Goal: Information Seeking & Learning: Check status

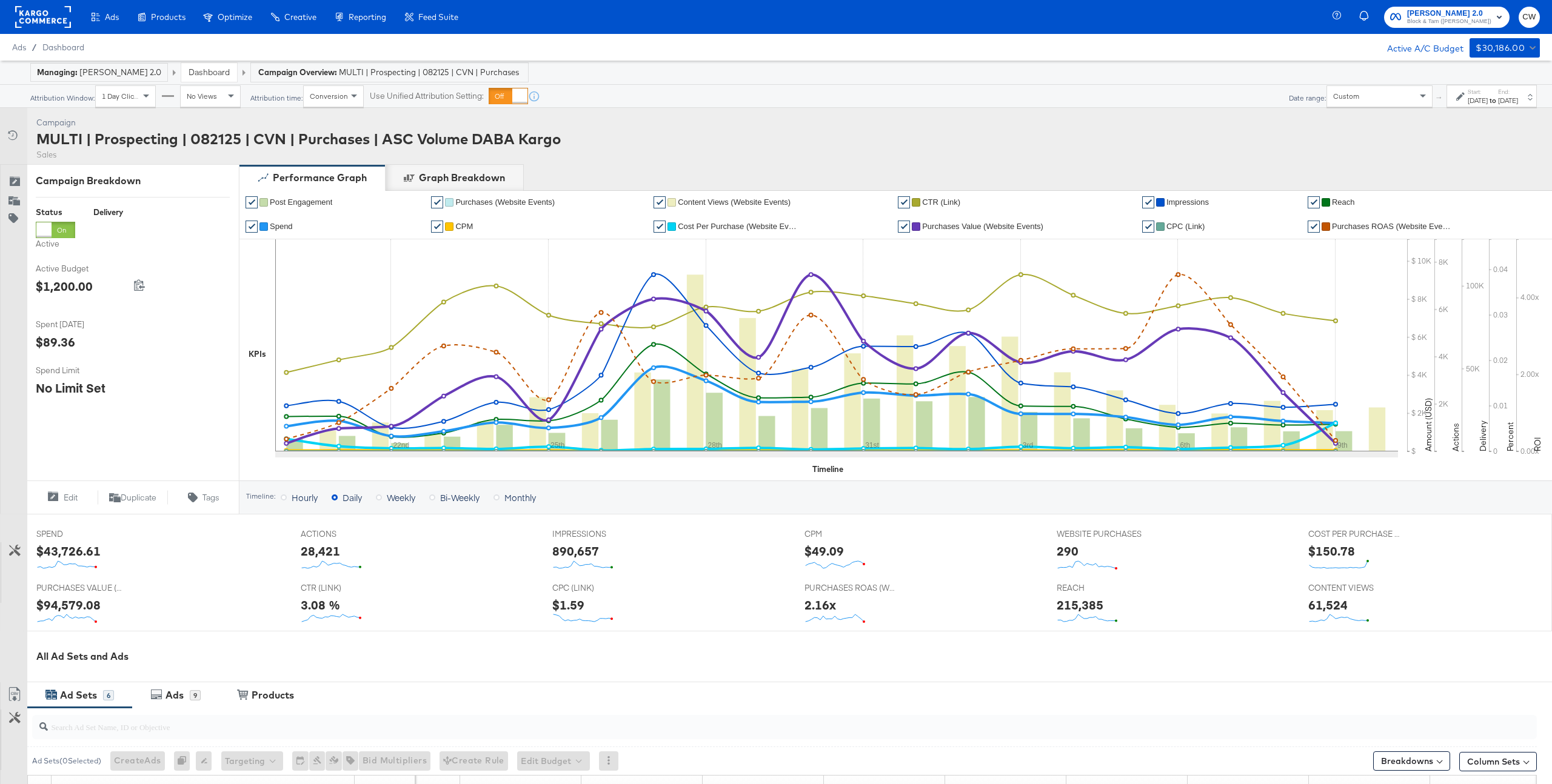
scroll to position [402, 0]
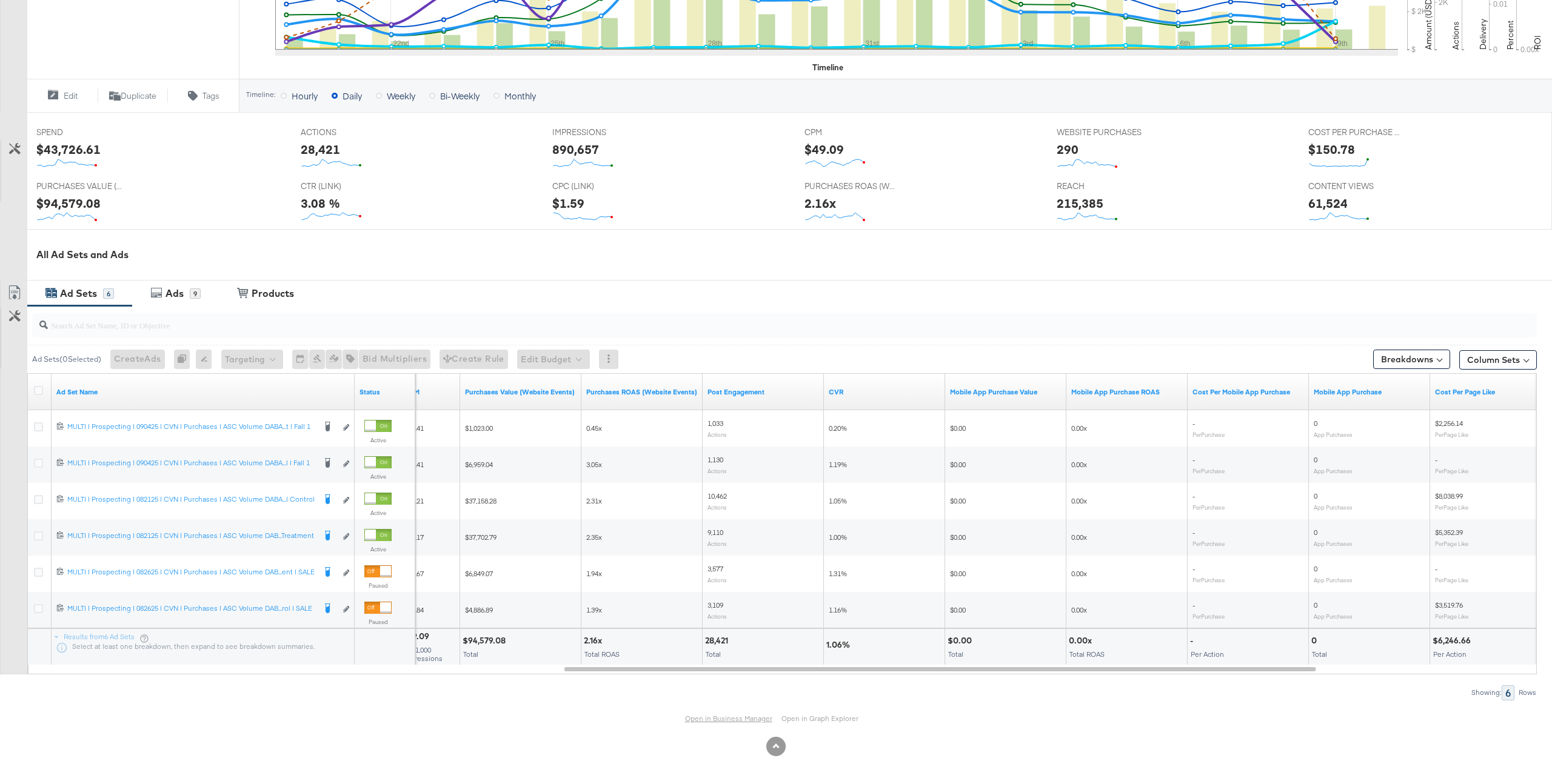
click at [730, 718] on link "Open in Business Manager" at bounding box center [729, 718] width 87 height 9
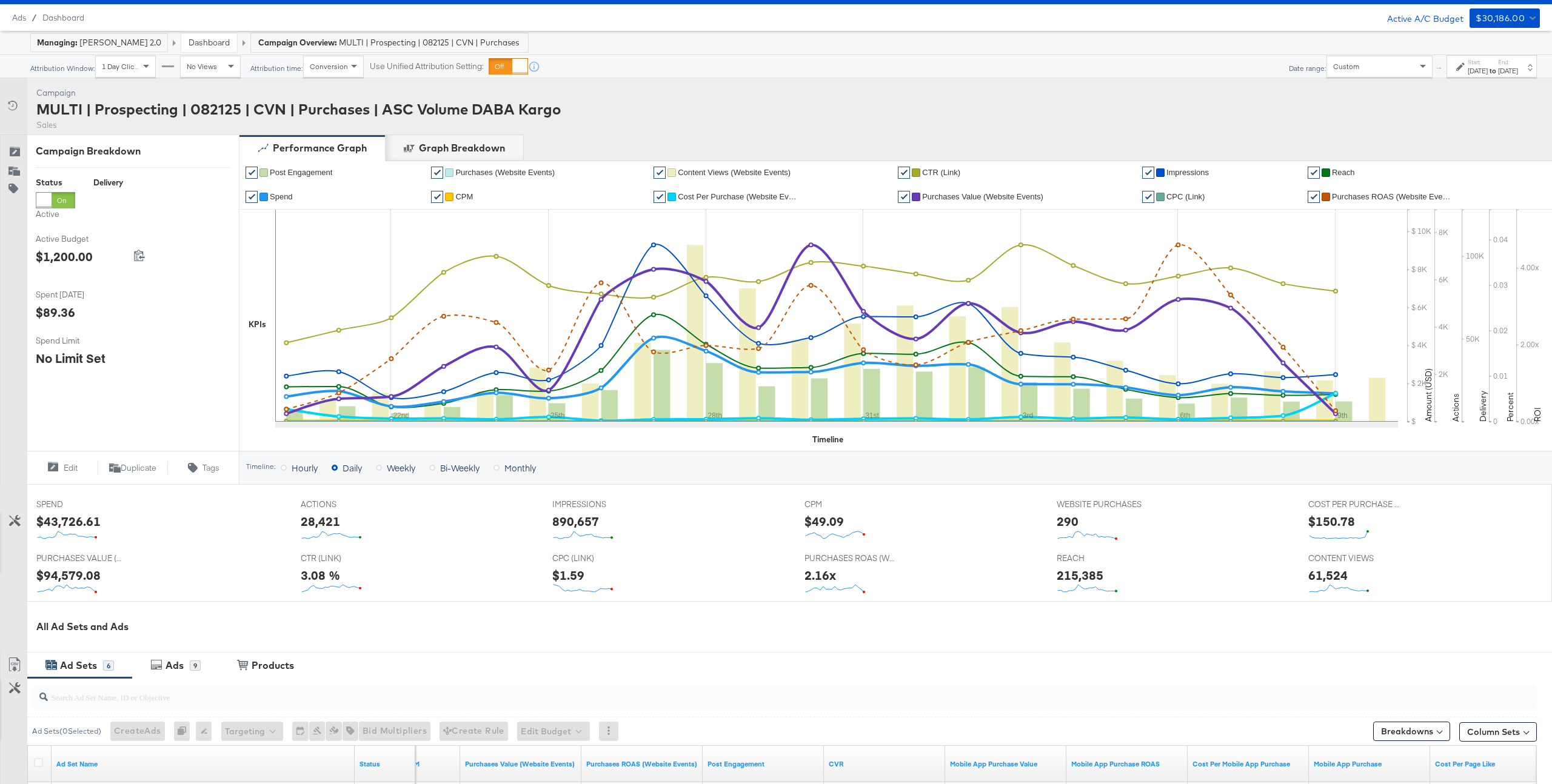
scroll to position [0, 0]
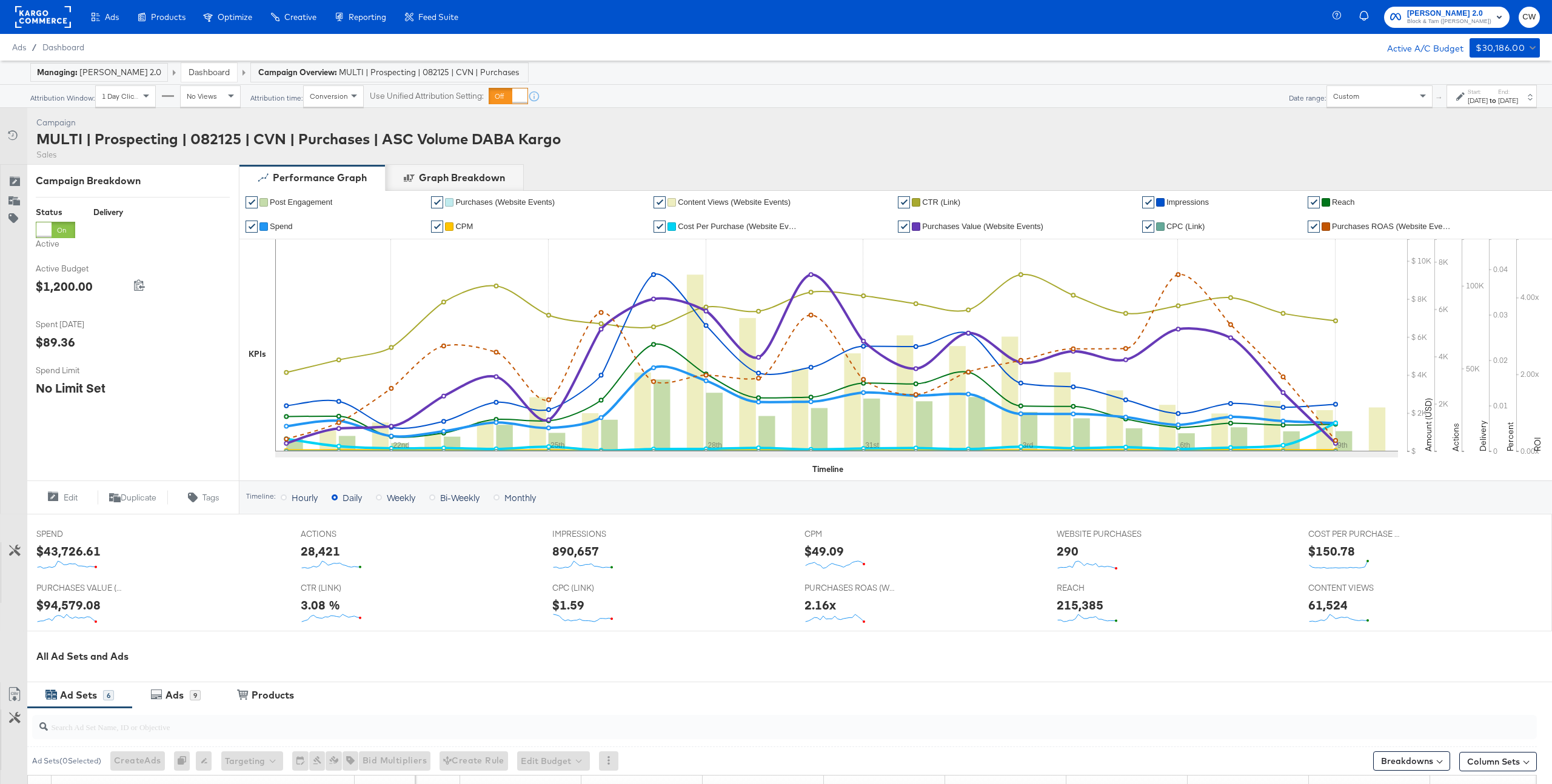
click at [198, 76] on link "Dashboard" at bounding box center [210, 72] width 41 height 11
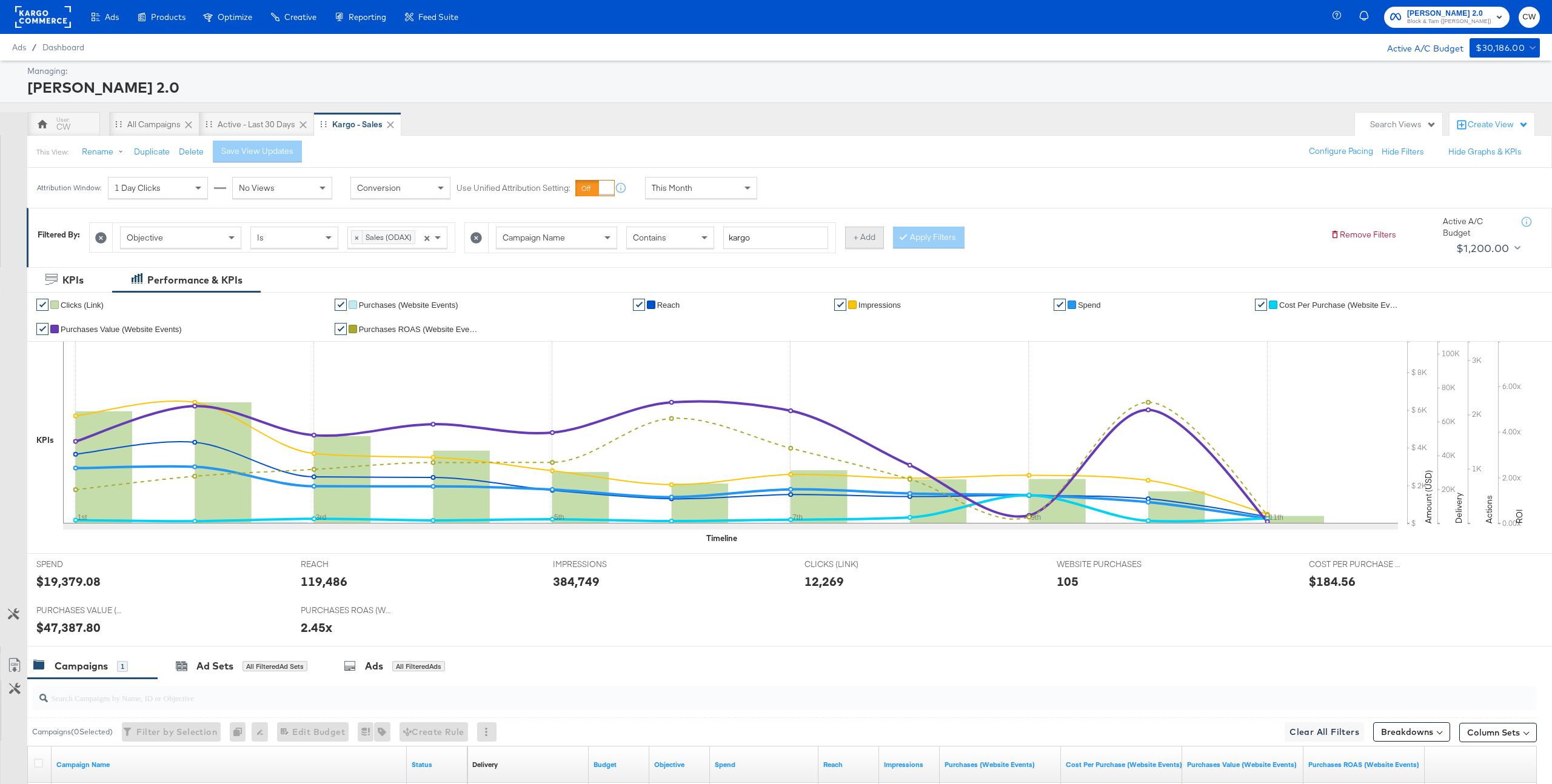
click at [849, 241] on button "+ Add" at bounding box center [865, 238] width 39 height 22
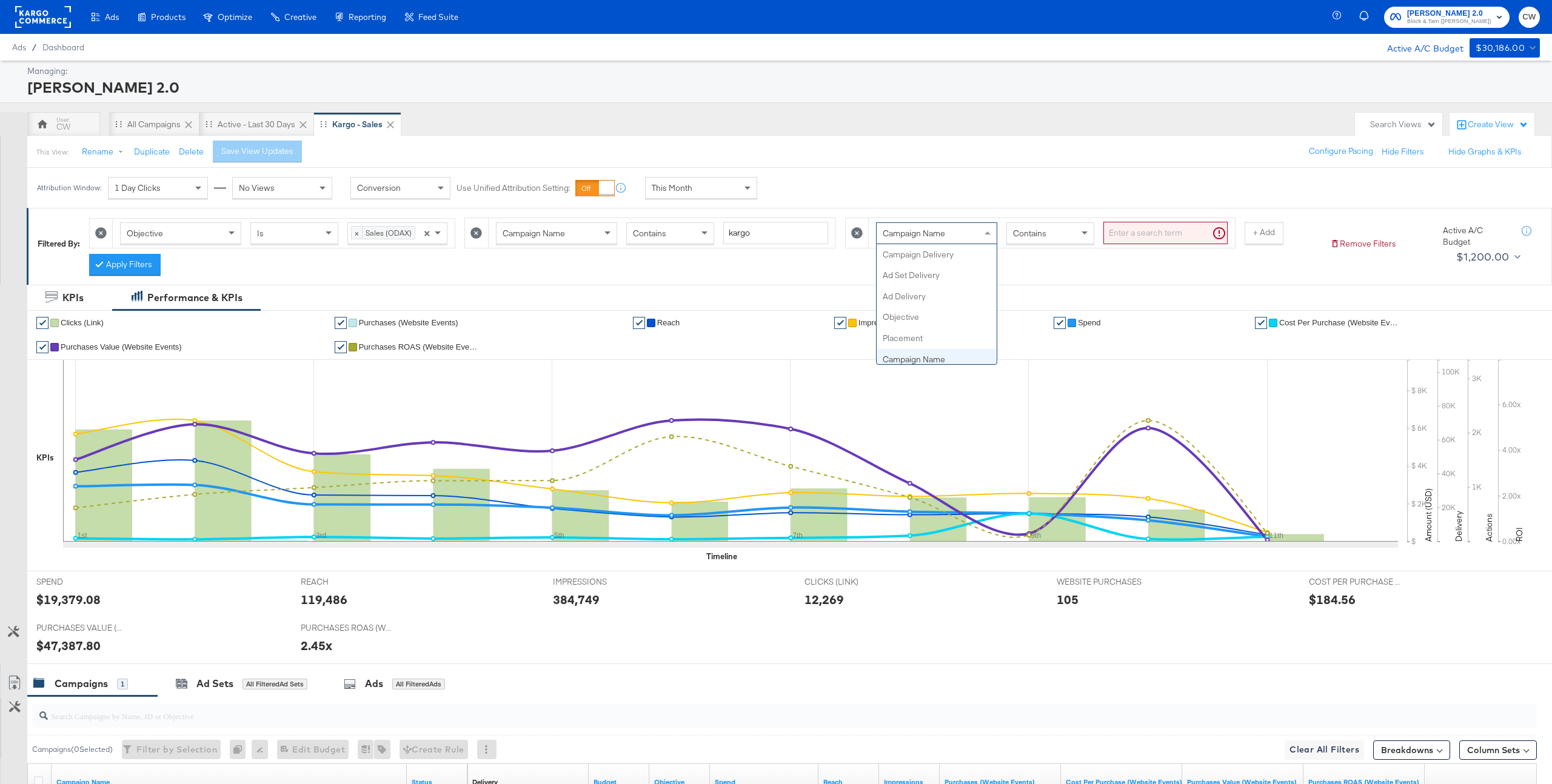
click at [898, 239] on div "Campaign Name" at bounding box center [937, 234] width 120 height 21
type input "ad"
click at [1134, 227] on input "search" at bounding box center [1166, 233] width 124 height 22
type input "fall"
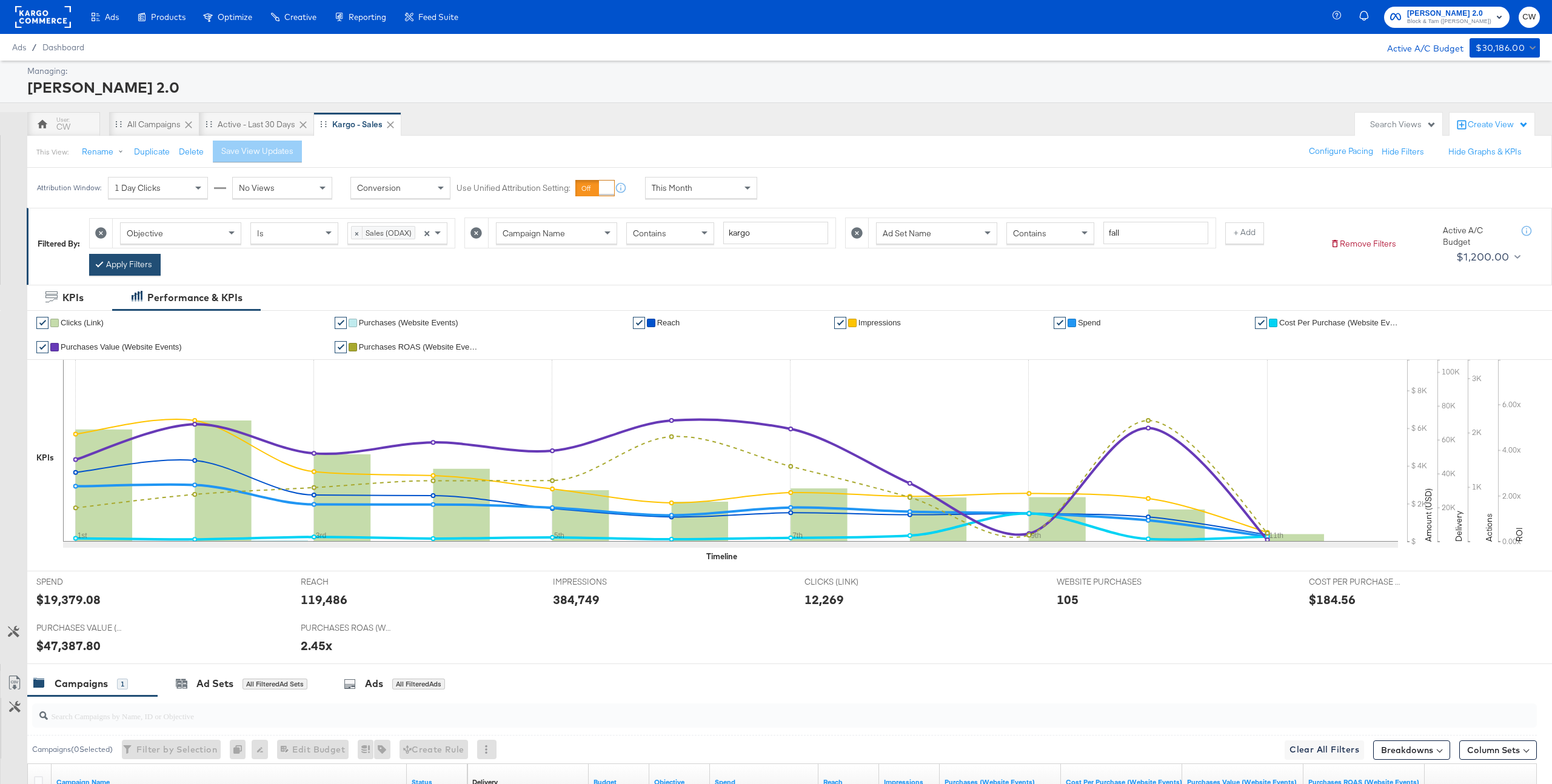
click at [140, 268] on button "Apply Filters" at bounding box center [124, 265] width 71 height 22
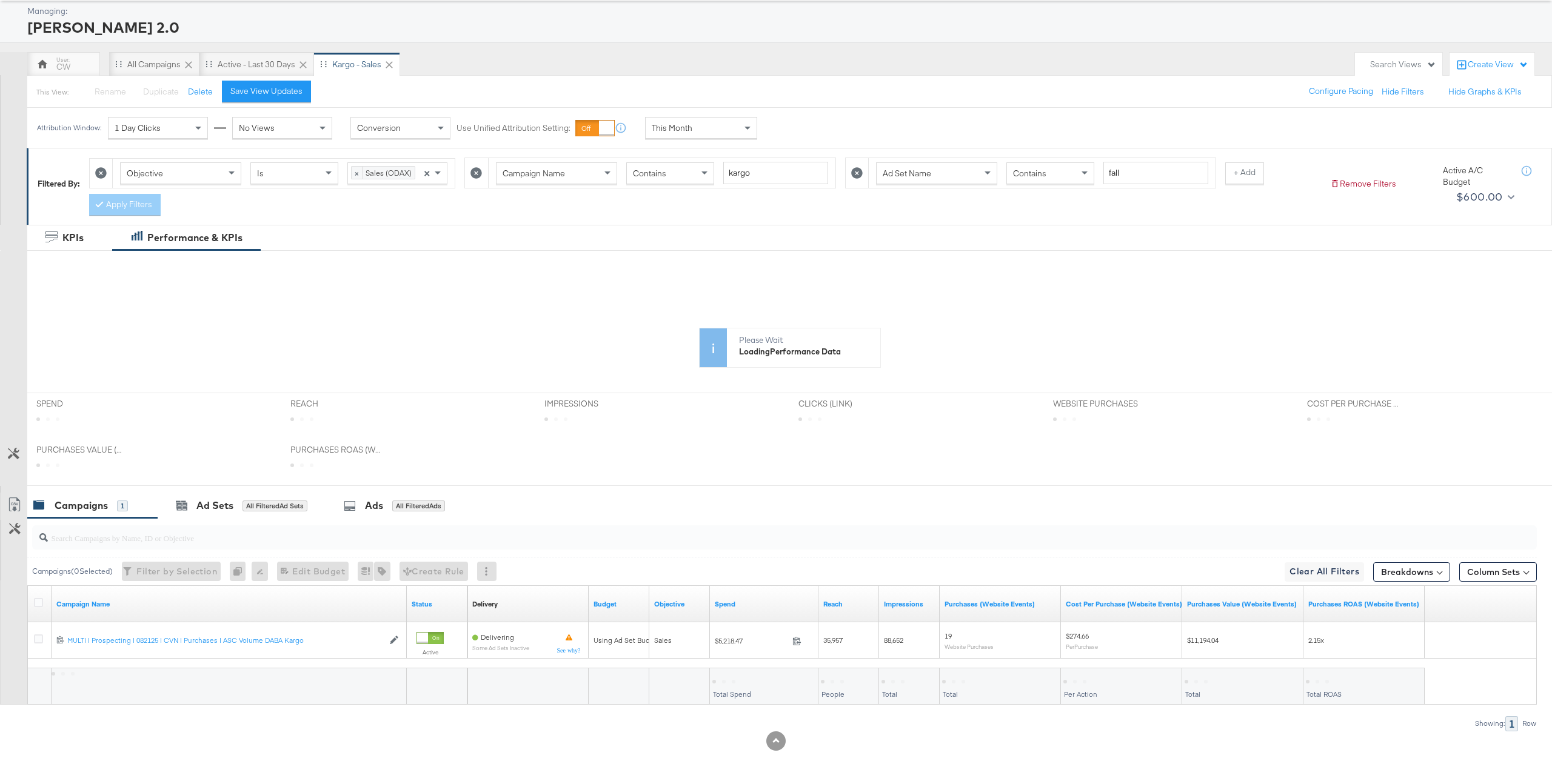
scroll to position [96, 0]
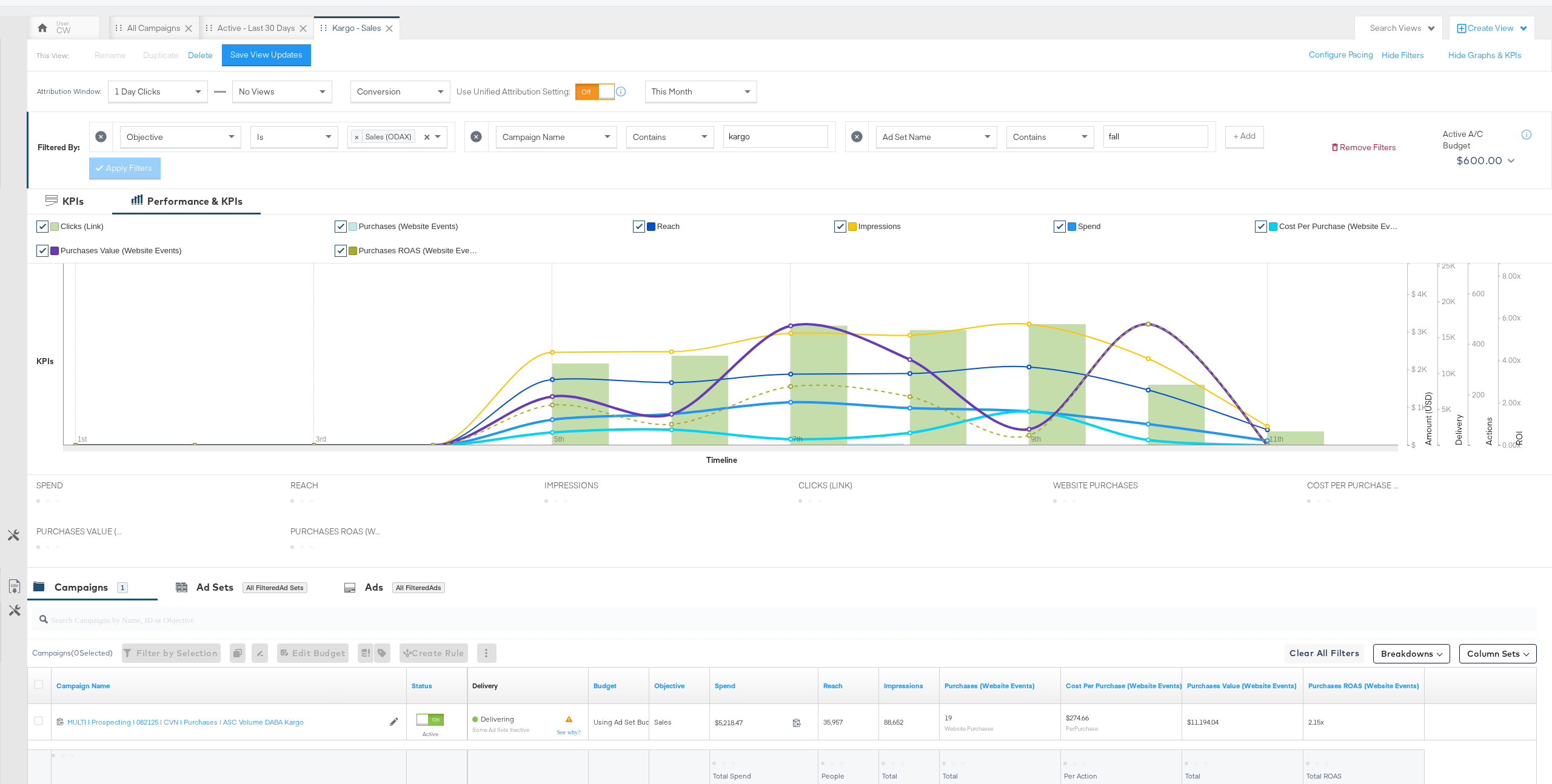
click at [225, 516] on div "SPEND SPEND" at bounding box center [154, 498] width 254 height 46
click at [216, 587] on div "Ad Sets" at bounding box center [214, 588] width 37 height 14
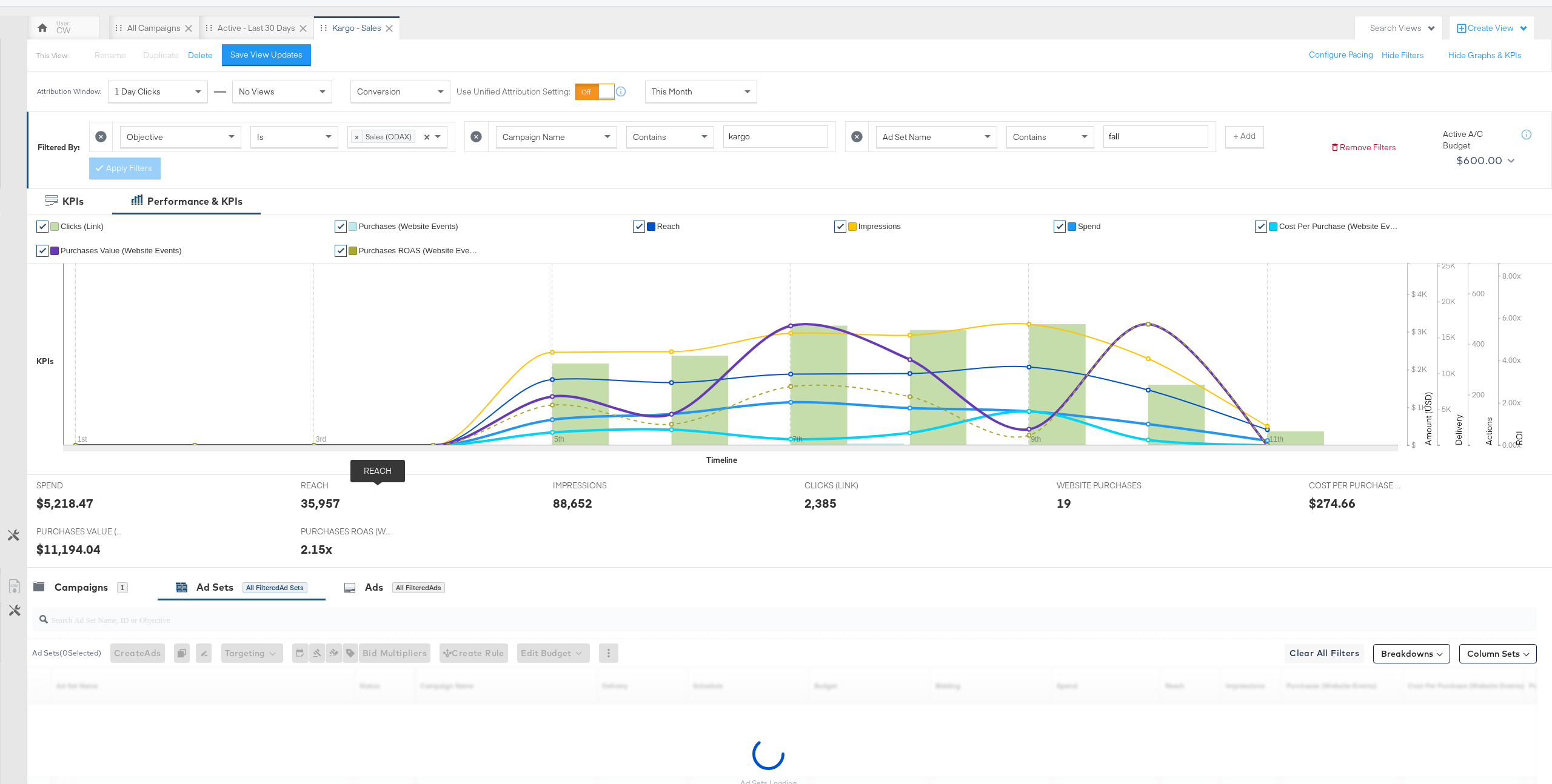
scroll to position [214, 0]
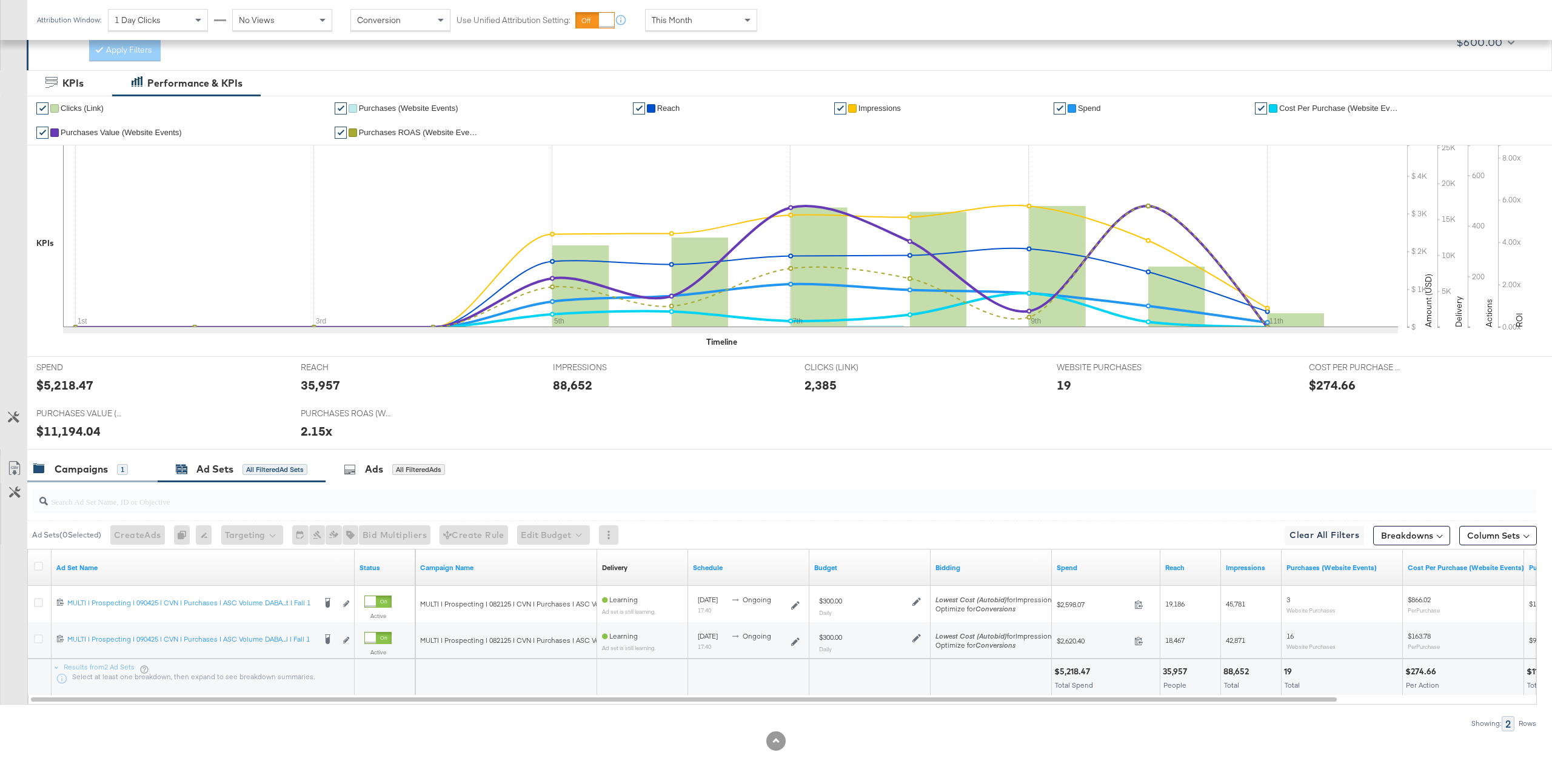
click at [93, 469] on div "Campaigns" at bounding box center [81, 469] width 53 height 14
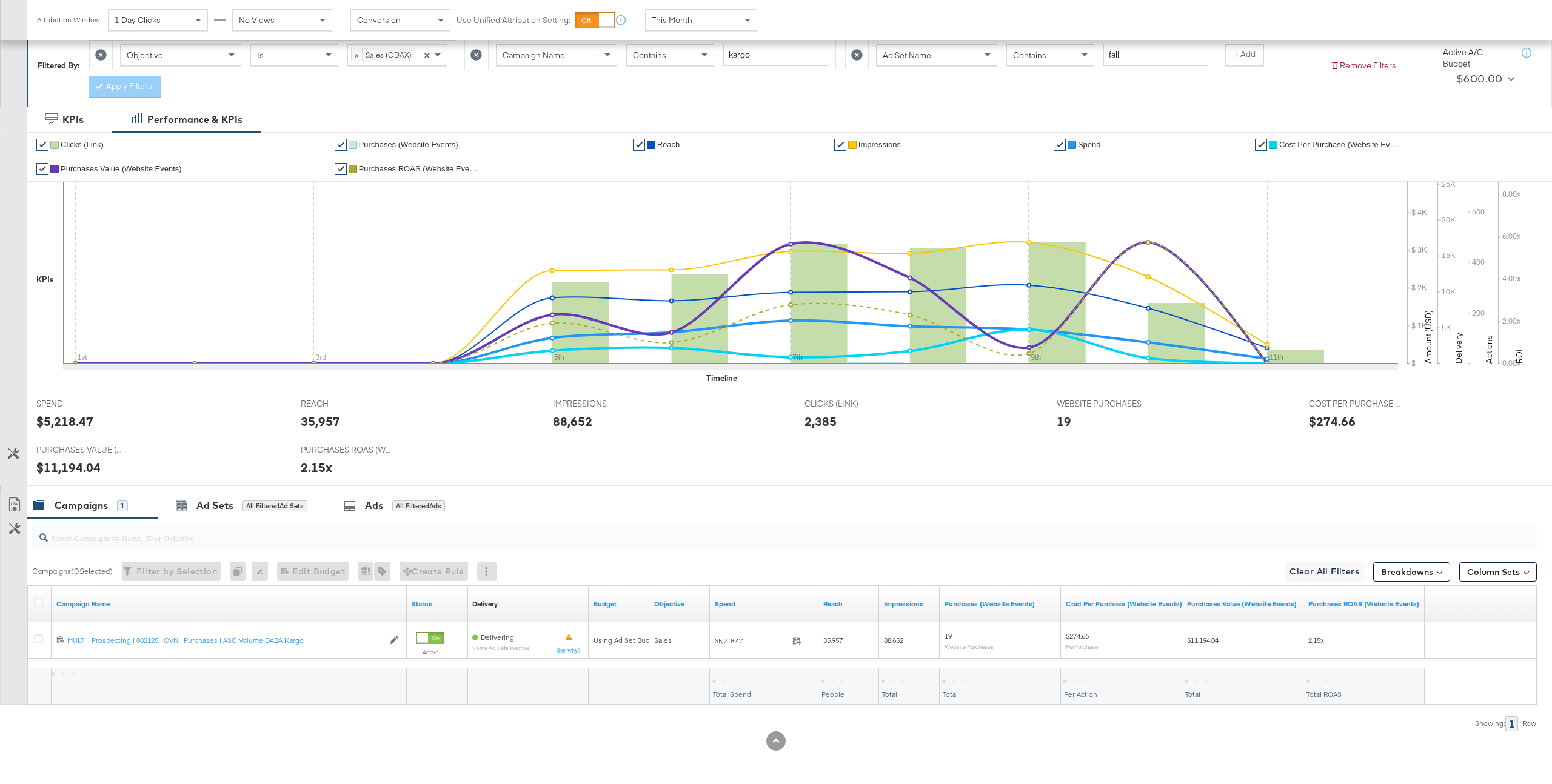
scroll to position [178, 0]
click at [267, 519] on div at bounding box center [782, 538] width 1510 height 39
click at [278, 504] on div "All Filtered Ad Sets" at bounding box center [275, 506] width 65 height 11
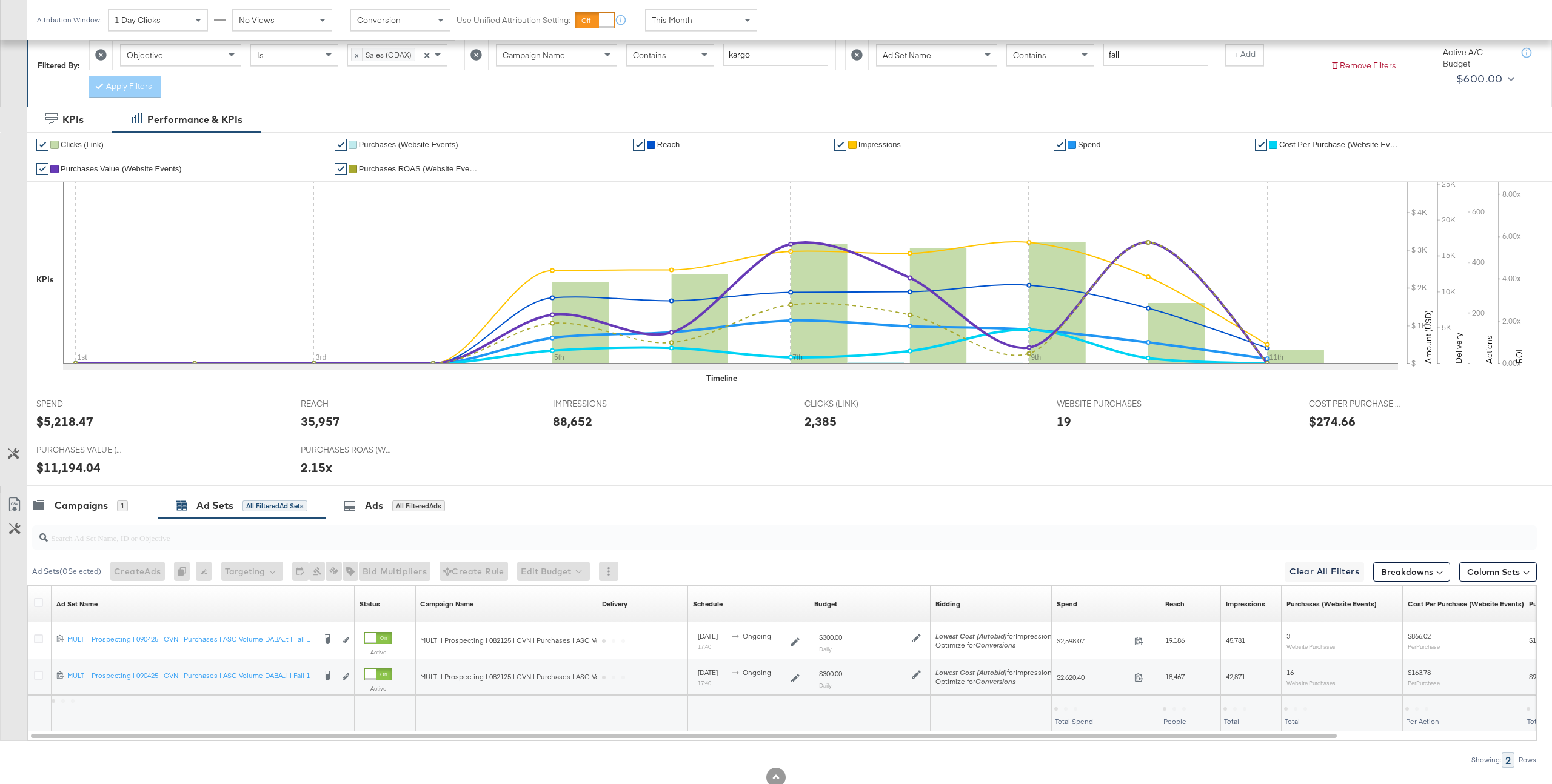
scroll to position [214, 0]
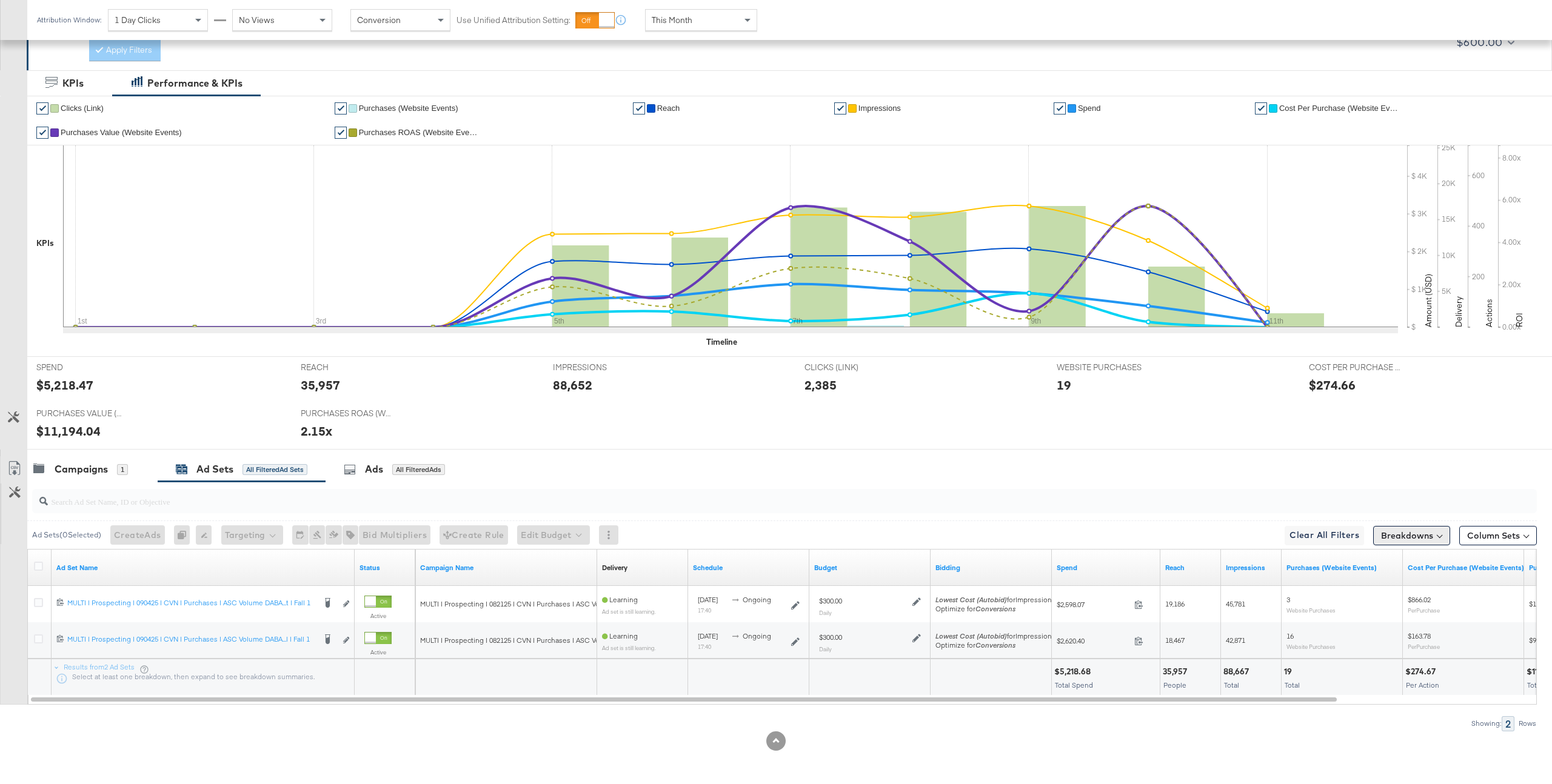
click at [1410, 540] on button "Breakdowns" at bounding box center [1412, 536] width 77 height 19
click at [1356, 631] on div "Level" at bounding box center [1383, 629] width 120 height 10
click at [1370, 588] on div "Delivery" at bounding box center [1383, 589] width 120 height 10
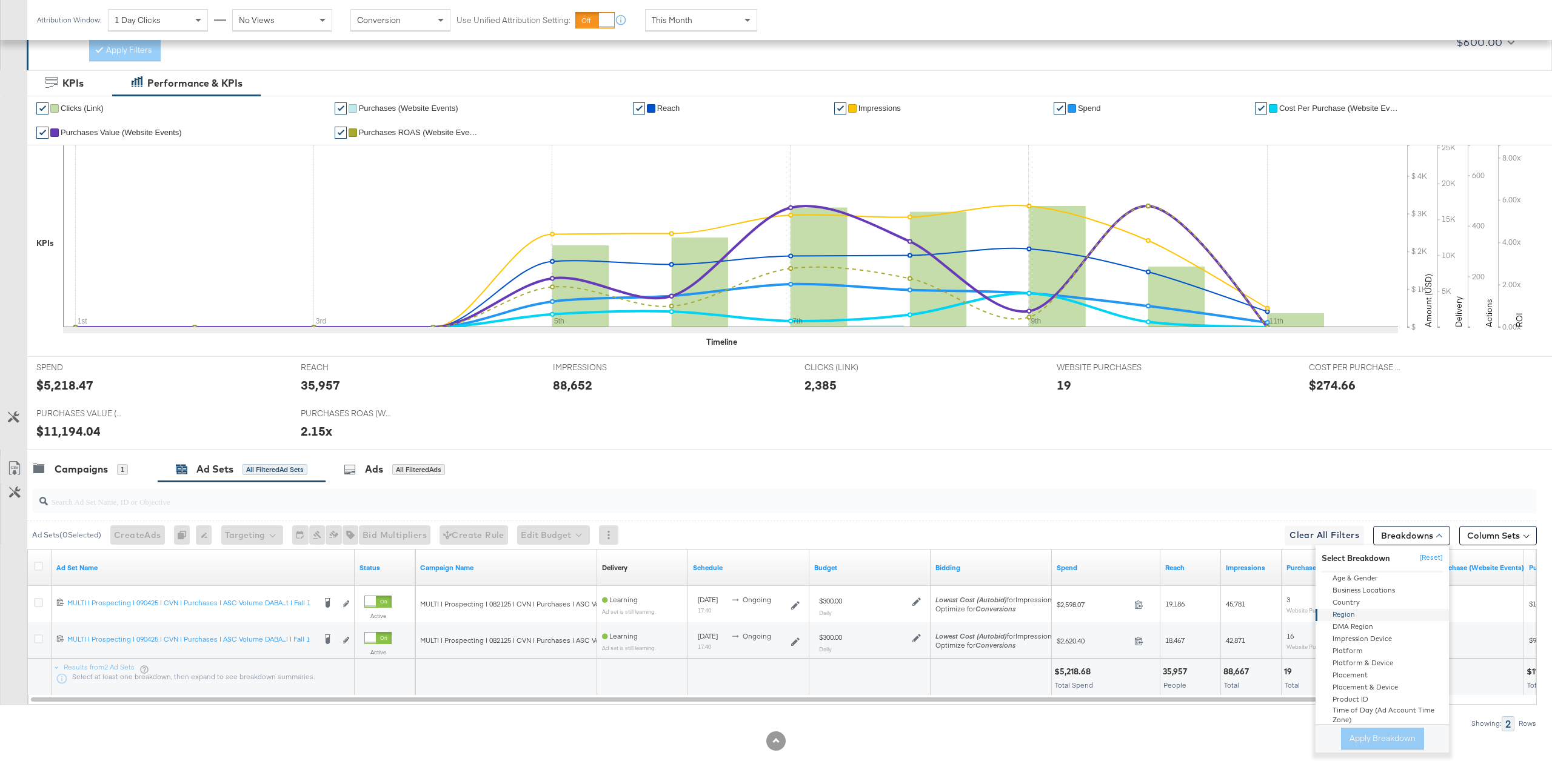
scroll to position [66, 0]
click at [1361, 686] on div "Product ID" at bounding box center [1383, 689] width 131 height 12
click at [1380, 737] on button "Apply Breakdown" at bounding box center [1383, 739] width 83 height 22
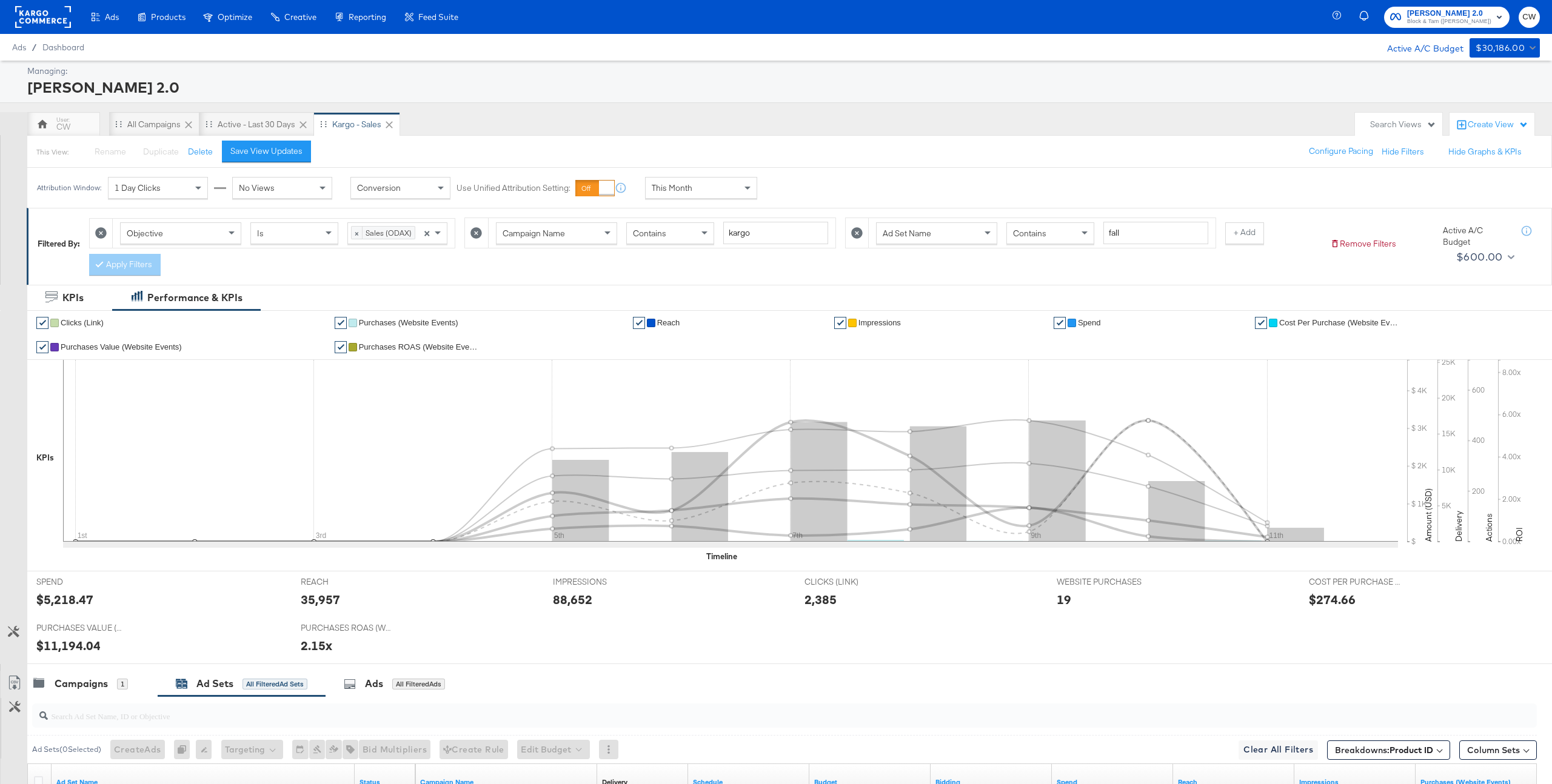
scroll to position [1, 0]
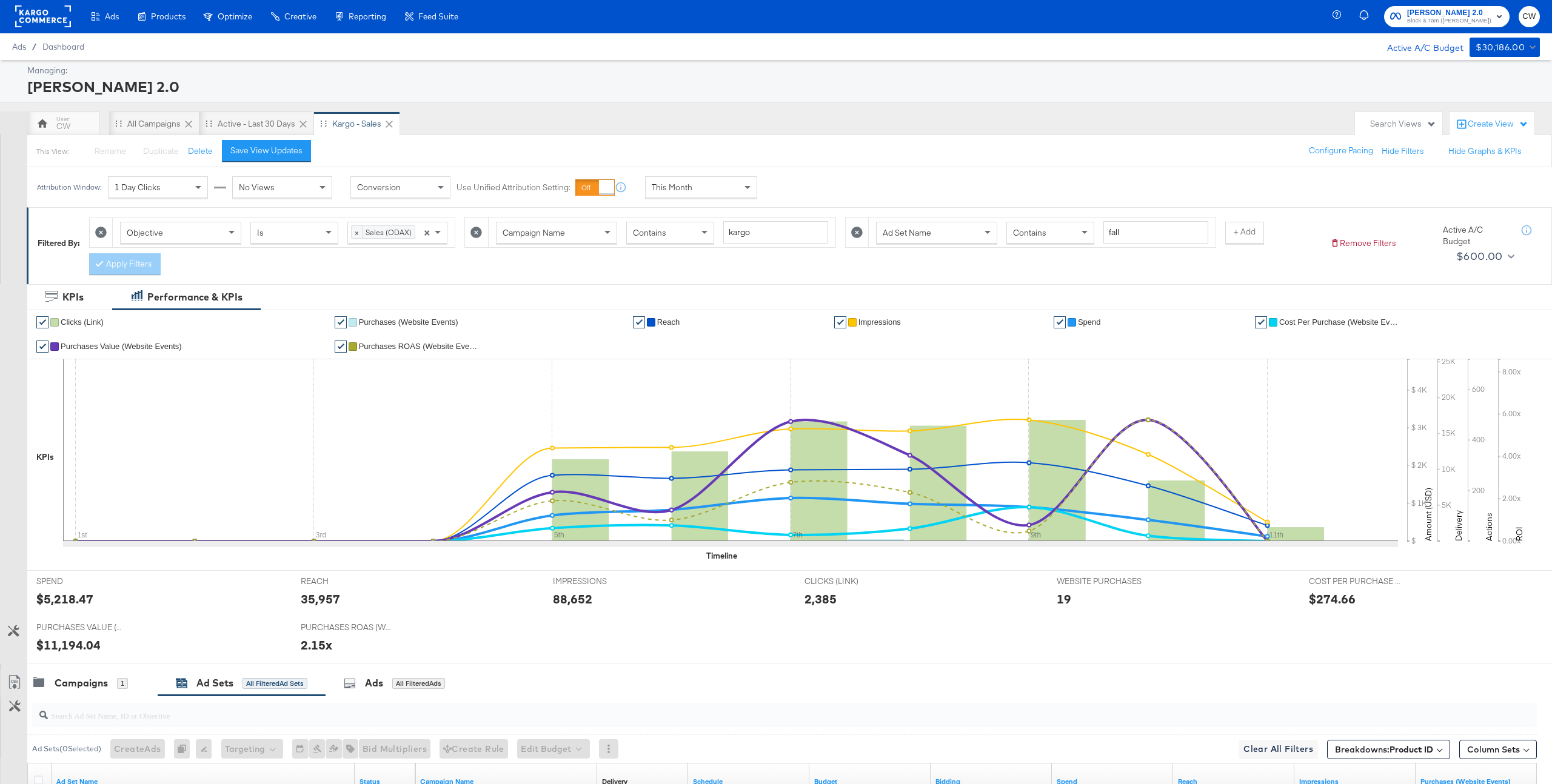
click at [1398, 120] on div "Search Views" at bounding box center [1403, 124] width 66 height 12
click at [1481, 121] on div "Create View" at bounding box center [1499, 124] width 61 height 12
click at [1445, 221] on button "Performance Product View" at bounding box center [1467, 227] width 102 height 15
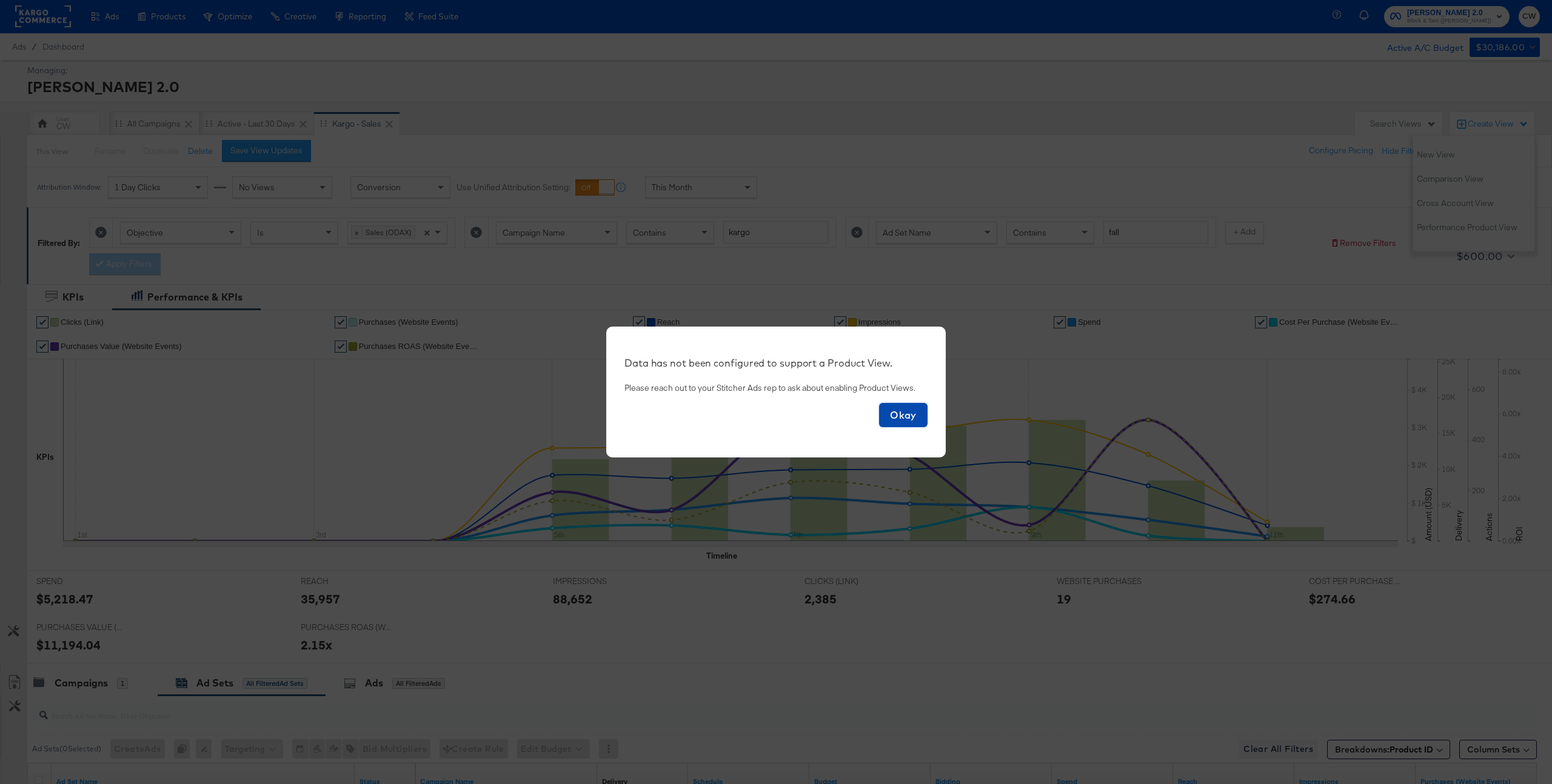
click at [907, 414] on span "Okay" at bounding box center [903, 415] width 39 height 17
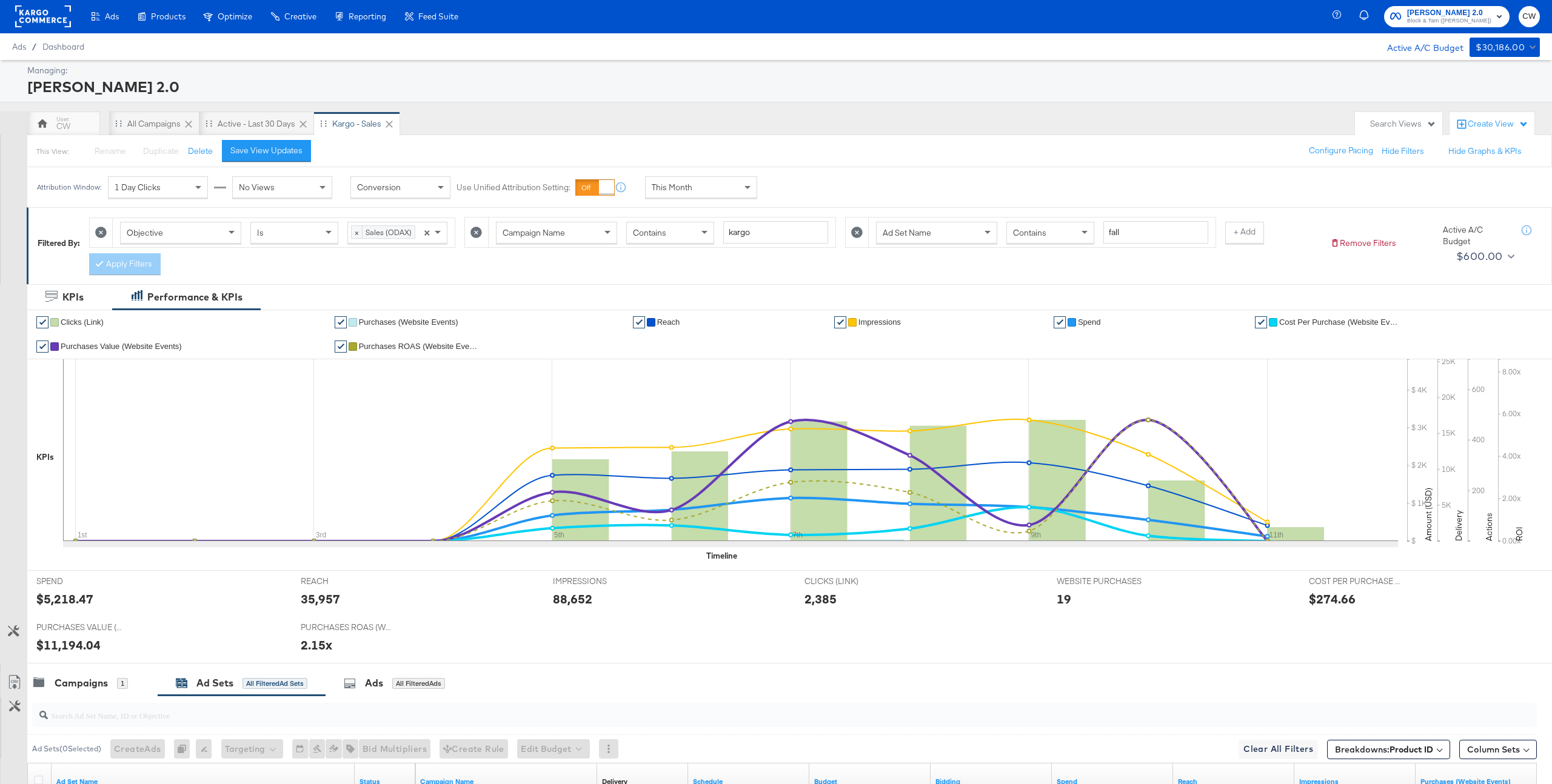
scroll to position [396, 0]
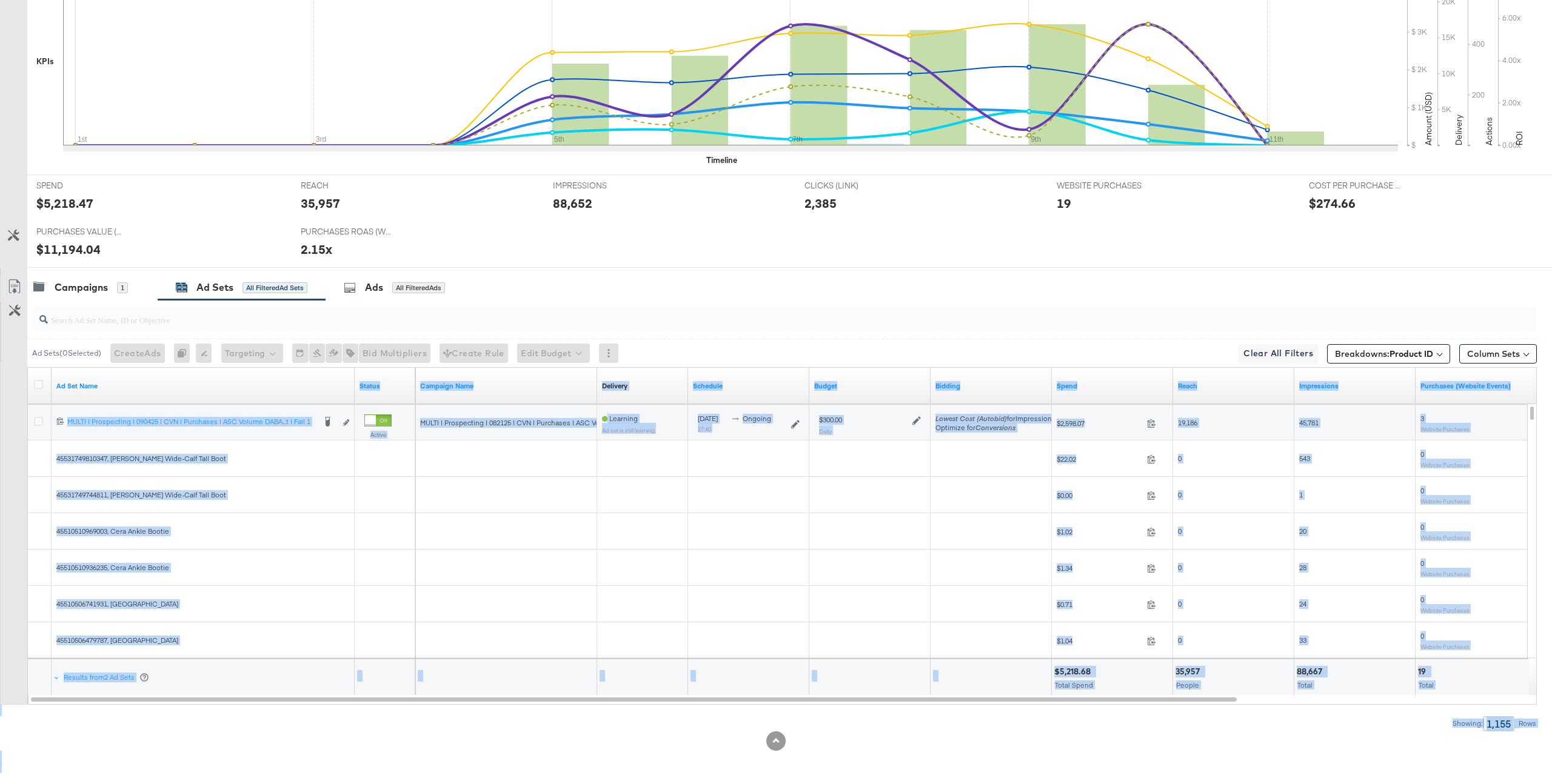
drag, startPoint x: 361, startPoint y: 769, endPoint x: 324, endPoint y: 1286, distance: 518.3
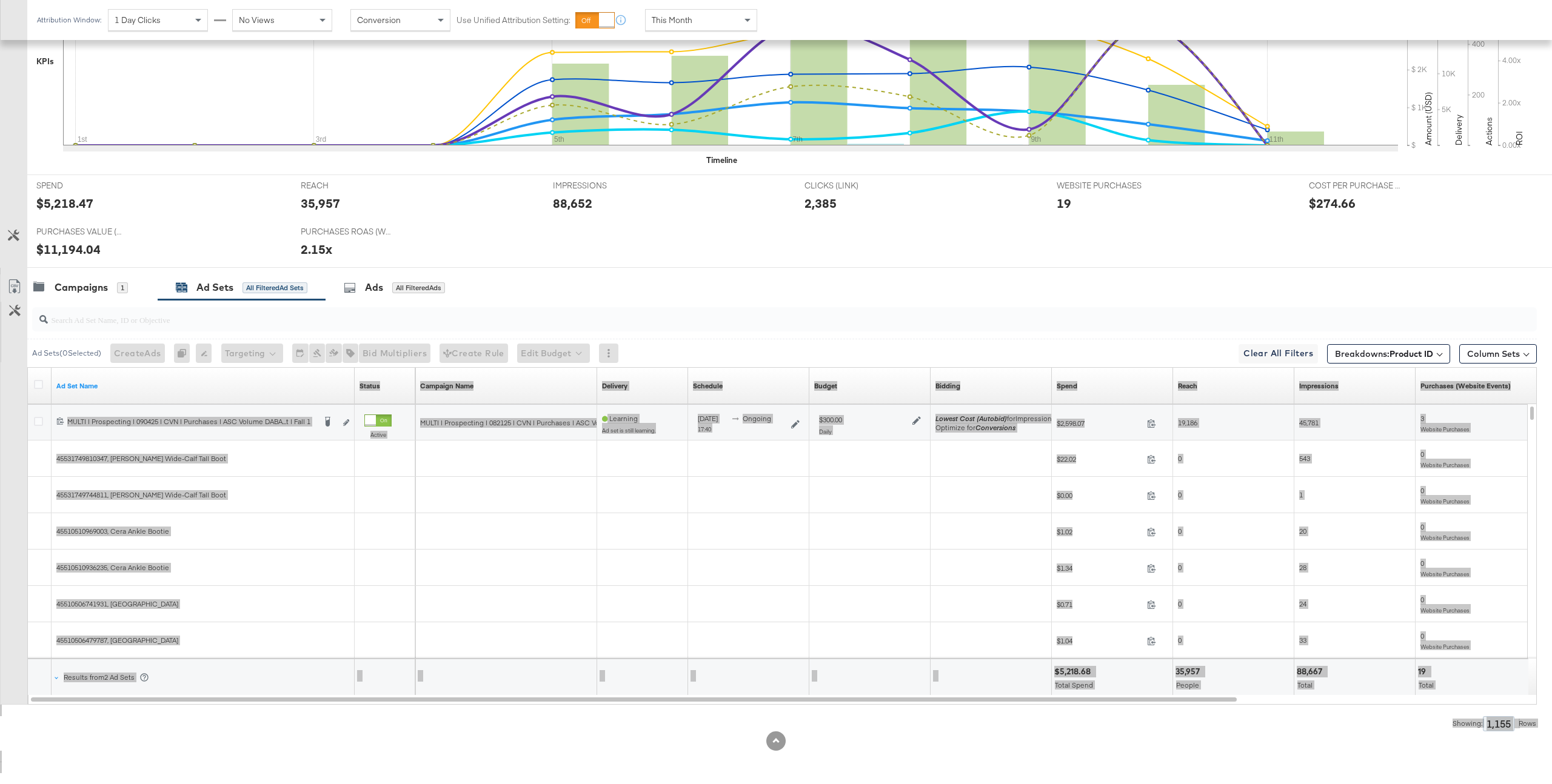
scroll to position [0, 0]
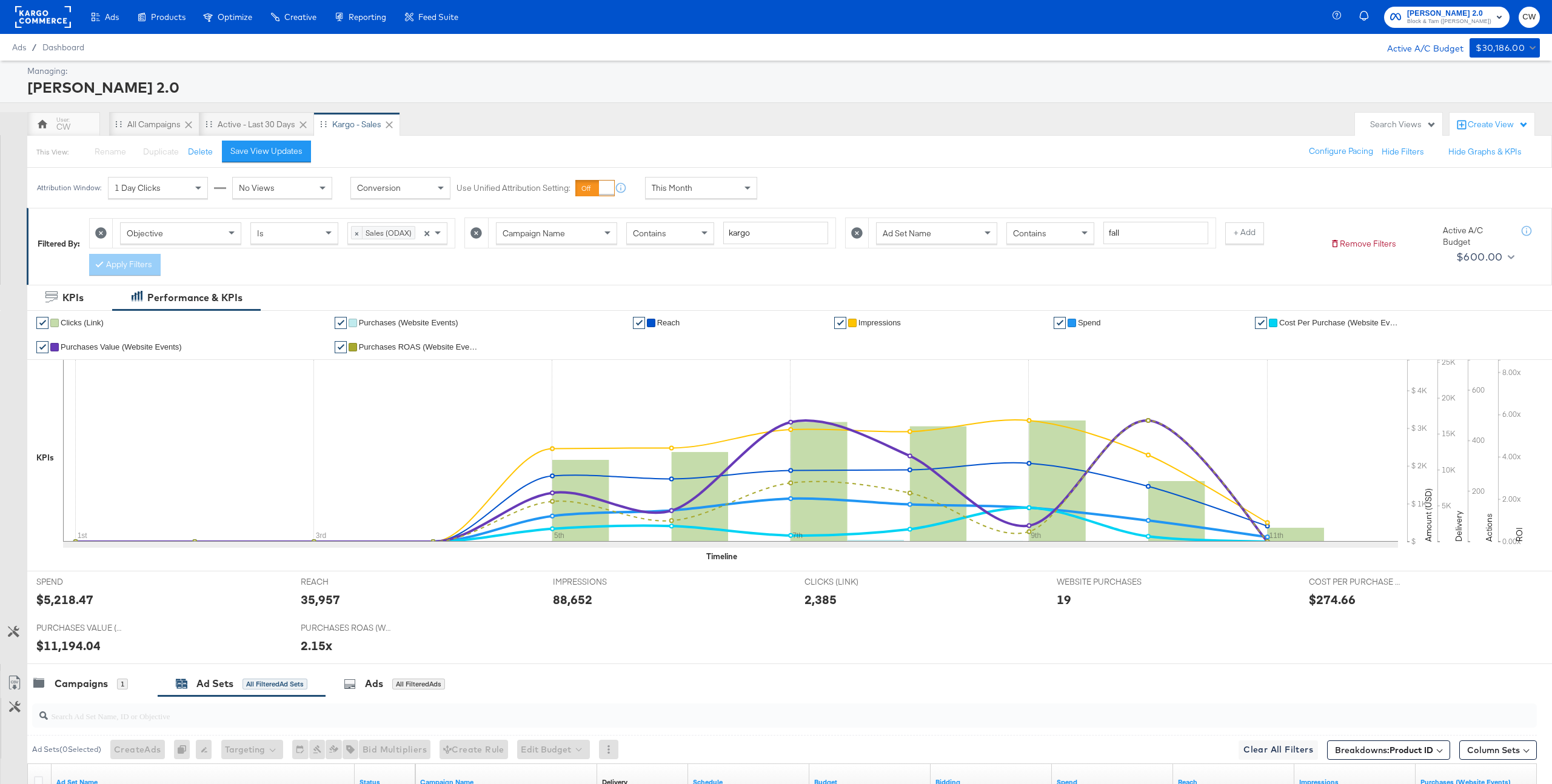
click at [1497, 125] on div "Create View" at bounding box center [1499, 125] width 61 height 12
click at [1307, 104] on div "Managing: Veronica Beard 2.0 CW All Campaigns Active - Last 30 Days Kargo - Sal…" at bounding box center [776, 621] width 1552 height 1120
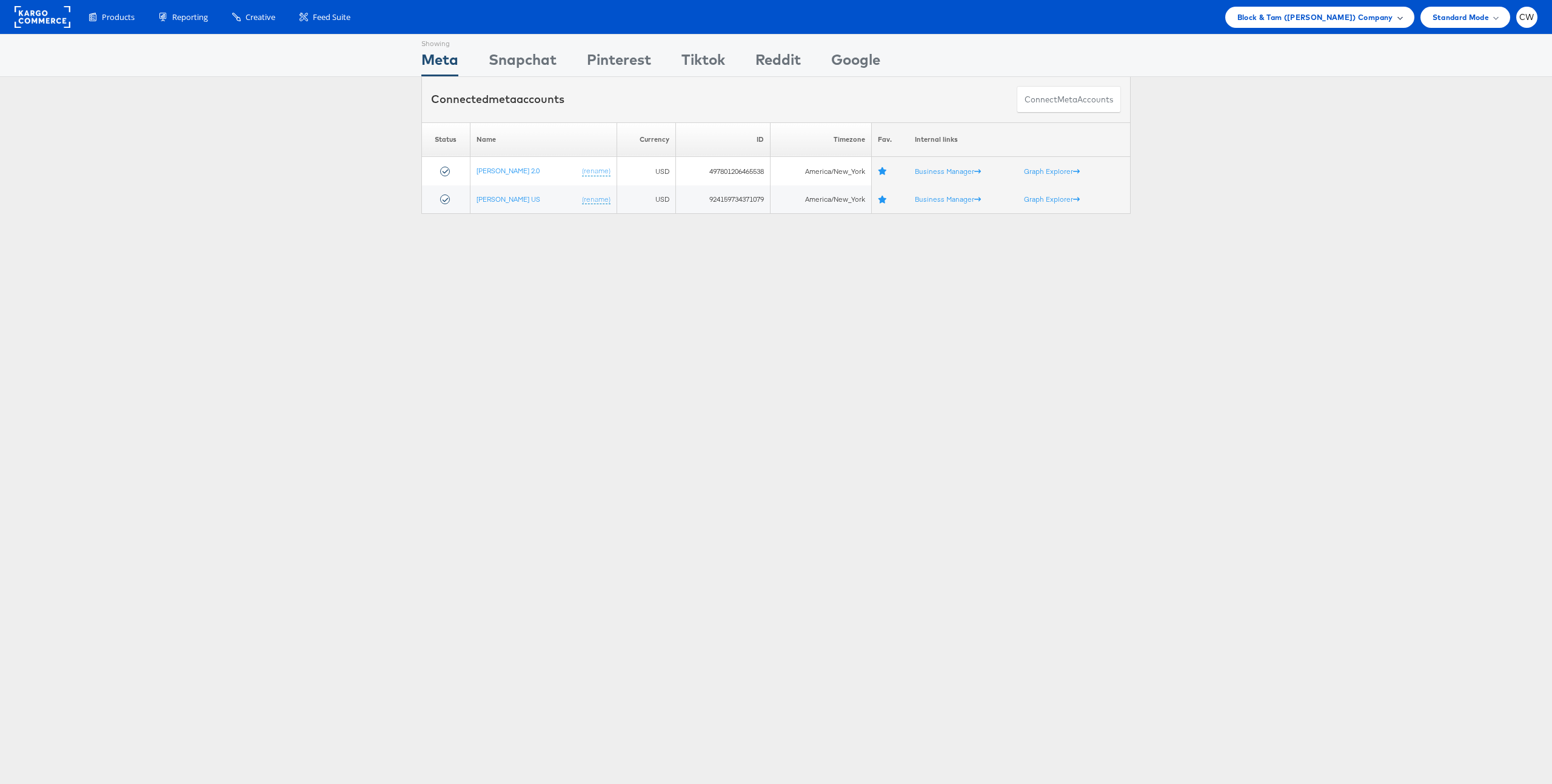
click at [1293, 25] on div "Block & Tam (Veronica Beard) Company" at bounding box center [1320, 17] width 190 height 21
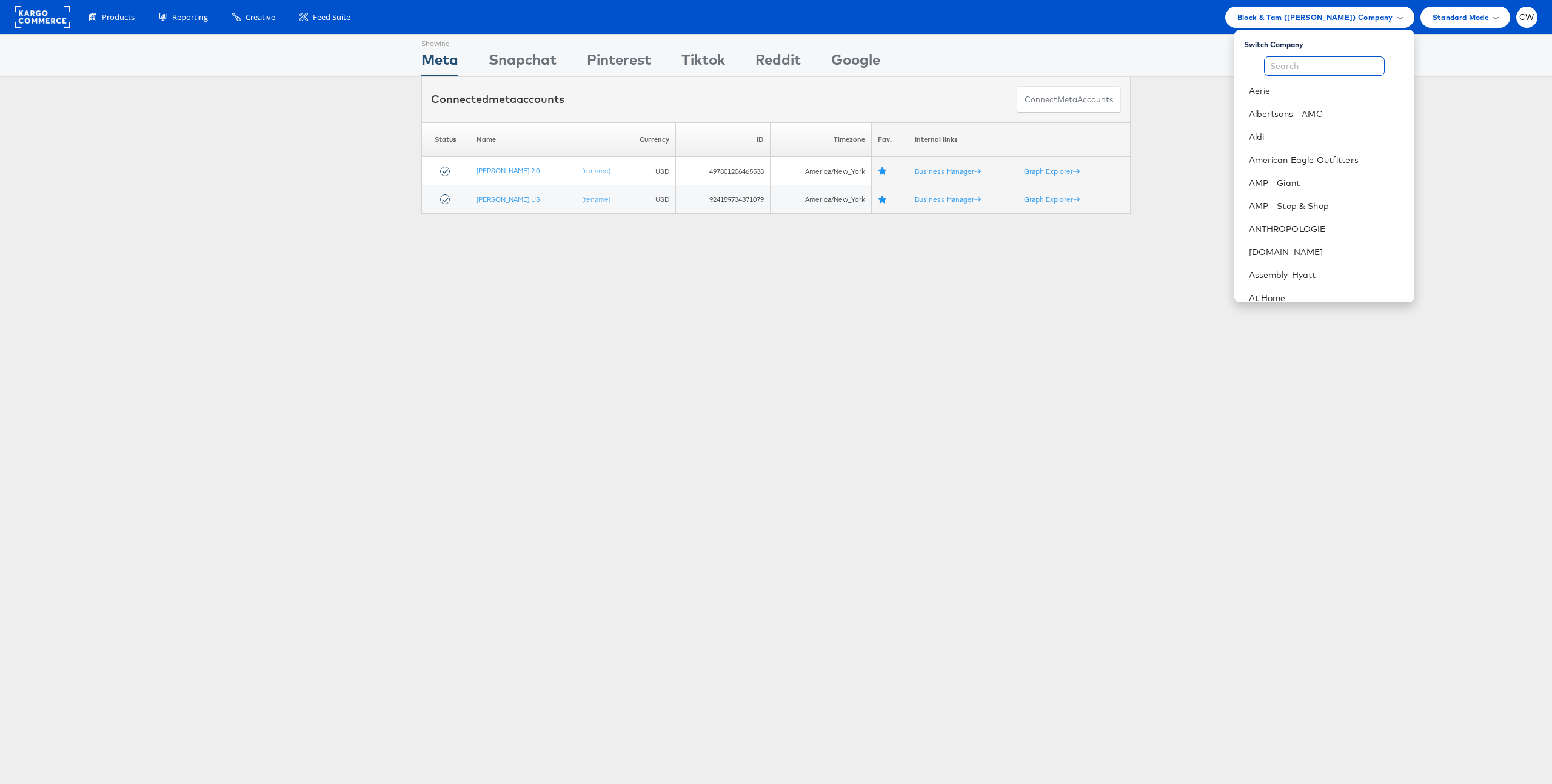
click at [1293, 72] on input "text" at bounding box center [1324, 66] width 120 height 19
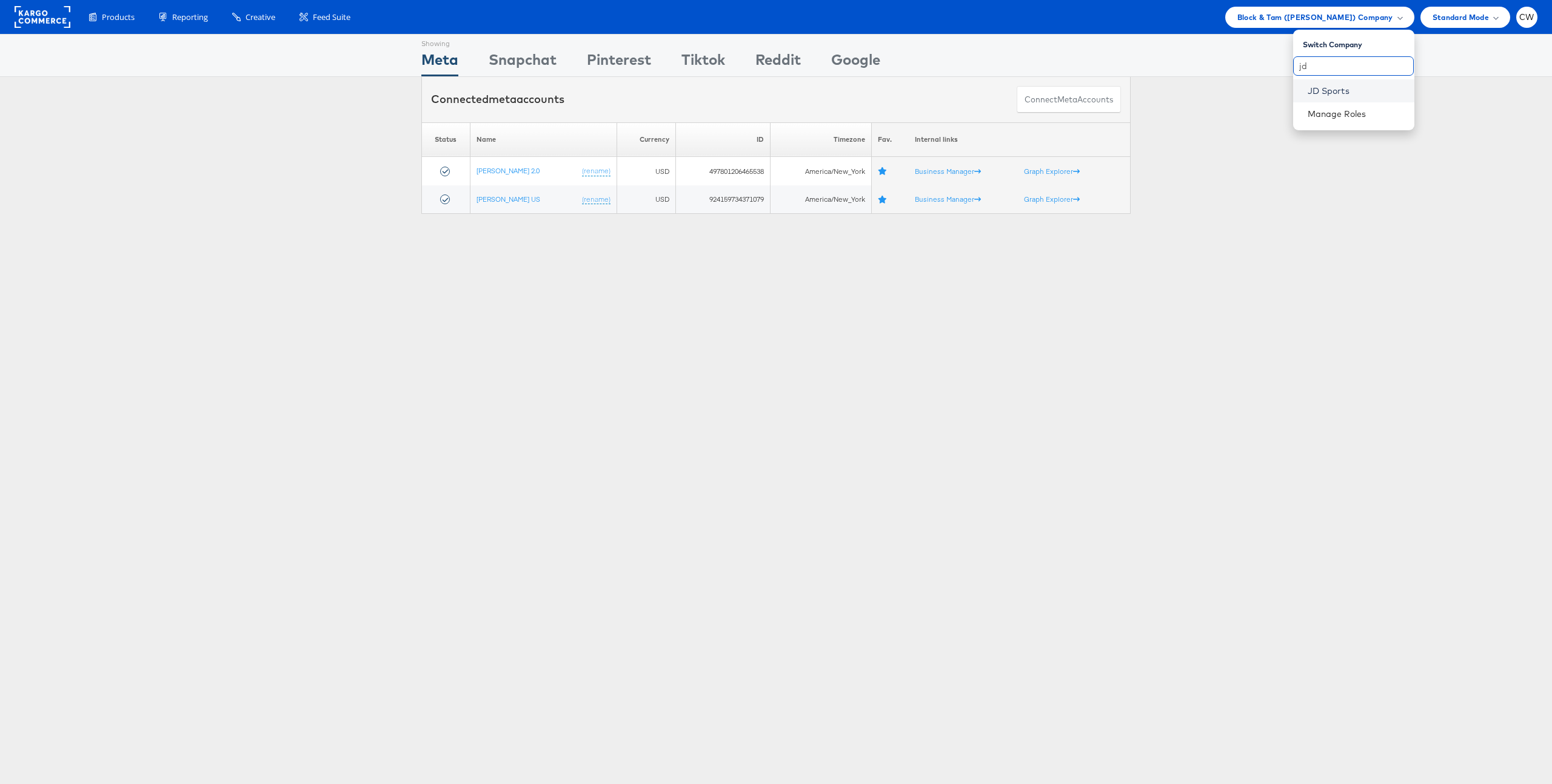
type input "jd"
click at [1349, 85] on link "JD Sports" at bounding box center [1356, 91] width 97 height 12
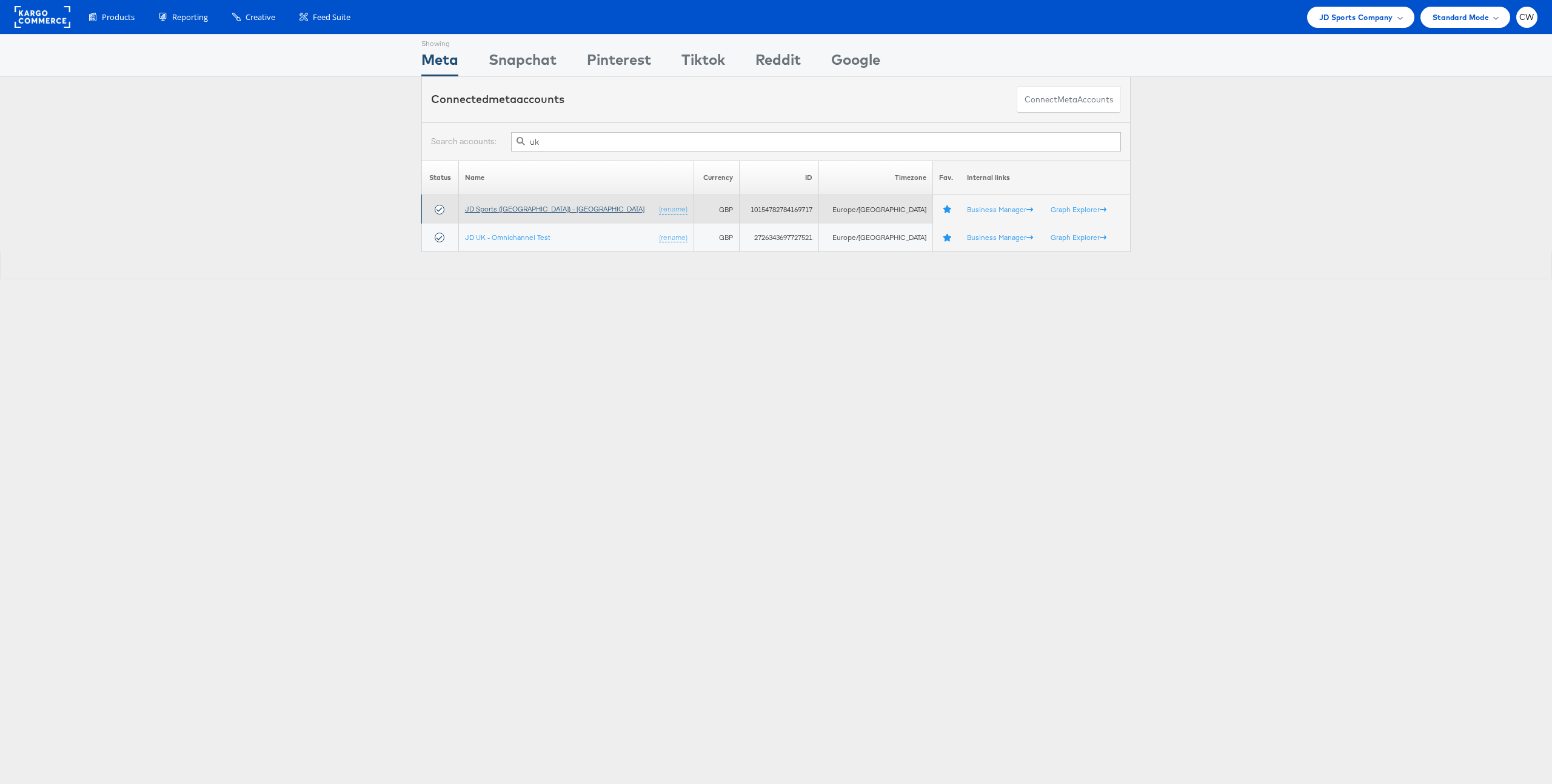
type input "uk"
click at [509, 207] on link "JD Sports ([GEOGRAPHIC_DATA]) - [GEOGRAPHIC_DATA]" at bounding box center [555, 208] width 180 height 9
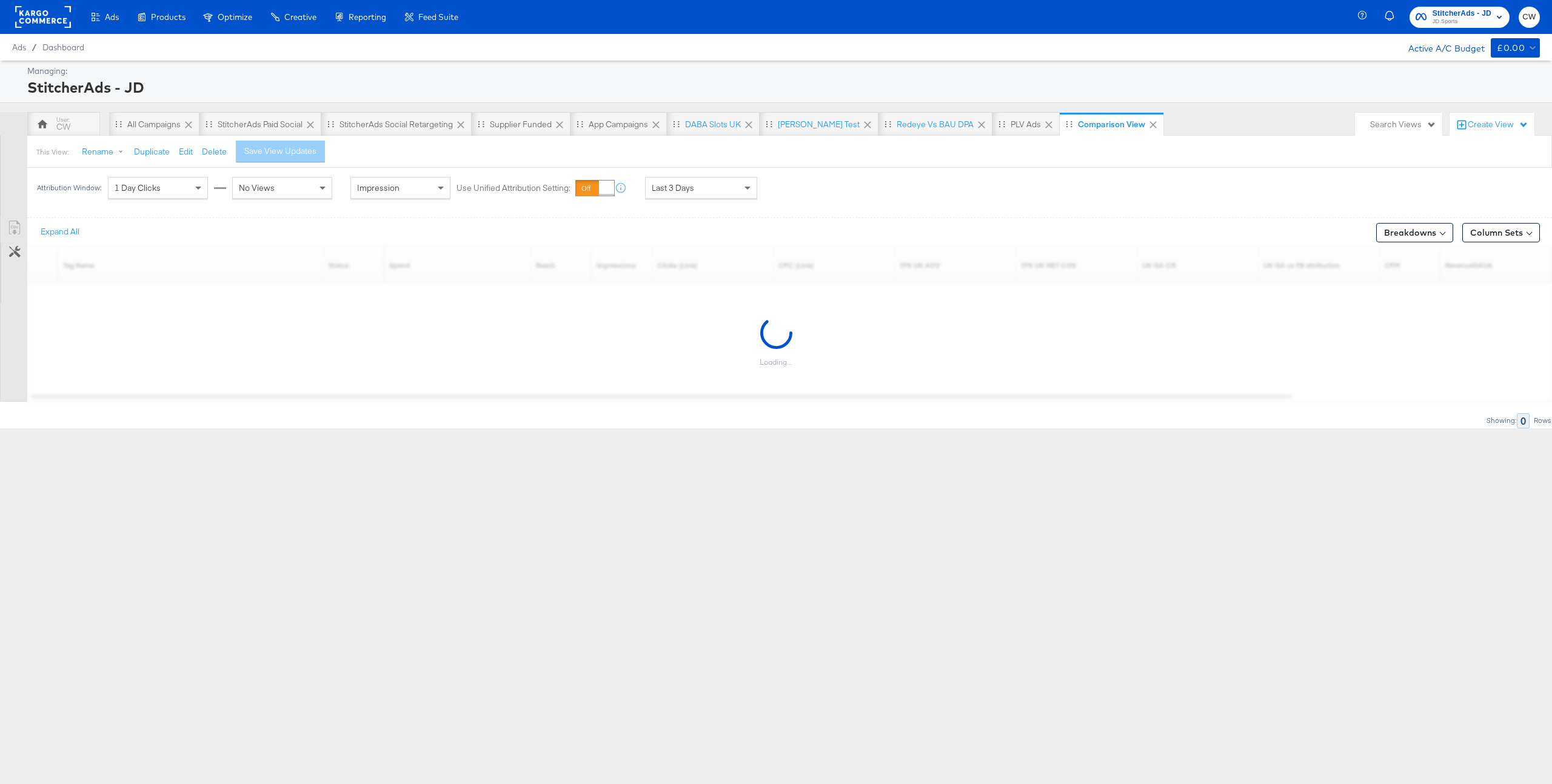
click at [1488, 127] on div "Create View" at bounding box center [1499, 125] width 61 height 12
click at [1475, 230] on span "Performance Product View" at bounding box center [1468, 228] width 101 height 12
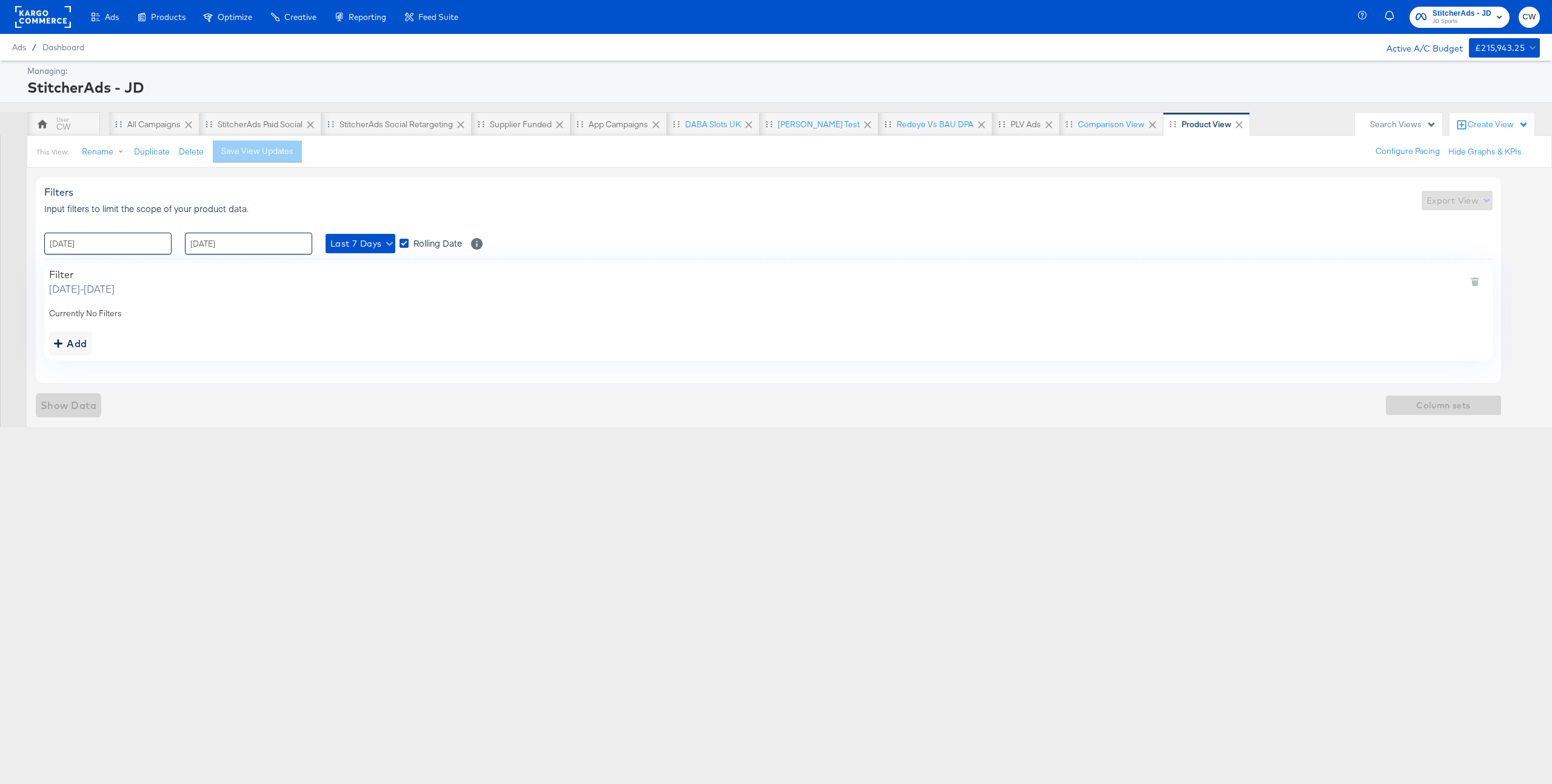
click at [1399, 125] on div "Search Views" at bounding box center [1403, 124] width 66 height 12
click at [1472, 119] on div "Create View" at bounding box center [1499, 125] width 61 height 12
click at [1450, 230] on span "Performance Product View" at bounding box center [1469, 228] width 101 height 12
click at [74, 350] on div "Add" at bounding box center [71, 344] width 33 height 17
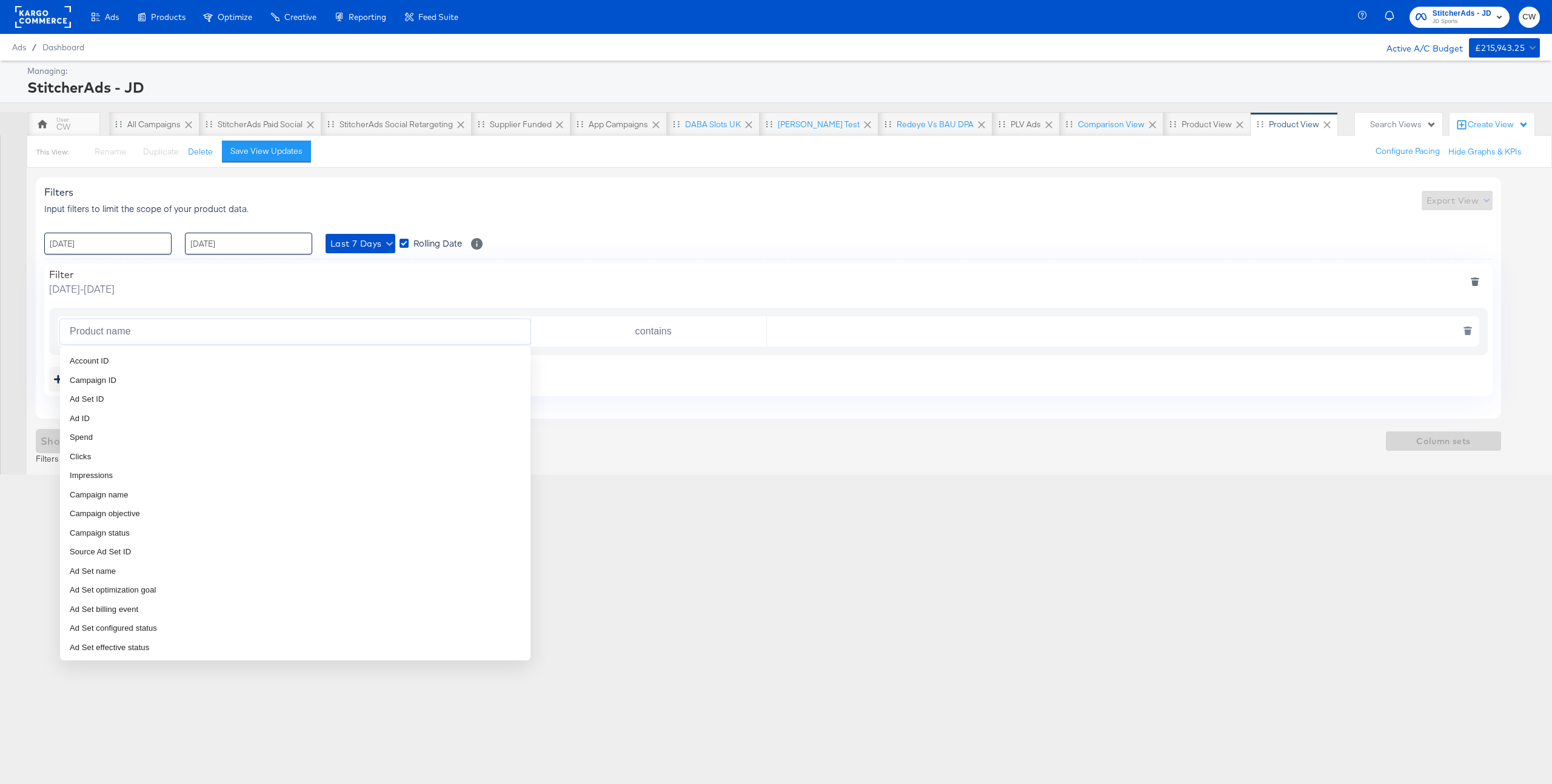
click at [120, 330] on input "Product name" at bounding box center [297, 332] width 465 height 25
click at [600, 272] on div "Filter Thursday, September 4 2025 - Wednesday, September 10 2025" at bounding box center [768, 281] width 1439 height 27
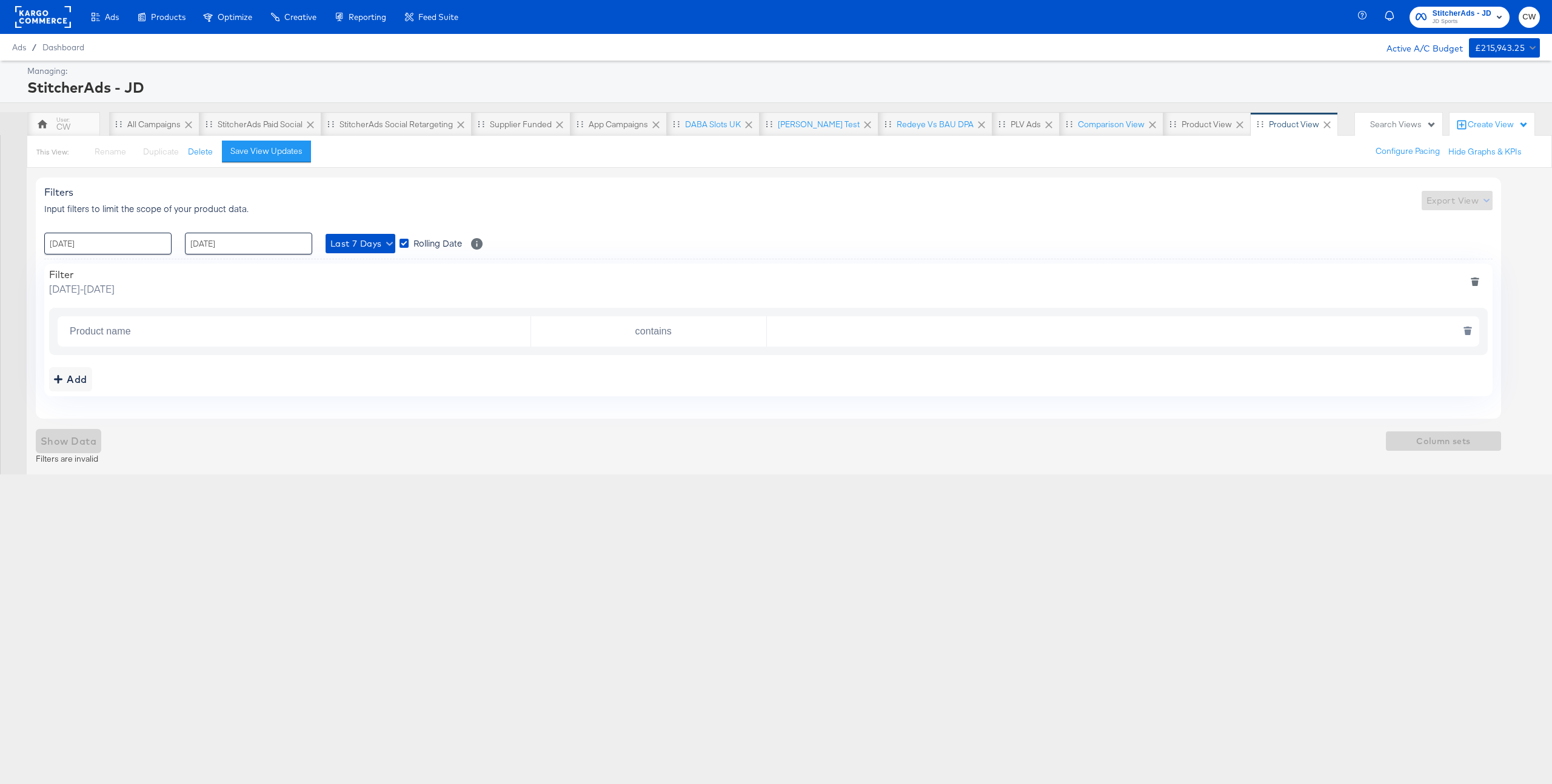
click at [158, 337] on input "Product name" at bounding box center [297, 332] width 465 height 25
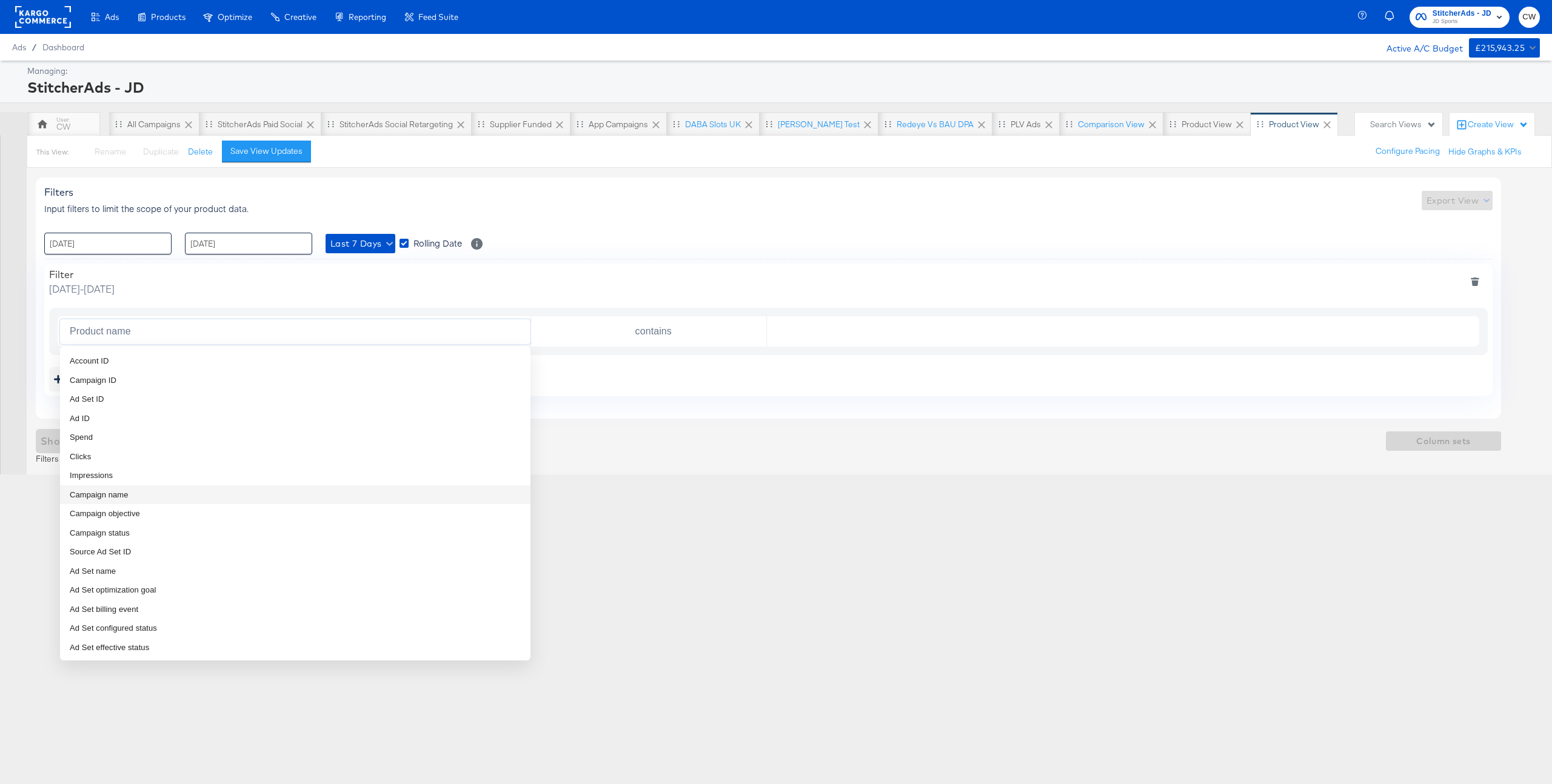
click at [147, 490] on li "Campaign name" at bounding box center [295, 495] width 470 height 19
type input "Campaign name"
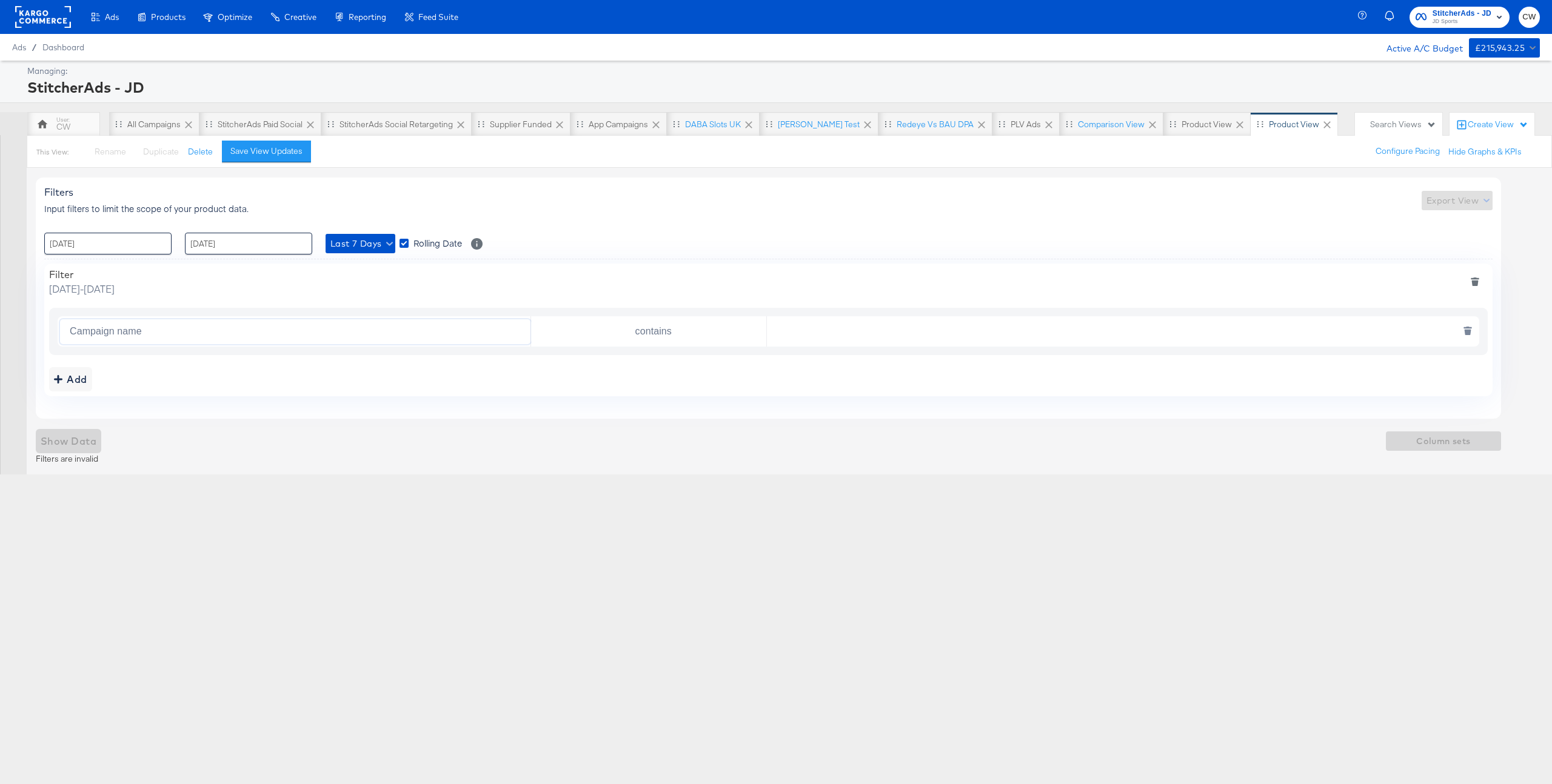
click at [733, 337] on input "contains" at bounding box center [651, 332] width 230 height 25
click at [854, 332] on input "text" at bounding box center [1120, 332] width 707 height 25
type input "daba"
click at [80, 436] on span "Show Data" at bounding box center [68, 441] width 56 height 17
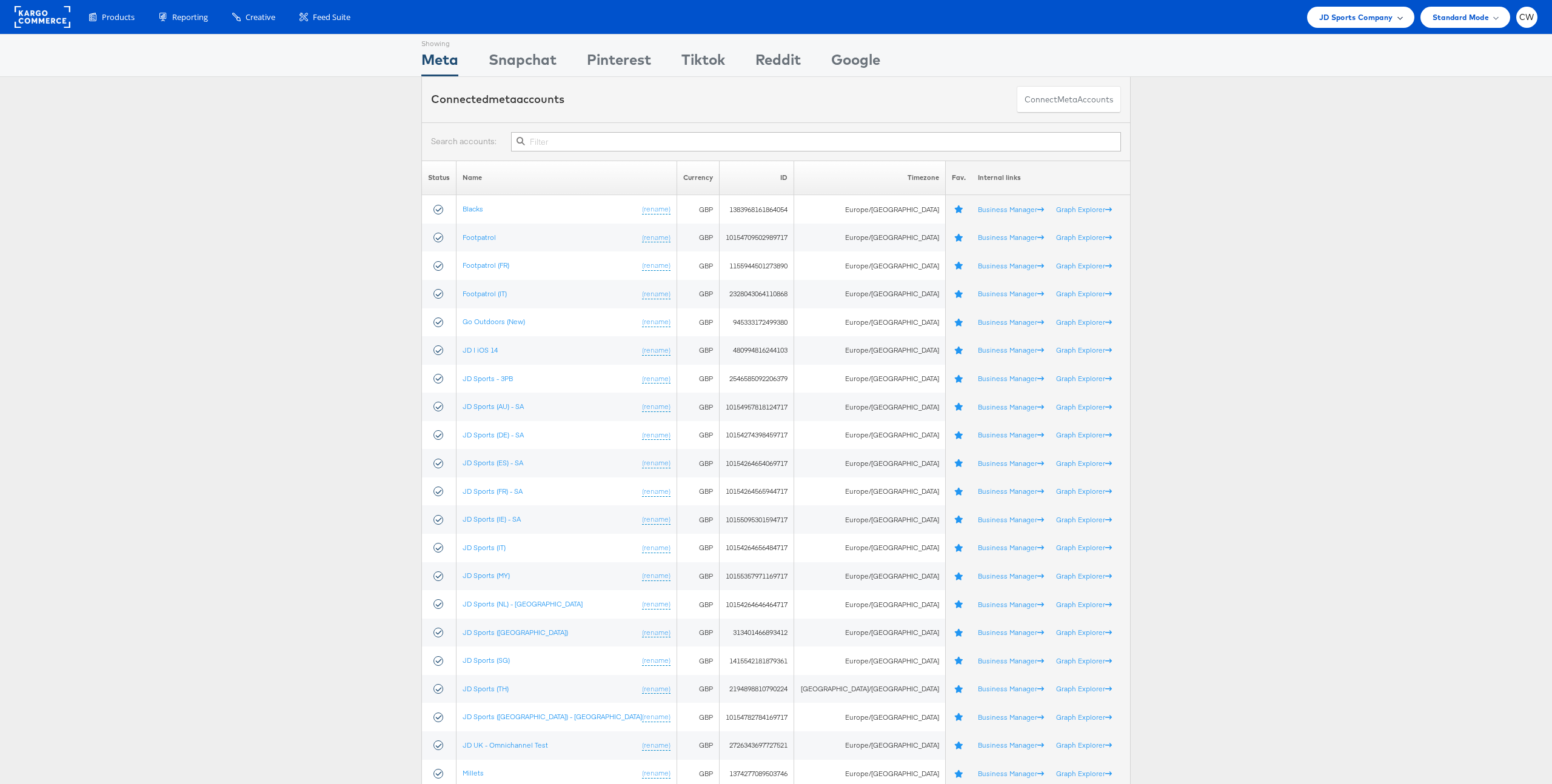
click at [1362, 21] on span "JD Sports Company" at bounding box center [1356, 17] width 74 height 12
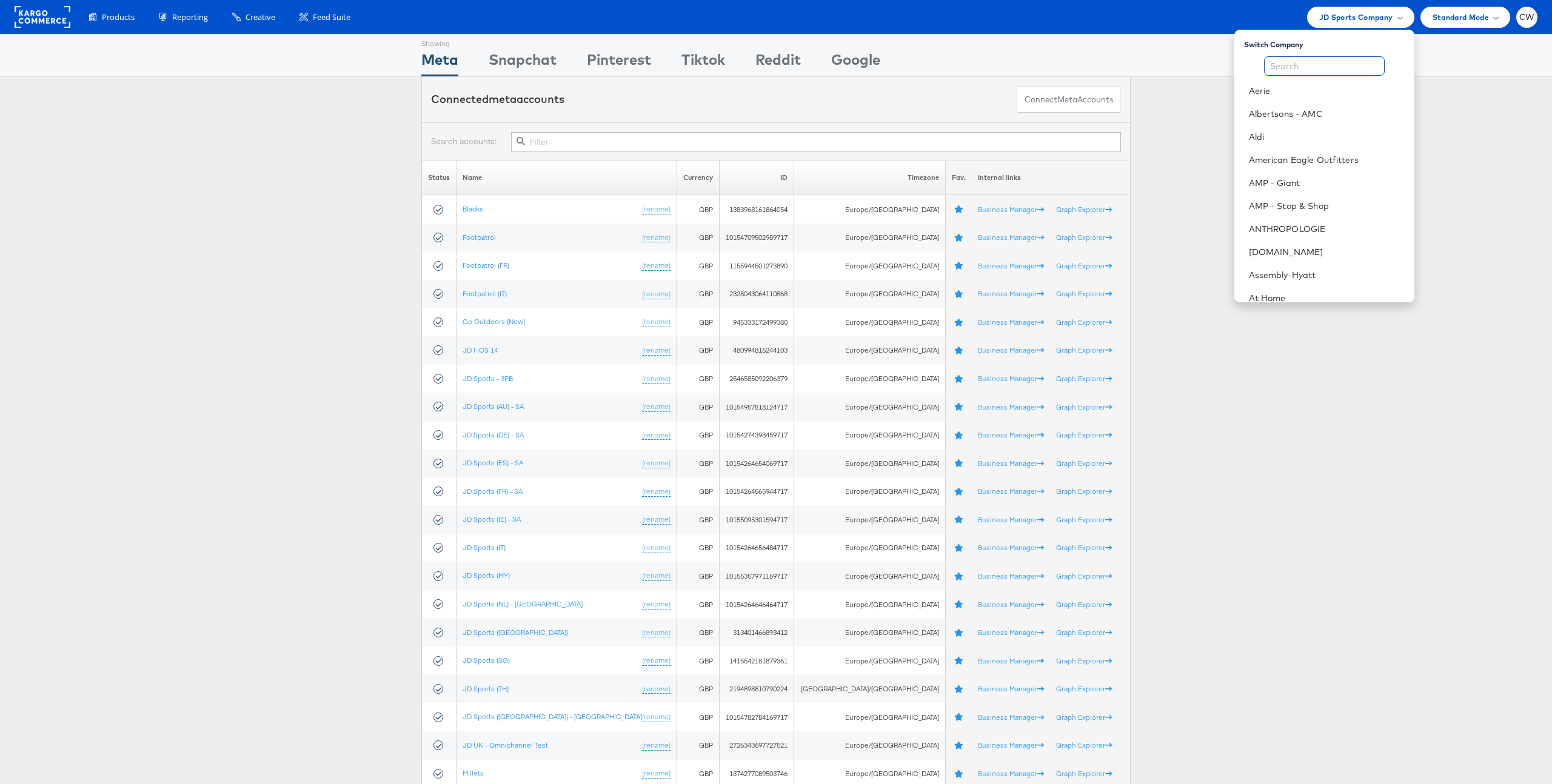
click at [1336, 66] on input "text" at bounding box center [1324, 66] width 120 height 19
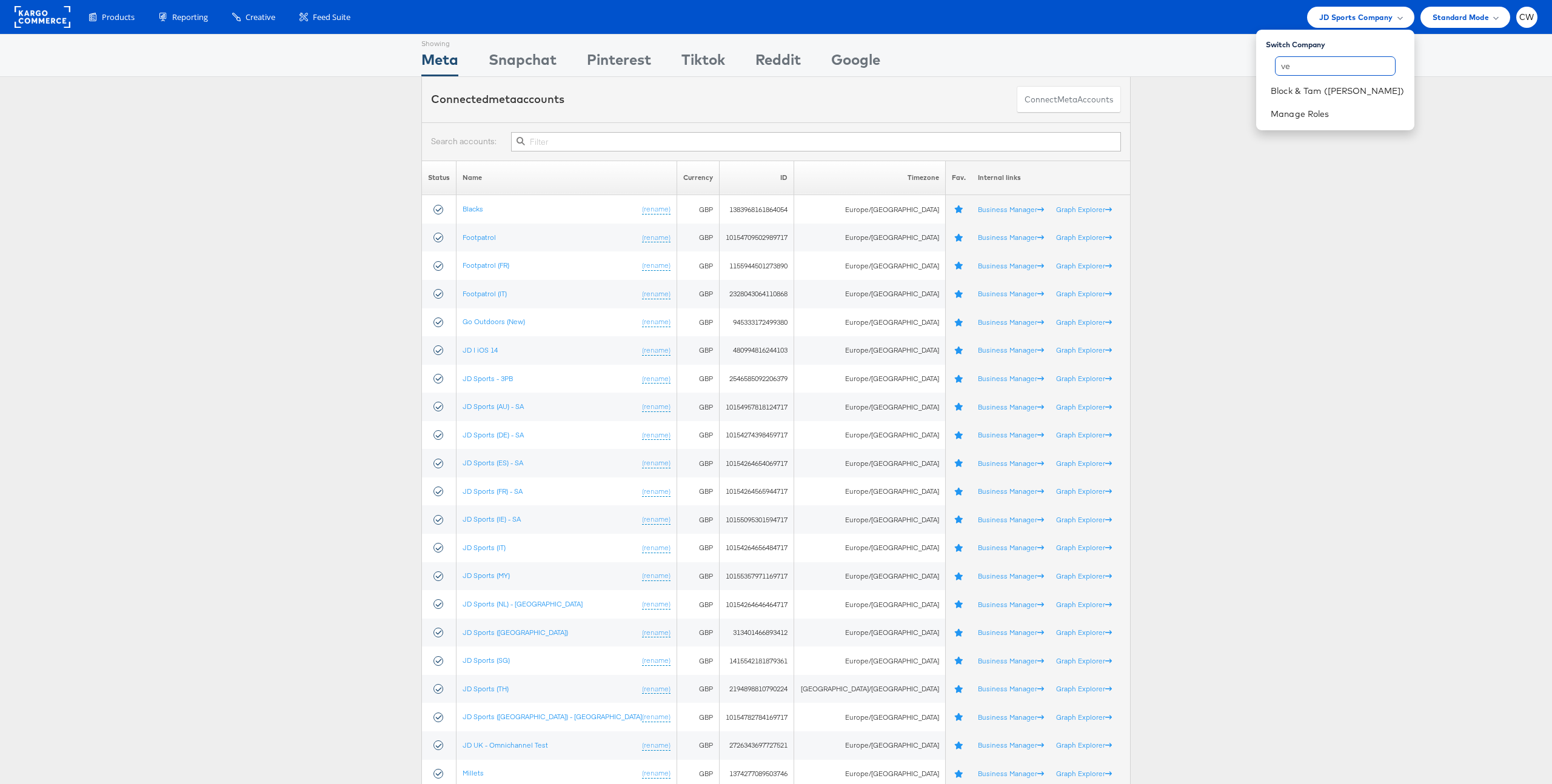
type input "v"
type input "ver"
click at [1353, 88] on link "Block & Tam (Veronica Beard)" at bounding box center [1338, 91] width 134 height 12
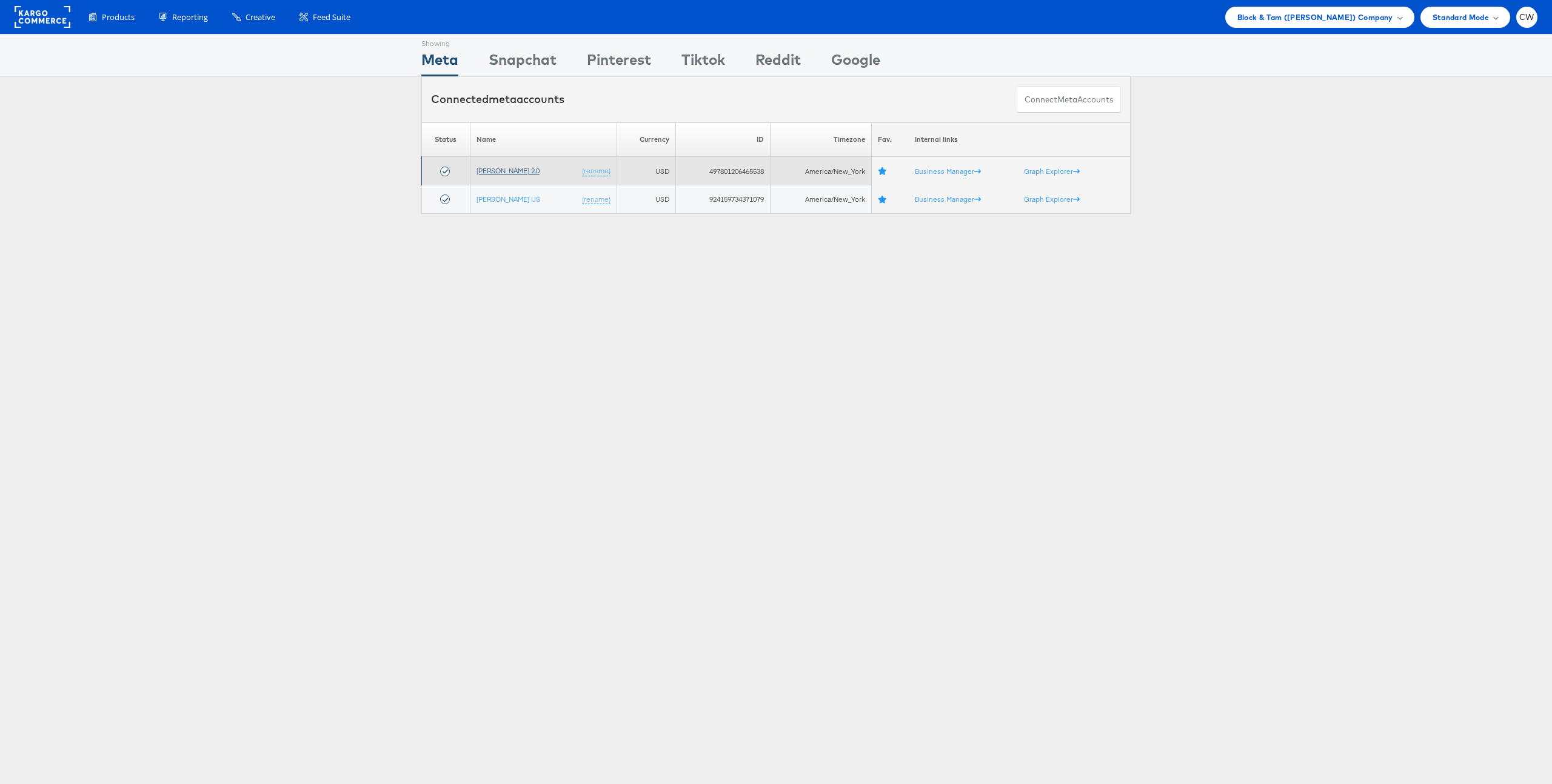
click at [517, 174] on link "[PERSON_NAME] 2.0" at bounding box center [508, 170] width 63 height 9
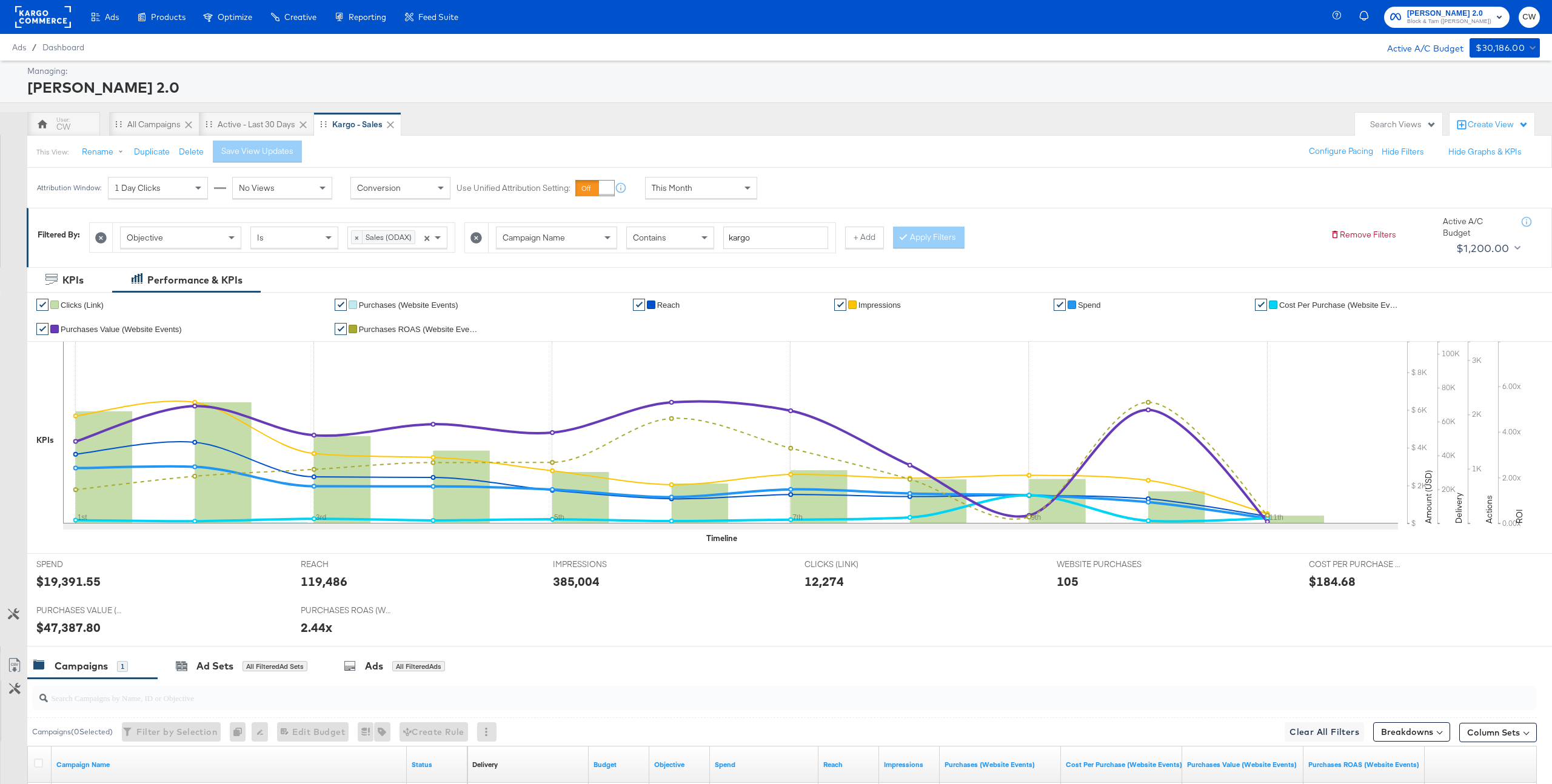
scroll to position [160, 0]
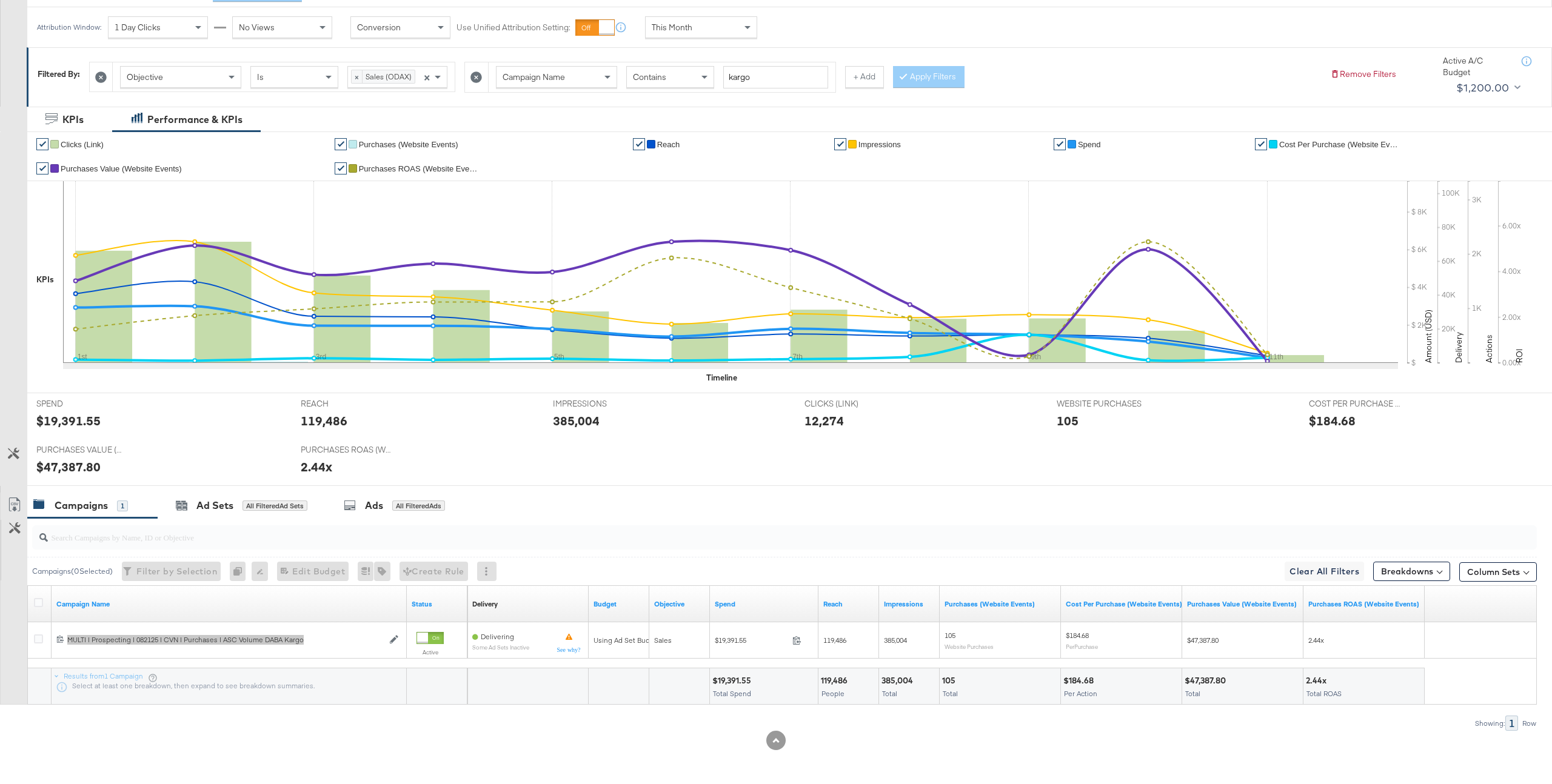
drag, startPoint x: 219, startPoint y: 642, endPoint x: 238, endPoint y: 3, distance: 639.3
click at [0, 0] on div "CW All Campaigns Active - Last 30 Days Kargo - Sales Search Views Create View T…" at bounding box center [776, 368] width 1552 height 833
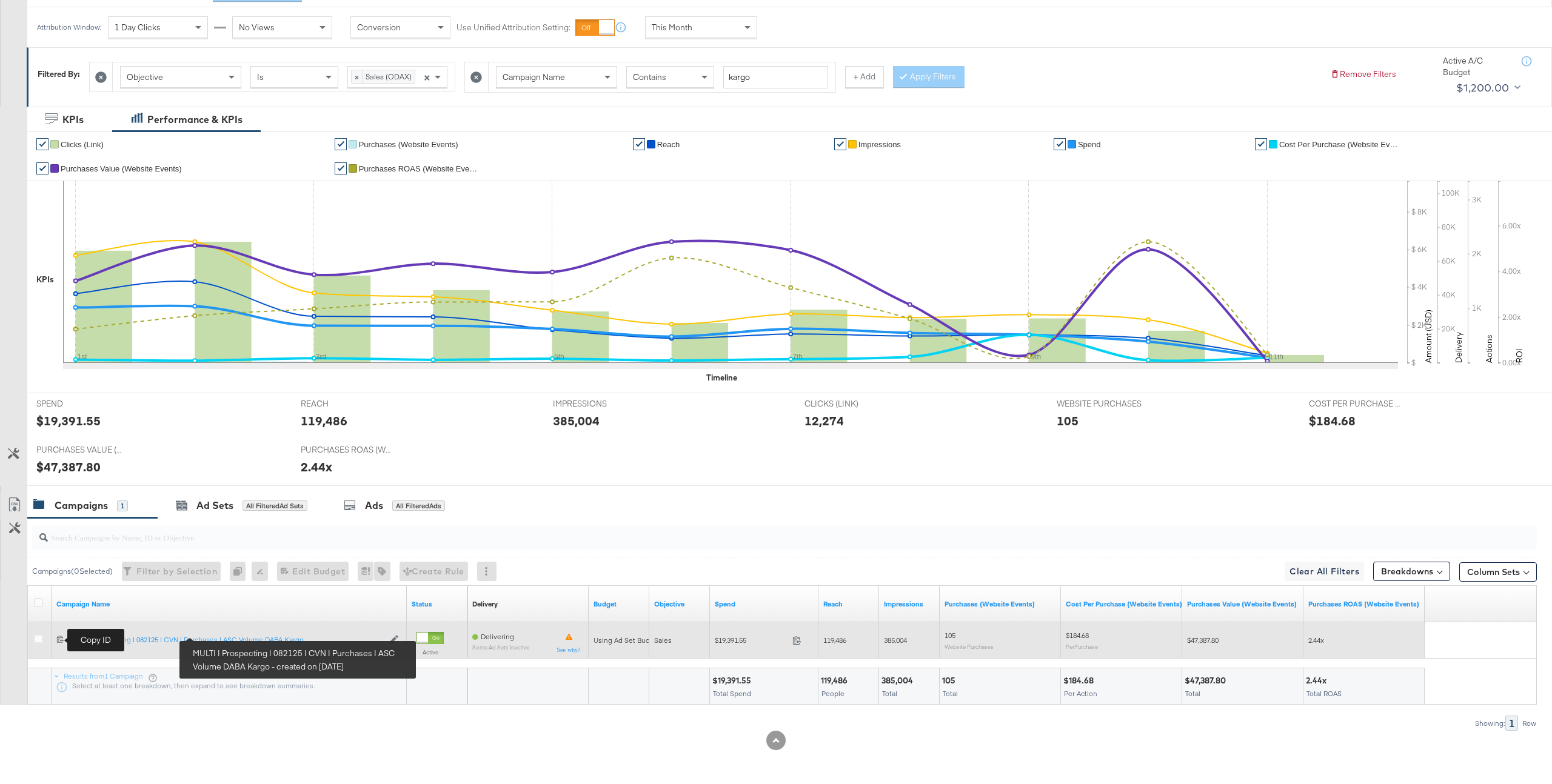
click at [62, 644] on span at bounding box center [62, 640] width 11 height 9
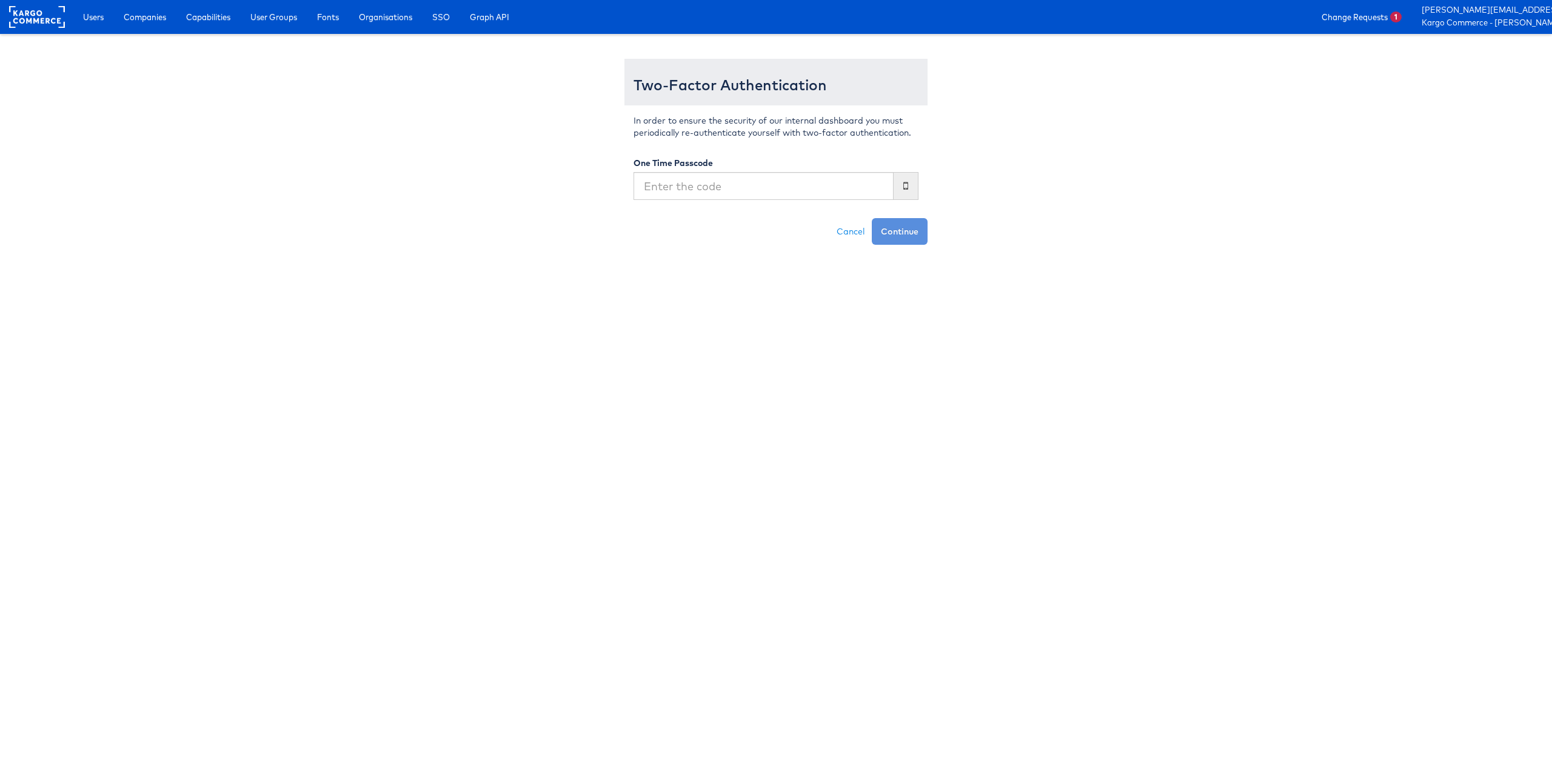
click at [767, 189] on input "text" at bounding box center [764, 186] width 260 height 28
type input "741486"
click at [877, 228] on button "Continue" at bounding box center [900, 232] width 56 height 27
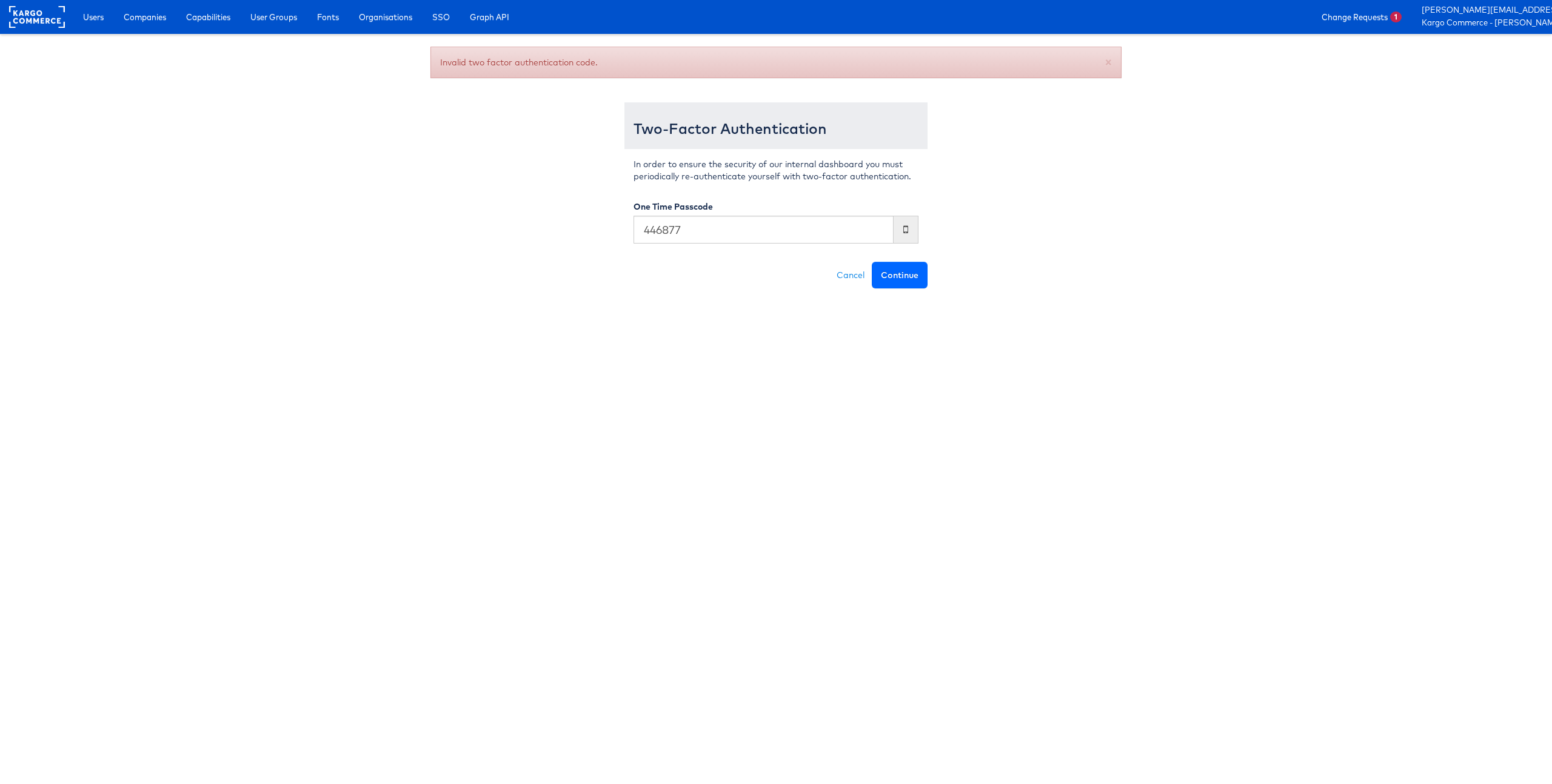
type input "446877"
click at [895, 268] on button "Continue" at bounding box center [900, 275] width 56 height 27
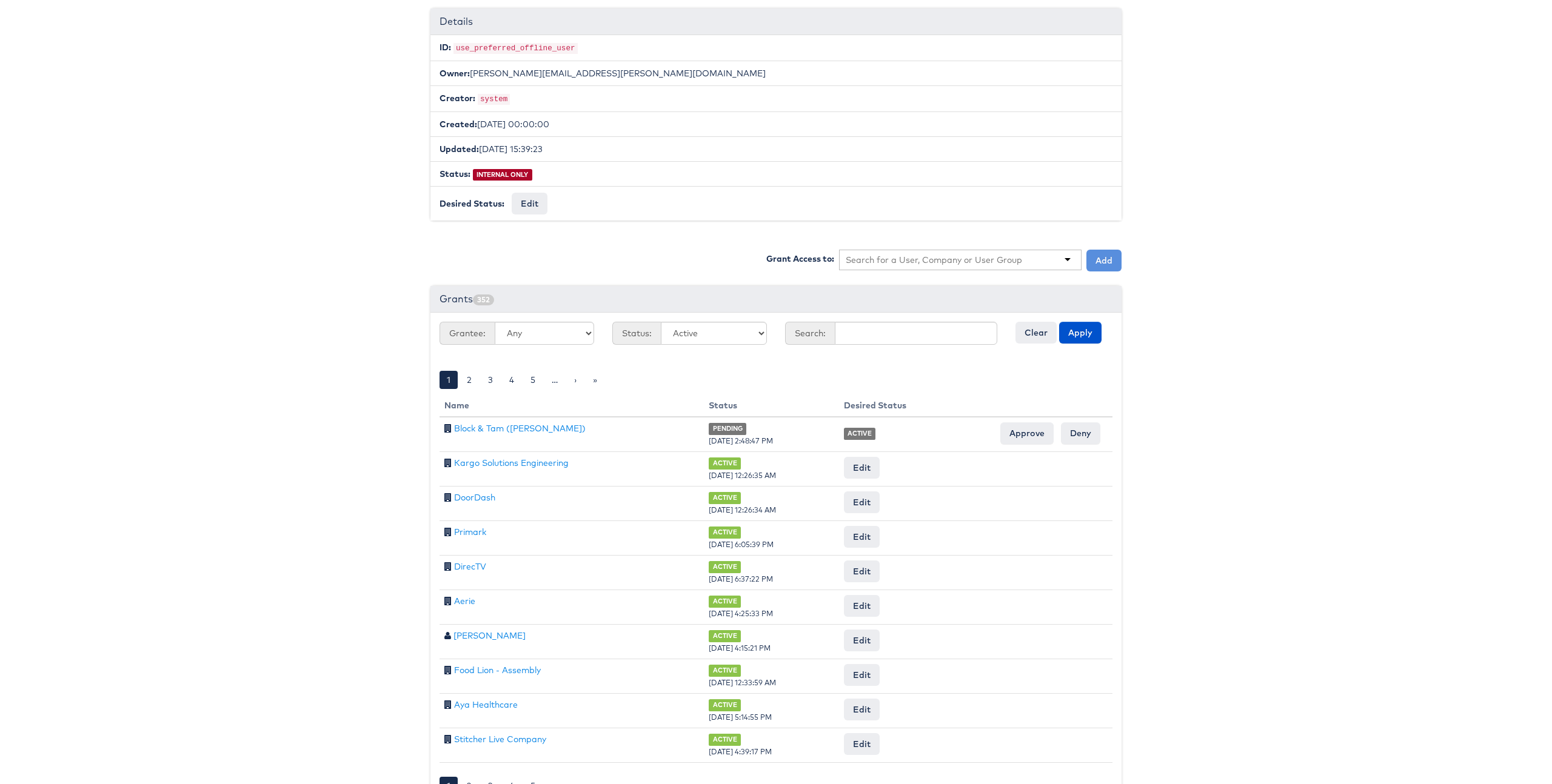
scroll to position [189, 0]
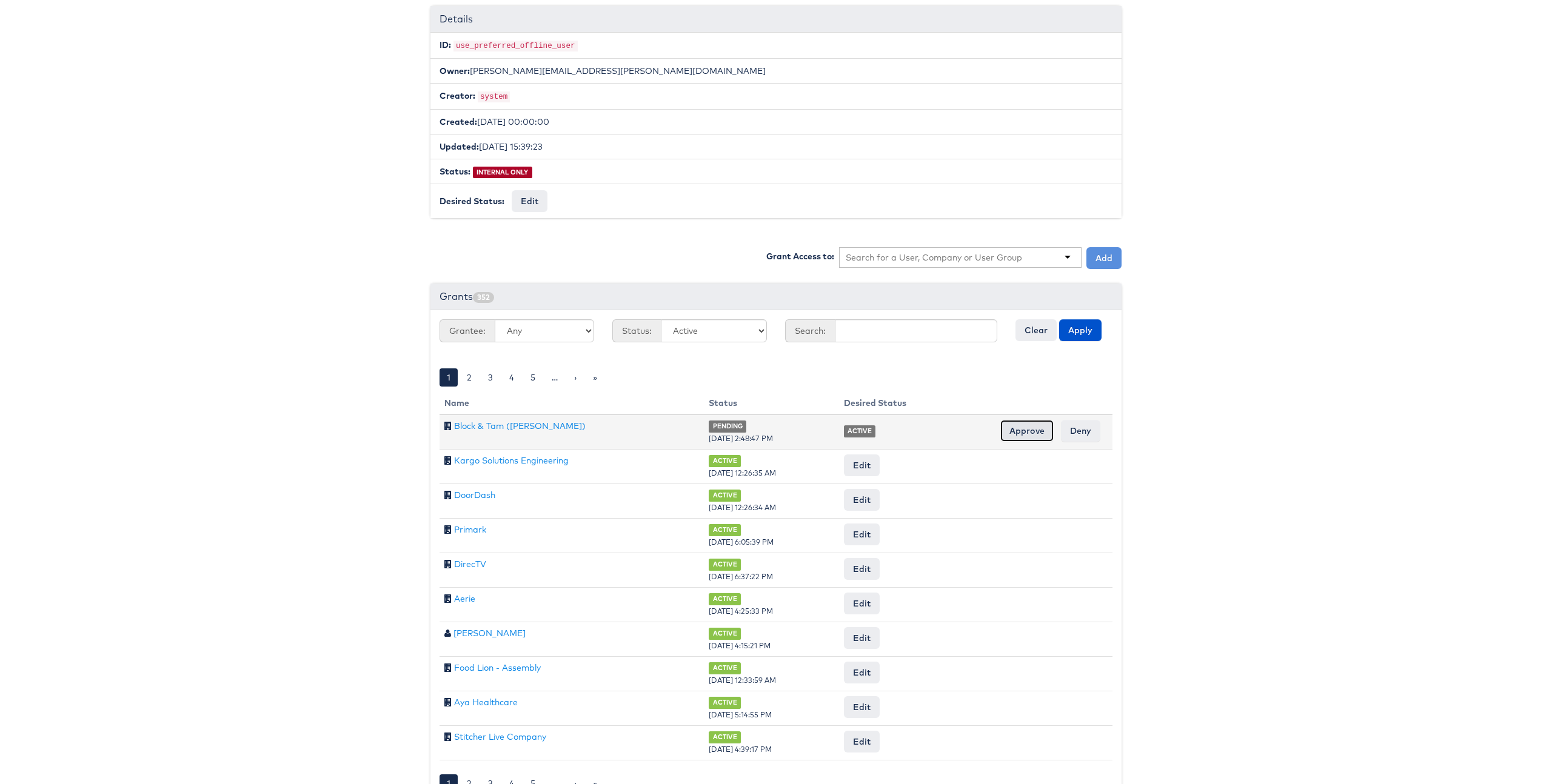
click at [1039, 429] on input "Approve" at bounding box center [1027, 431] width 53 height 22
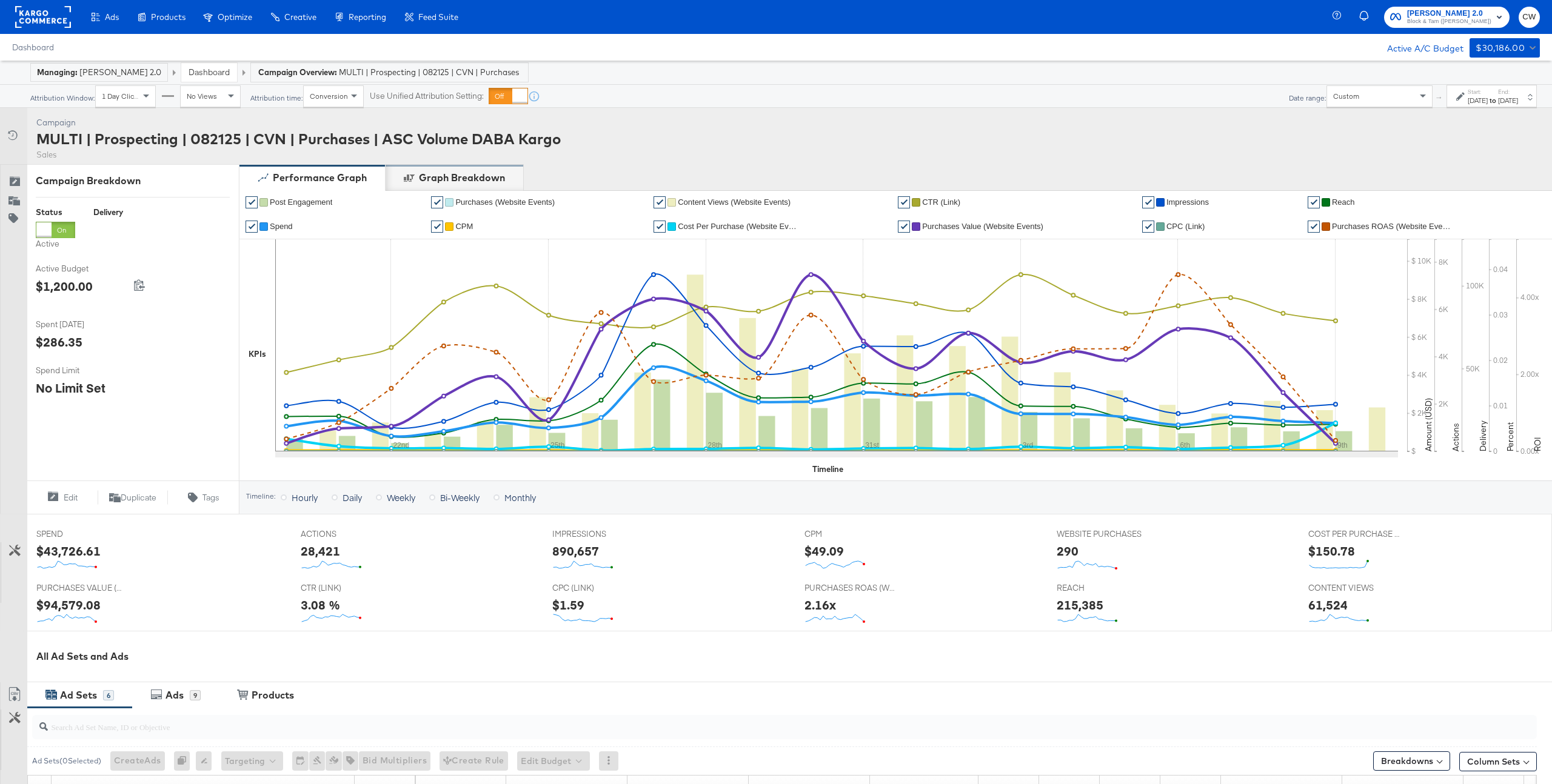
click at [480, 179] on div "Graph Breakdown" at bounding box center [462, 178] width 86 height 14
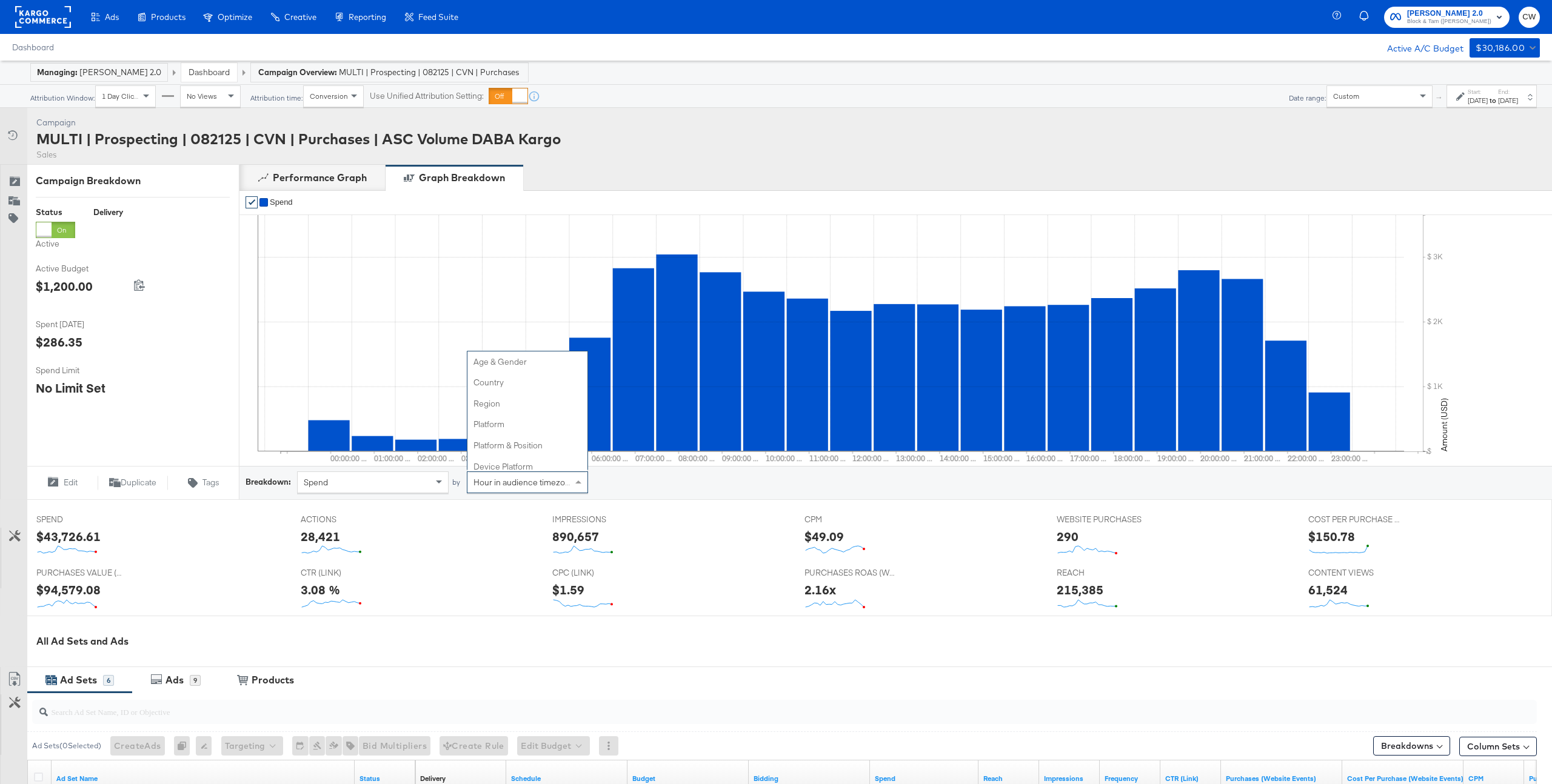
click at [560, 484] on span "Hour in audience timezone" at bounding box center [524, 483] width 101 height 11
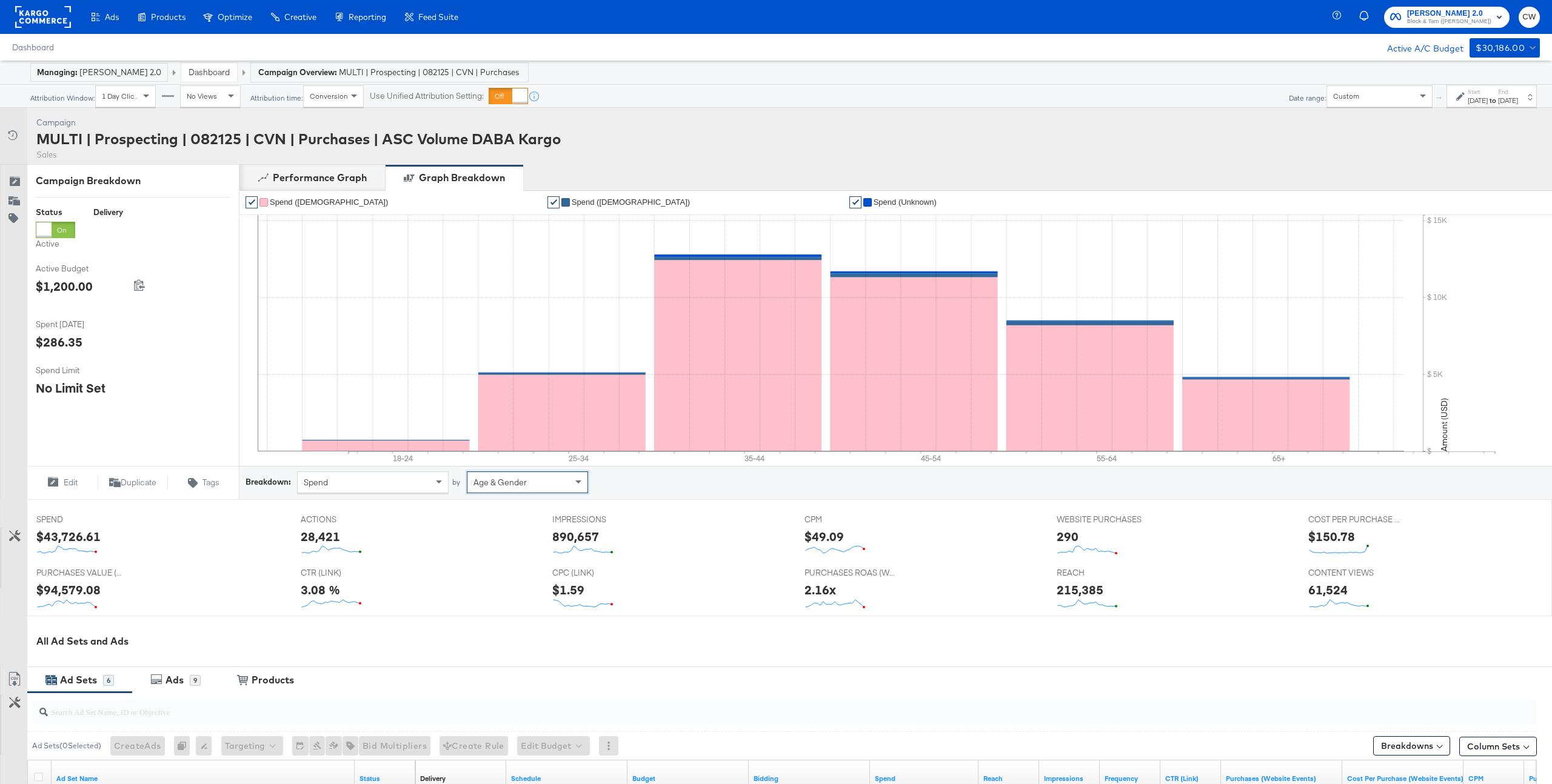
click at [499, 492] on div "Age & Gender" at bounding box center [527, 483] width 121 height 22
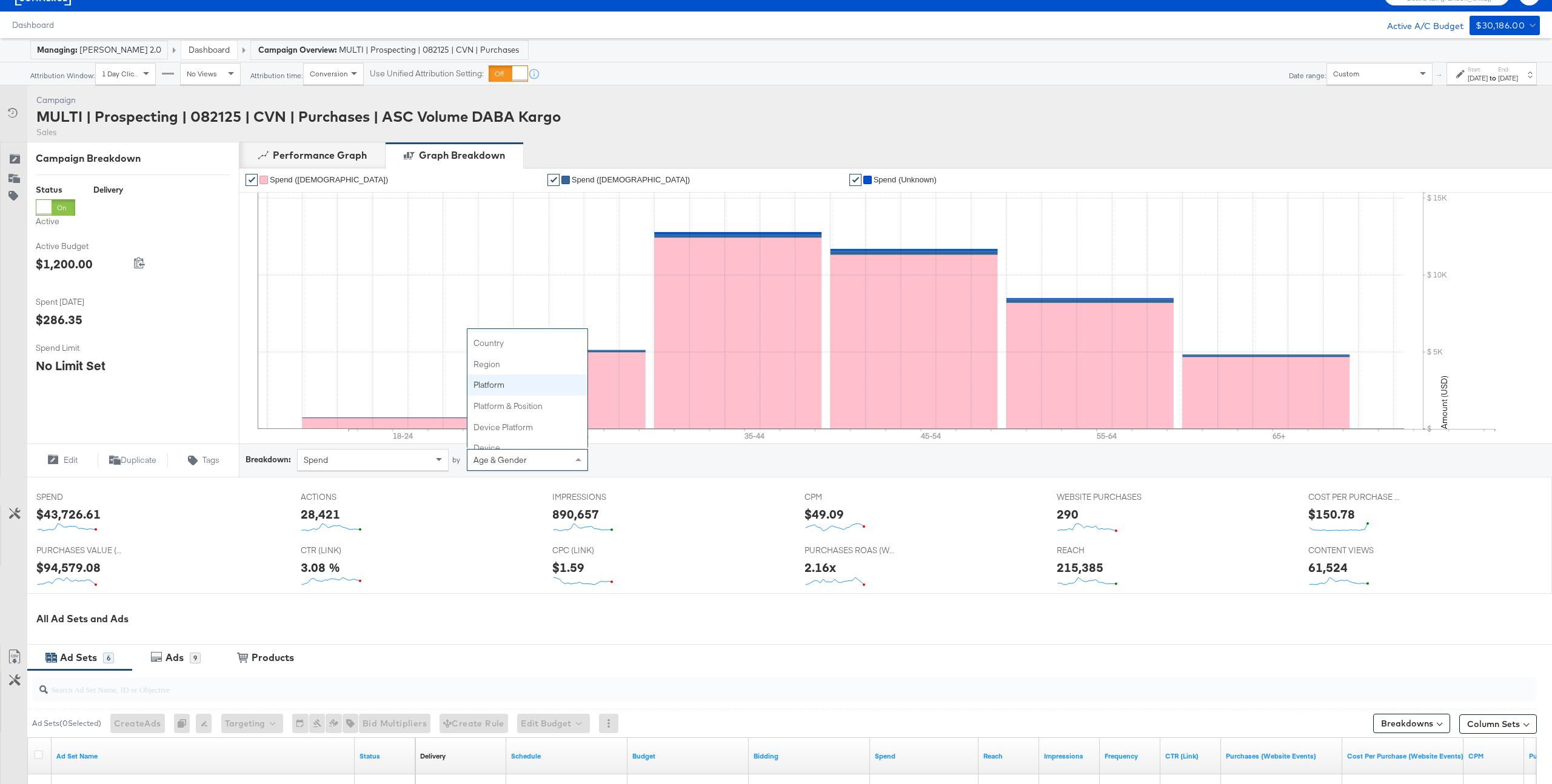
scroll to position [19, 0]
click at [401, 456] on div "Spend" at bounding box center [372, 460] width 150 height 21
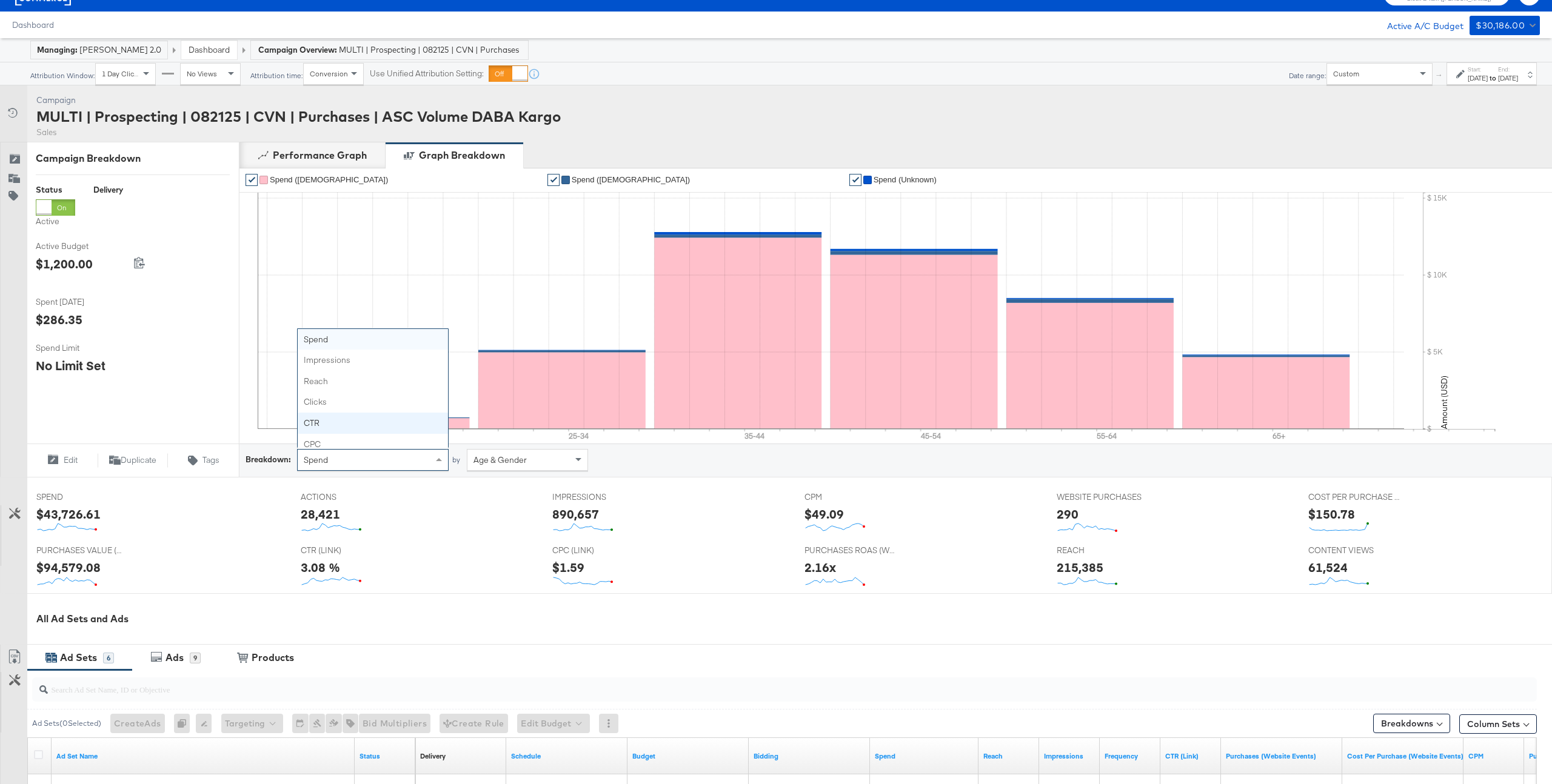
scroll to position [47, 0]
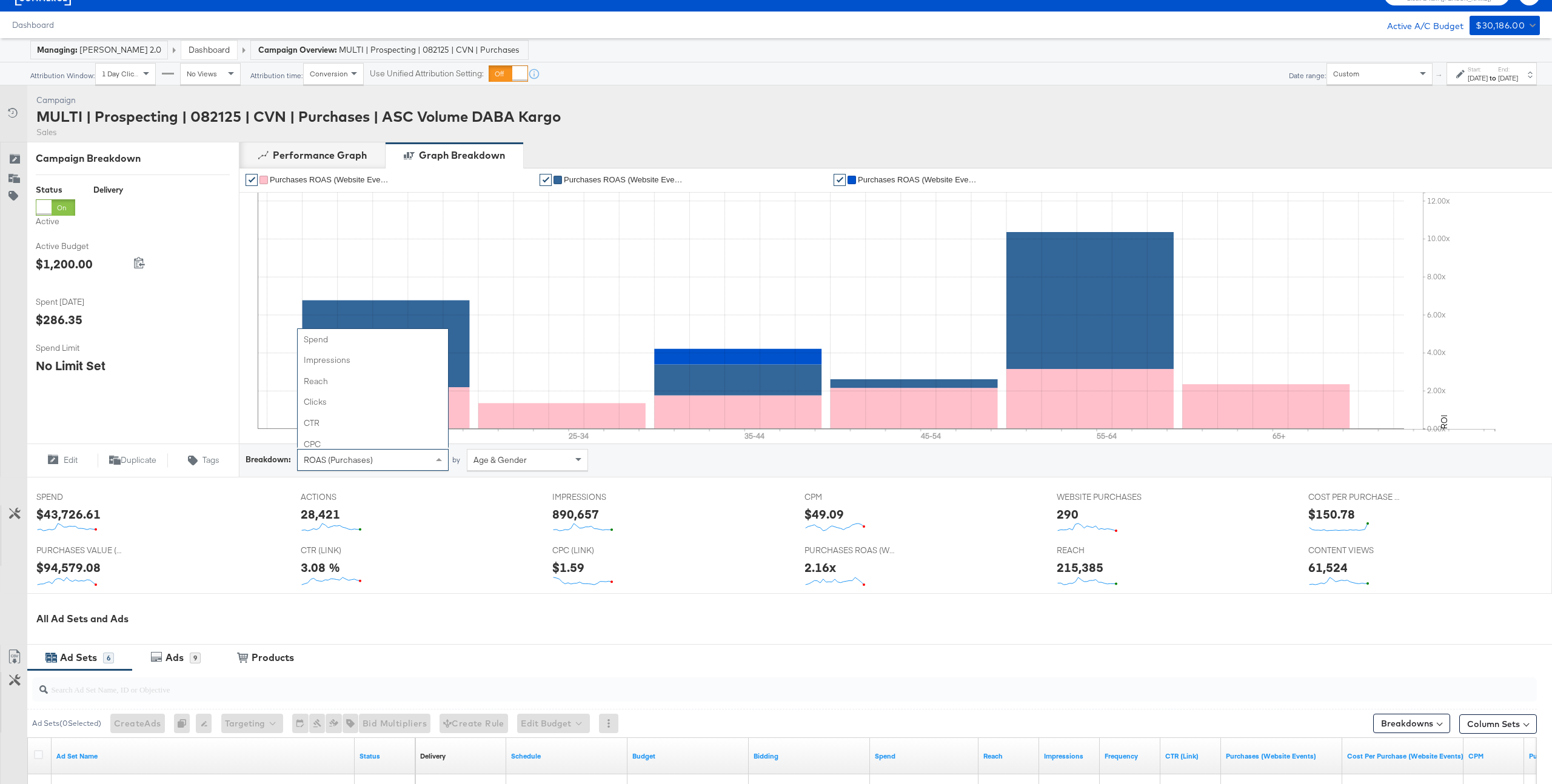
click at [372, 467] on div "ROAS (Purchases)" at bounding box center [372, 460] width 150 height 21
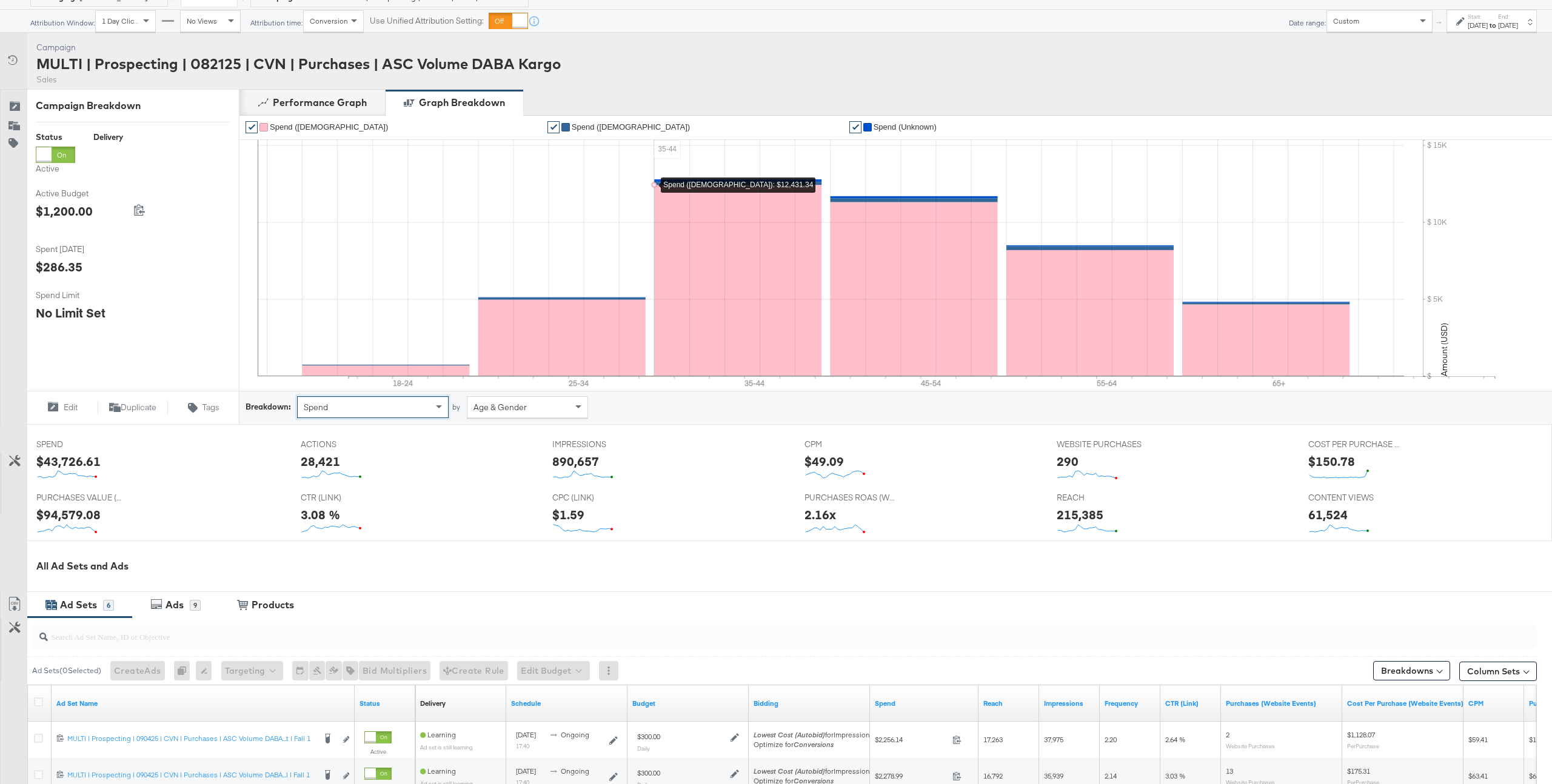
scroll to position [85, 0]
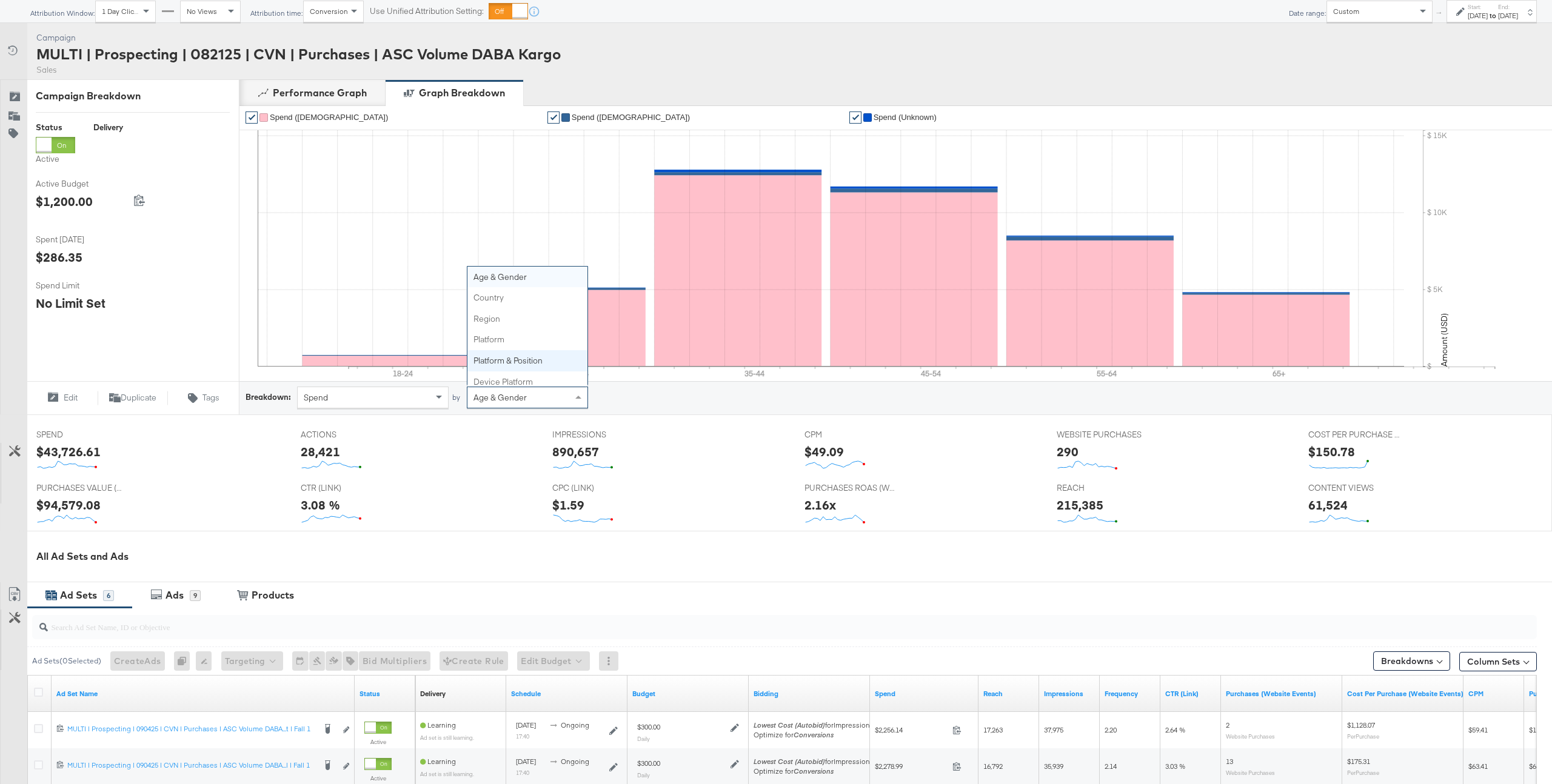
click at [511, 403] on div "Age & Gender" at bounding box center [528, 398] width 120 height 21
click at [500, 438] on div "ACTIONS ACTIONS 28,421" at bounding box center [418, 451] width 252 height 53
click at [503, 395] on span "Age & Gender" at bounding box center [500, 398] width 53 height 11
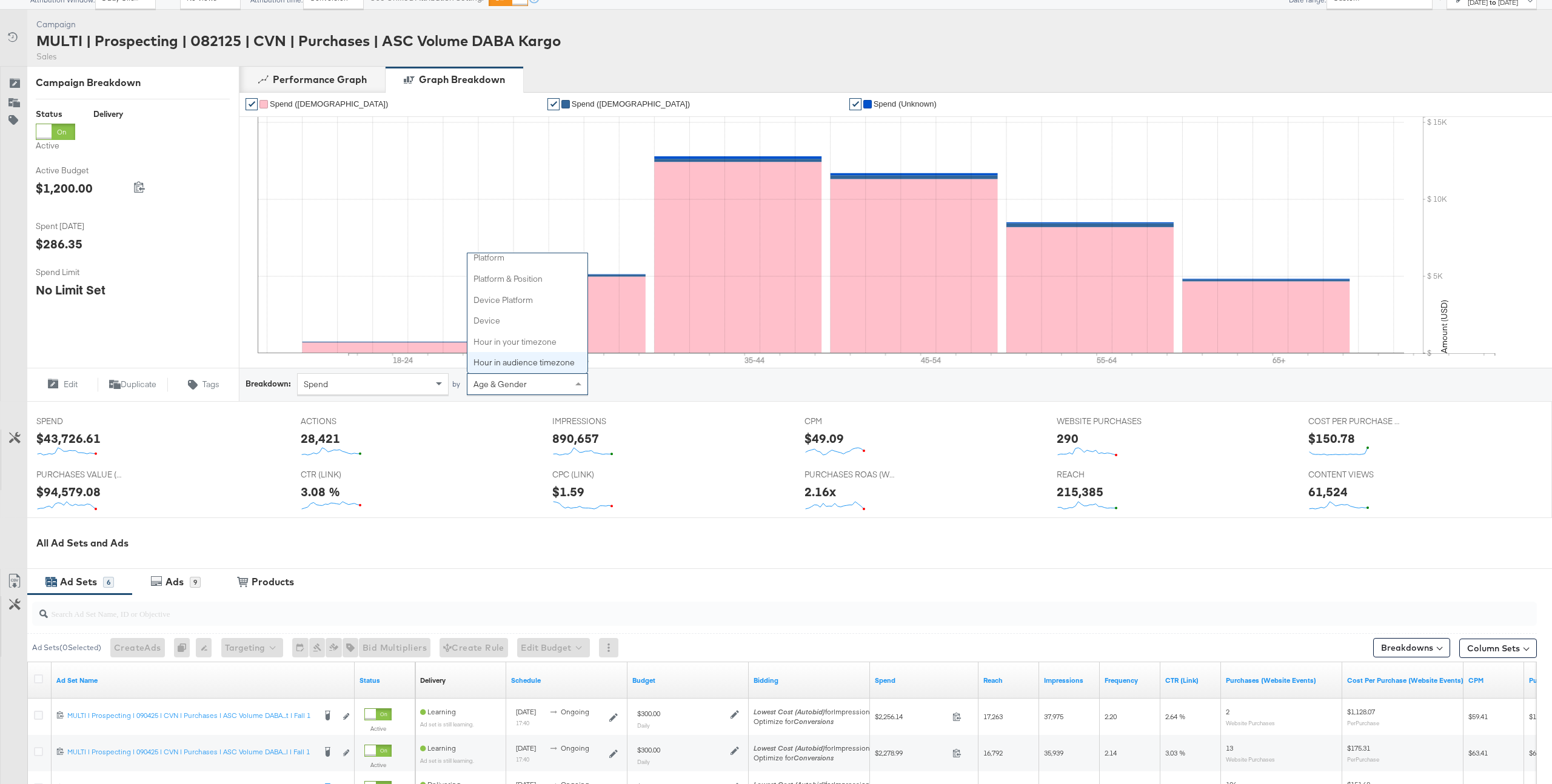
scroll to position [100, 0]
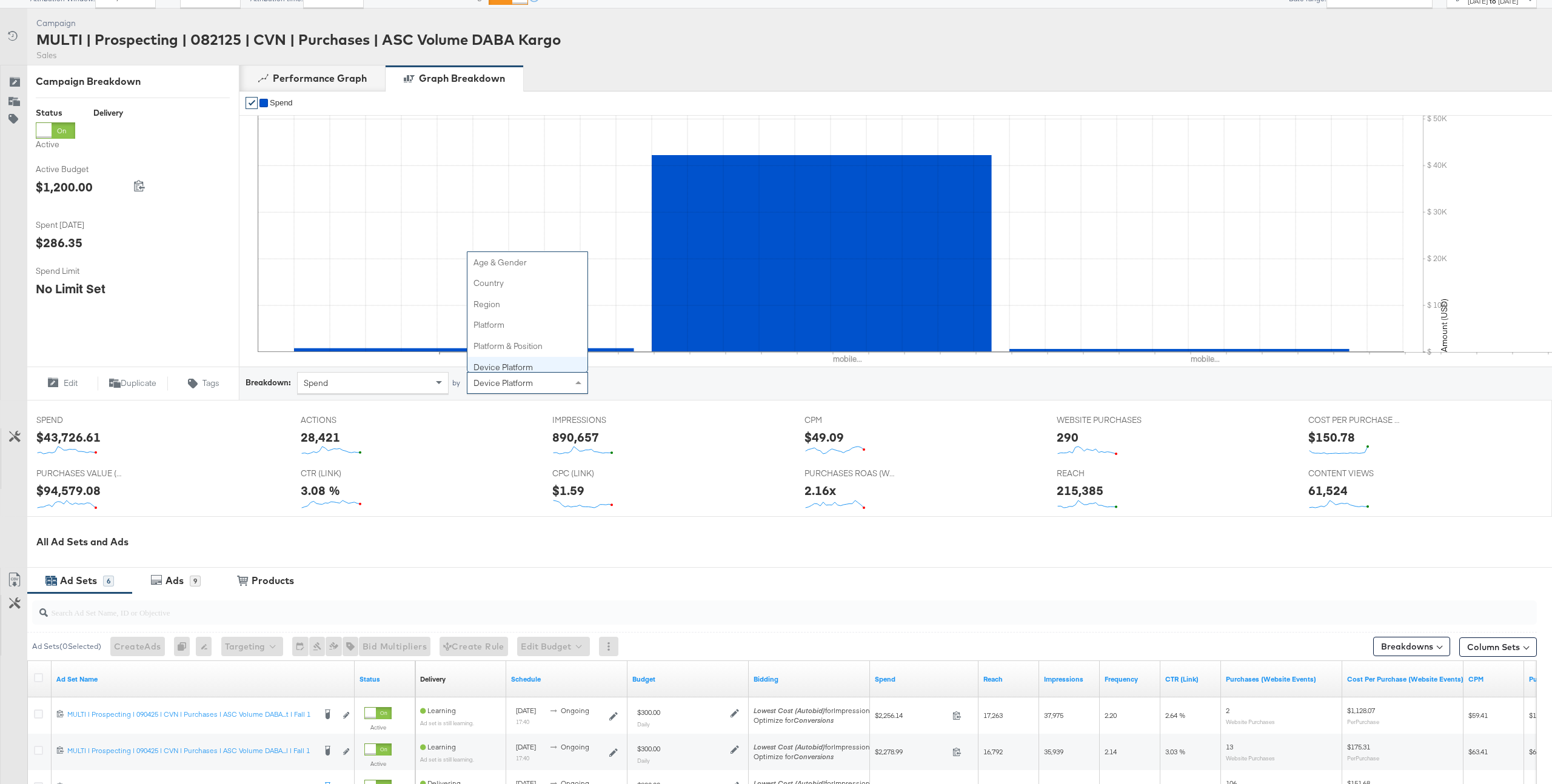
click at [544, 382] on div "Device Platform" at bounding box center [528, 383] width 120 height 21
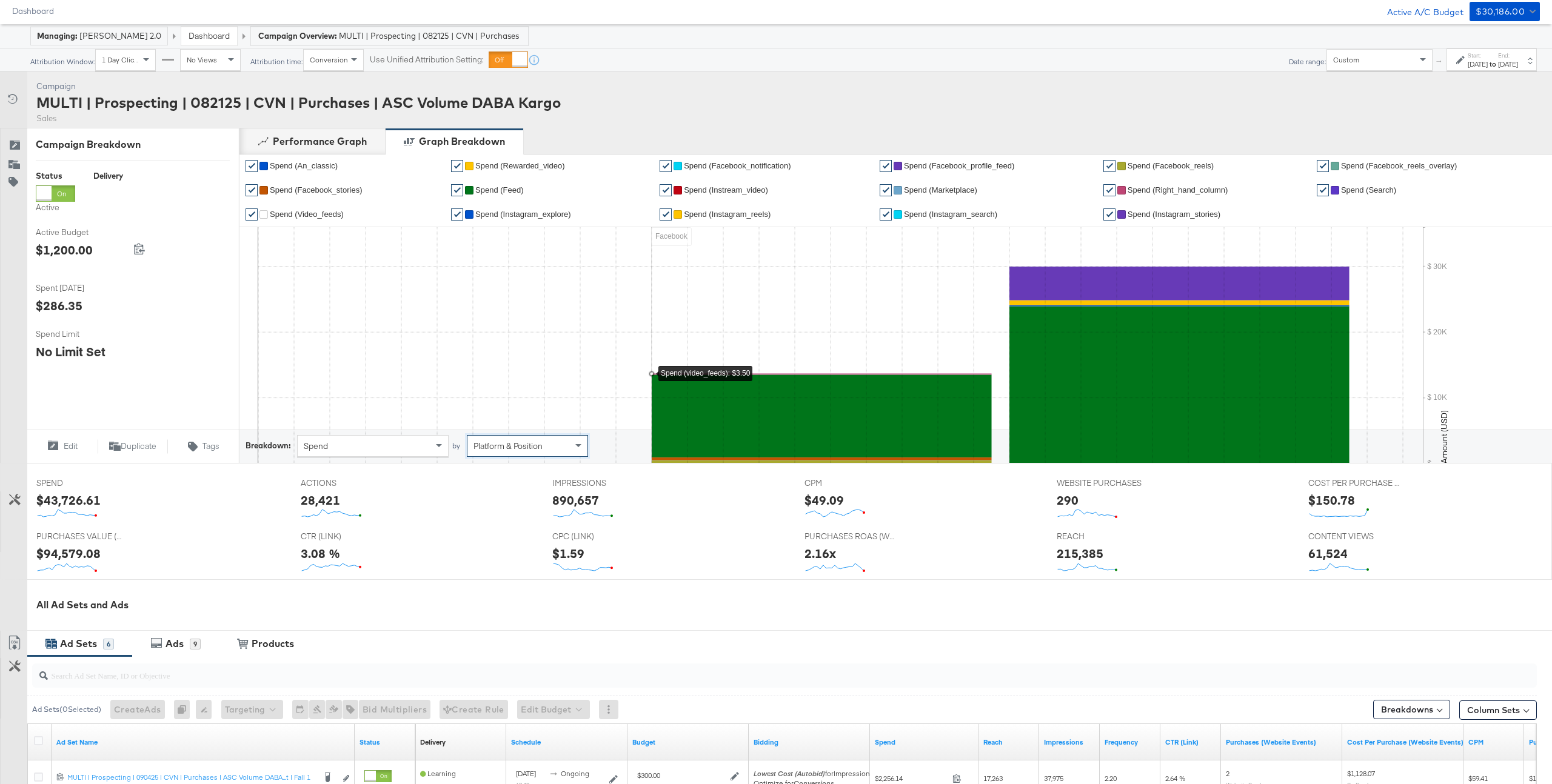
scroll to position [37, 0]
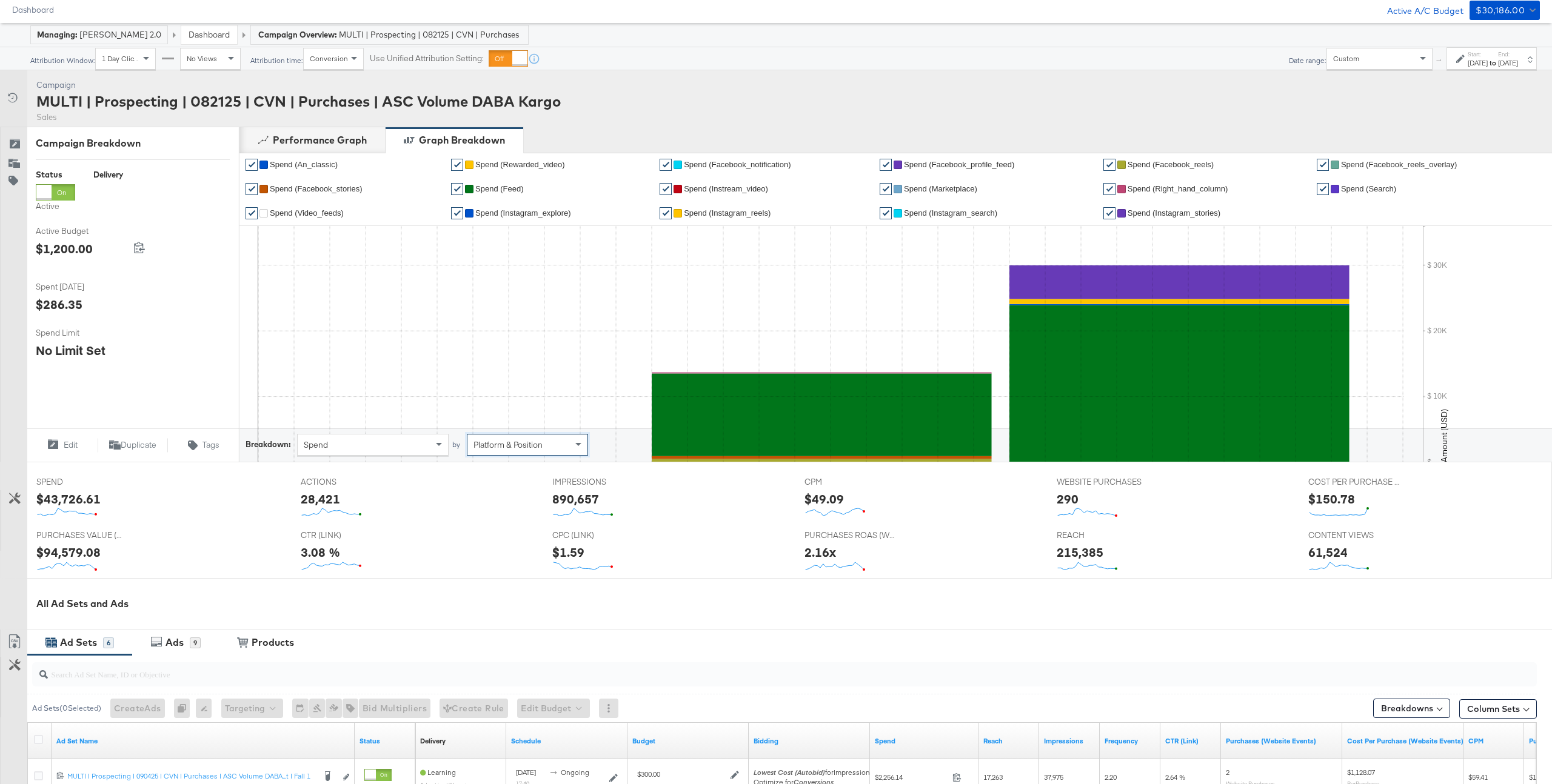
click at [482, 449] on span "Platform & Position" at bounding box center [475, 444] width 15 height 11
click at [399, 429] on icon "audience_network Facebook Instagram $ $ 10K $ 20K $ 30K" at bounding box center [831, 344] width 1147 height 236
click at [403, 442] on div "Spend" at bounding box center [372, 445] width 150 height 21
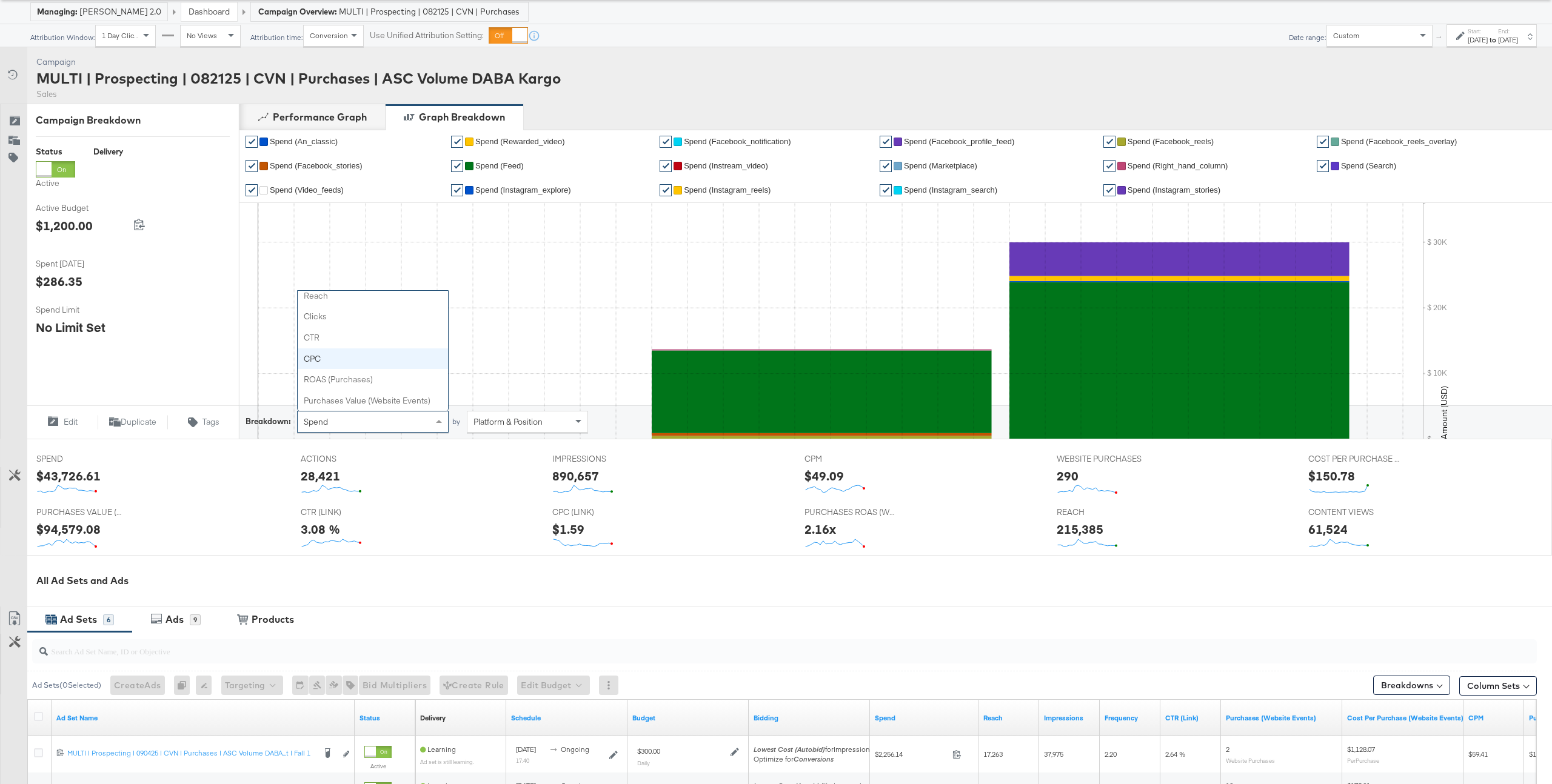
scroll to position [64, 0]
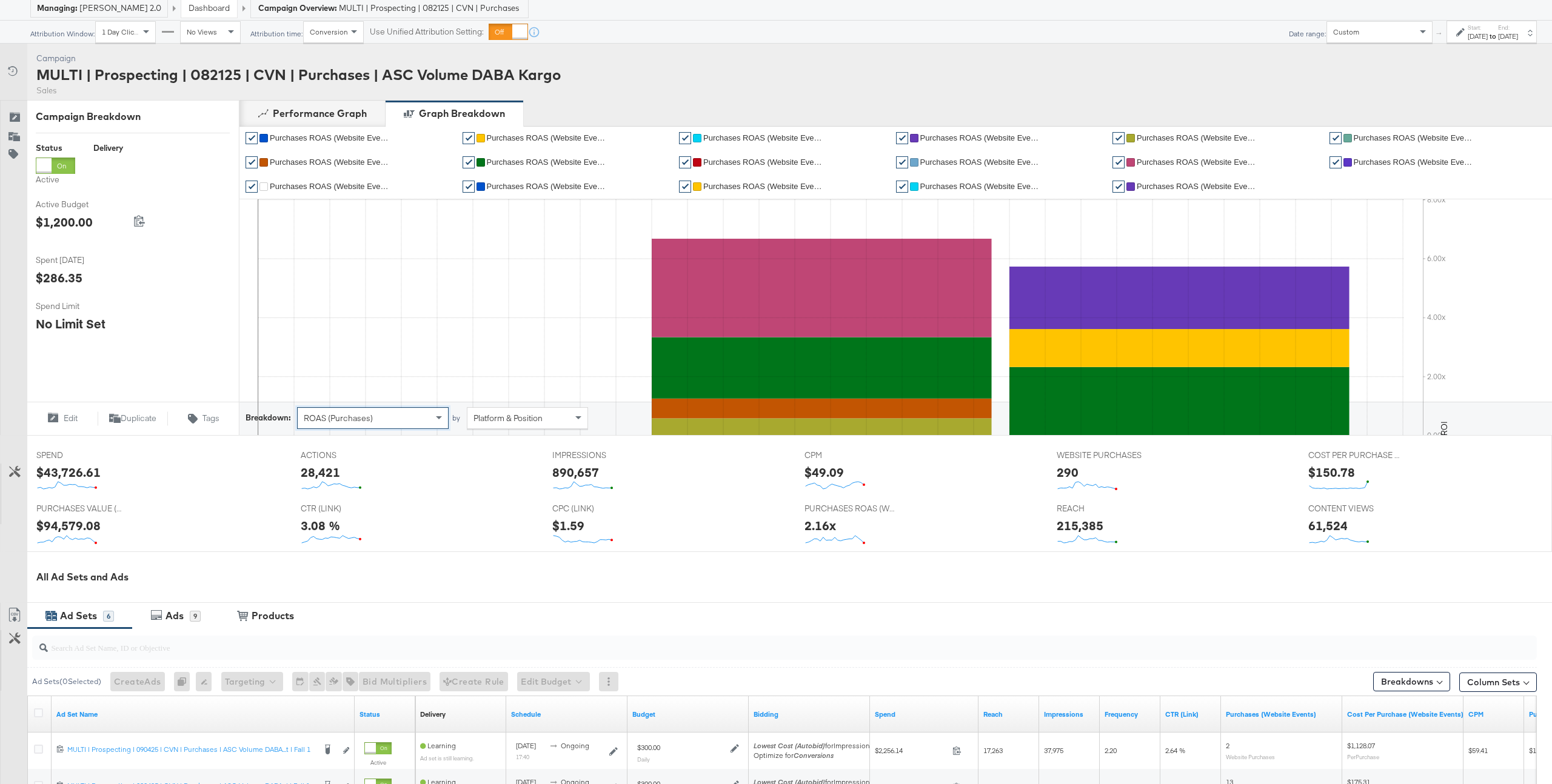
click at [420, 418] on div "ROAS (Purchases)" at bounding box center [372, 418] width 150 height 21
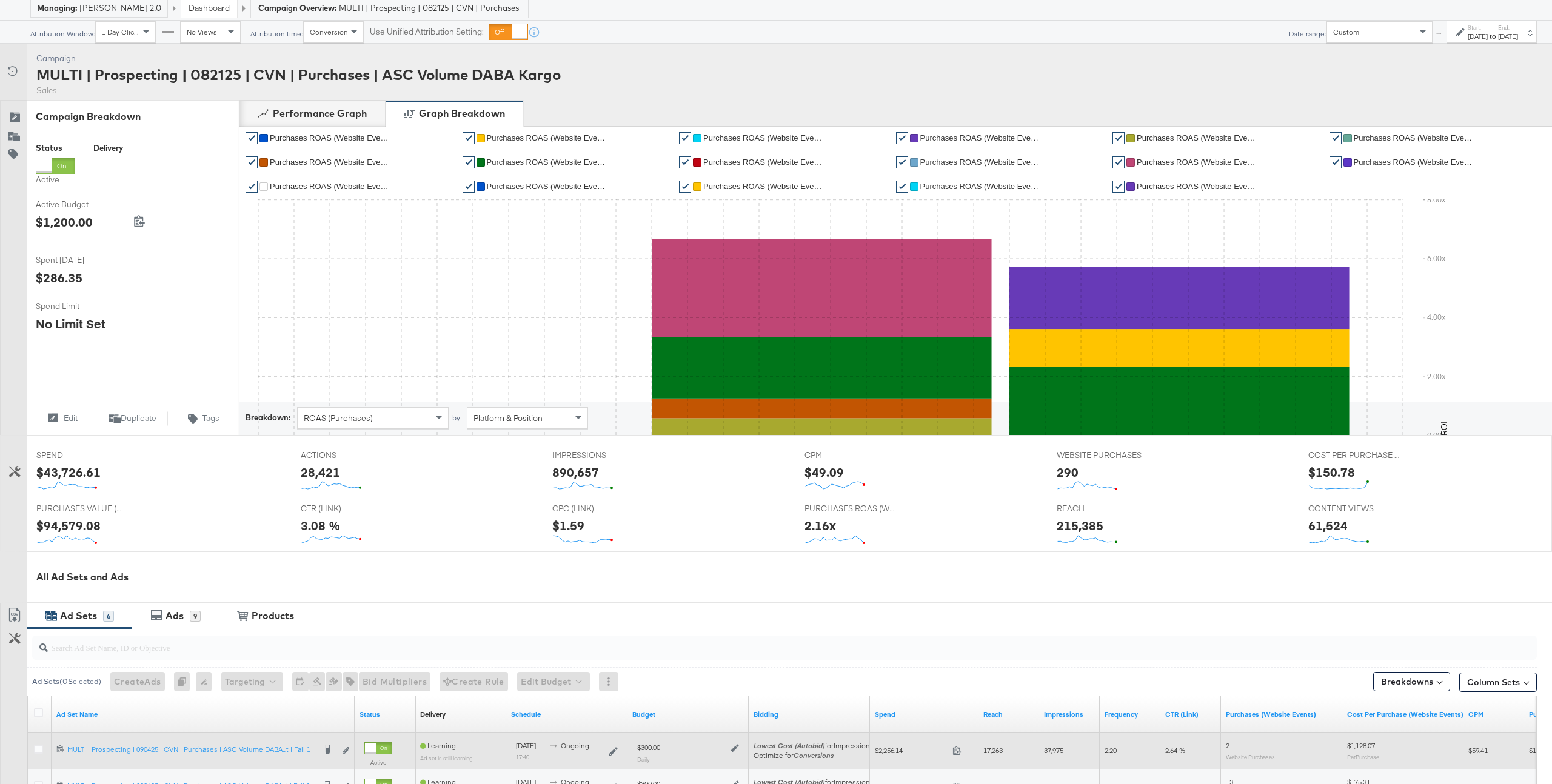
scroll to position [0, 0]
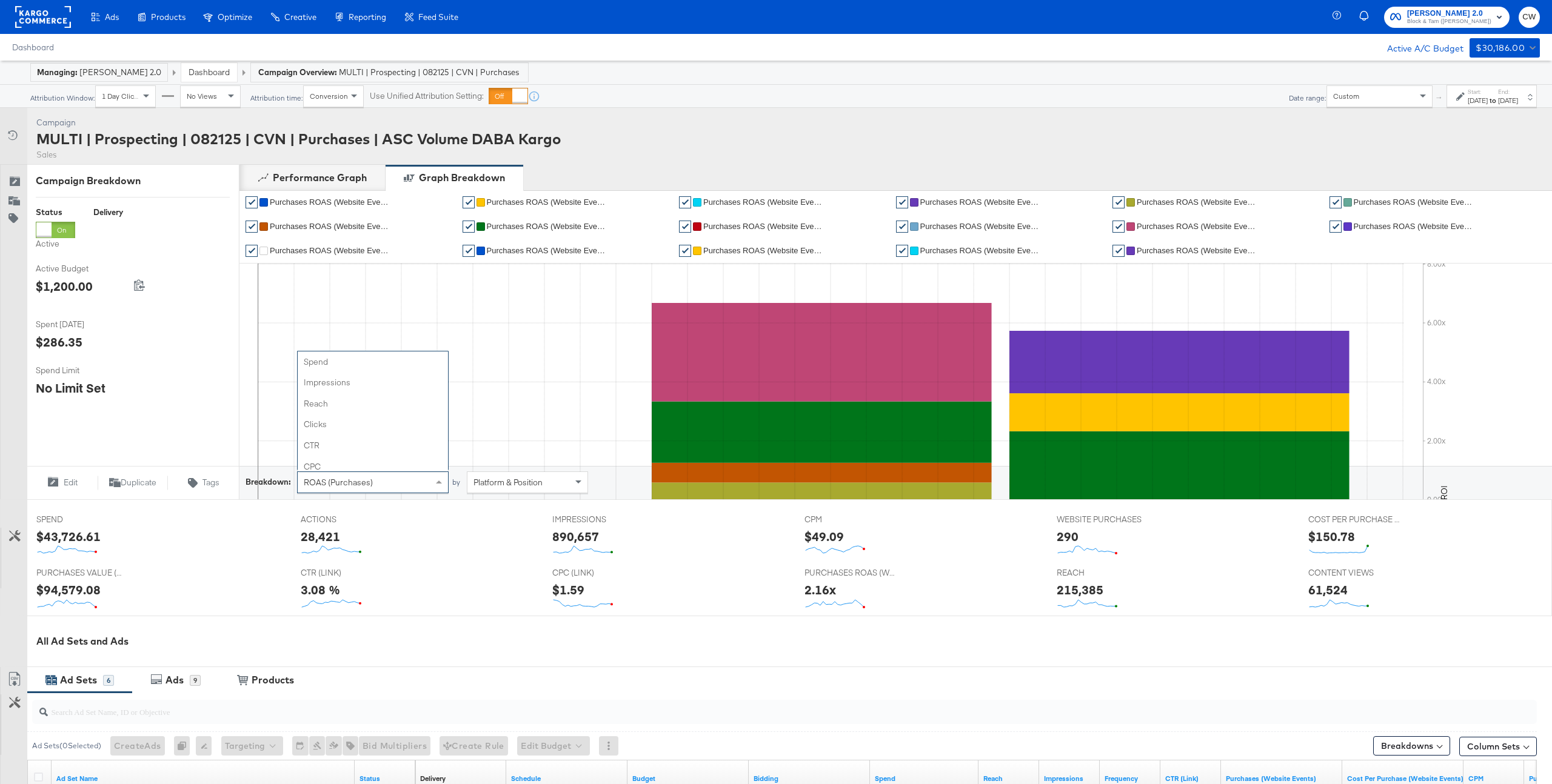
click at [385, 476] on div "ROAS (Purchases)" at bounding box center [372, 483] width 150 height 21
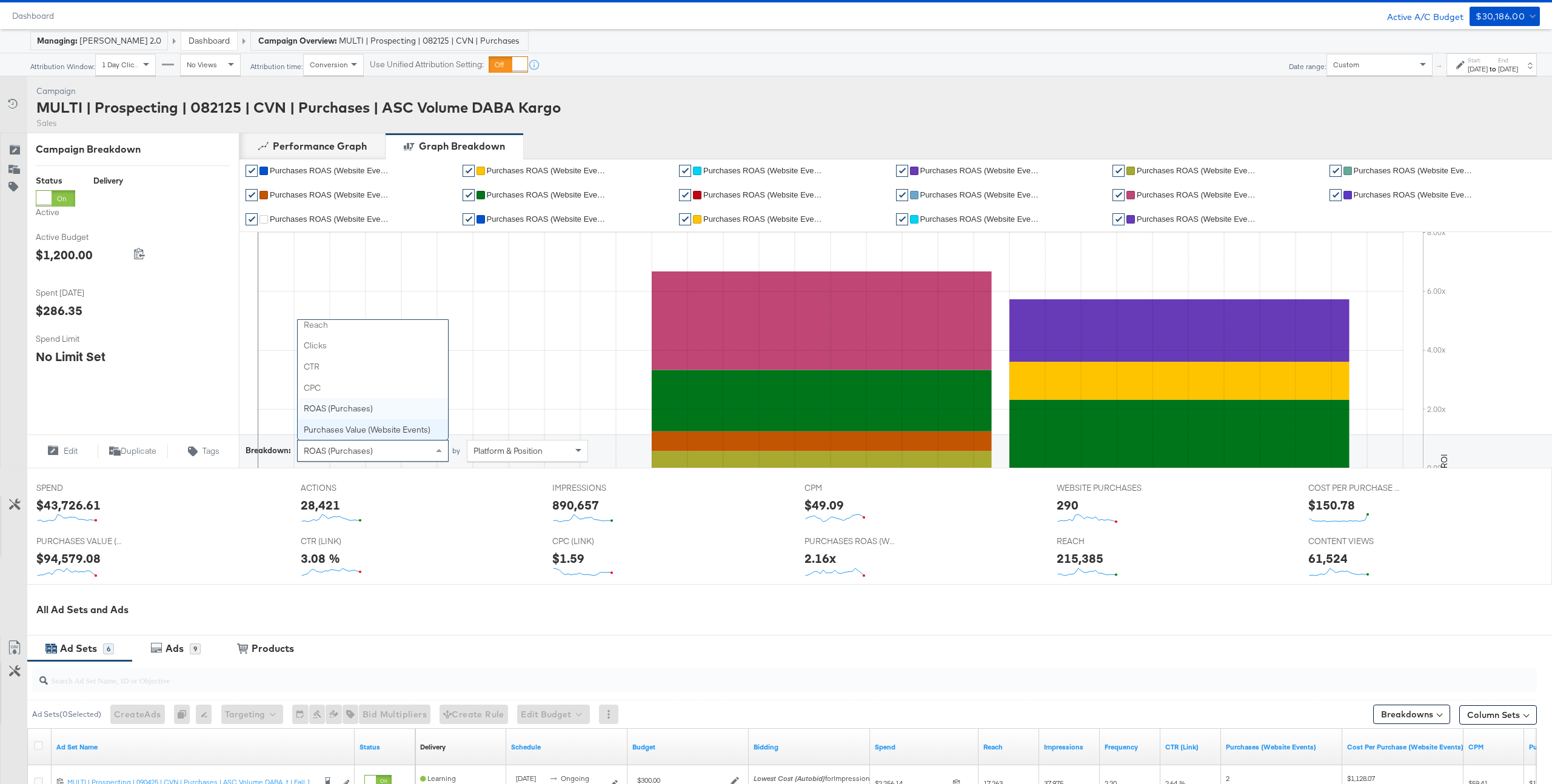
scroll to position [32, 0]
click at [504, 459] on div "Platform & Position" at bounding box center [528, 450] width 120 height 21
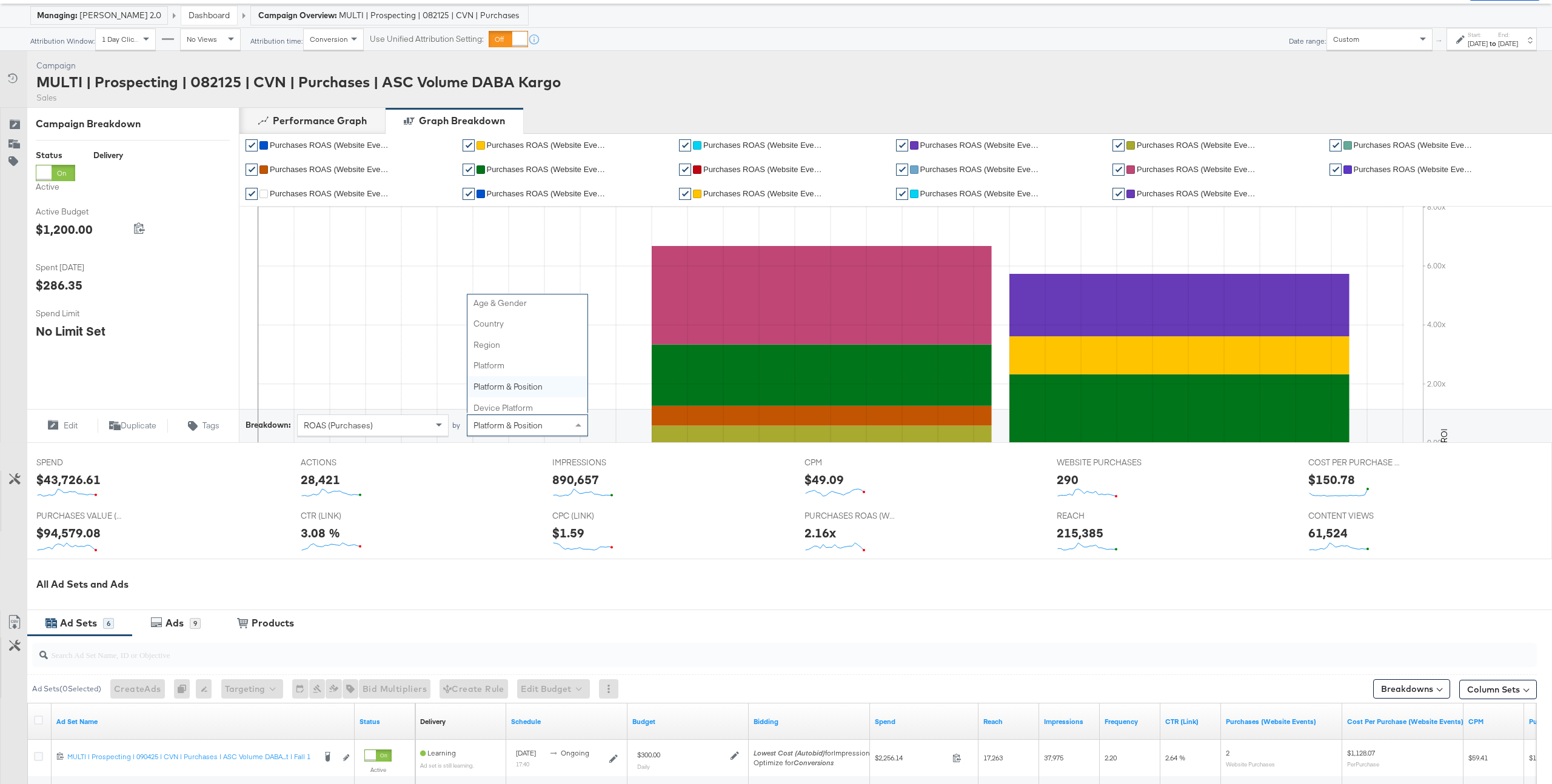
scroll to position [0, 0]
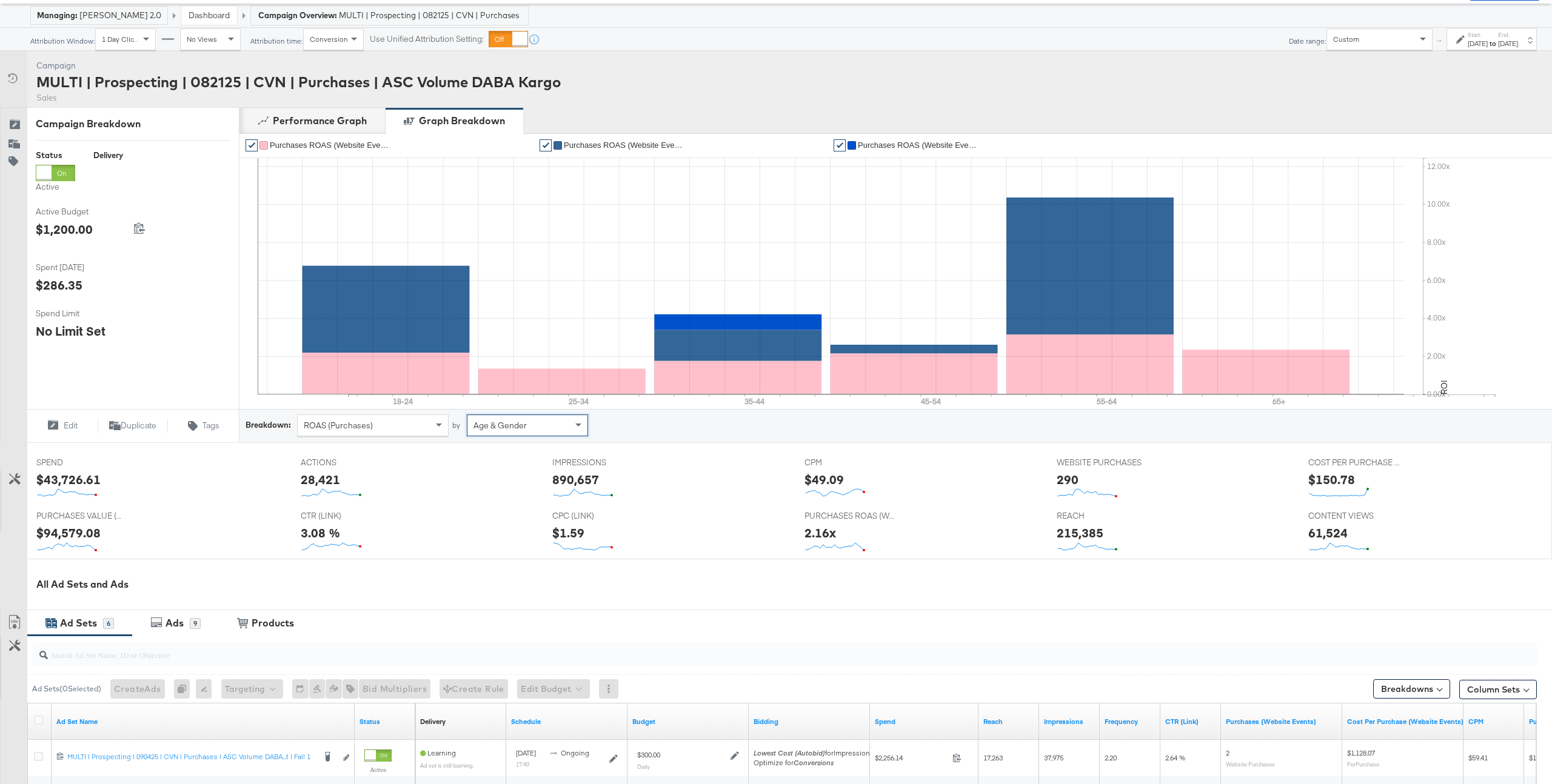
click at [369, 431] on div "ROAS (Purchases)" at bounding box center [372, 426] width 150 height 21
click at [511, 423] on span "Age & Gender" at bounding box center [500, 426] width 53 height 11
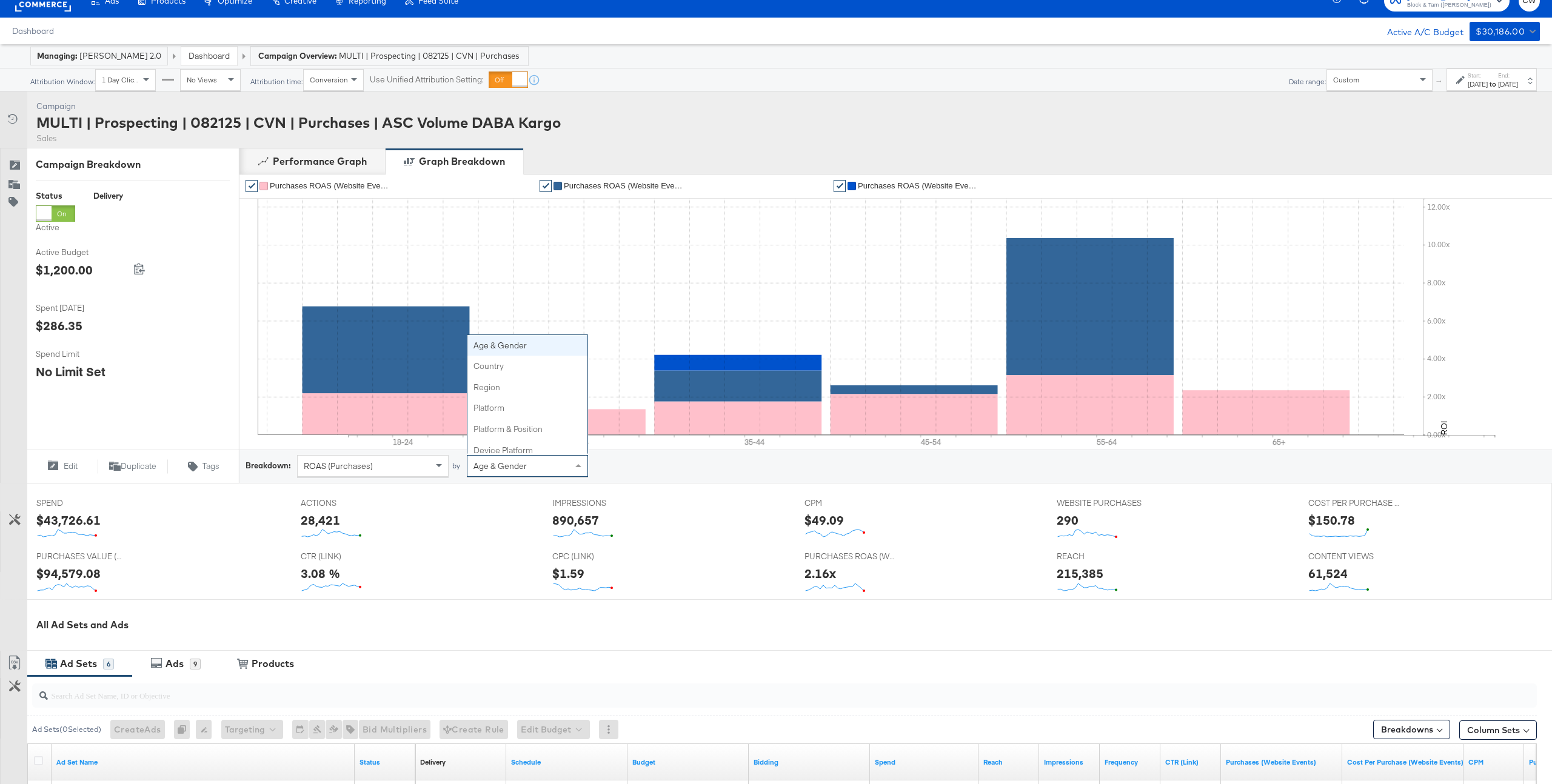
scroll to position [10, 0]
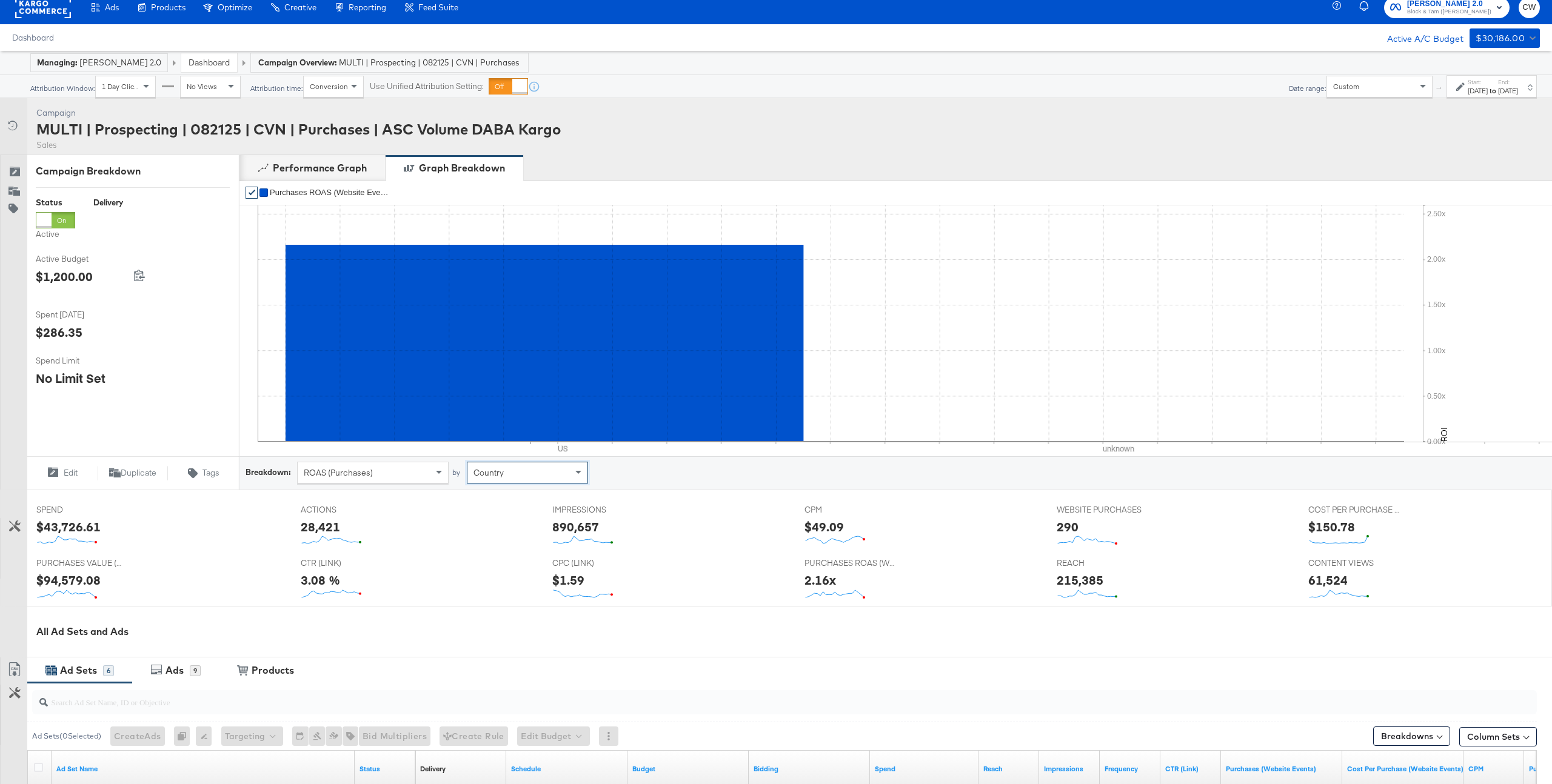
click at [534, 467] on div "Country" at bounding box center [528, 473] width 120 height 21
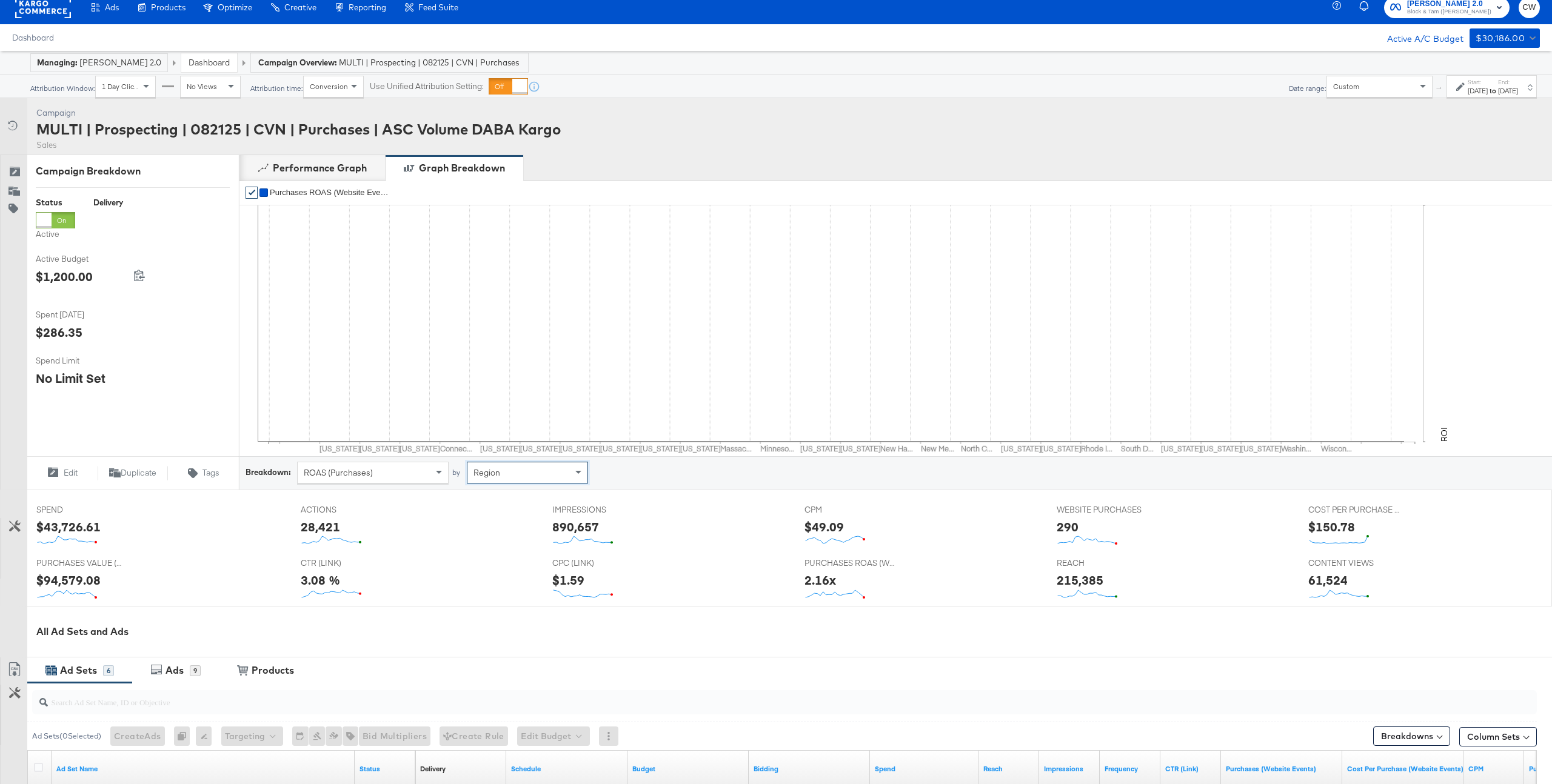
click at [409, 479] on div "ROAS (Purchases)" at bounding box center [372, 473] width 150 height 21
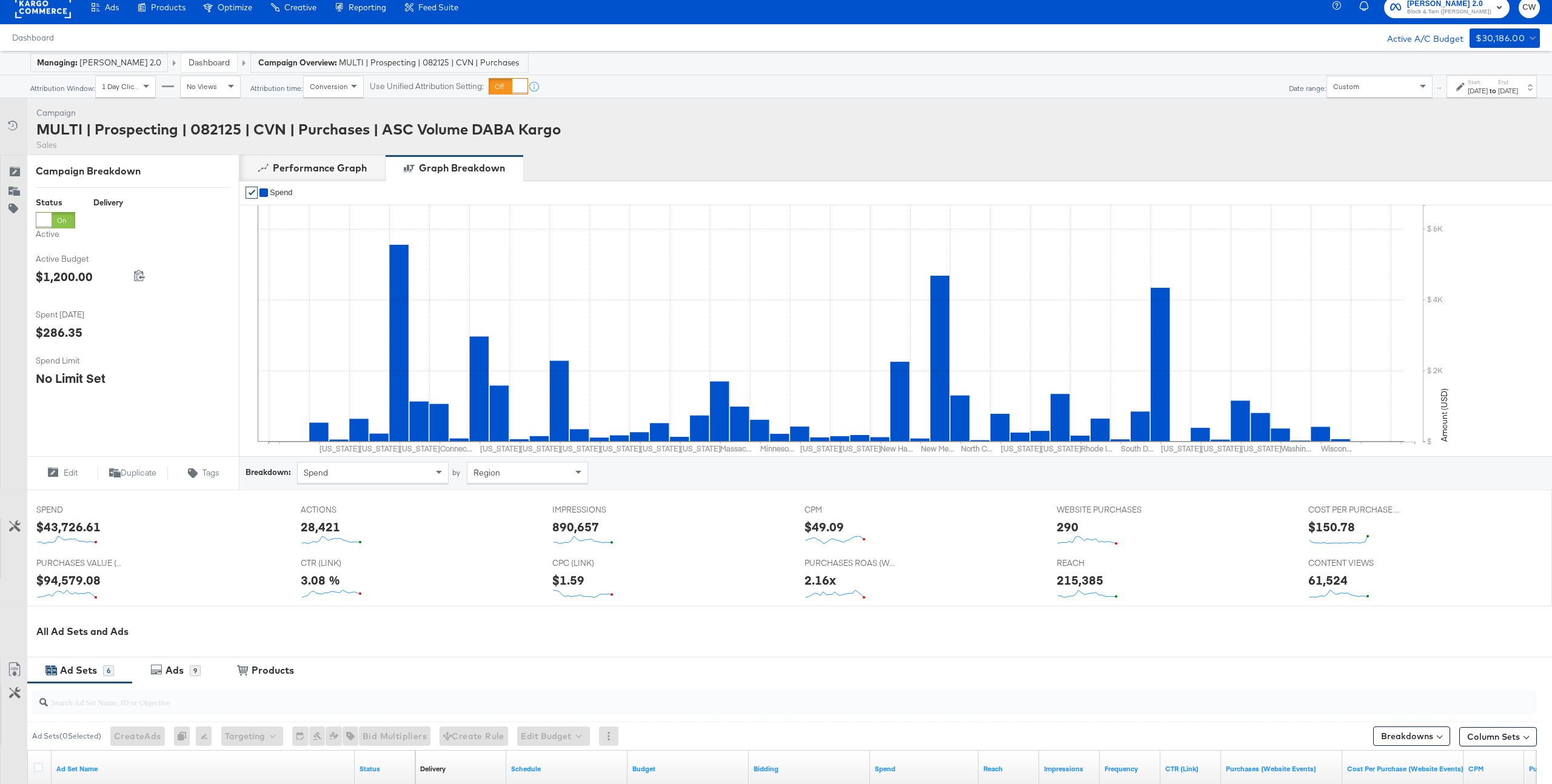
click at [347, 488] on icon "Alabama Arizona California Connec... Florida Hawaii Illinois Iowa Kentucky Main…" at bounding box center [888, 472] width 1387 height 61
click at [363, 476] on div "Spend" at bounding box center [372, 473] width 150 height 21
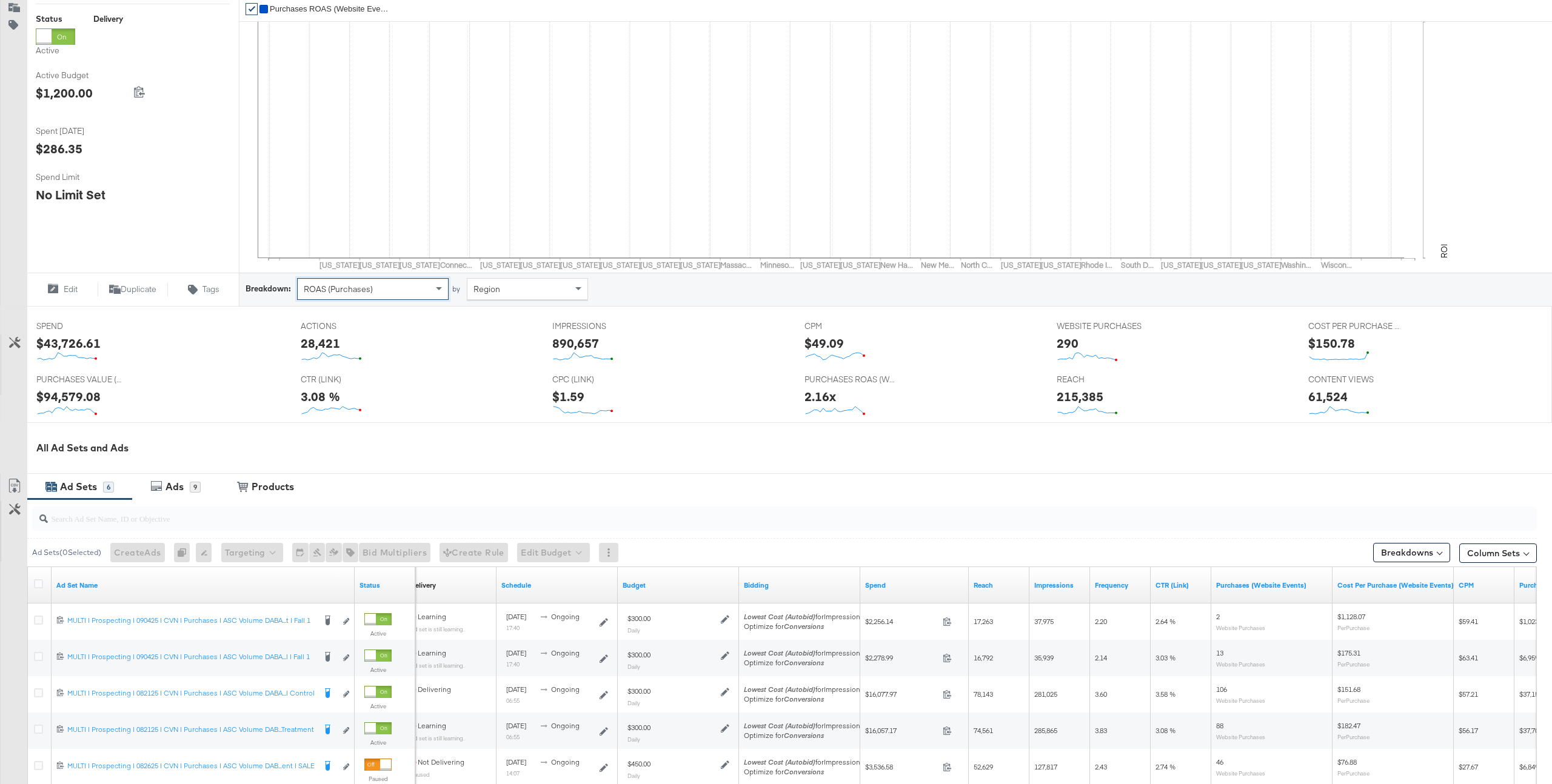
scroll to position [62, 0]
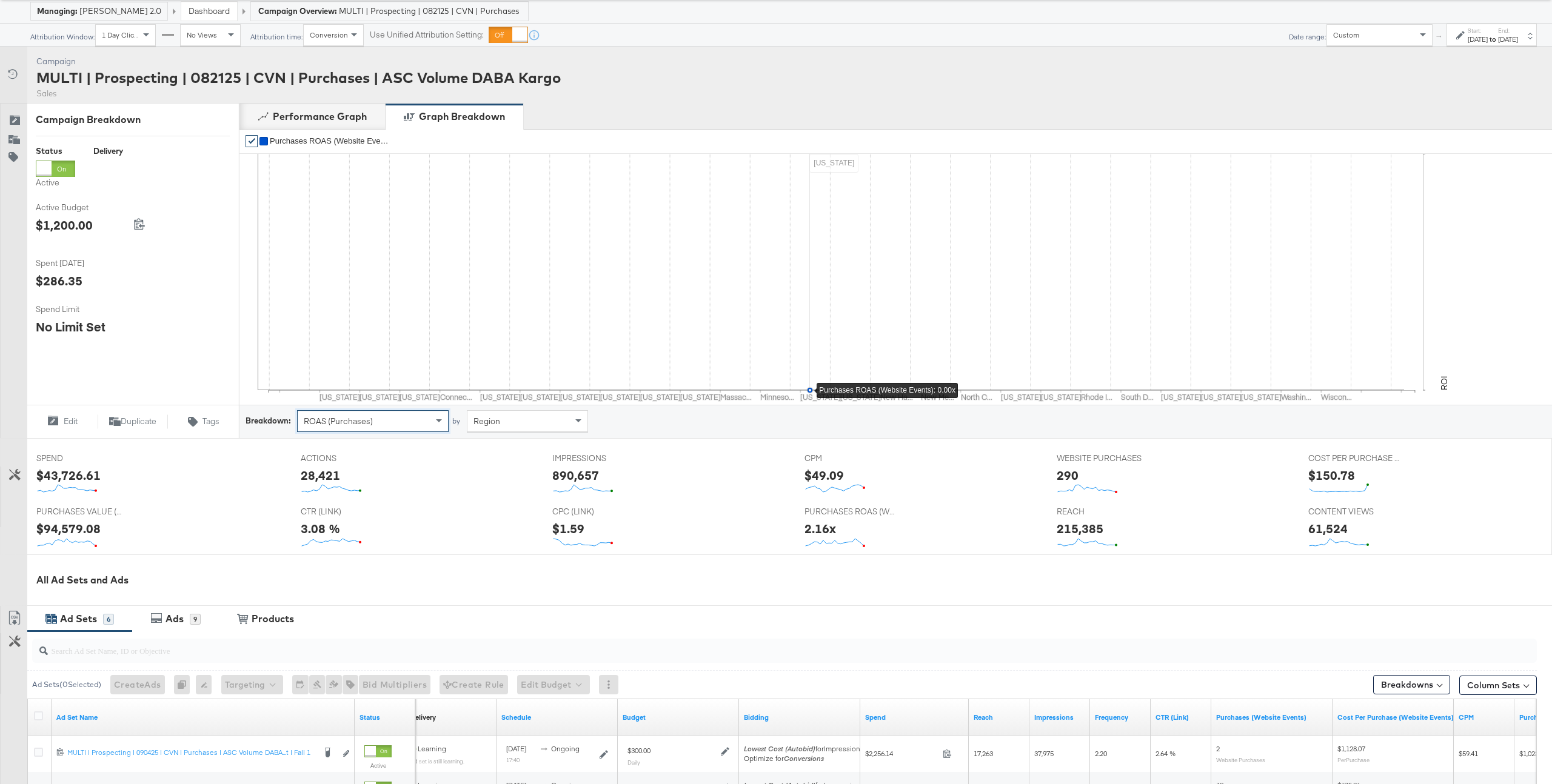
click at [802, 371] on icon "Alabama Arizona California Connecticut Florida Hawaii Illinois Iowa Kentucky Ma…" at bounding box center [831, 272] width 1147 height 236
click at [343, 436] on icon "Alabama Arizona California Connec... Florida Hawaii Illinois Iowa Kentucky Main…" at bounding box center [888, 421] width 1387 height 61
click at [347, 432] on icon "Alabama Arizona California Connec... Florida Hawaii Illinois Iowa Kentucky Main…" at bounding box center [888, 421] width 1387 height 61
click at [361, 420] on span "ROAS (Purchases)" at bounding box center [338, 421] width 69 height 11
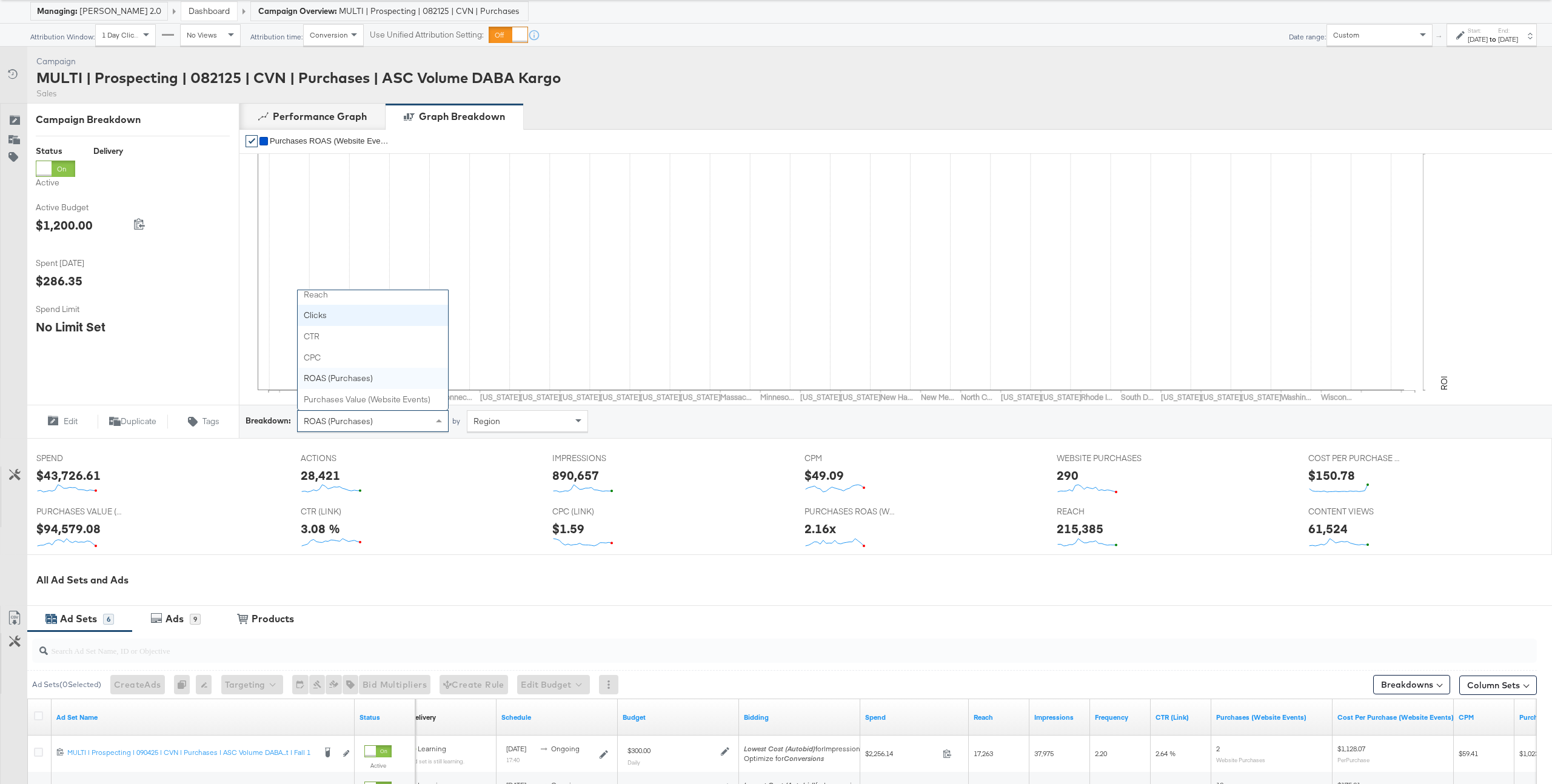
click at [667, 78] on div "Campaign Activity Campaign MULTI | Prospecting | 082125 | CVN | Purchases | ASC…" at bounding box center [776, 75] width 1552 height 57
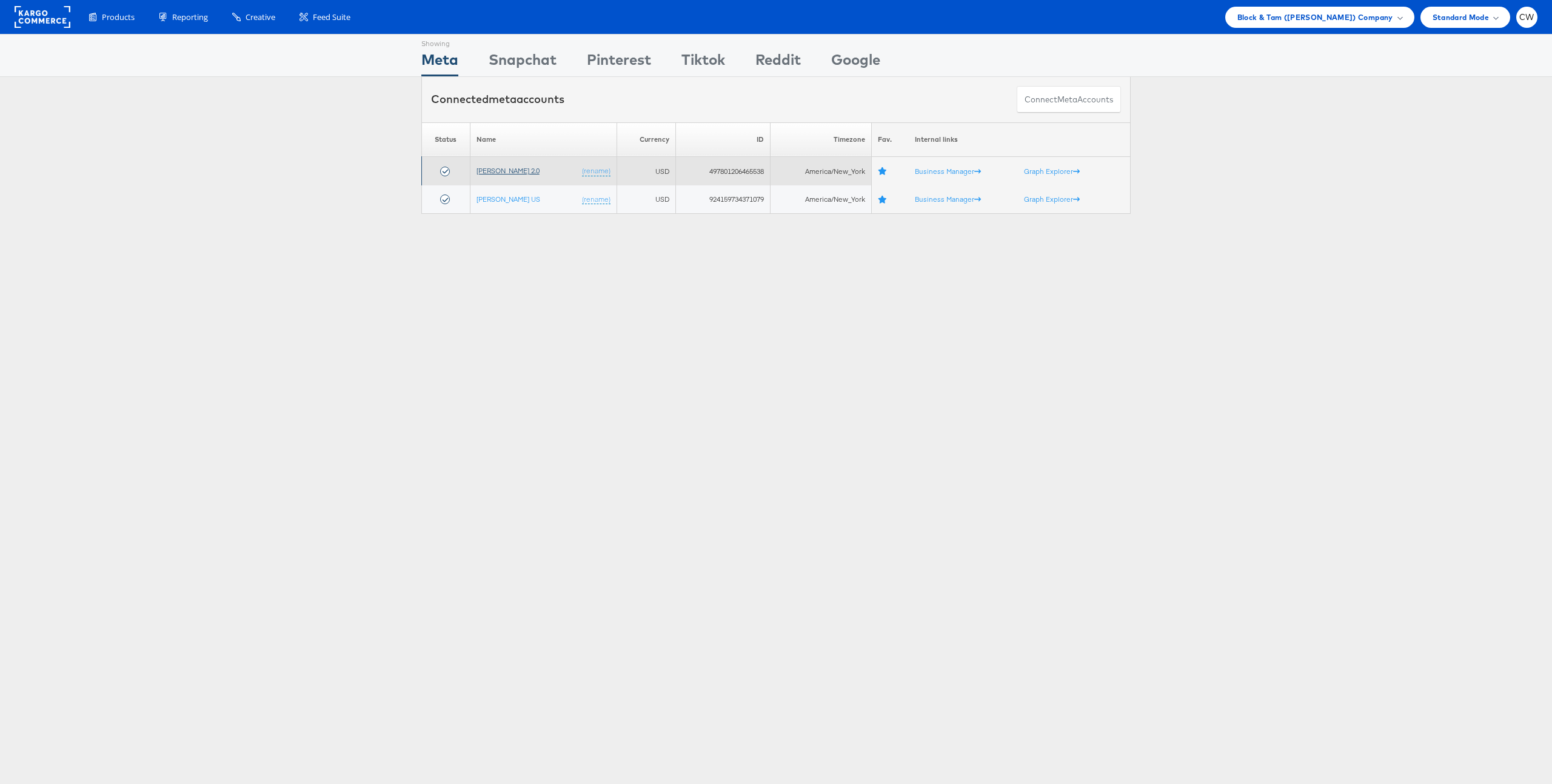
click at [520, 169] on link "[PERSON_NAME] 2.0" at bounding box center [508, 170] width 63 height 9
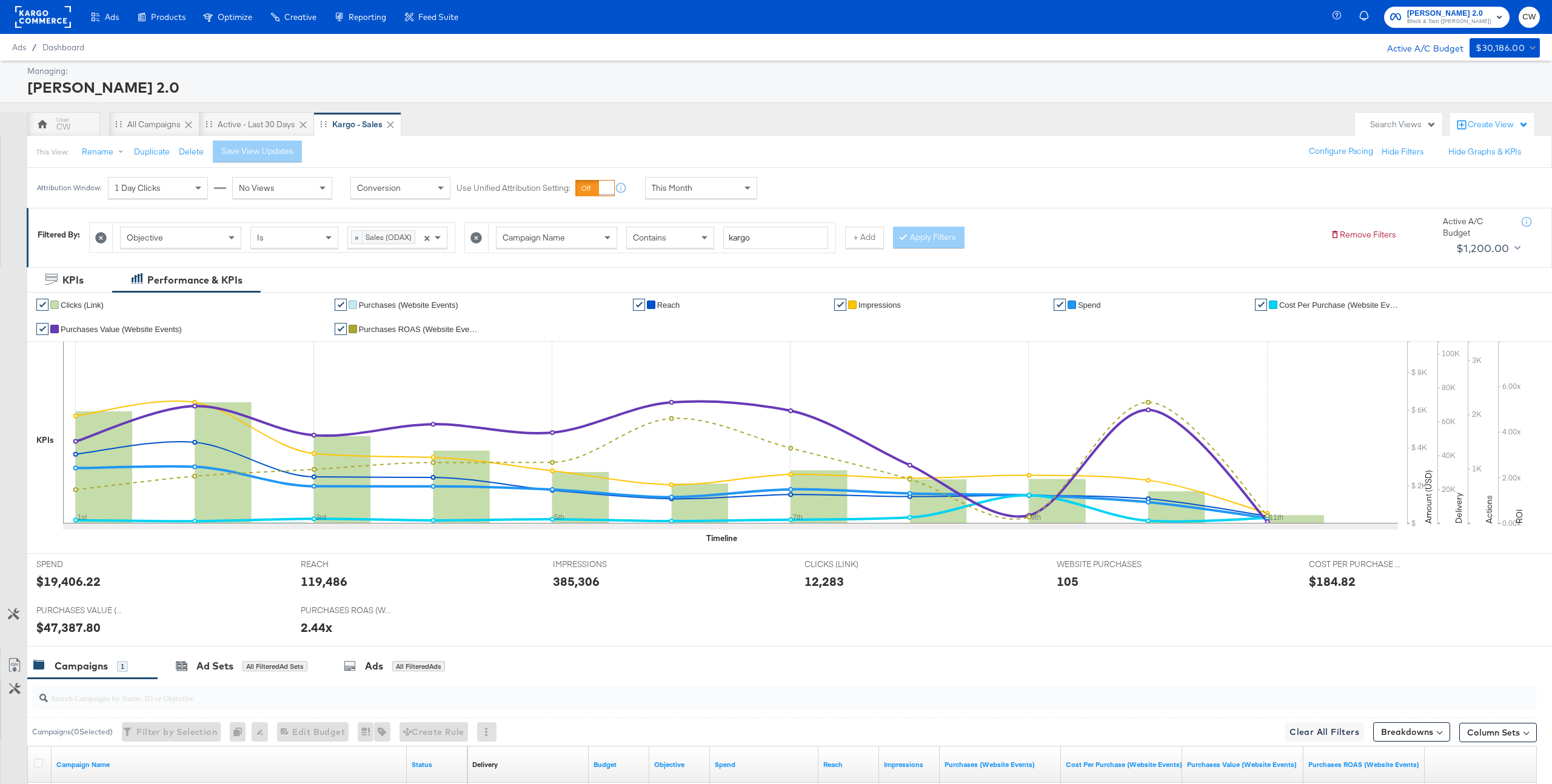
click at [1483, 128] on div "Create View" at bounding box center [1499, 125] width 61 height 12
click at [1450, 233] on span "Performance Product View" at bounding box center [1468, 228] width 101 height 12
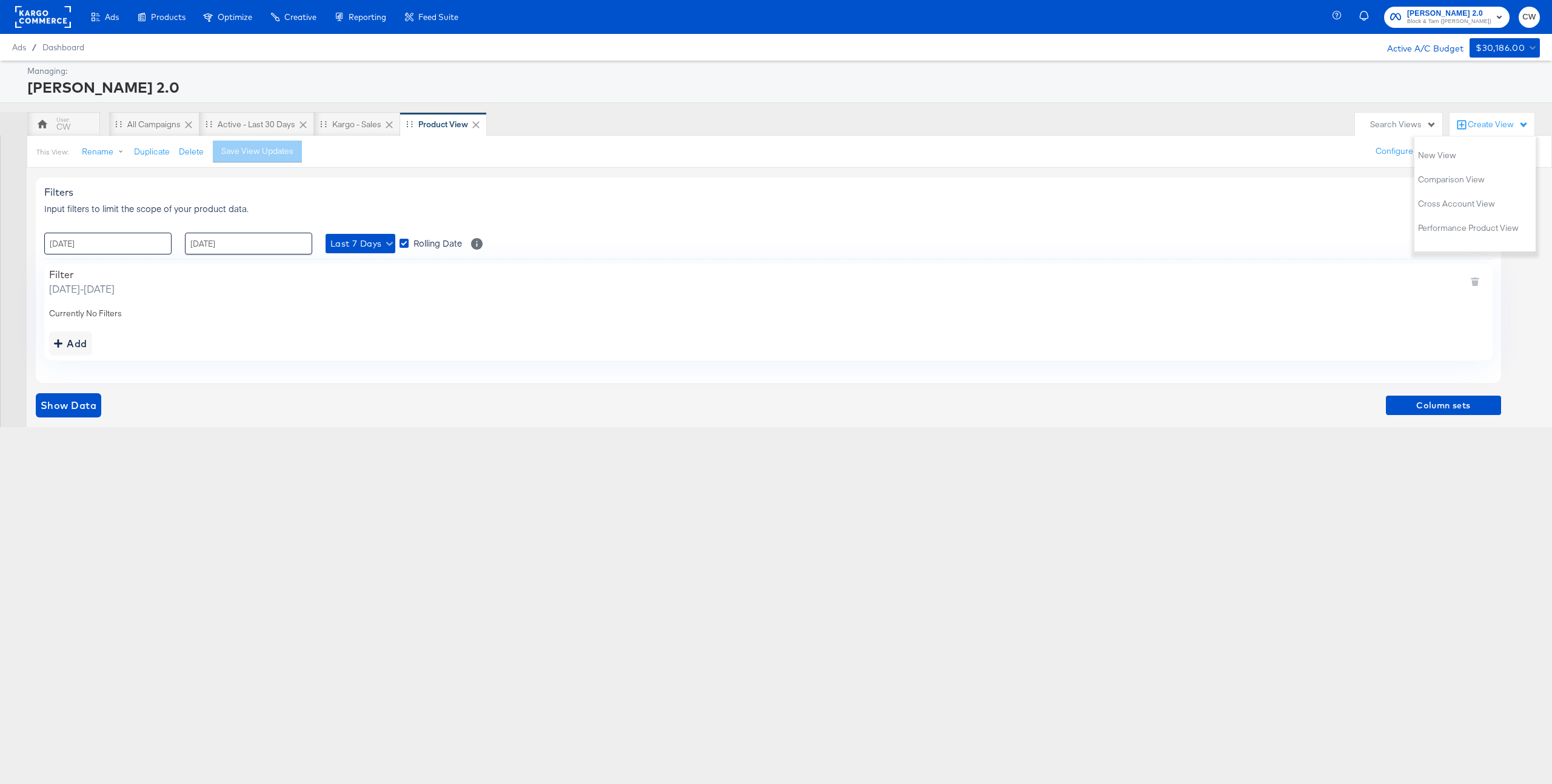
click at [132, 248] on input "04 / September / 2025" at bounding box center [108, 244] width 127 height 22
click at [59, 272] on span "‹" at bounding box center [57, 268] width 19 height 18
click at [98, 357] on td "19" at bounding box center [100, 355] width 21 height 17
type input "19 / August / 2025 00:00"
click at [261, 244] on input "10 / September / 2025" at bounding box center [248, 244] width 127 height 22
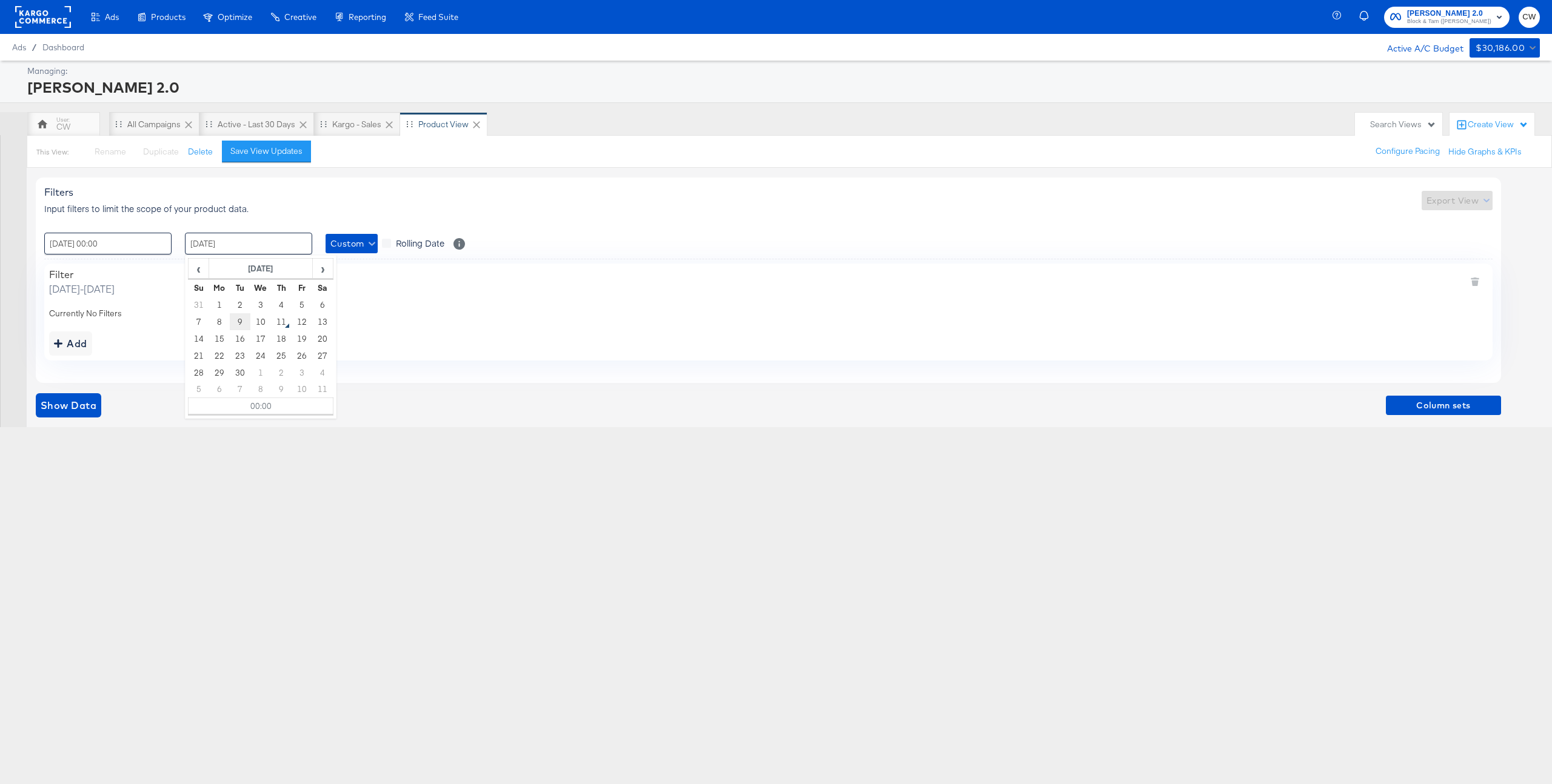
click at [239, 322] on td "9" at bounding box center [240, 321] width 21 height 17
type input "09 / September / 2025 00:00"
click at [385, 198] on div "Filters Input filters to limit the scope of your product data. Export View" at bounding box center [768, 200] width 1448 height 28
click at [71, 338] on div "Add" at bounding box center [71, 344] width 33 height 17
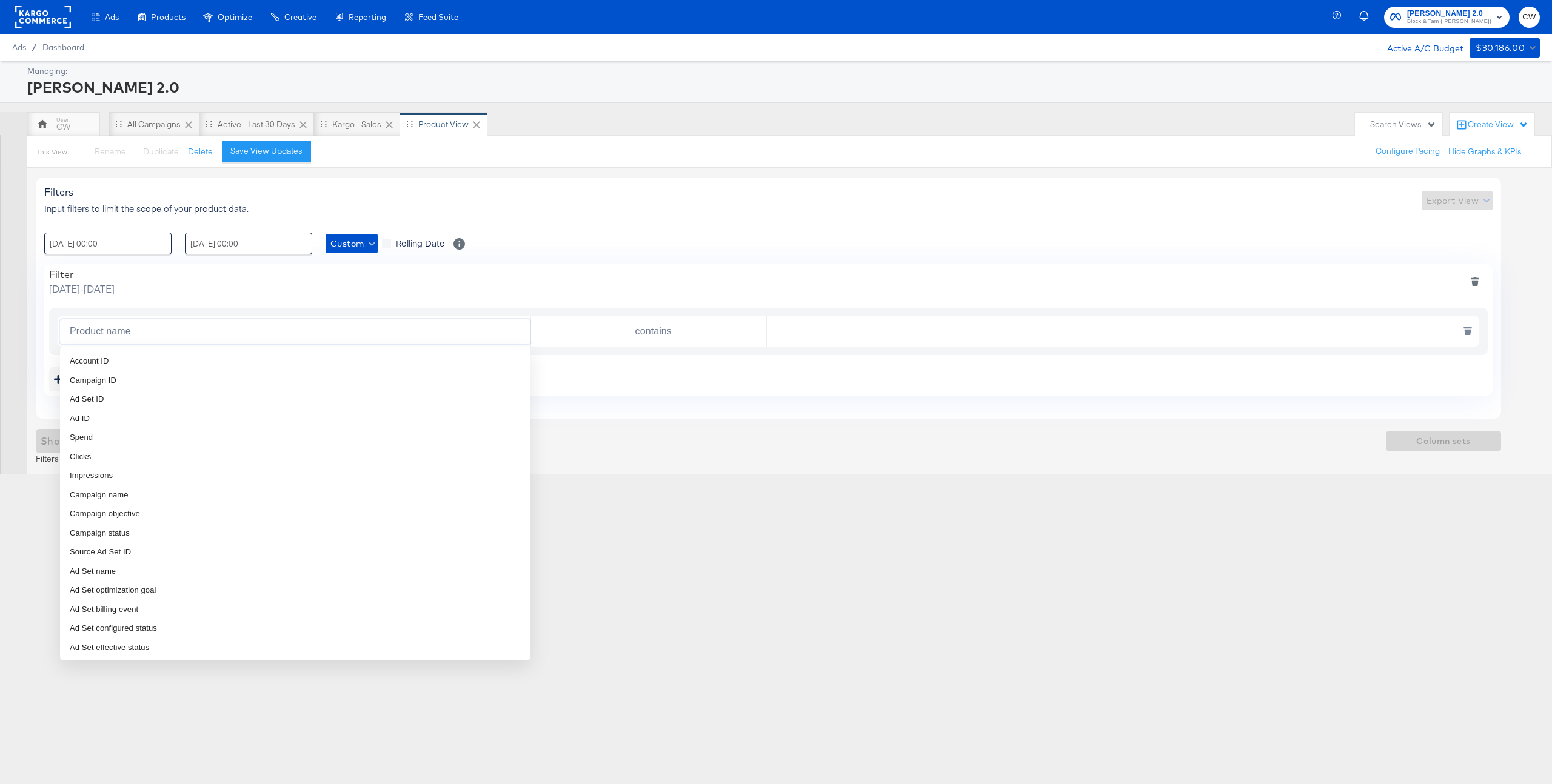
click at [113, 328] on input "Product name" at bounding box center [297, 332] width 465 height 25
click at [118, 377] on li "Campaign ID" at bounding box center [295, 381] width 470 height 19
type input "Campaign ID"
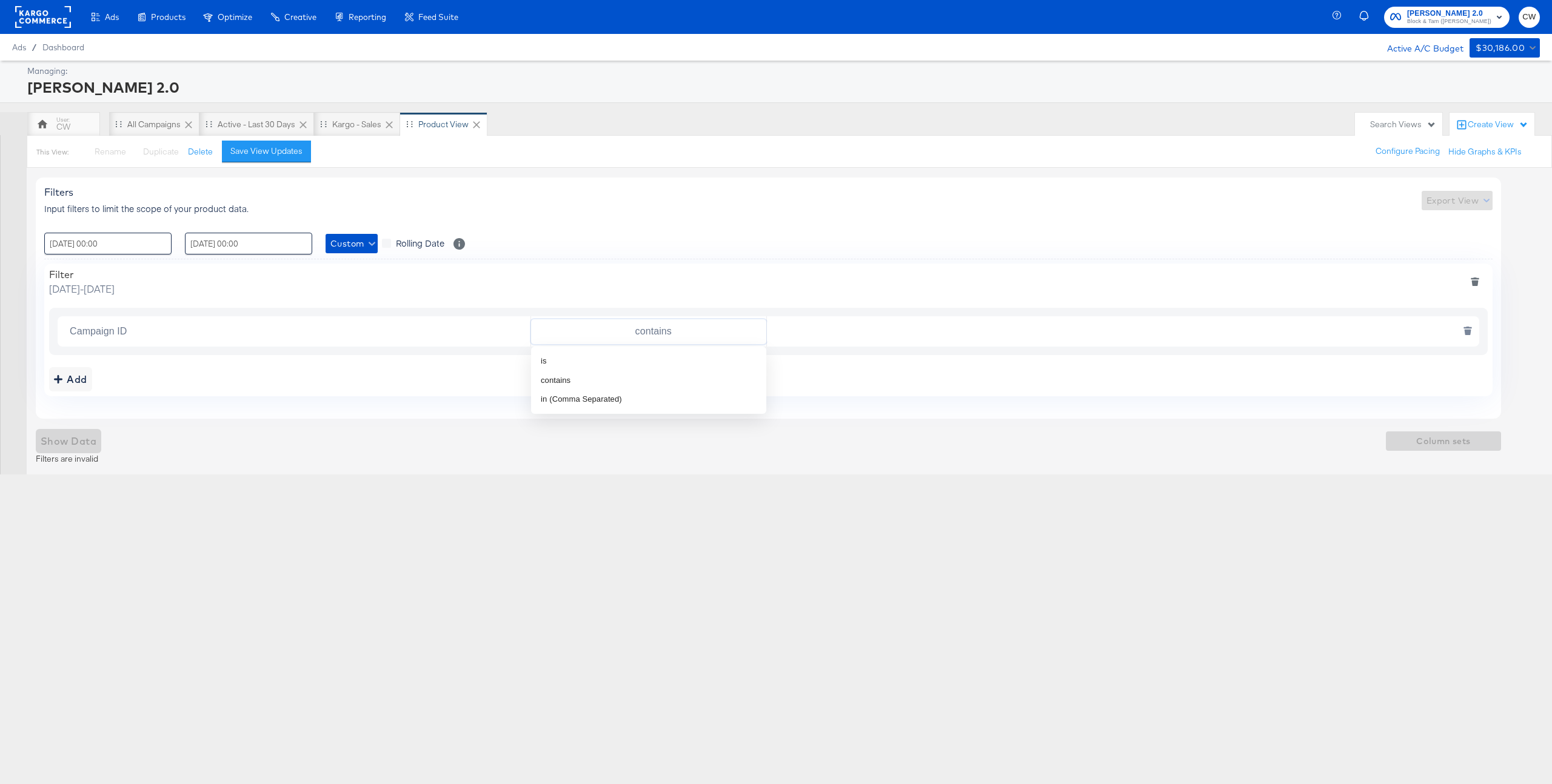
click at [663, 339] on input "contains" at bounding box center [651, 332] width 230 height 25
click at [589, 359] on li "is" at bounding box center [649, 361] width 235 height 19
type input "is"
click at [809, 337] on input "text" at bounding box center [1120, 332] width 707 height 25
paste input "120231785004450770"
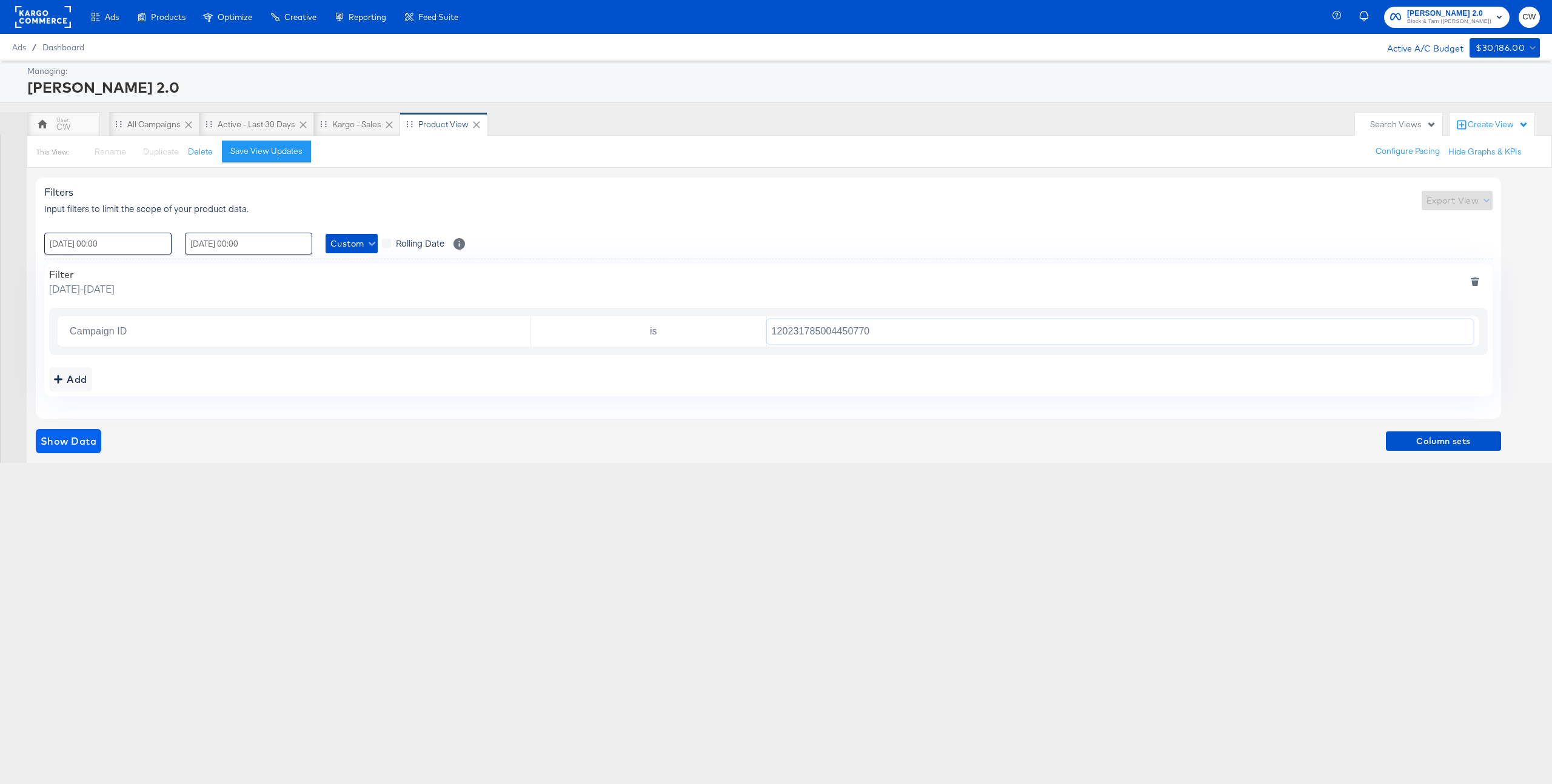
type input "120231785004450770"
click at [74, 440] on span "Show Data" at bounding box center [68, 441] width 56 height 17
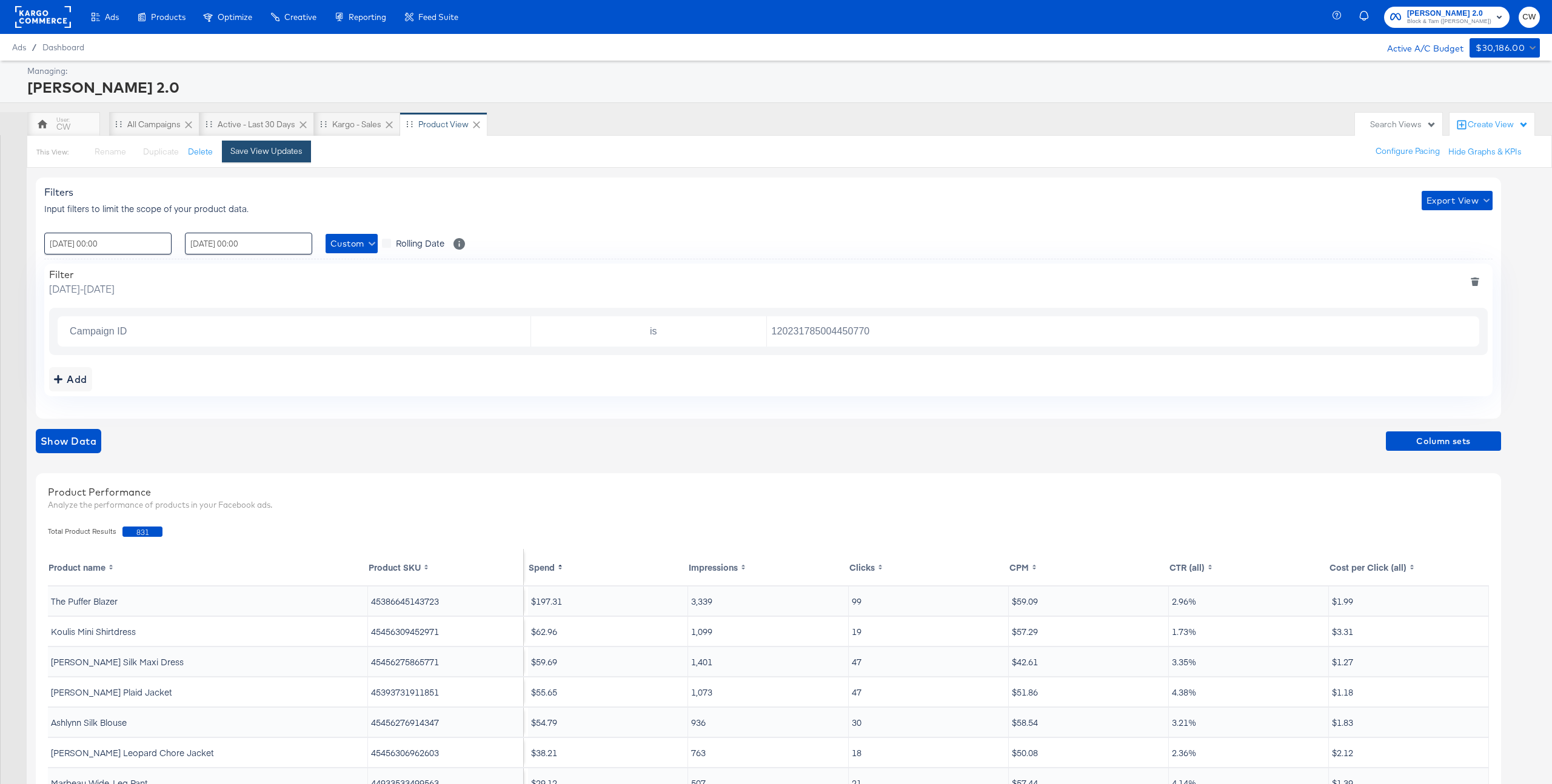
click at [275, 156] on div "Save View Updates" at bounding box center [266, 151] width 72 height 12
click at [93, 156] on button "Rename" at bounding box center [104, 152] width 63 height 22
click at [104, 202] on input "Product View" at bounding box center [197, 203] width 237 height 22
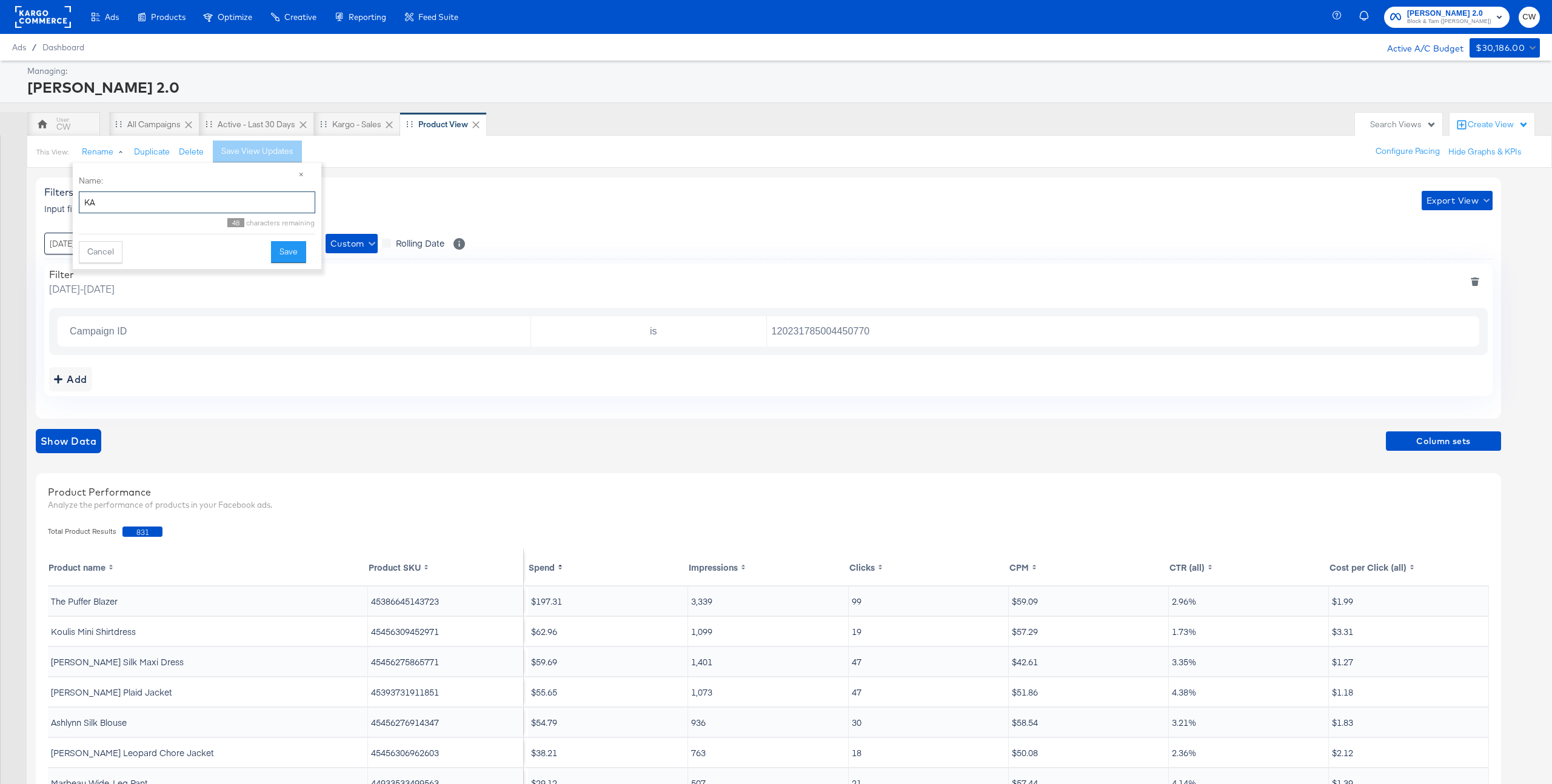
type input "K"
type input "C"
type input "Kargo test - DABA"
click at [278, 252] on button "Save" at bounding box center [288, 253] width 35 height 22
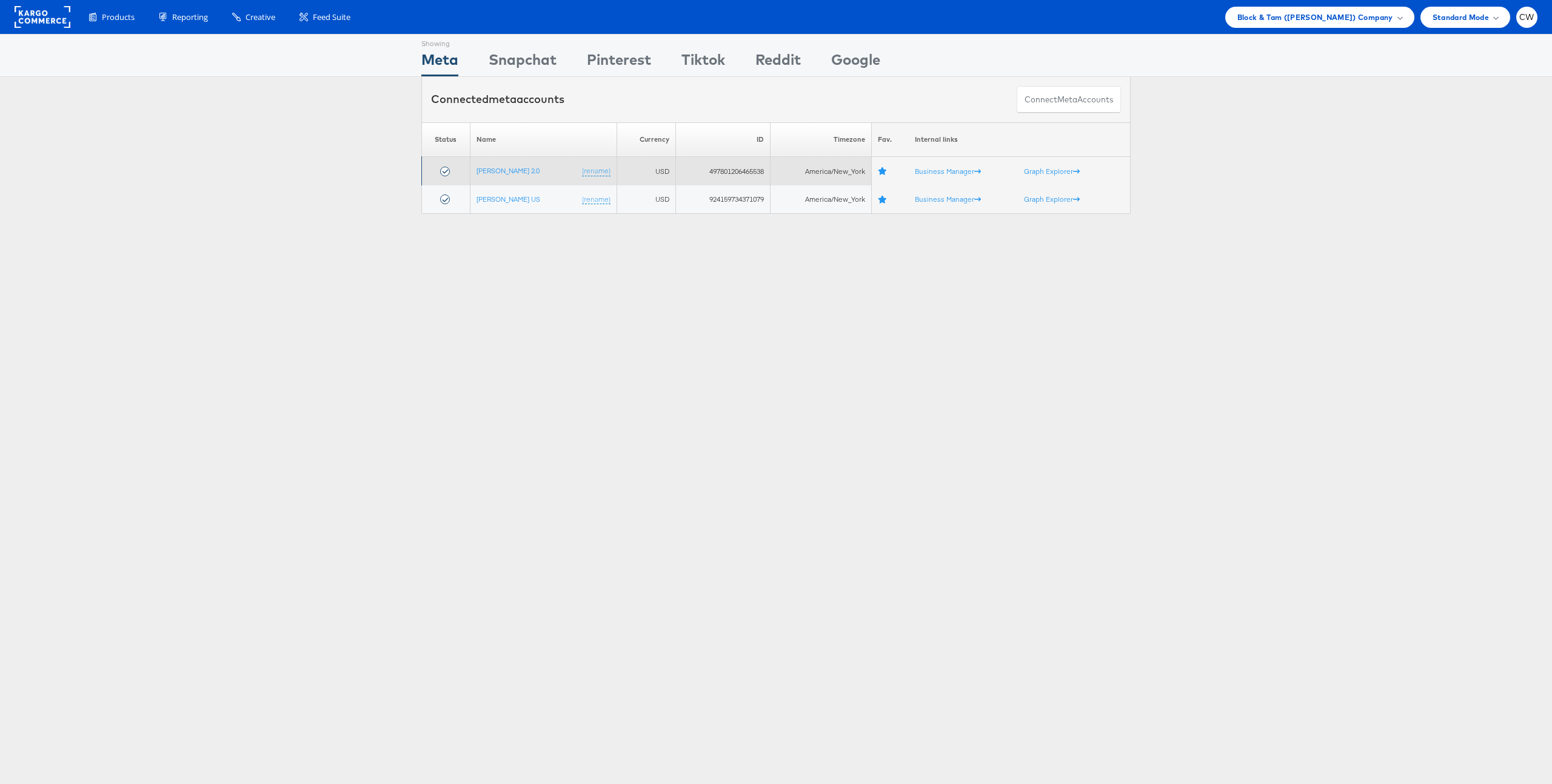
click at [525, 178] on td "[PERSON_NAME] 2.0 (rename)" at bounding box center [543, 171] width 147 height 28
click at [525, 176] on td "[PERSON_NAME] 2.0 (rename)" at bounding box center [543, 171] width 147 height 28
click at [525, 169] on link "[PERSON_NAME] 2.0" at bounding box center [508, 170] width 63 height 9
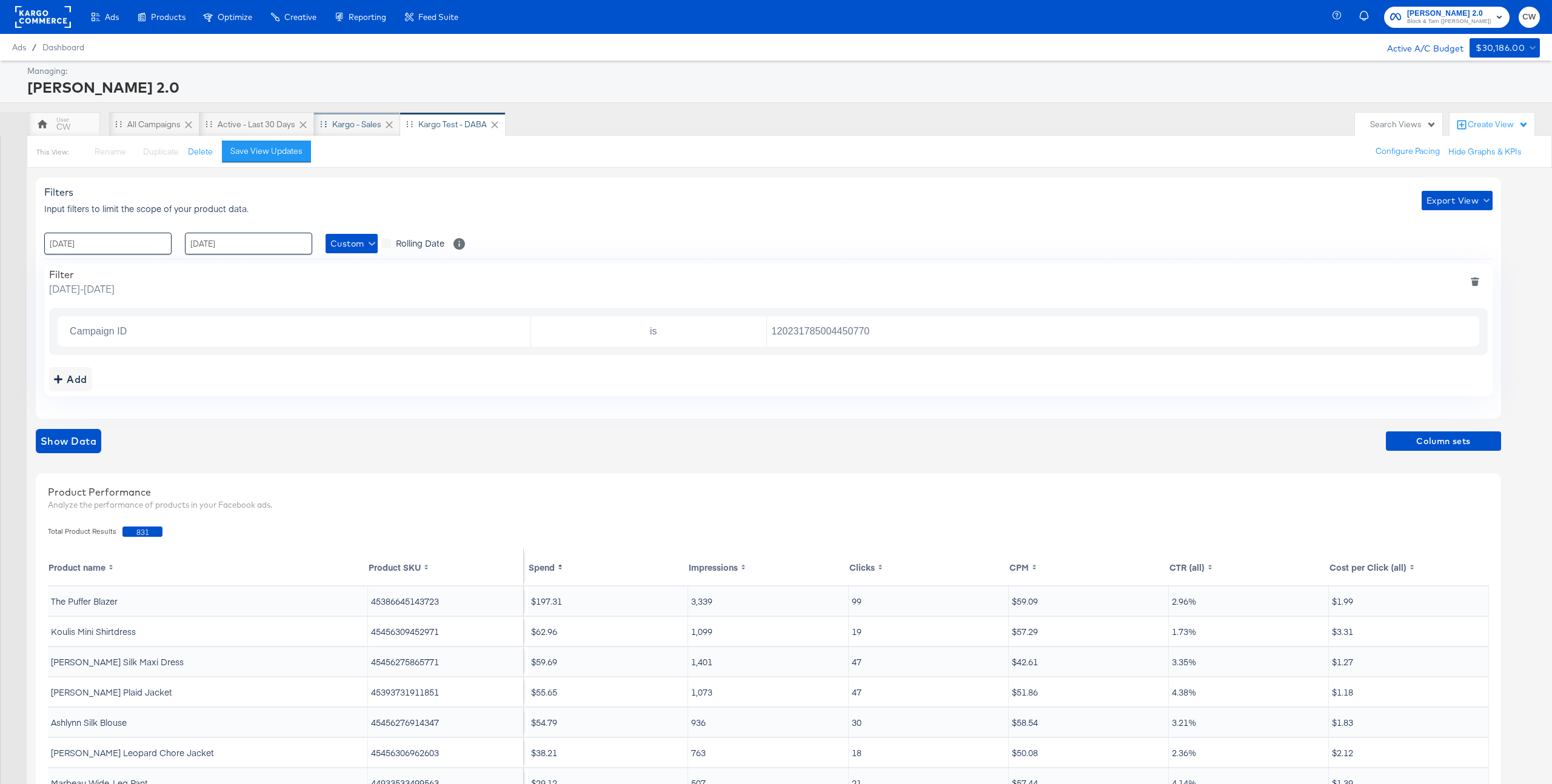
click at [353, 127] on div "Kargo - Sales" at bounding box center [356, 124] width 49 height 12
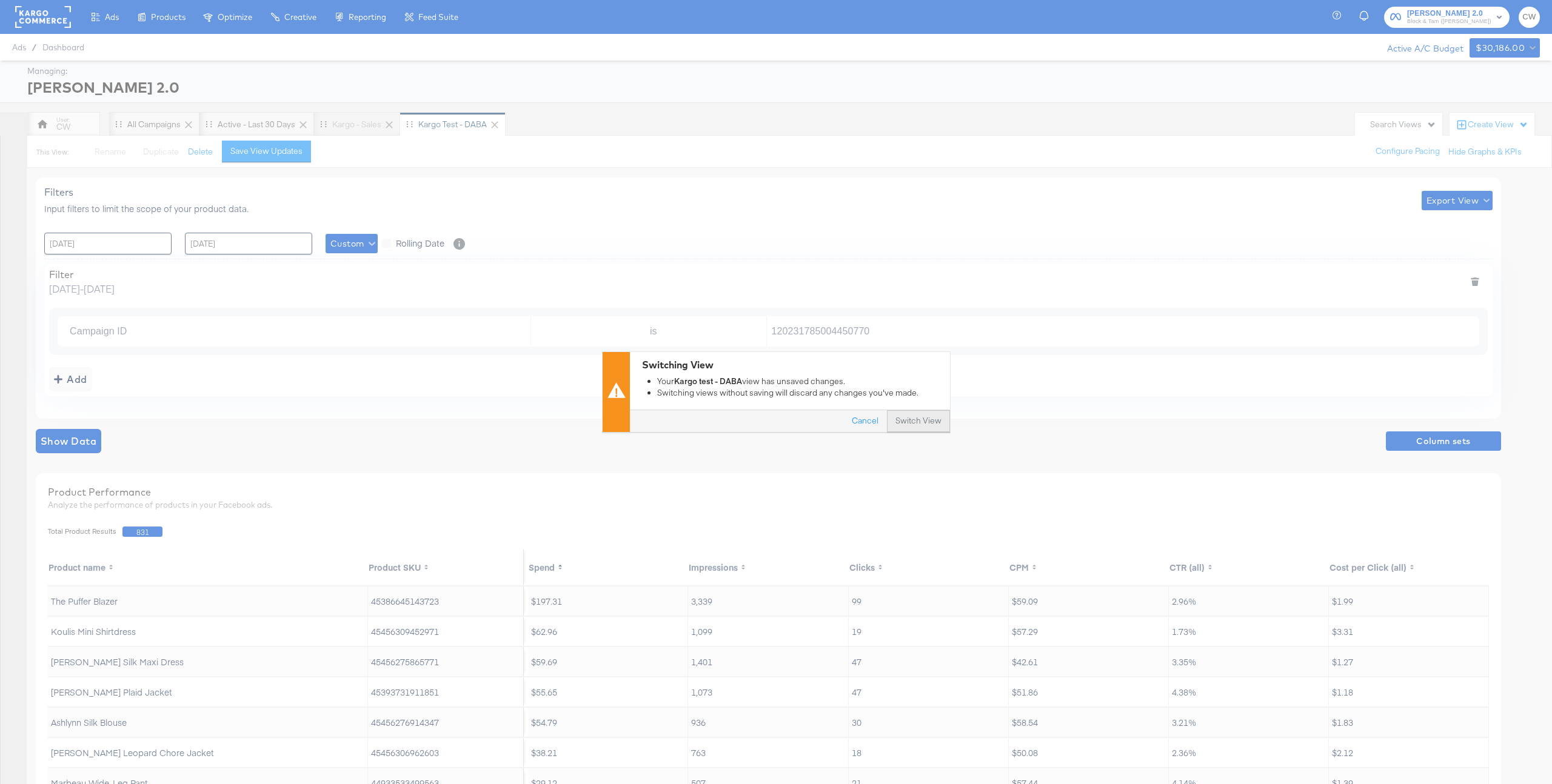
click at [912, 417] on button "Switch View" at bounding box center [918, 422] width 63 height 22
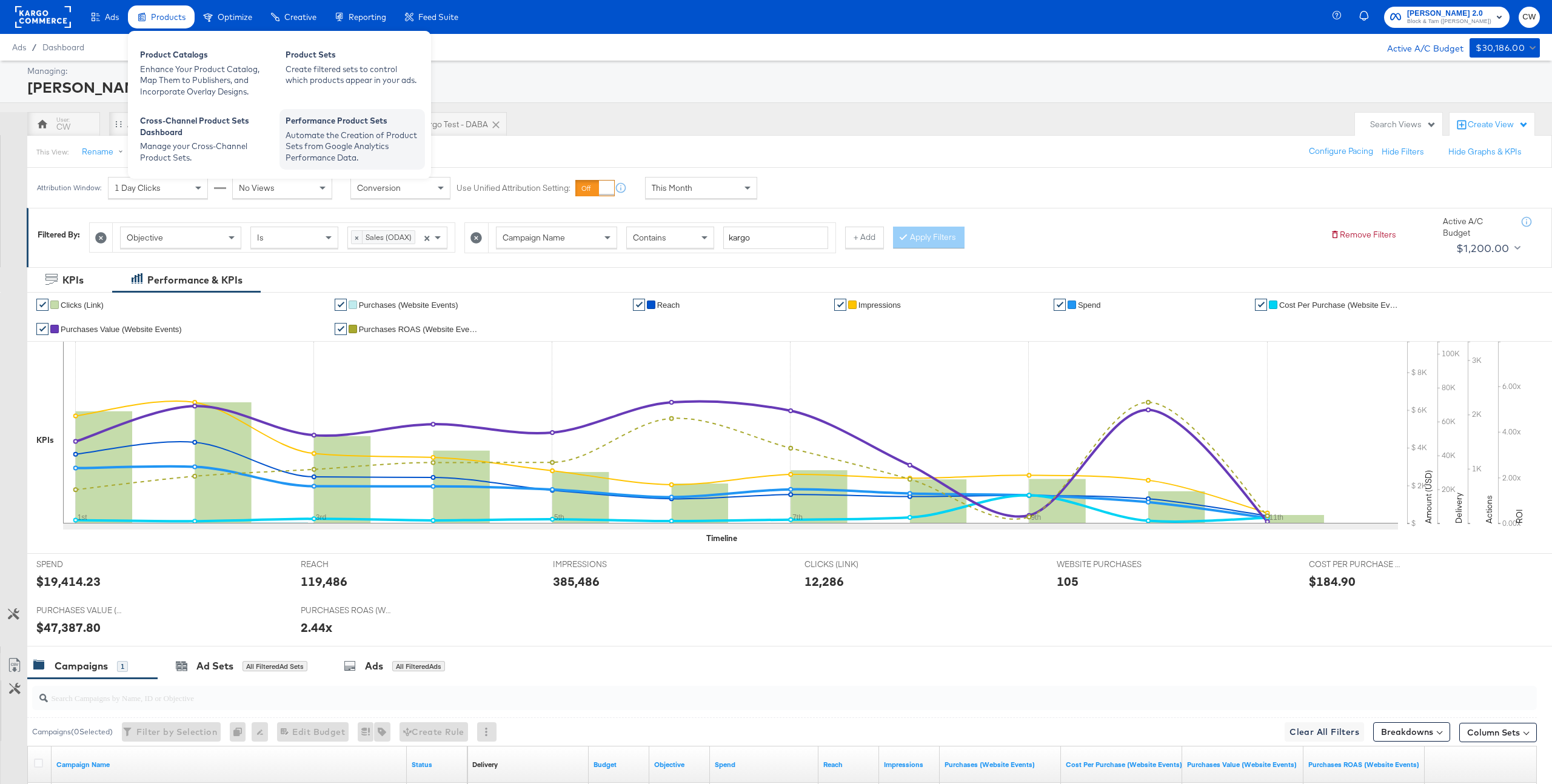
click at [354, 135] on div "Automate the Creation of Product Sets from Google Analytics Performance Data." at bounding box center [352, 147] width 133 height 34
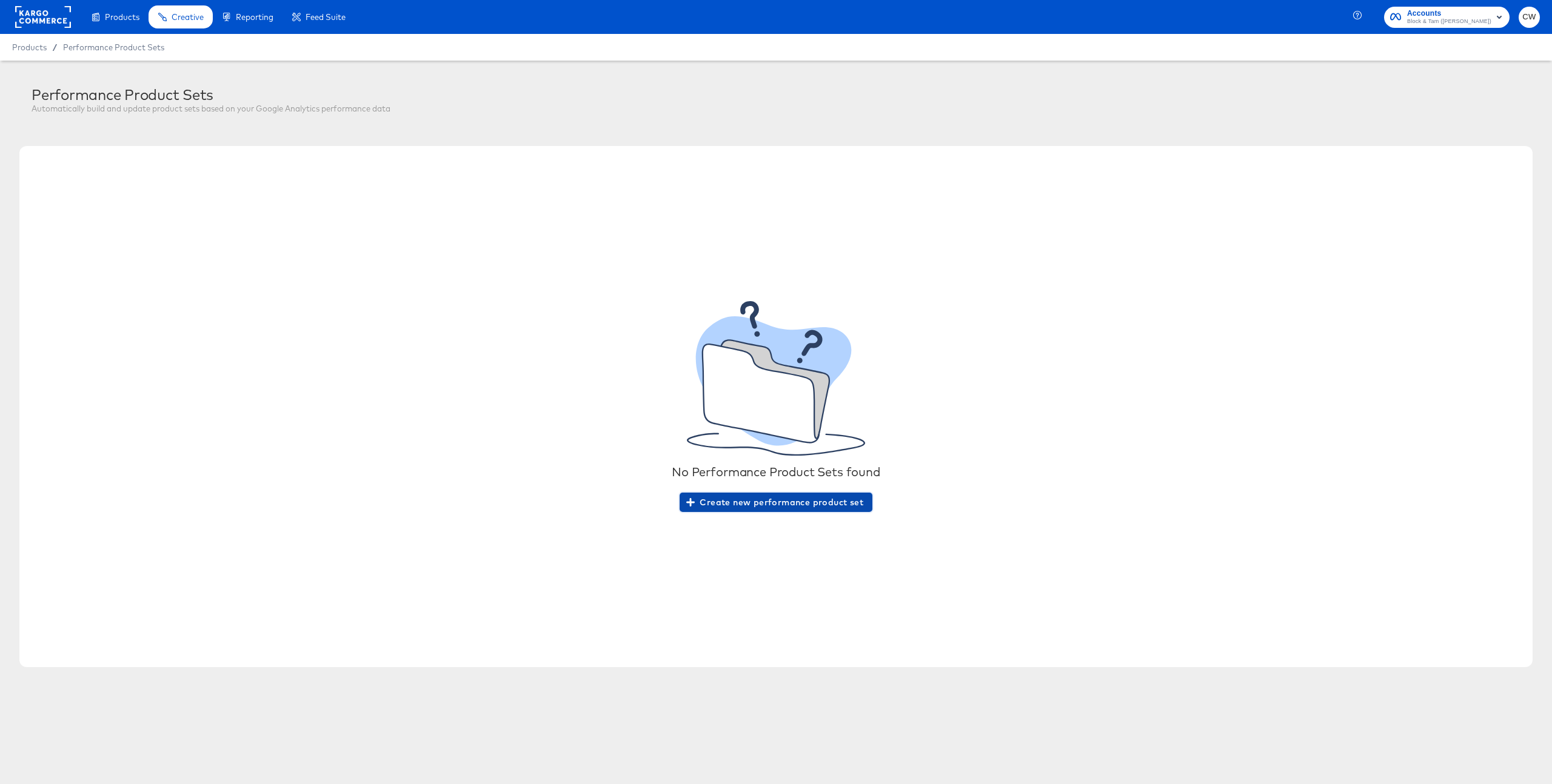
click at [795, 502] on span "Create new performance product set" at bounding box center [776, 503] width 174 height 15
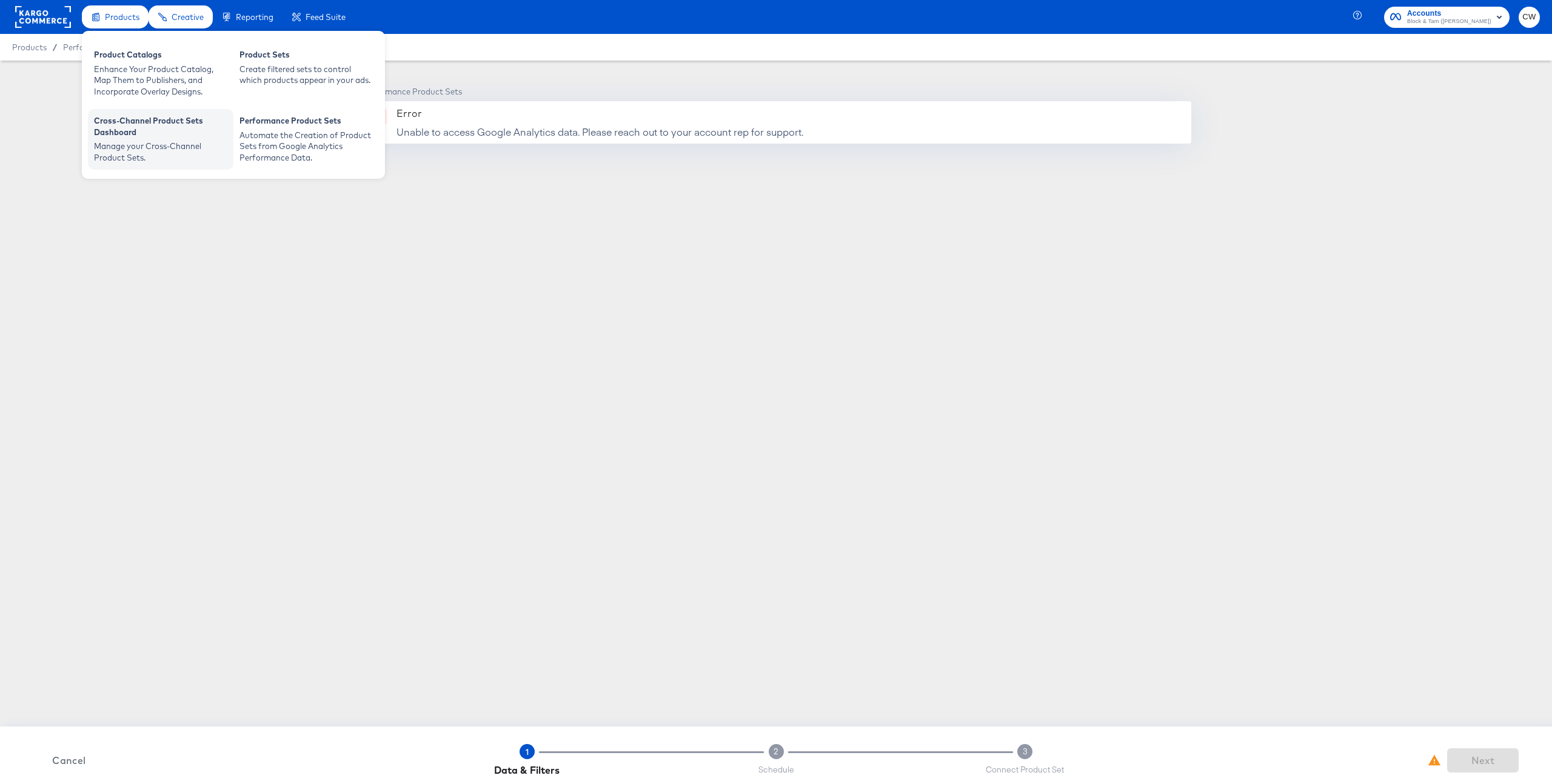
click at [129, 149] on div "Manage your Cross-Channel Product Sets." at bounding box center [160, 151] width 133 height 22
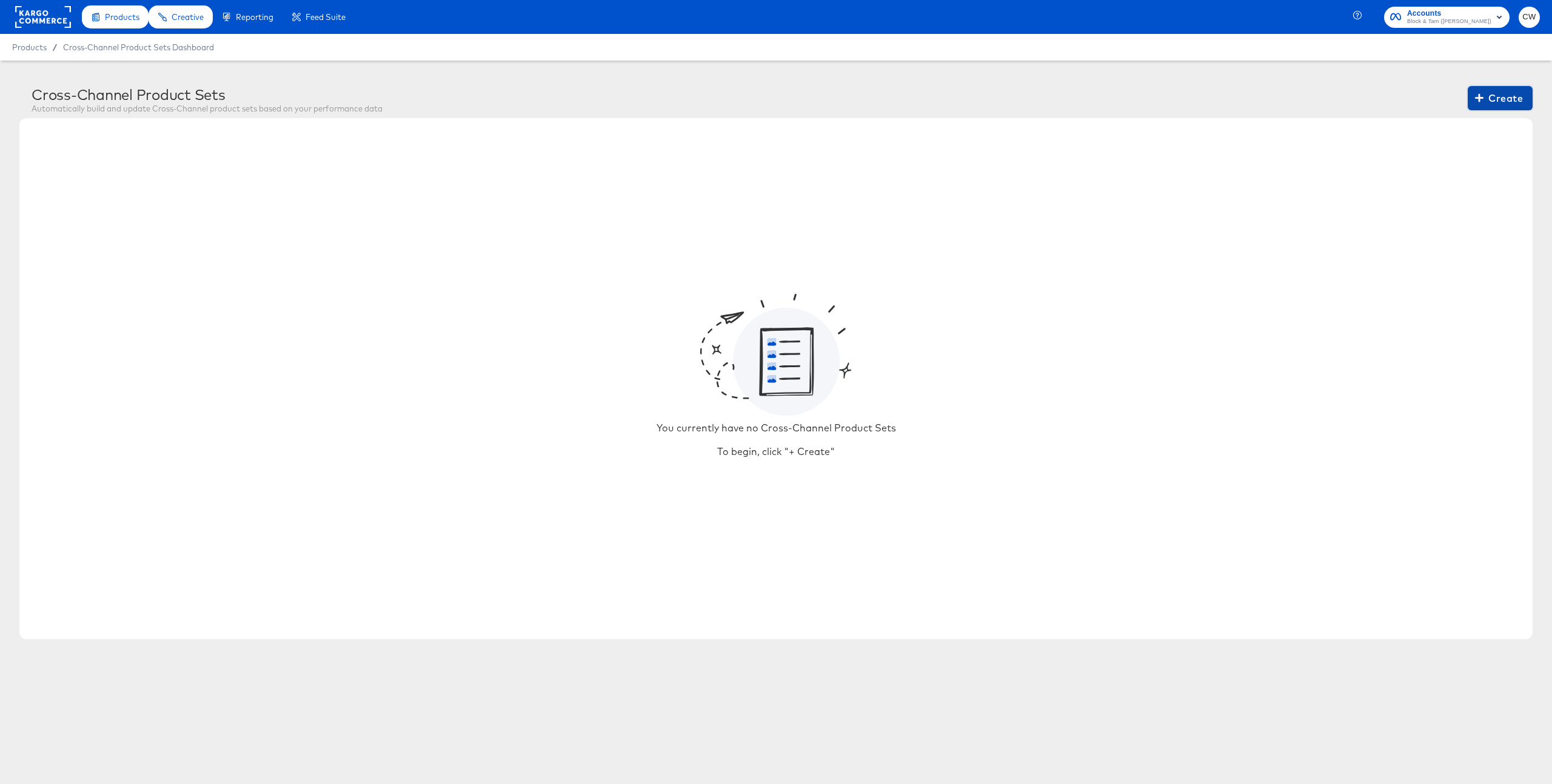
click at [1495, 100] on span "Create" at bounding box center [1501, 98] width 46 height 17
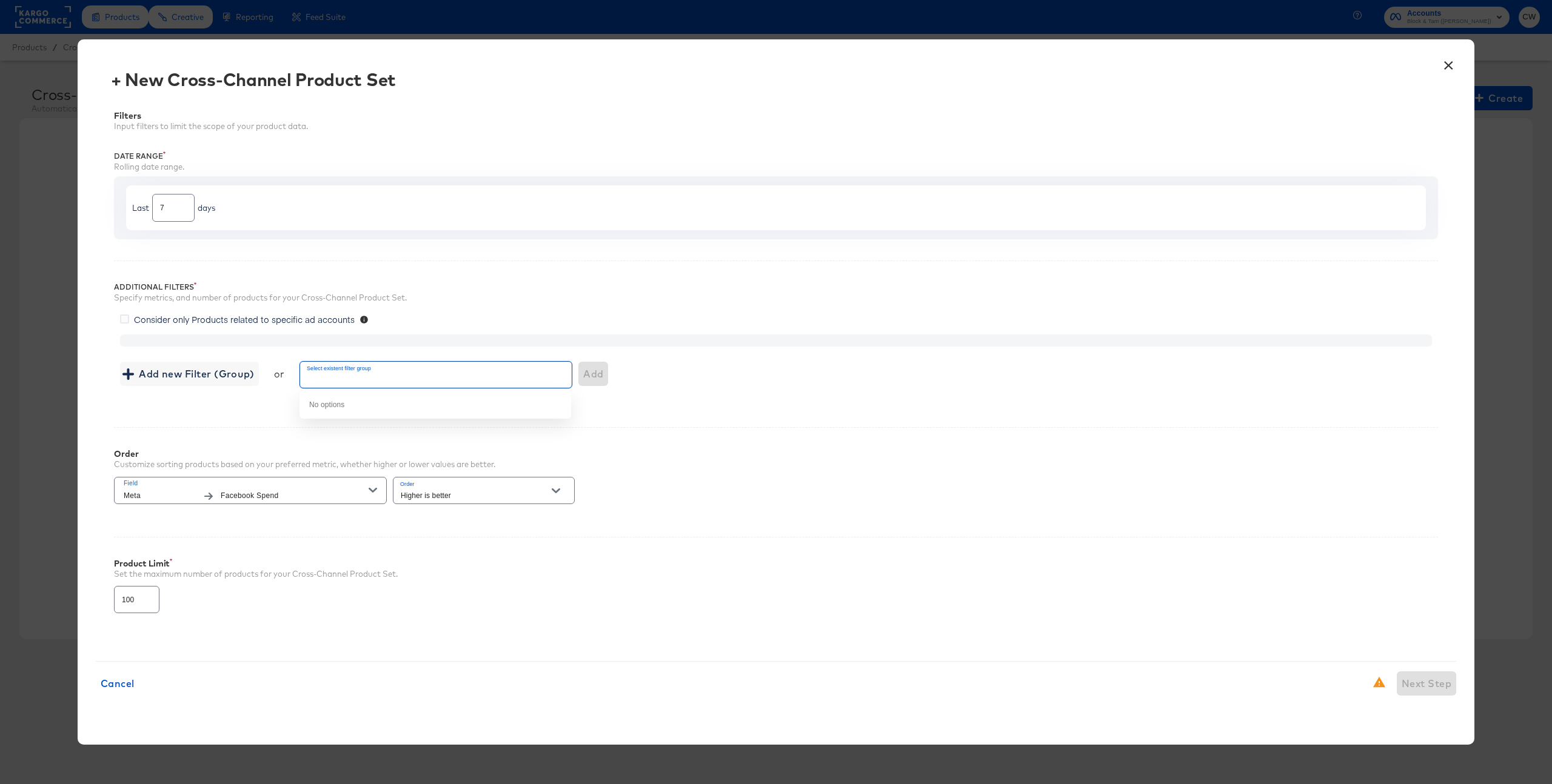
click at [385, 381] on input "Select existent filter group" at bounding box center [418, 380] width 228 height 14
click at [490, 306] on div "Additional Filters Specify metrics, and number of products for your Cross-Chann…" at bounding box center [776, 333] width 1324 height 146
click at [195, 376] on span "Add new Filter (Group)" at bounding box center [190, 374] width 129 height 17
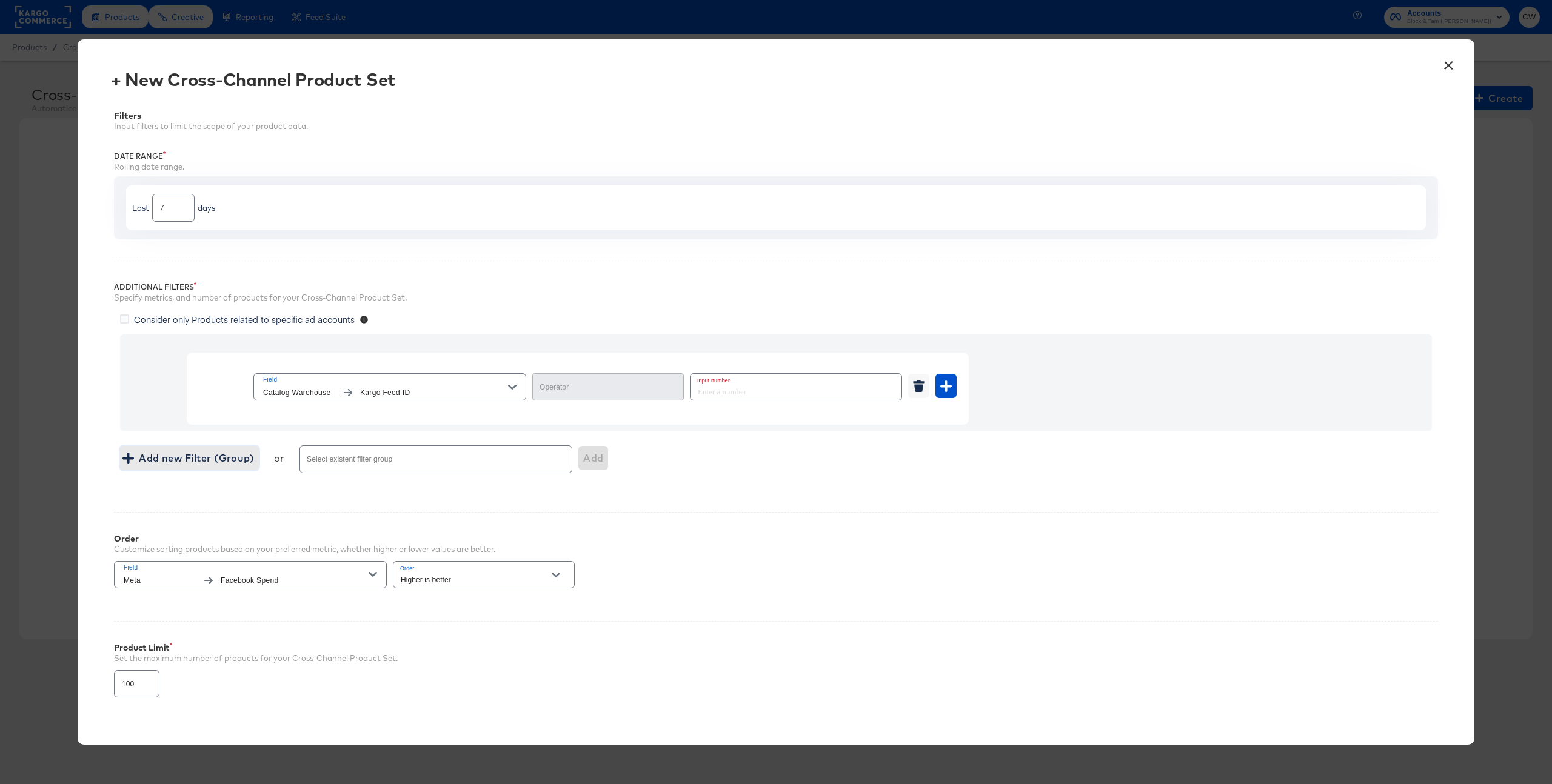
type input "Equal"
click at [758, 395] on input "number" at bounding box center [793, 387] width 204 height 26
click at [920, 386] on icon "button" at bounding box center [918, 388] width 9 height 8
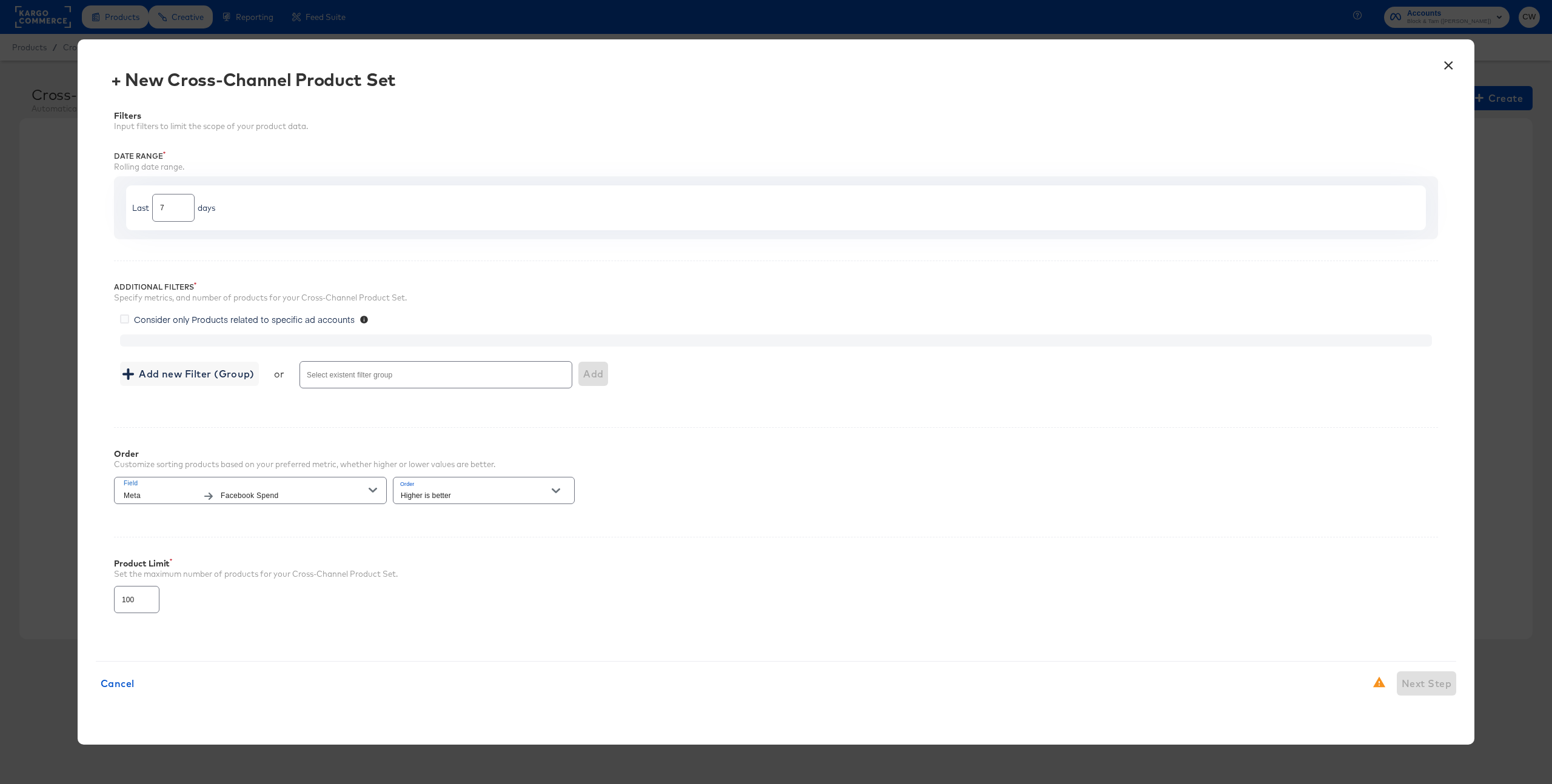
click at [261, 320] on span "Consider only Products related to specific ad accounts" at bounding box center [244, 319] width 221 height 12
click at [0, 0] on input "Consider only Products related to specific ad accounts" at bounding box center [0, 0] width 0 height 0
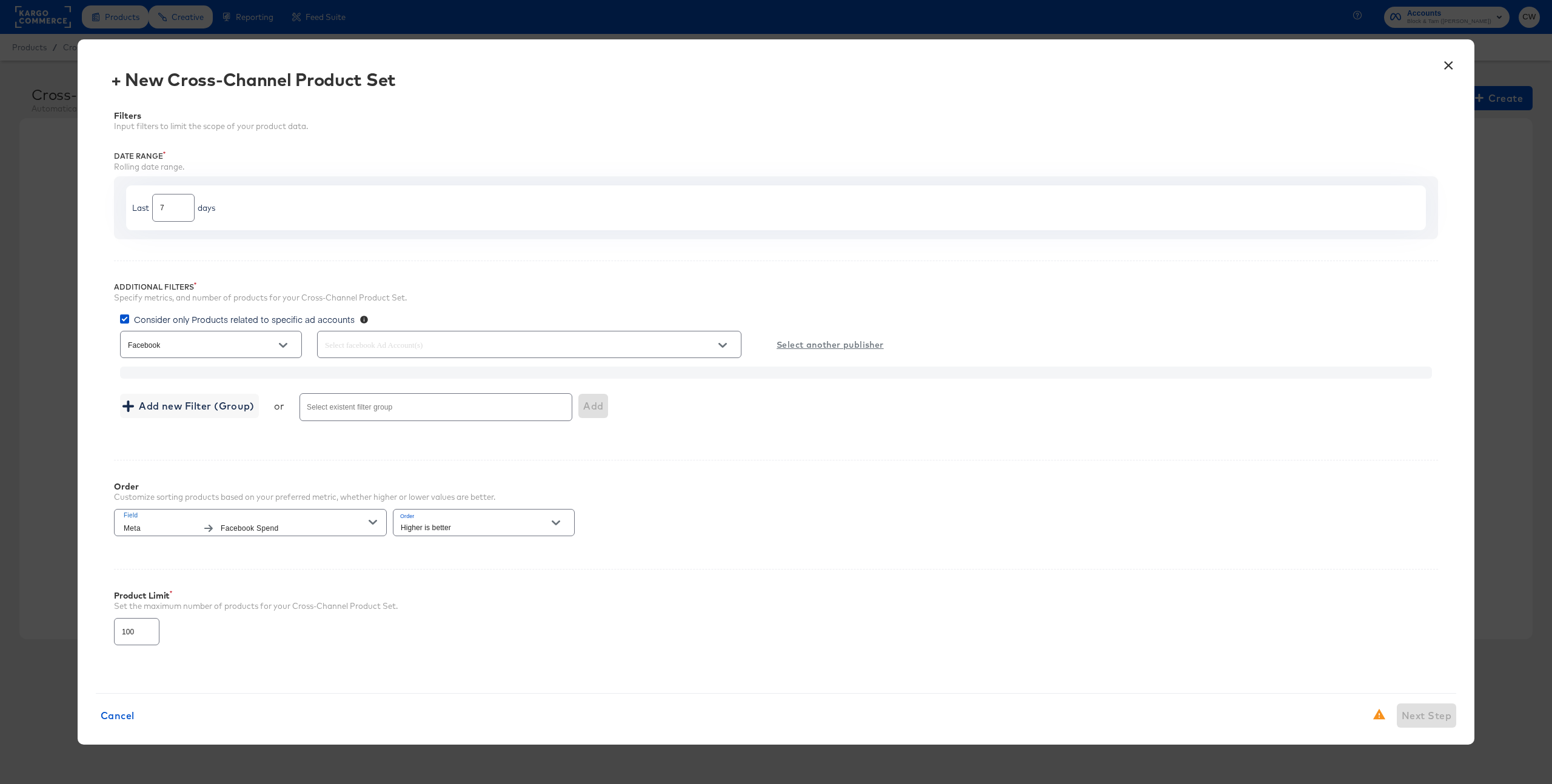
click at [371, 342] on input "text" at bounding box center [512, 345] width 379 height 14
drag, startPoint x: 391, startPoint y: 401, endPoint x: 391, endPoint y: 418, distance: 17.0
click at [391, 418] on ul "SELECT ALL Veronica Beard US Veronica Beard 2.0" at bounding box center [529, 401] width 423 height 80
click at [391, 419] on span "Veronica Beard 2.0" at bounding box center [384, 422] width 85 height 12
click at [0, 0] on input "Veronica Beard 2.0" at bounding box center [0, 0] width 0 height 0
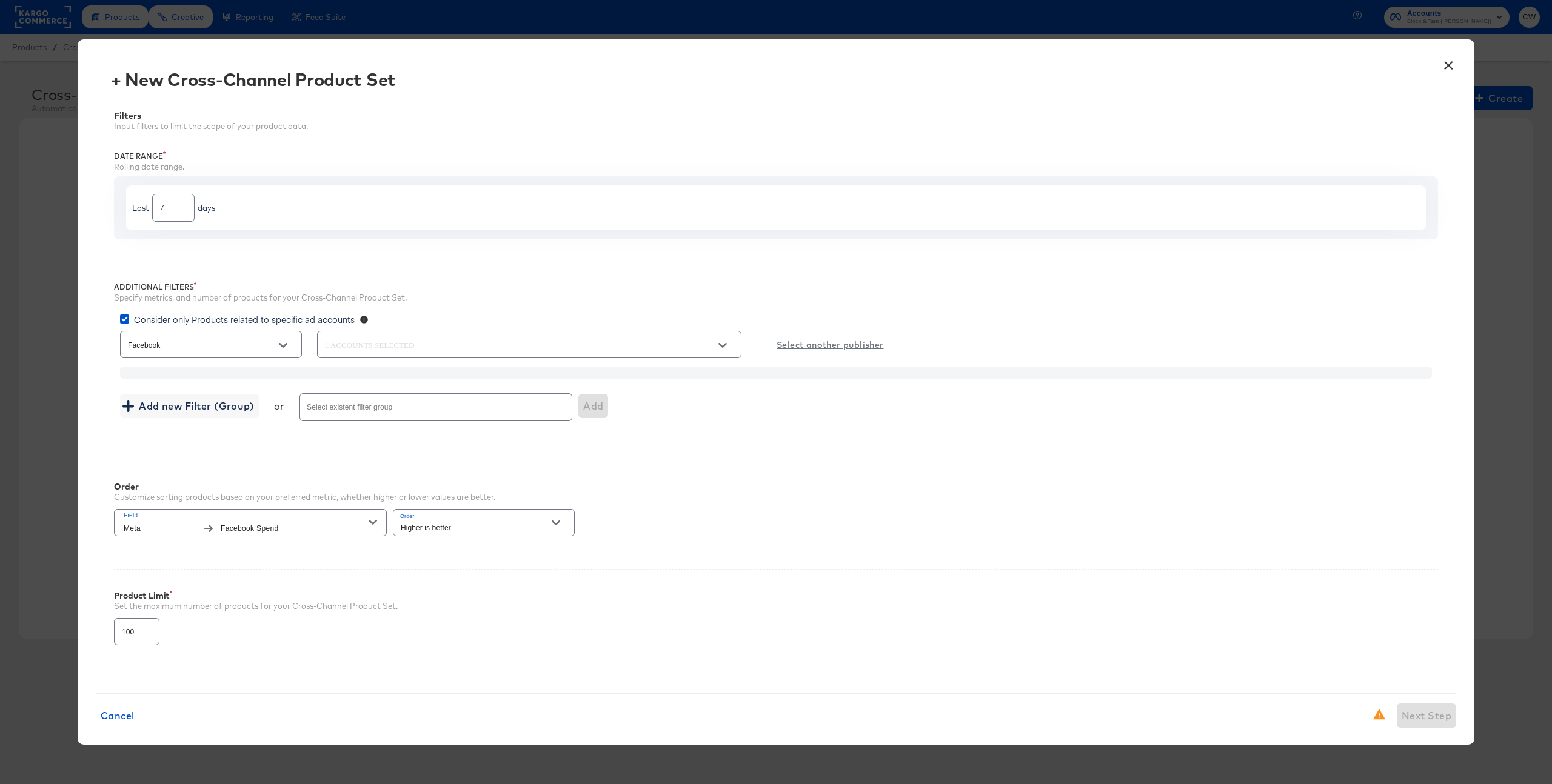
click at [876, 301] on div "Specify metrics, and number of products for your Cross-Channel Product Set." at bounding box center [776, 298] width 1324 height 12
click at [484, 347] on input "text" at bounding box center [512, 345] width 379 height 14
click at [844, 395] on div "Add new Filter (Group) or Select existent filter group Add" at bounding box center [776, 407] width 1312 height 32
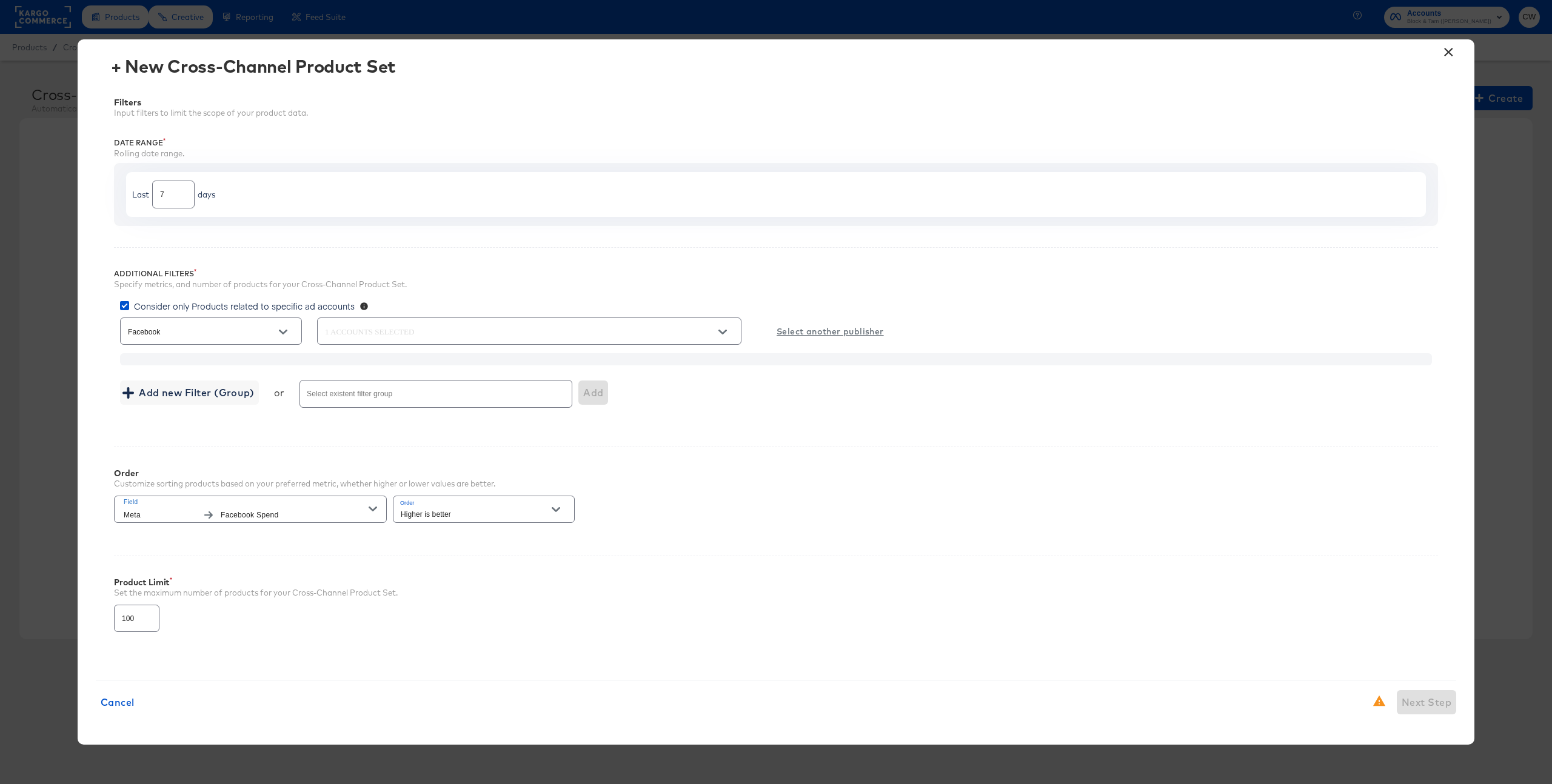
click at [285, 518] on span "Facebook Spend" at bounding box center [295, 515] width 148 height 12
click at [290, 466] on div "Order Customize sorting products based on your preferred metric, whether higher…" at bounding box center [776, 490] width 1324 height 88
click at [249, 515] on span "Facebook Spend" at bounding box center [295, 515] width 148 height 12
click at [233, 559] on li "Meta" at bounding box center [220, 557] width 206 height 20
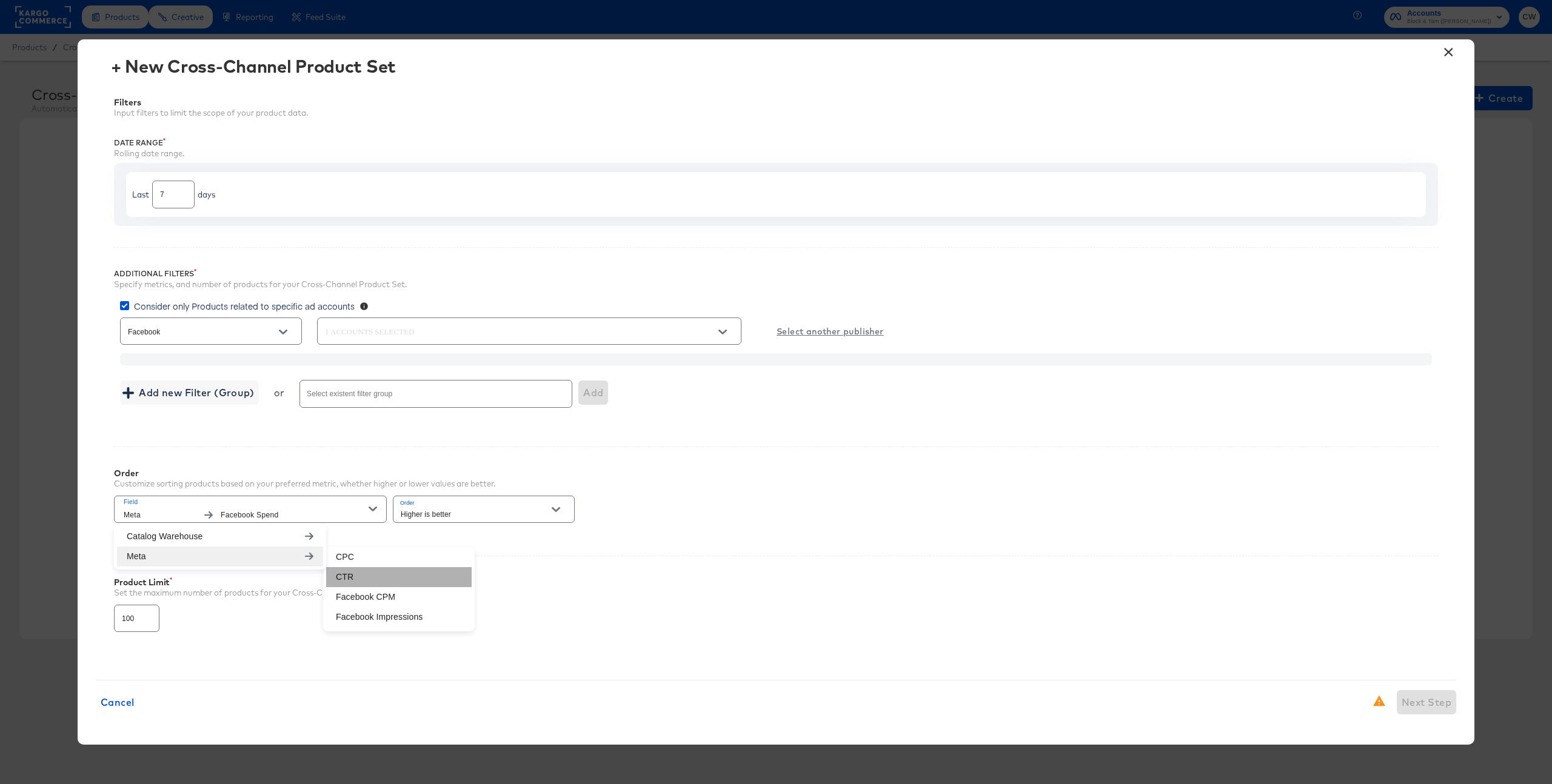
click at [410, 582] on li "CTR" at bounding box center [399, 577] width 145 height 20
click at [923, 491] on div "Order Customize sorting products based on your preferred metric, whether higher…" at bounding box center [776, 490] width 1324 height 88
click at [443, 394] on input "Select existent filter group" at bounding box center [418, 399] width 228 height 14
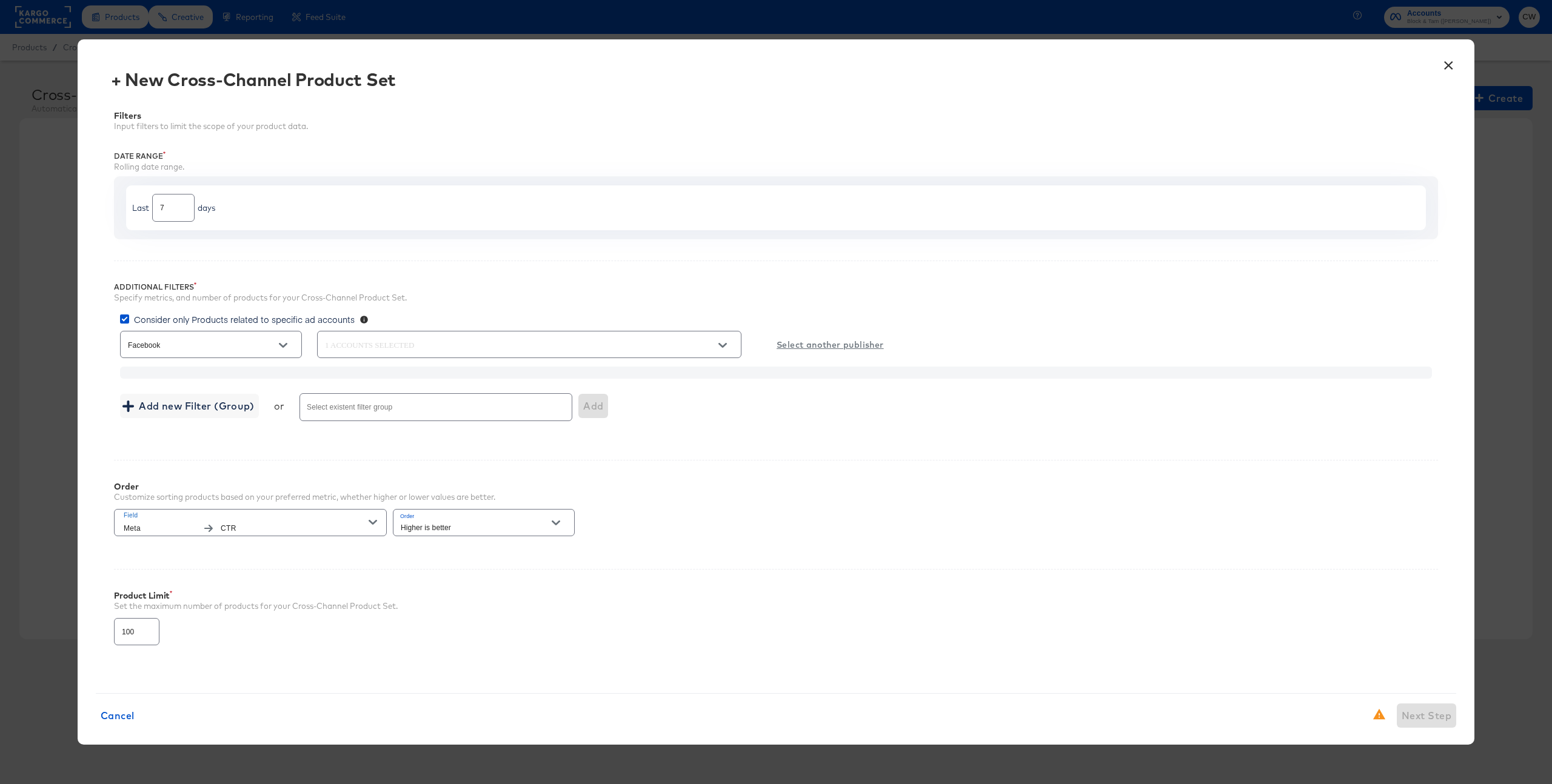
scroll to position [13, 0]
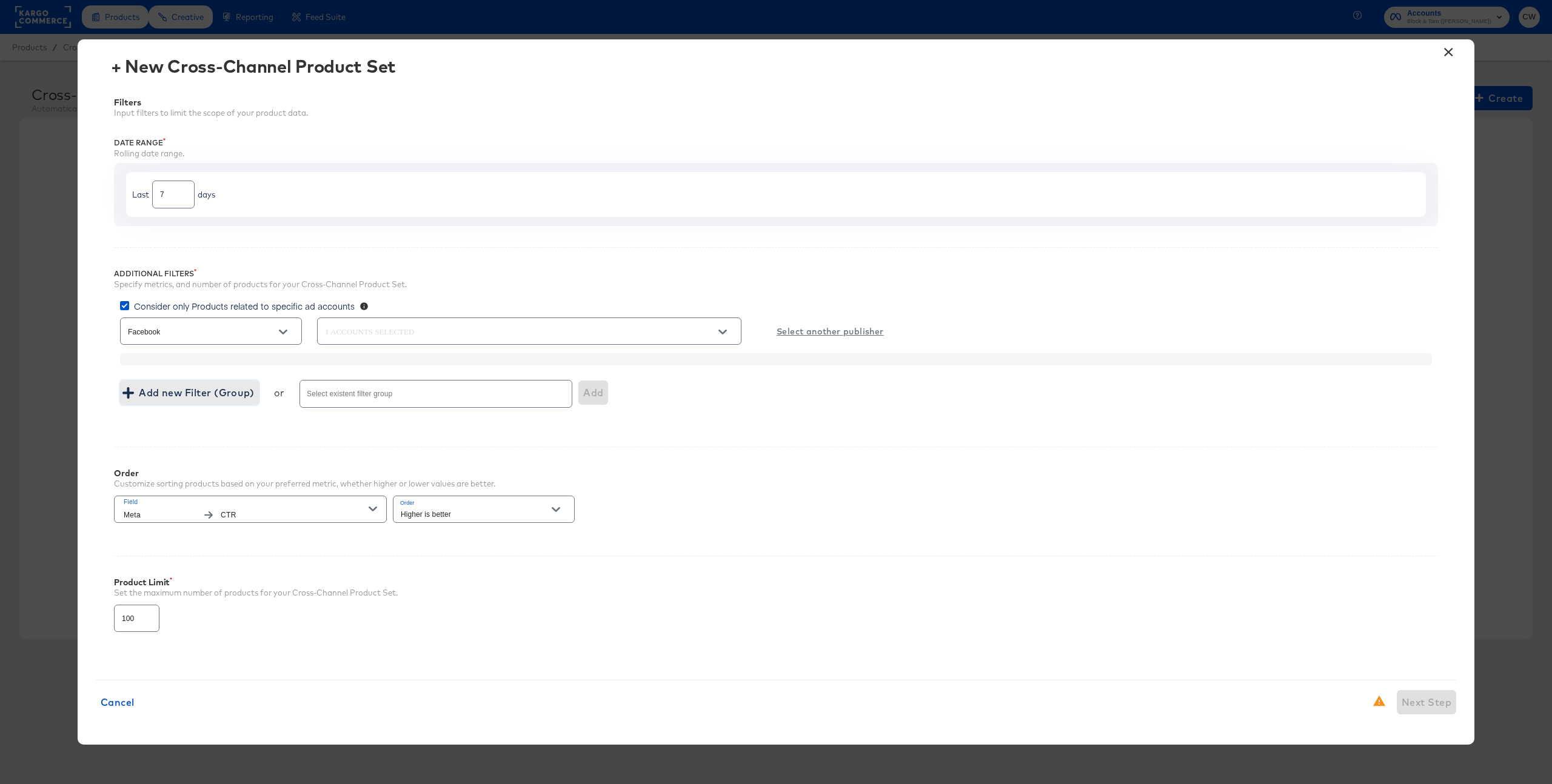
click at [231, 401] on span "Add new Filter (Group)" at bounding box center [190, 393] width 129 height 17
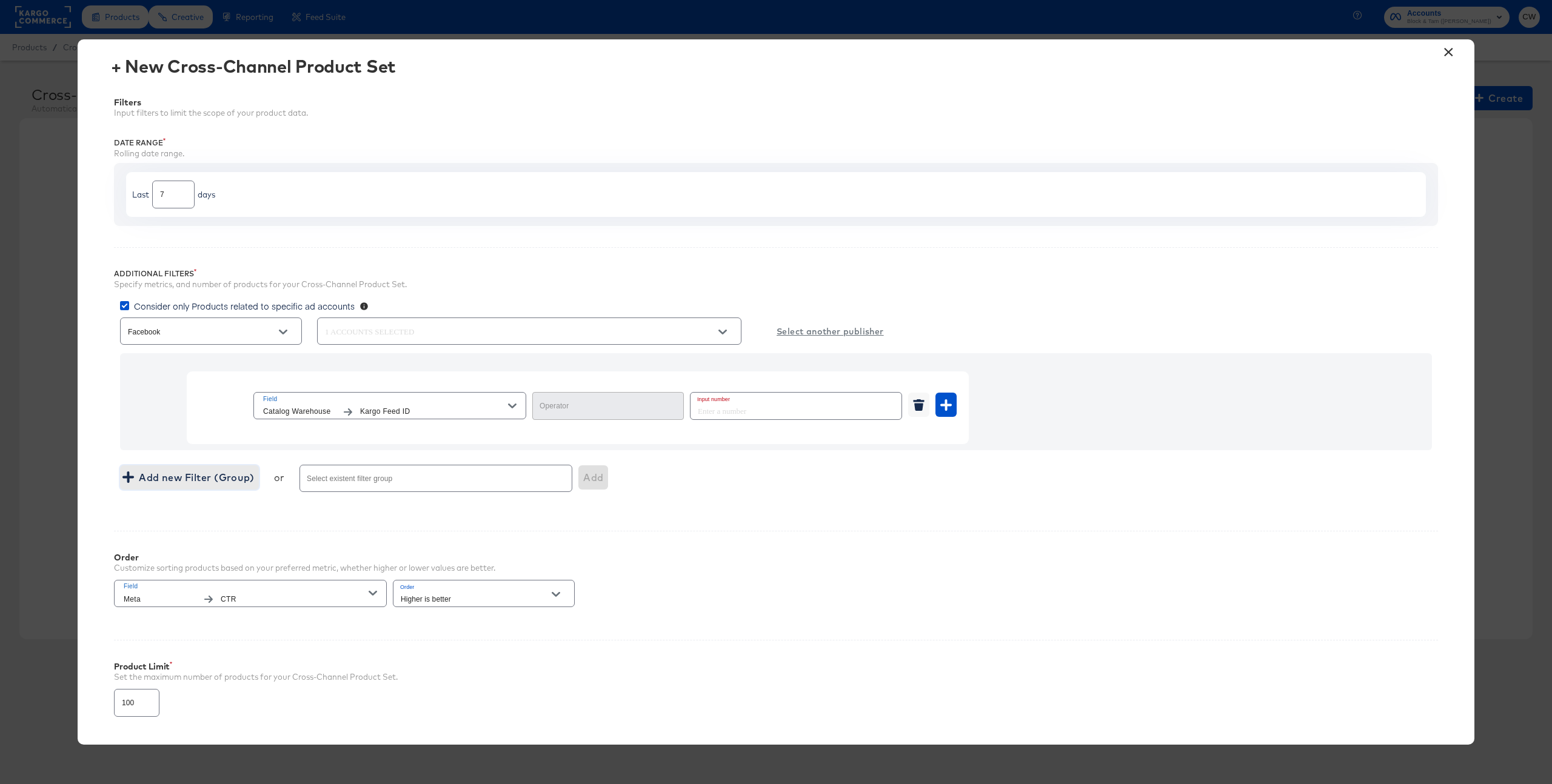
type input "Equal"
click at [731, 406] on input "number" at bounding box center [793, 406] width 204 height 26
type input "0"
click at [892, 413] on input "0" at bounding box center [793, 406] width 204 height 26
click at [839, 408] on input "0" at bounding box center [796, 406] width 211 height 26
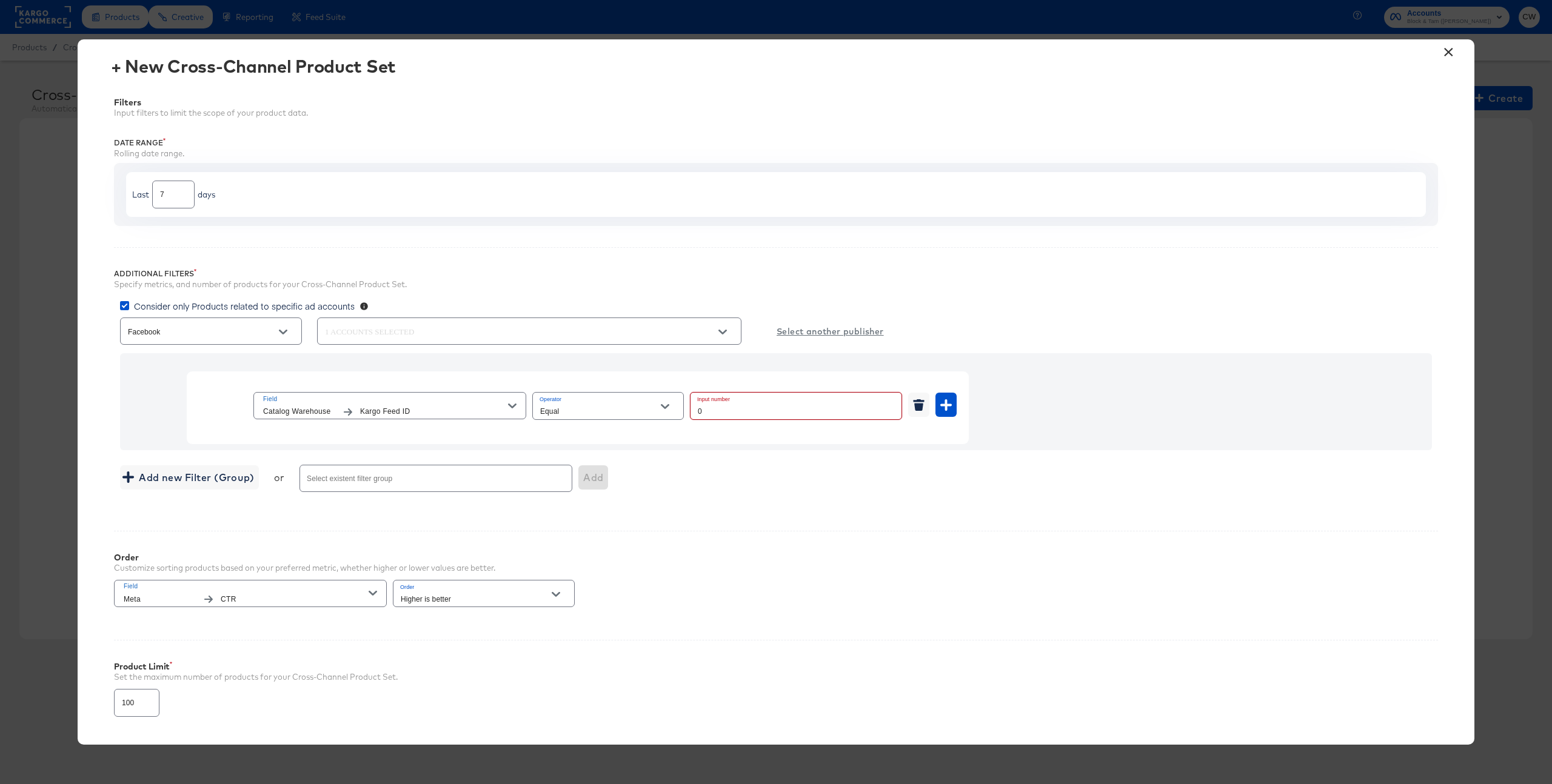
click at [839, 408] on input "0" at bounding box center [796, 406] width 211 height 26
click at [400, 411] on span "Kargo Feed ID" at bounding box center [434, 412] width 148 height 12
click at [380, 453] on li "Meta" at bounding box center [360, 453] width 206 height 20
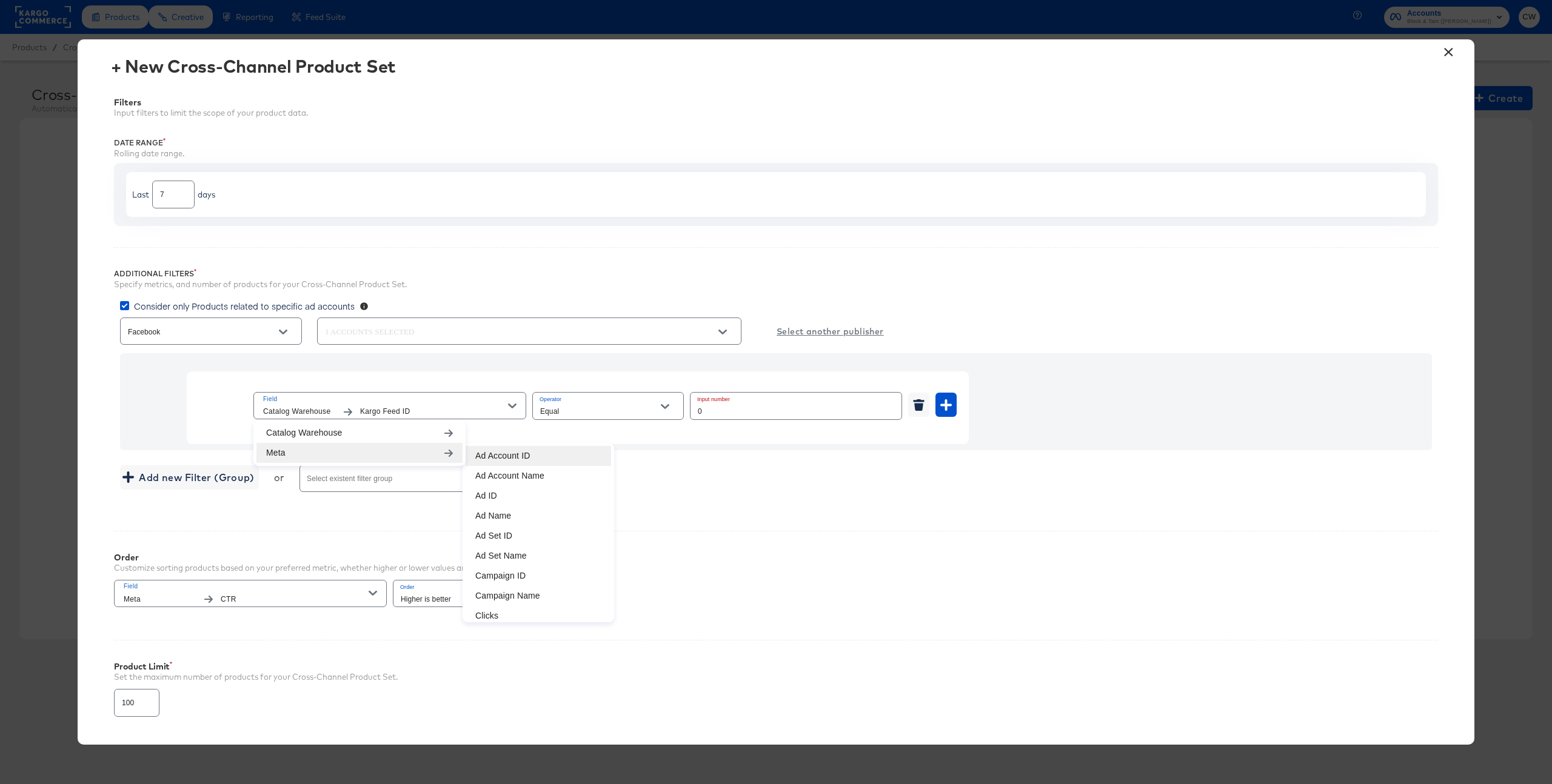
click at [532, 454] on li "Ad Account ID" at bounding box center [538, 456] width 145 height 20
click at [745, 411] on input "text" at bounding box center [796, 406] width 211 height 26
click at [619, 411] on input "Operator" at bounding box center [599, 411] width 122 height 14
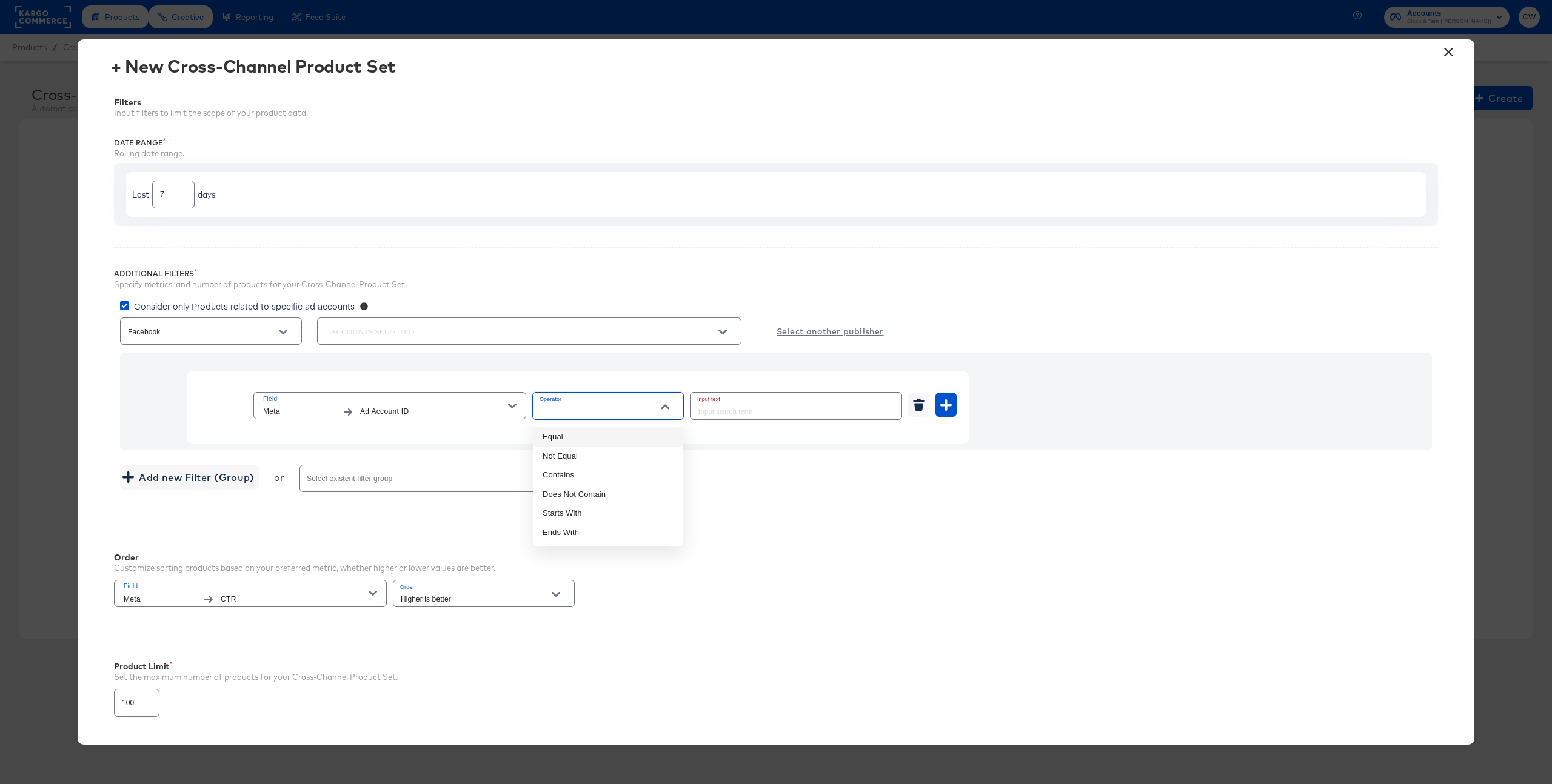
click at [617, 436] on li "Equal" at bounding box center [608, 437] width 150 height 19
type input "Equal"
click at [786, 412] on input "text" at bounding box center [796, 406] width 211 height 26
click at [753, 411] on input "text" at bounding box center [796, 406] width 211 height 26
paste input "497801206465538"
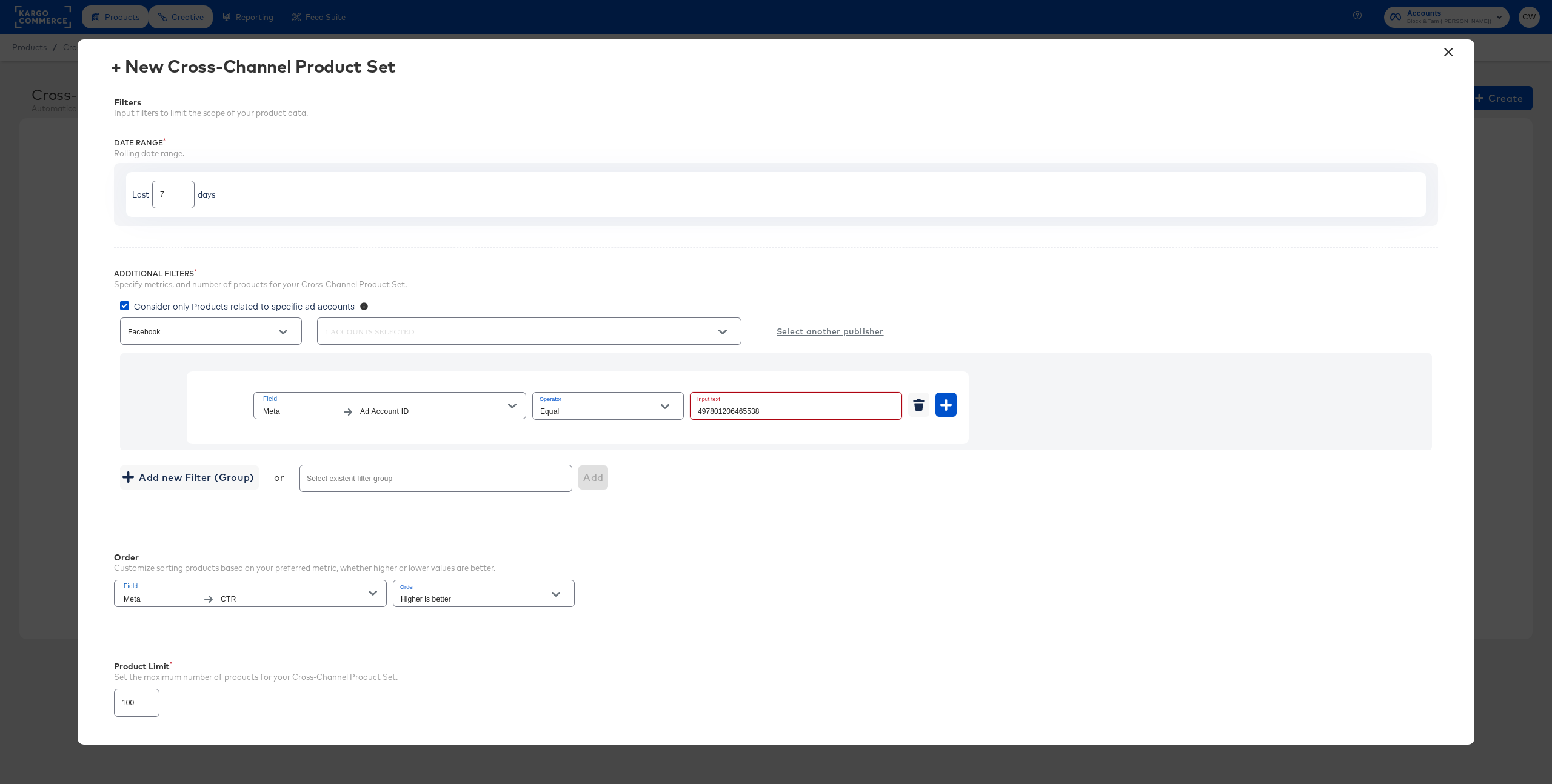
type input "497801206465538"
click at [1065, 322] on div "Facebook Select another publisher" at bounding box center [779, 331] width 1318 height 32
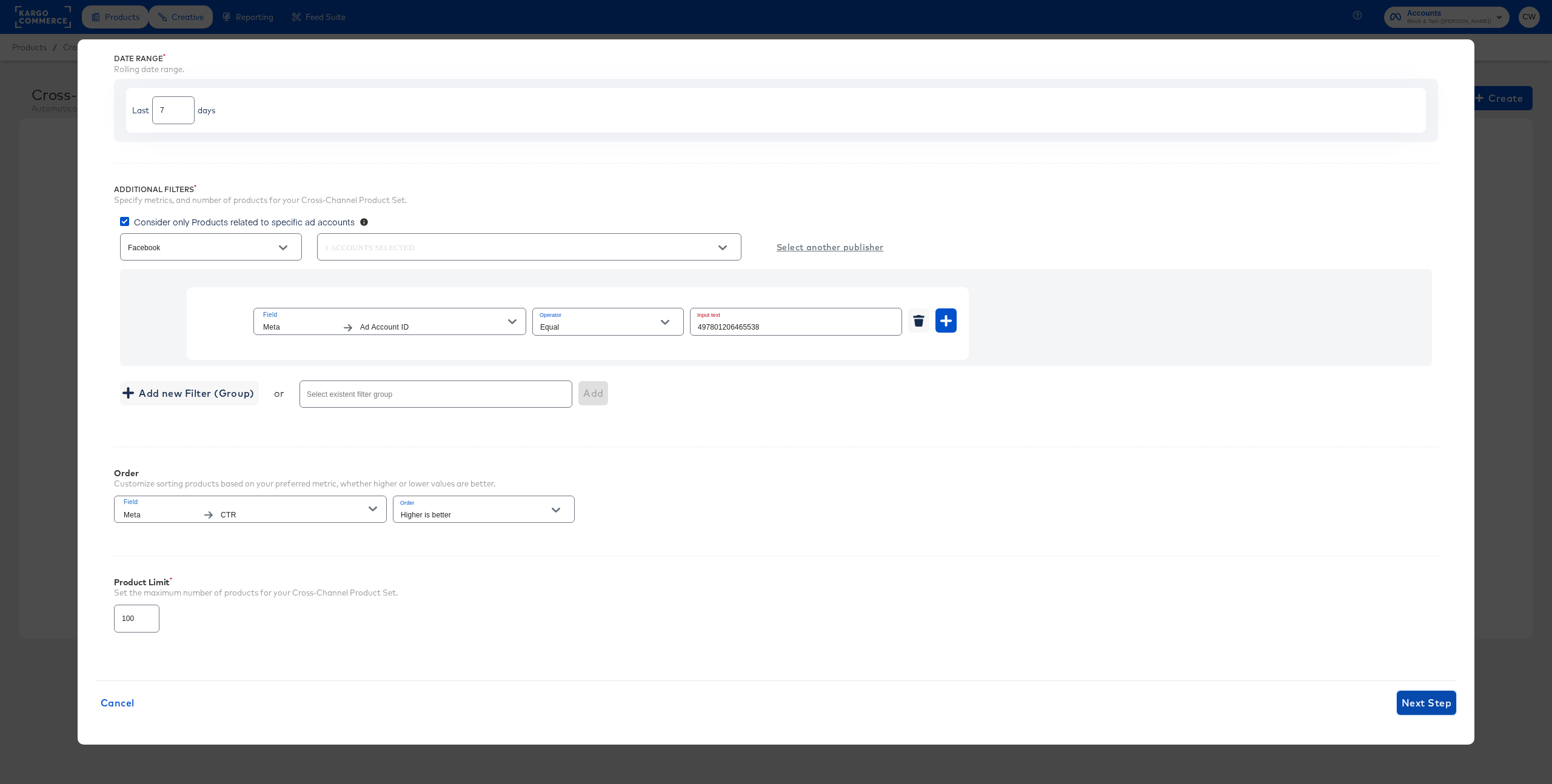
click at [1414, 698] on span "Next Step" at bounding box center [1427, 703] width 50 height 17
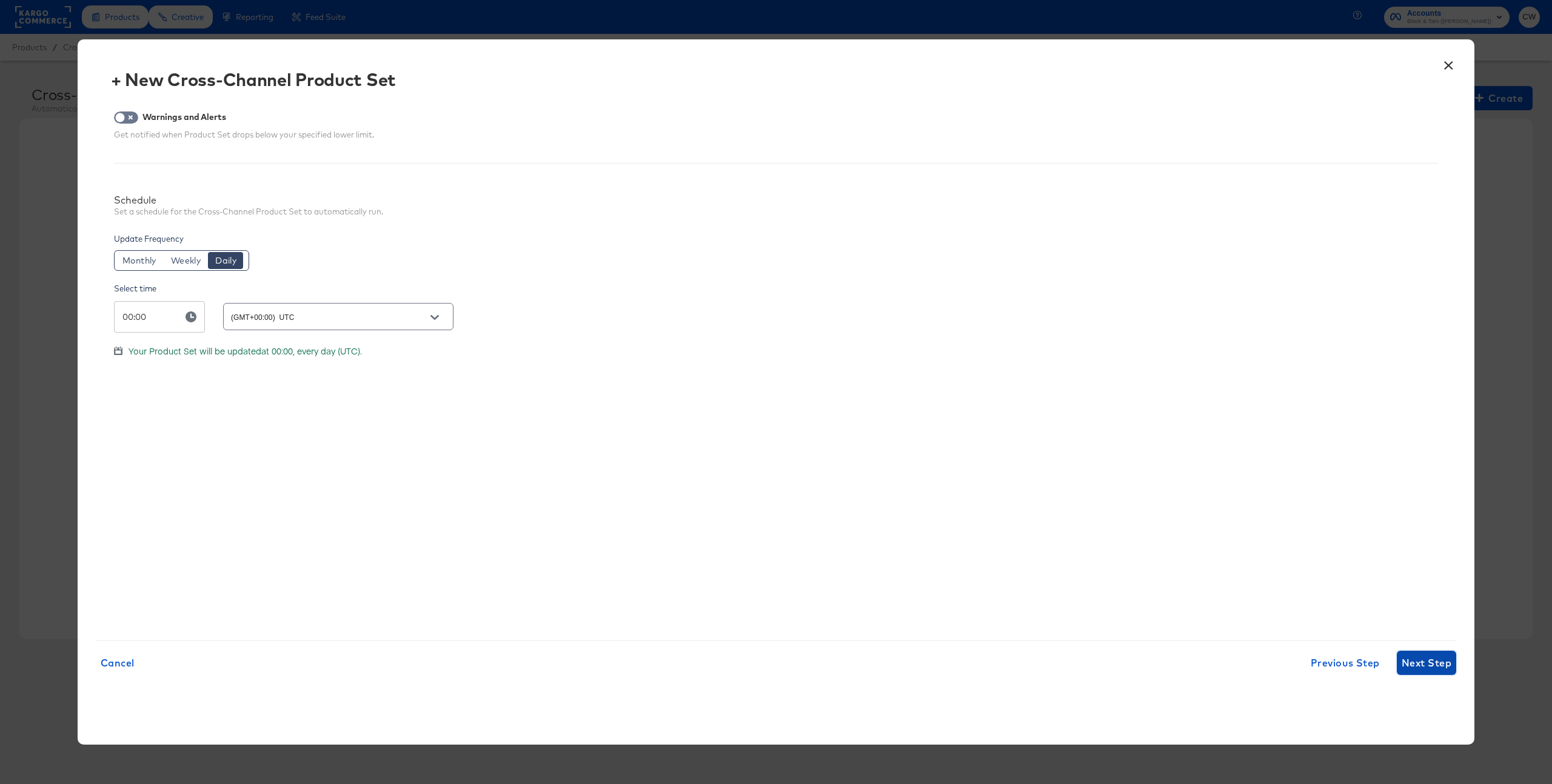
click at [1419, 657] on span "Next Step" at bounding box center [1427, 663] width 50 height 17
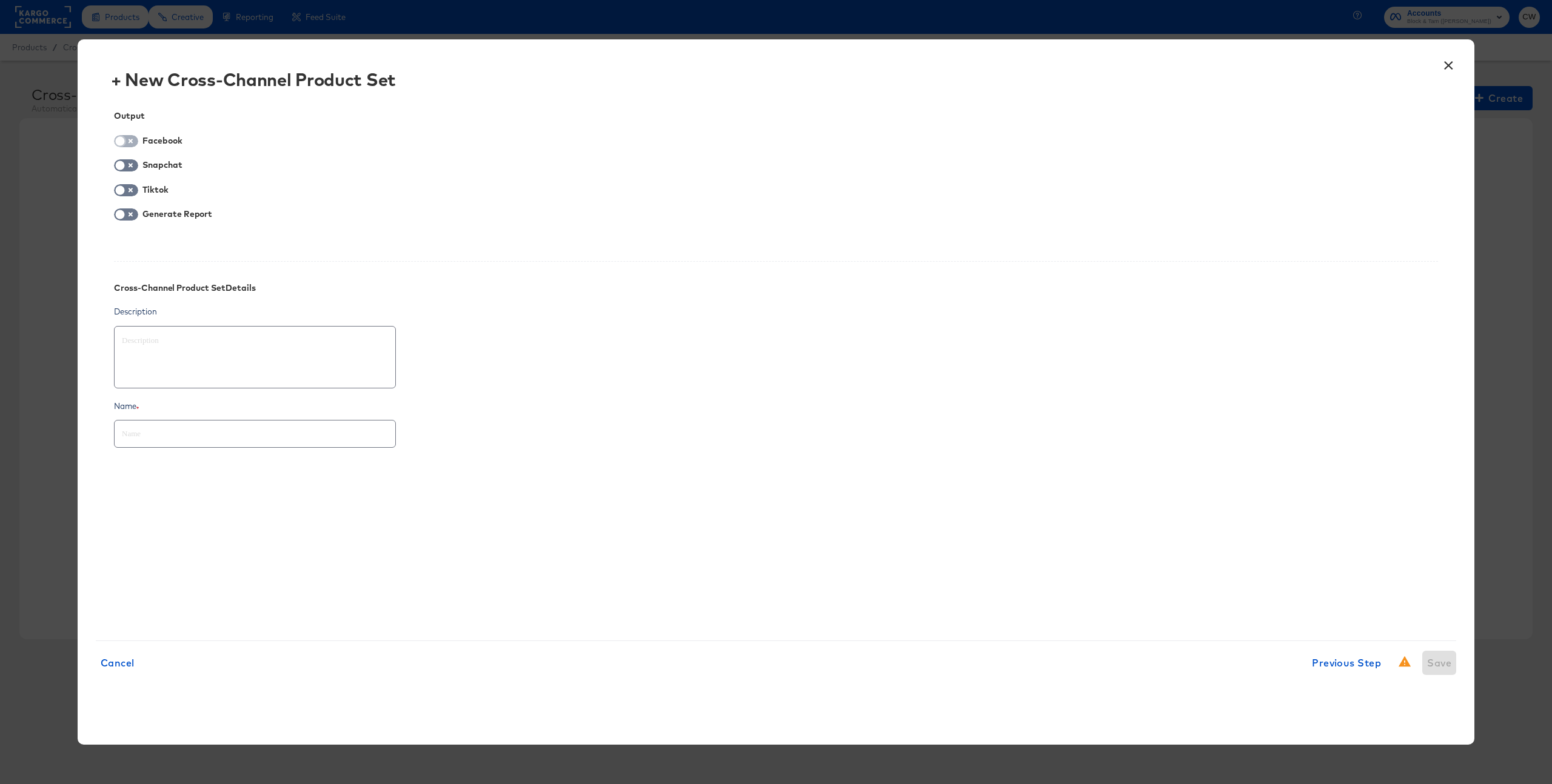
click at [130, 142] on input "checkbox" at bounding box center [120, 144] width 37 height 12
checkbox input "true"
type textarea "x"
click at [263, 237] on div at bounding box center [220, 223] width 212 height 27
click at [317, 223] on div at bounding box center [307, 223] width 26 height 18
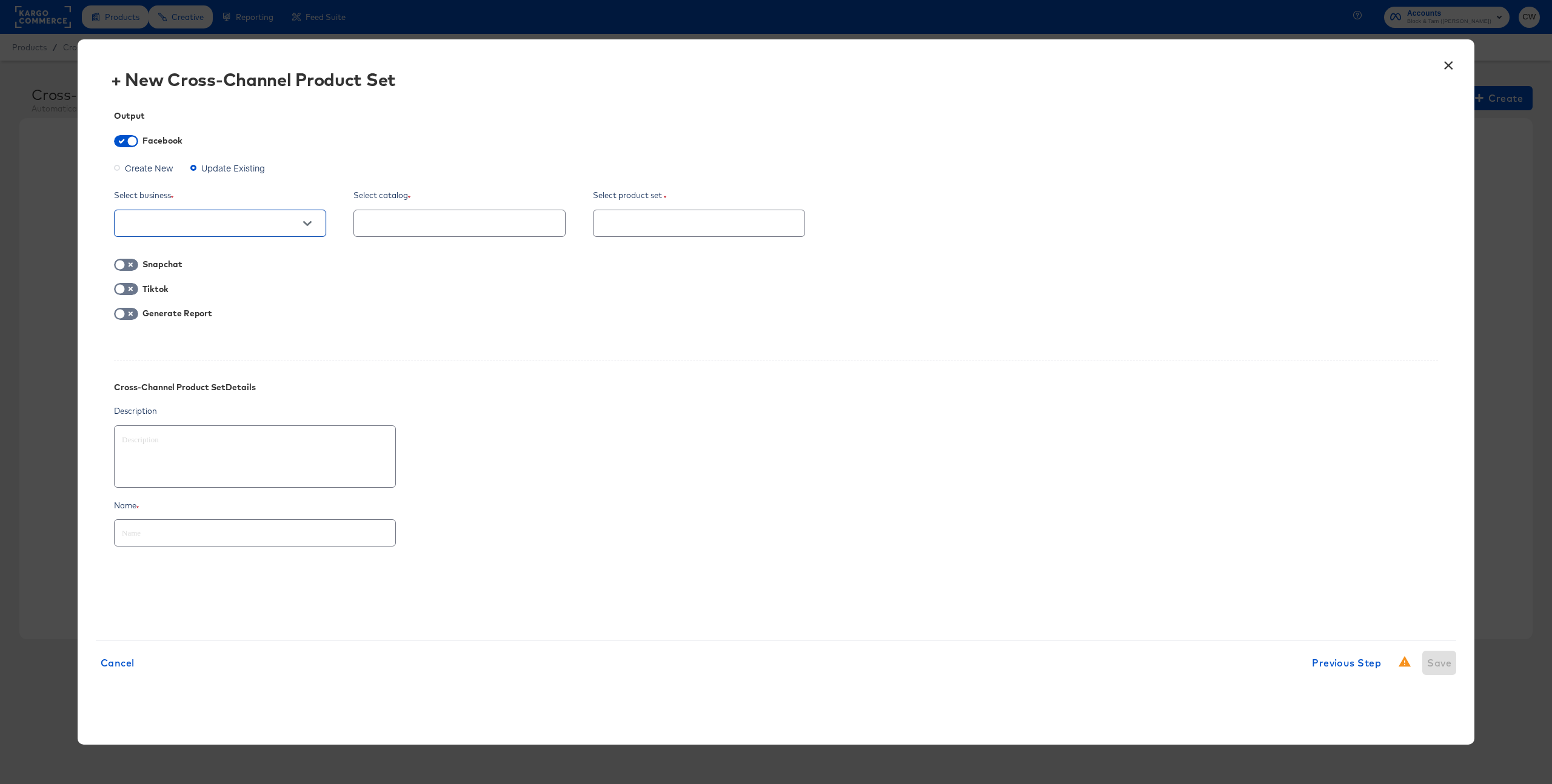
click at [304, 223] on icon "Open" at bounding box center [307, 223] width 8 height 5
click at [1367, 666] on span "Previous Step" at bounding box center [1347, 663] width 69 height 17
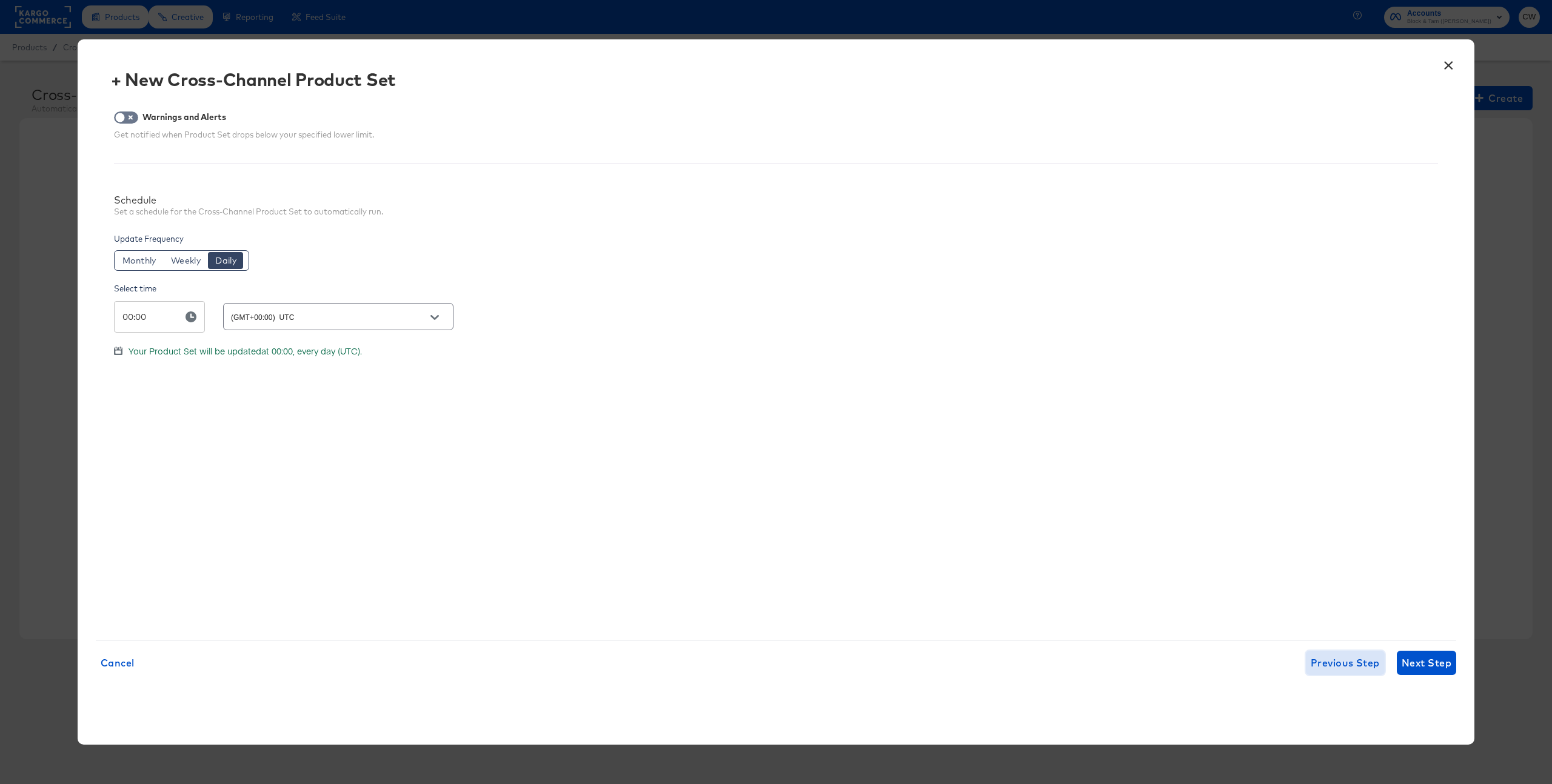
click at [1353, 656] on span "Previous Step" at bounding box center [1345, 663] width 69 height 17
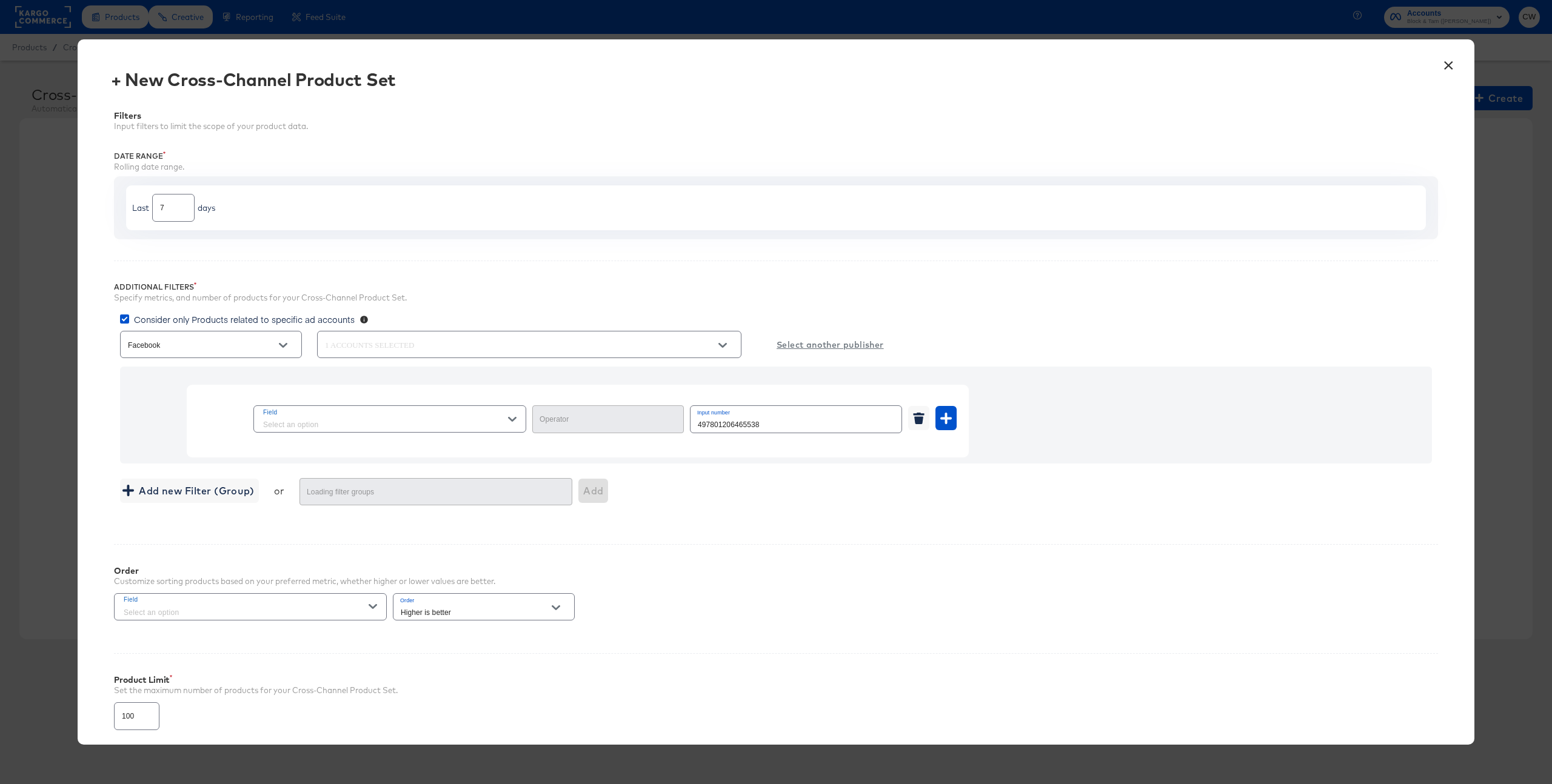
type input "Equal"
click at [1443, 71] on button "×" at bounding box center [1449, 63] width 22 height 22
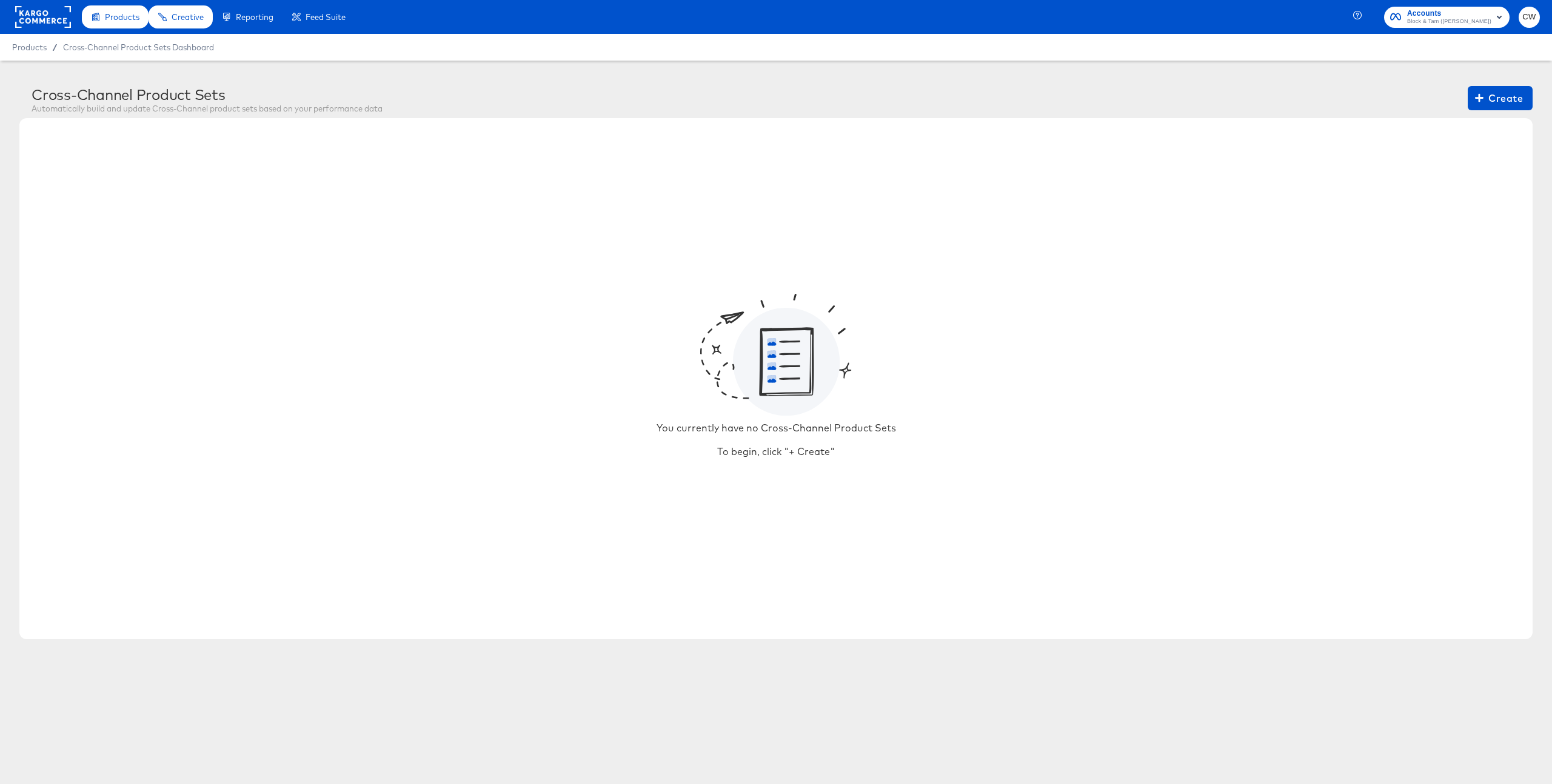
click at [750, 127] on div "You currently have no Cross-Channel Product Sets To begin, click "+ Create"" at bounding box center [776, 379] width 1513 height 521
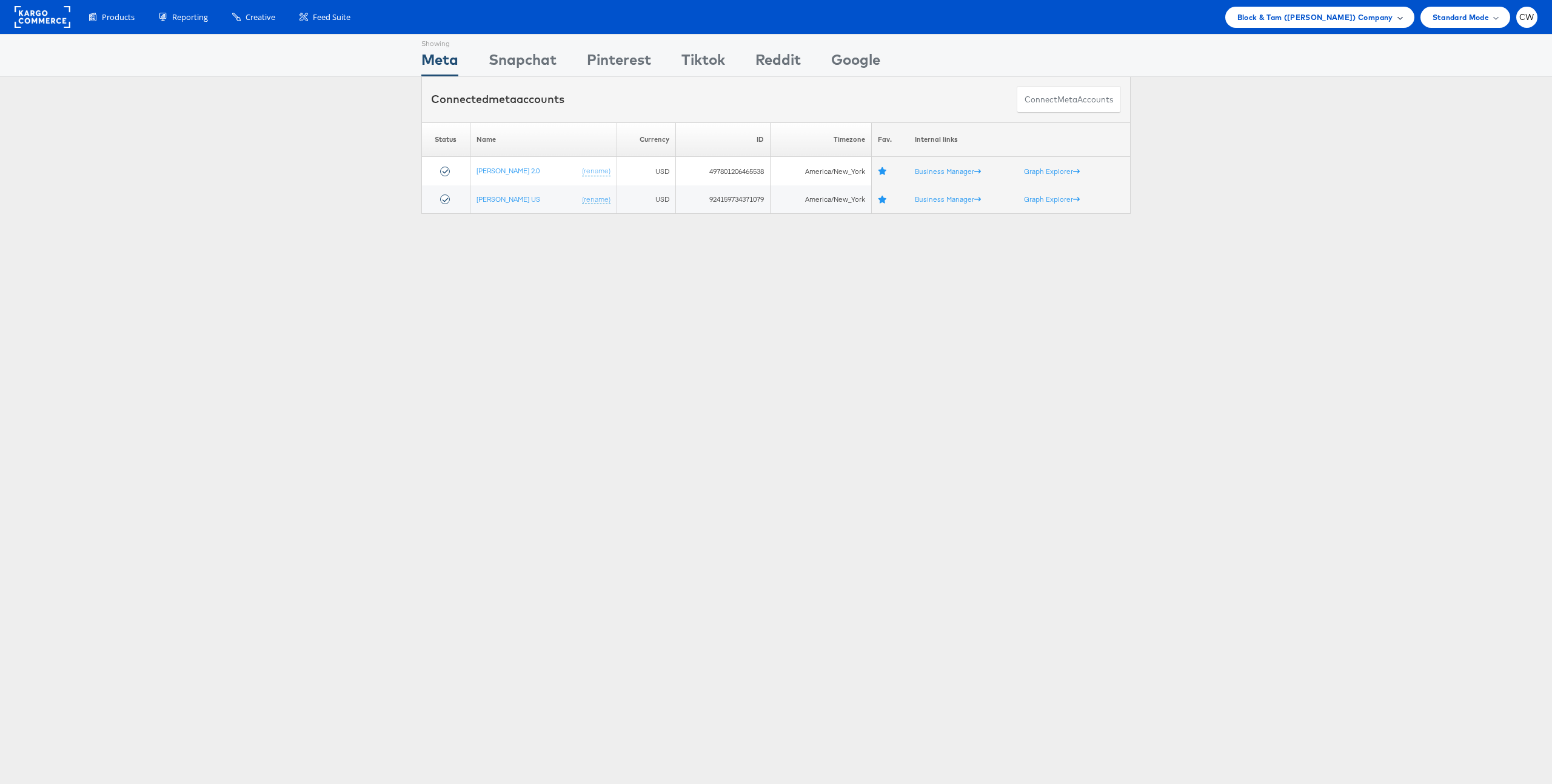
click at [1303, 22] on span "Block & Tam ([PERSON_NAME]) Company" at bounding box center [1315, 17] width 156 height 12
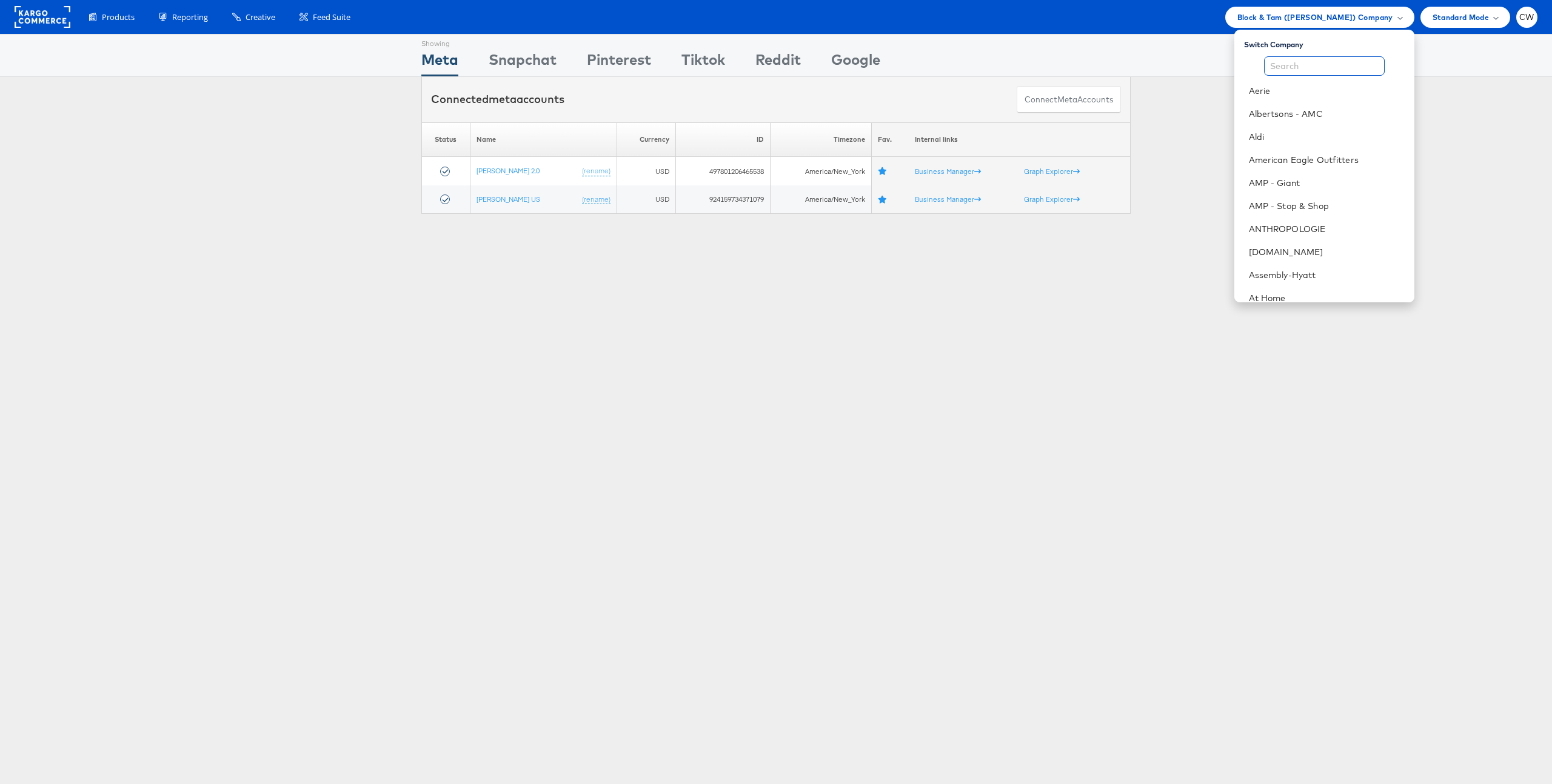
click at [1296, 66] on input "text" at bounding box center [1324, 66] width 120 height 19
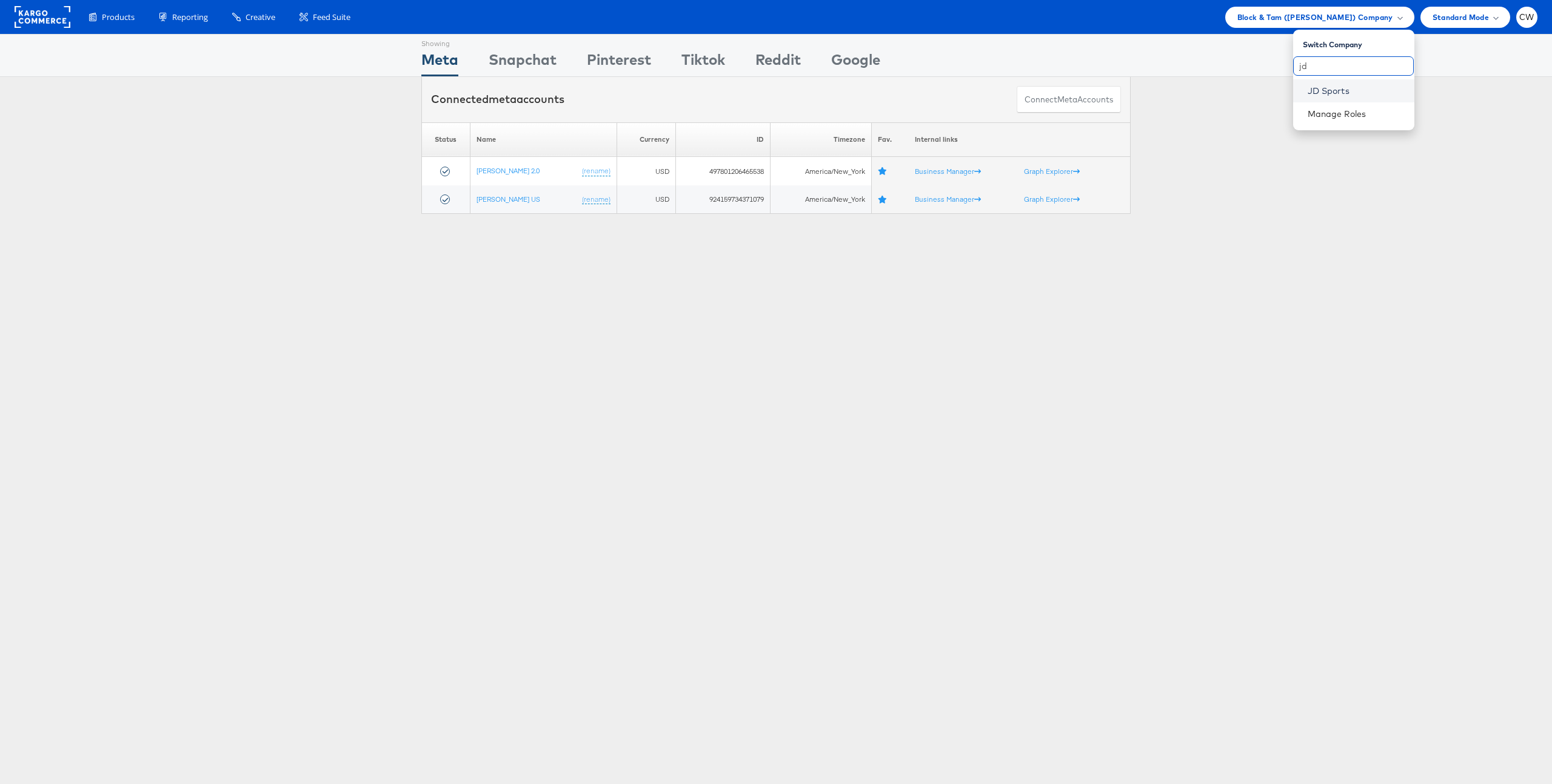
type input "jd"
click at [1340, 92] on link "JD Sports" at bounding box center [1356, 91] width 97 height 12
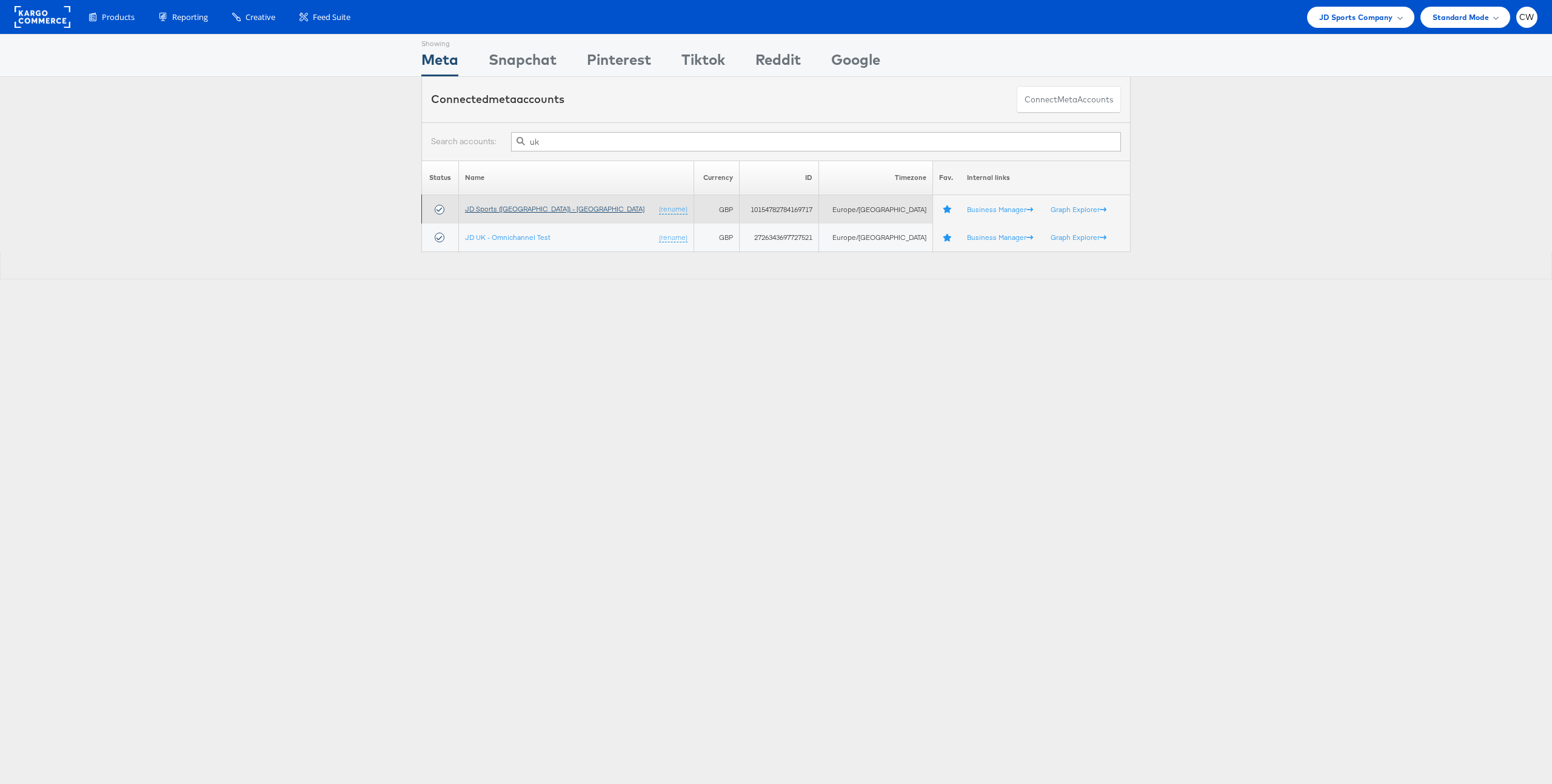
type input "uk"
click at [524, 210] on link "JD Sports ([GEOGRAPHIC_DATA]) - [GEOGRAPHIC_DATA]" at bounding box center [555, 208] width 180 height 9
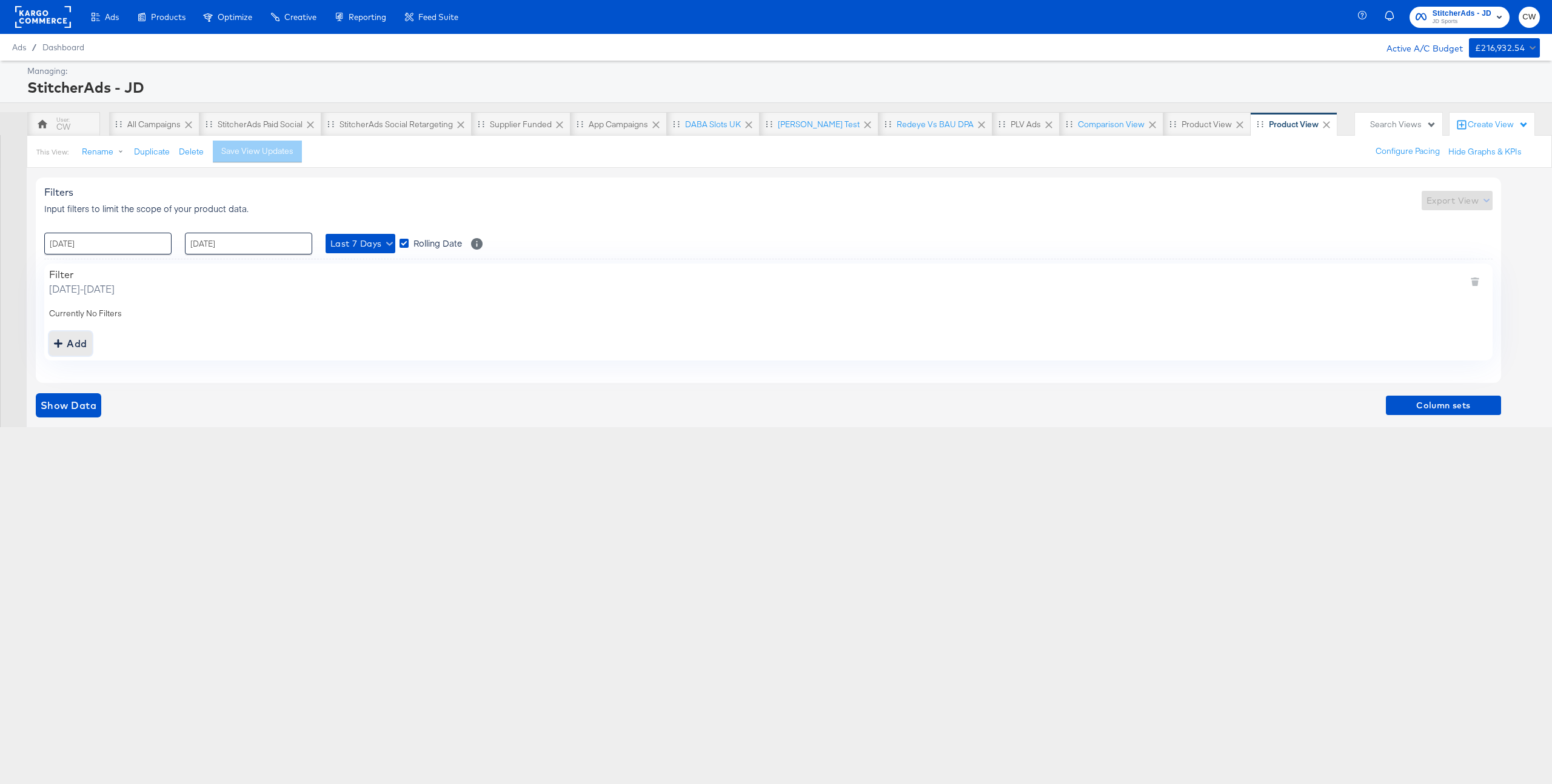
click at [83, 342] on div "Add" at bounding box center [71, 344] width 33 height 17
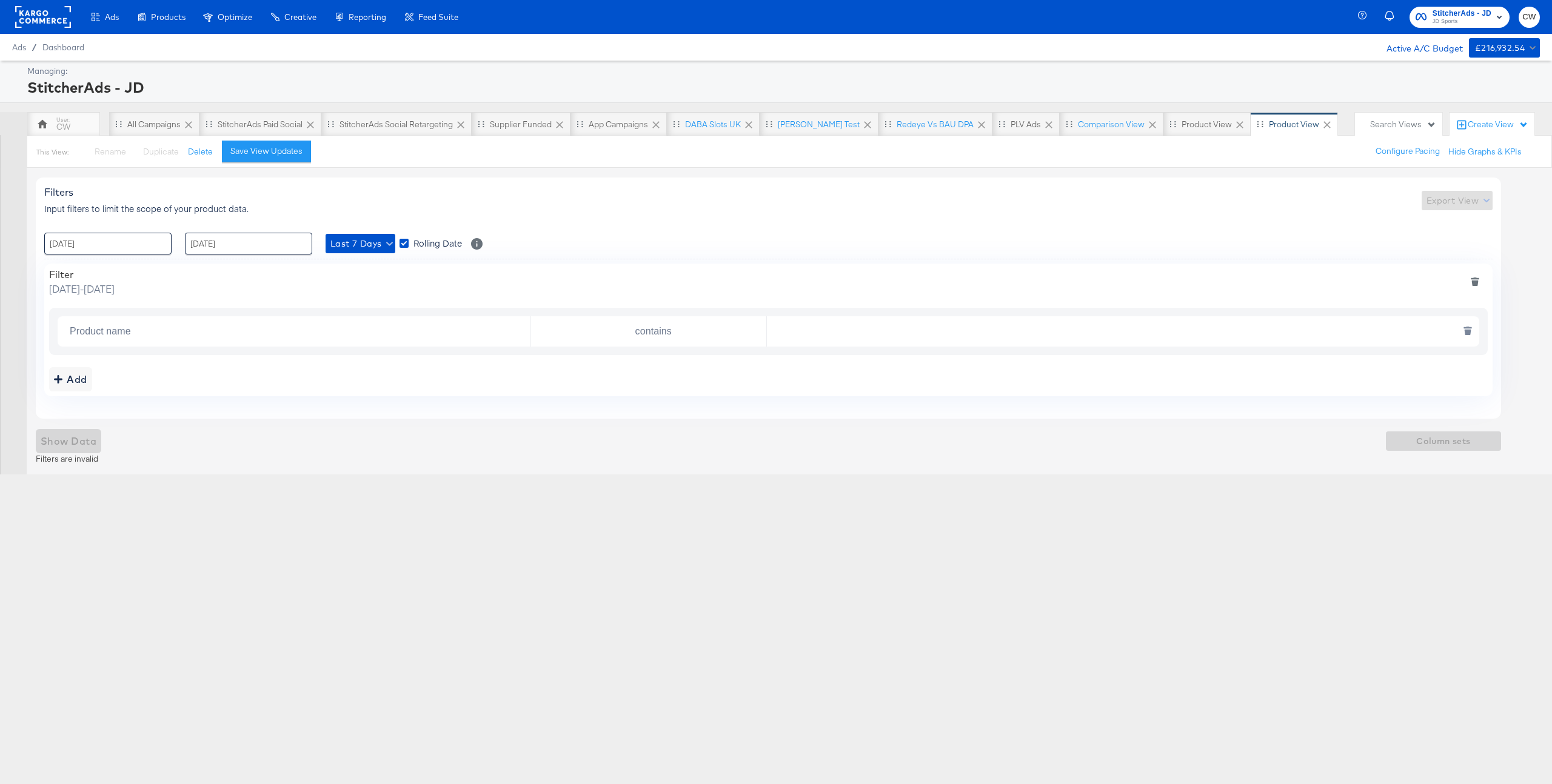
click at [304, 341] on input "Product name" at bounding box center [297, 332] width 465 height 25
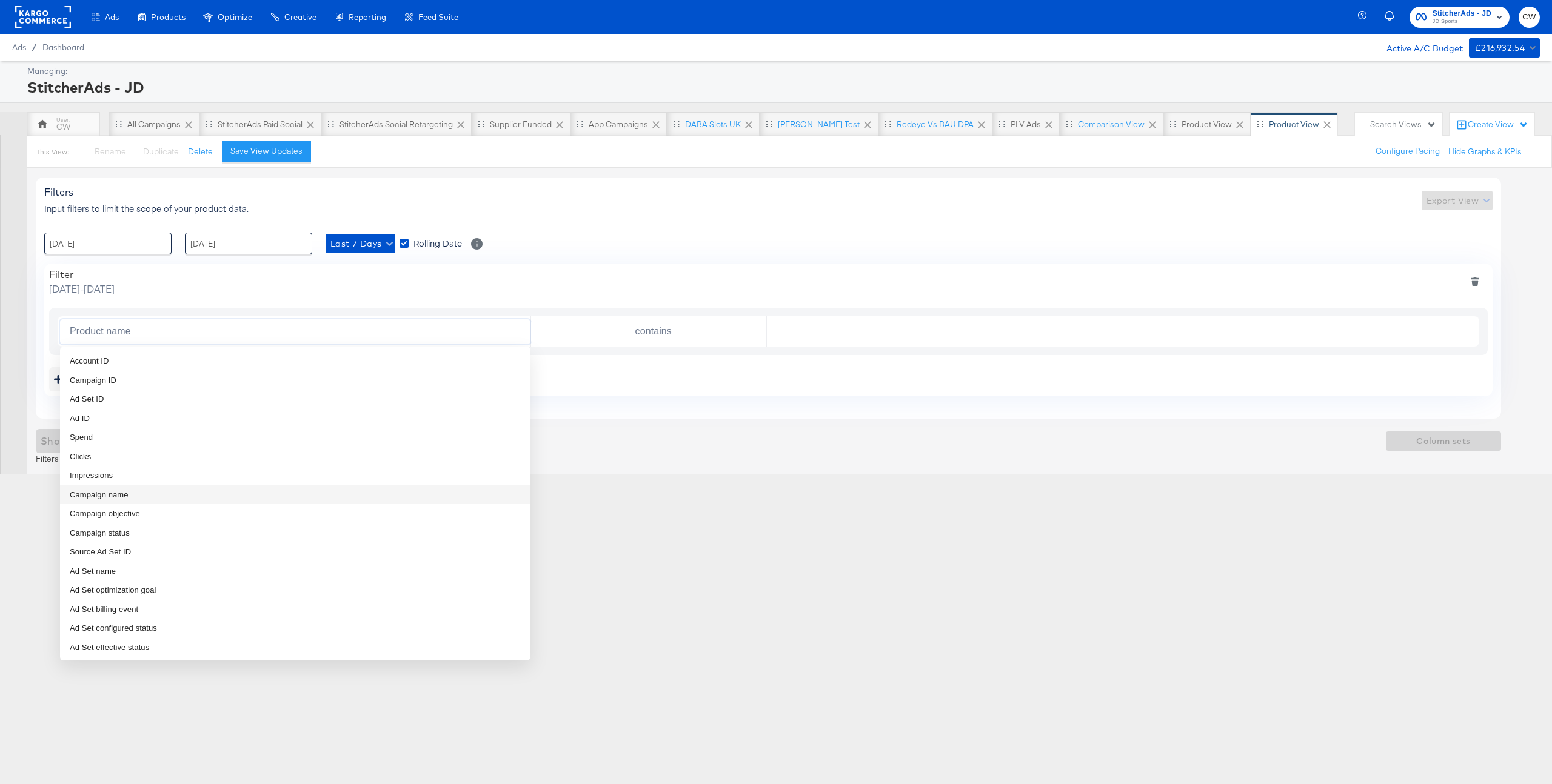
click at [279, 498] on li "Campaign name" at bounding box center [295, 495] width 470 height 19
type input "Campaign name"
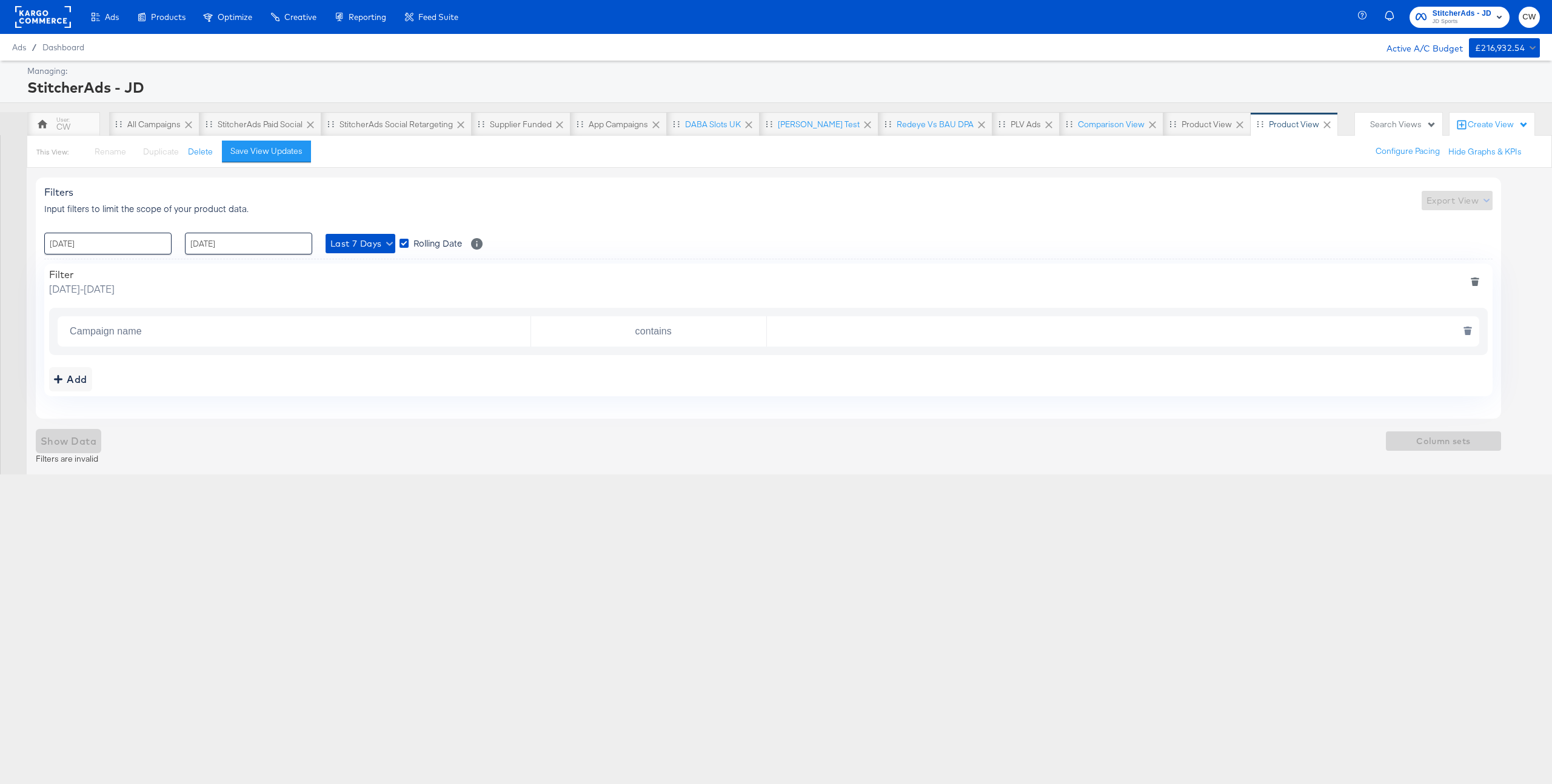
click at [714, 346] on div "contains" at bounding box center [649, 332] width 236 height 30
click at [826, 319] on input "text" at bounding box center [1120, 332] width 707 height 25
type input "d"
type input "S"
type input "SA - DABA"
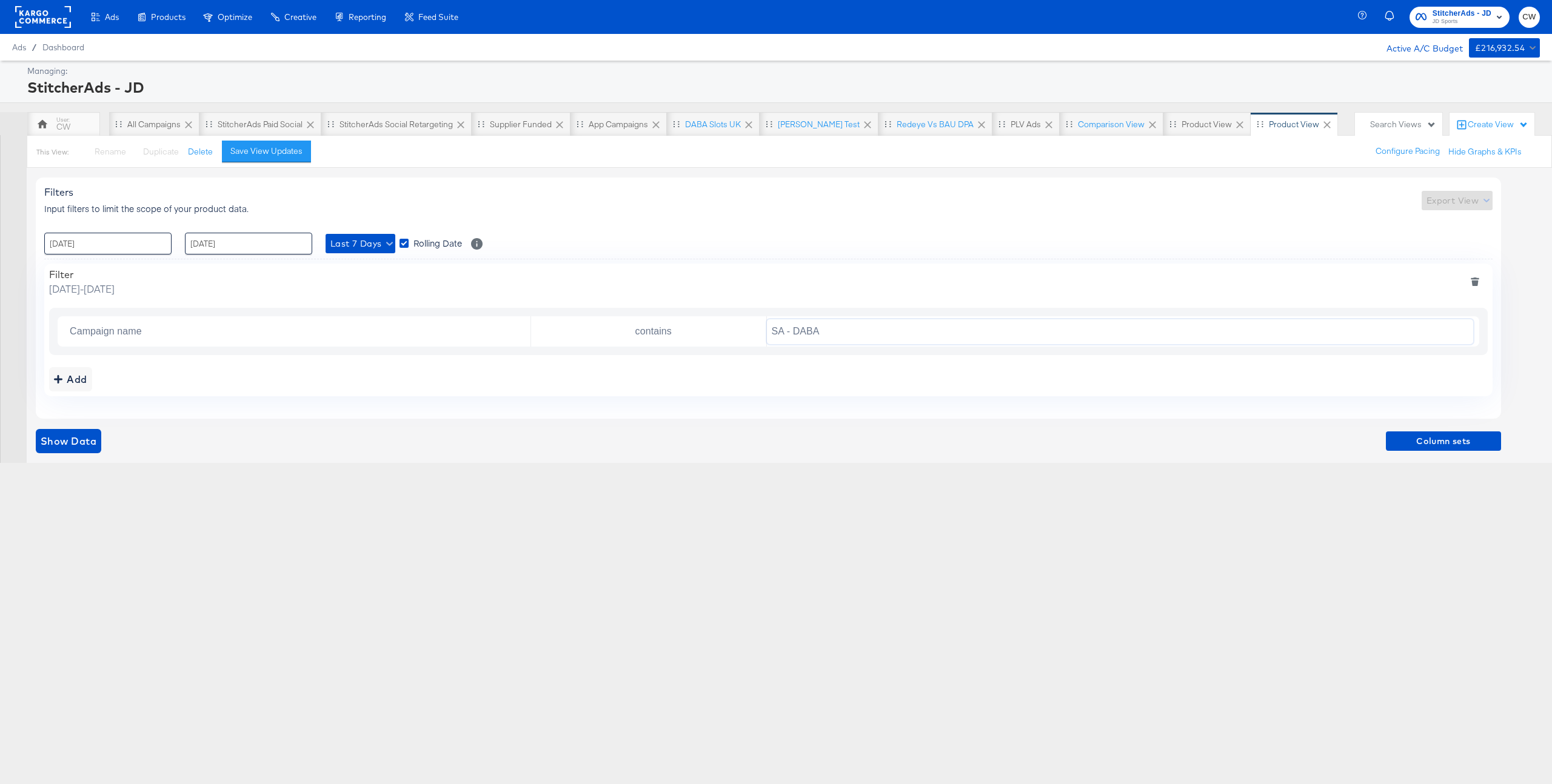
click at [350, 254] on div "Last 7 Days Rolling Date Select to update the date range every day" at bounding box center [404, 244] width 157 height 22
click at [360, 248] on span "Last 7 Days" at bounding box center [360, 244] width 60 height 15
click at [371, 285] on li "Last 3 Days" at bounding box center [390, 288] width 129 height 20
click at [1434, 438] on span "Column sets" at bounding box center [1443, 442] width 106 height 15
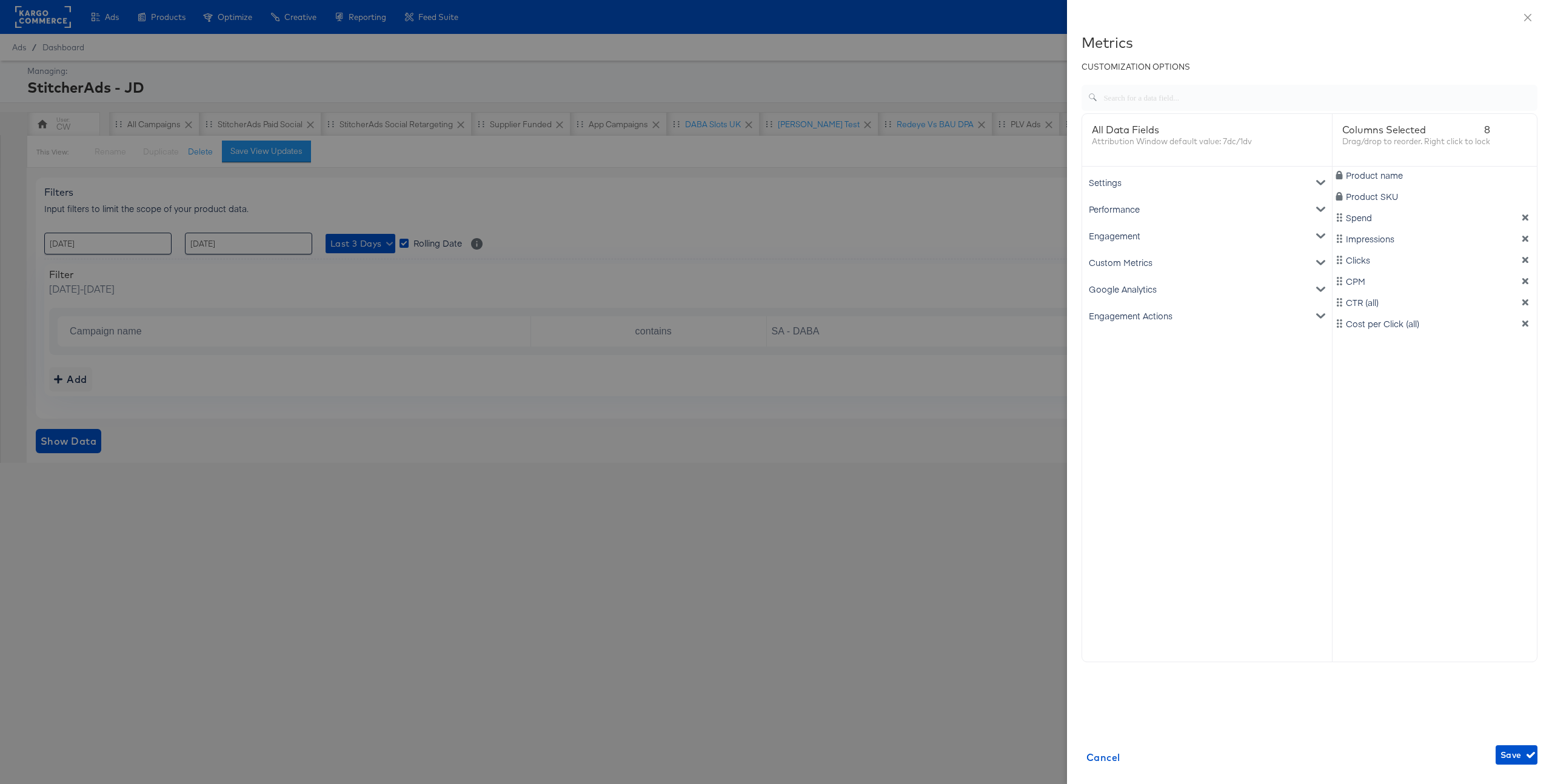
click at [1250, 292] on div "Google Analytics" at bounding box center [1207, 289] width 245 height 27
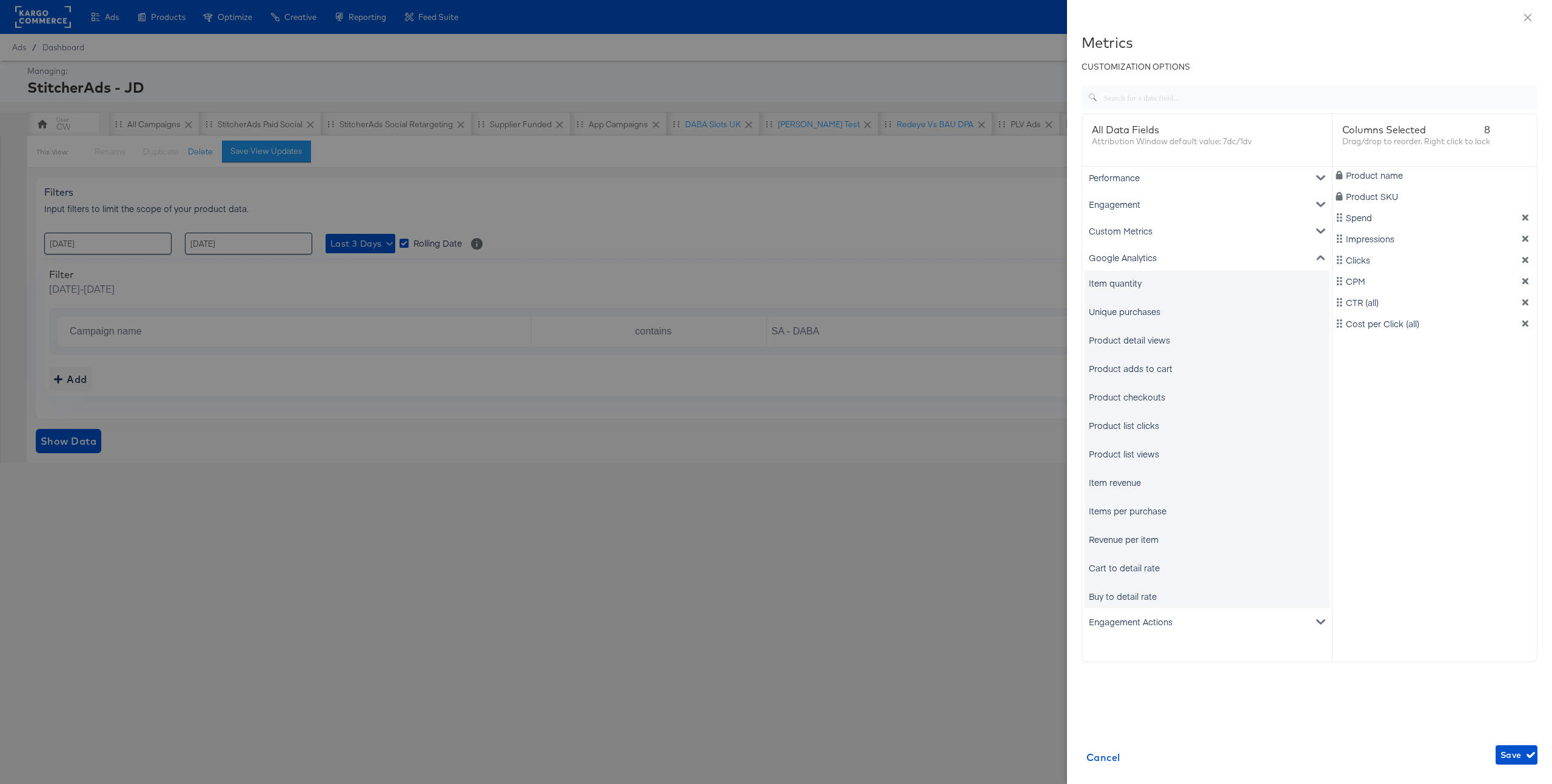
scroll to position [13, 0]
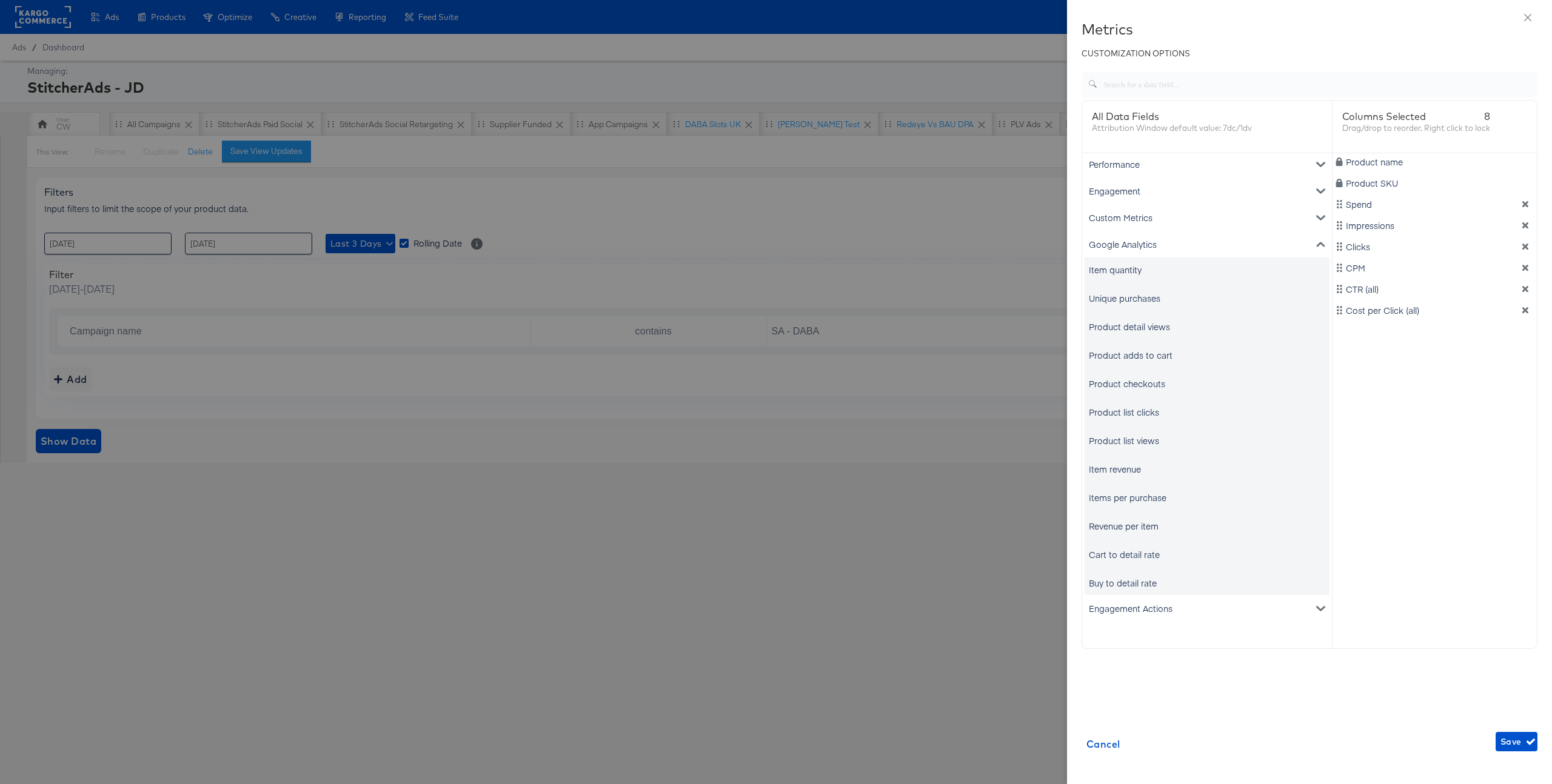
click at [1205, 468] on div "Item revenue" at bounding box center [1207, 469] width 245 height 24
click at [1138, 474] on div "Item revenue" at bounding box center [1115, 469] width 52 height 12
click at [1137, 355] on div "Product adds to cart" at bounding box center [1131, 355] width 84 height 12
click at [1518, 742] on span "Save" at bounding box center [1517, 743] width 32 height 15
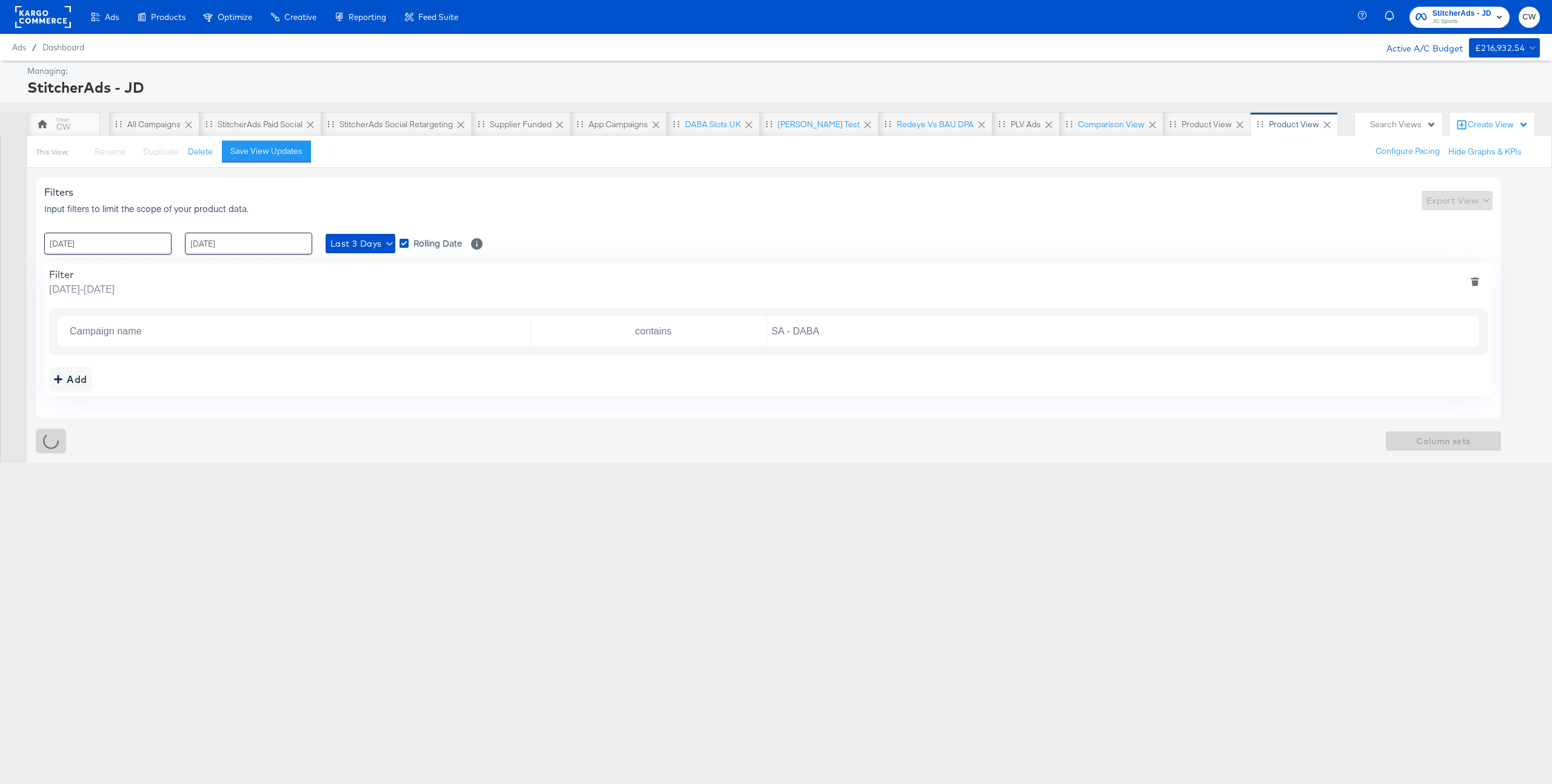
click at [1399, 122] on div "Search Views" at bounding box center [1403, 124] width 66 height 12
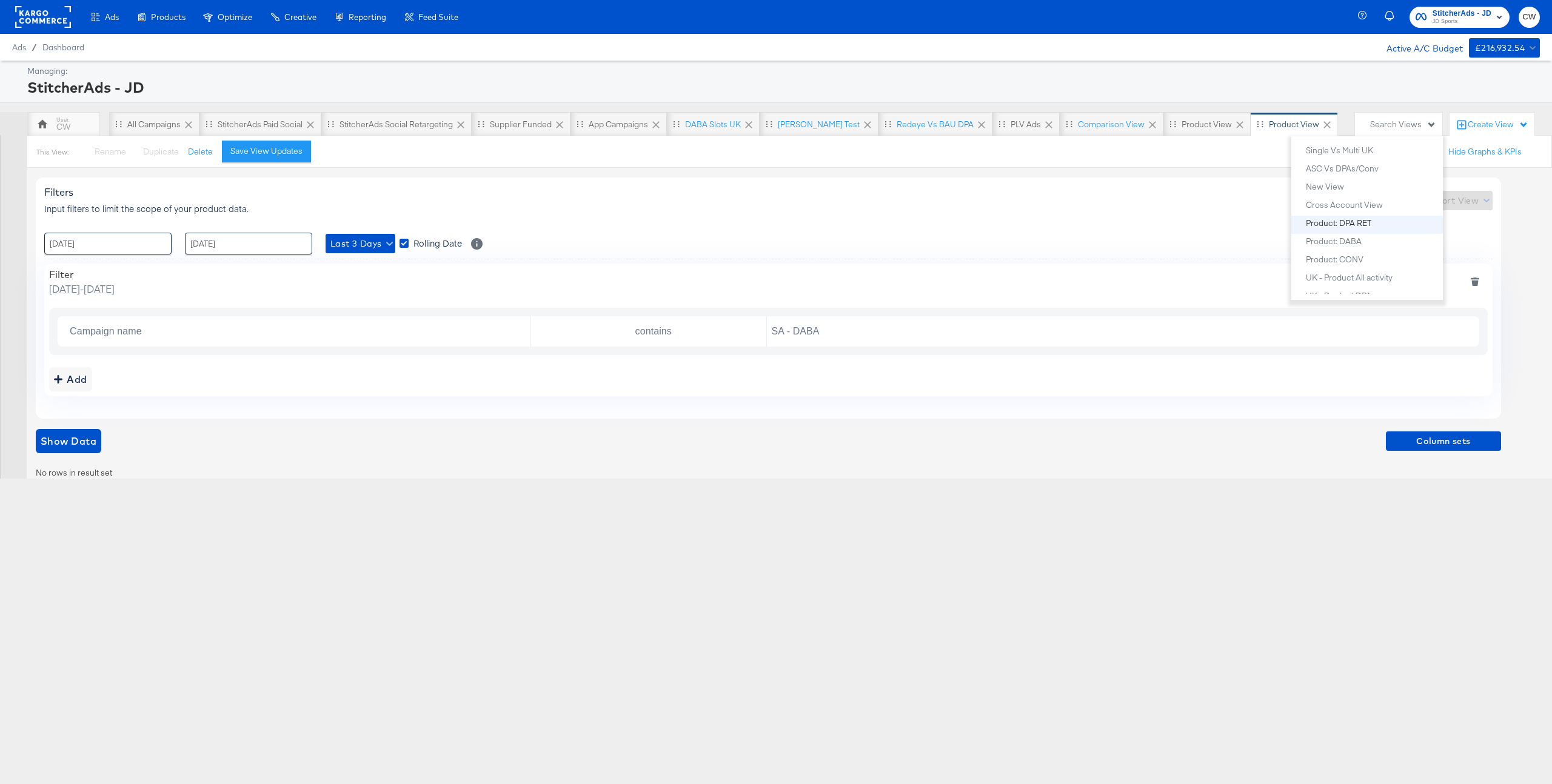
click at [1361, 220] on div "Product: DPA RET" at bounding box center [1338, 223] width 66 height 8
click at [1212, 158] on div "This View: Rename Please save your changes before renaming this view Duplicate …" at bounding box center [790, 151] width 1526 height 32
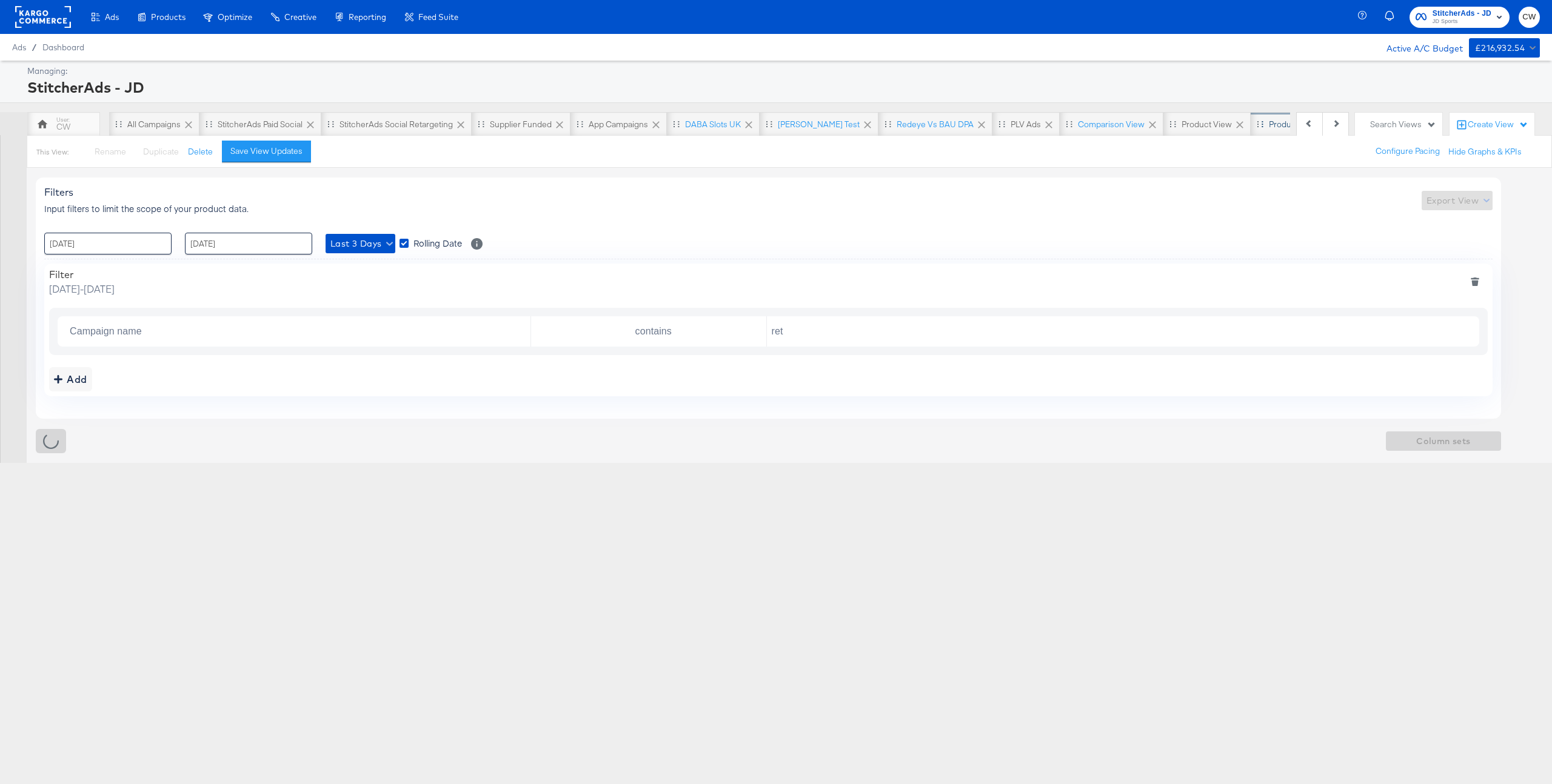
scroll to position [0, 145]
click at [1225, 127] on div "Product: DPA RET" at bounding box center [1244, 124] width 66 height 12
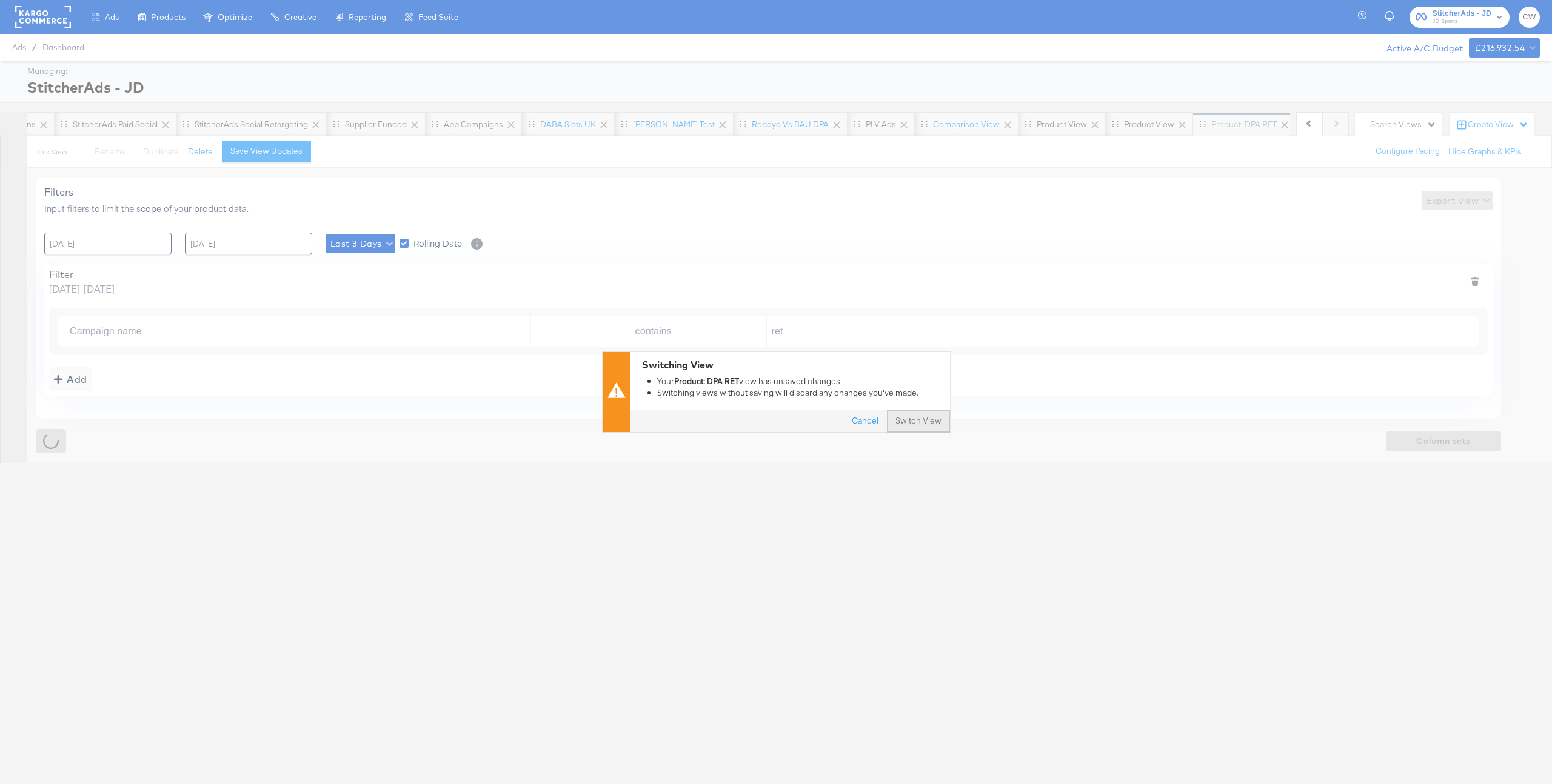
click at [921, 423] on button "Switch View" at bounding box center [918, 422] width 63 height 22
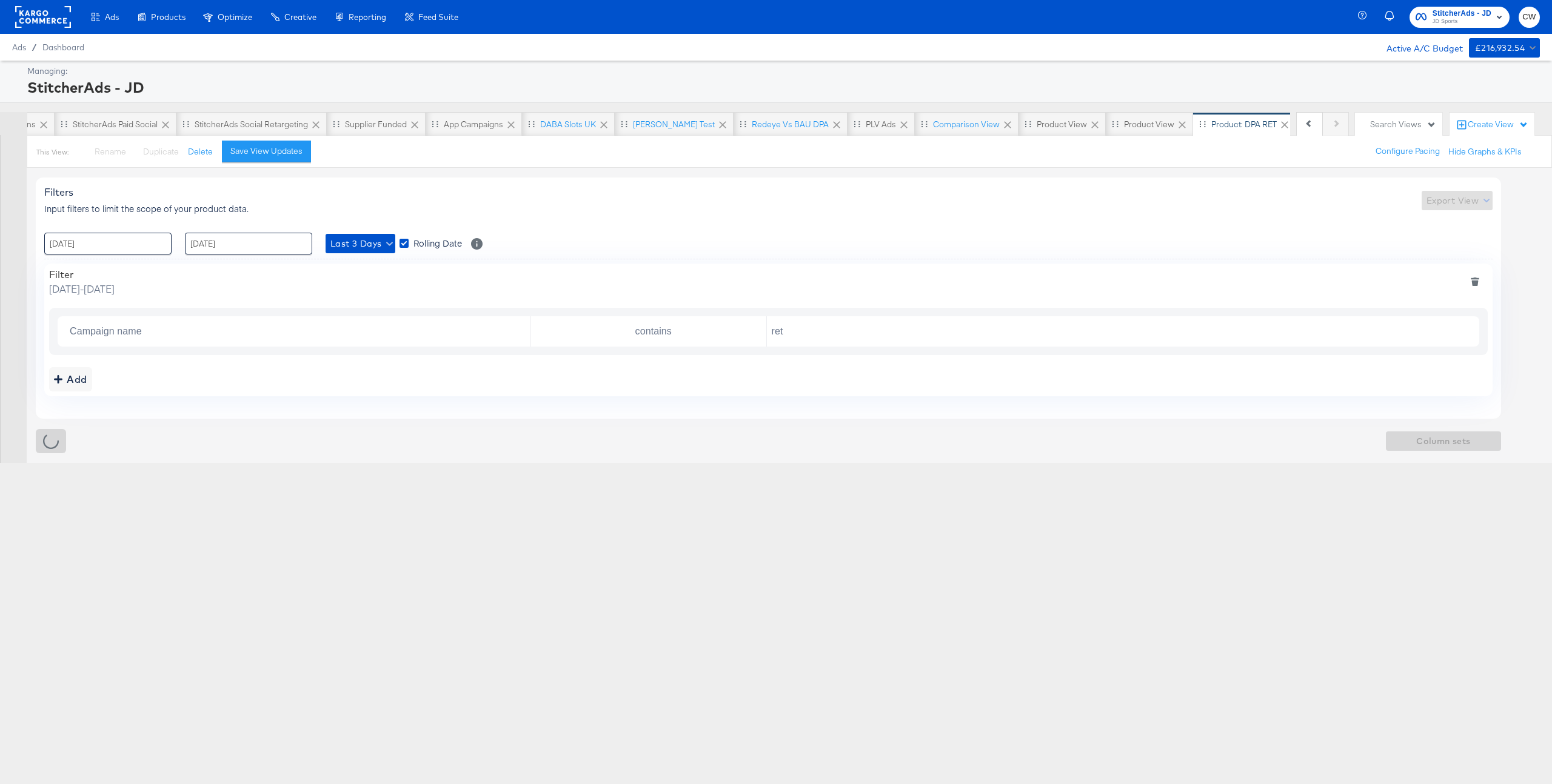
click at [1410, 117] on div "Search Views" at bounding box center [1398, 124] width 87 height 24
click at [1370, 217] on button "Product View" at bounding box center [1372, 214] width 133 height 15
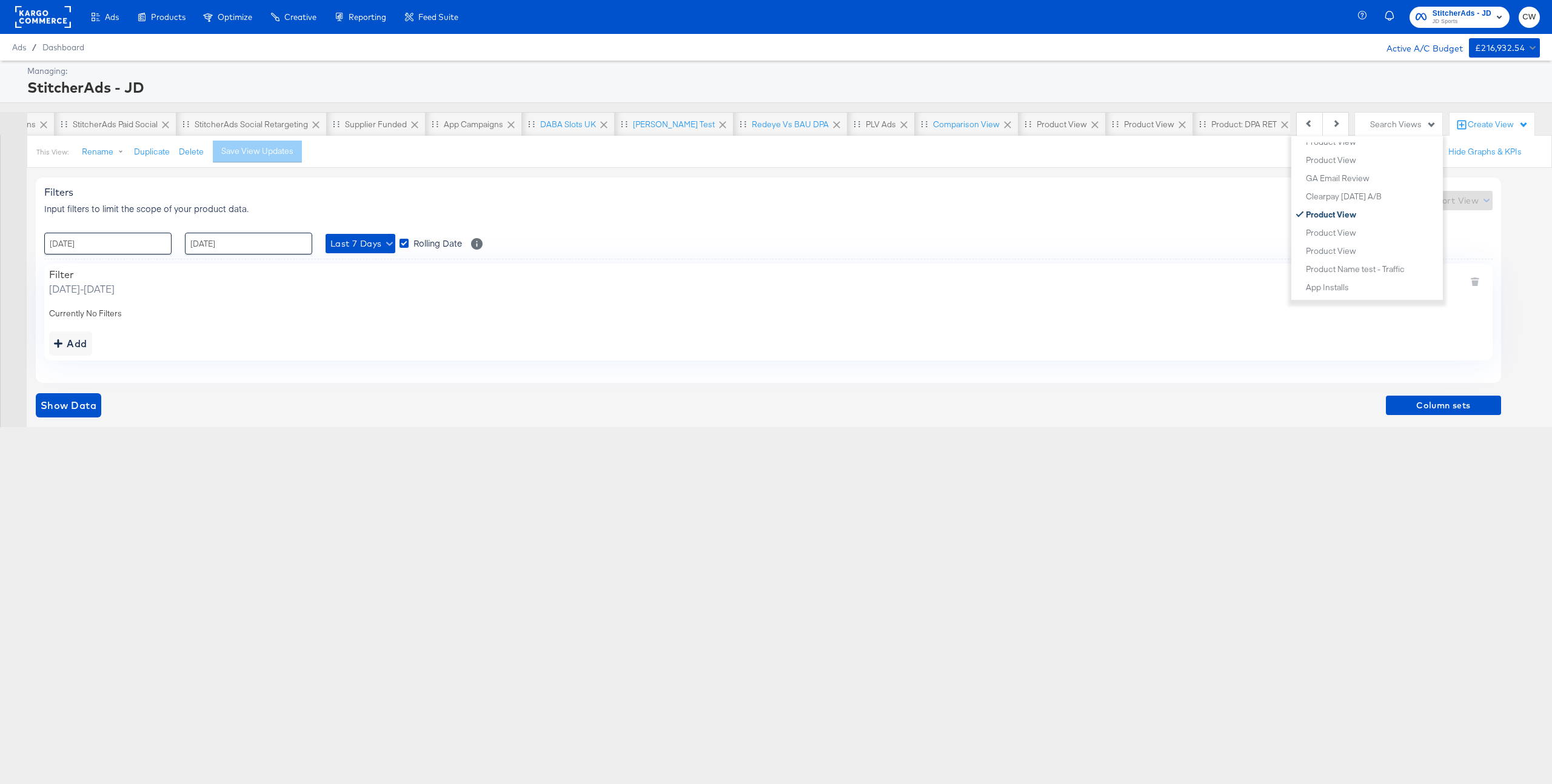
click at [1324, 80] on div "StitcherAds - JD" at bounding box center [782, 87] width 1510 height 21
click at [1279, 124] on icon at bounding box center [1285, 125] width 12 height 12
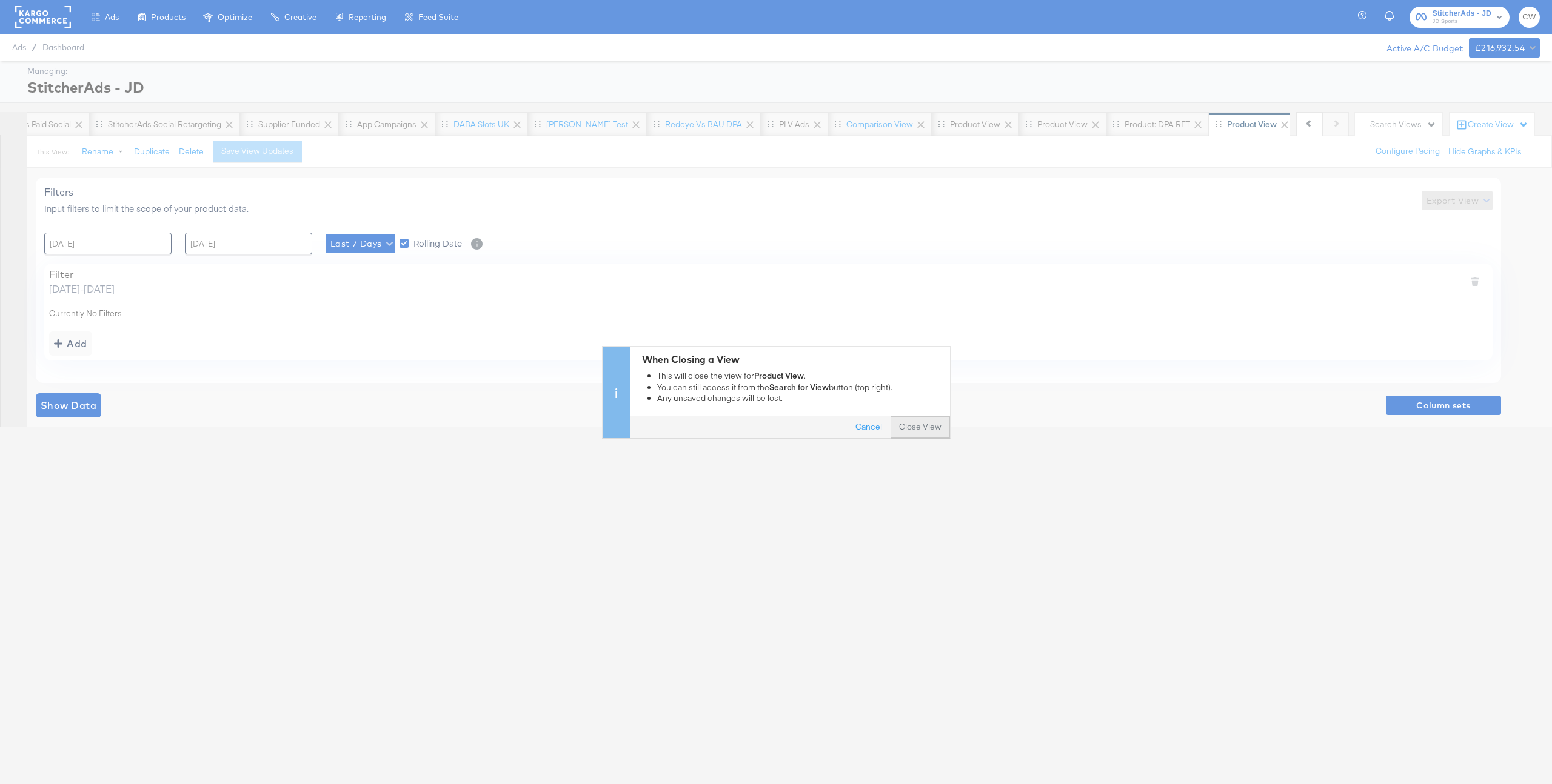
click at [934, 430] on button "Close View" at bounding box center [921, 427] width 59 height 22
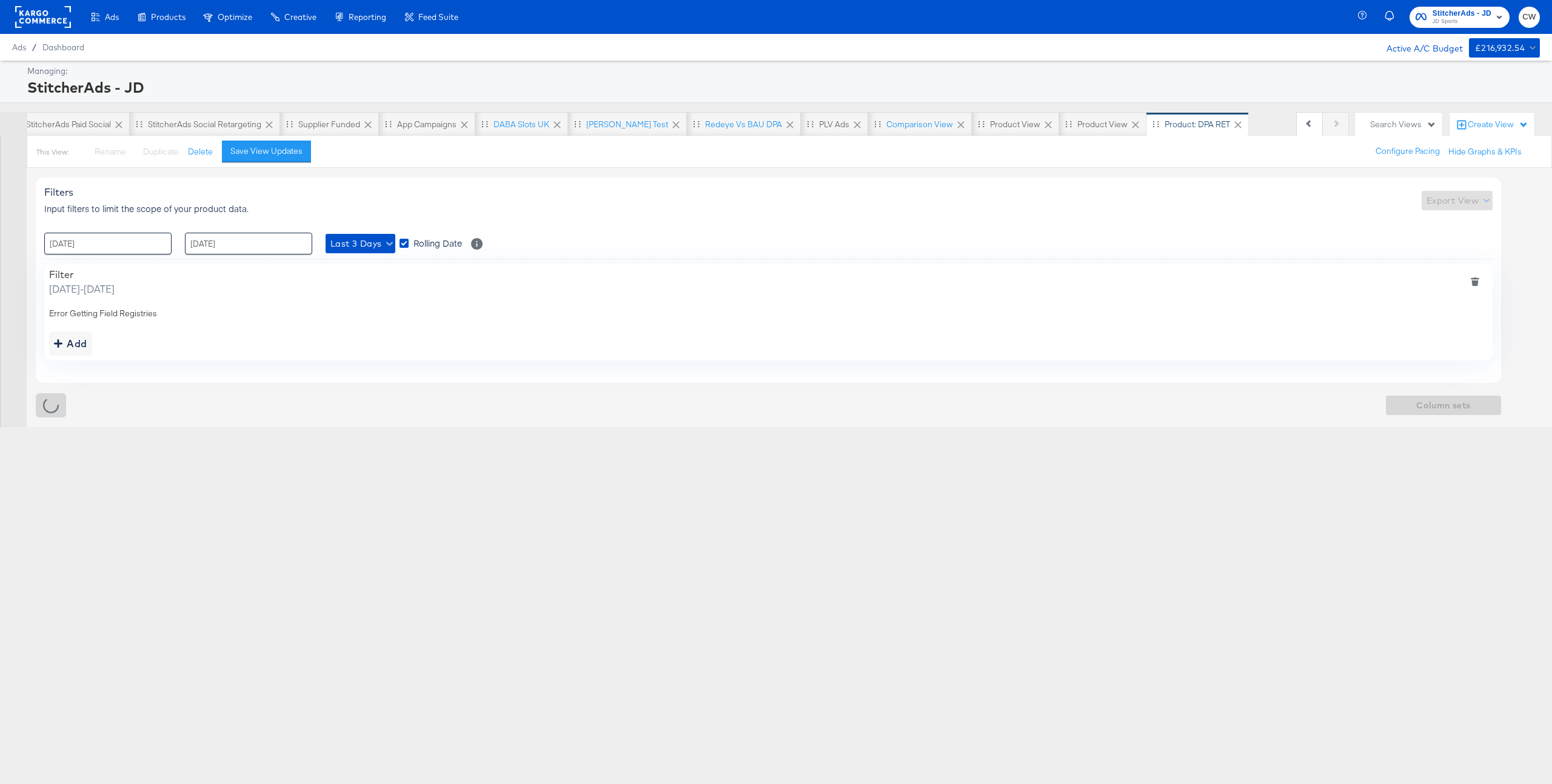
scroll to position [0, 145]
click at [250, 120] on div "StitcherAds Social Retargeting" at bounding box center [251, 124] width 113 height 12
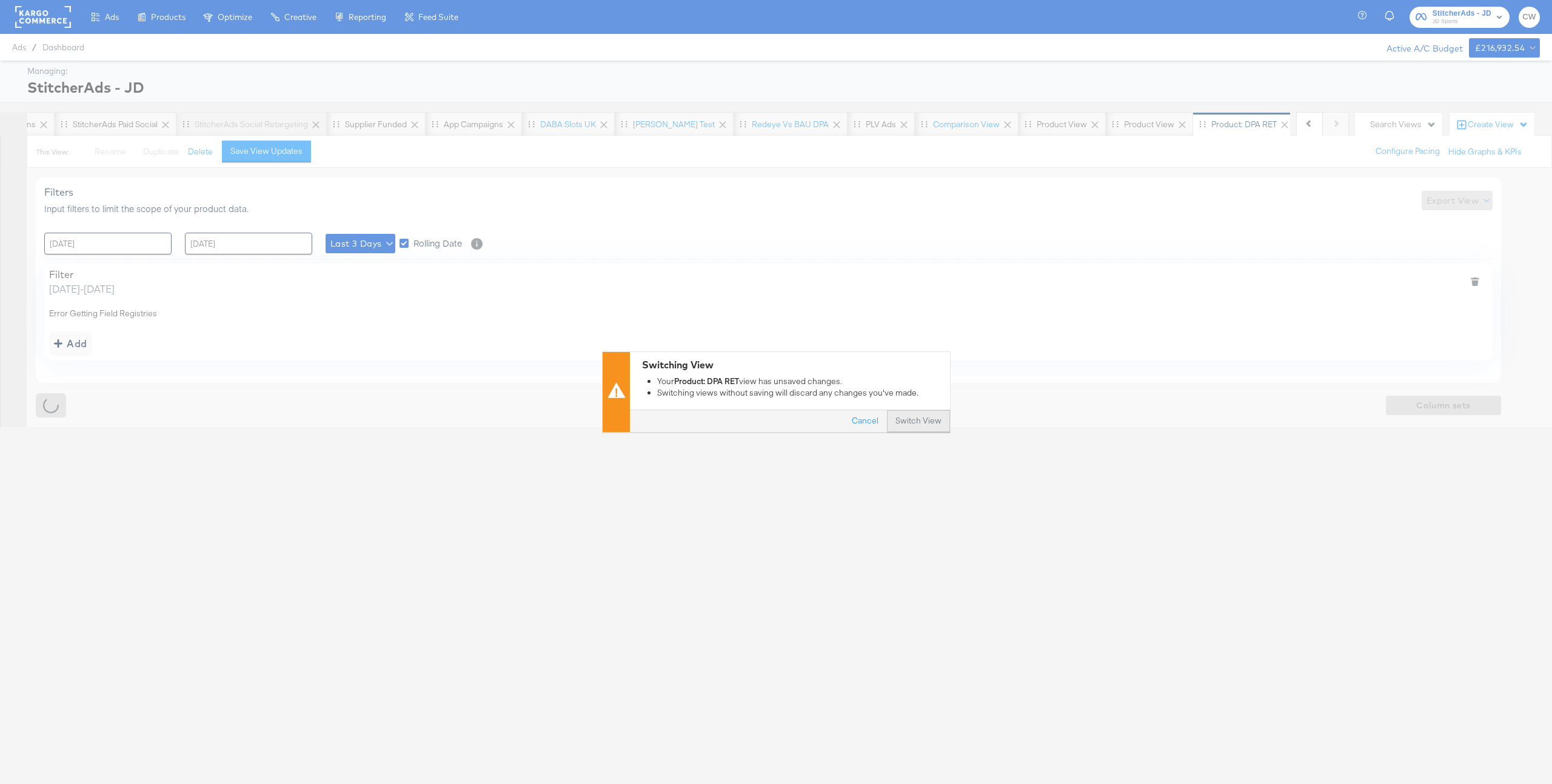
click at [939, 421] on button "Switch View" at bounding box center [918, 422] width 63 height 22
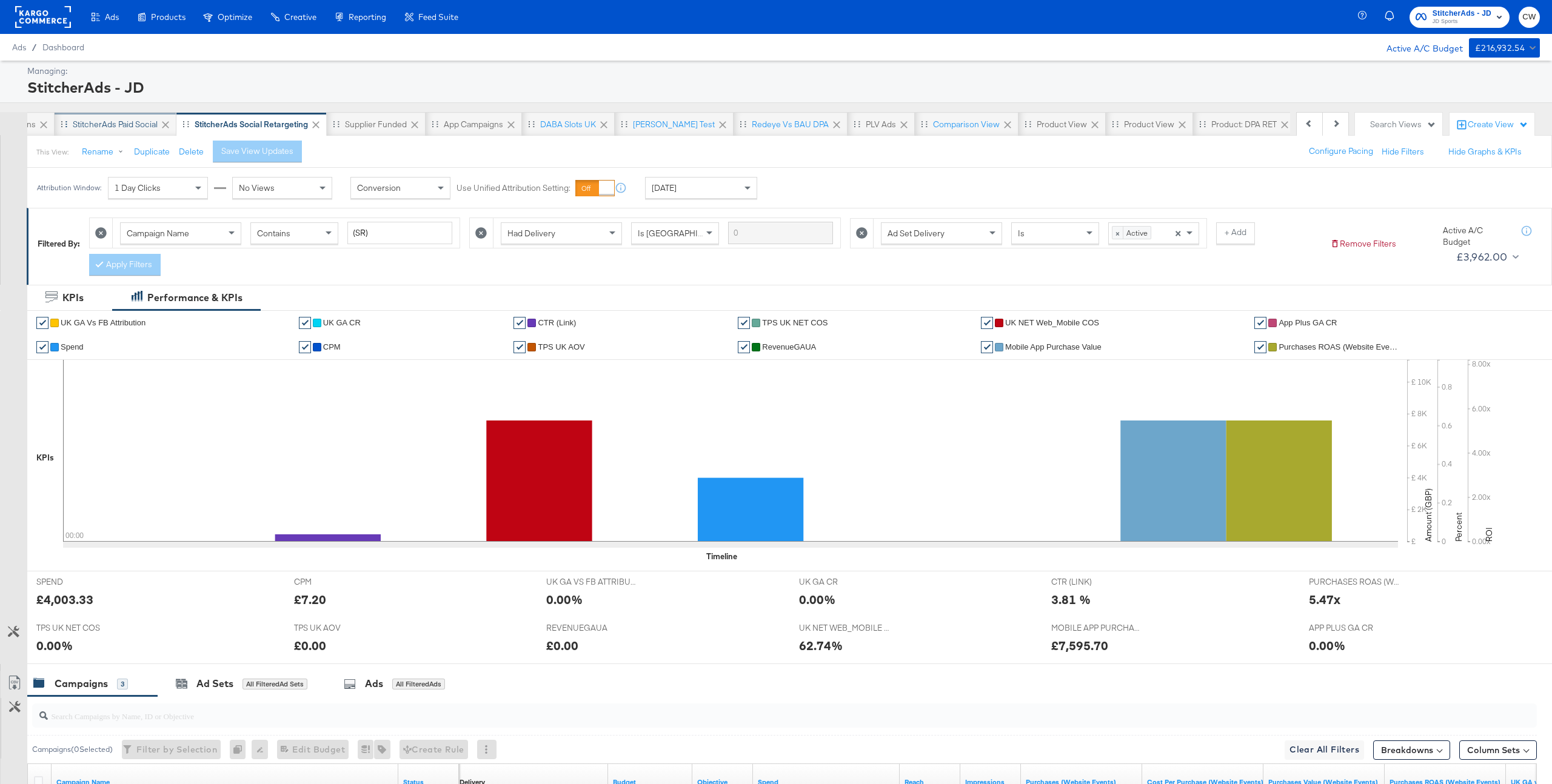
click at [129, 121] on div "StitcherAds Paid Social" at bounding box center [115, 124] width 85 height 12
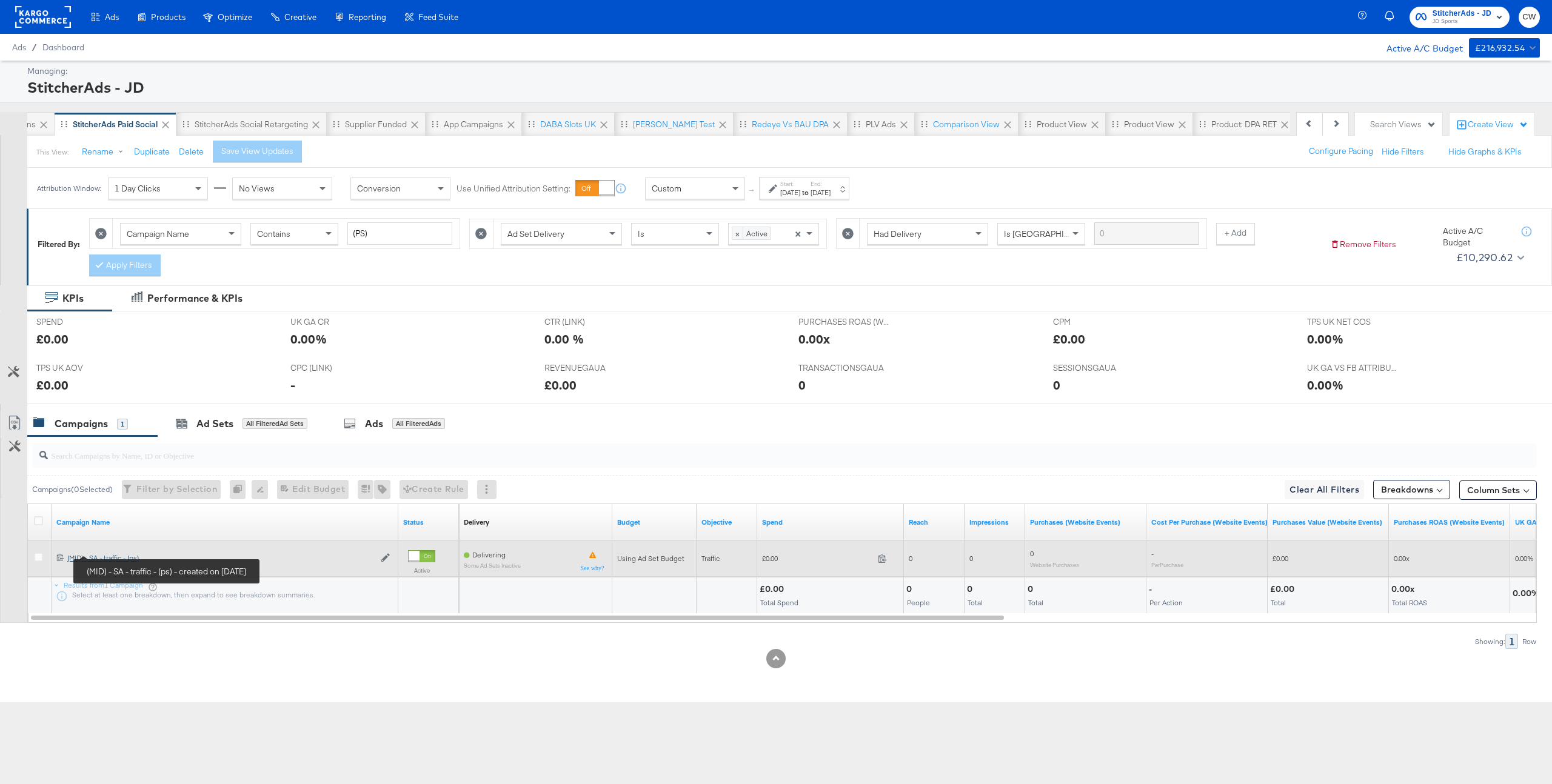
click at [109, 554] on div "(MID) - SA - traffic - (ps) (MID) - SA - traffic - (ps)" at bounding box center [221, 558] width 307 height 10
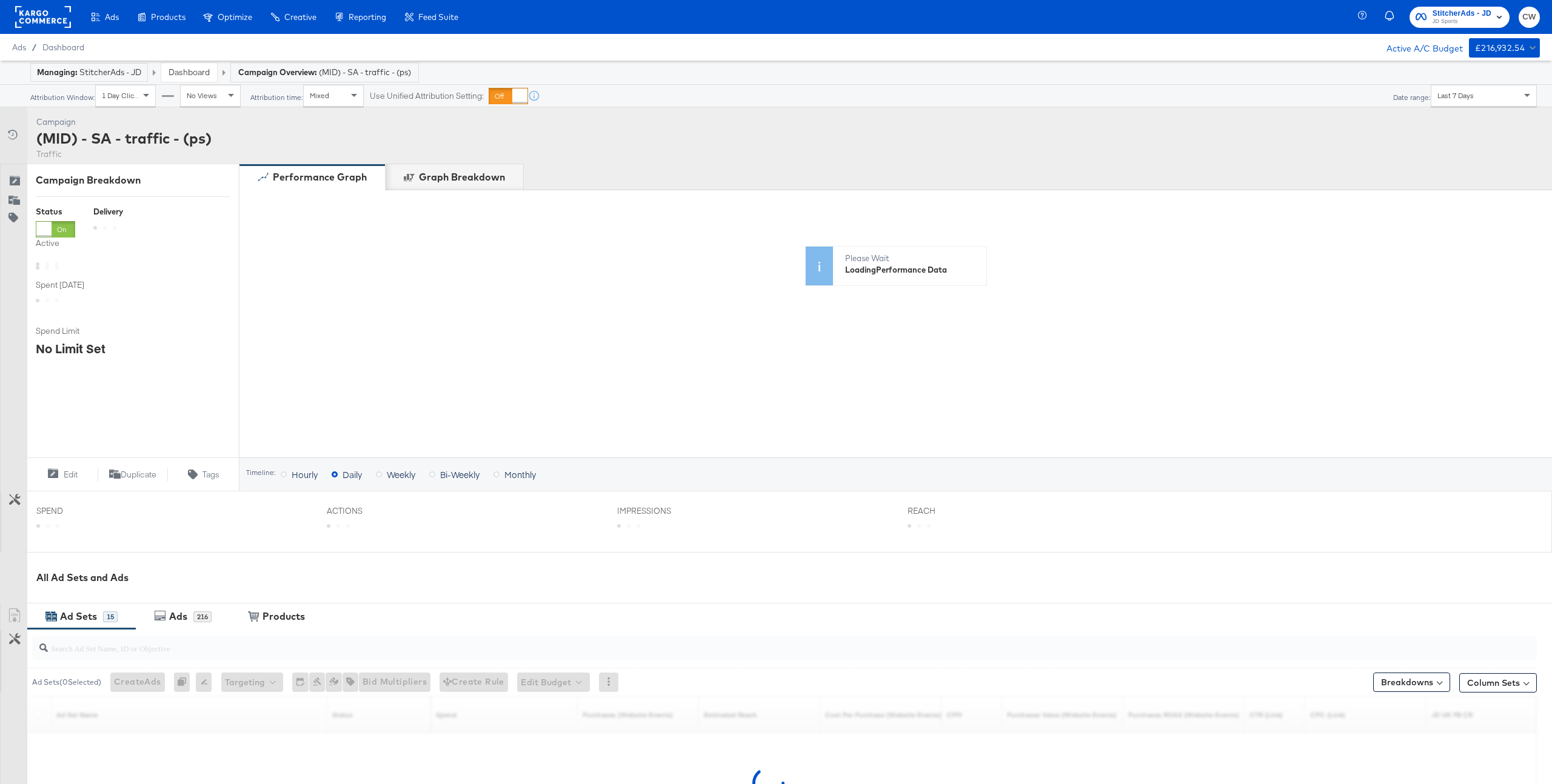
scroll to position [178, 0]
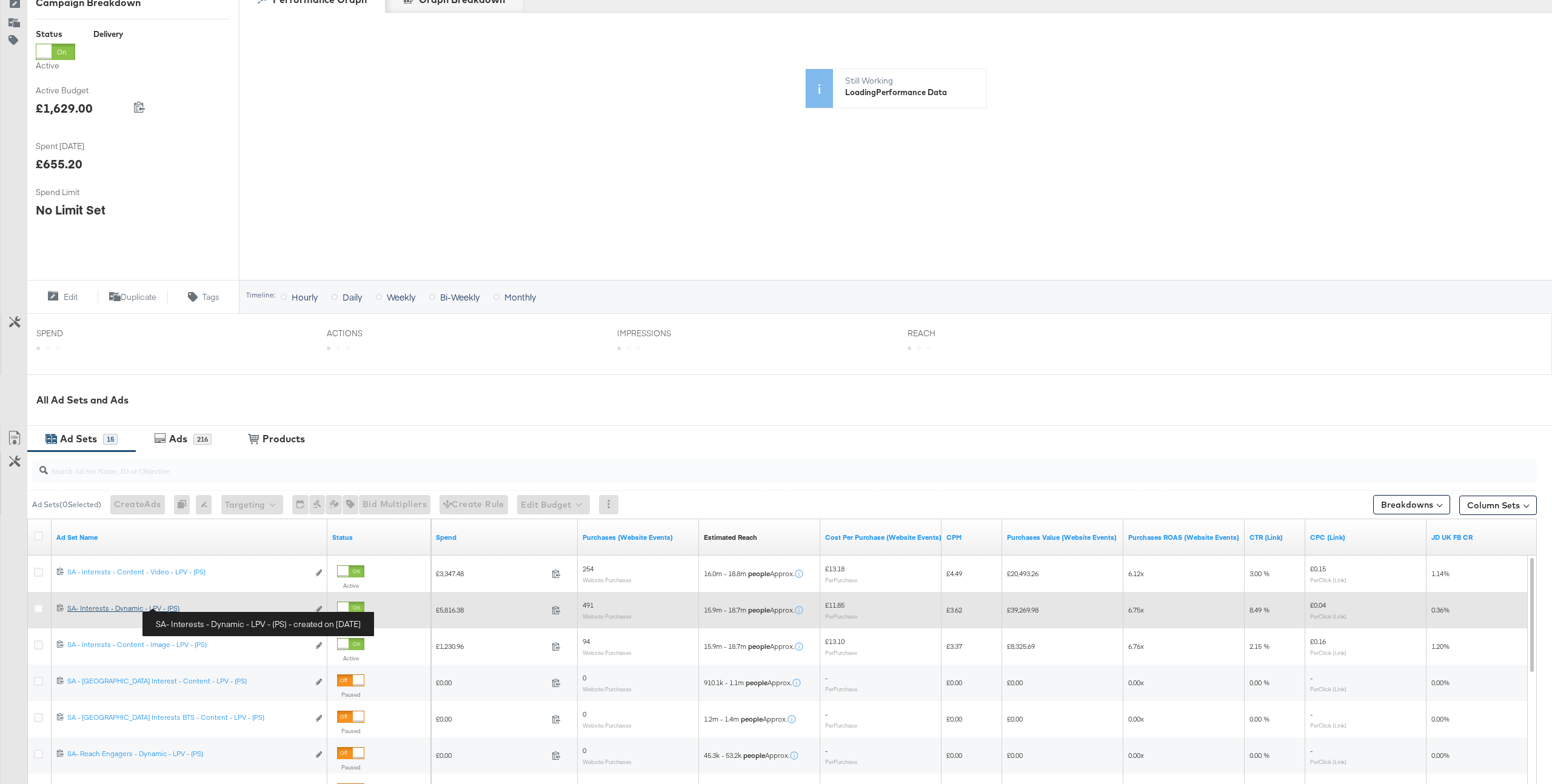
click at [155, 612] on div "SA- Interests - Dynamic - LPV - (PS) SA- Interests - Dynamic - LPV - (PS)" at bounding box center [187, 608] width 241 height 10
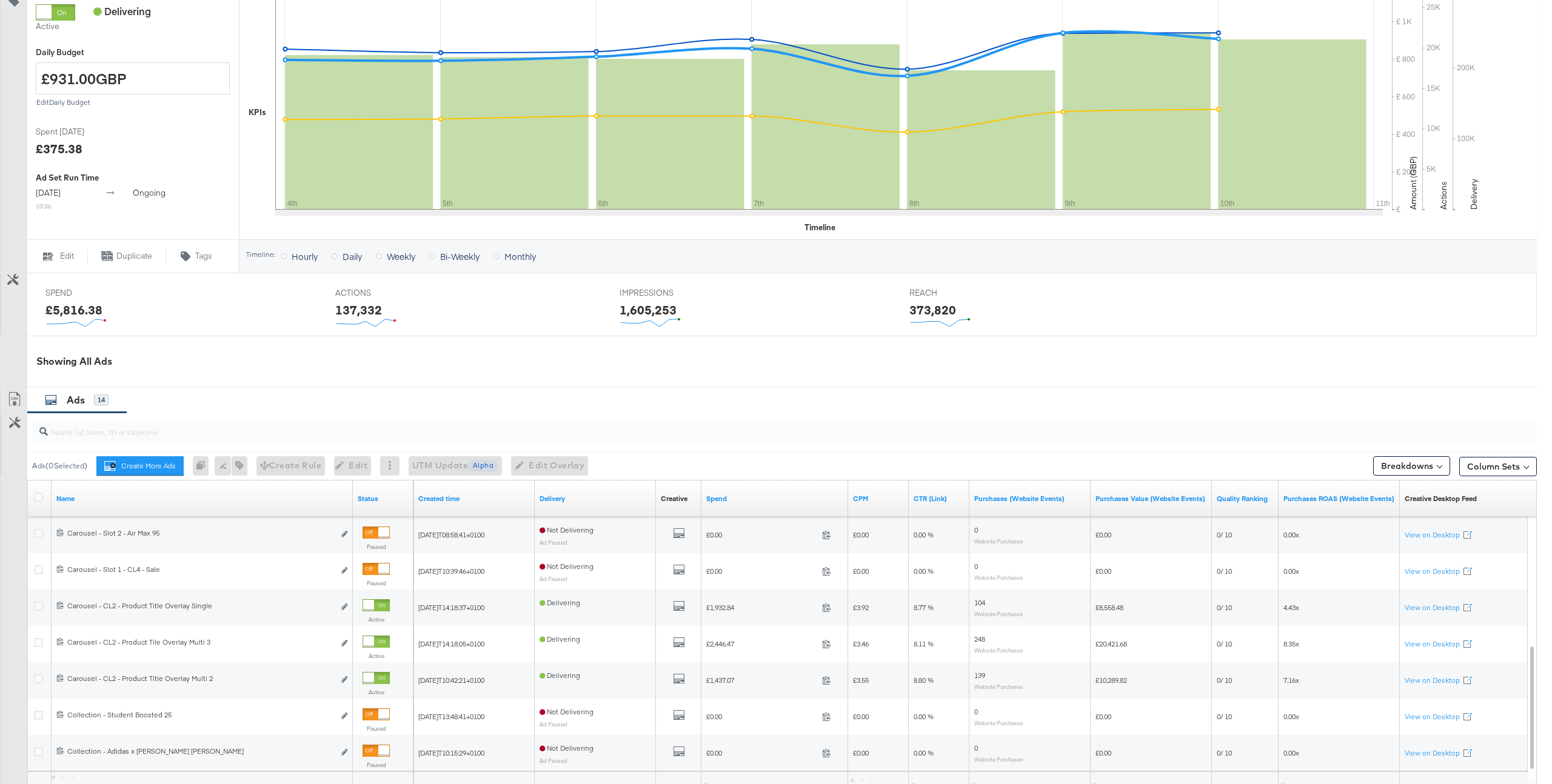
scroll to position [396, 0]
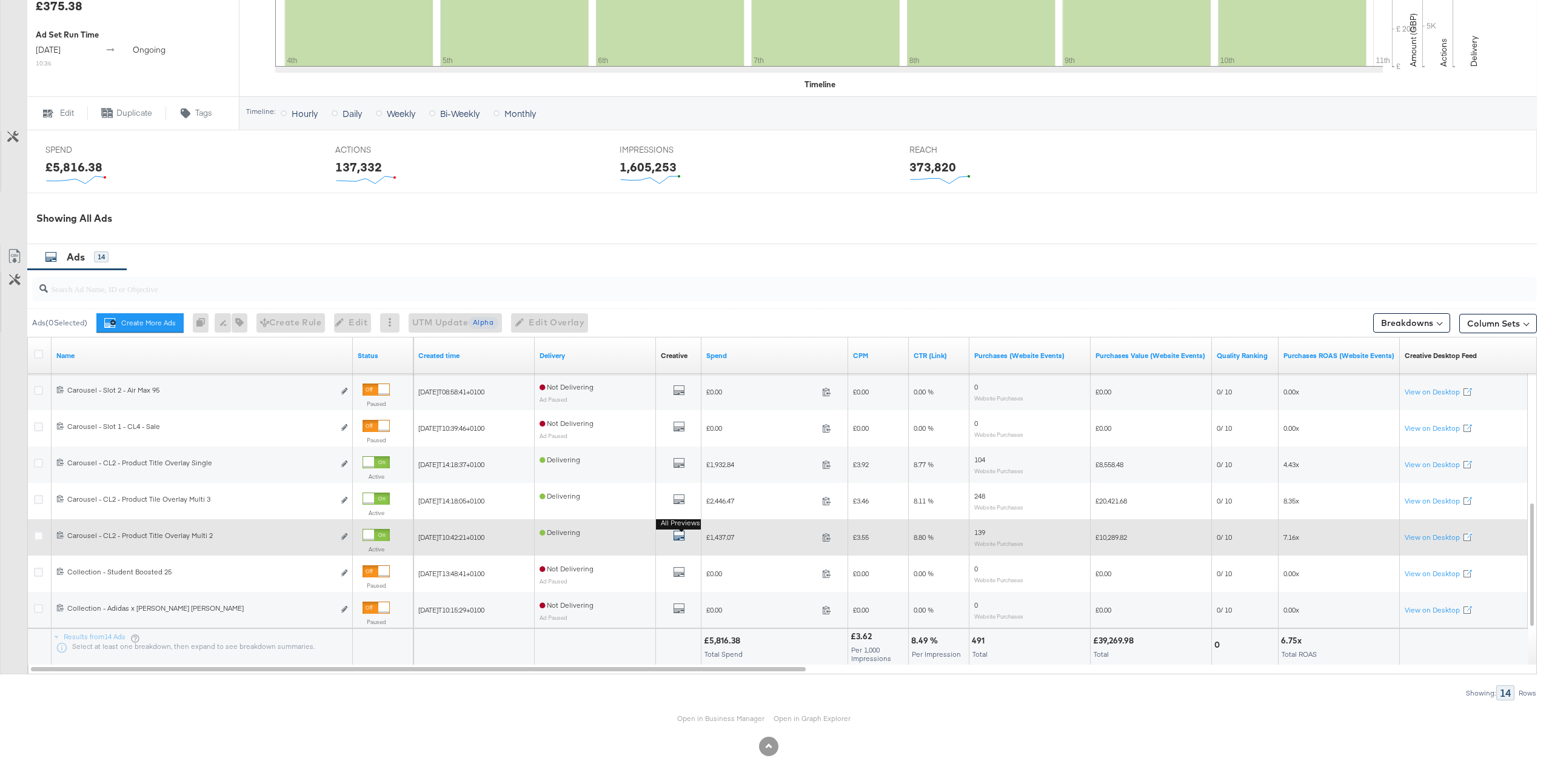
click at [682, 536] on icon "default" at bounding box center [679, 536] width 12 height 12
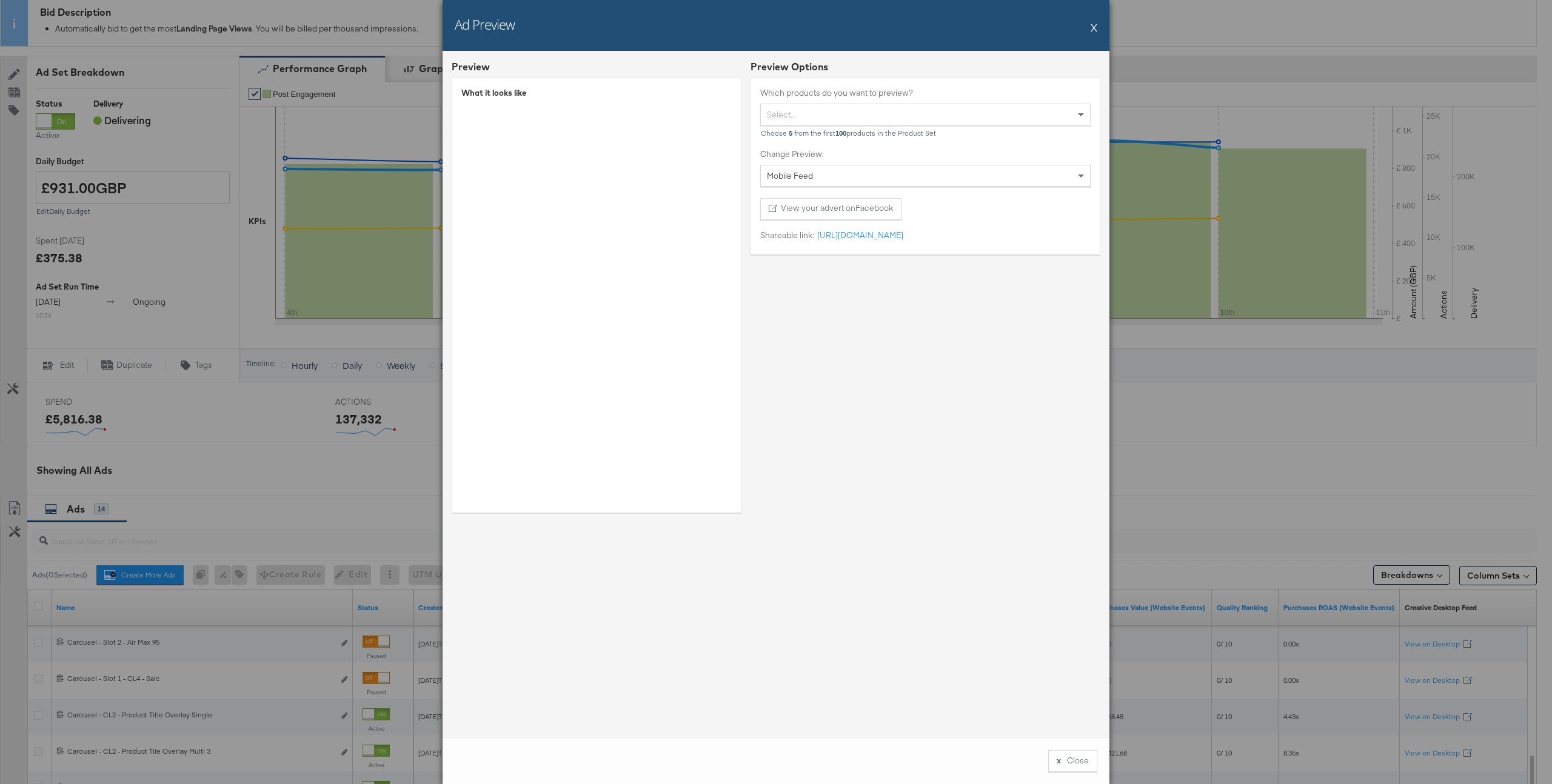
scroll to position [0, 0]
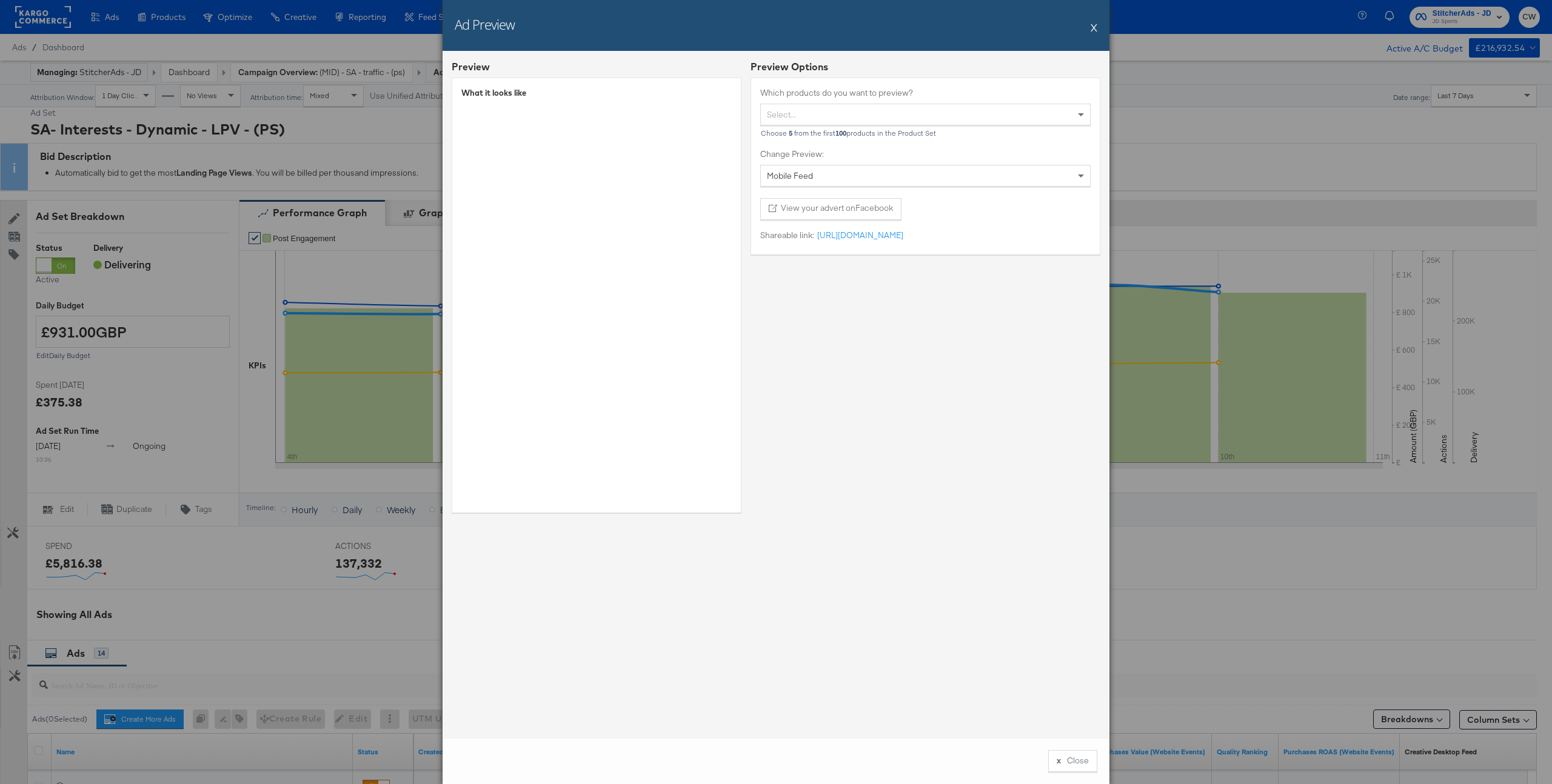
click at [1094, 30] on button "X" at bounding box center [1094, 27] width 7 height 24
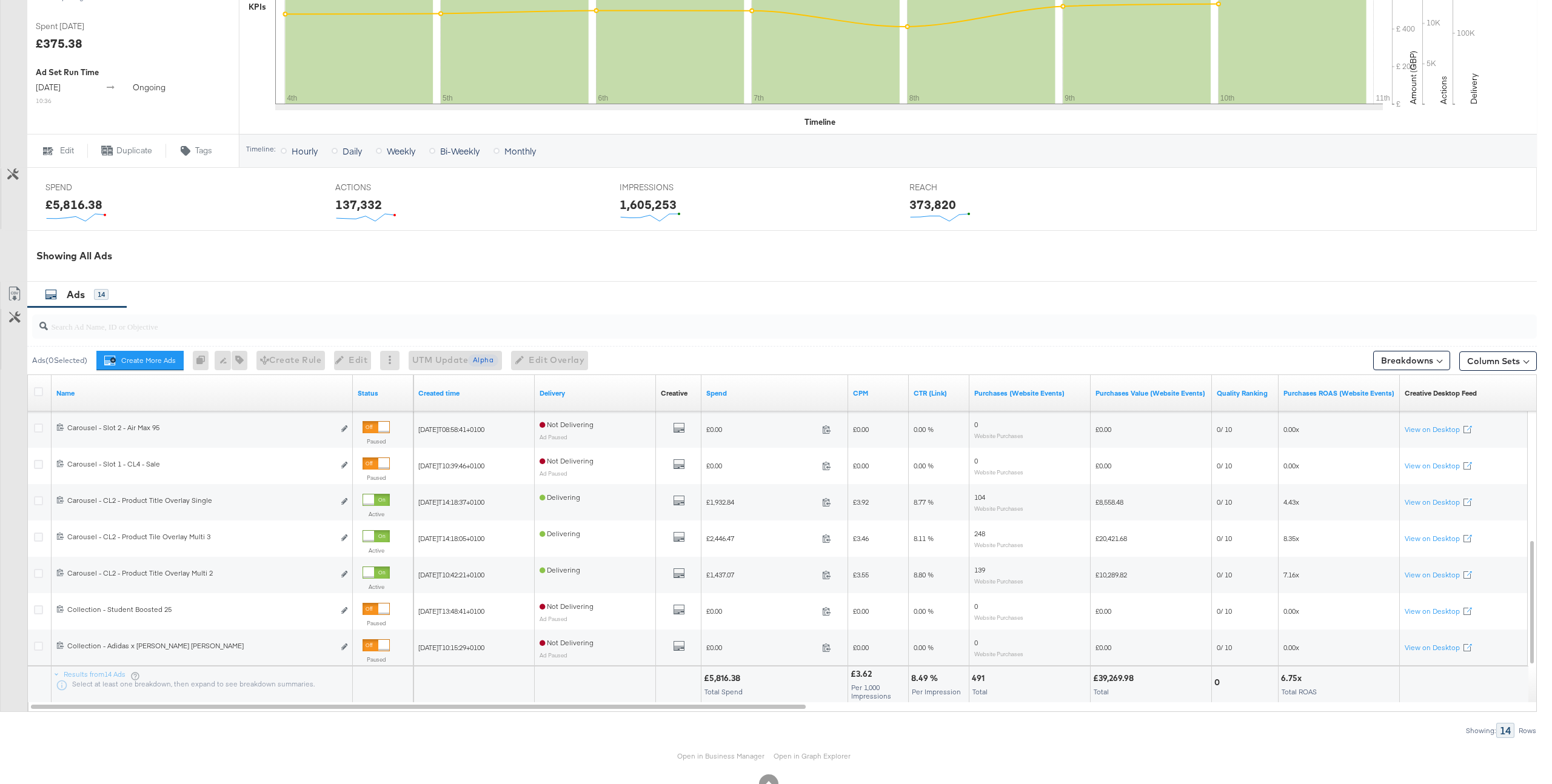
scroll to position [396, 0]
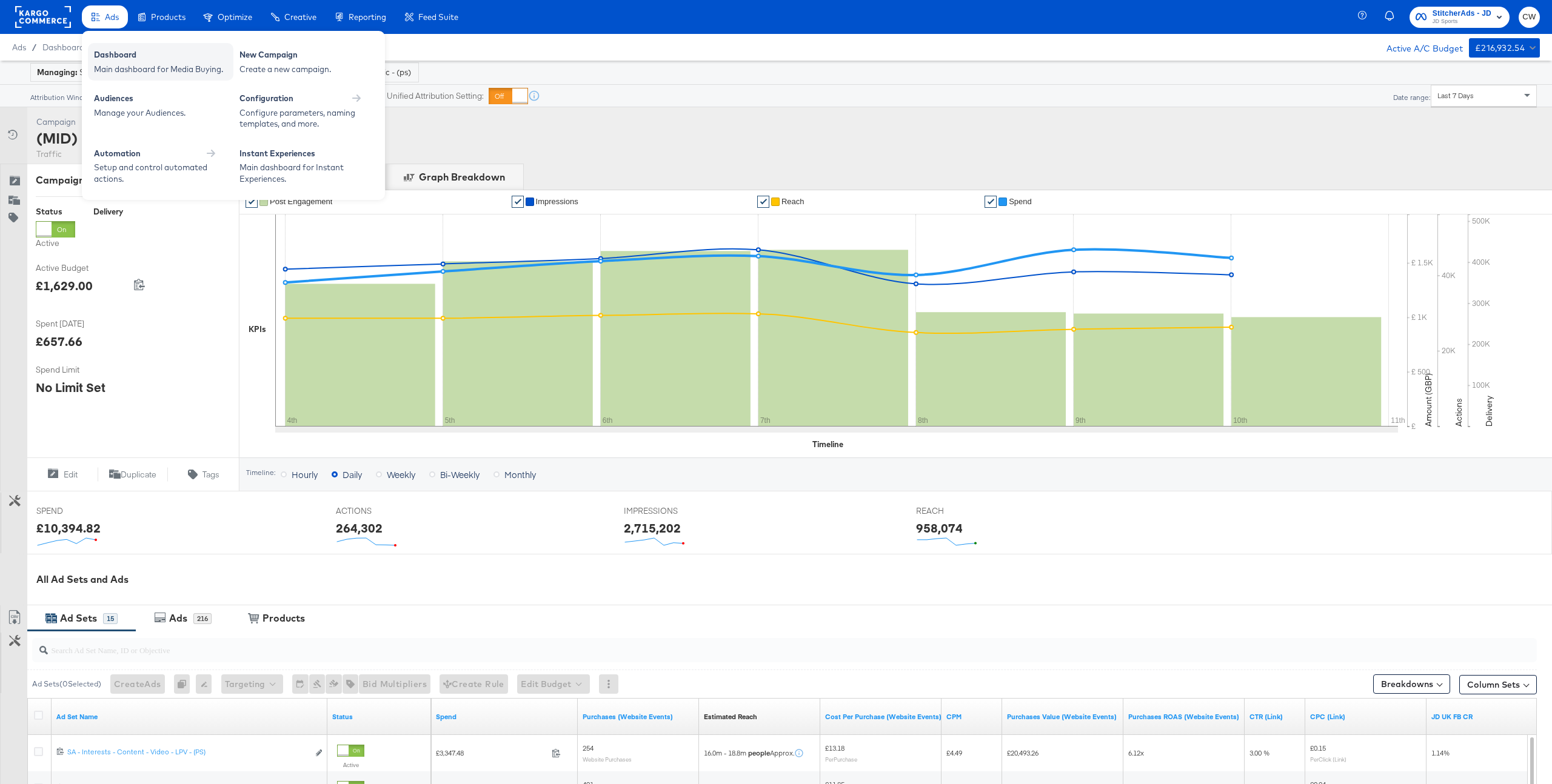
click at [113, 52] on div "Dashboard" at bounding box center [160, 56] width 133 height 15
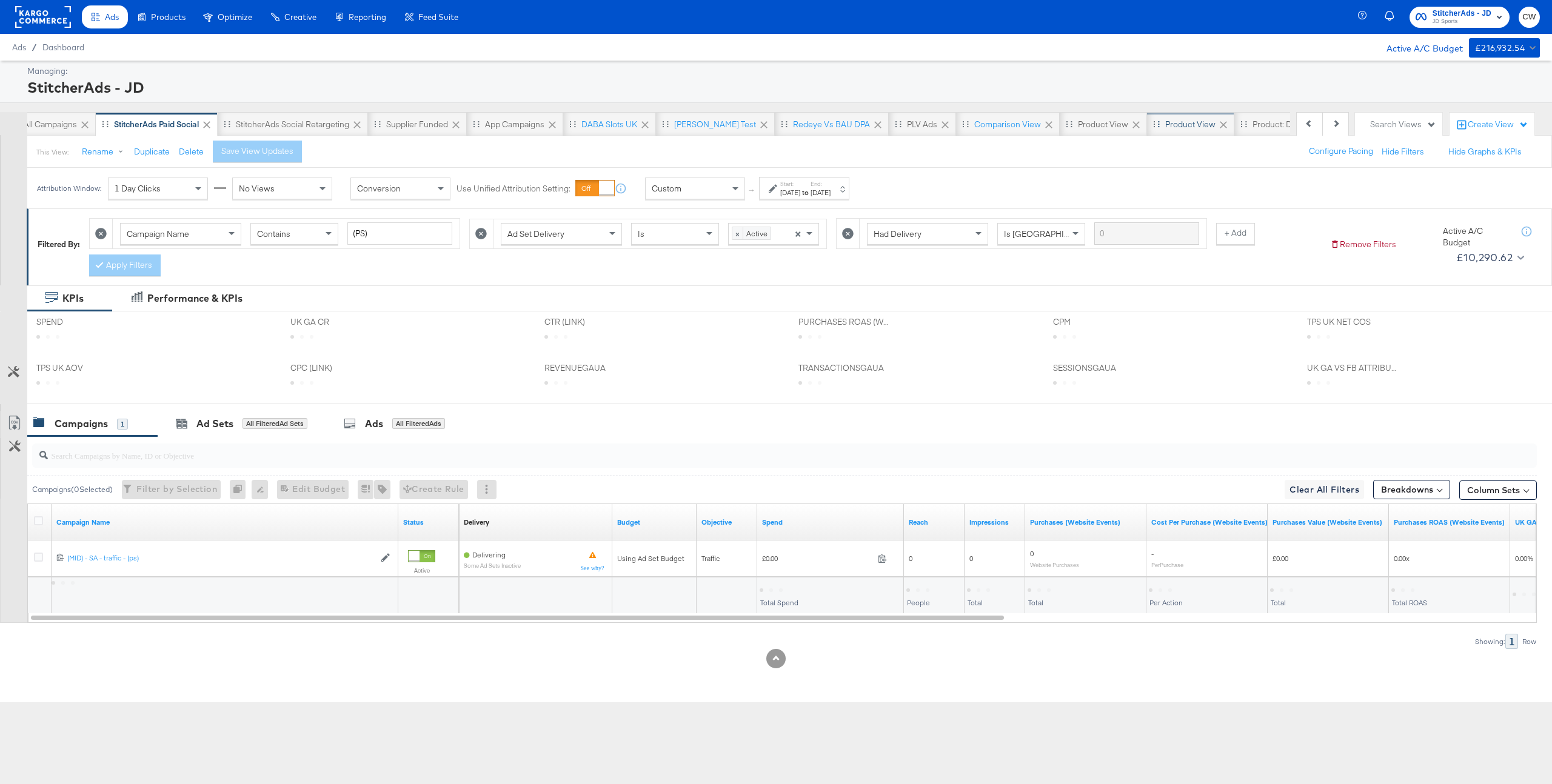
scroll to position [0, 106]
click at [1057, 134] on div "Product View" at bounding box center [1101, 124] width 87 height 24
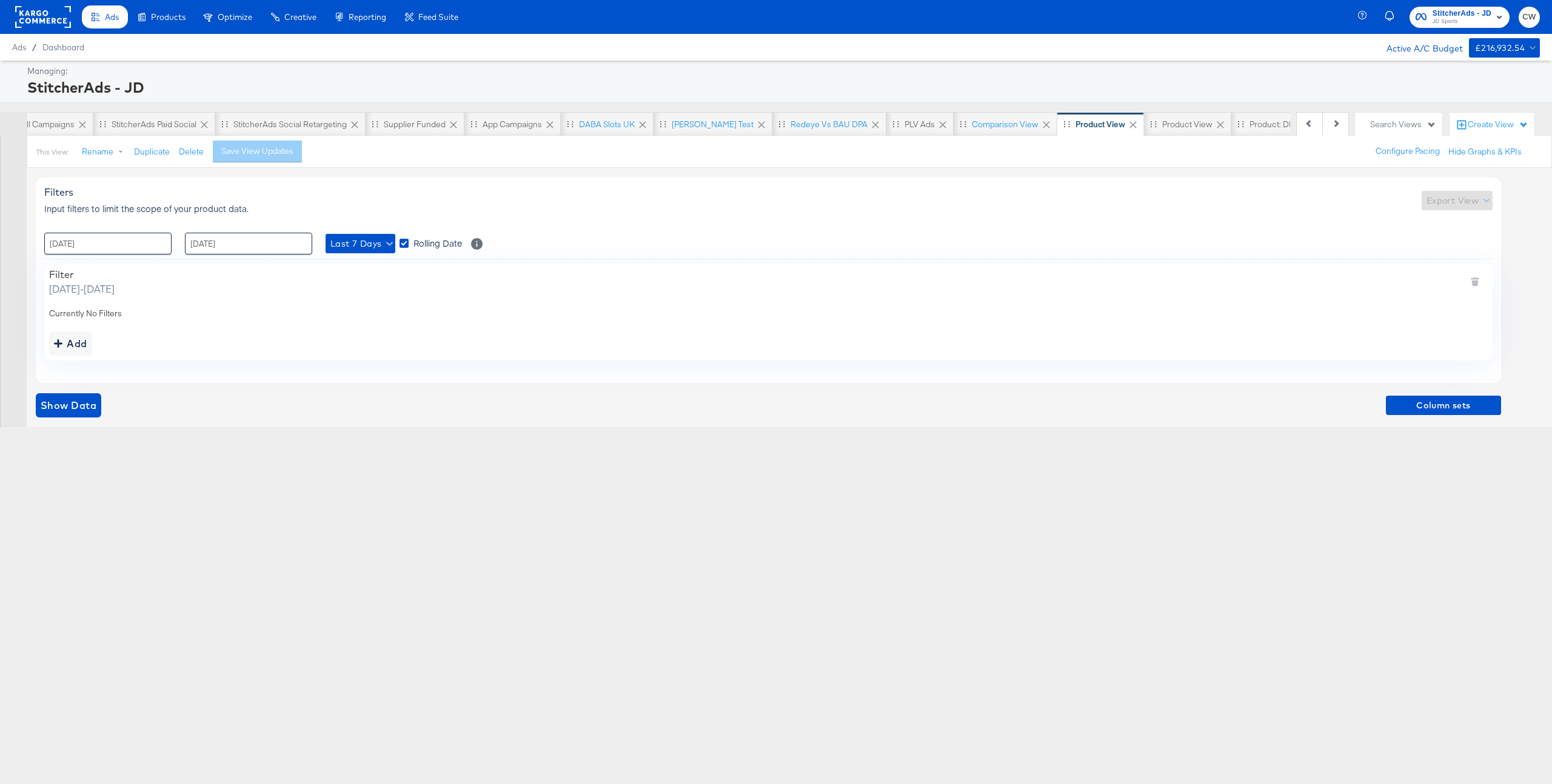
click at [115, 284] on span "Thursday, September 4 2025 - Wednesday, September 10 2025" at bounding box center [82, 289] width 66 height 14
click at [1478, 281] on div "Filter Thursday, September 4 2025 - Wednesday, September 10 2025" at bounding box center [768, 281] width 1439 height 27
click at [1466, 281] on div "Filter Thursday, September 4 2025 - Wednesday, September 10 2025" at bounding box center [768, 281] width 1439 height 27
click at [72, 314] on div "Currently No Filters" at bounding box center [768, 313] width 1439 height 12
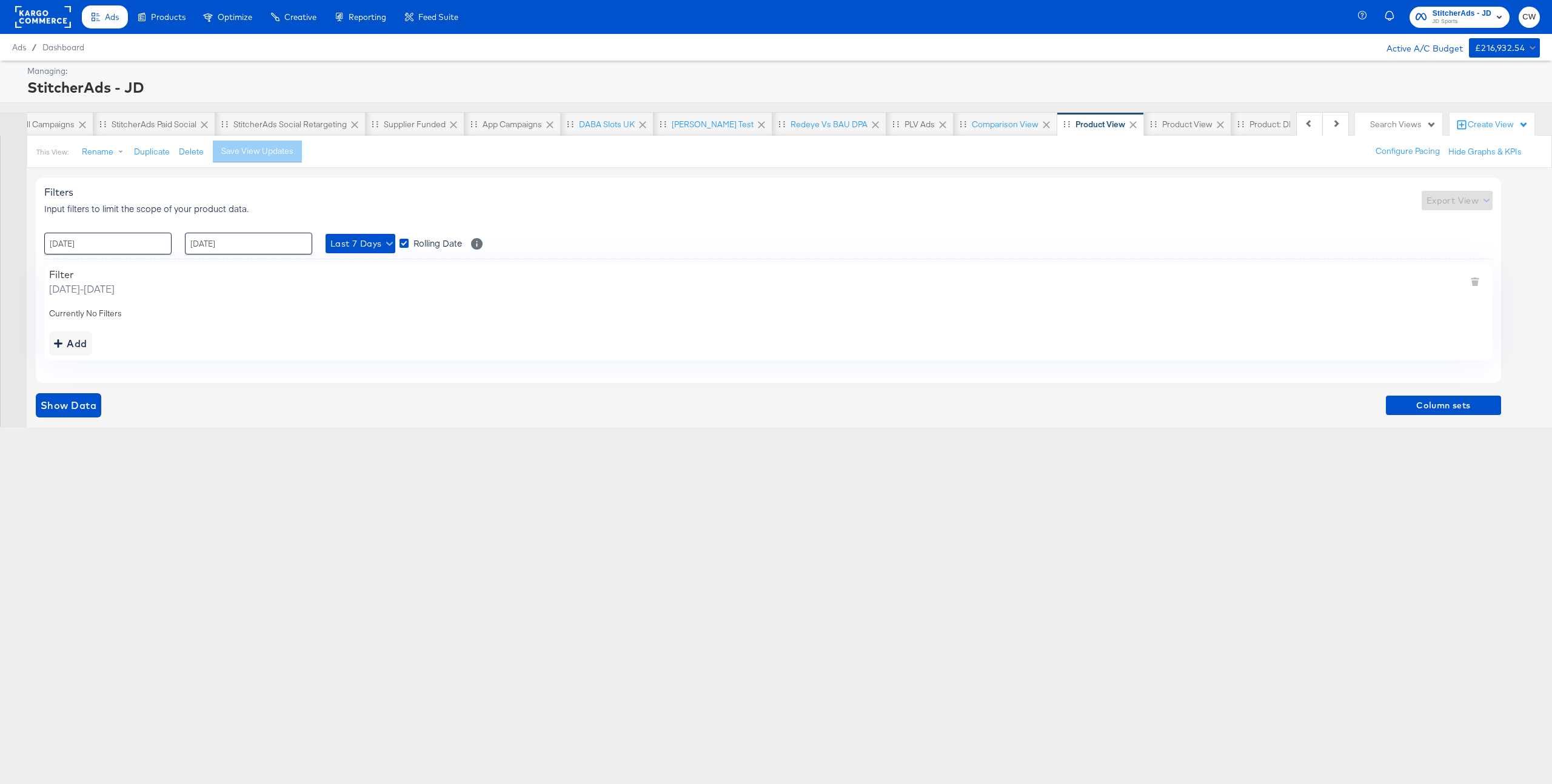
click at [101, 290] on span "Thursday, September 4 2025 - Wednesday, September 10 2025" at bounding box center [82, 289] width 66 height 14
click at [349, 249] on span "Last 7 Days" at bounding box center [360, 244] width 60 height 15
click at [376, 292] on li "Last 3 Days" at bounding box center [390, 288] width 129 height 20
click at [74, 342] on div "Add" at bounding box center [71, 344] width 33 height 17
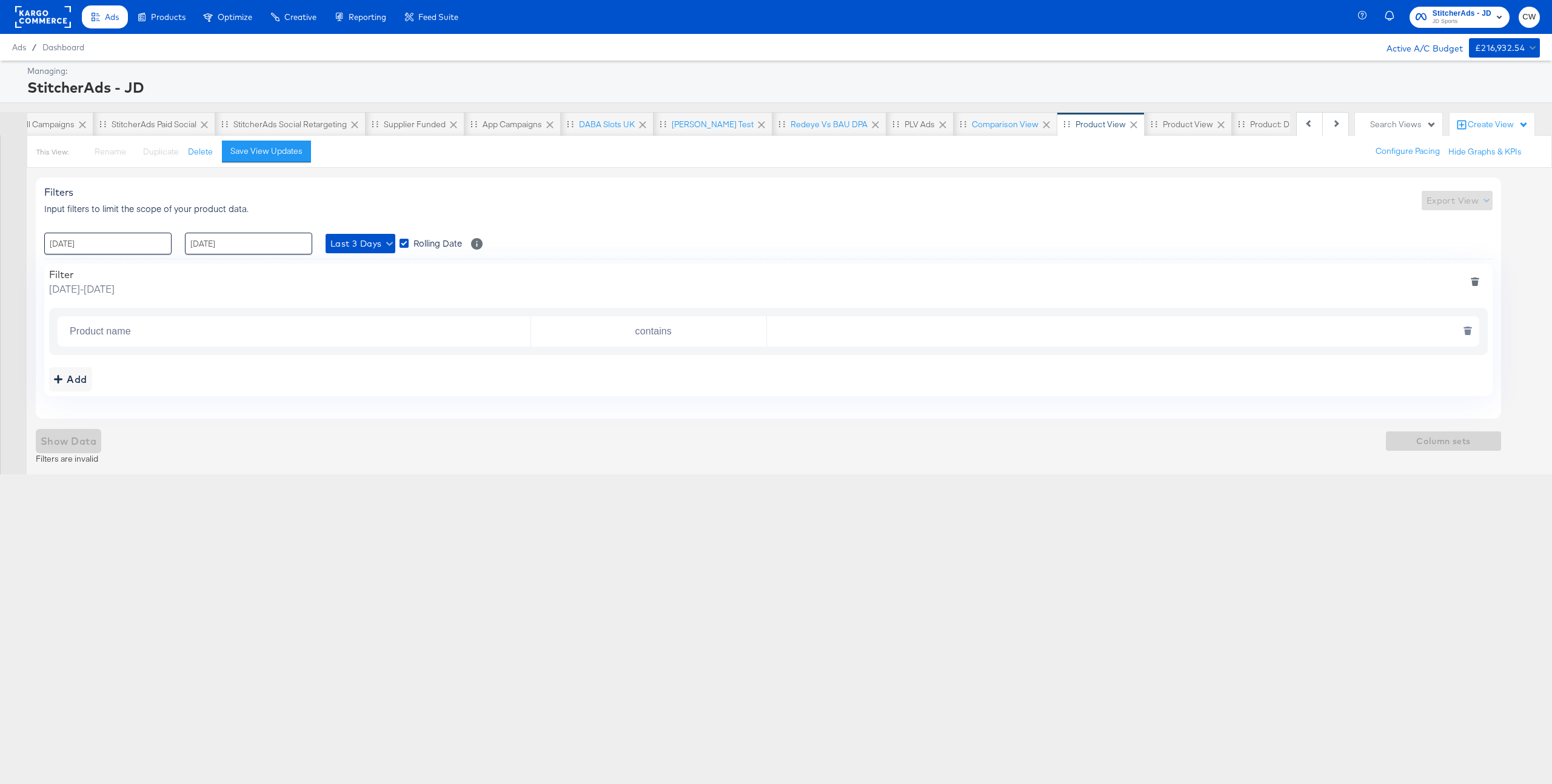
click at [122, 334] on input "Product name" at bounding box center [297, 332] width 465 height 25
click at [132, 358] on li "Campaign ID" at bounding box center [295, 361] width 470 height 19
type input "Campaign ID"
click at [701, 335] on input "contains" at bounding box center [651, 332] width 230 height 25
click at [607, 364] on li "is" at bounding box center [649, 361] width 235 height 19
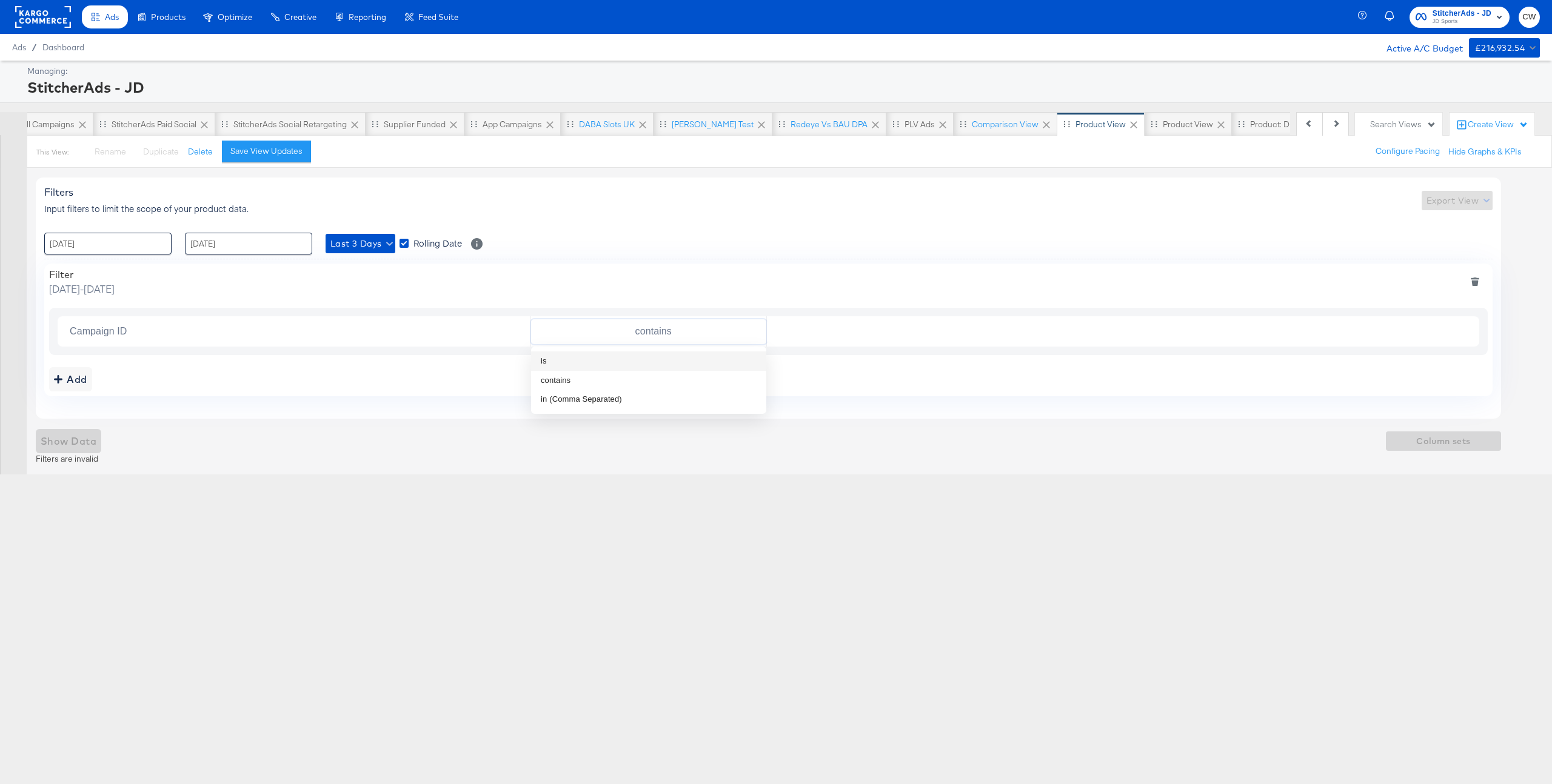
type input "is"
click at [865, 322] on input "text" at bounding box center [1120, 332] width 707 height 25
paste input "23856830837230214"
type input "23856830837230214"
click at [1430, 436] on span "Column sets" at bounding box center [1443, 442] width 106 height 15
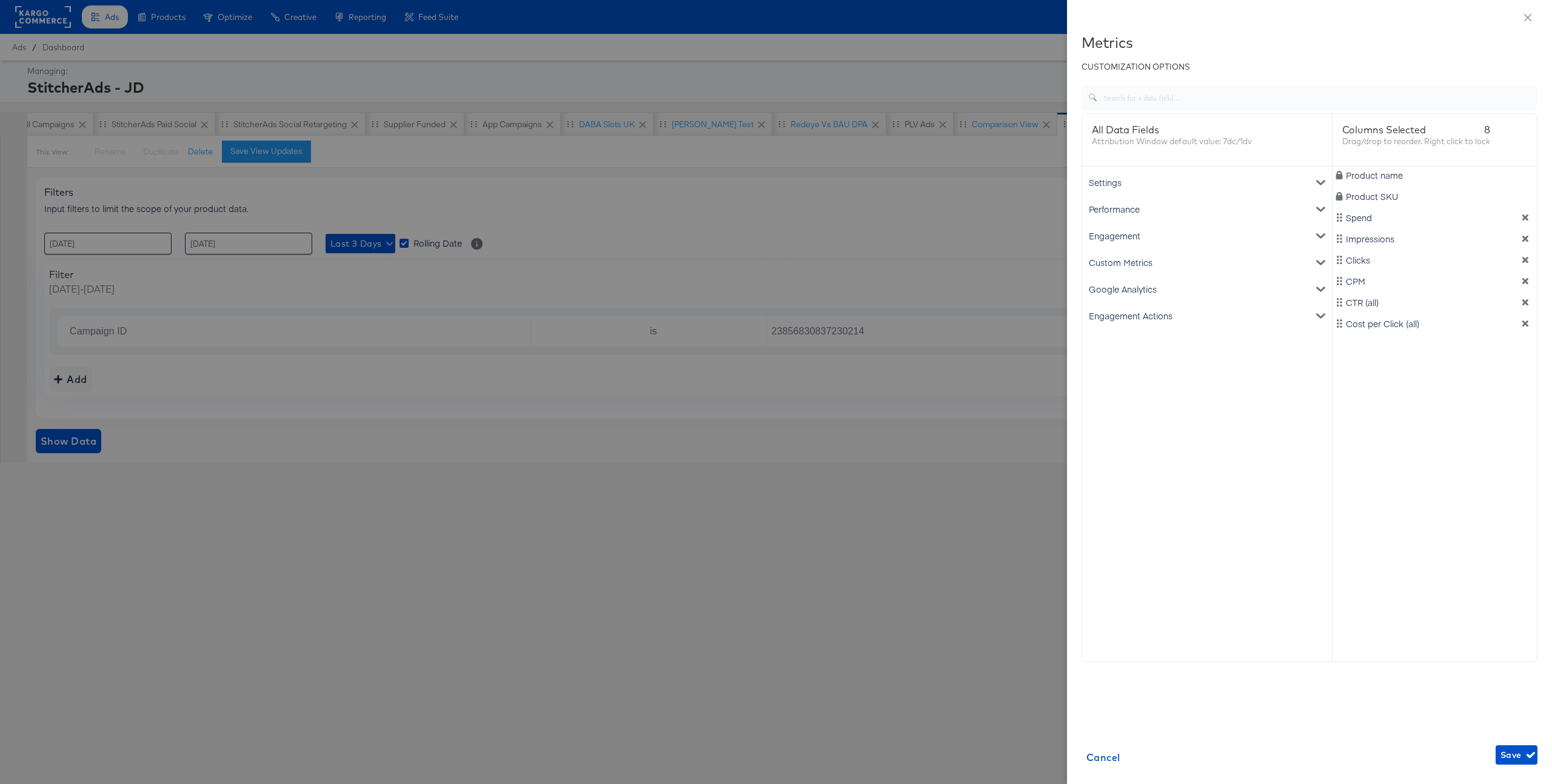
click at [1135, 287] on div "Google Analytics" at bounding box center [1207, 289] width 245 height 27
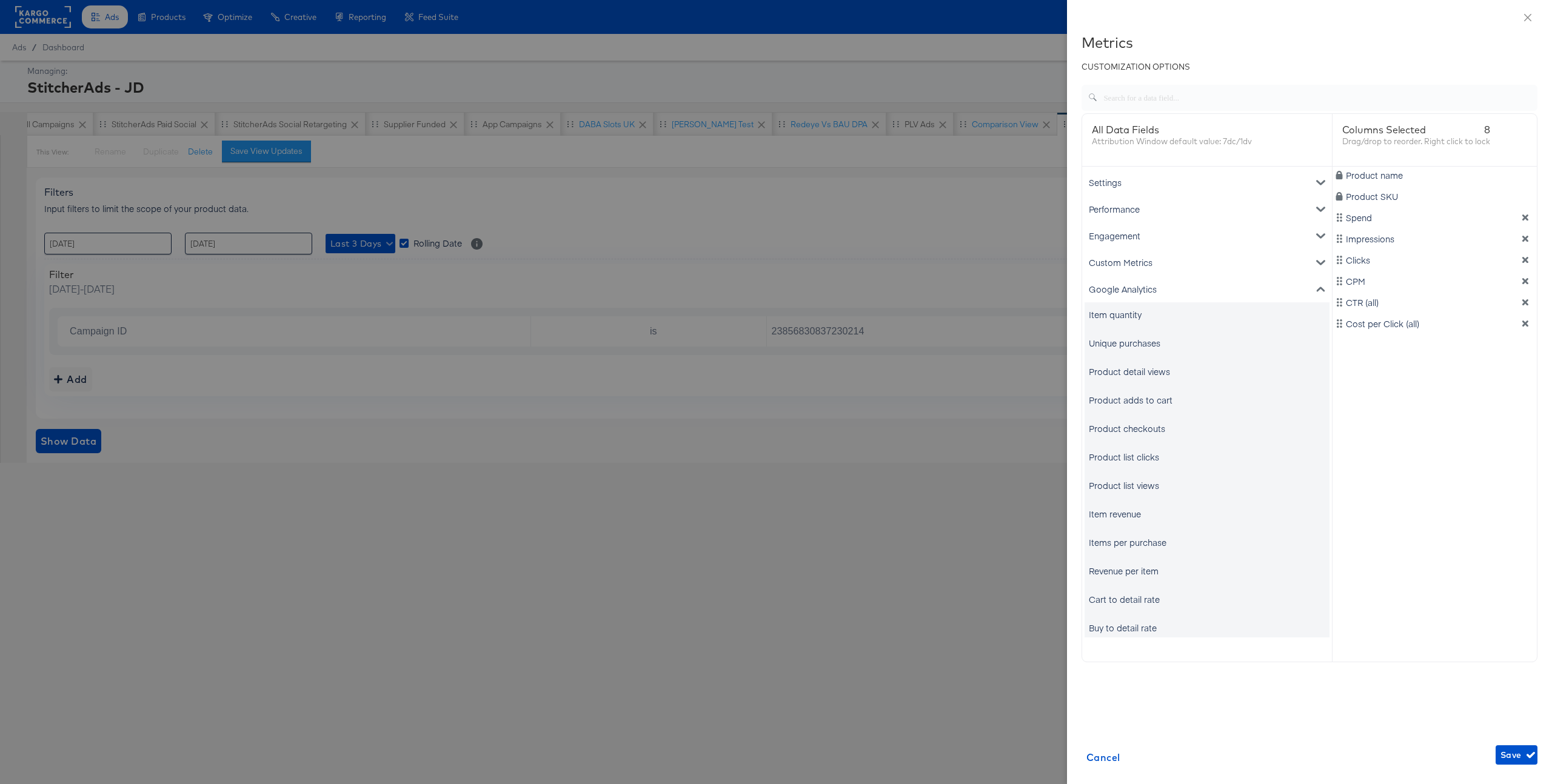
click at [1152, 339] on div "Unique purchases" at bounding box center [1125, 343] width 71 height 12
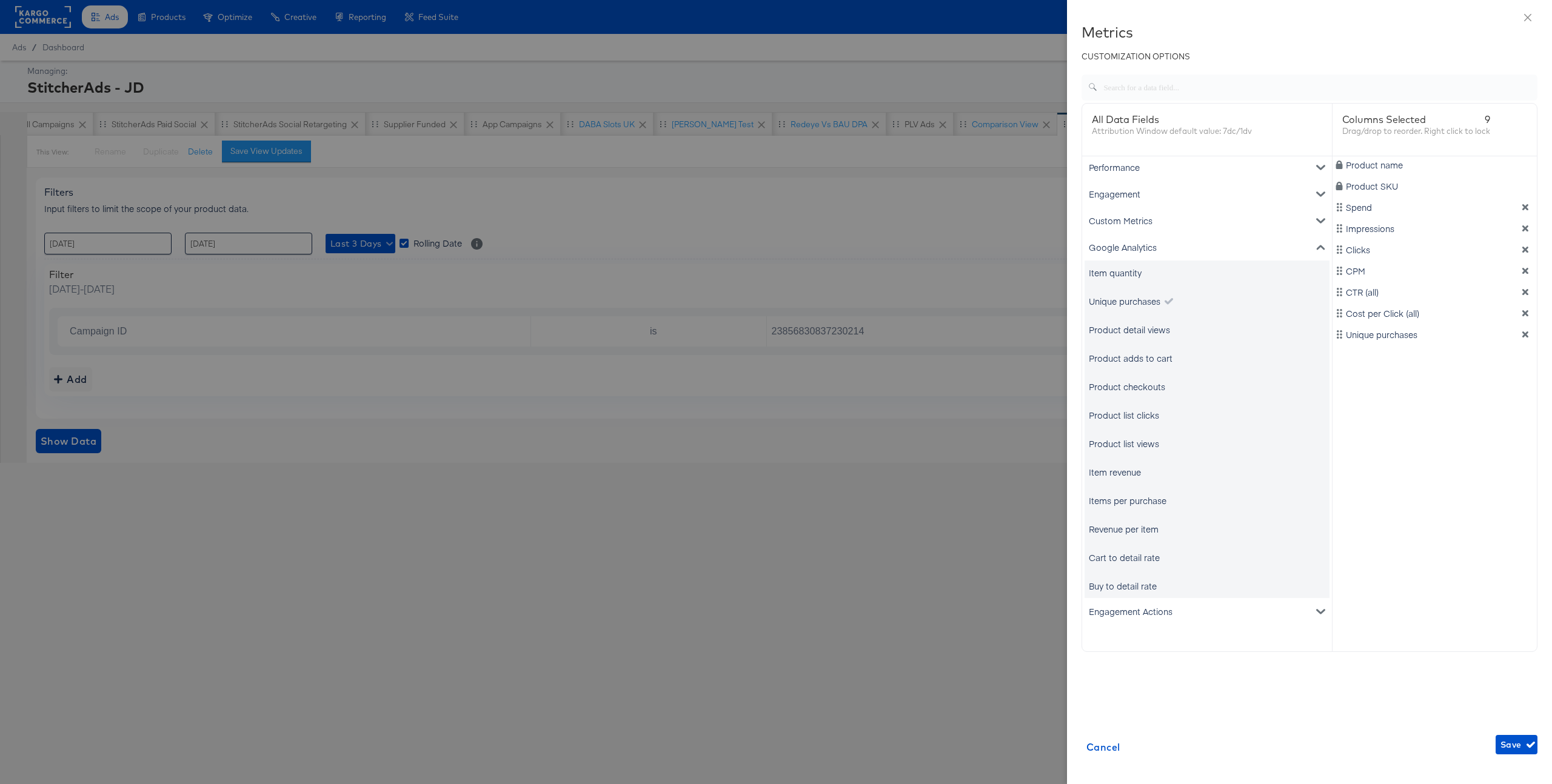
click at [1140, 506] on div "Items per purchase" at bounding box center [1128, 501] width 77 height 12
click at [1133, 476] on div "Item revenue" at bounding box center [1115, 472] width 52 height 12
click at [1513, 740] on span "Save" at bounding box center [1517, 745] width 32 height 15
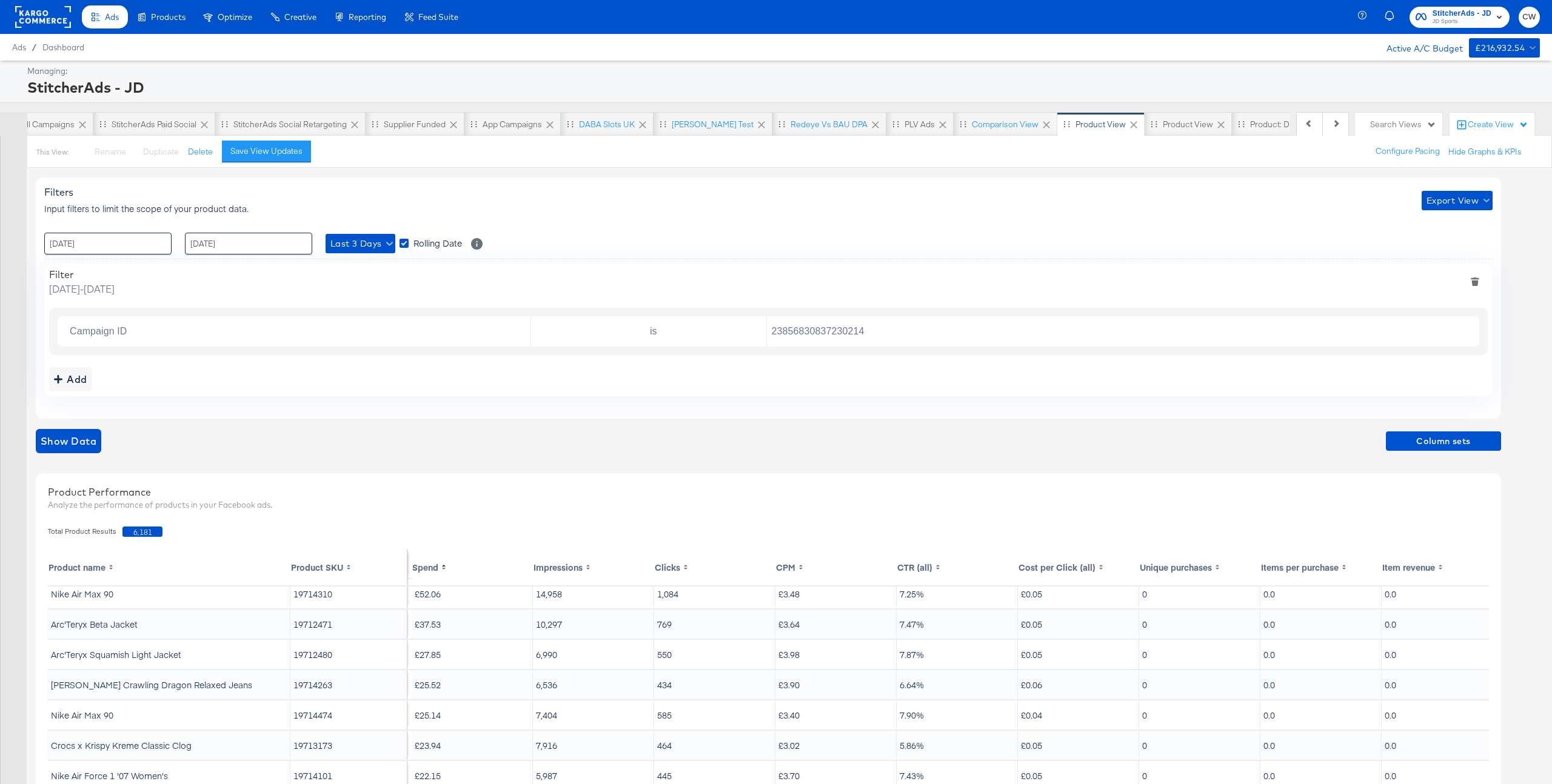
scroll to position [145, 0]
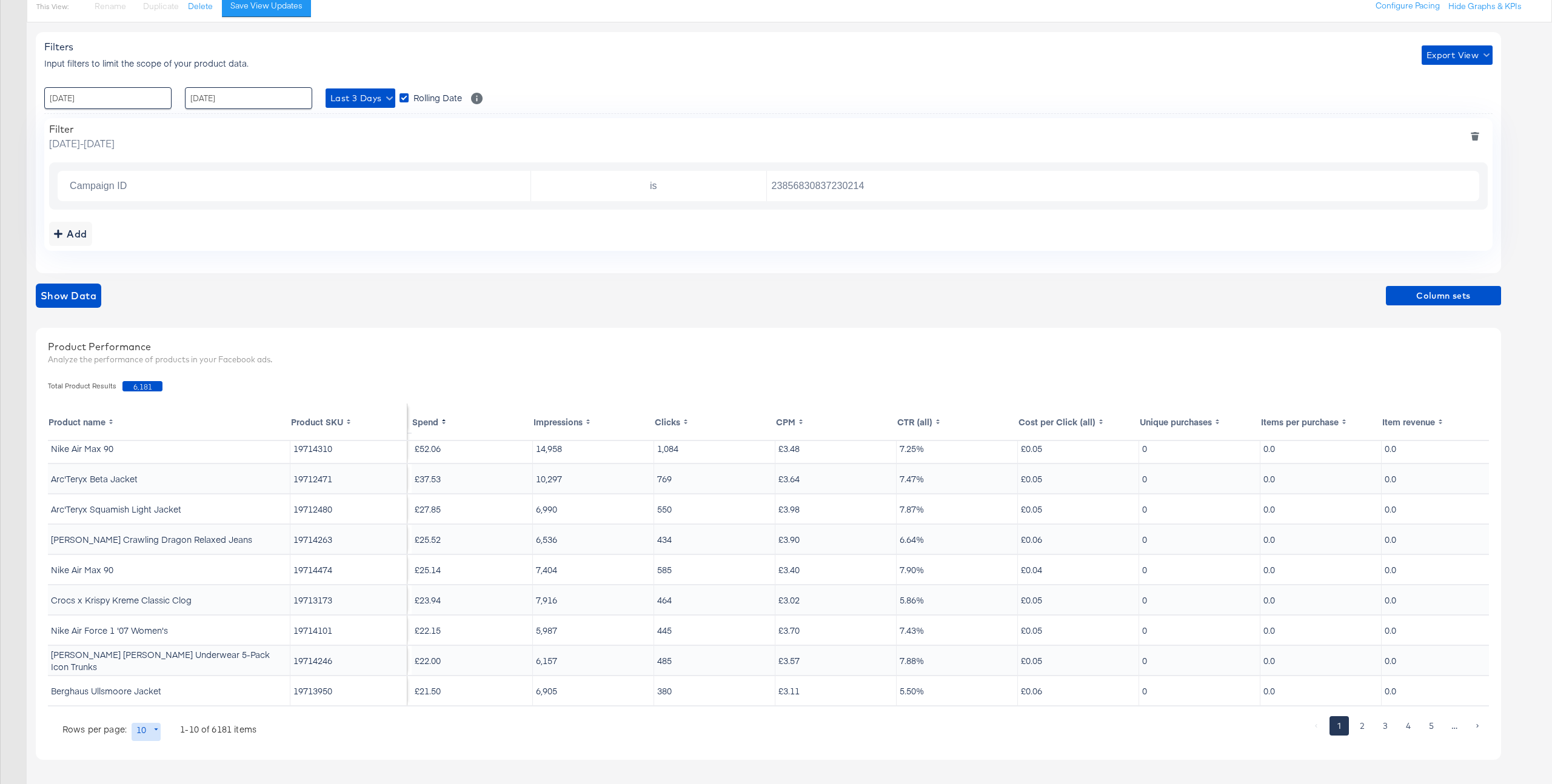
click at [1187, 424] on th "Unique purchases" at bounding box center [1199, 422] width 121 height 37
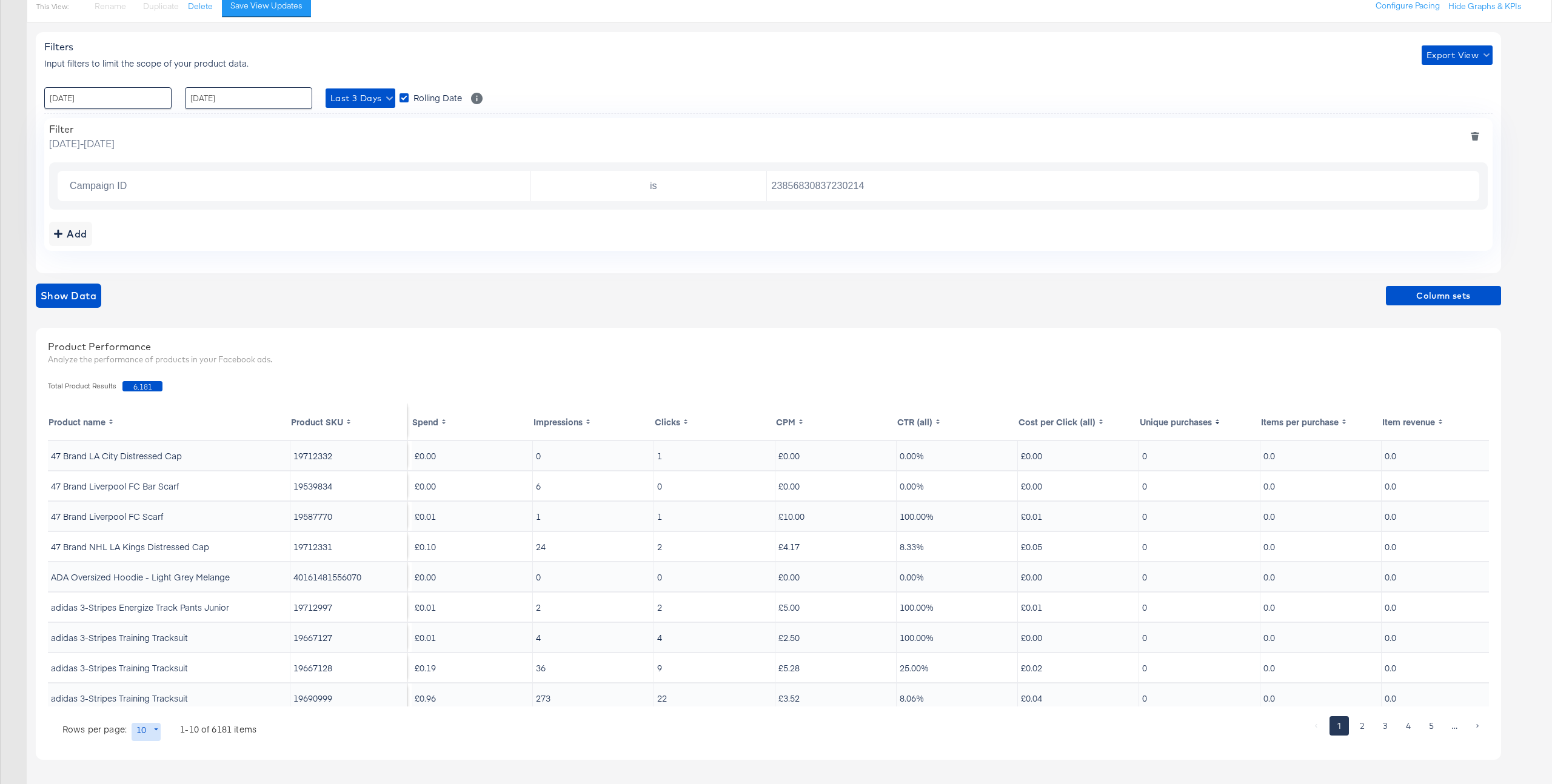
click at [434, 422] on th "Spend" at bounding box center [472, 422] width 121 height 37
click at [1447, 298] on span "Column sets" at bounding box center [1443, 296] width 106 height 15
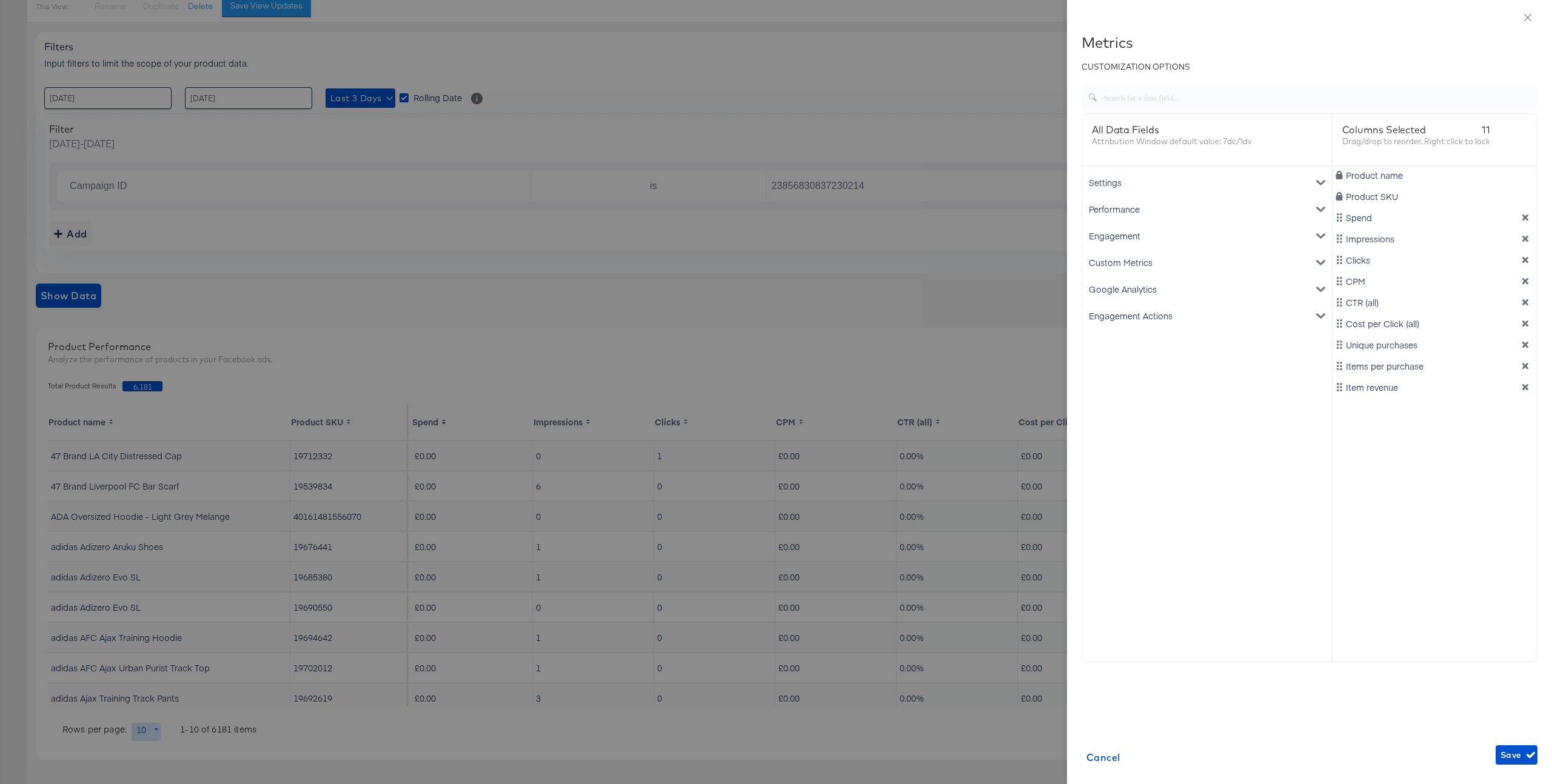
click at [1125, 288] on div "Google Analytics" at bounding box center [1207, 289] width 245 height 27
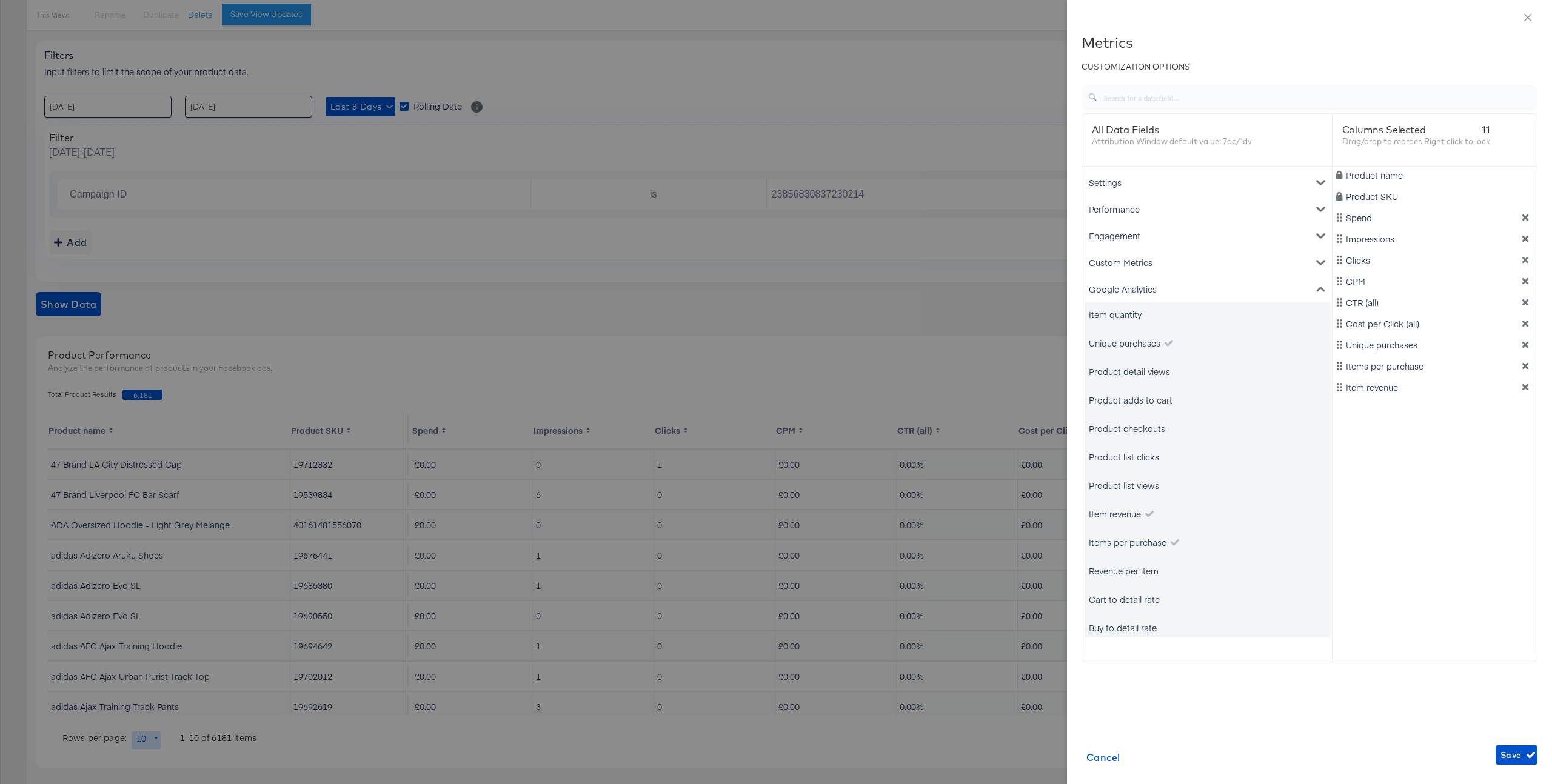
scroll to position [136, 0]
click at [1158, 431] on div "Product checkouts" at bounding box center [1127, 429] width 76 height 12
click at [1151, 574] on div "Revenue per item" at bounding box center [1124, 571] width 70 height 12
click at [1147, 598] on div "Cart to detail rate" at bounding box center [1125, 599] width 71 height 12
click at [1513, 763] on button "Save" at bounding box center [1517, 755] width 41 height 19
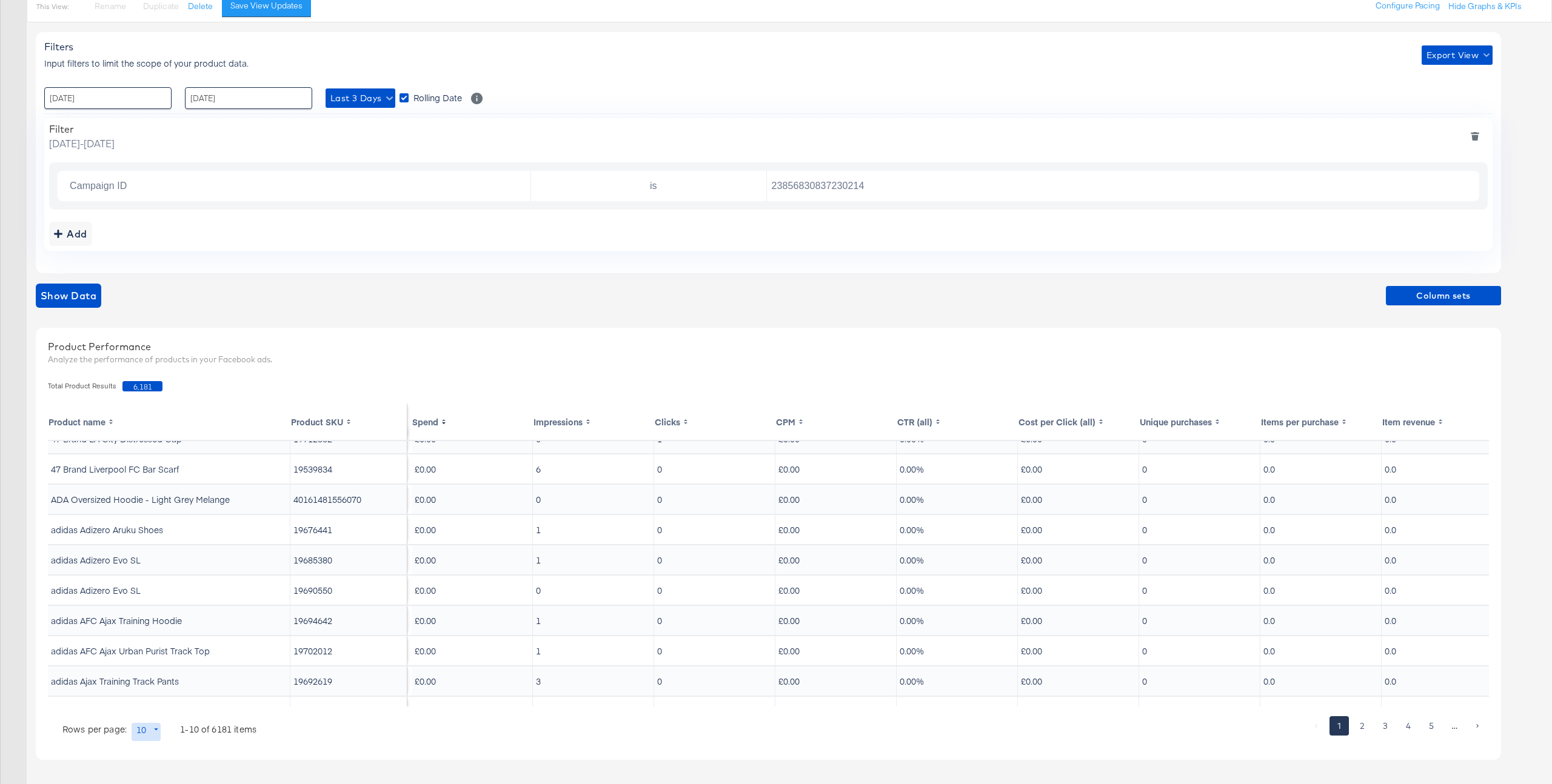
scroll to position [0, 0]
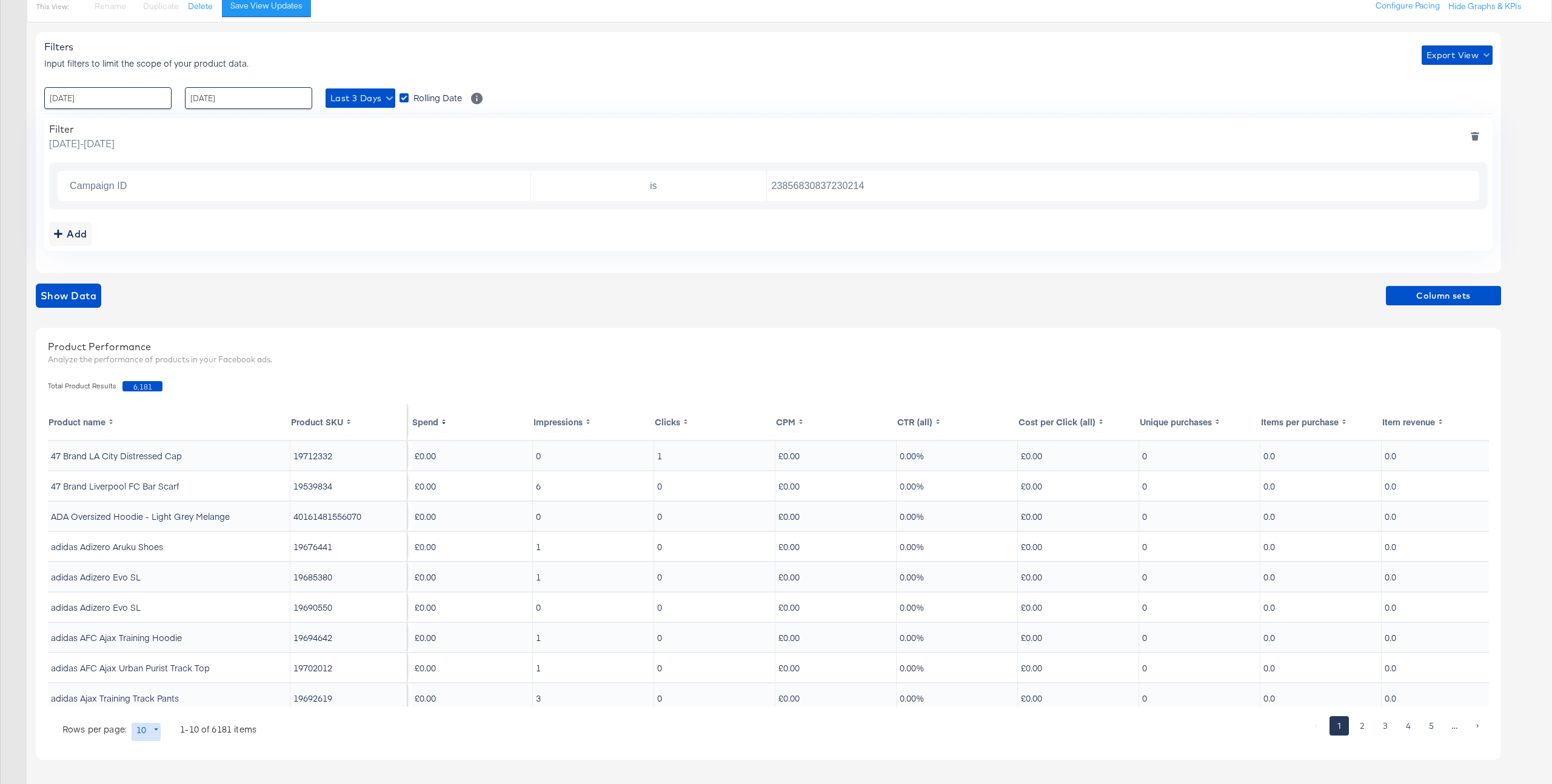
click at [432, 424] on th "Spend" at bounding box center [472, 422] width 121 height 37
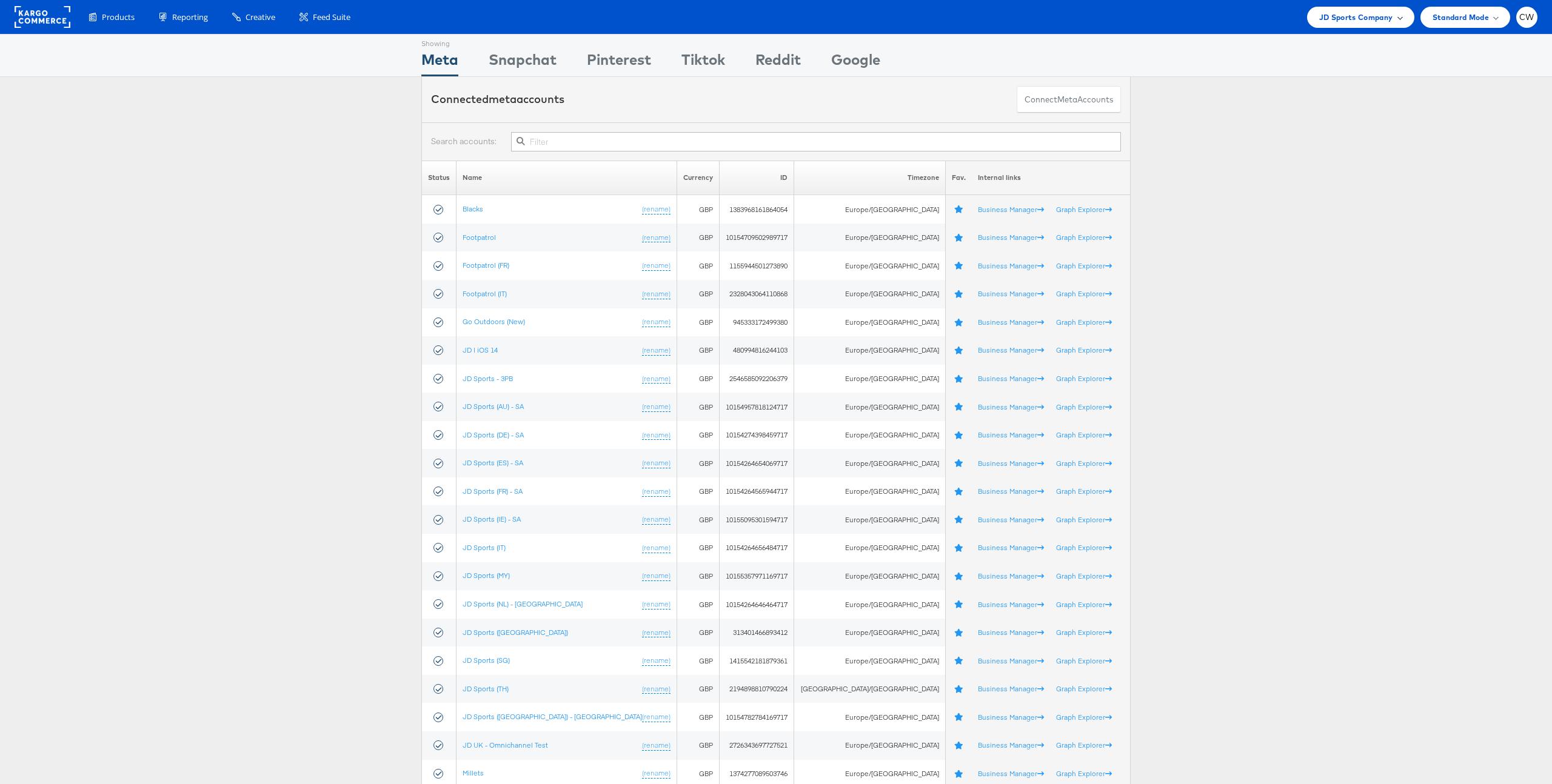
click at [1350, 14] on span "JD Sports Company" at bounding box center [1356, 17] width 74 height 12
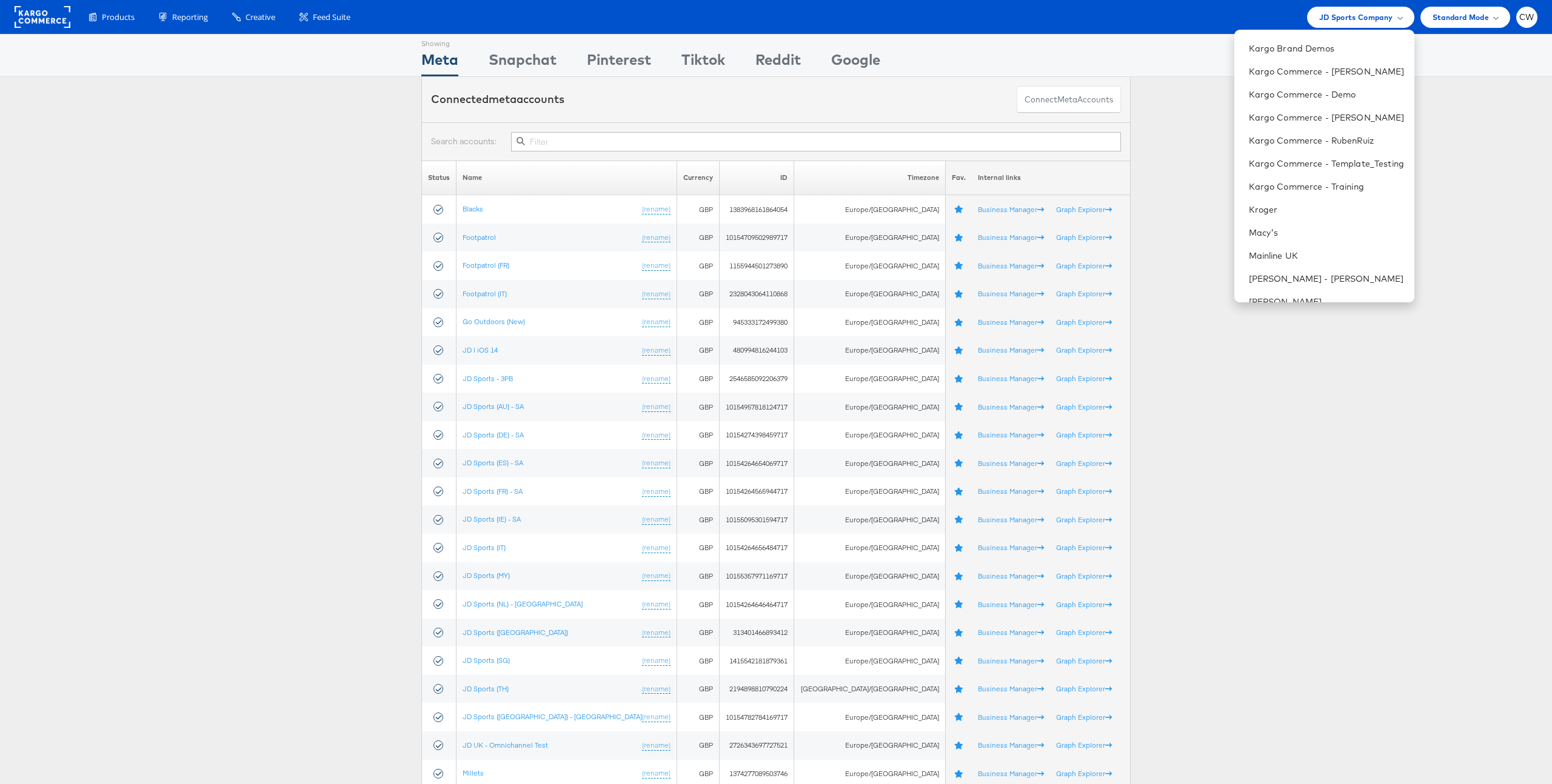
scroll to position [1230, 0]
click at [1315, 248] on li "Urban Outfitters" at bounding box center [1324, 243] width 180 height 23
click at [1297, 243] on link "Urban Outfitters" at bounding box center [1327, 243] width 156 height 12
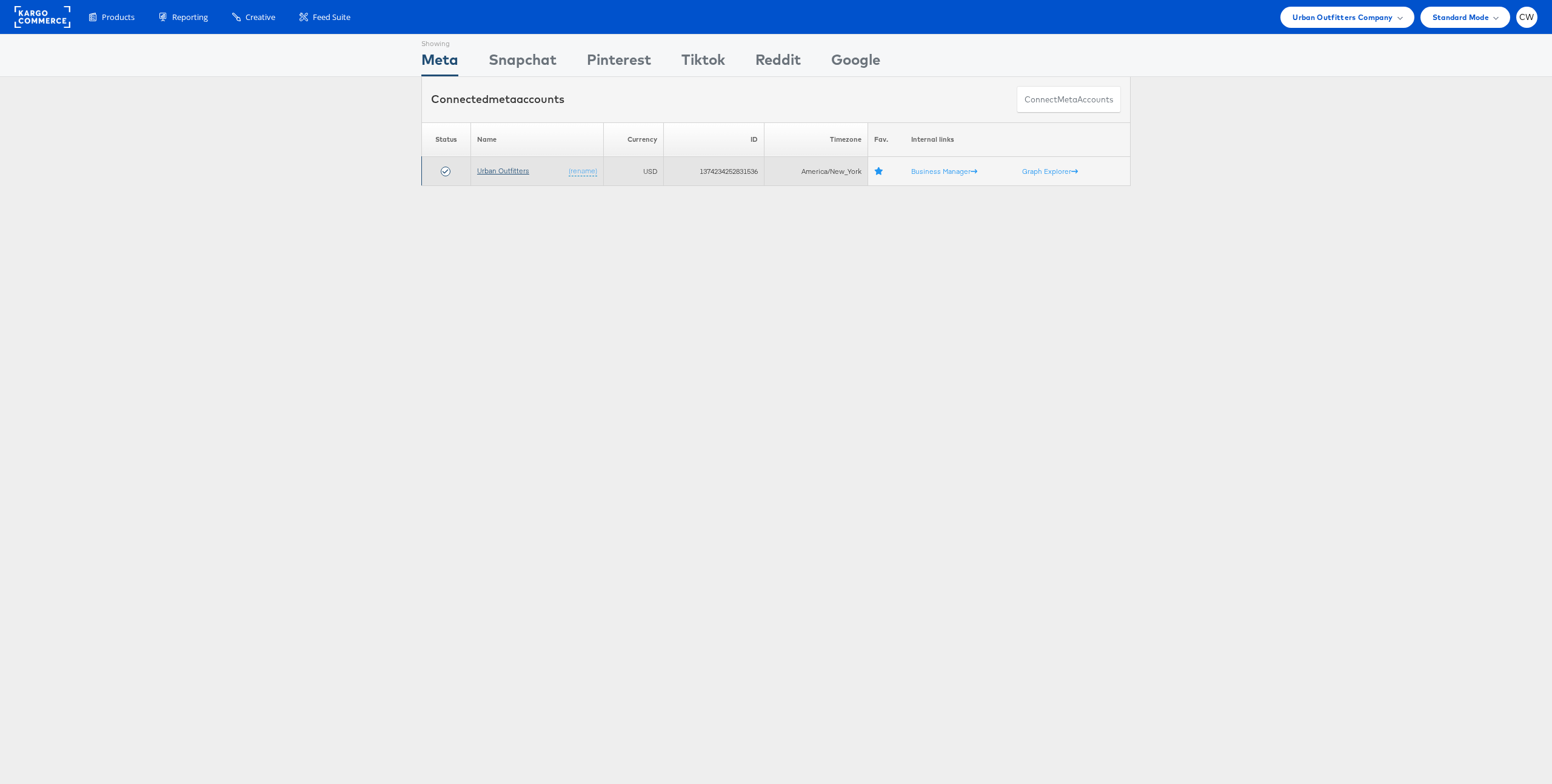
click at [516, 171] on link "Urban Outfitters" at bounding box center [503, 170] width 52 height 9
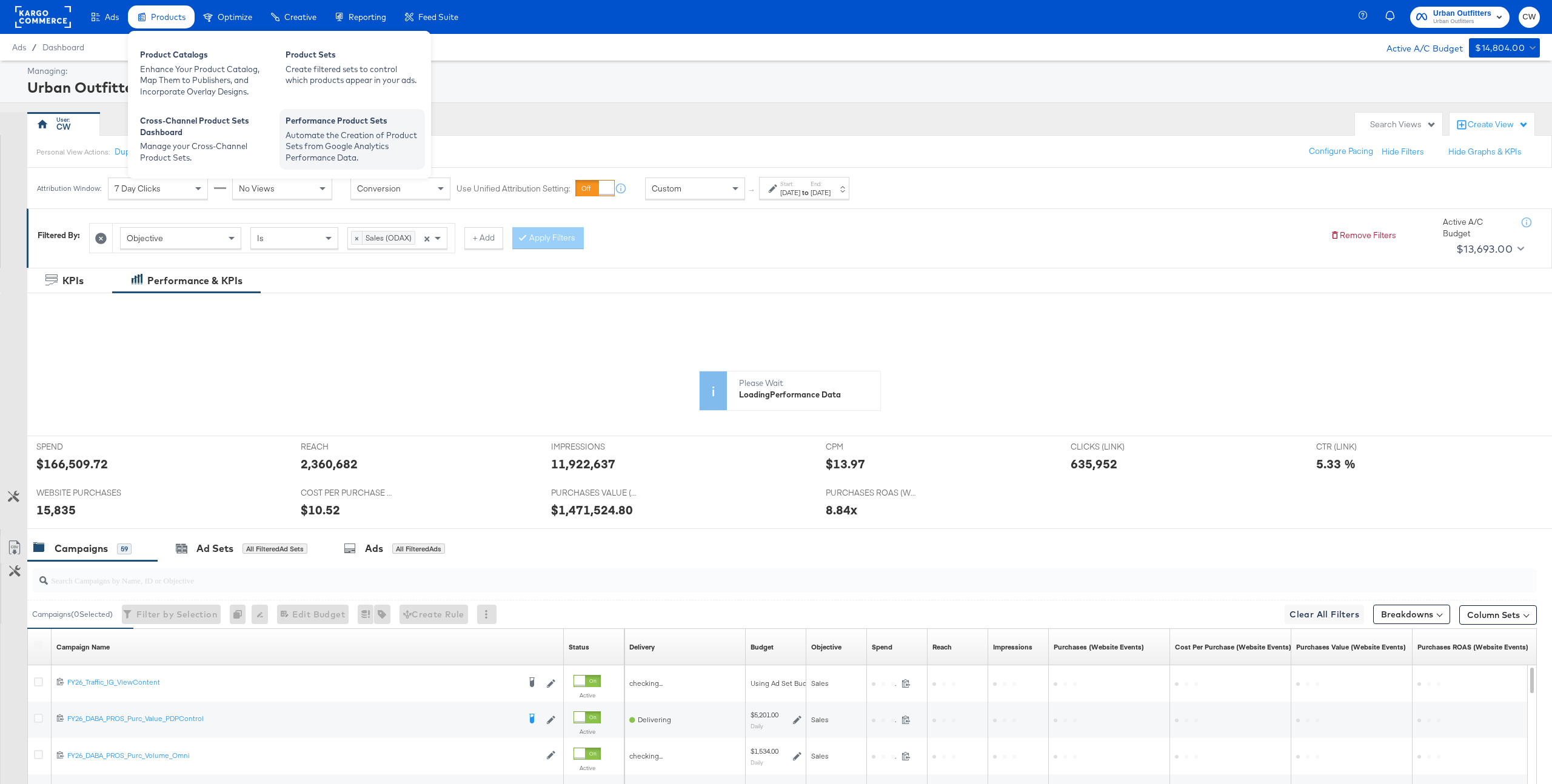
click at [320, 130] on div "Automate the Creation of Product Sets from Google Analytics Performance Data." at bounding box center [352, 147] width 133 height 34
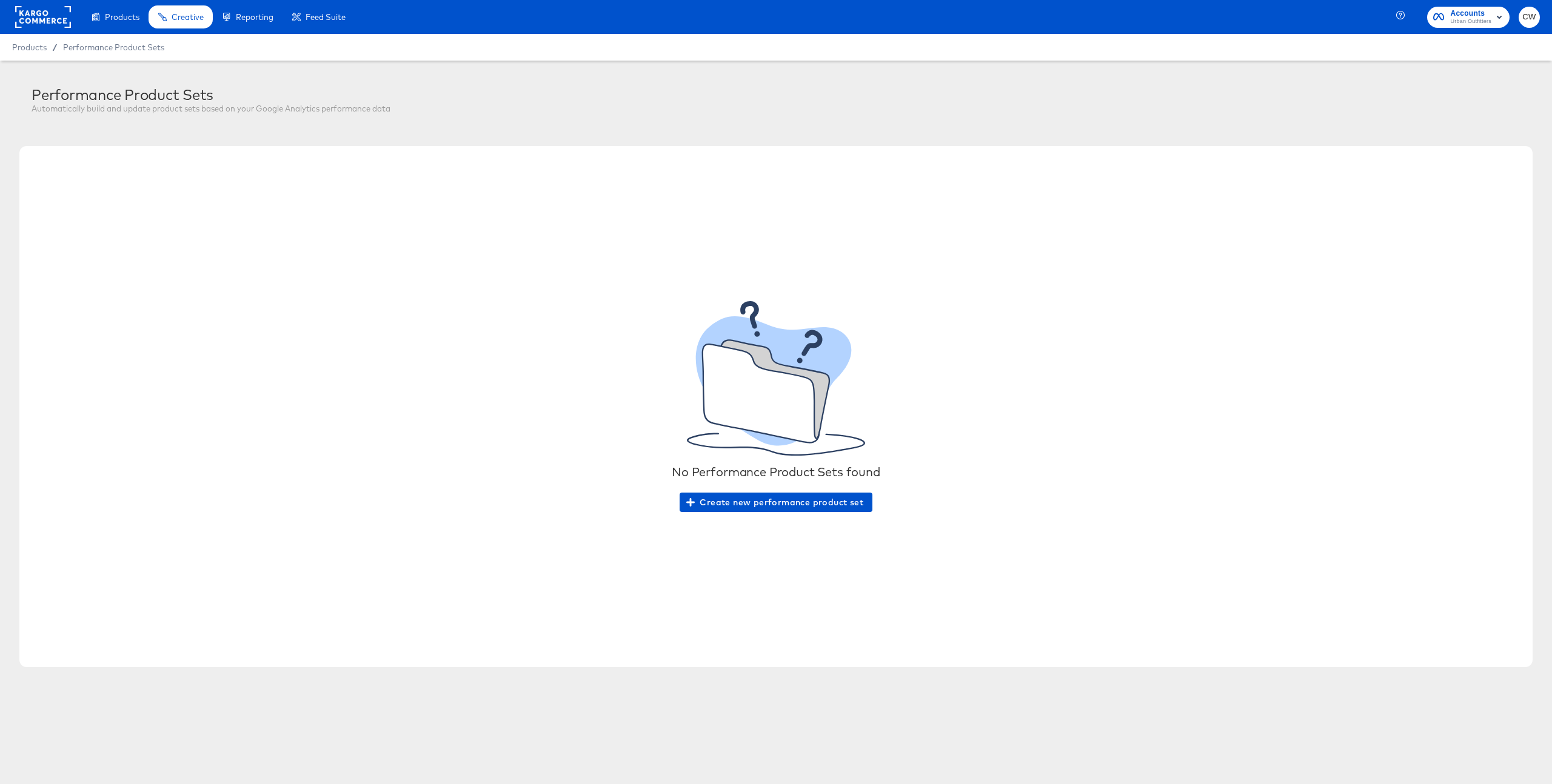
click at [26, 7] on rect at bounding box center [43, 17] width 56 height 22
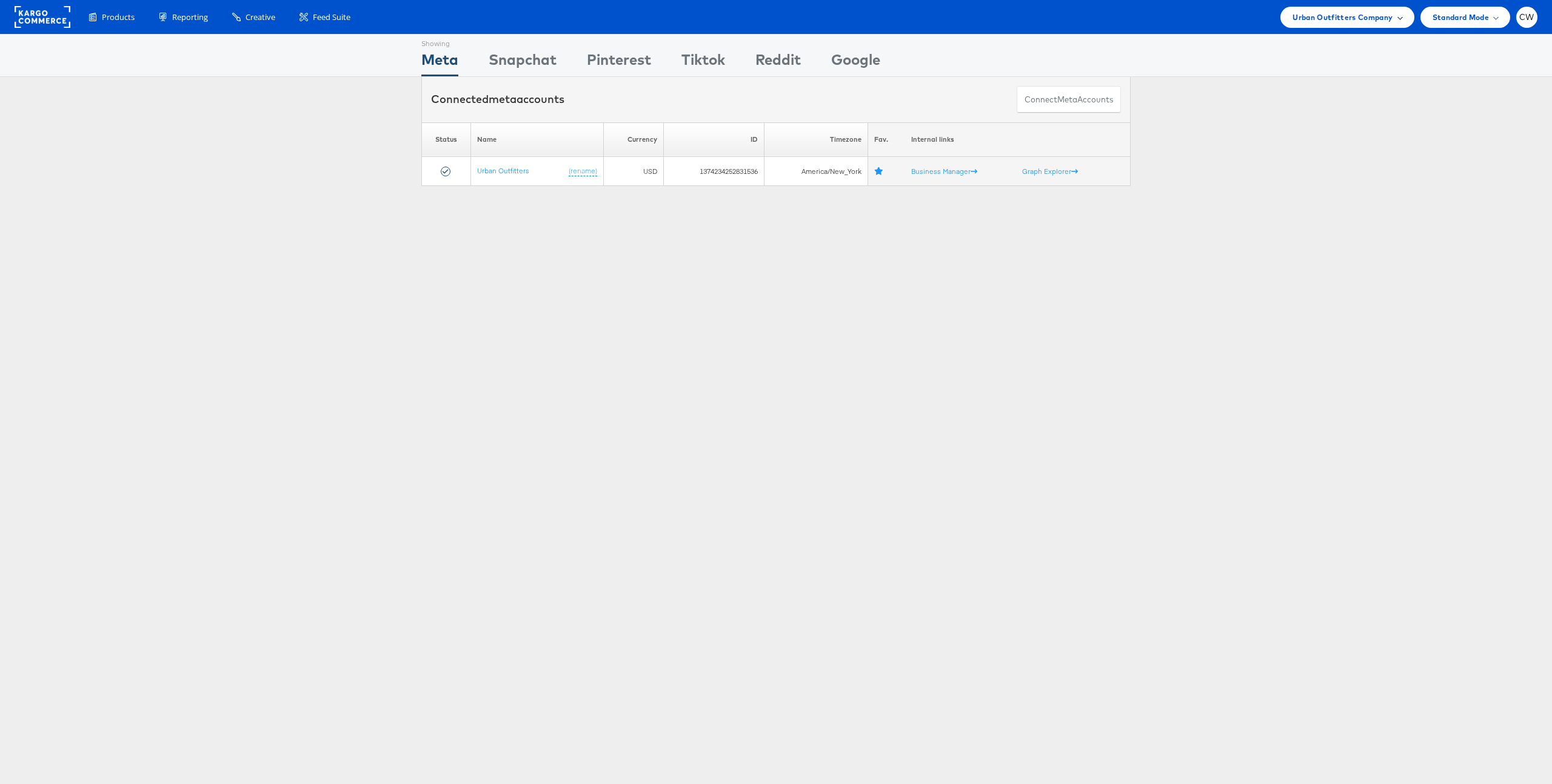
click at [1376, 15] on span "Urban Outfitters Company" at bounding box center [1342, 17] width 100 height 12
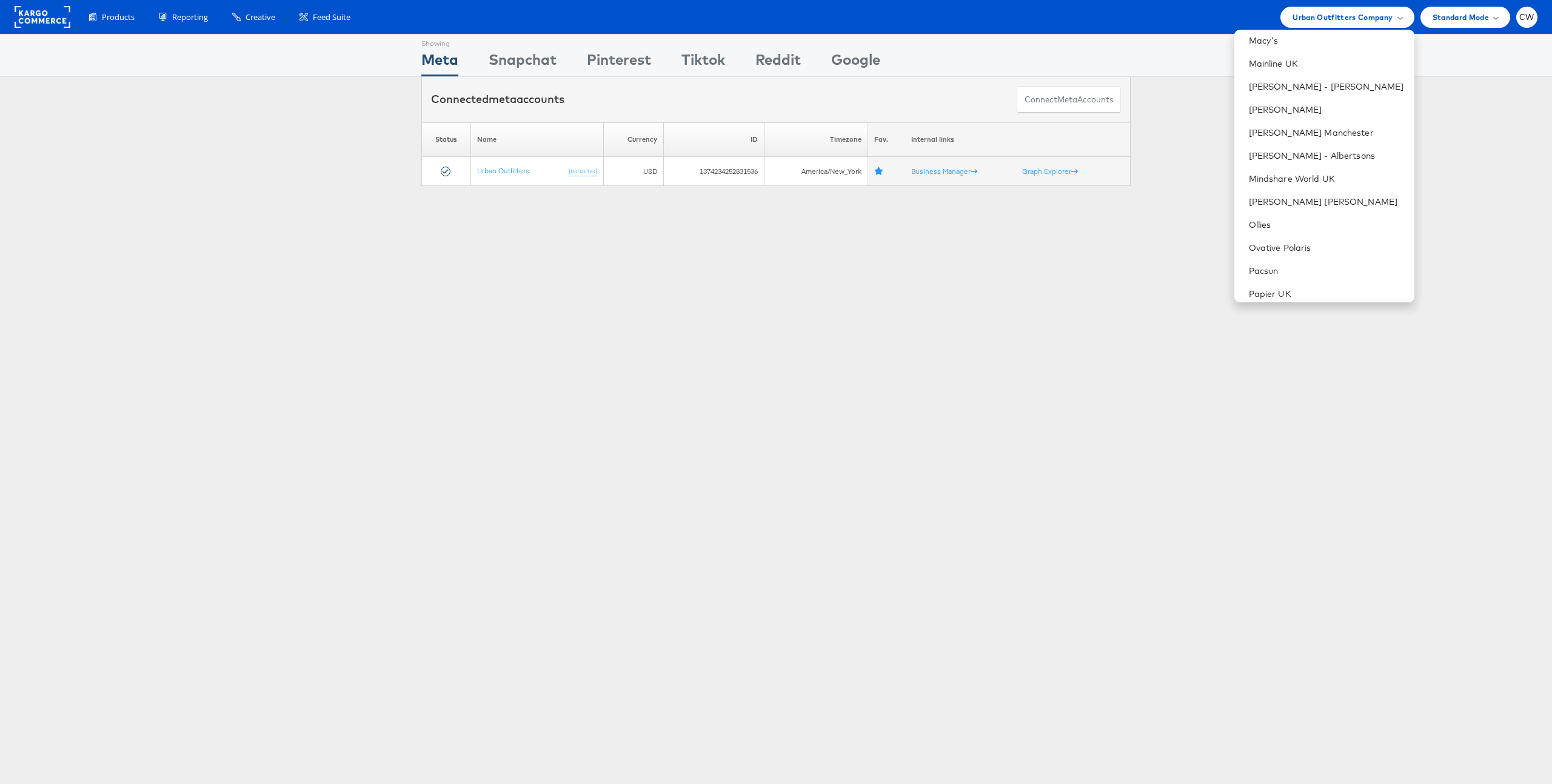
scroll to position [926, 0]
click at [1309, 204] on link "[PERSON_NAME] [PERSON_NAME]" at bounding box center [1327, 201] width 156 height 12
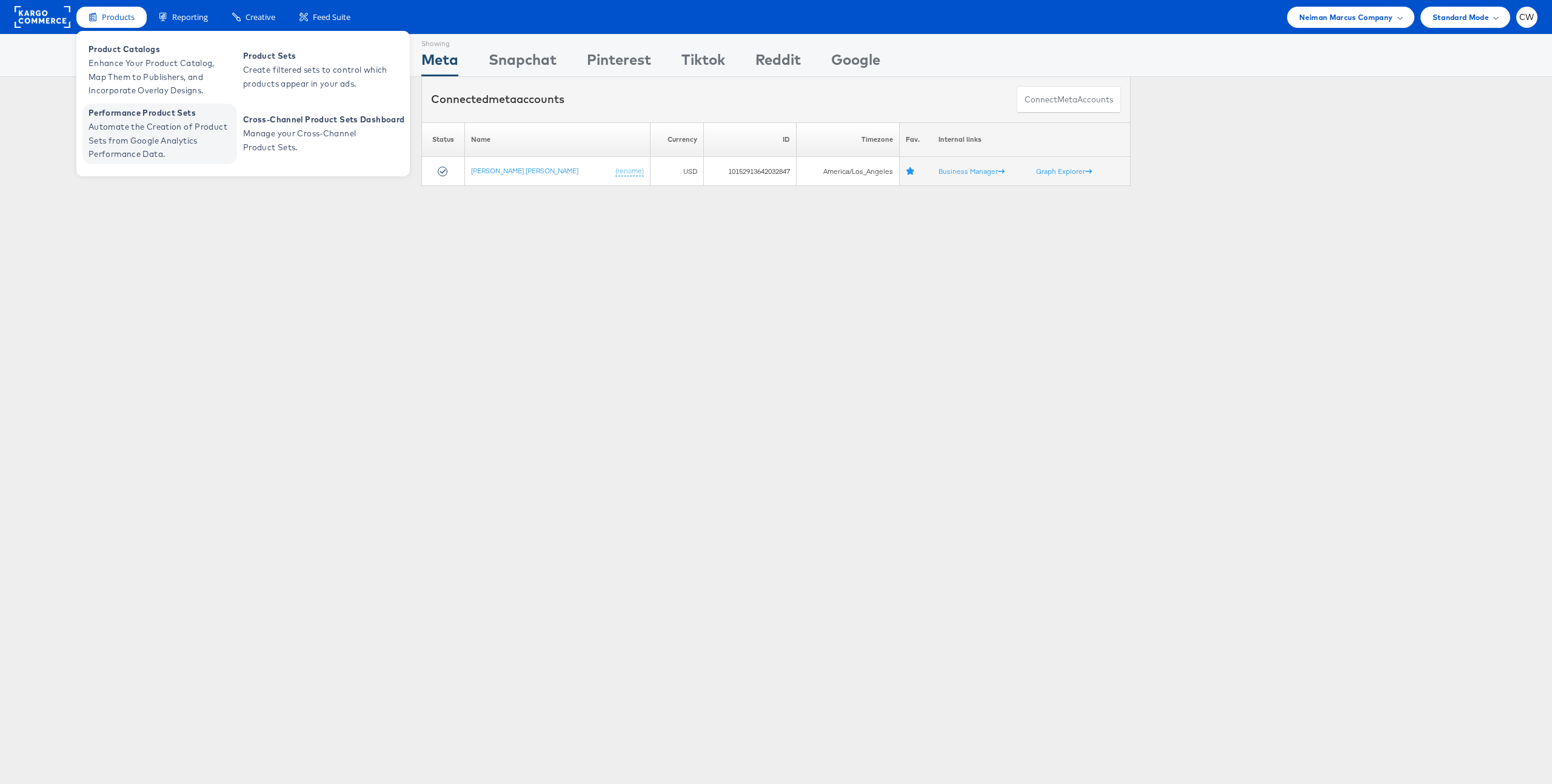
click at [200, 136] on span "Automate the Creation of Product Sets from Google Analytics Performance Data." at bounding box center [161, 141] width 145 height 41
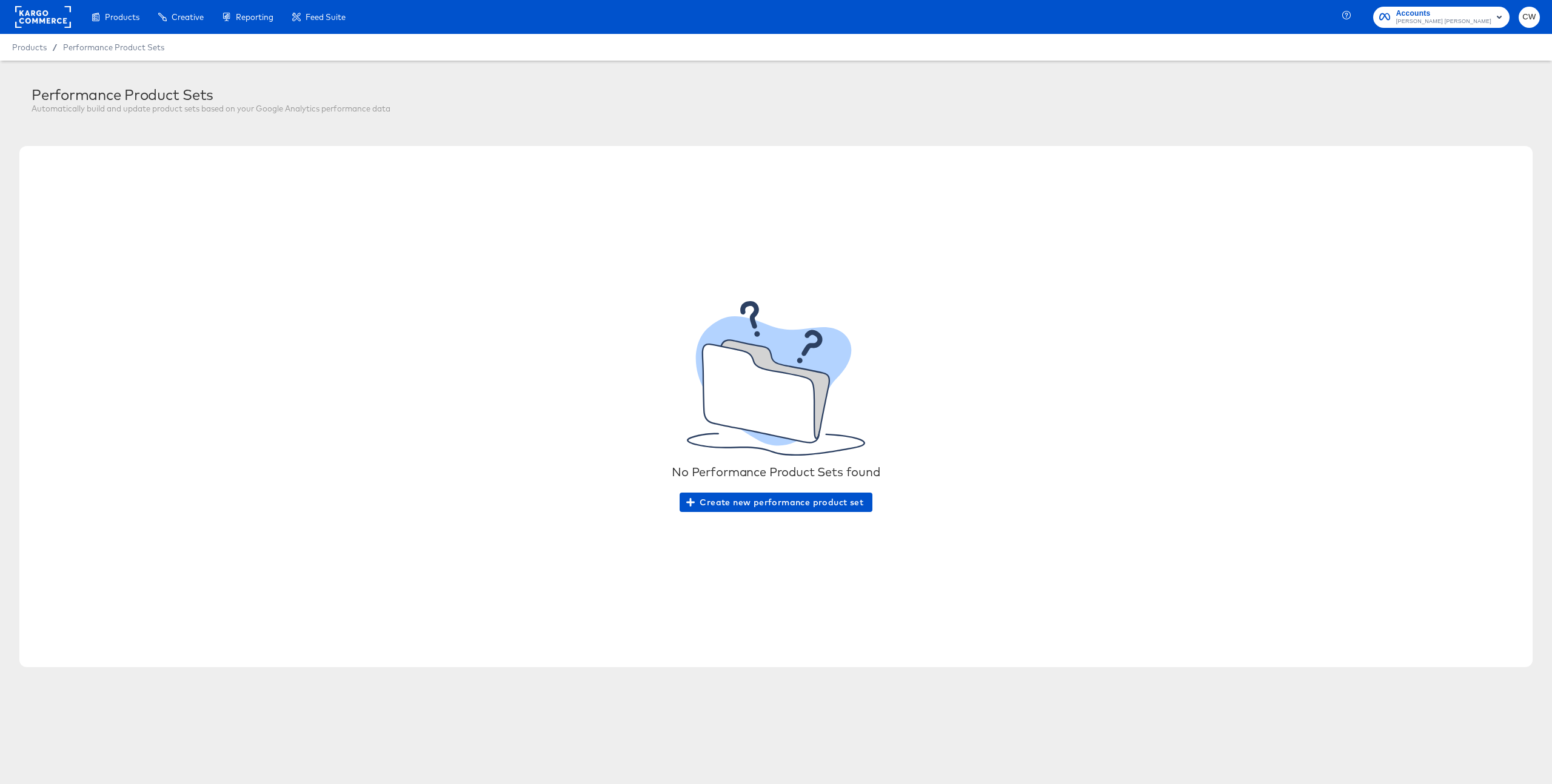
click at [41, 24] on rect at bounding box center [43, 17] width 56 height 22
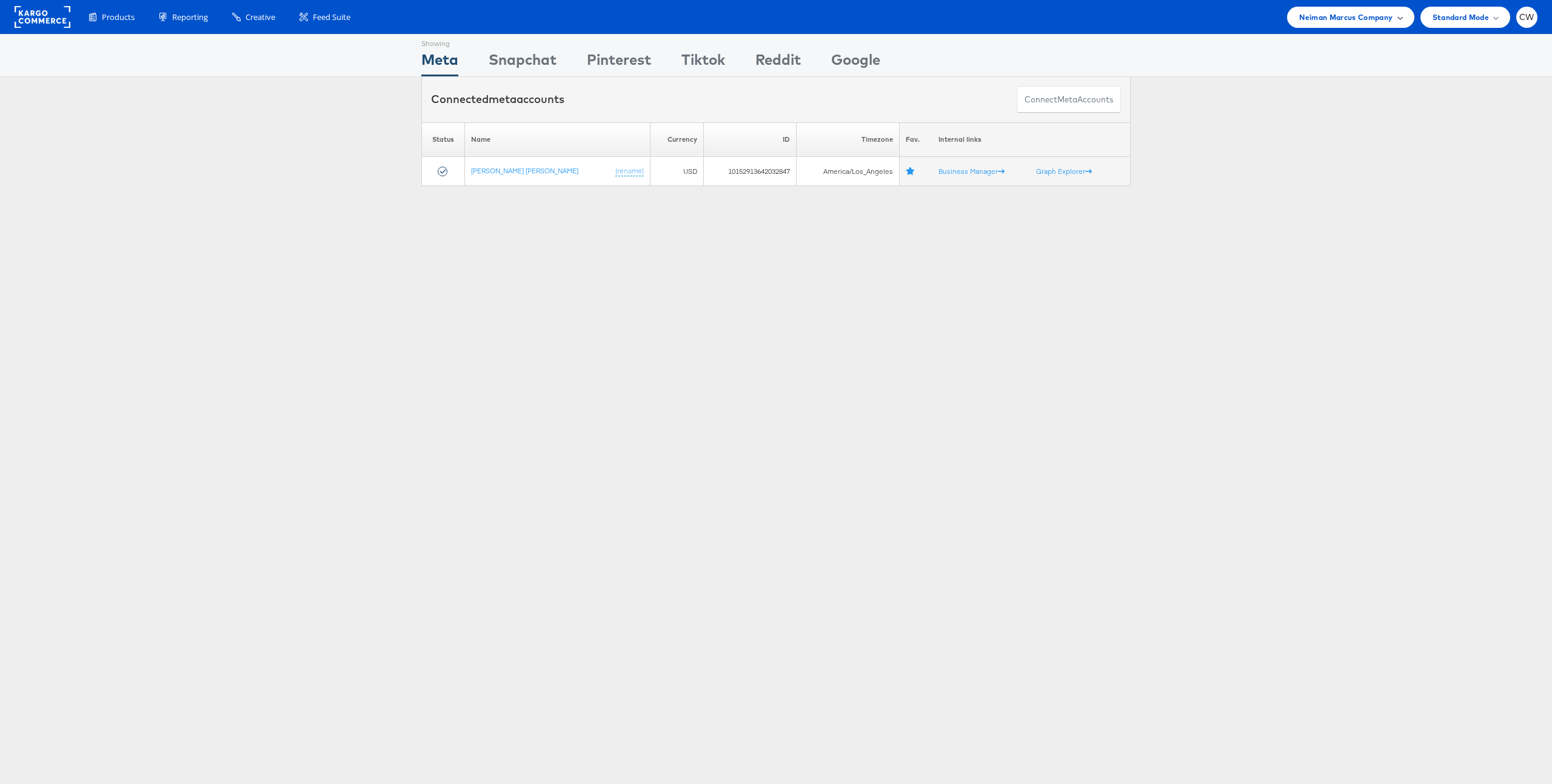
click at [1359, 12] on span "Neiman Marcus Company" at bounding box center [1346, 17] width 93 height 12
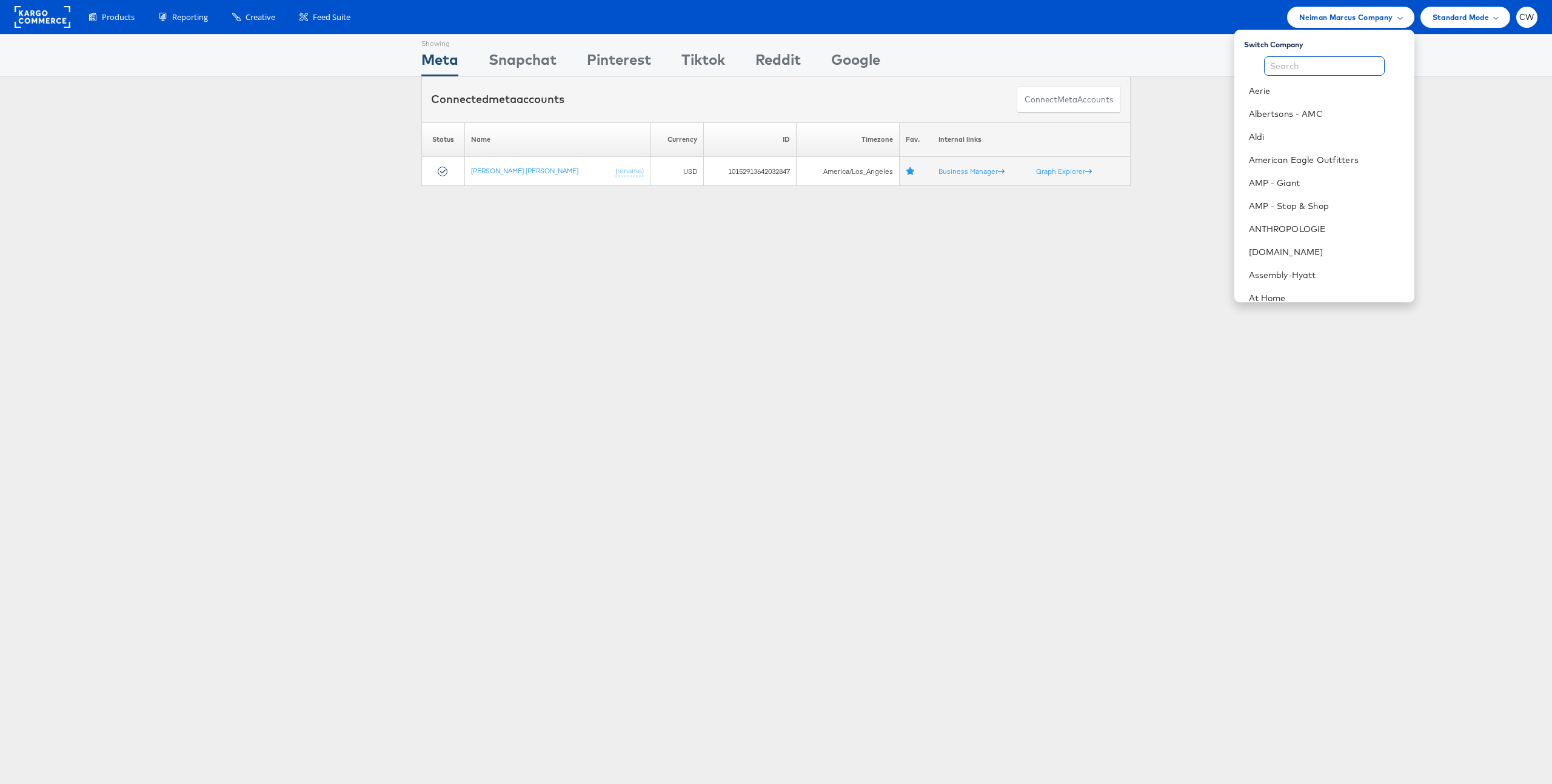
click at [1313, 71] on input "text" at bounding box center [1324, 66] width 120 height 19
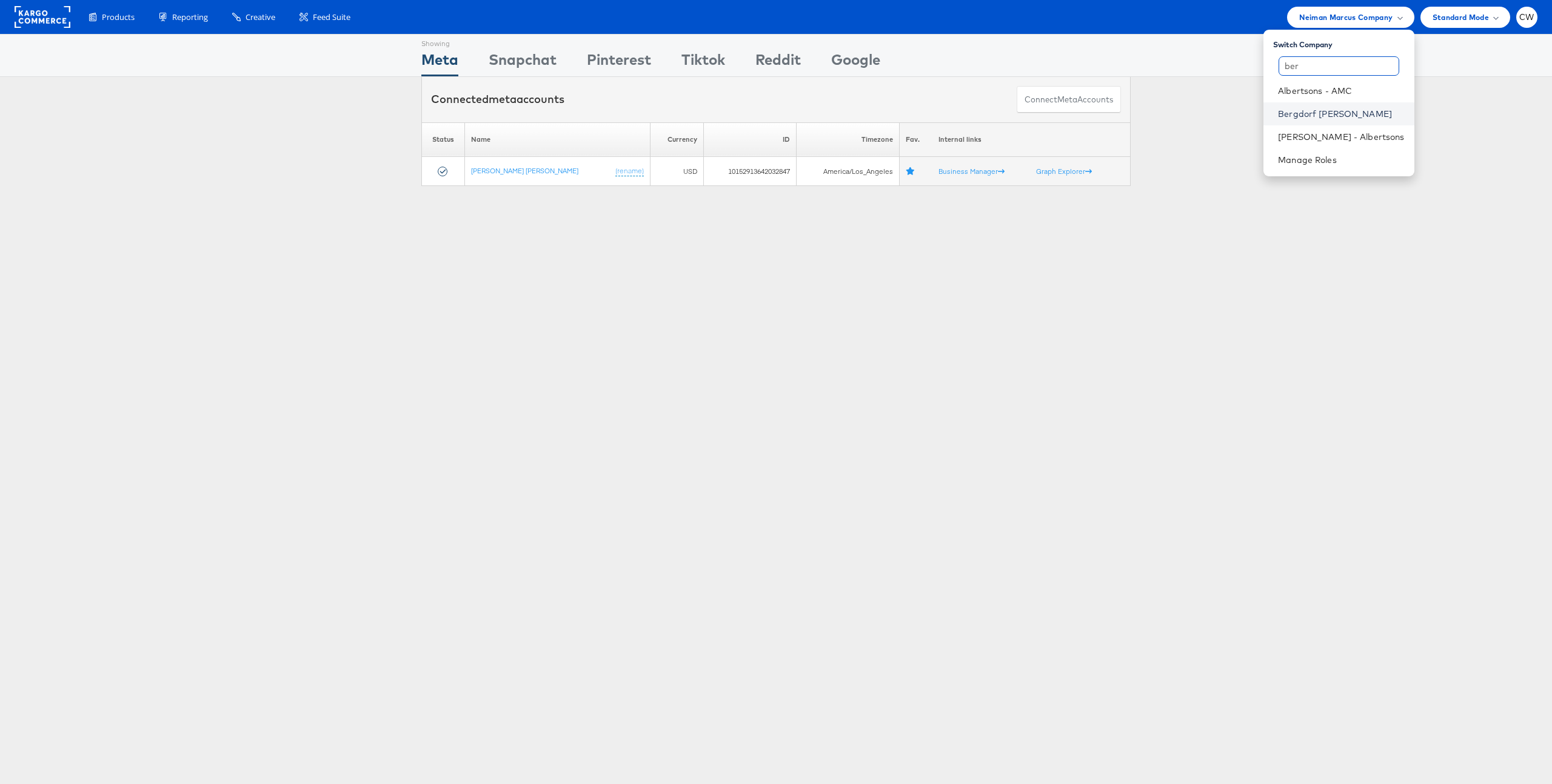
type input "ber"
click at [1335, 111] on link "Bergdorf [PERSON_NAME]" at bounding box center [1341, 114] width 126 height 12
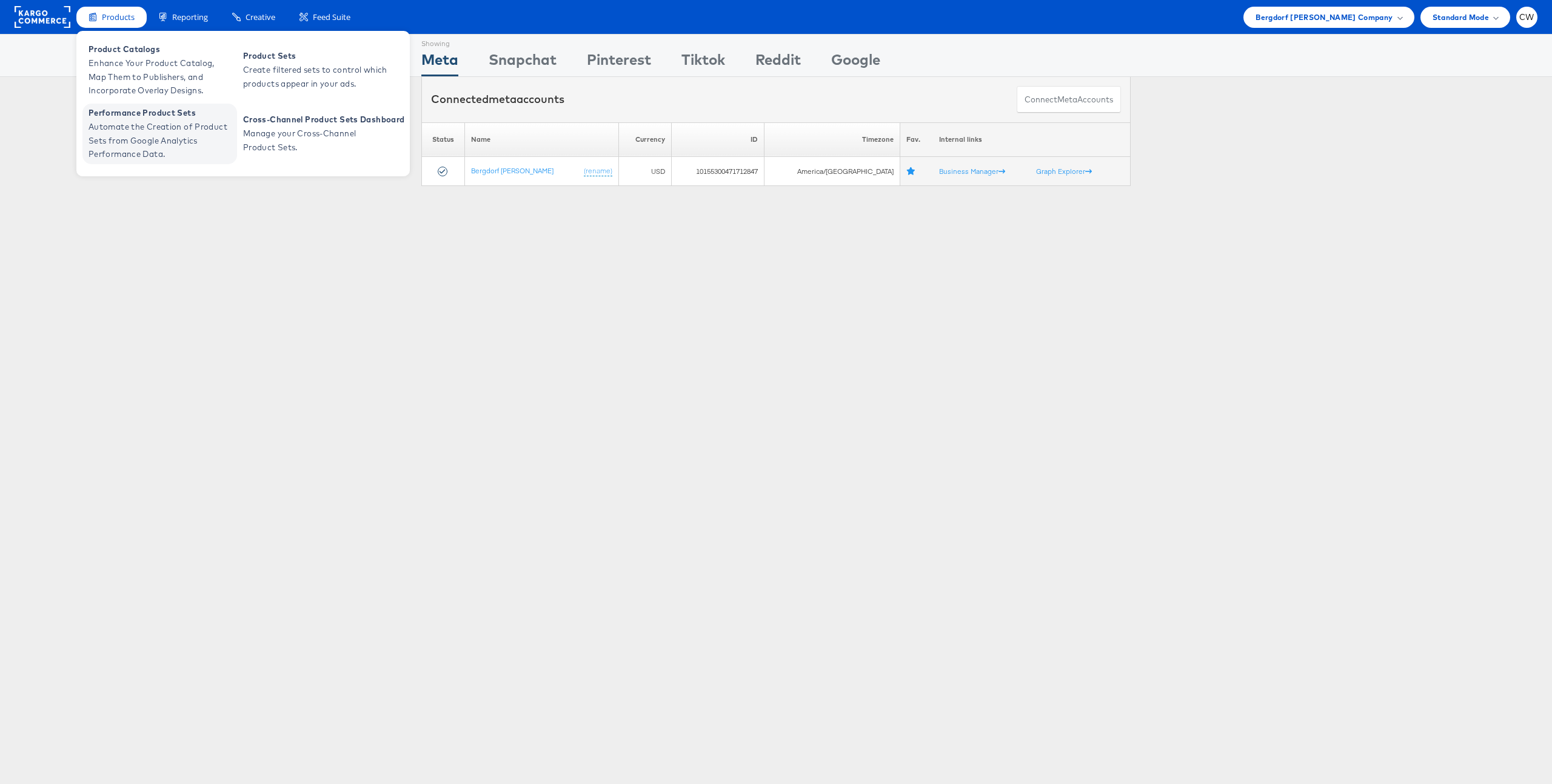
click at [142, 145] on span "Automate the Creation of Product Sets from Google Analytics Performance Data." at bounding box center [161, 141] width 145 height 41
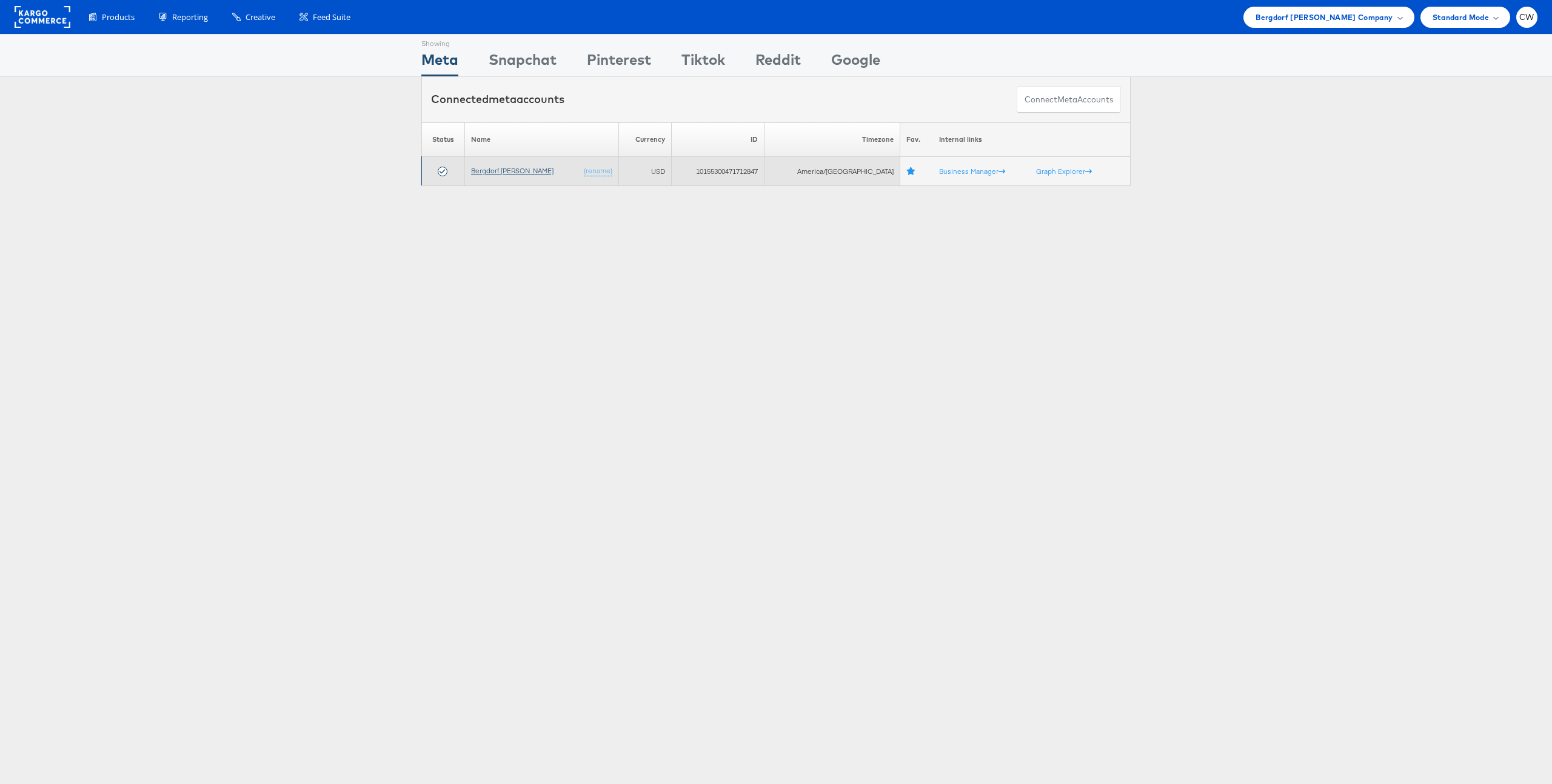
click at [497, 169] on link "Bergdorf [PERSON_NAME]" at bounding box center [512, 170] width 82 height 9
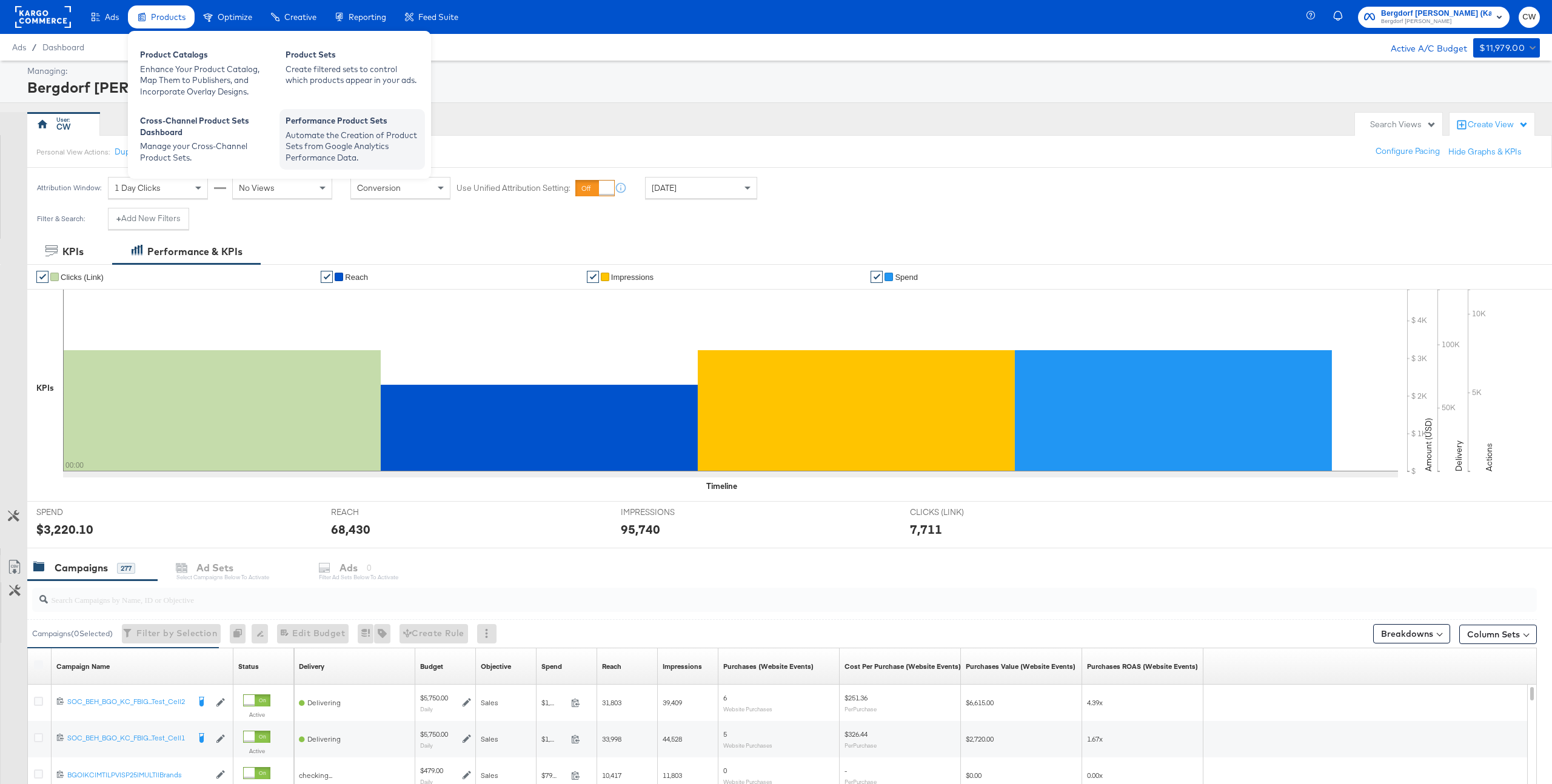
click at [318, 134] on div "Automate the Creation of Product Sets from Google Analytics Performance Data." at bounding box center [352, 147] width 133 height 34
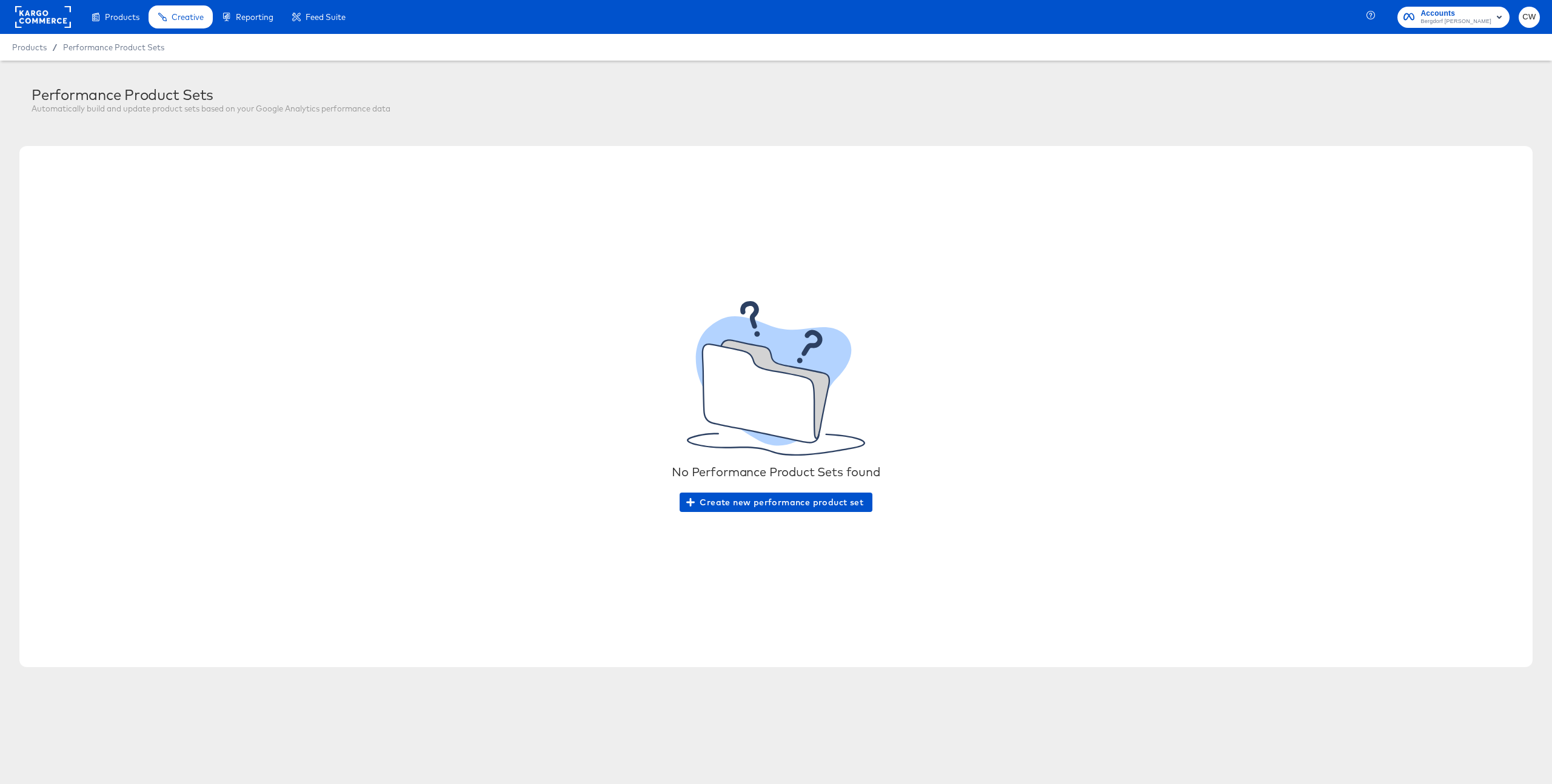
click at [43, 17] on rect at bounding box center [43, 17] width 56 height 22
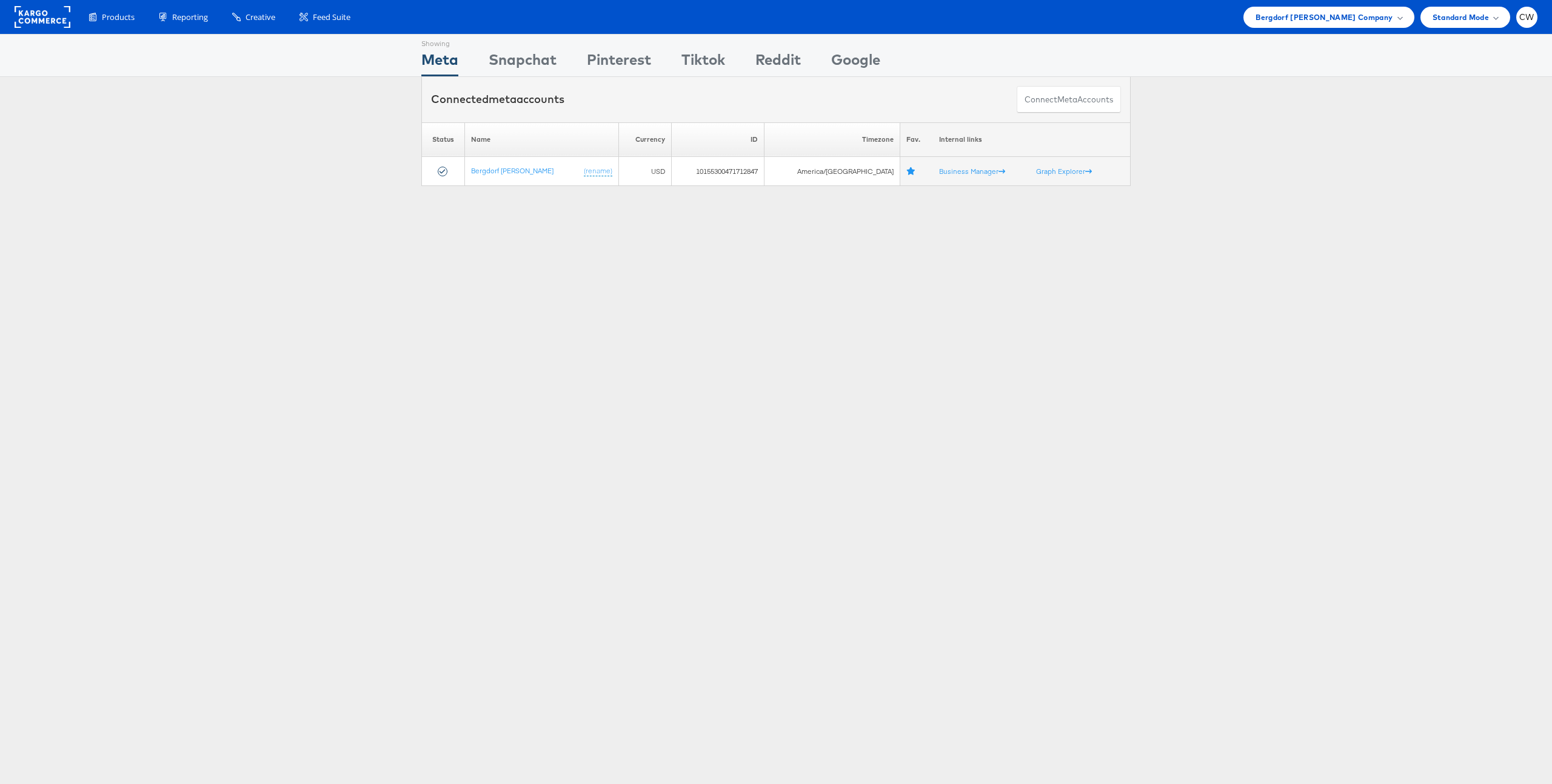
click at [1364, 28] on div "Products Product Catalogs Enhance Your Product Catalog, Map Them to Publishers,…" at bounding box center [776, 17] width 1552 height 34
click at [1367, 21] on span "Bergdorf [PERSON_NAME] Company" at bounding box center [1324, 17] width 137 height 12
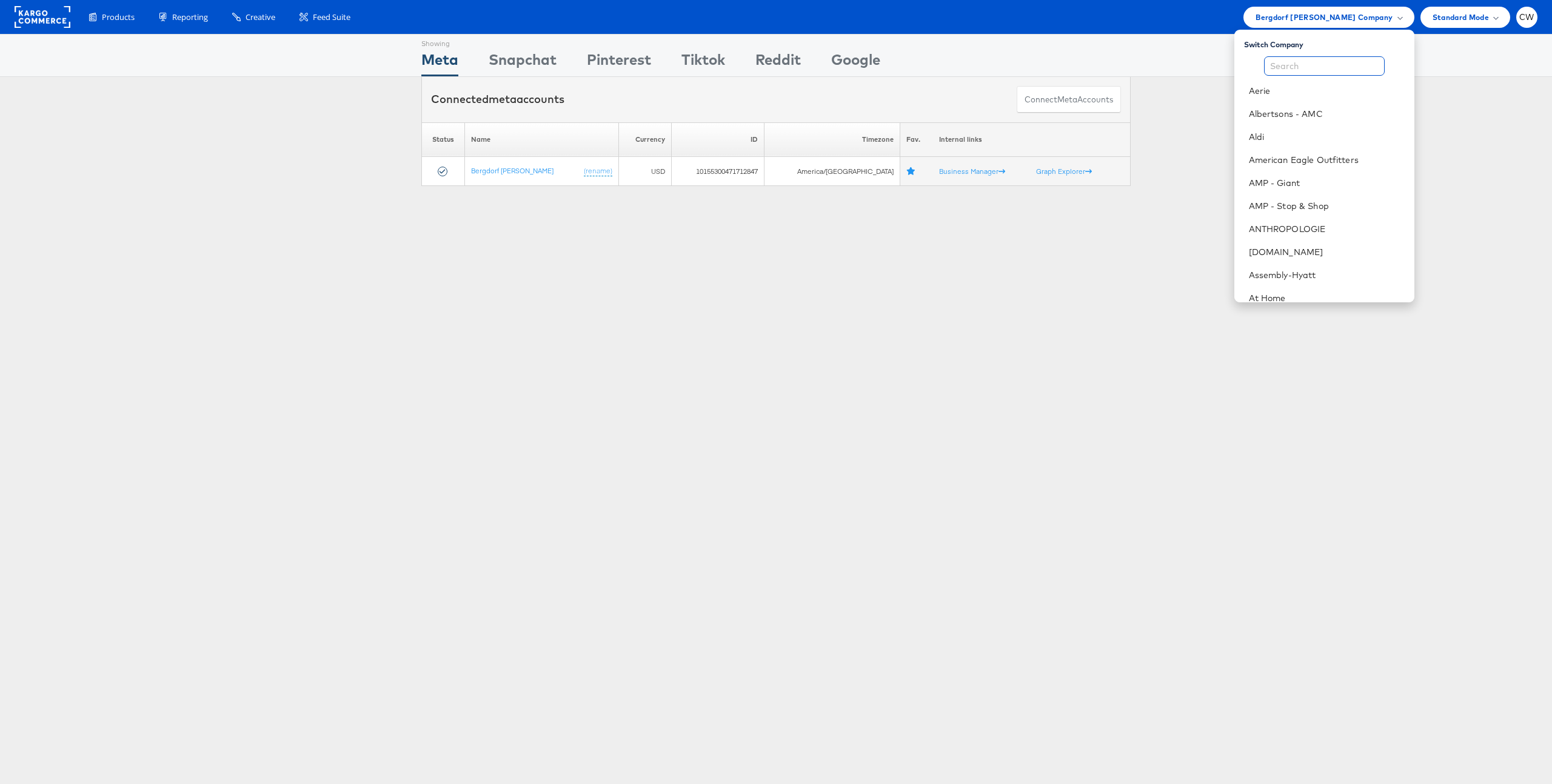
click at [1324, 66] on input "text" at bounding box center [1324, 66] width 120 height 19
type input "an"
click at [1310, 138] on link "ANTHROPOLOGIE" at bounding box center [1331, 137] width 149 height 12
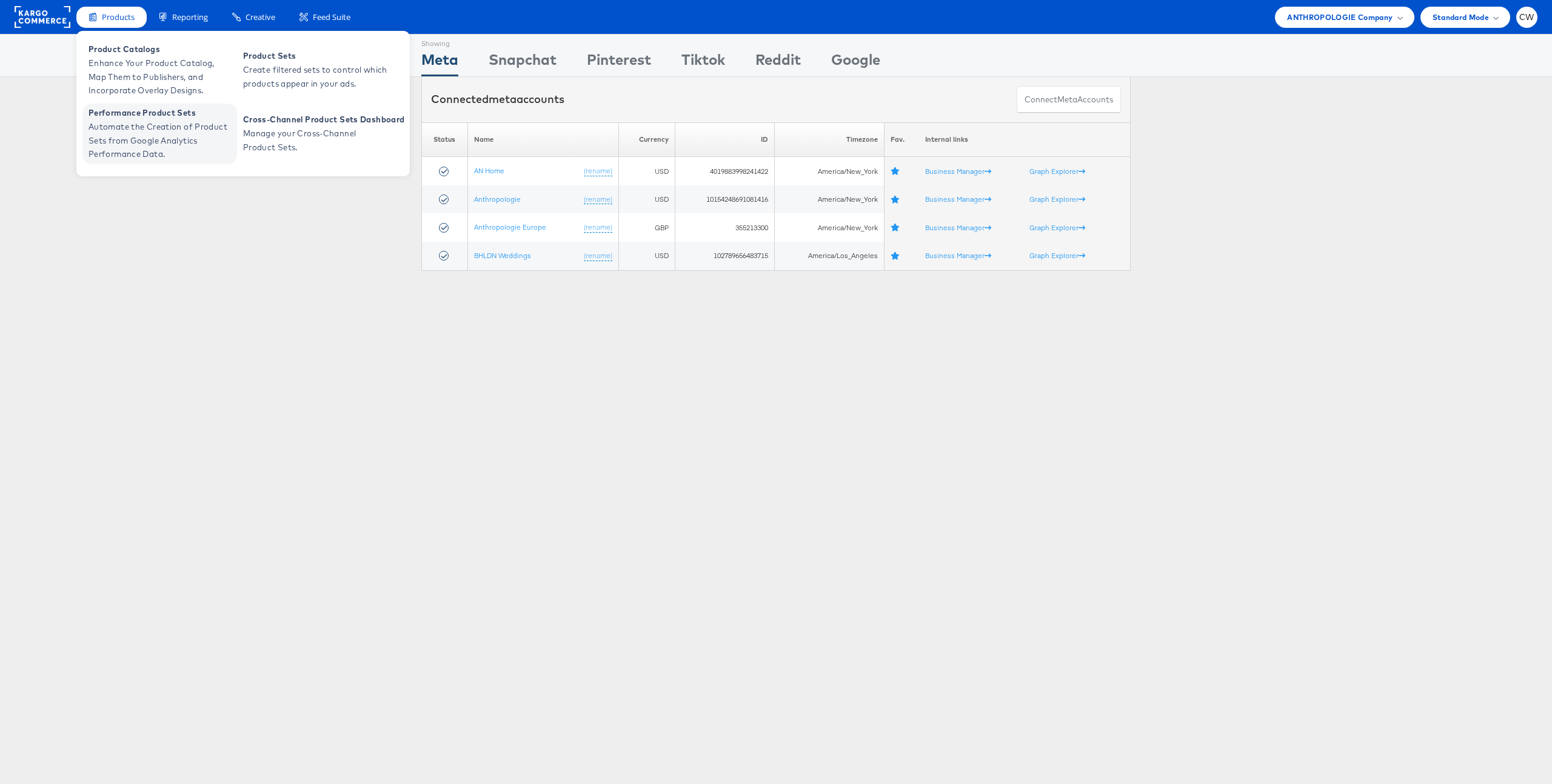
click at [187, 136] on span "Automate the Creation of Product Sets from Google Analytics Performance Data." at bounding box center [161, 141] width 145 height 41
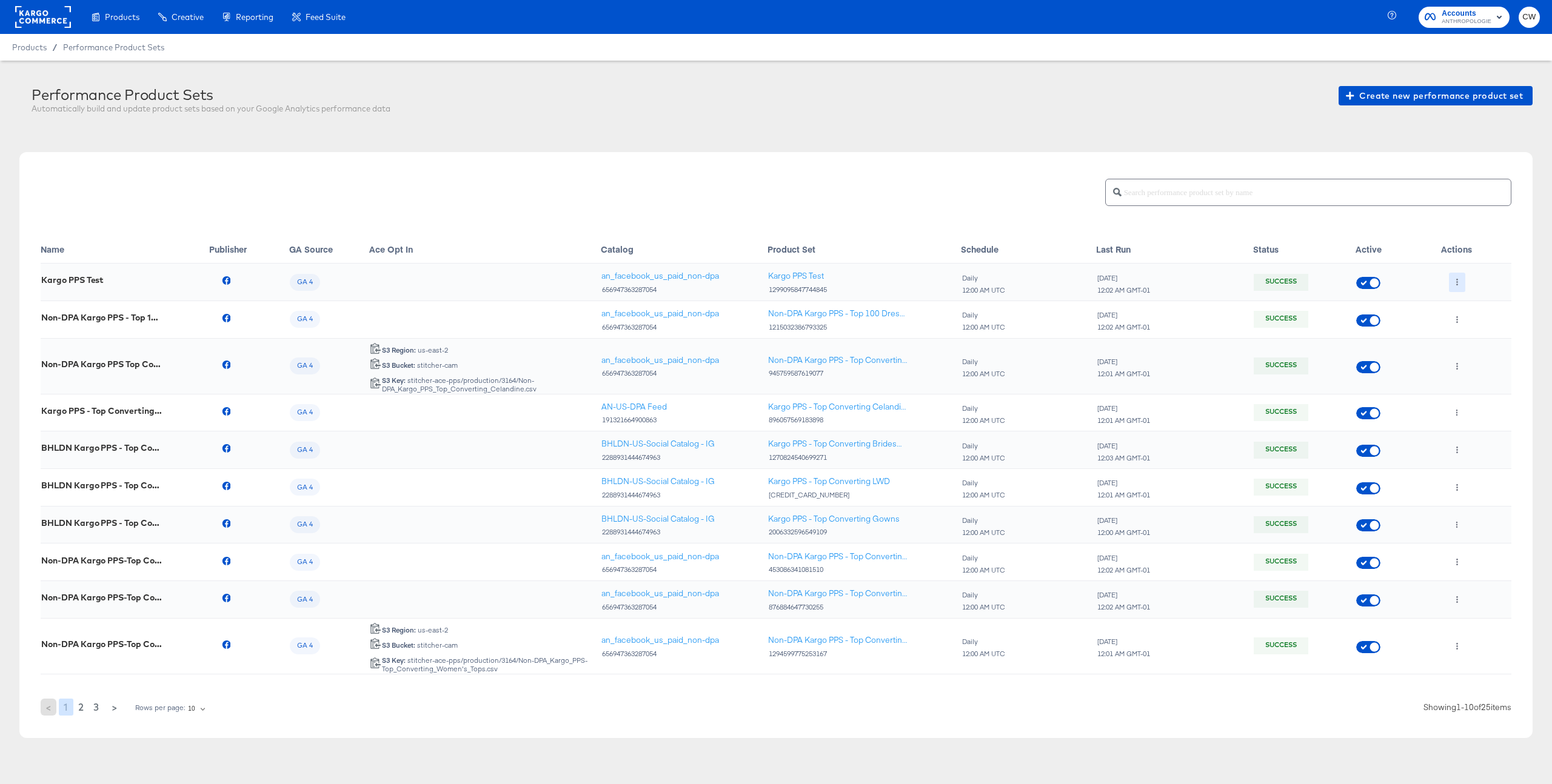
click at [1459, 277] on button "button" at bounding box center [1457, 283] width 17 height 19
click at [1488, 304] on li "Edit" at bounding box center [1481, 307] width 65 height 20
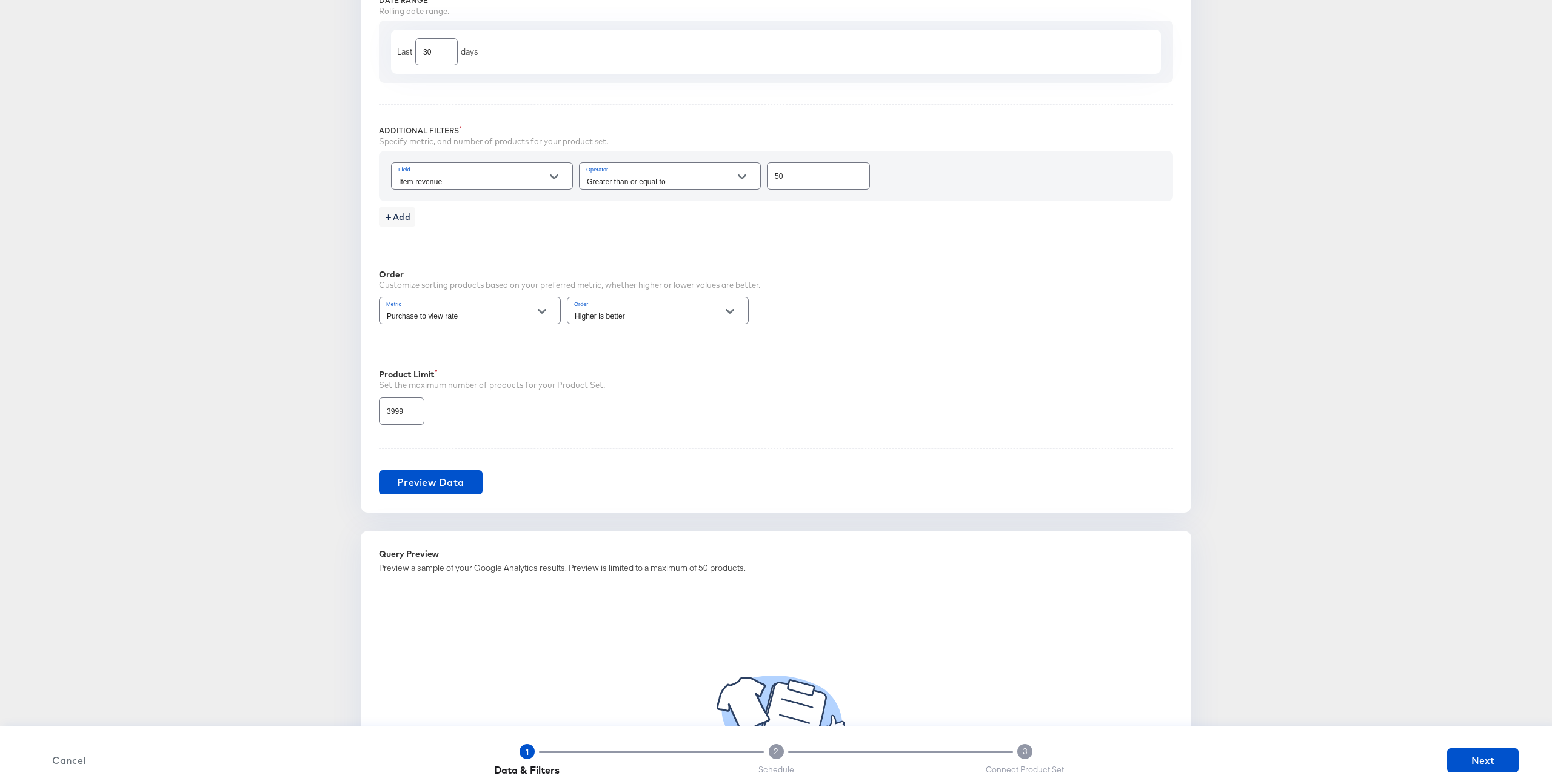
scroll to position [515, 0]
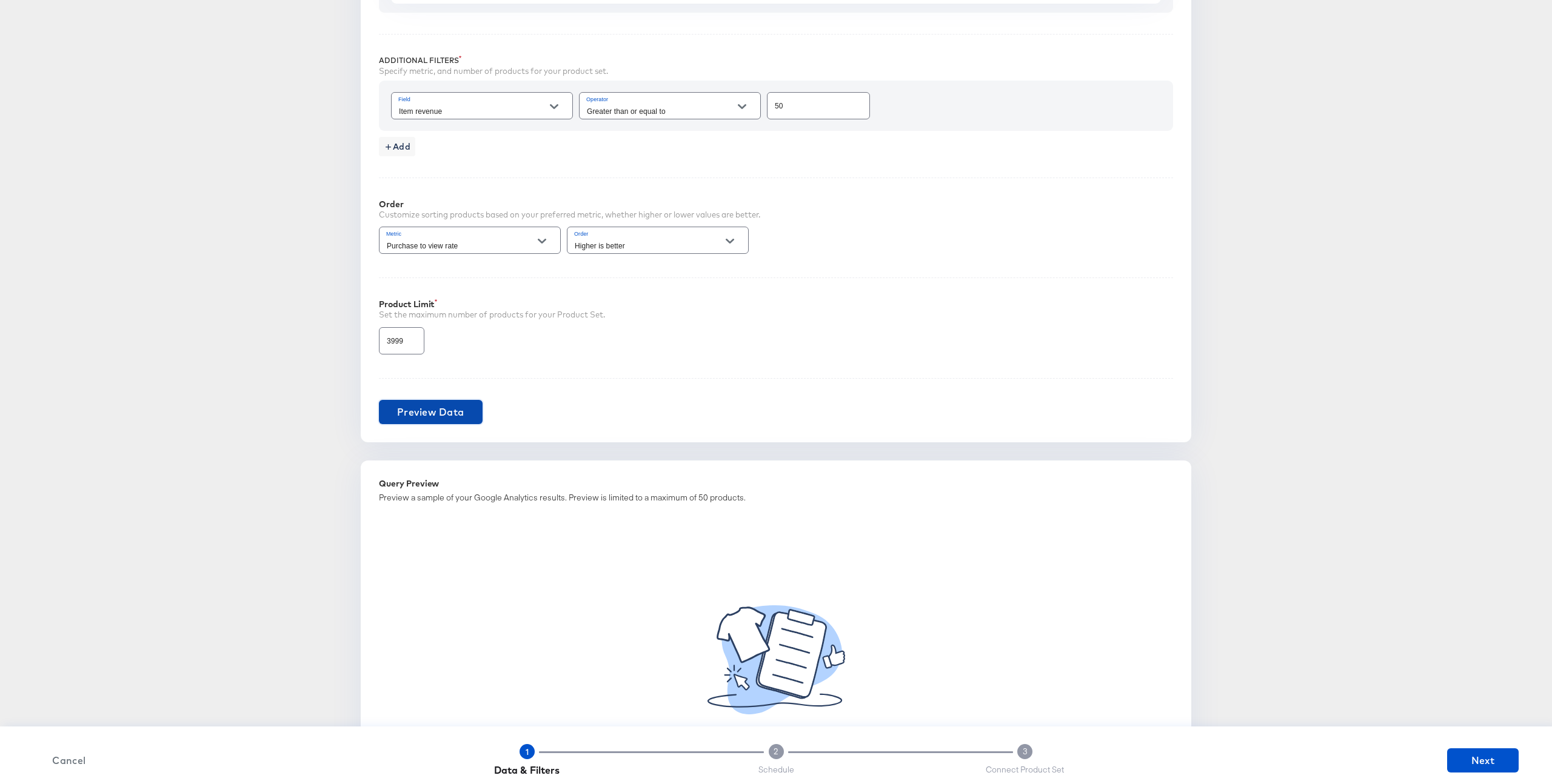
click at [463, 414] on span "Preview Data" at bounding box center [430, 412] width 67 height 17
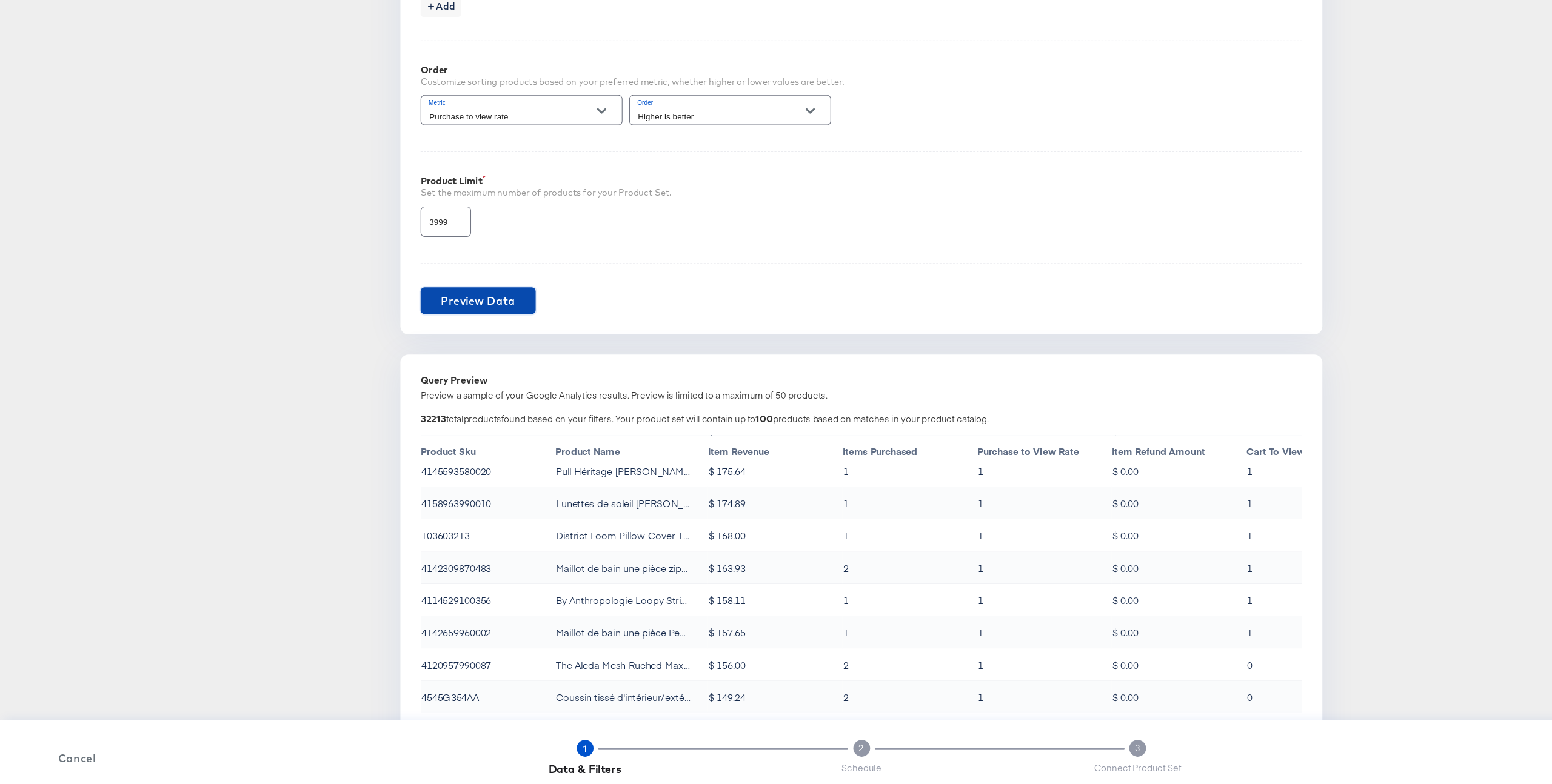
scroll to position [580, 0]
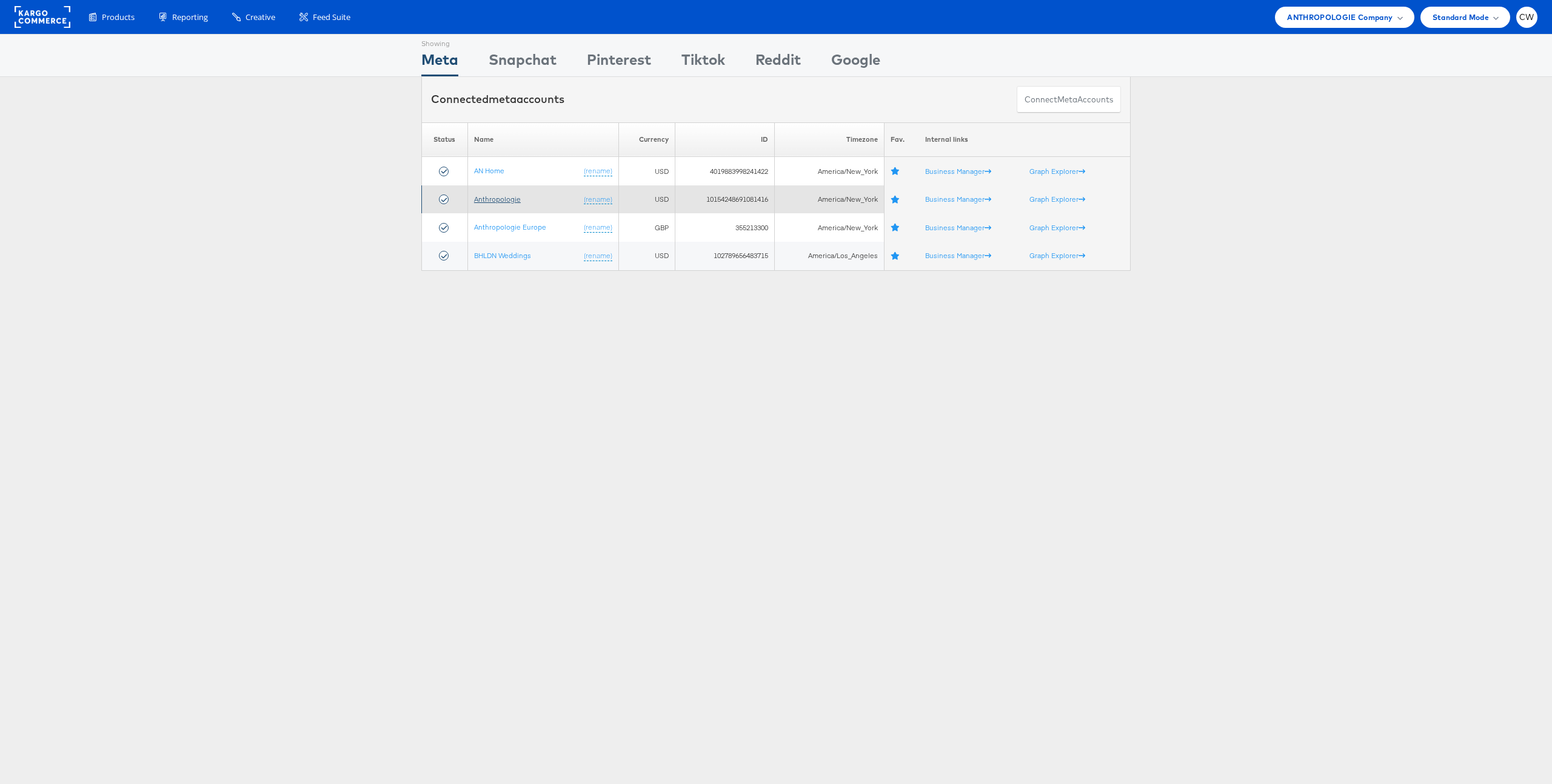
click at [510, 198] on link "Anthropologie" at bounding box center [498, 198] width 47 height 9
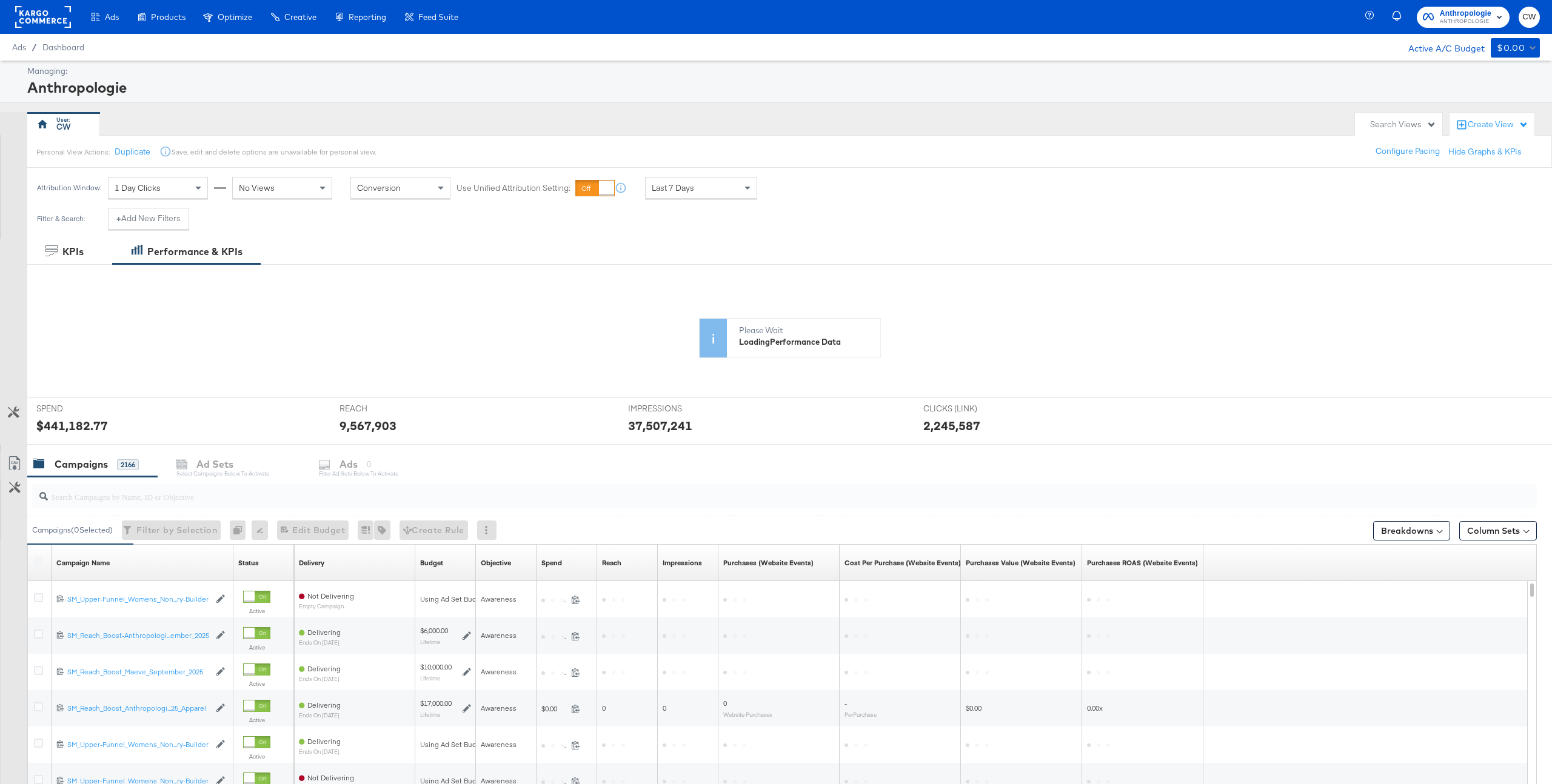
click at [1394, 129] on div "Search Views" at bounding box center [1403, 124] width 66 height 12
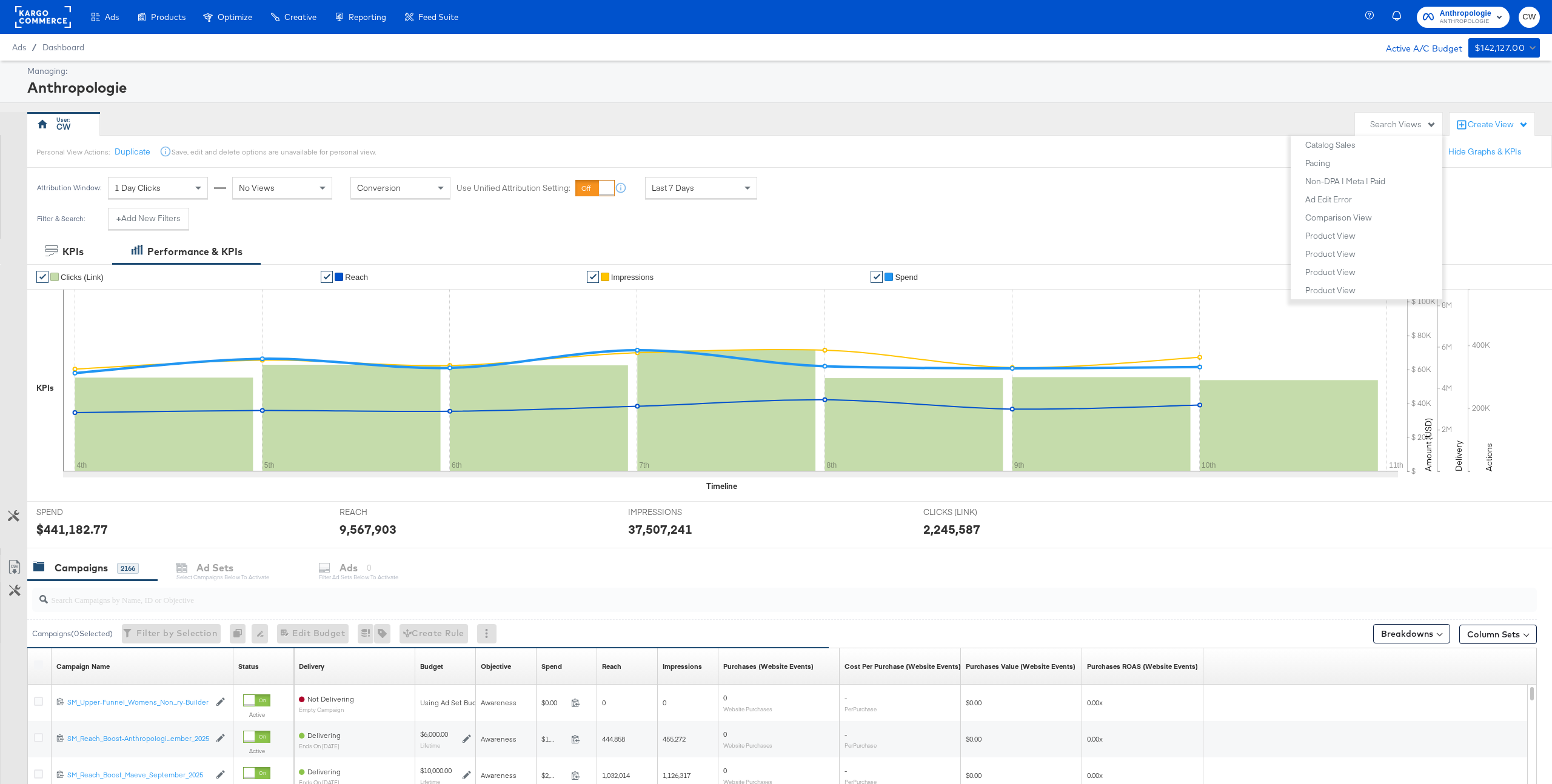
scroll to position [608, 0]
click at [1382, 250] on button "Product View" at bounding box center [1371, 251] width 133 height 15
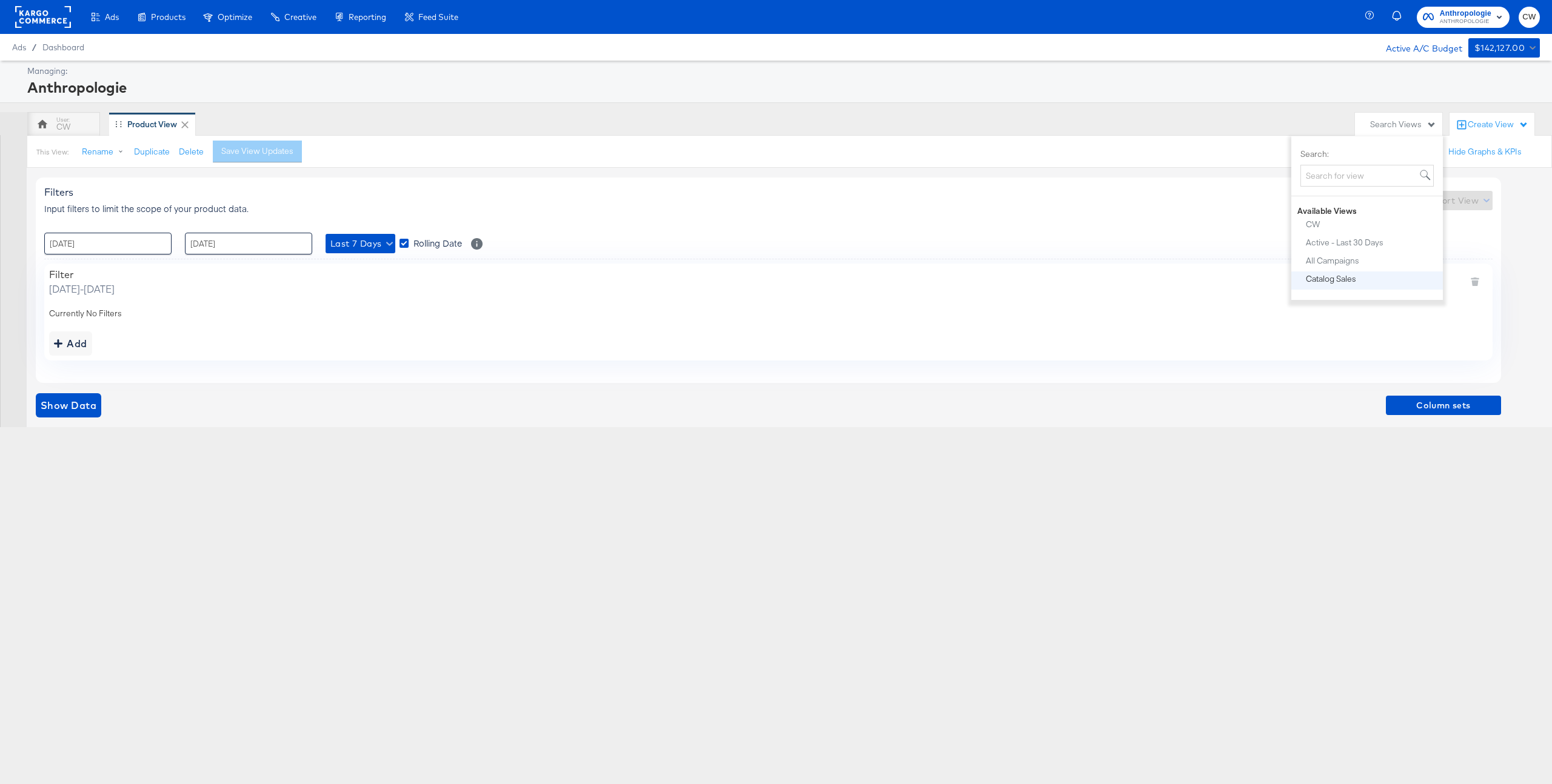
scroll to position [662, 0]
click at [1352, 271] on div "Product View" at bounding box center [1331, 271] width 50 height 8
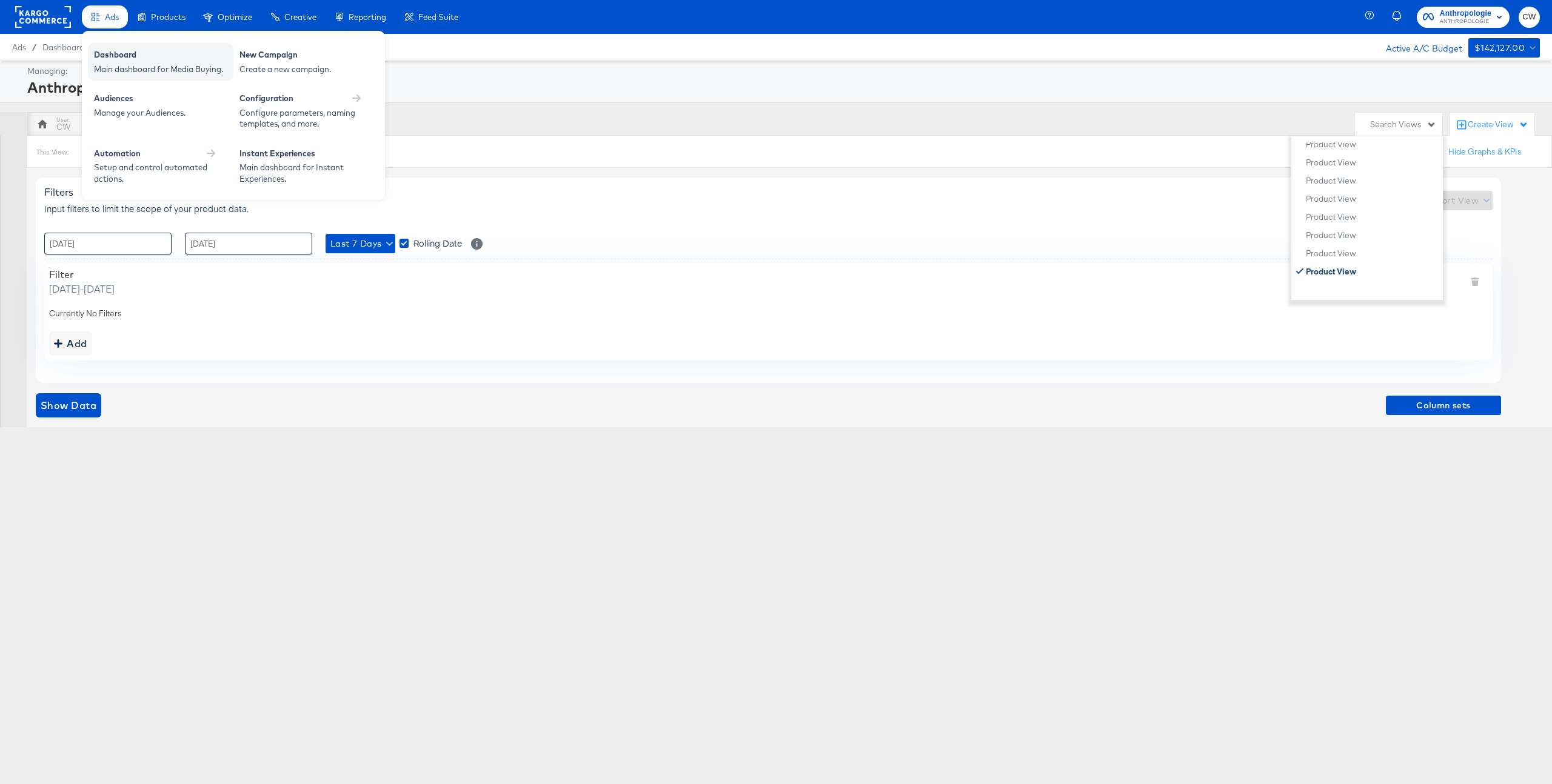
click at [129, 55] on div "Dashboard" at bounding box center [160, 56] width 133 height 15
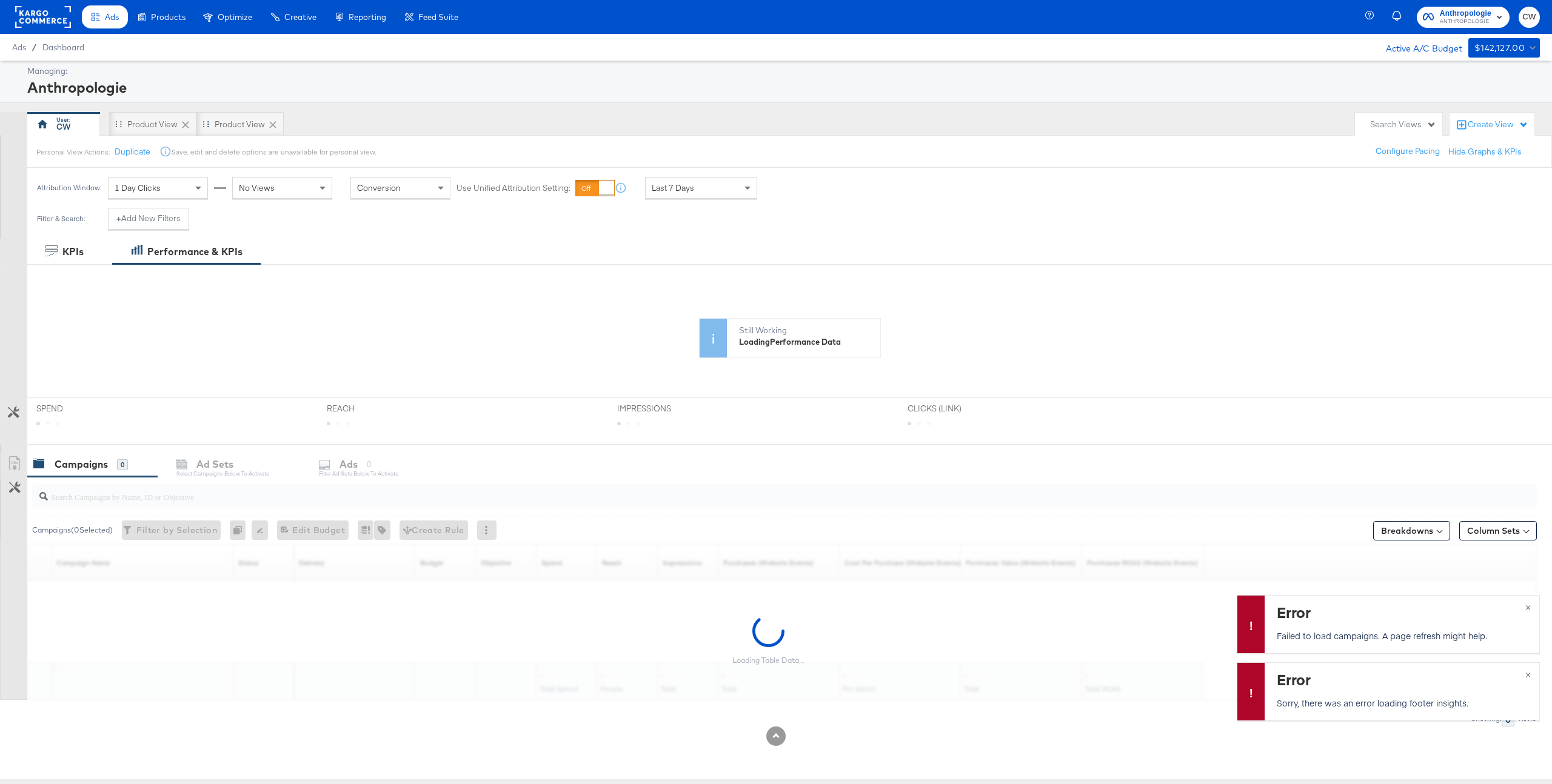
click at [270, 124] on icon at bounding box center [273, 125] width 12 height 12
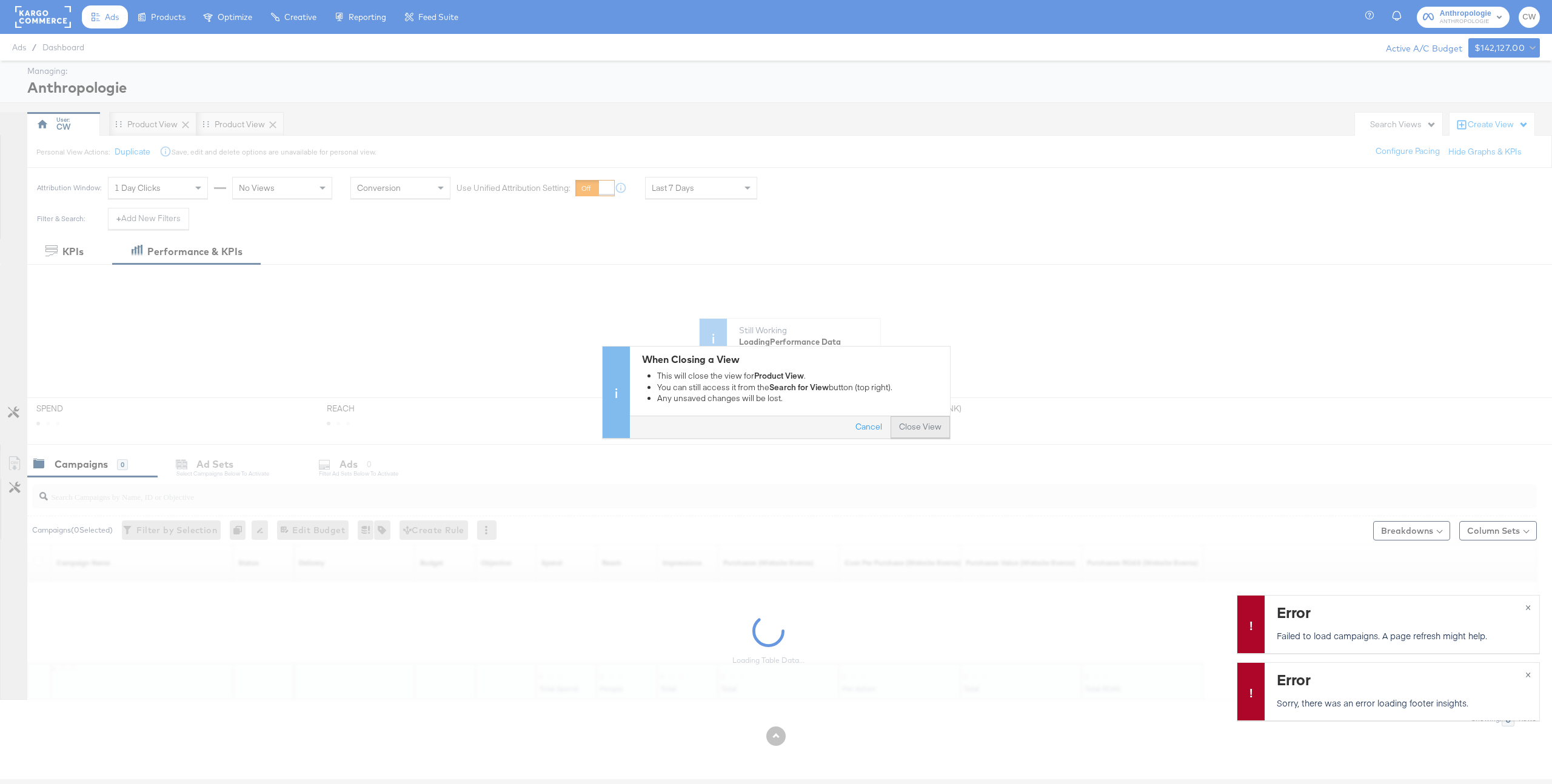
click at [923, 426] on button "Close View" at bounding box center [921, 427] width 59 height 22
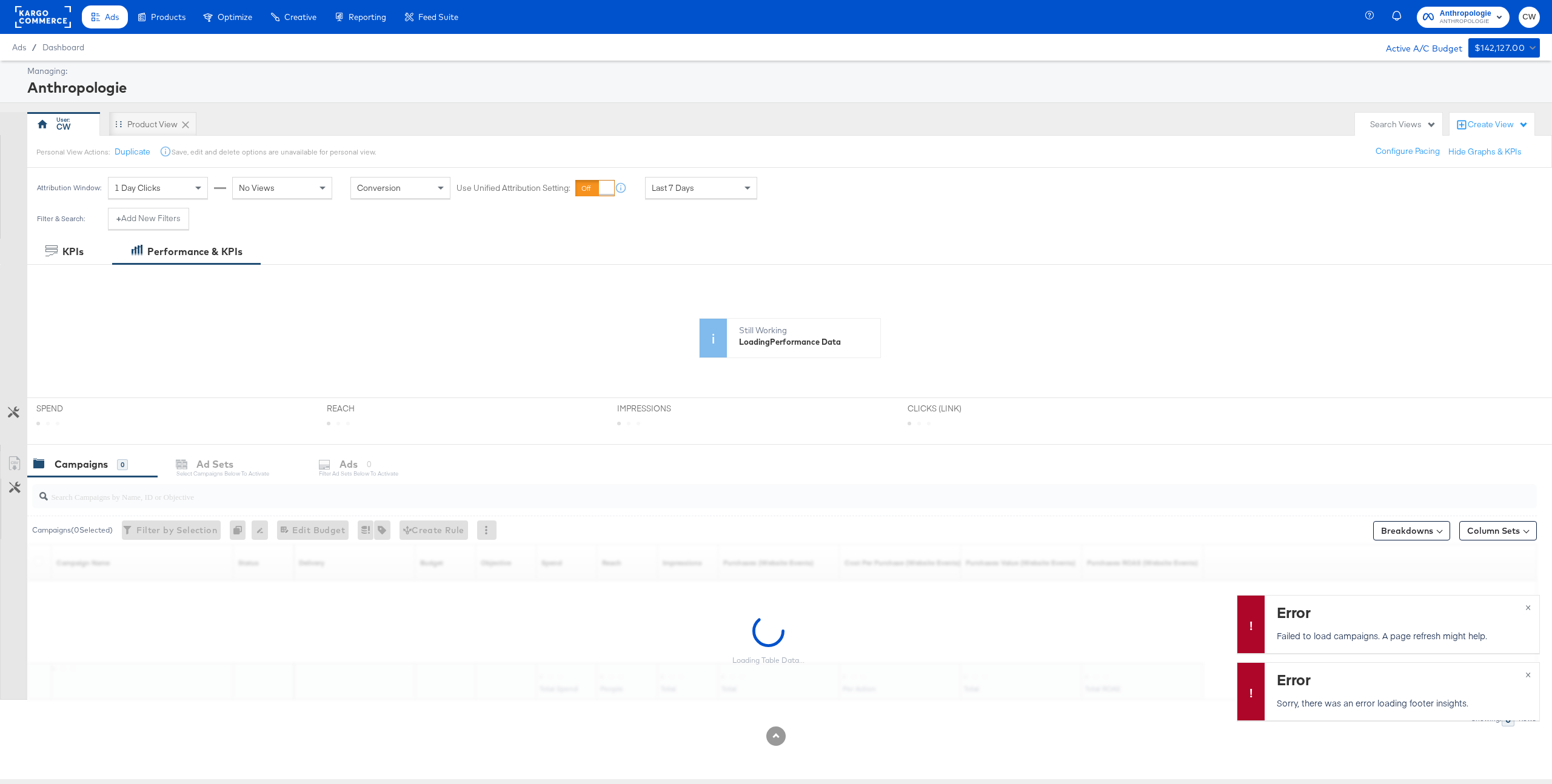
click at [182, 121] on icon at bounding box center [185, 124] width 8 height 8
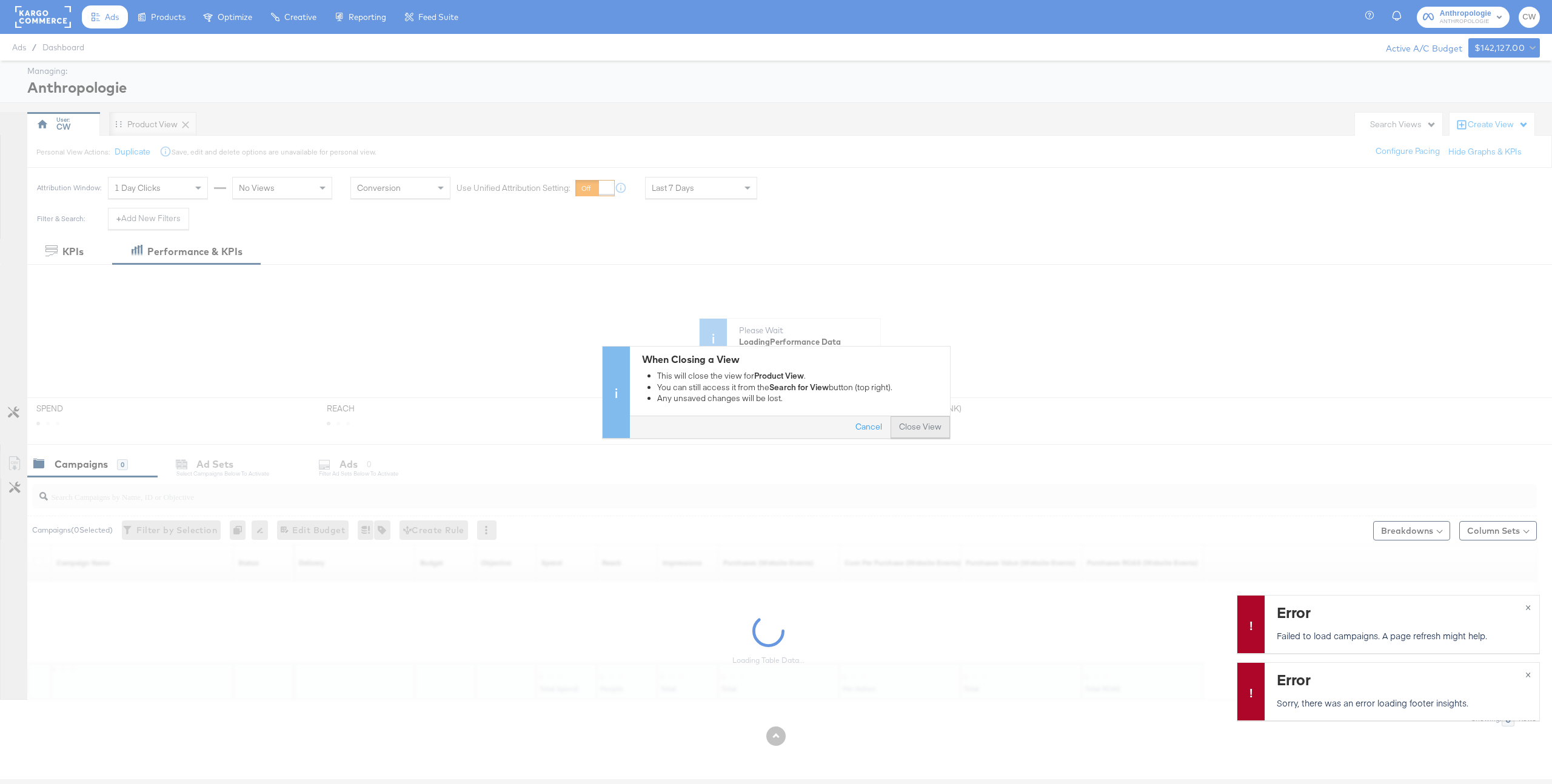
click at [932, 425] on button "Close View" at bounding box center [921, 427] width 59 height 22
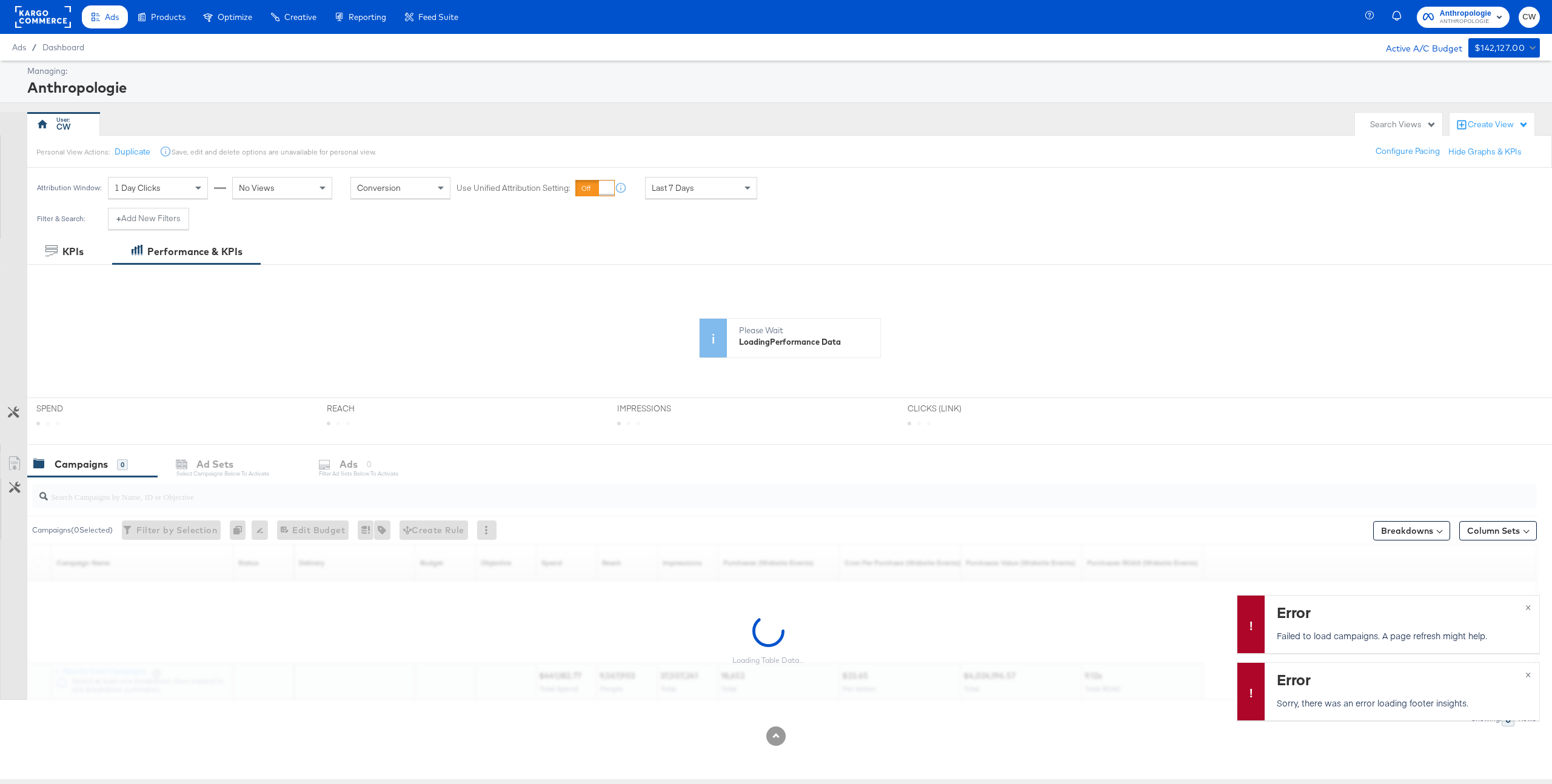
click at [1379, 122] on div "Search Views" at bounding box center [1403, 124] width 66 height 12
click at [1342, 227] on div "All Campaigns" at bounding box center [1332, 223] width 53 height 8
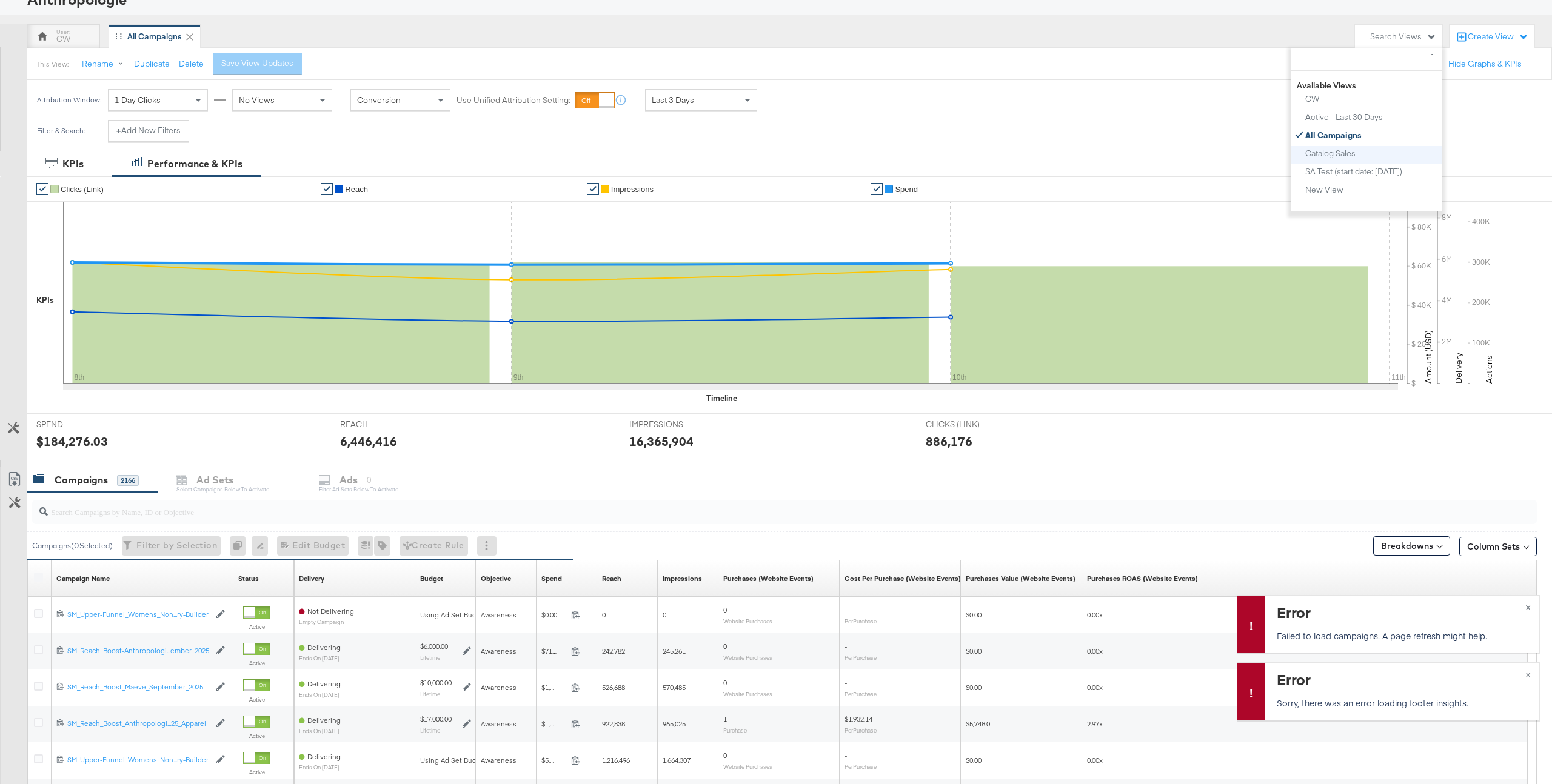
scroll to position [46, 0]
click at [1345, 149] on div "Catalog Sales" at bounding box center [1331, 144] width 50 height 8
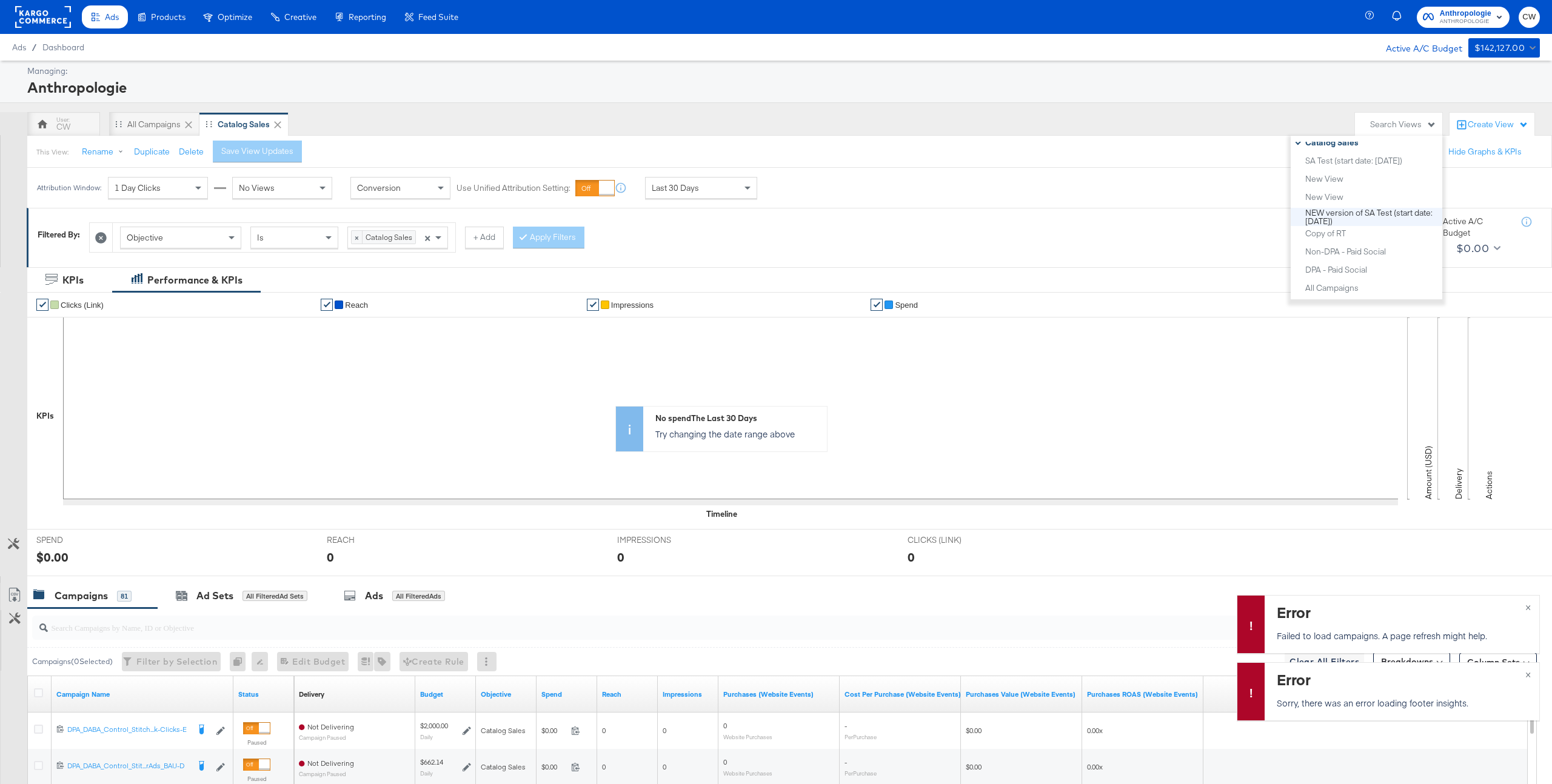
scroll to position [147, 0]
click at [1358, 254] on div "DPA - Paid Social" at bounding box center [1336, 258] width 62 height 8
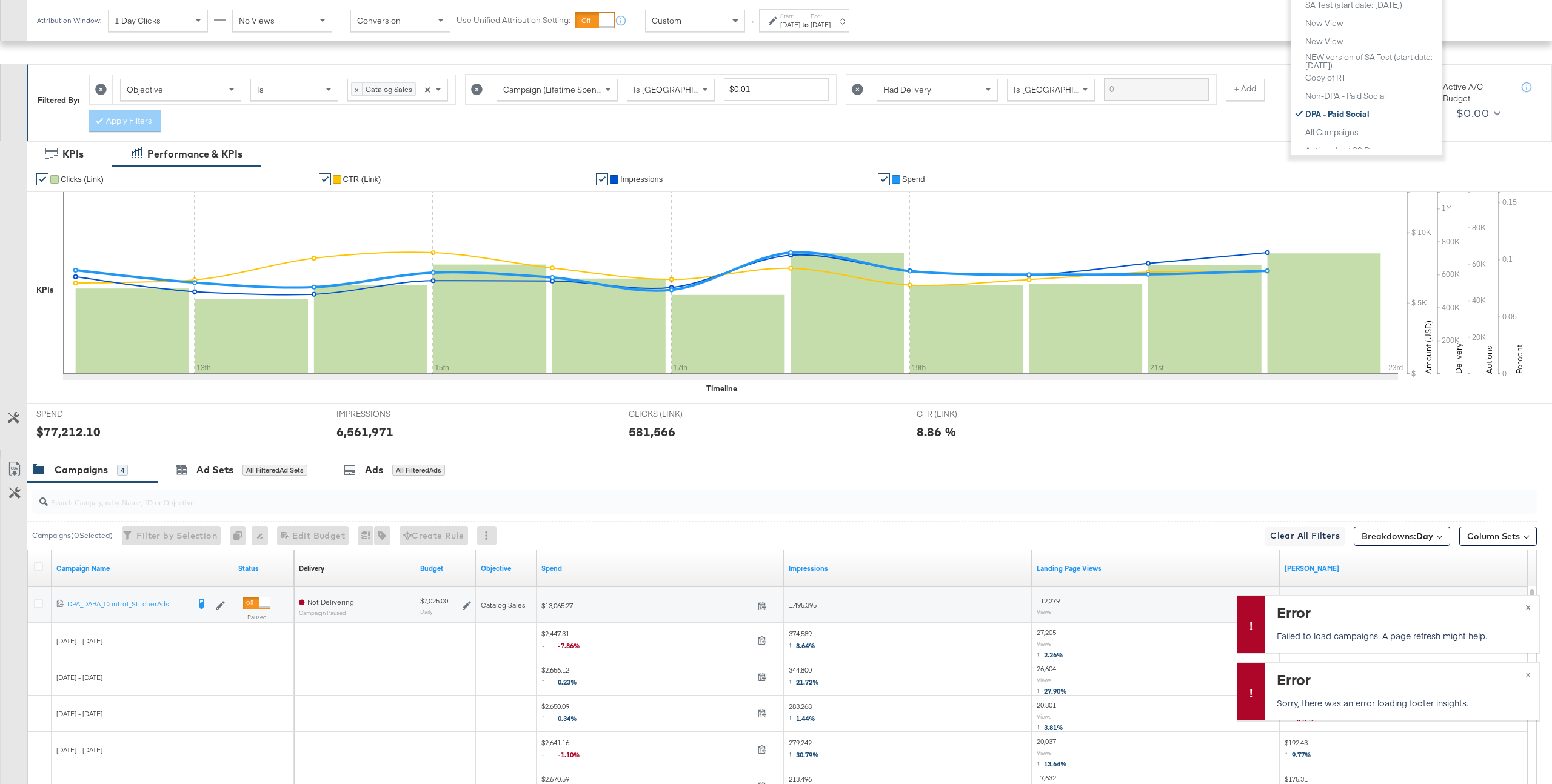
scroll to position [327, 0]
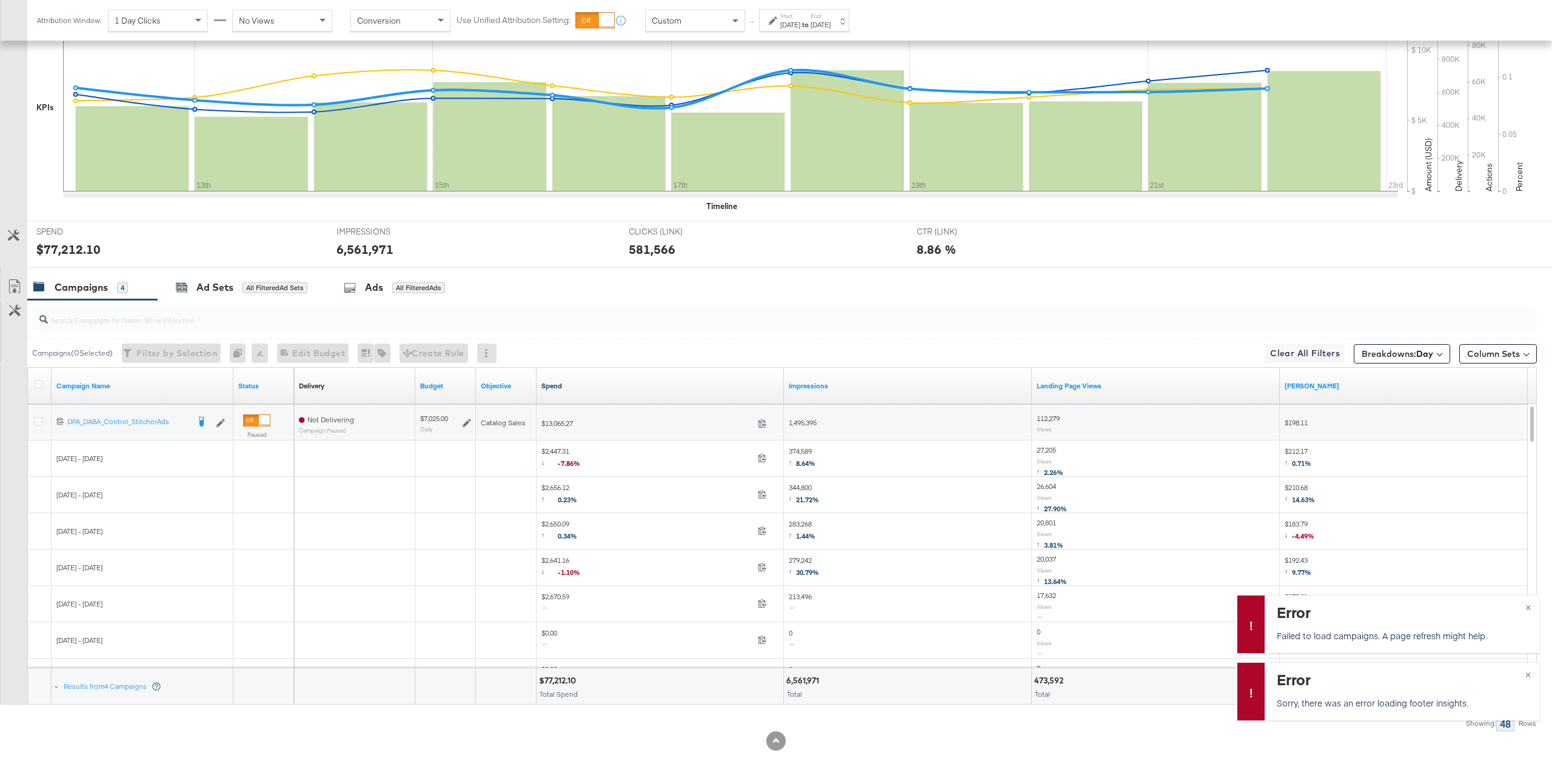
click at [554, 385] on link "Spend" at bounding box center [660, 386] width 238 height 10
click at [253, 384] on link "Status" at bounding box center [264, 386] width 51 height 10
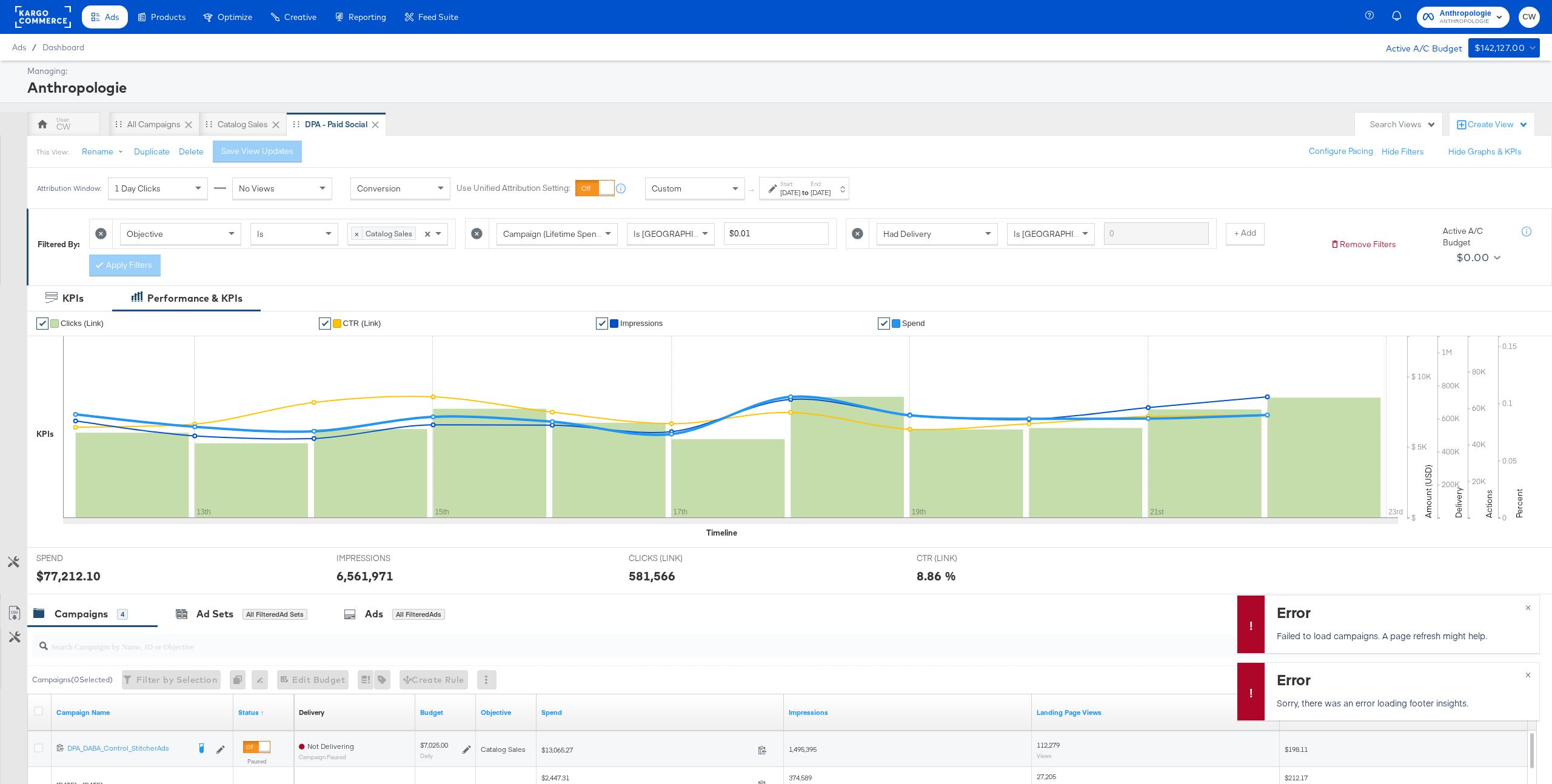
click at [1405, 130] on div "Search Views" at bounding box center [1398, 124] width 87 height 24
click at [1379, 248] on div "All Paid Social (Last Month)" at bounding box center [1354, 244] width 98 height 8
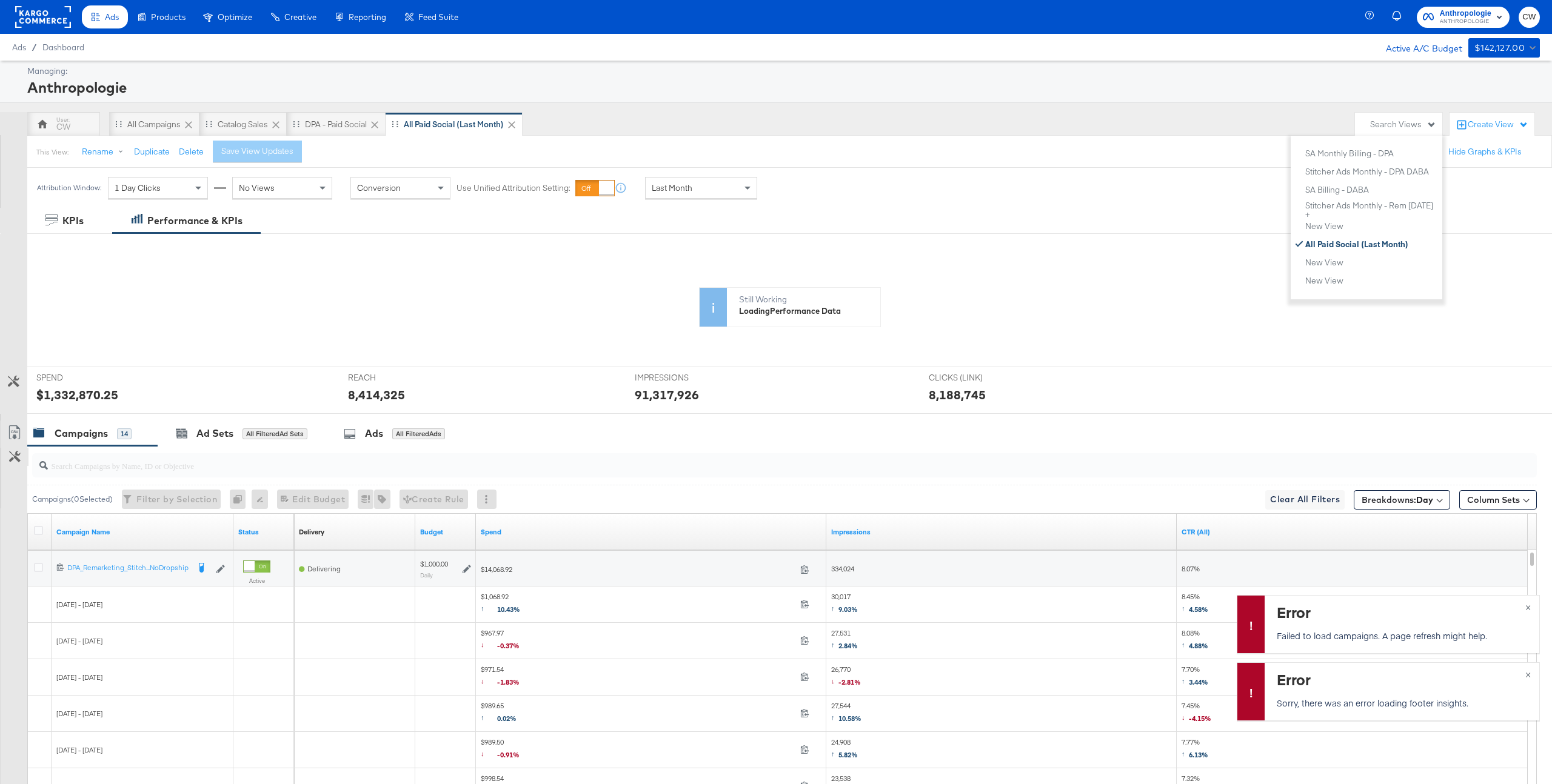
click at [11, 464] on button "Customize KPIs" at bounding box center [15, 457] width 27 height 18
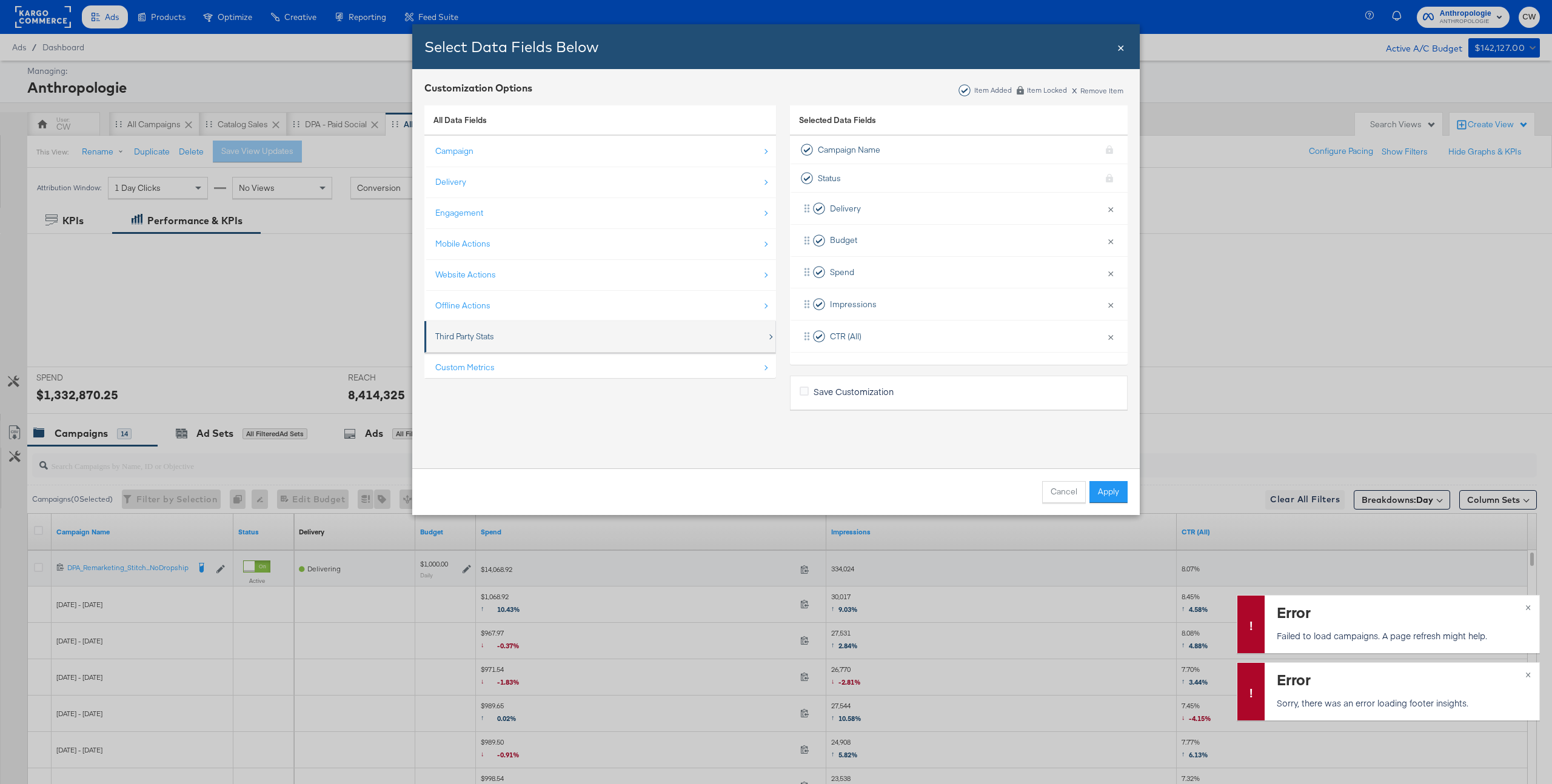
click at [484, 333] on div "Third Party Stats" at bounding box center [464, 337] width 59 height 12
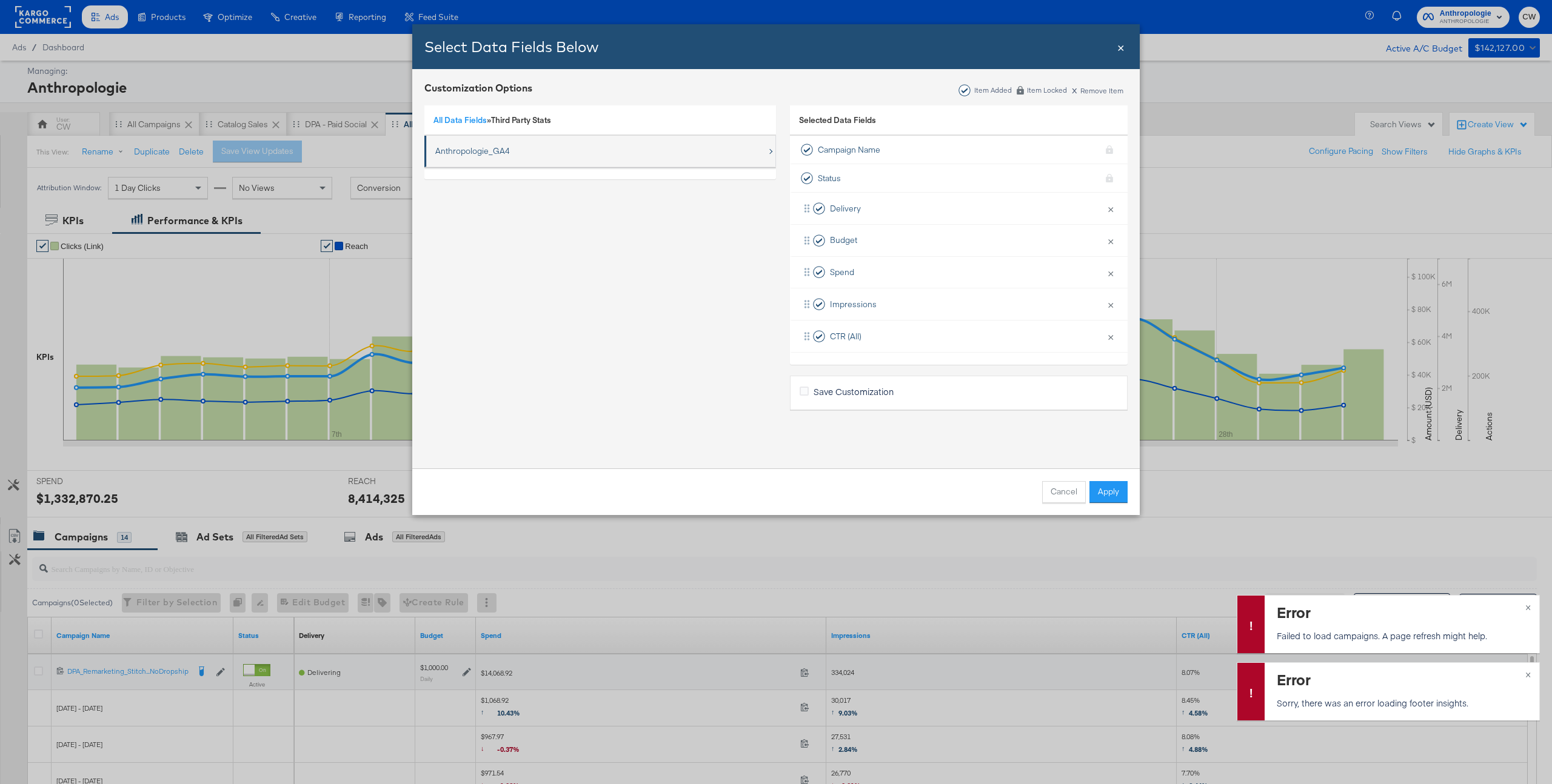
click at [480, 153] on div "Anthropologie_GA4" at bounding box center [472, 151] width 75 height 12
click at [453, 150] on div "Sessions" at bounding box center [466, 151] width 34 height 25
click at [454, 174] on div "Revenue" at bounding box center [466, 182] width 34 height 25
click at [459, 207] on div "Transactions" at bounding box center [473, 213] width 47 height 25
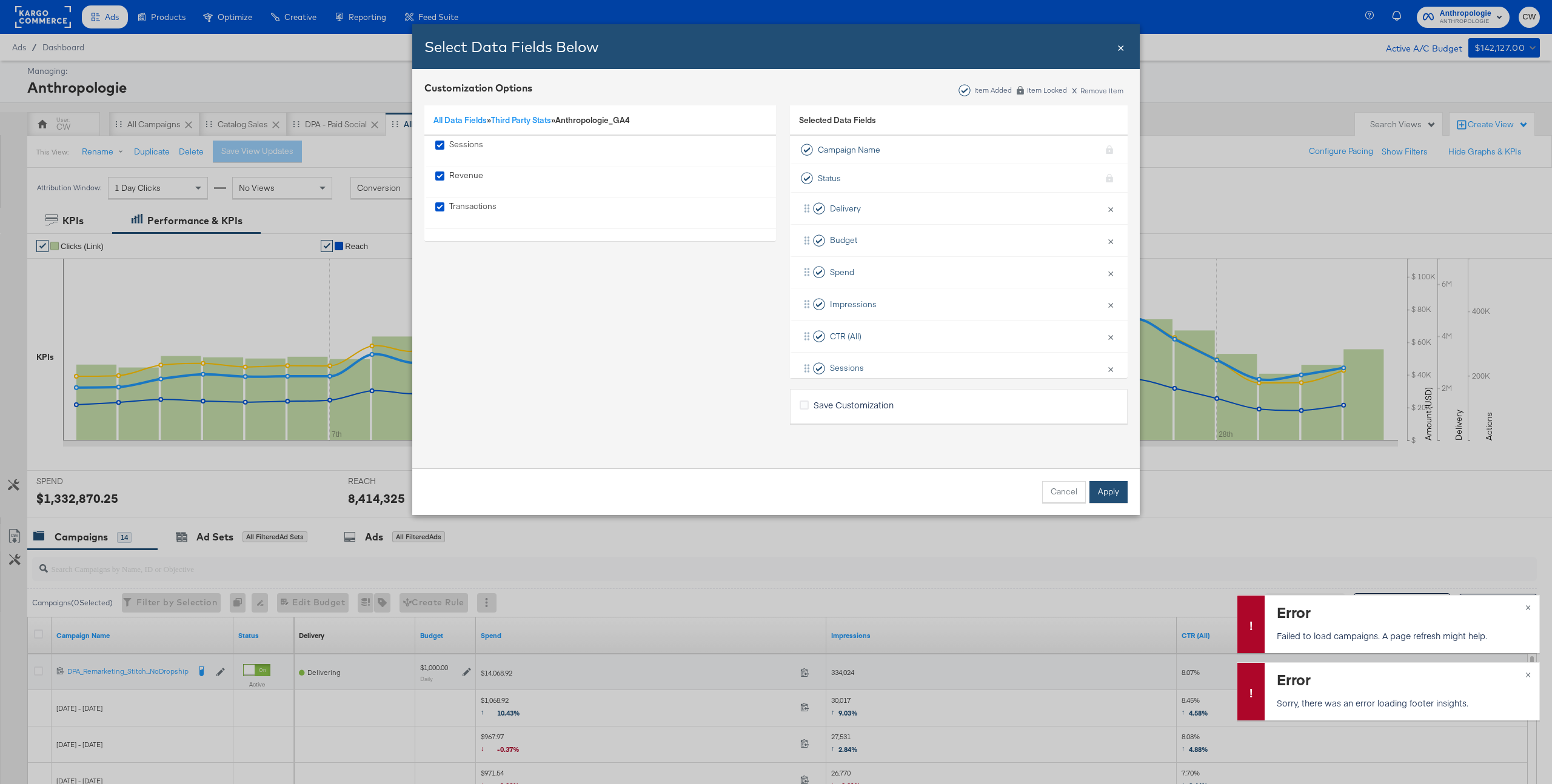
click at [1098, 489] on button "Apply" at bounding box center [1108, 492] width 38 height 22
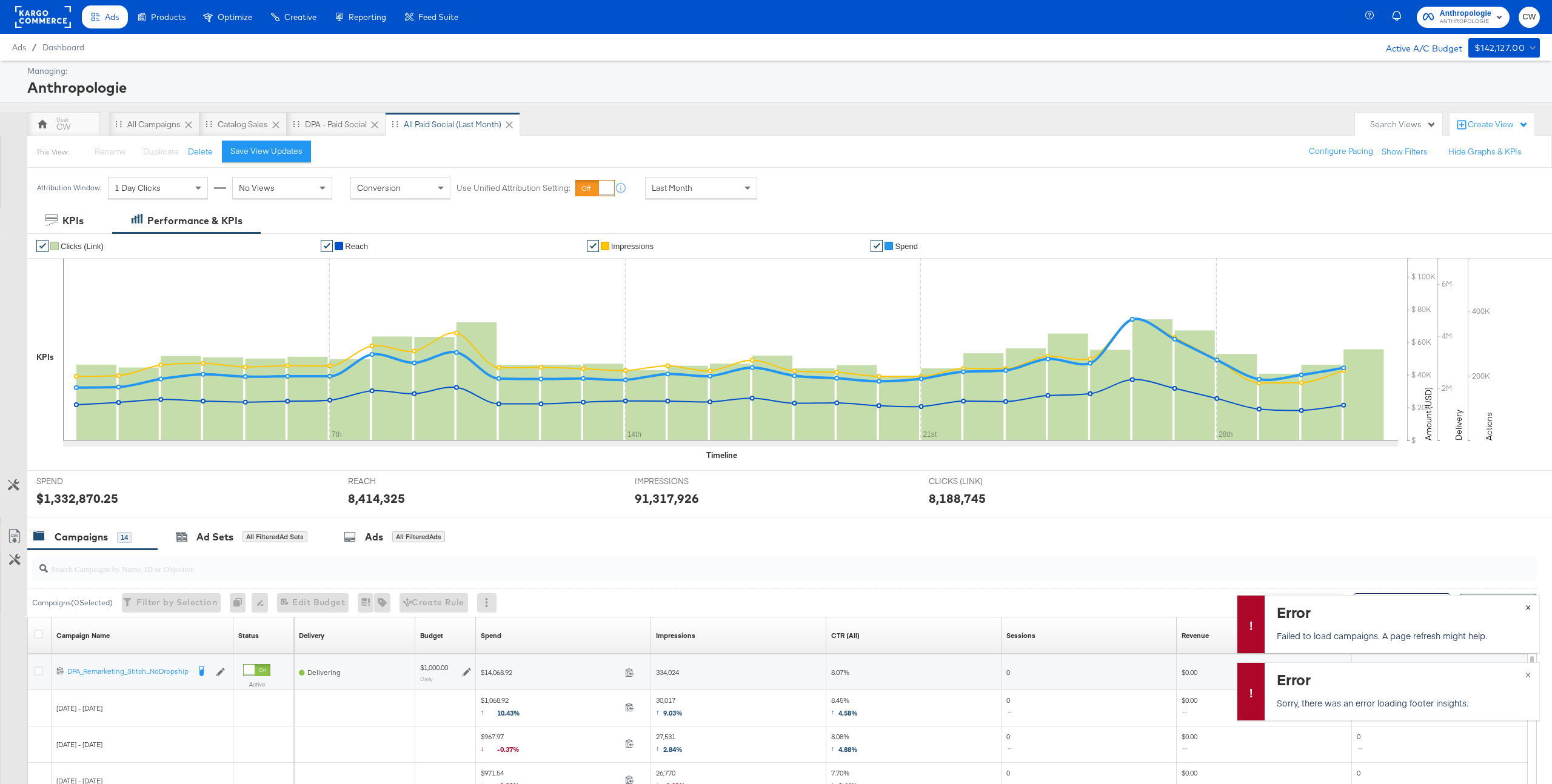
click at [1528, 607] on span "×" at bounding box center [1528, 606] width 6 height 14
click at [1527, 674] on span "×" at bounding box center [1528, 673] width 6 height 14
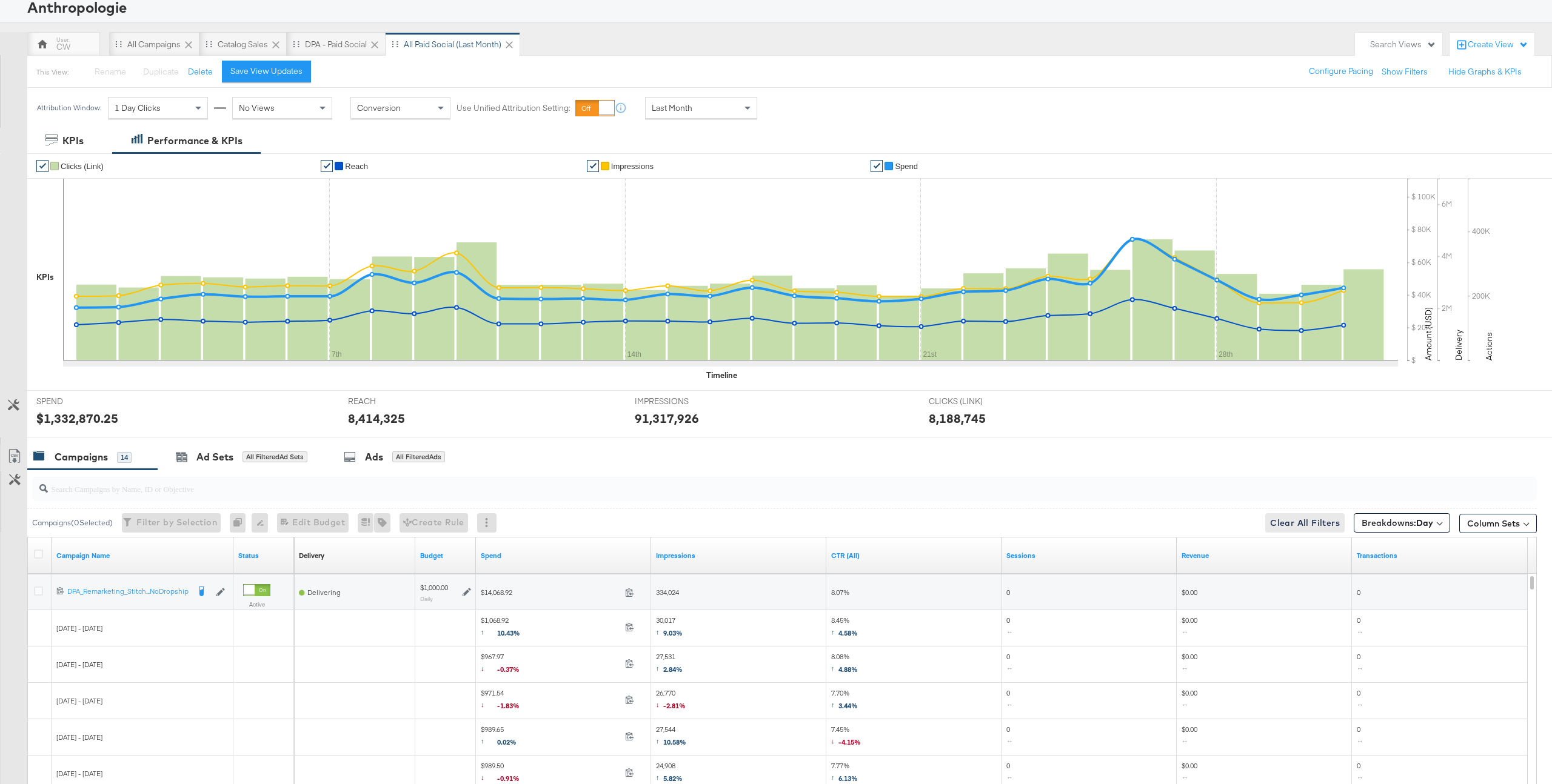
scroll to position [95, 0]
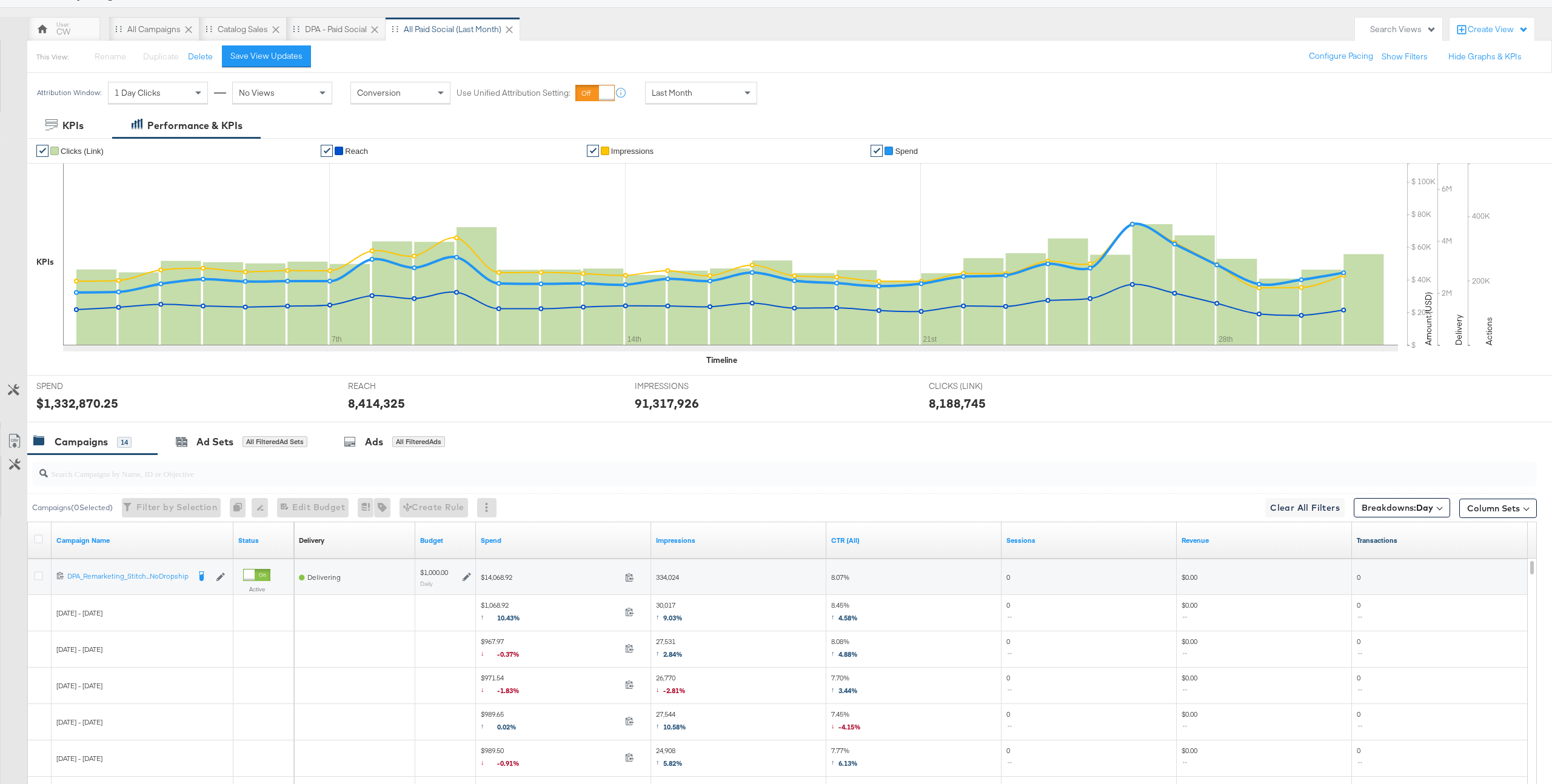
click at [1381, 541] on link "Transactions" at bounding box center [1440, 541] width 166 height 10
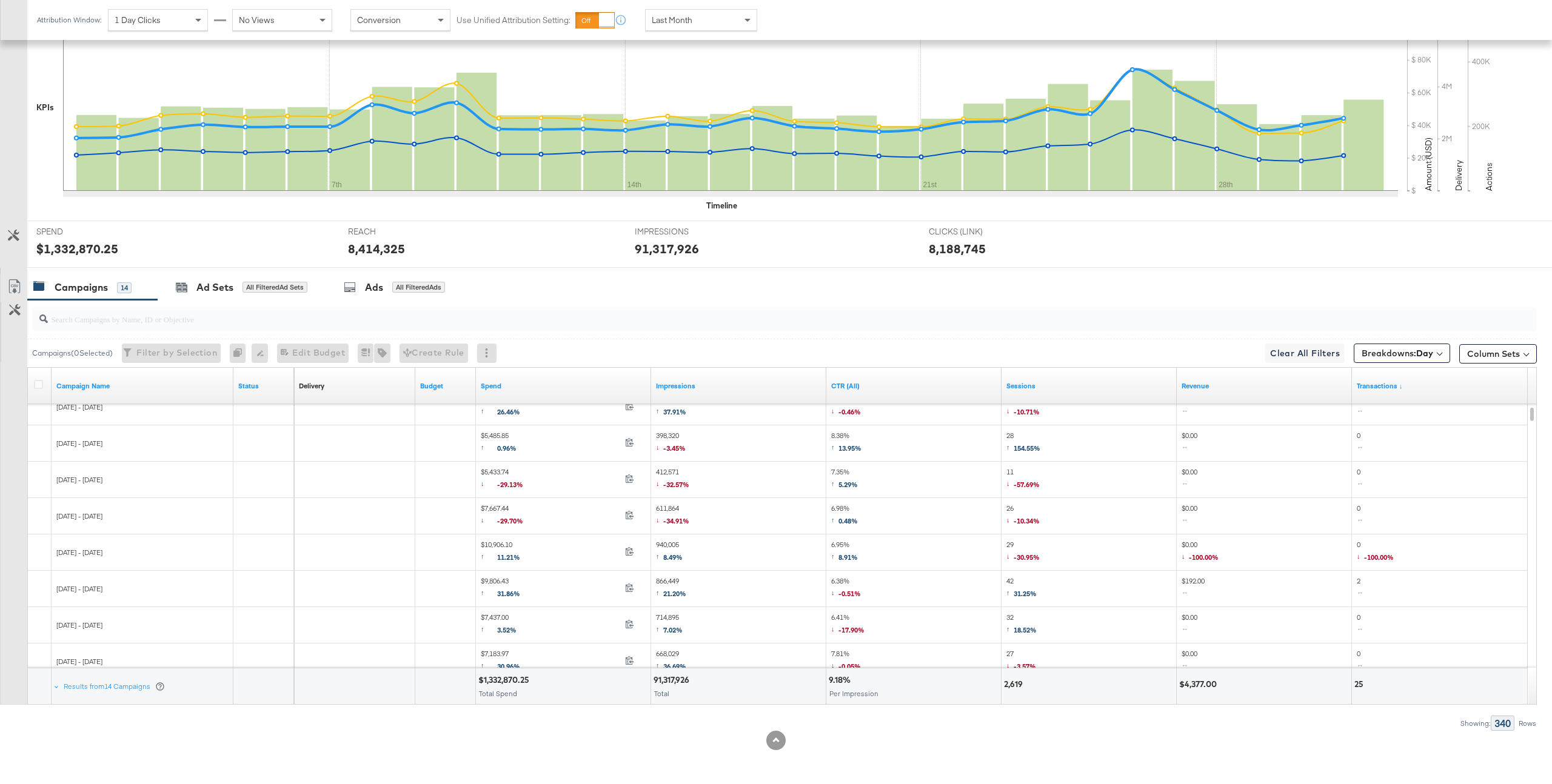
scroll to position [145, 0]
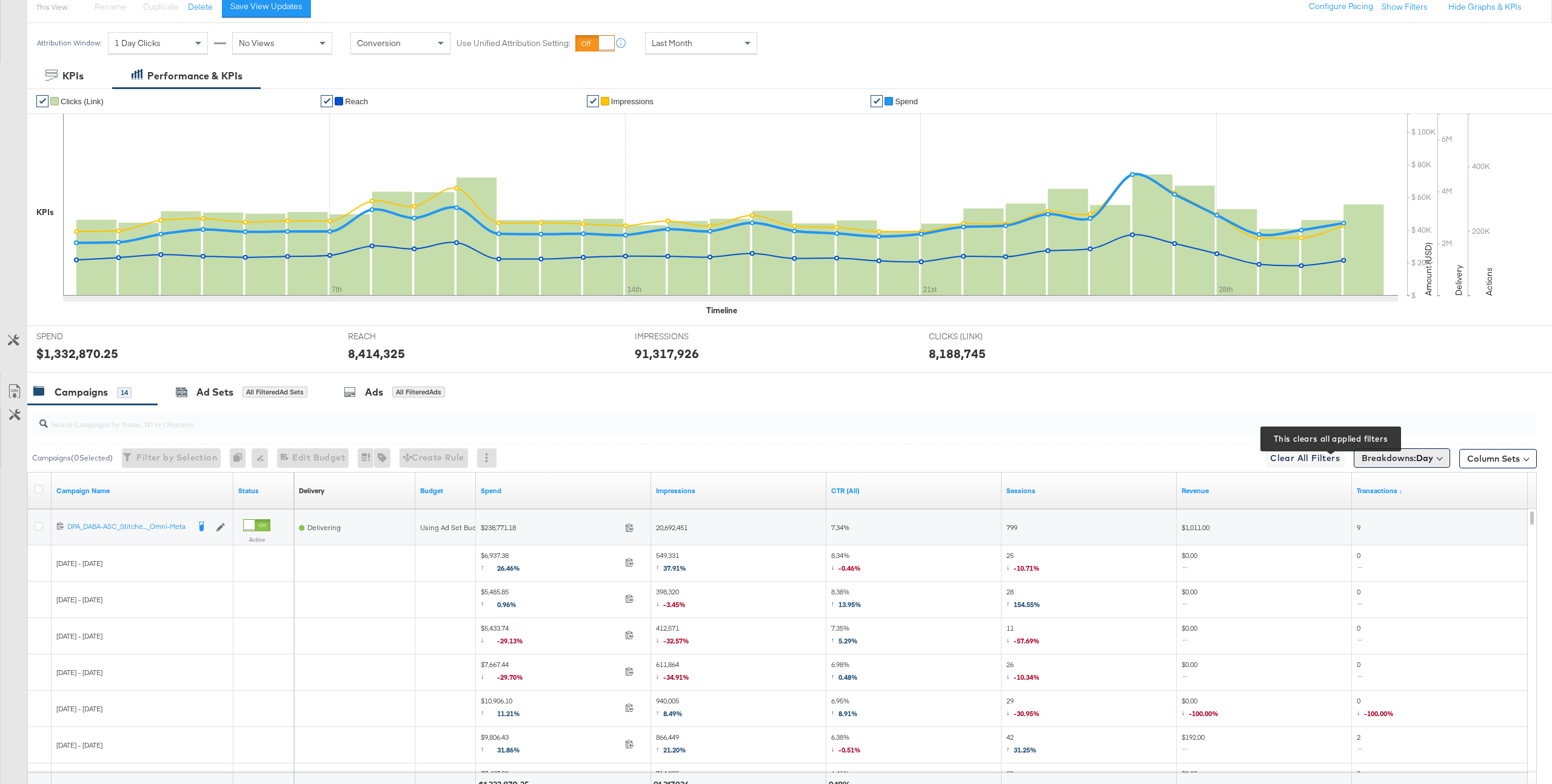
click at [1384, 459] on span "Breakdowns: Day" at bounding box center [1397, 458] width 71 height 12
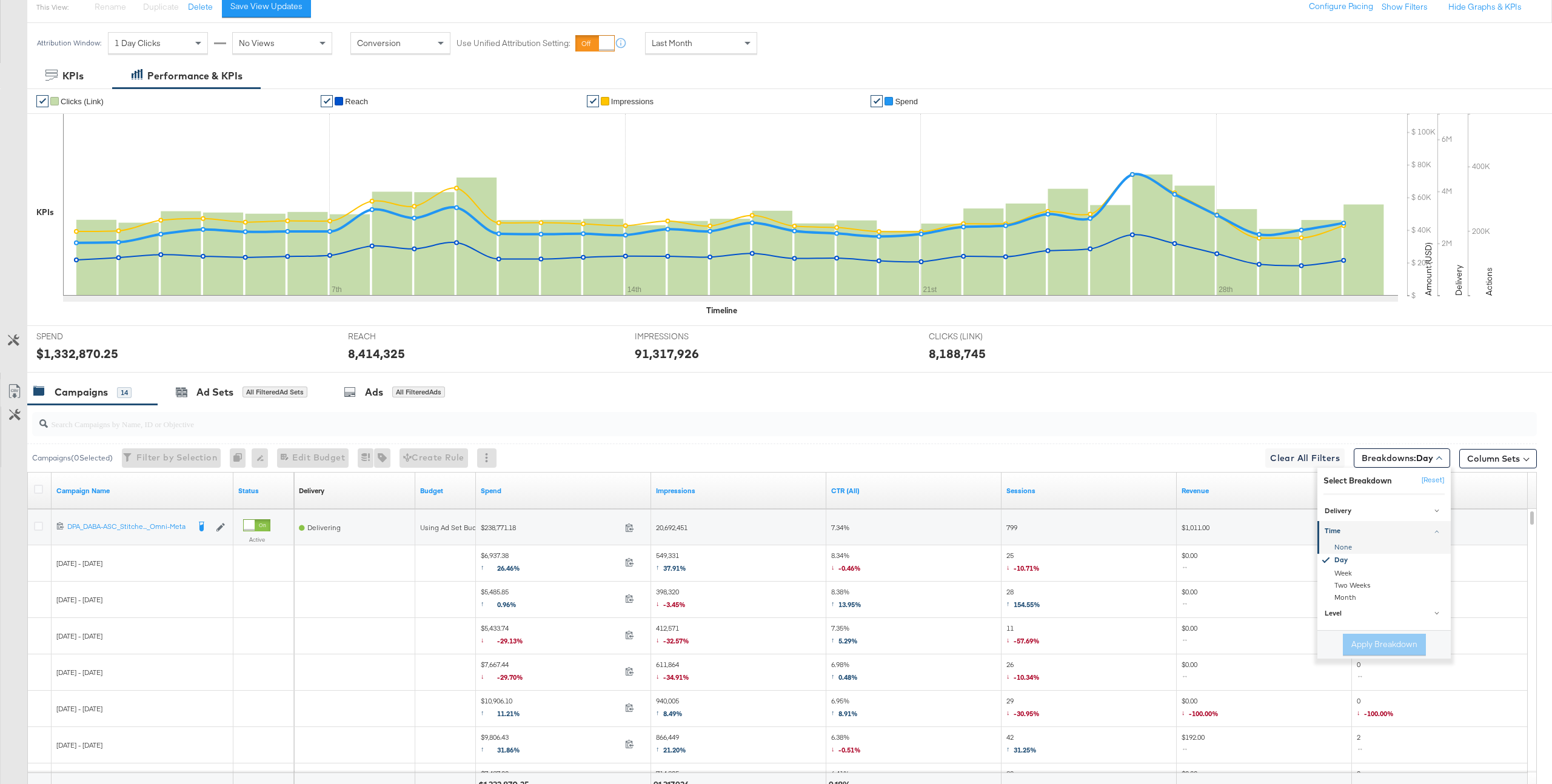
click at [1358, 548] on div "None" at bounding box center [1385, 548] width 131 height 12
click at [1383, 644] on button "Apply Breakdown" at bounding box center [1385, 645] width 83 height 22
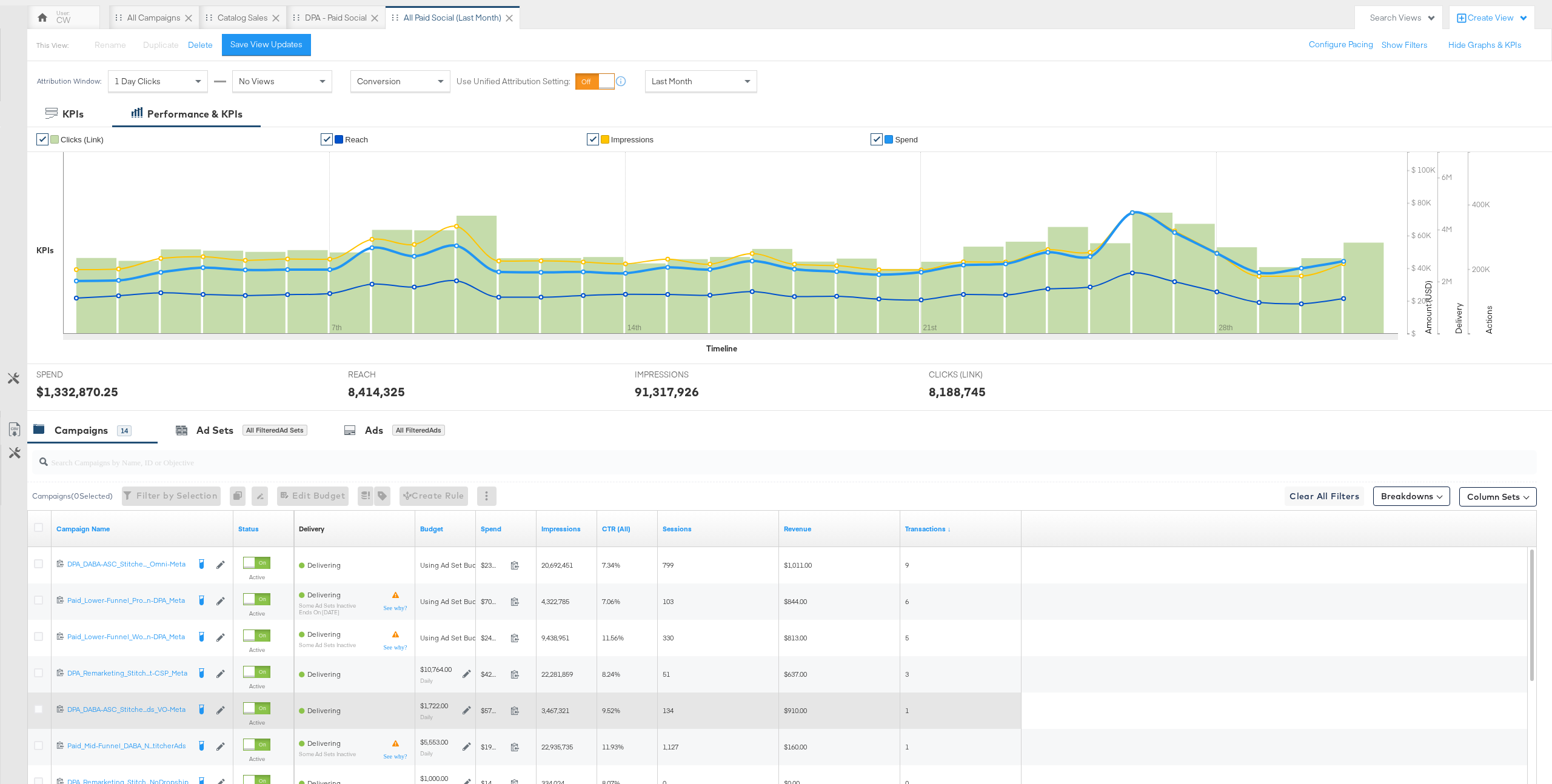
scroll to position [105, 0]
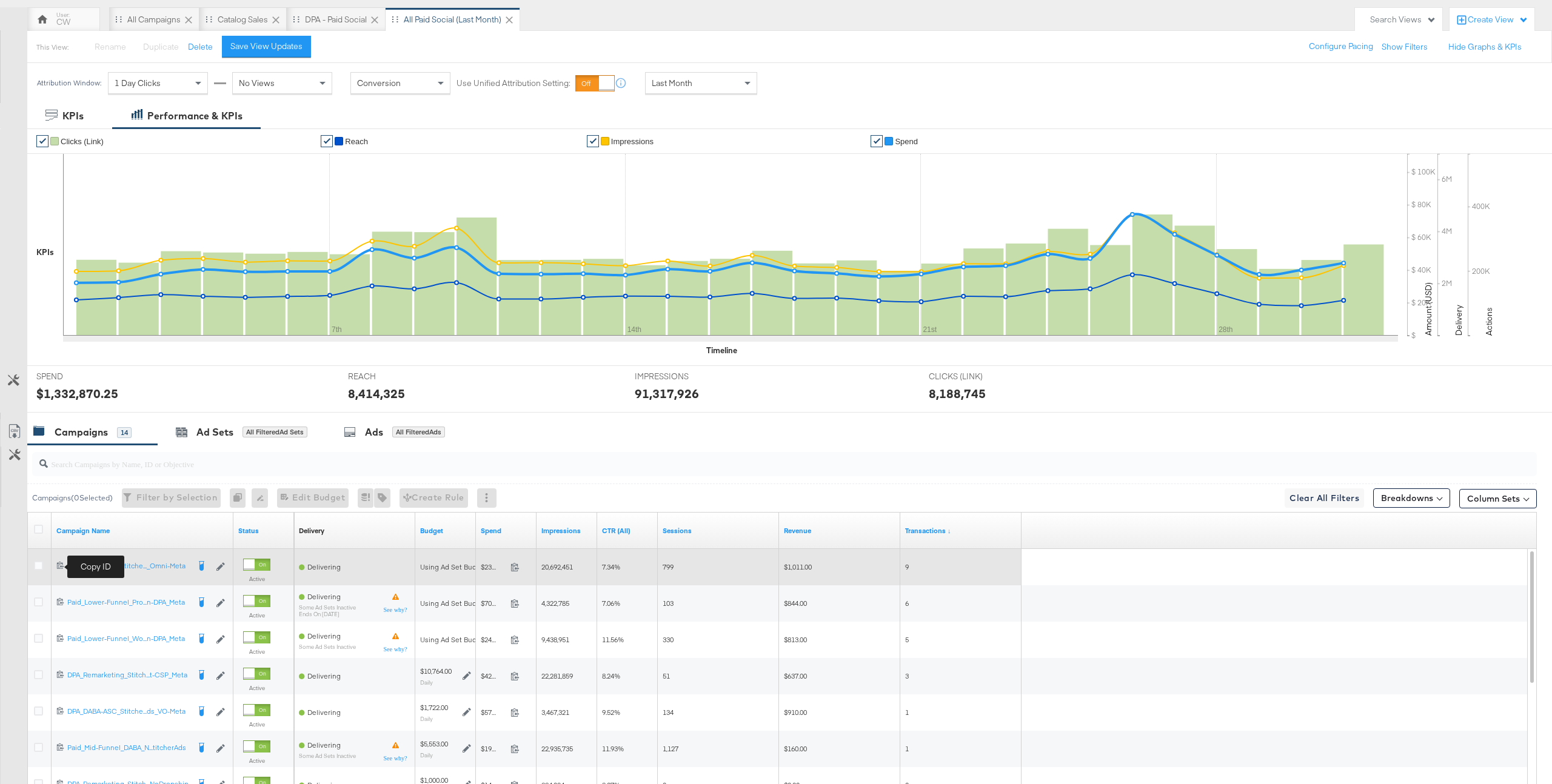
click at [60, 567] on icon at bounding box center [60, 565] width 8 height 8
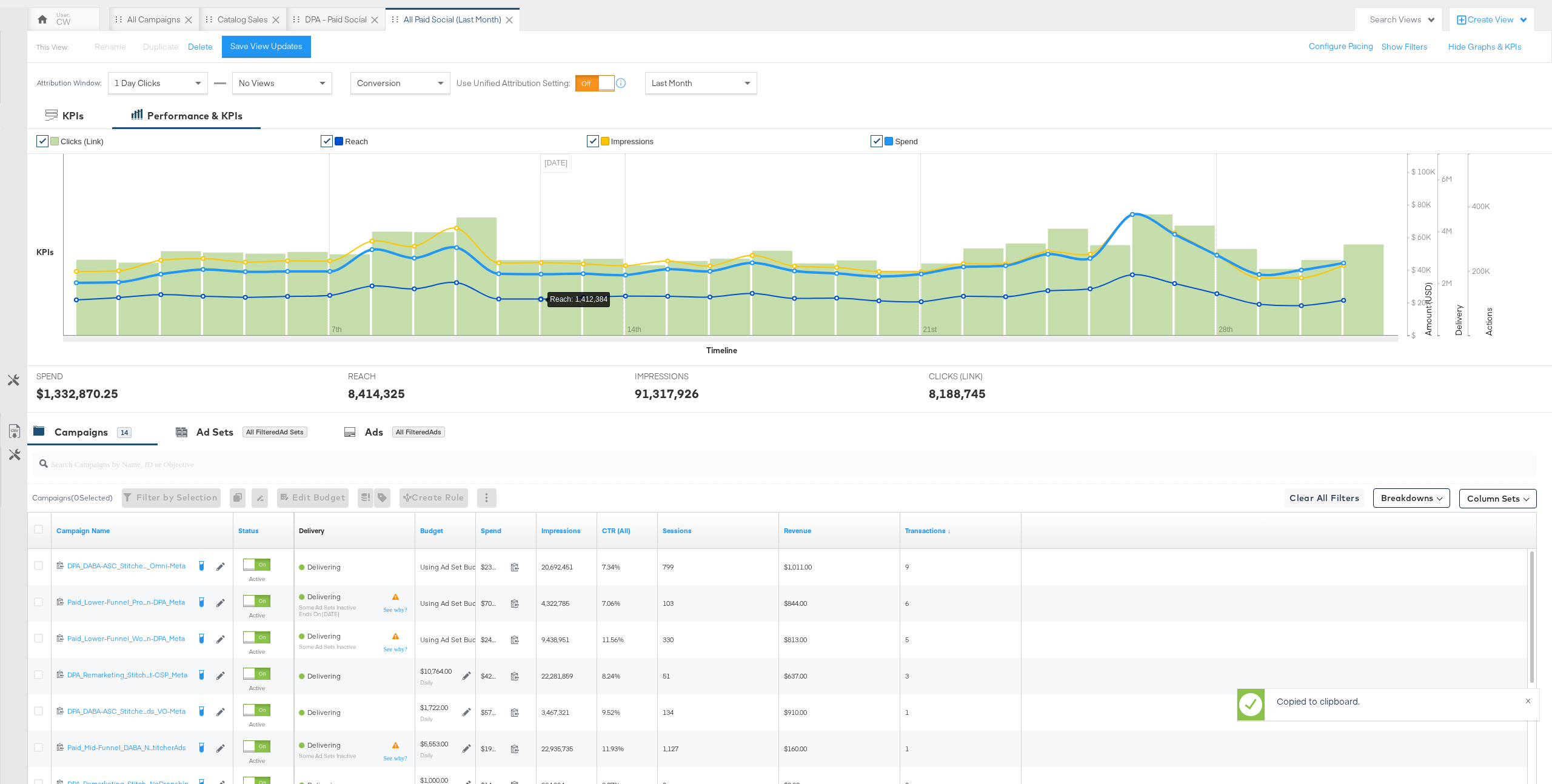
scroll to position [0, 0]
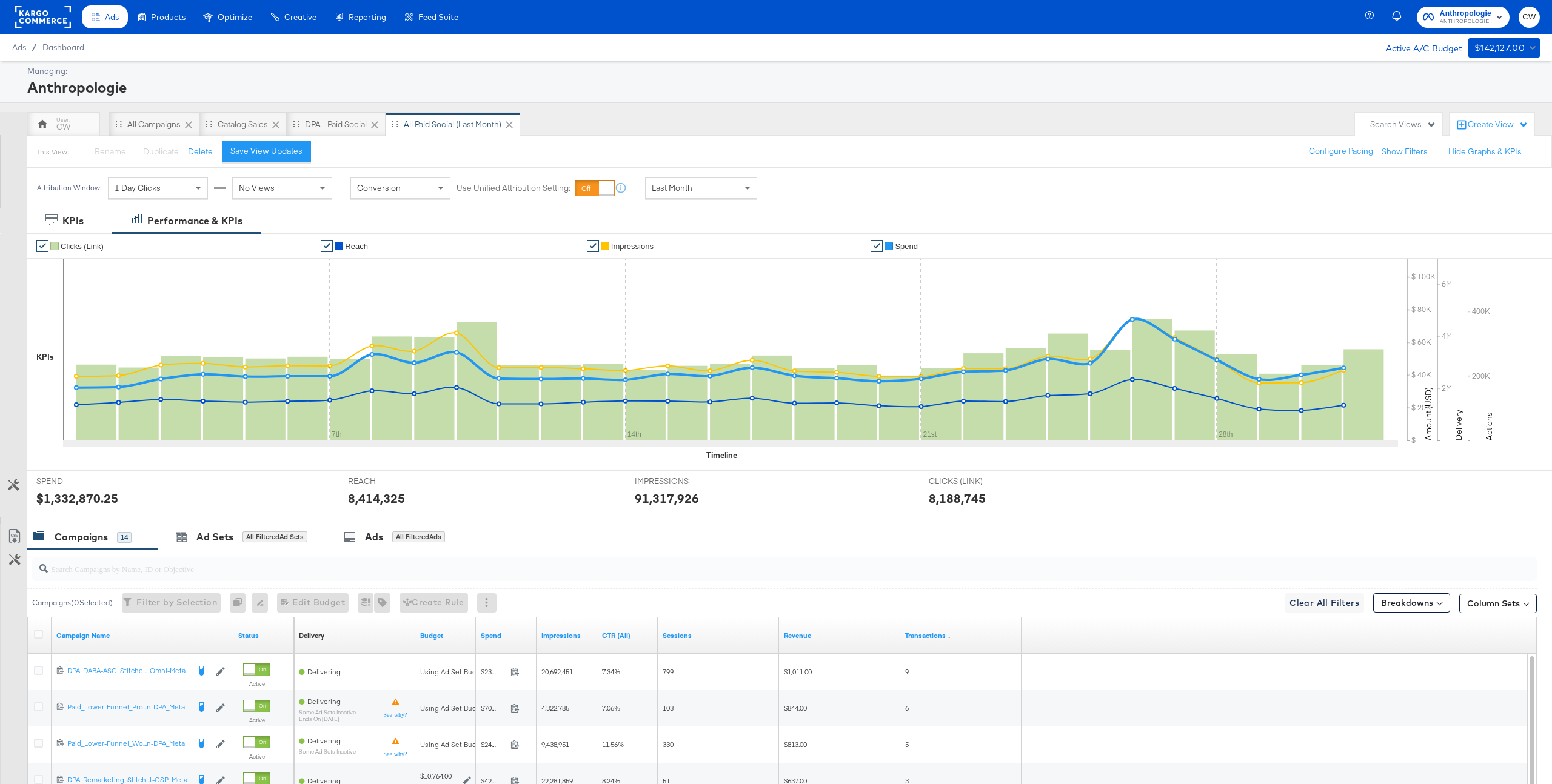
click at [1394, 124] on div "Search Views" at bounding box center [1403, 124] width 66 height 12
click at [1354, 269] on div "Product View" at bounding box center [1331, 271] width 50 height 8
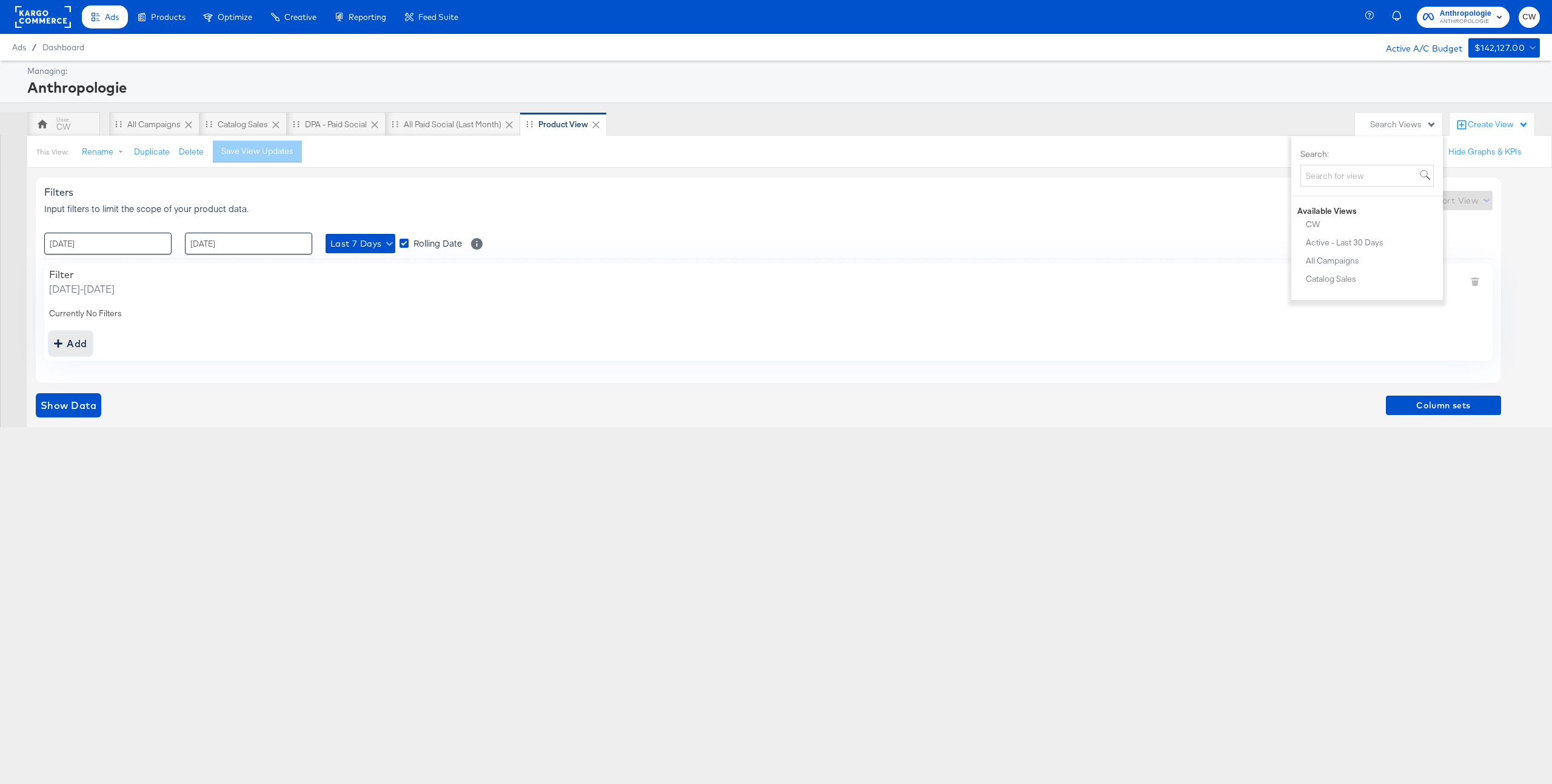
click at [78, 342] on div "Add" at bounding box center [71, 344] width 33 height 17
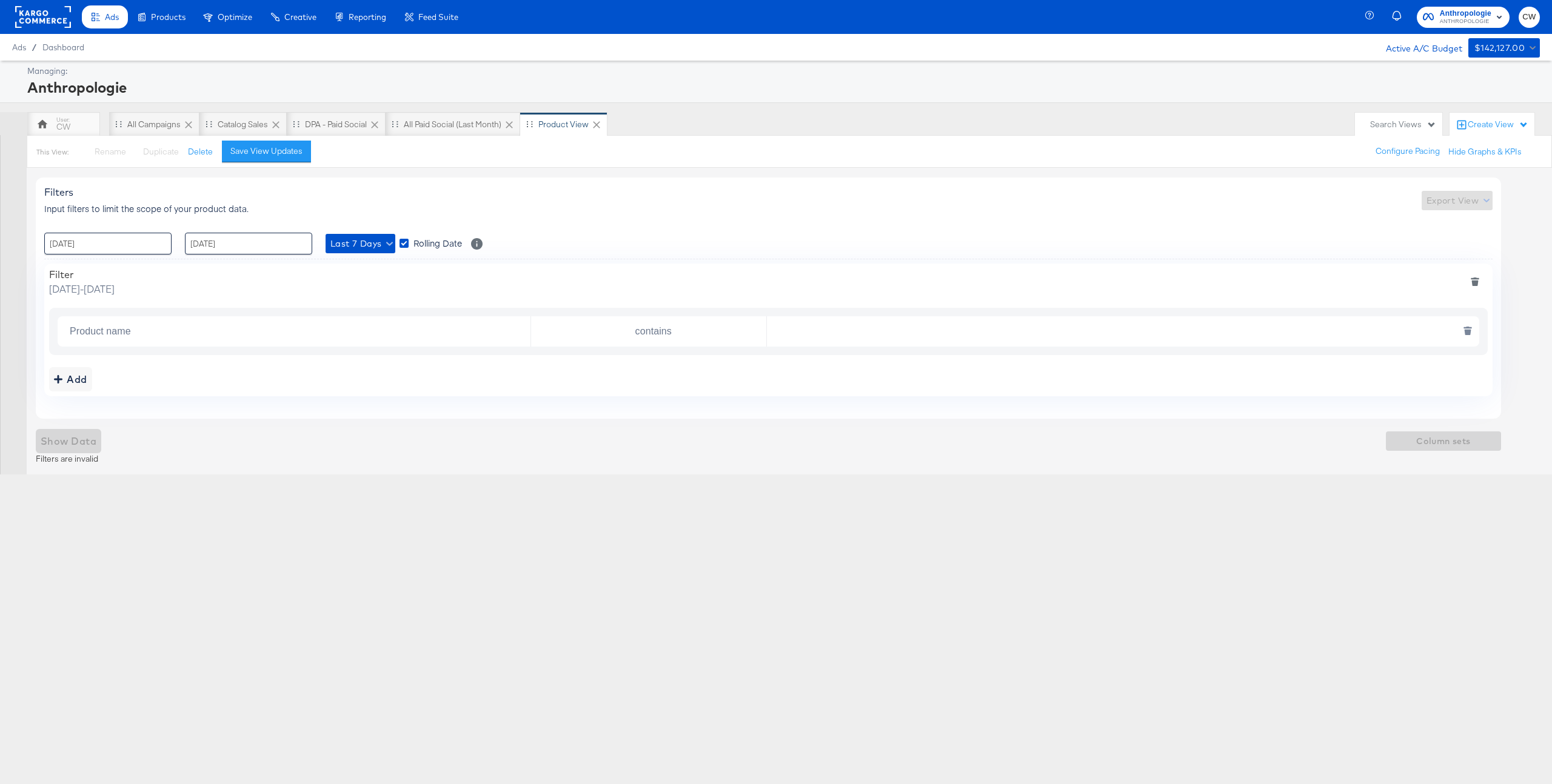
click at [125, 334] on input "Product name" at bounding box center [297, 332] width 465 height 25
click at [163, 359] on li "Campaign ID" at bounding box center [295, 361] width 470 height 19
type input "Campaign ID"
click at [645, 335] on input "contains" at bounding box center [651, 332] width 230 height 25
click at [603, 360] on li "is" at bounding box center [649, 361] width 235 height 19
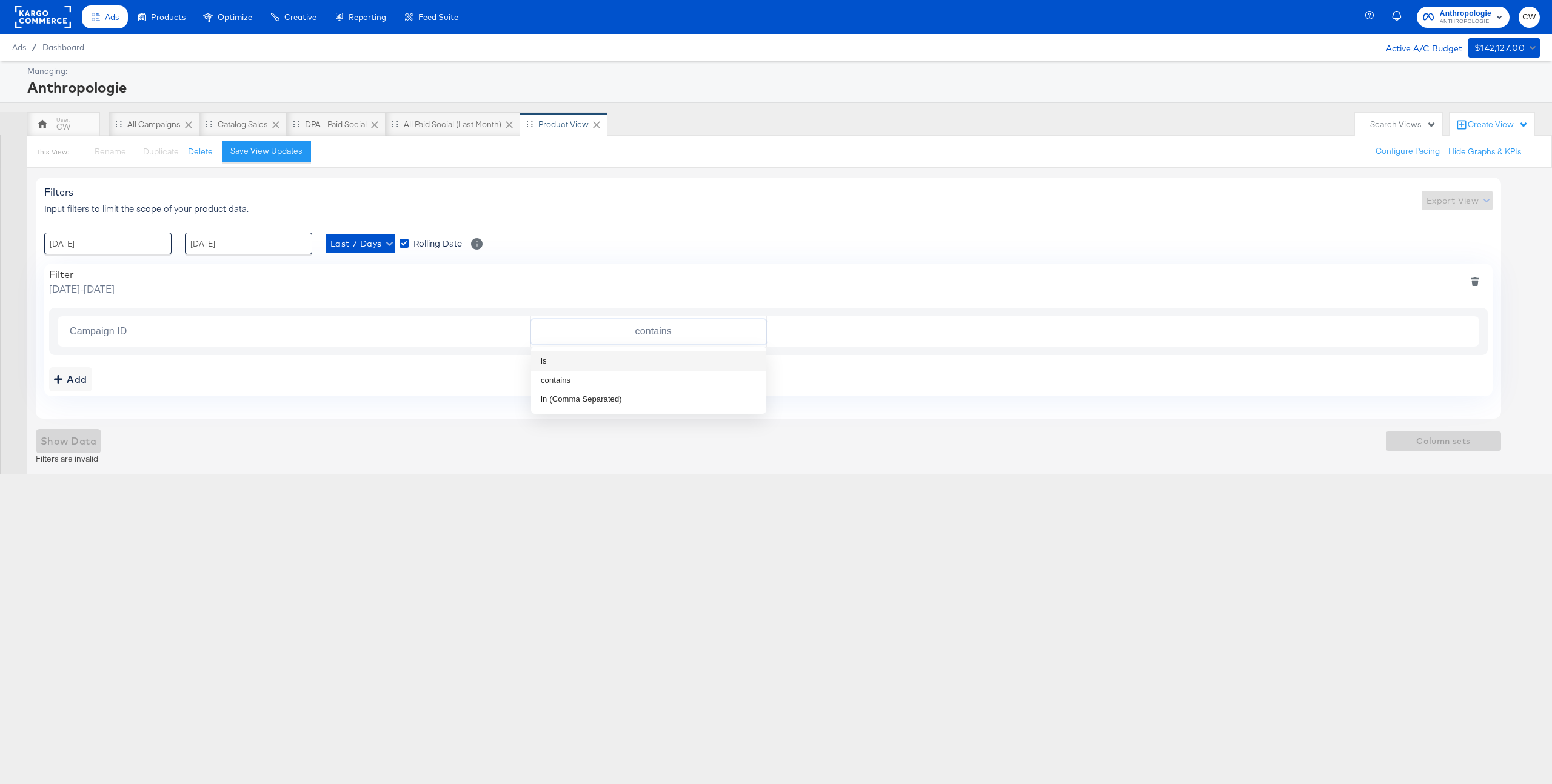
type input "is"
click at [824, 317] on div "Campaign ID is" at bounding box center [768, 332] width 1422 height 30
click at [821, 327] on input "text" at bounding box center [1120, 332] width 707 height 25
paste input "6591737371425"
type input "6591737371425"
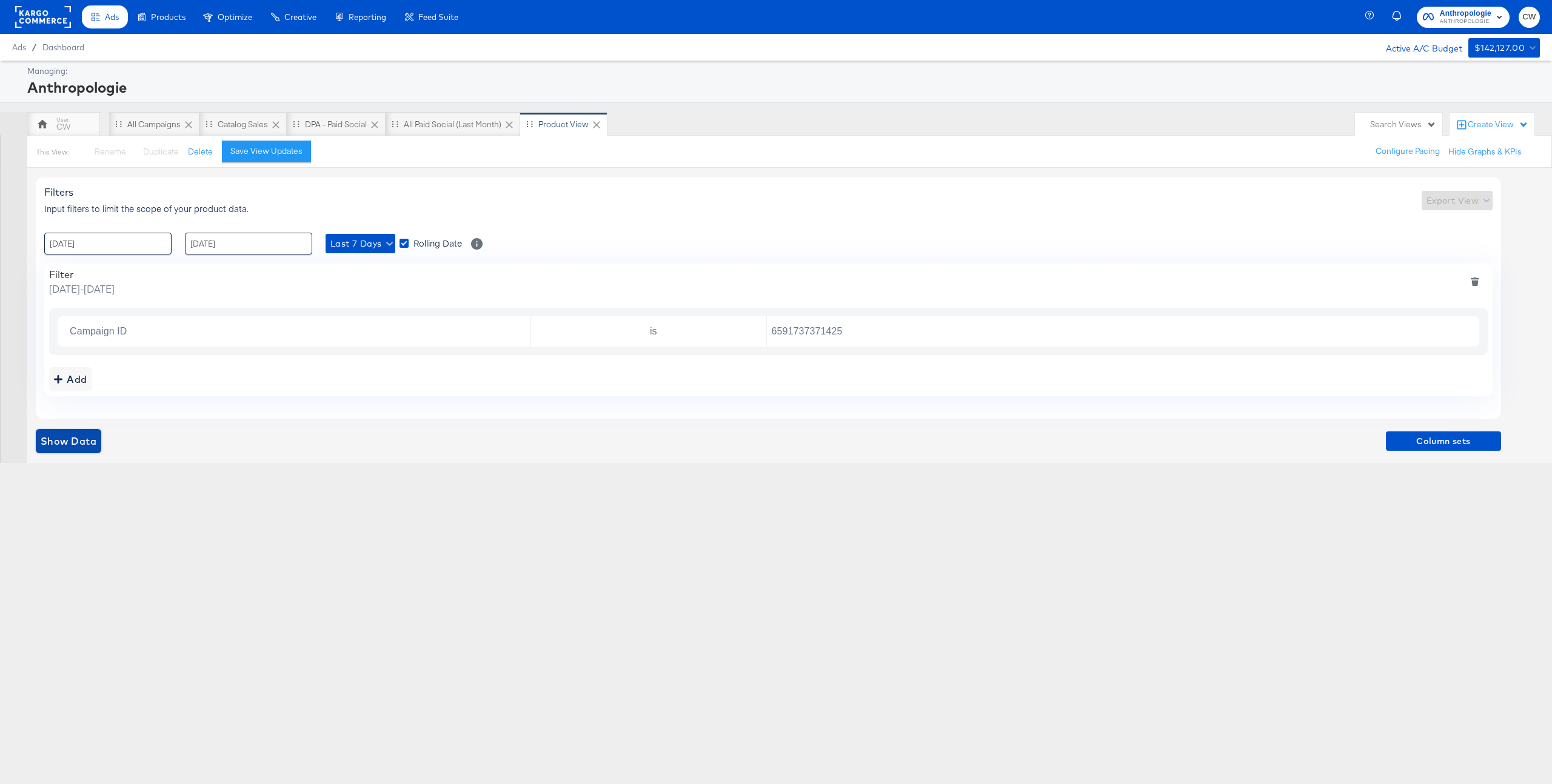
click at [75, 440] on span "Show Data" at bounding box center [68, 441] width 56 height 17
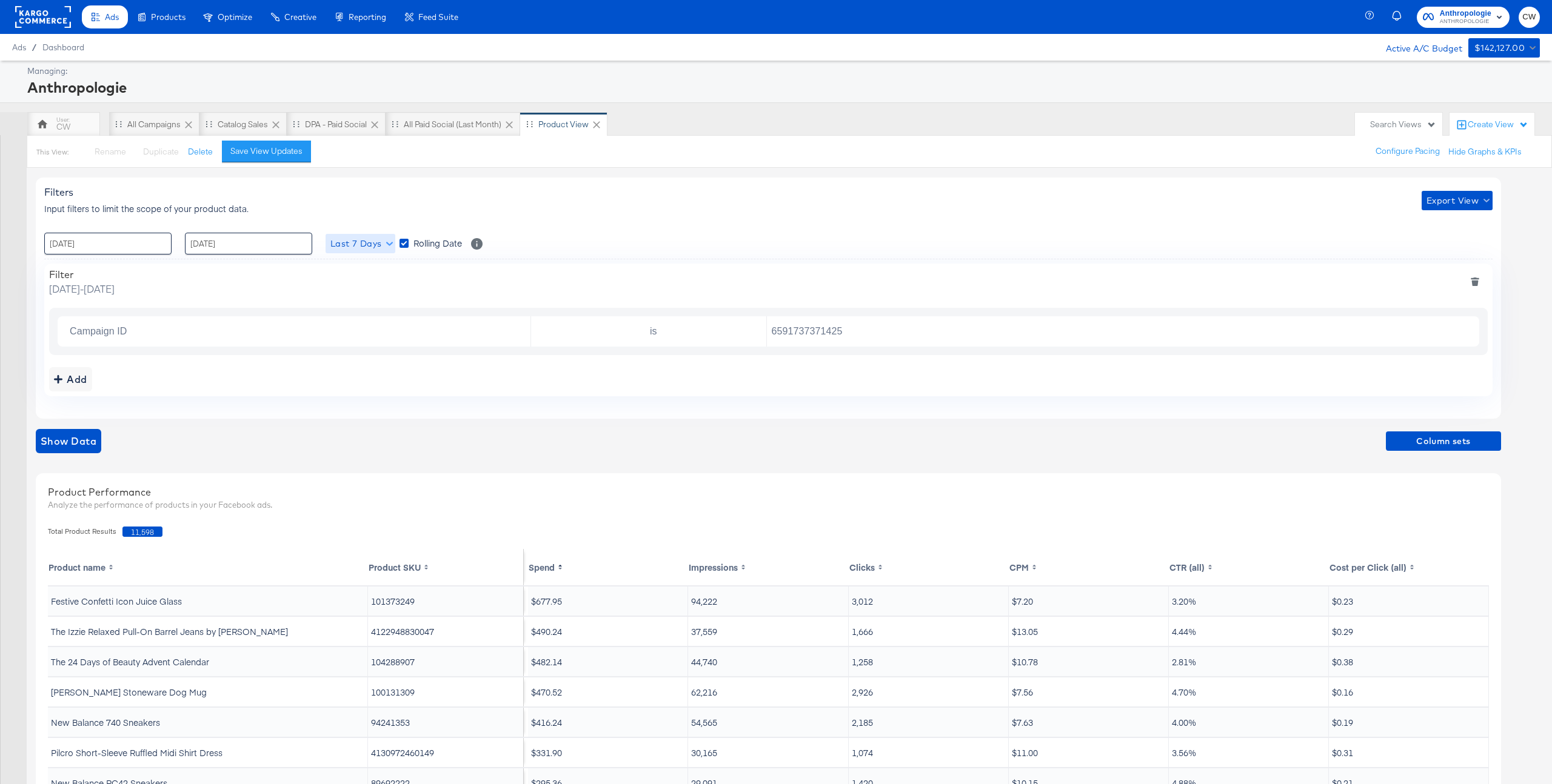
click at [346, 242] on span "Last 7 Days" at bounding box center [360, 244] width 60 height 15
click at [391, 364] on li "Last 30 Days" at bounding box center [390, 368] width 129 height 20
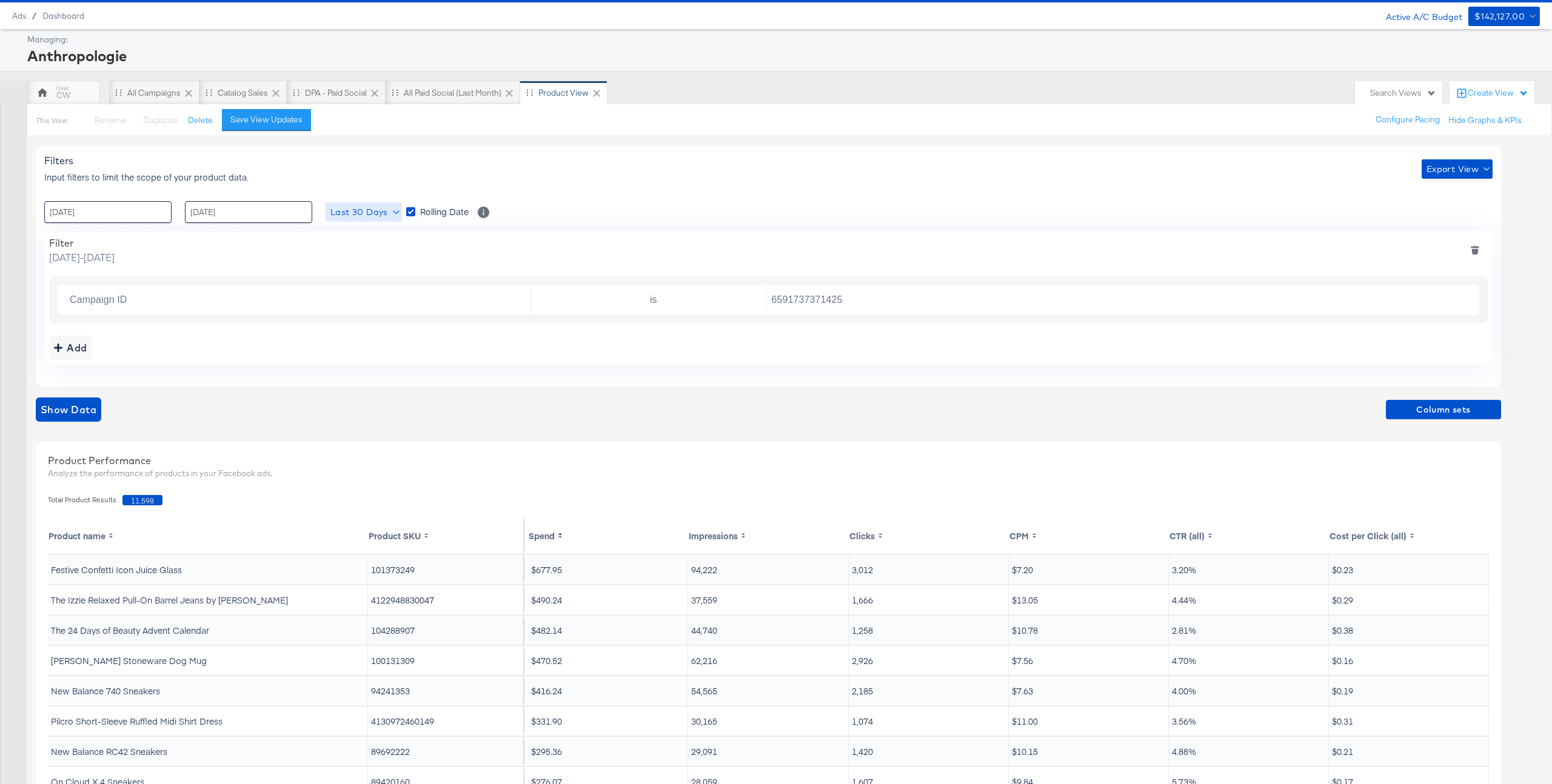
scroll to position [33, 0]
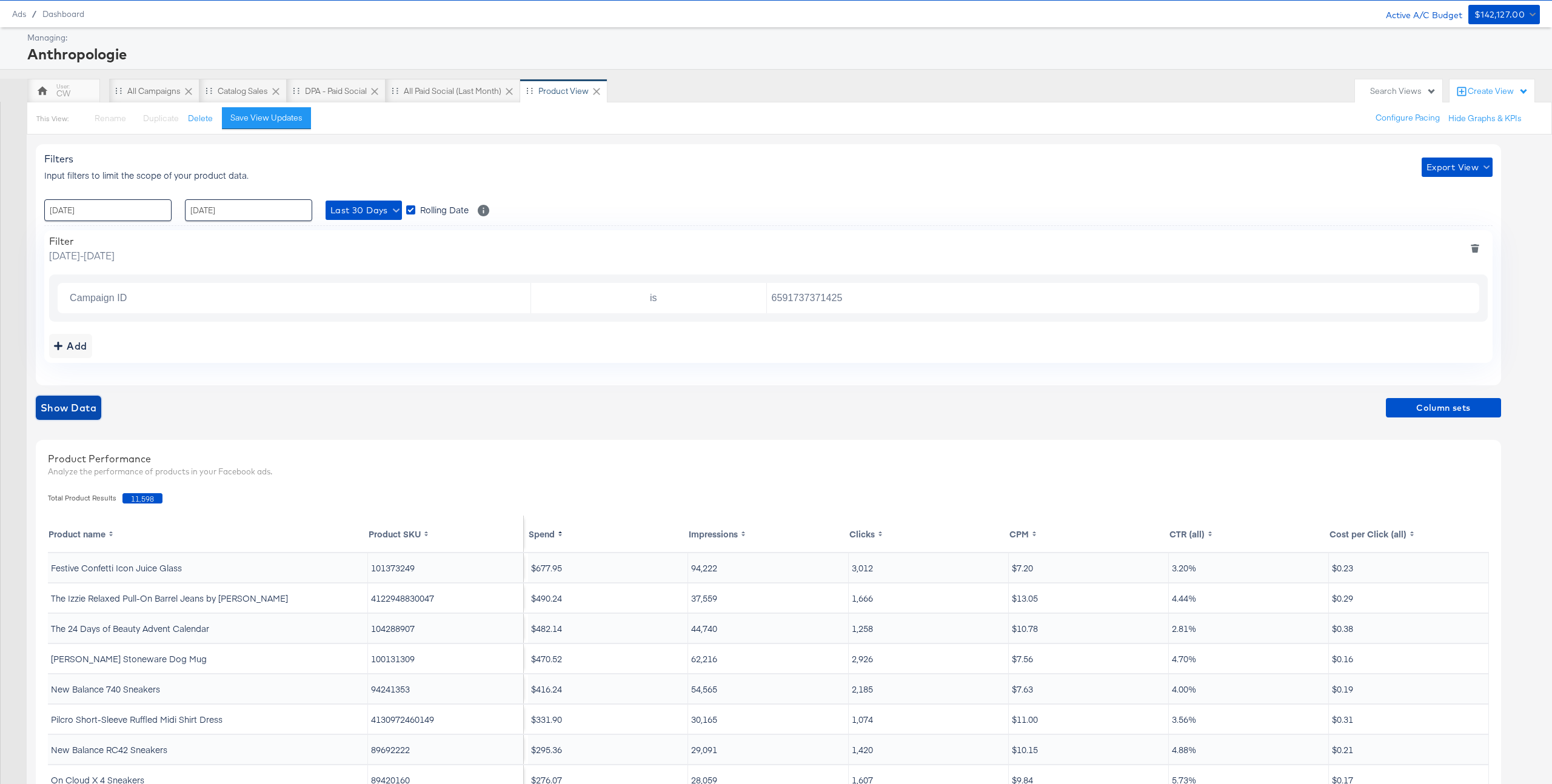
click at [68, 400] on span "Show Data" at bounding box center [68, 408] width 56 height 17
click at [1463, 411] on span "Column sets" at bounding box center [1443, 409] width 106 height 15
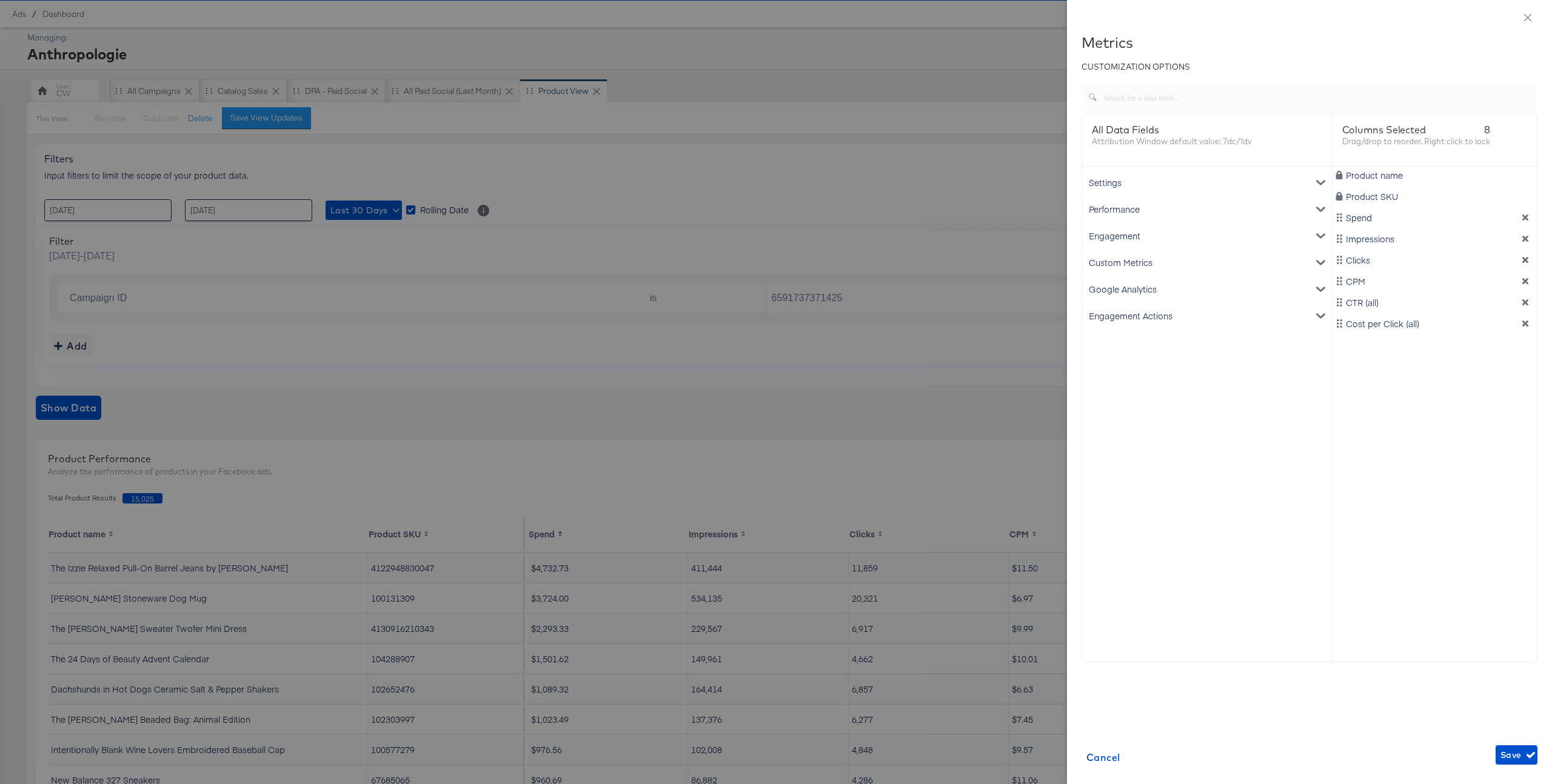
click at [1143, 291] on div "Google Analytics" at bounding box center [1207, 289] width 245 height 27
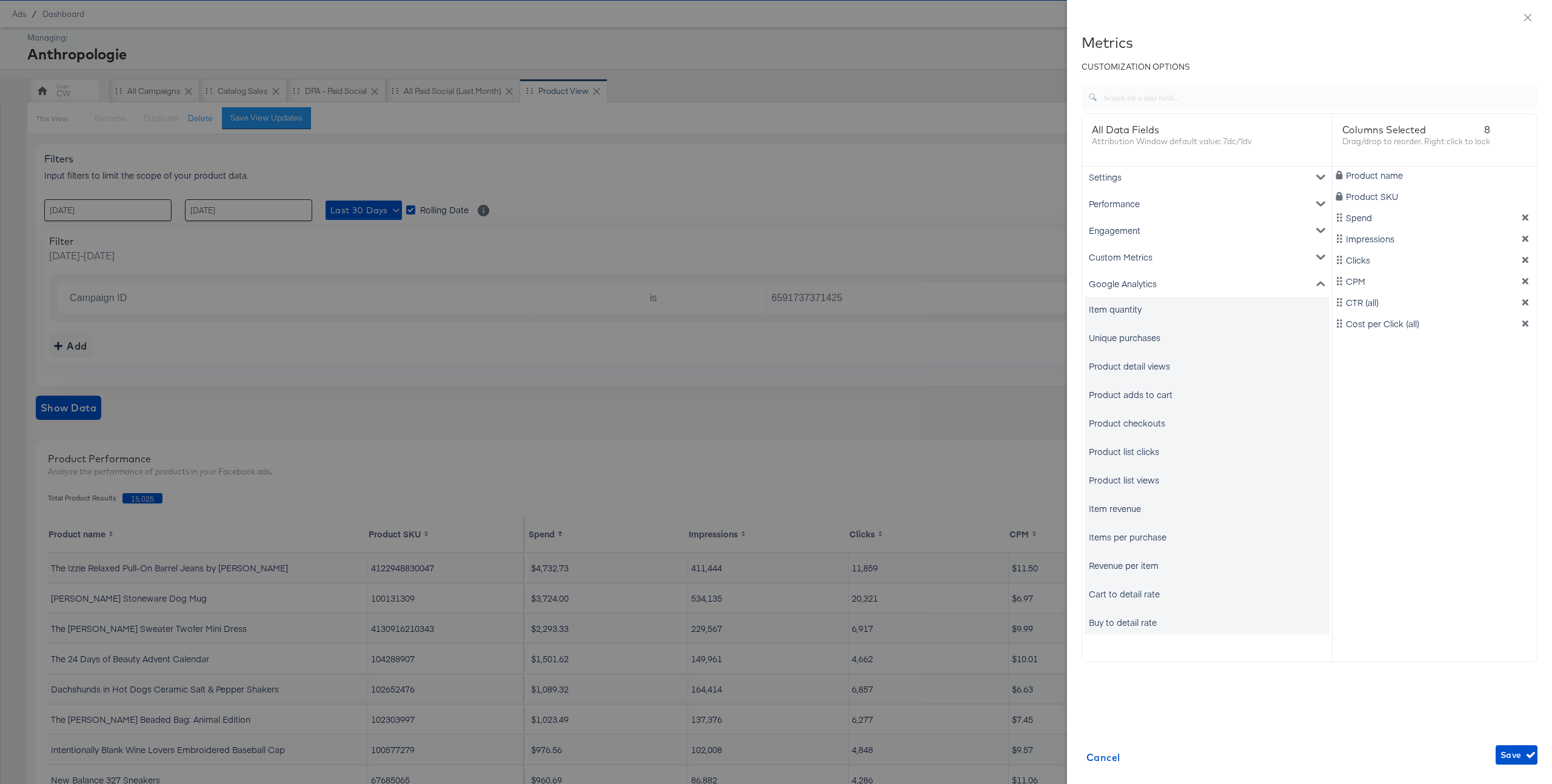
scroll to position [8, 0]
click at [1155, 386] on div "Product adds to cart" at bounding box center [1131, 393] width 84 height 12
click at [1517, 758] on span "Save" at bounding box center [1517, 756] width 32 height 15
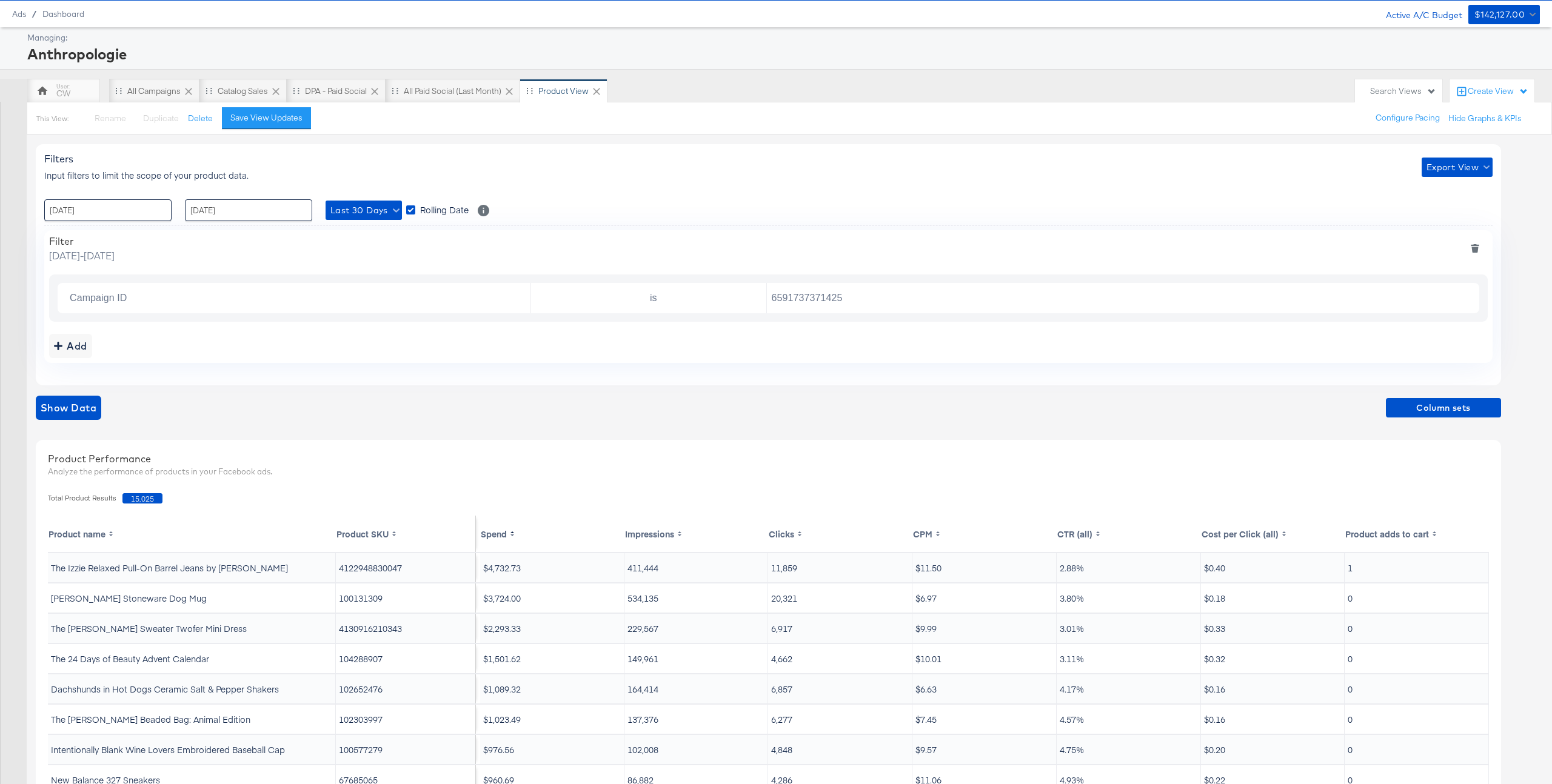
click at [1407, 536] on th "Product adds to cart" at bounding box center [1417, 534] width 145 height 37
click at [1390, 535] on th "Product adds to cart" at bounding box center [1417, 534] width 145 height 37
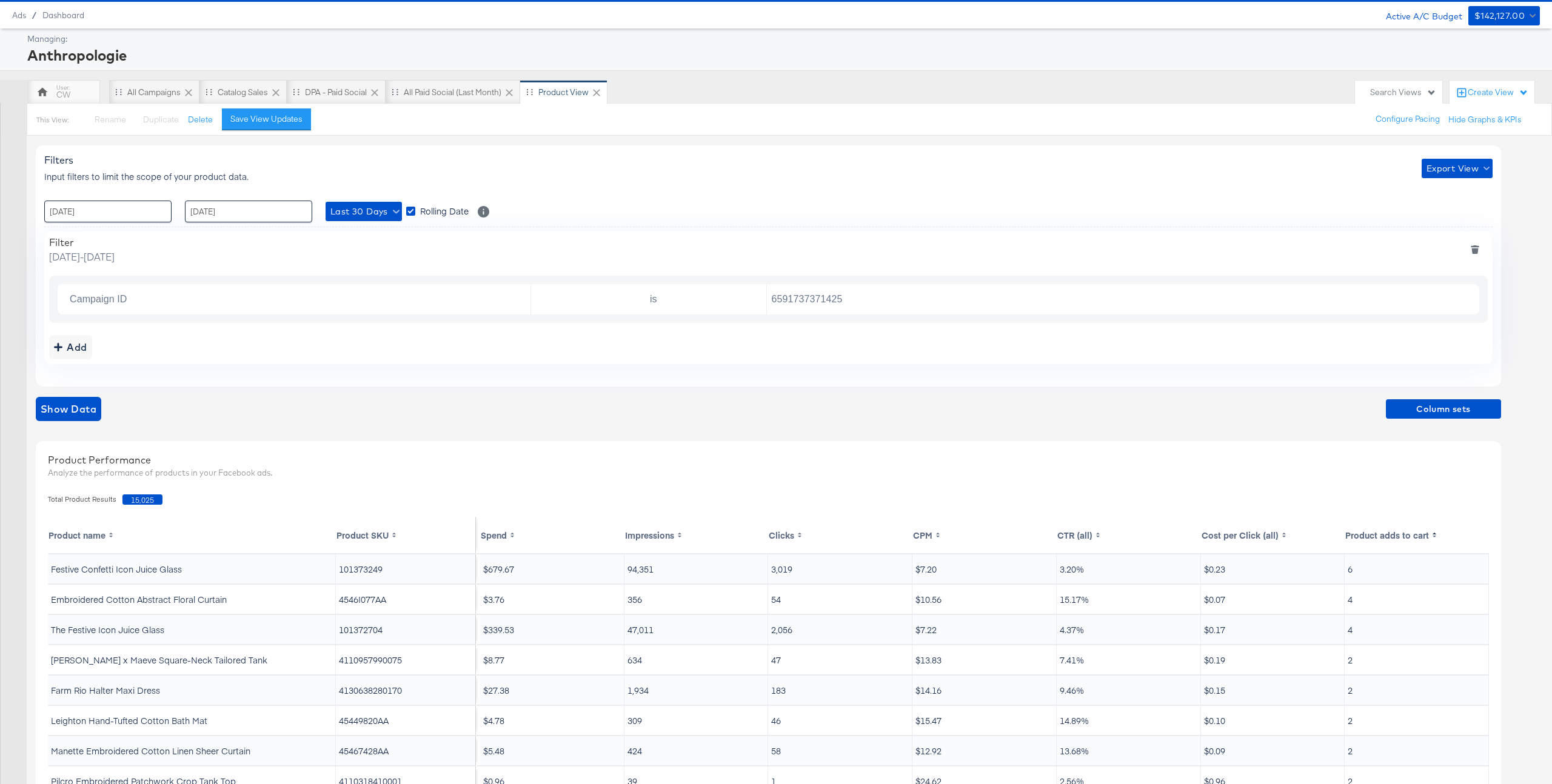
scroll to position [145, 0]
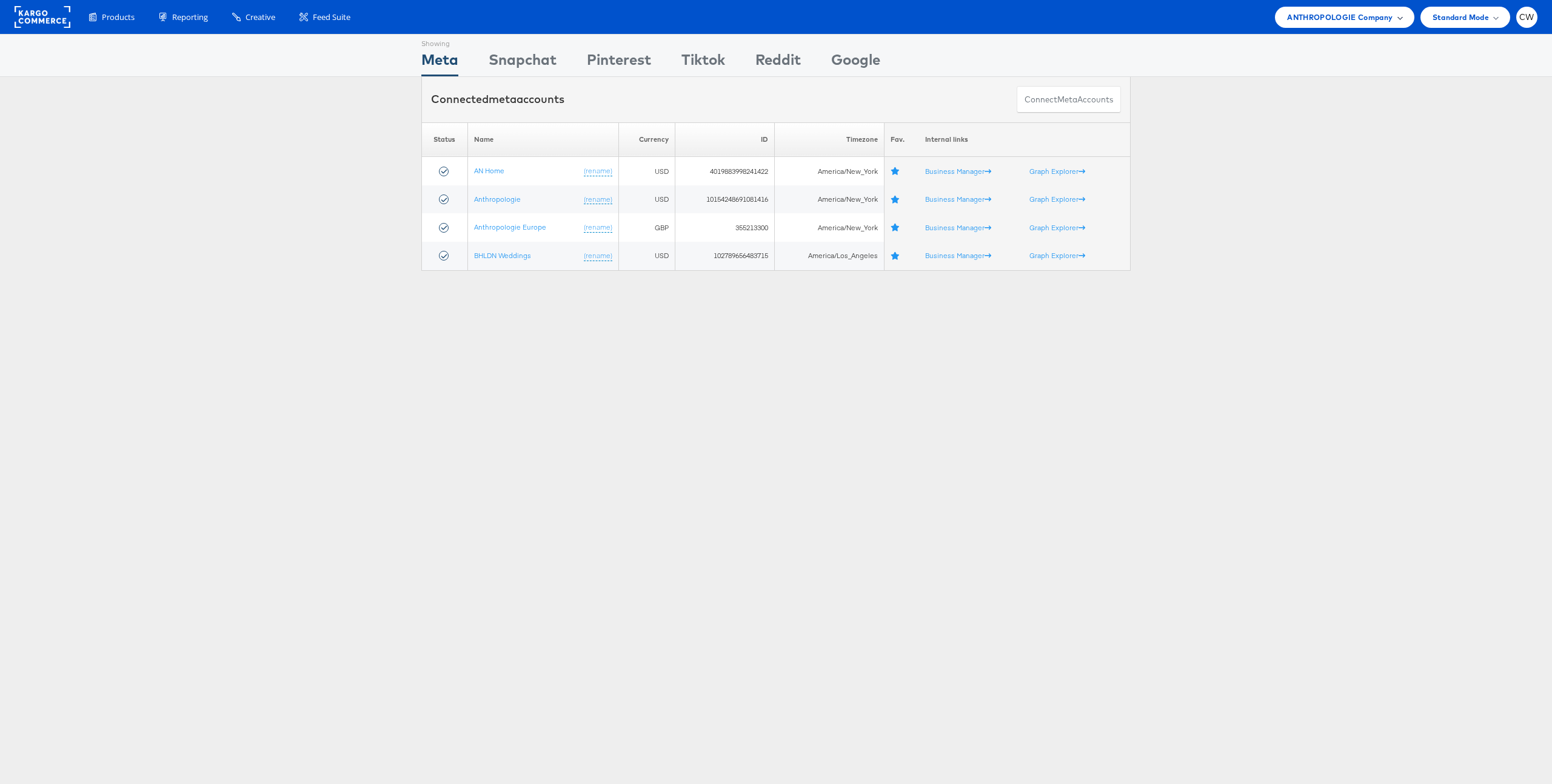
click at [1364, 19] on span "ANTHROPOLOGIE Company" at bounding box center [1340, 17] width 106 height 12
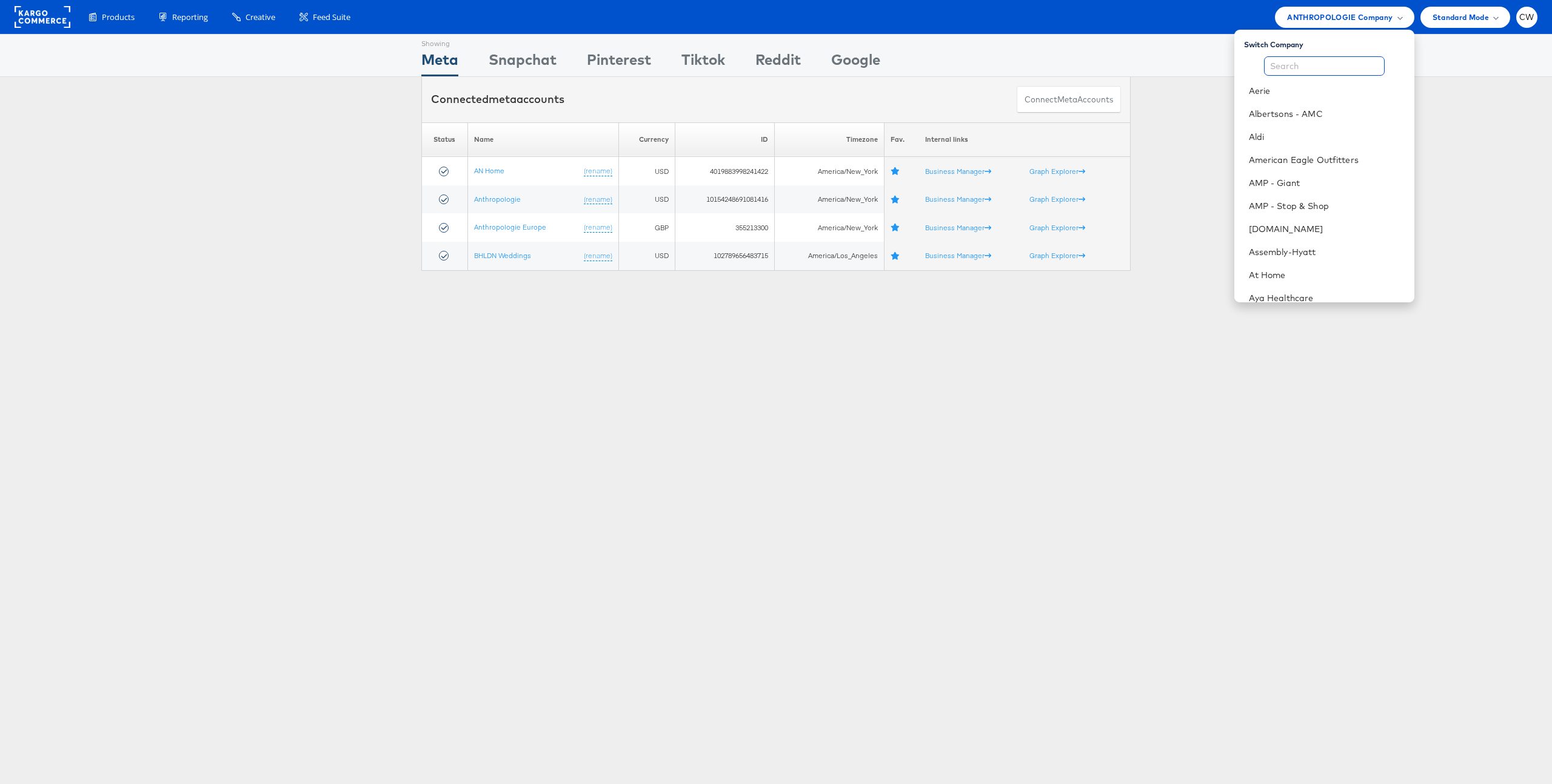
click at [1294, 66] on input "text" at bounding box center [1324, 66] width 120 height 19
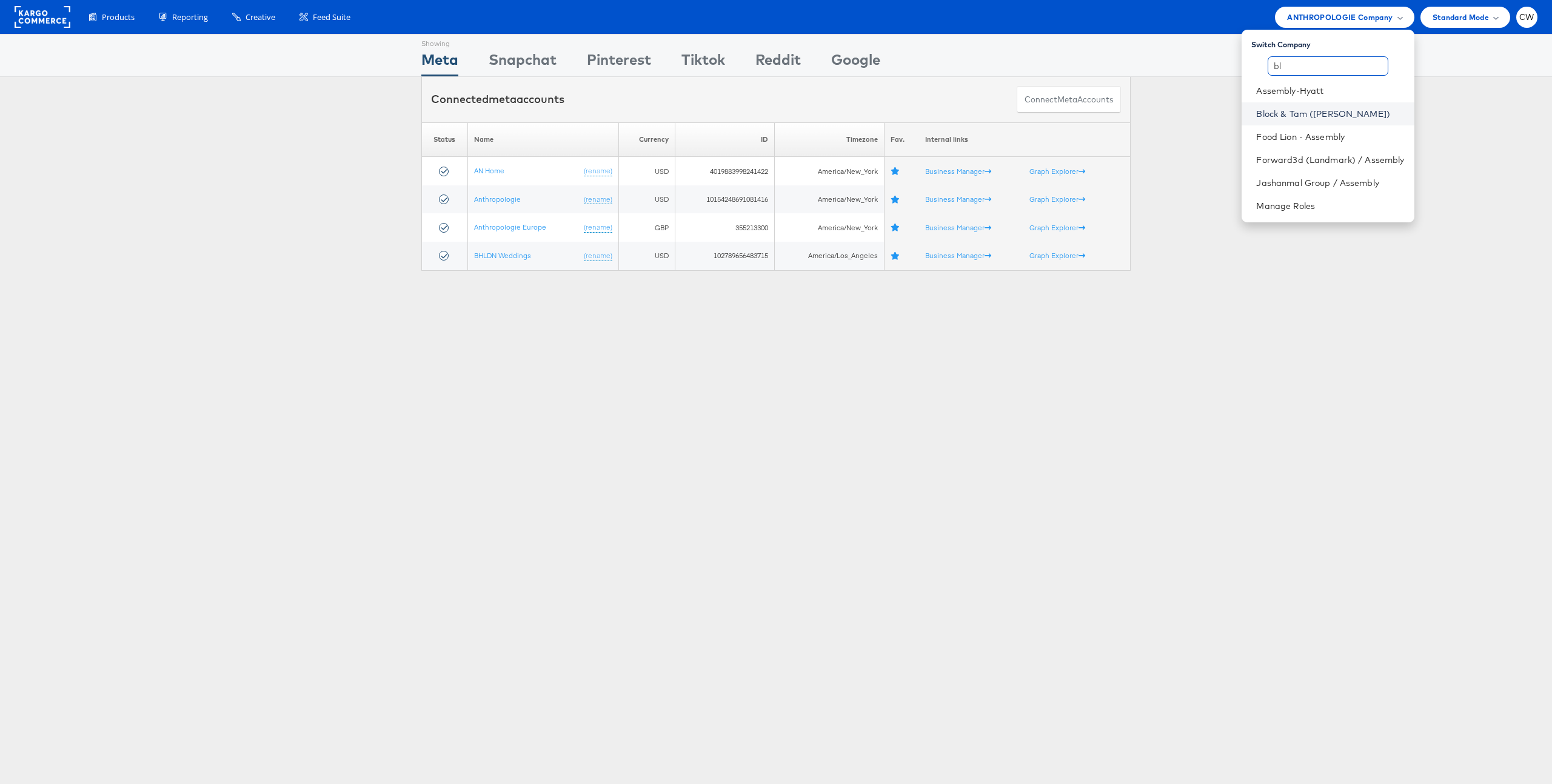
type input "bl"
click at [1340, 115] on link "Block & Tam ([PERSON_NAME])" at bounding box center [1331, 114] width 148 height 12
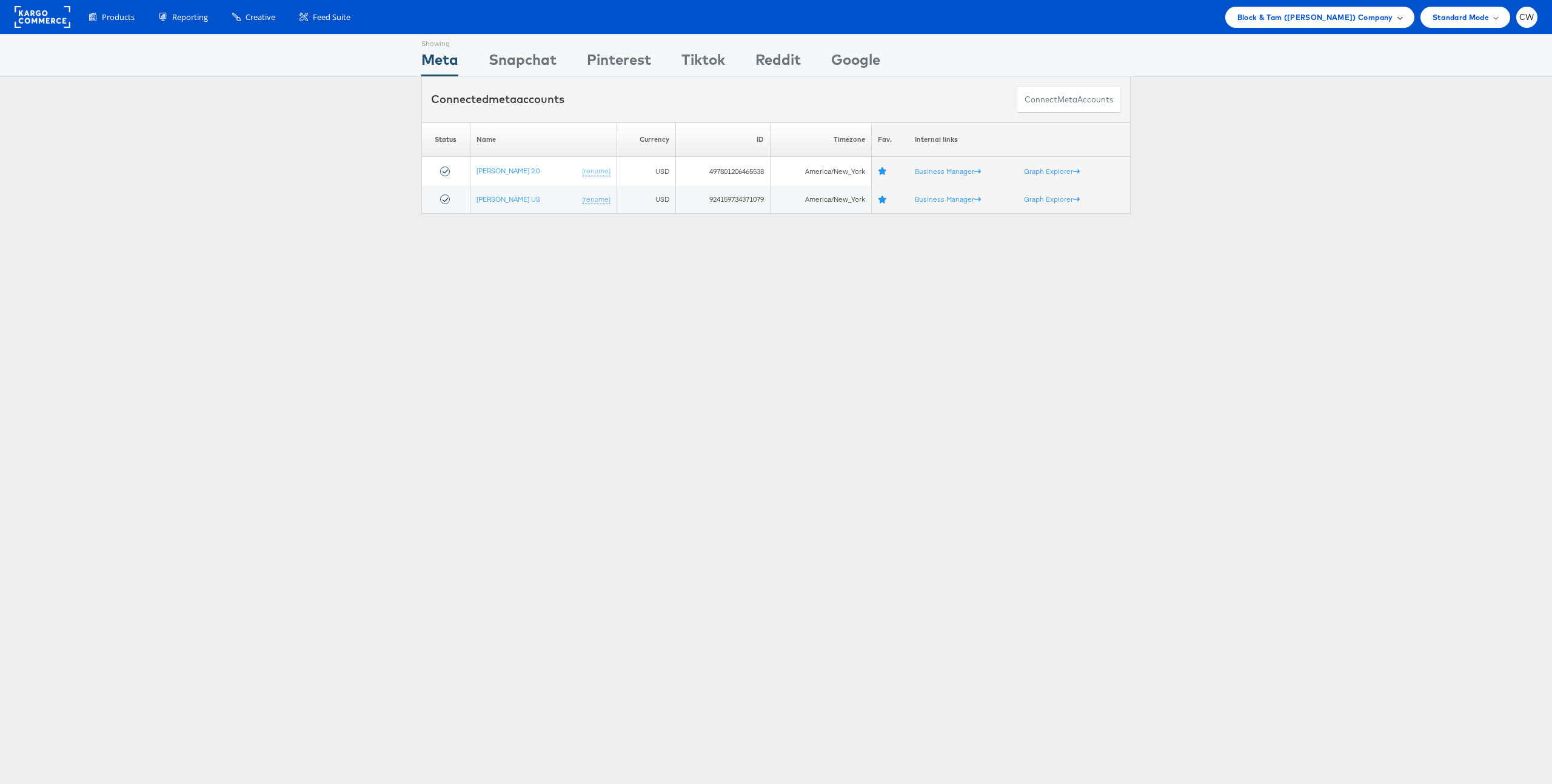
click at [1348, 21] on span "Block & Tam ([PERSON_NAME]) Company" at bounding box center [1315, 17] width 156 height 12
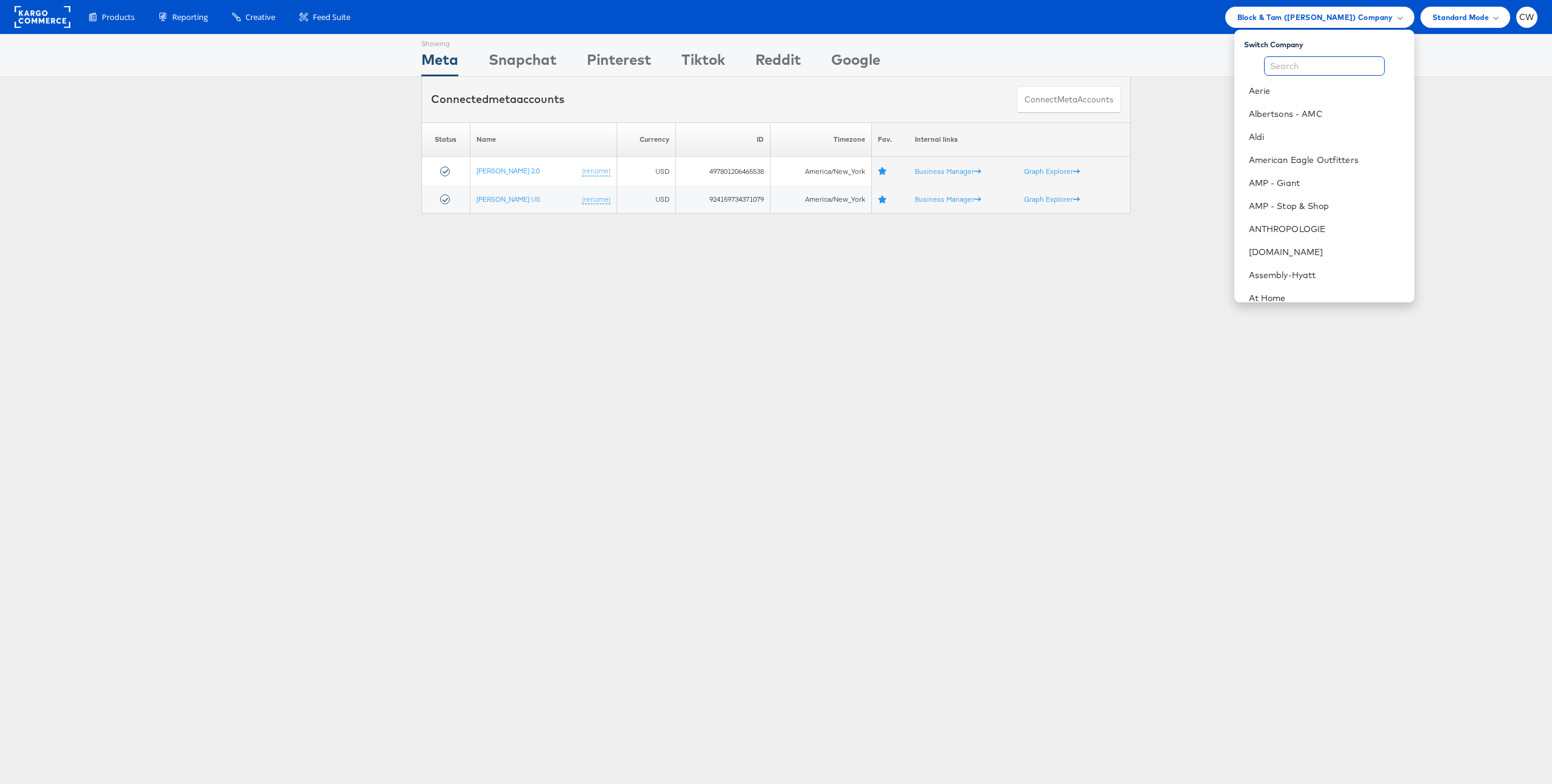
click at [1302, 66] on input "text" at bounding box center [1324, 66] width 120 height 19
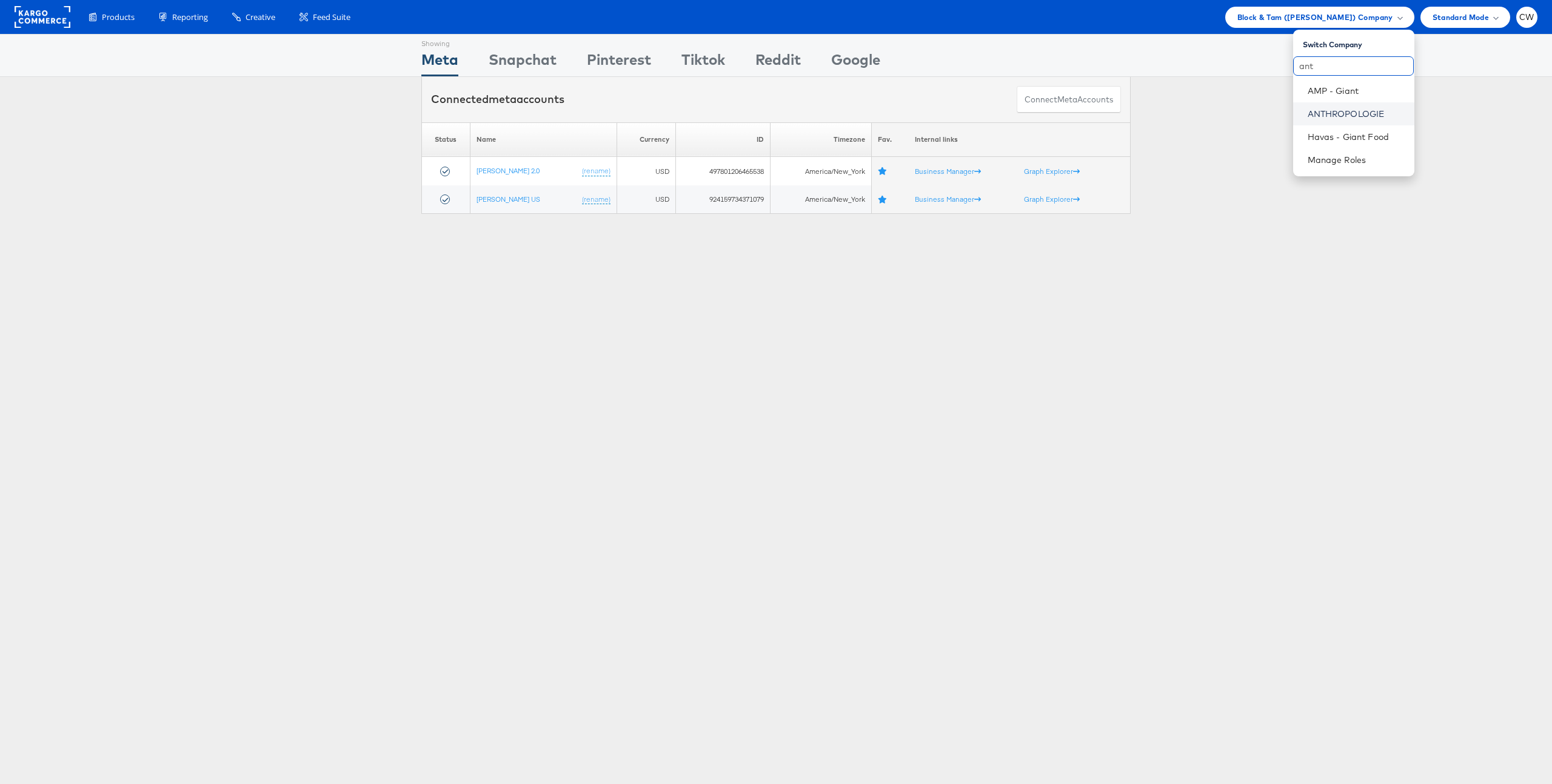
type input "ant"
click at [1356, 113] on link "ANTHROPOLOGIE" at bounding box center [1356, 114] width 97 height 12
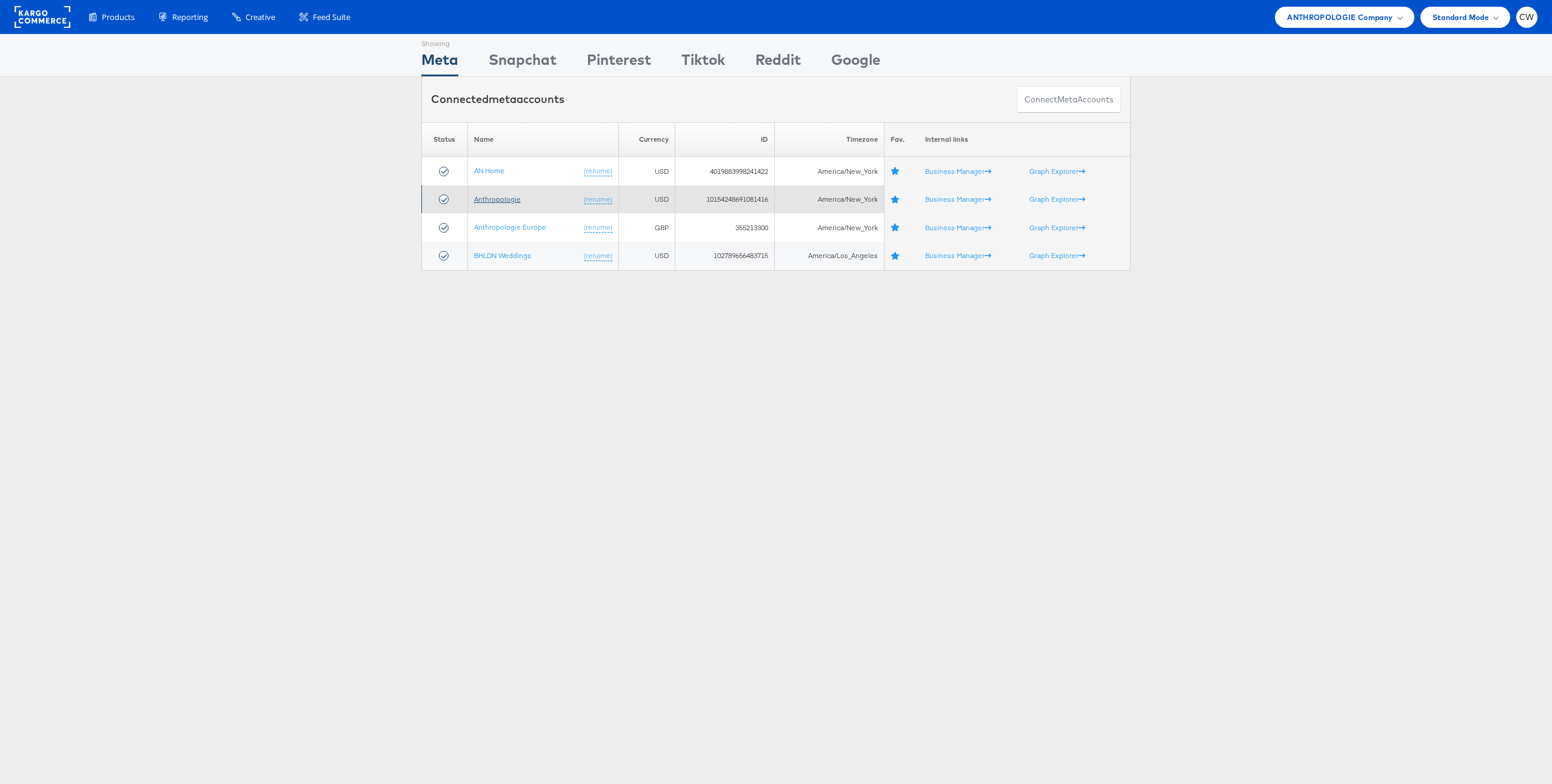
click at [497, 200] on link "Anthropologie" at bounding box center [498, 198] width 47 height 9
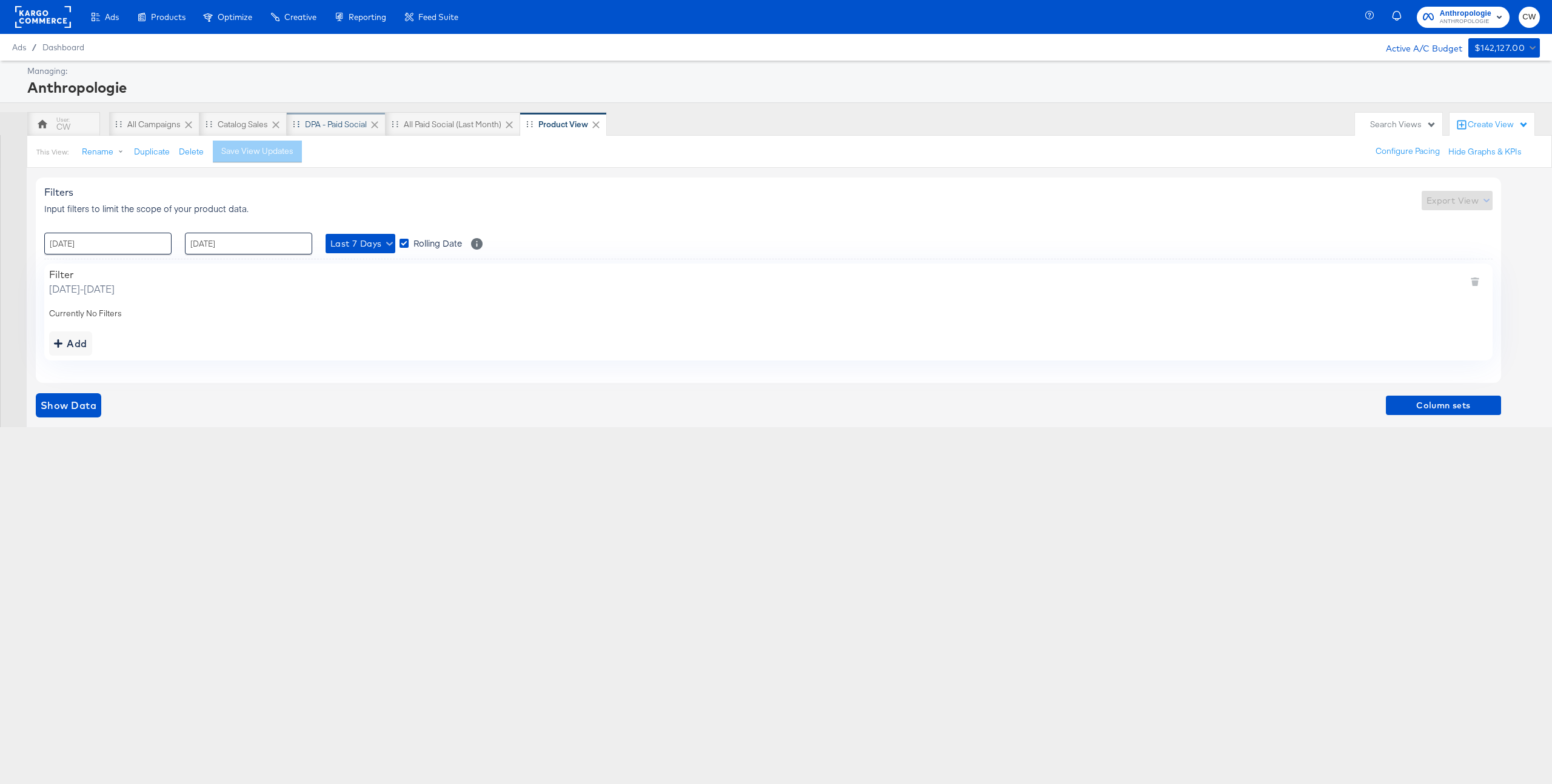
click at [349, 125] on div "DPA - Paid Social" at bounding box center [335, 124] width 62 height 12
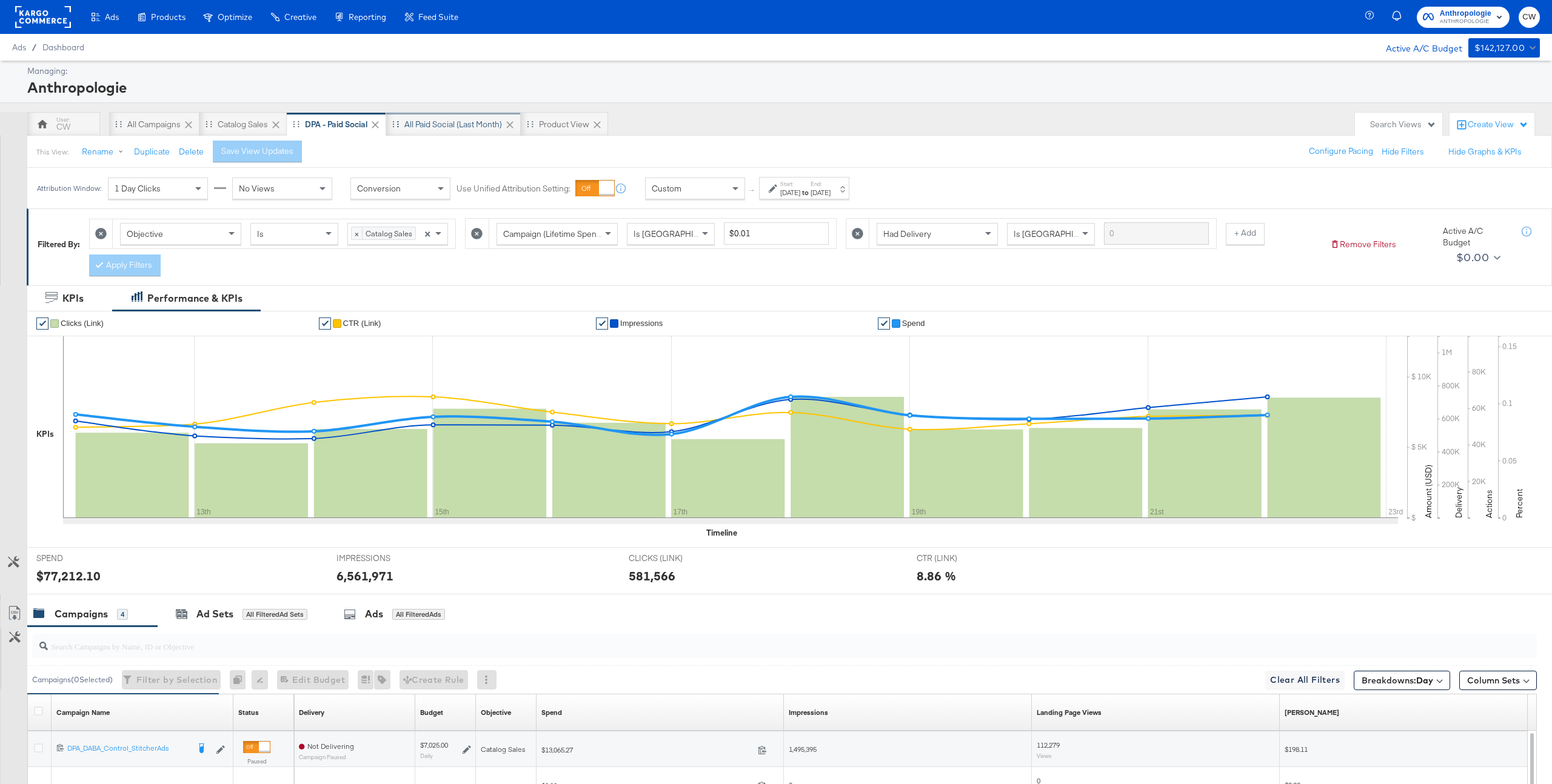
click at [454, 119] on div "All Paid Social (Last Month)" at bounding box center [453, 124] width 98 height 12
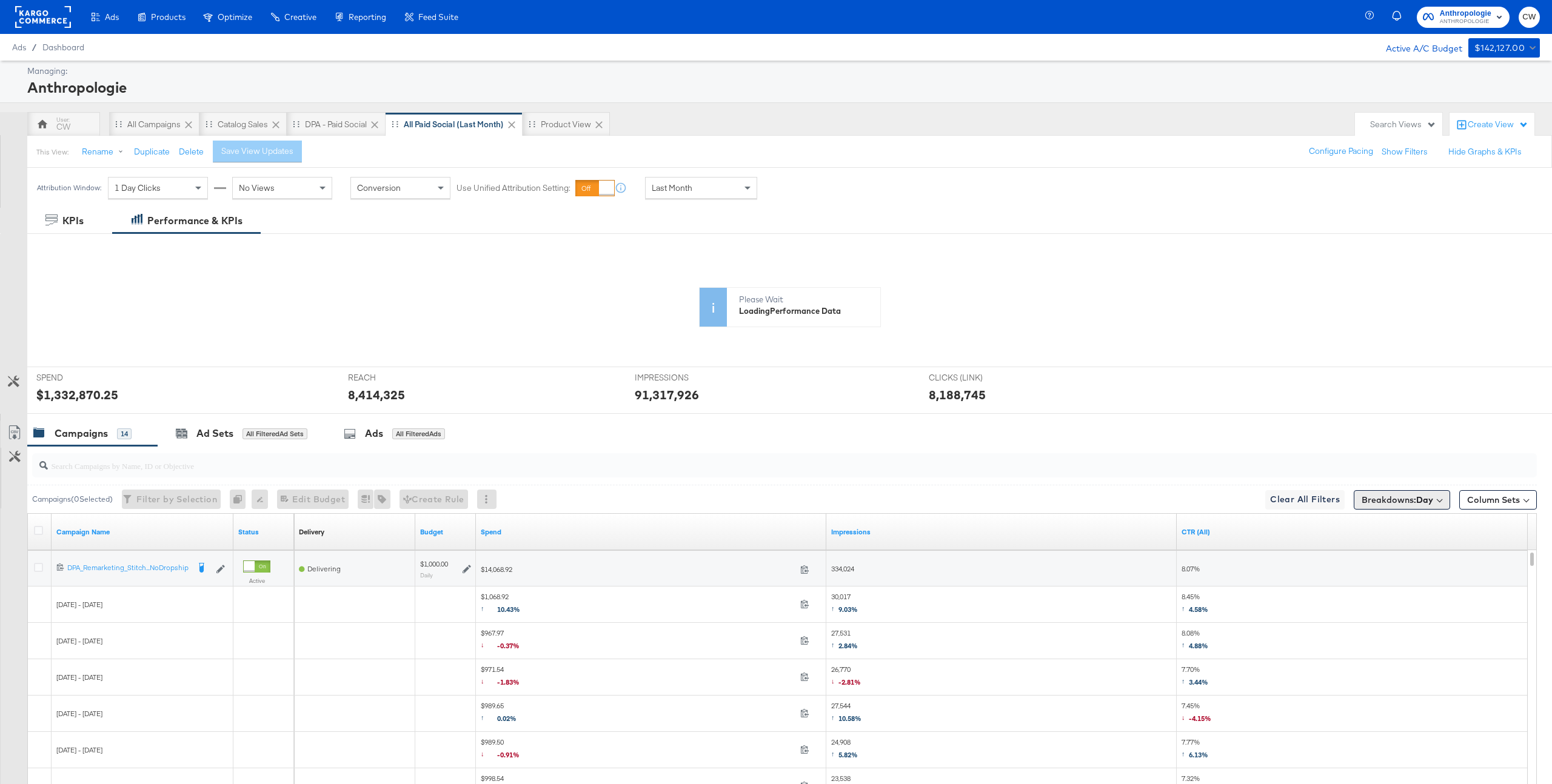
click at [1430, 504] on b "Day" at bounding box center [1425, 500] width 17 height 11
click at [1353, 588] on div "None" at bounding box center [1385, 589] width 131 height 12
click at [1371, 678] on button "Apply Breakdown" at bounding box center [1385, 687] width 83 height 22
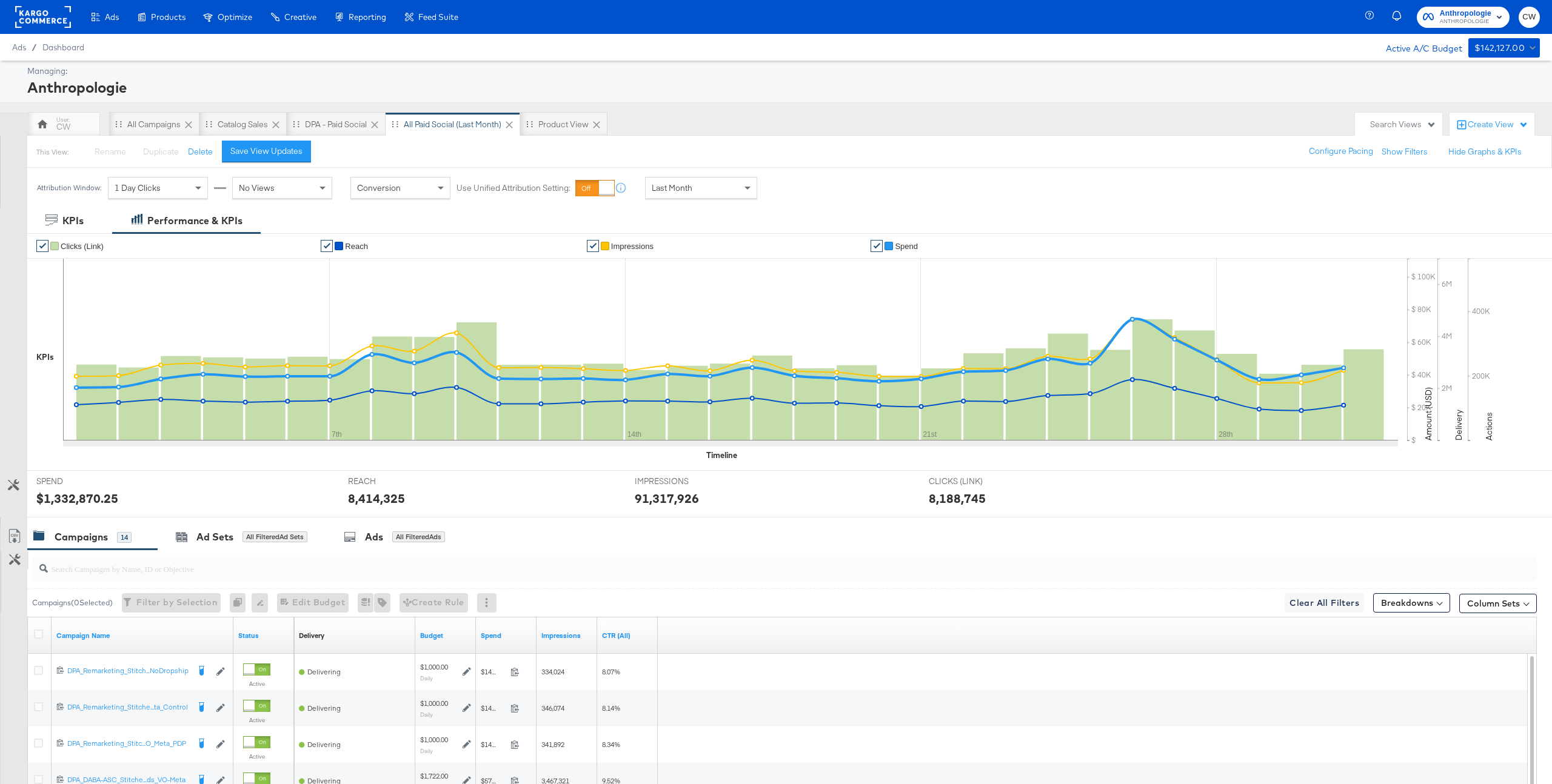
click at [19, 568] on button "Customize KPIs" at bounding box center [15, 561] width 27 height 18
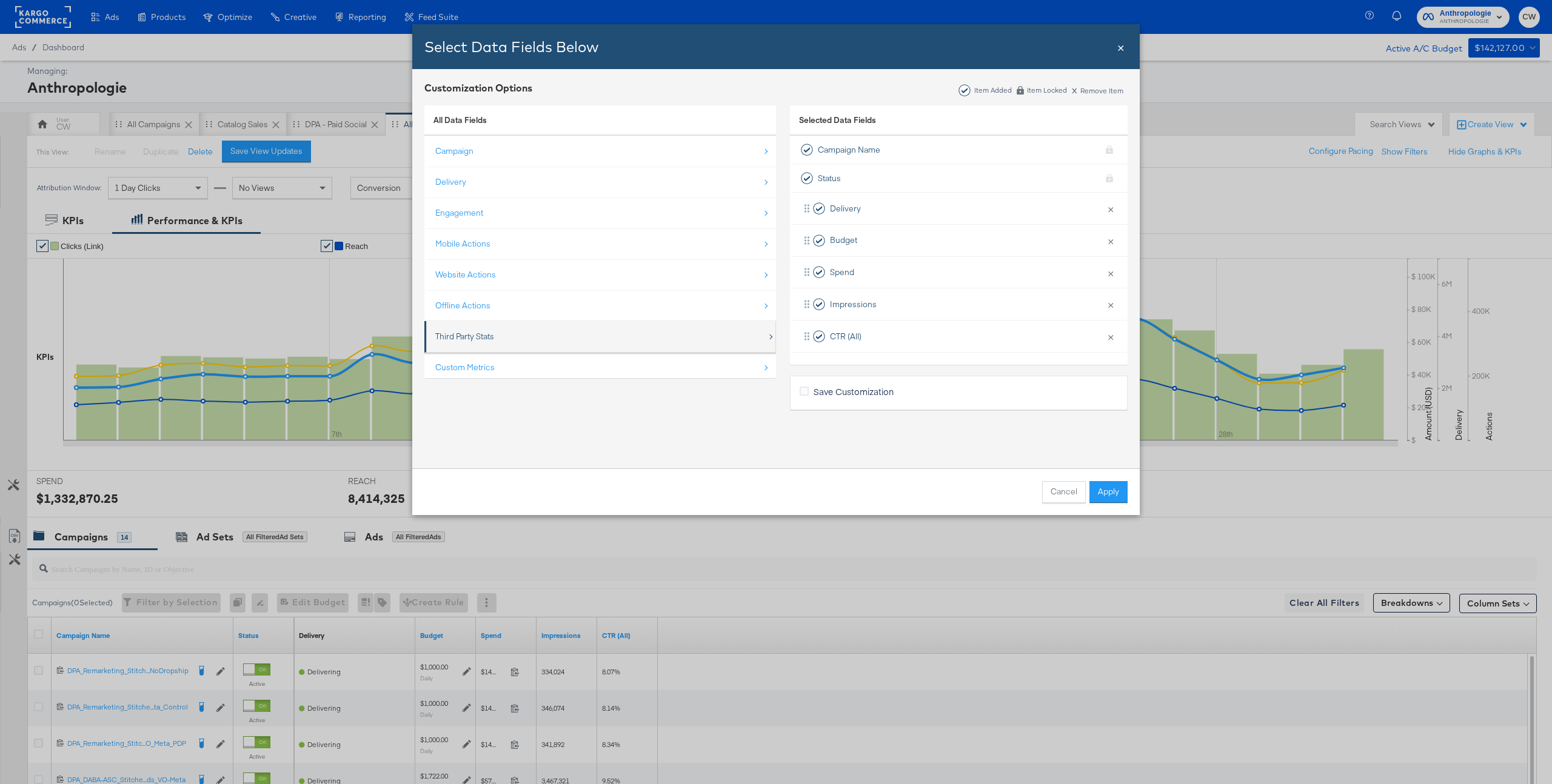
click at [485, 327] on div "Third Party Stats" at bounding box center [601, 337] width 332 height 25
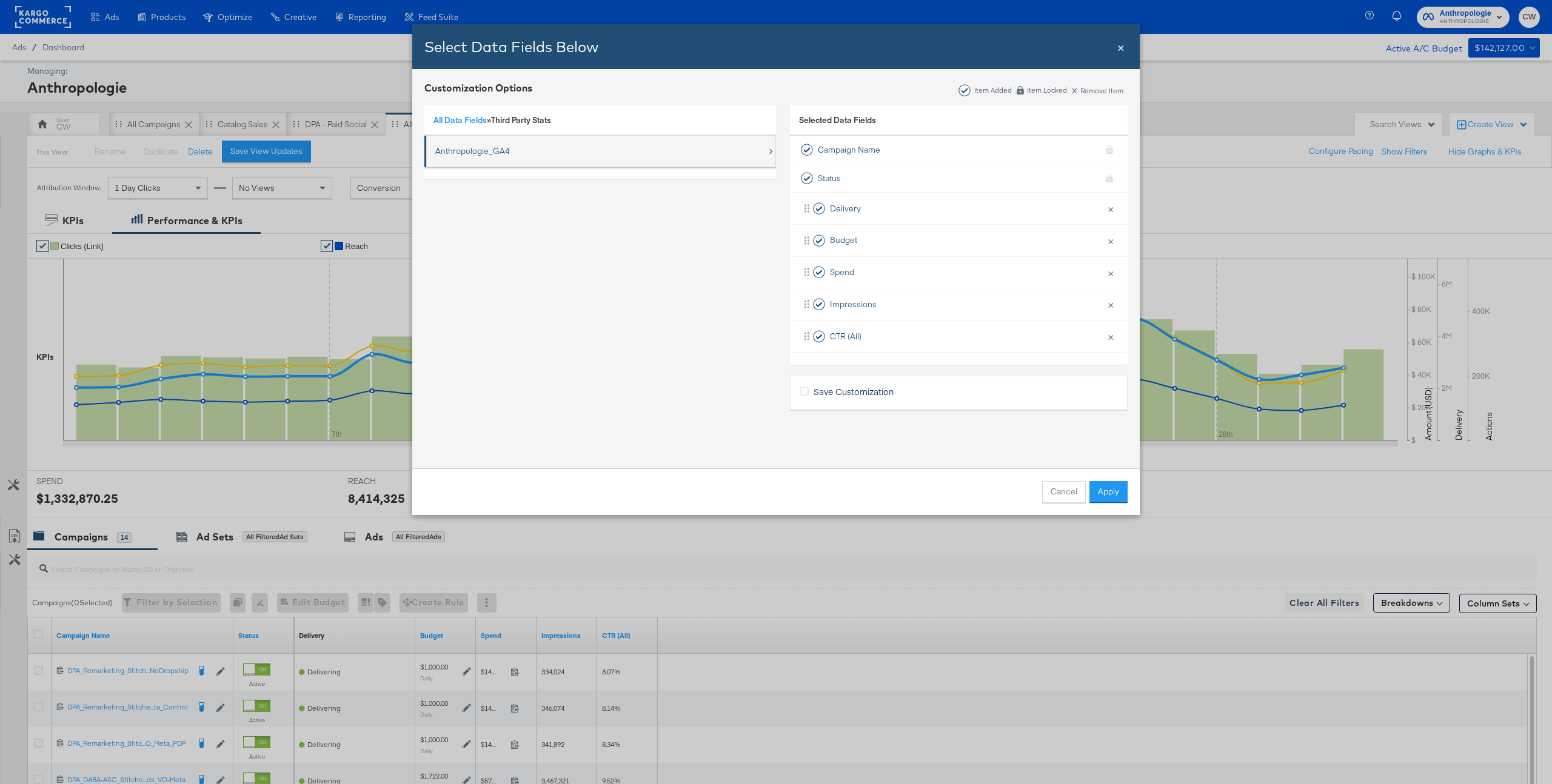
click at [485, 155] on div "Anthropologie_GA4" at bounding box center [472, 151] width 75 height 12
click at [454, 144] on div "Sessions" at bounding box center [466, 151] width 34 height 25
click at [457, 179] on div "Revenue" at bounding box center [466, 182] width 34 height 25
click at [462, 212] on div "Transactions" at bounding box center [473, 213] width 47 height 25
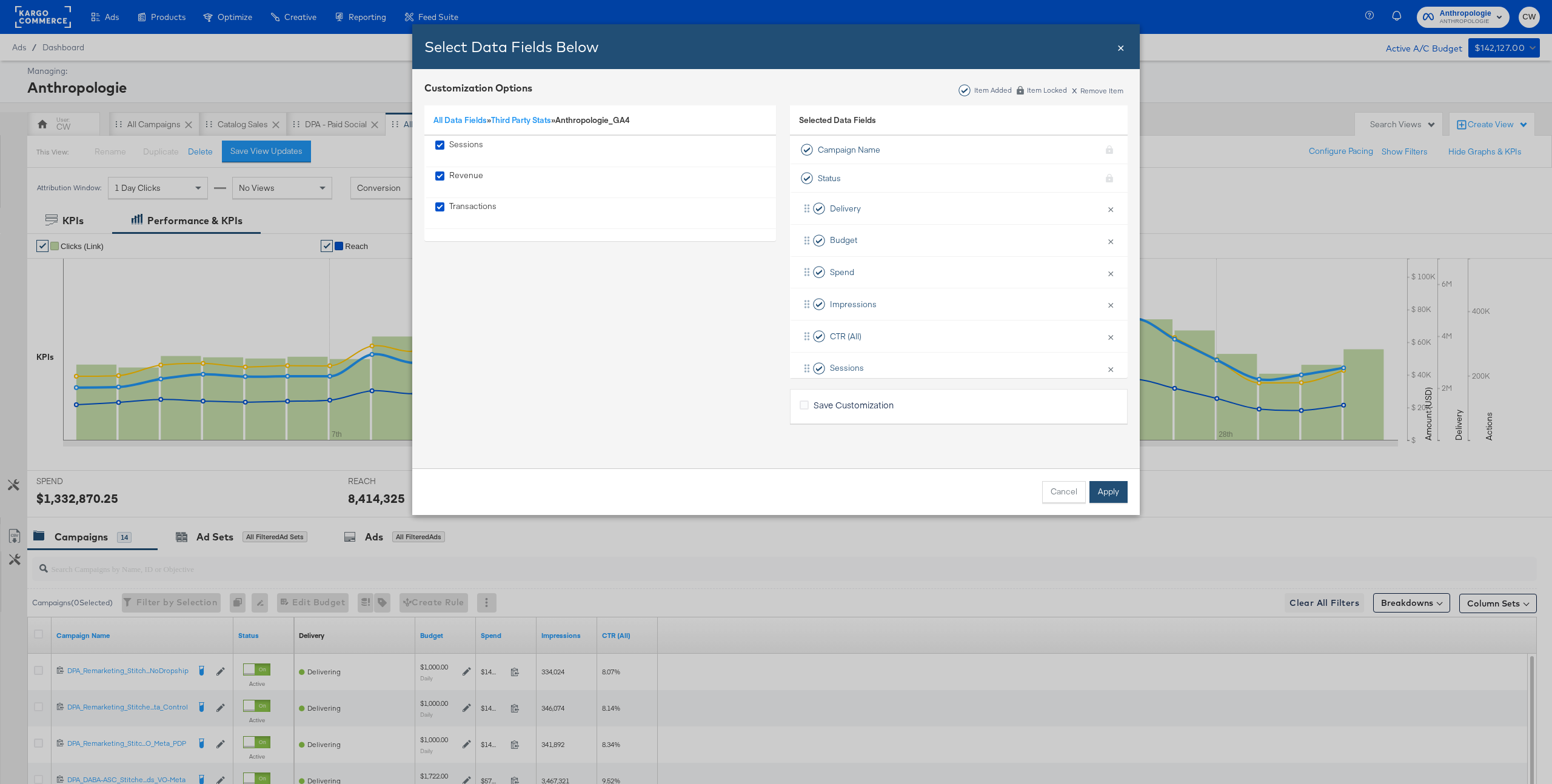
click at [1126, 485] on button "Apply" at bounding box center [1108, 492] width 38 height 22
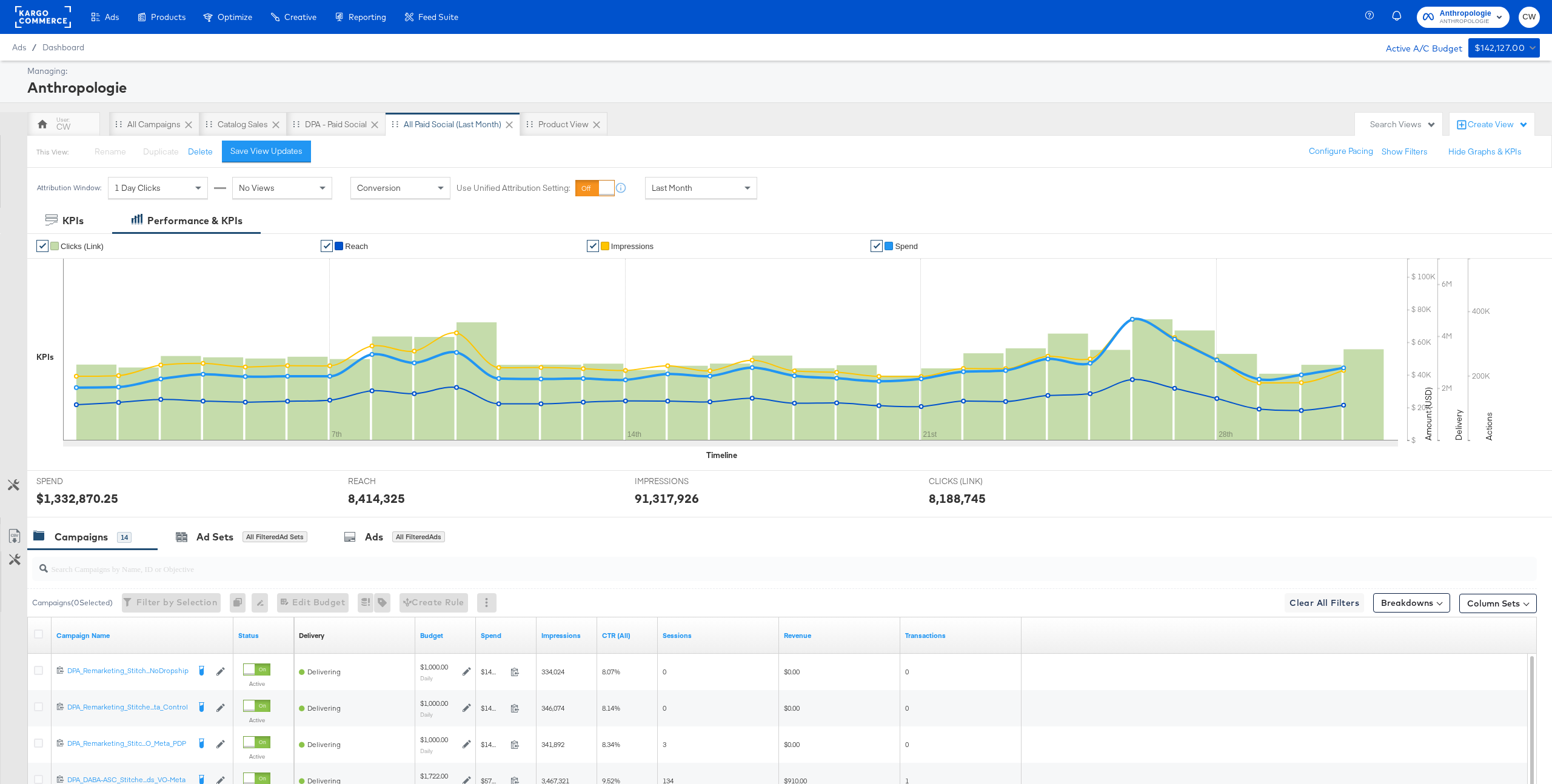
click at [21, 485] on button "Customize KPIs" at bounding box center [13, 485] width 27 height 21
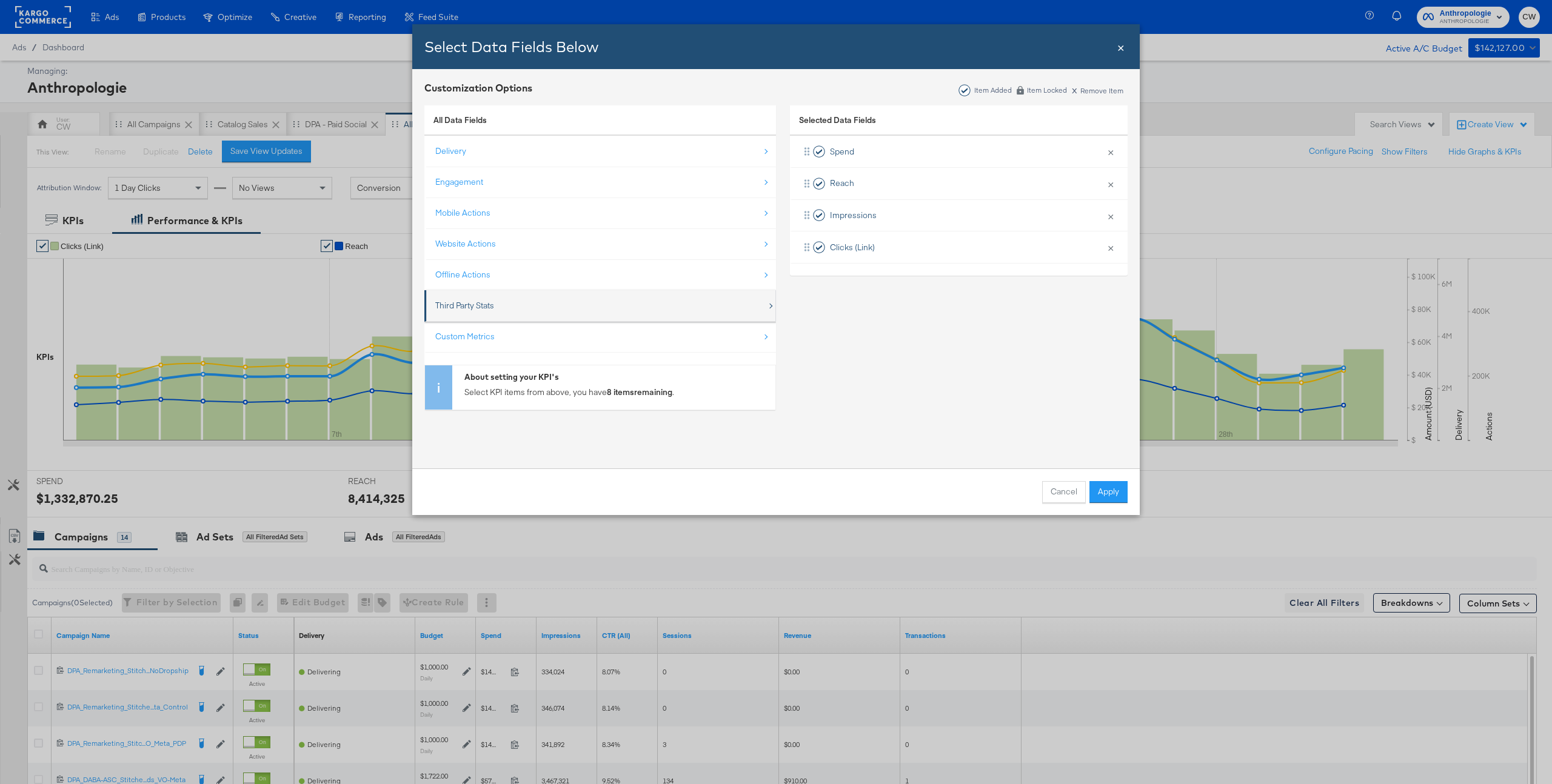
click at [490, 312] on div "Third Party Stats" at bounding box center [601, 306] width 332 height 25
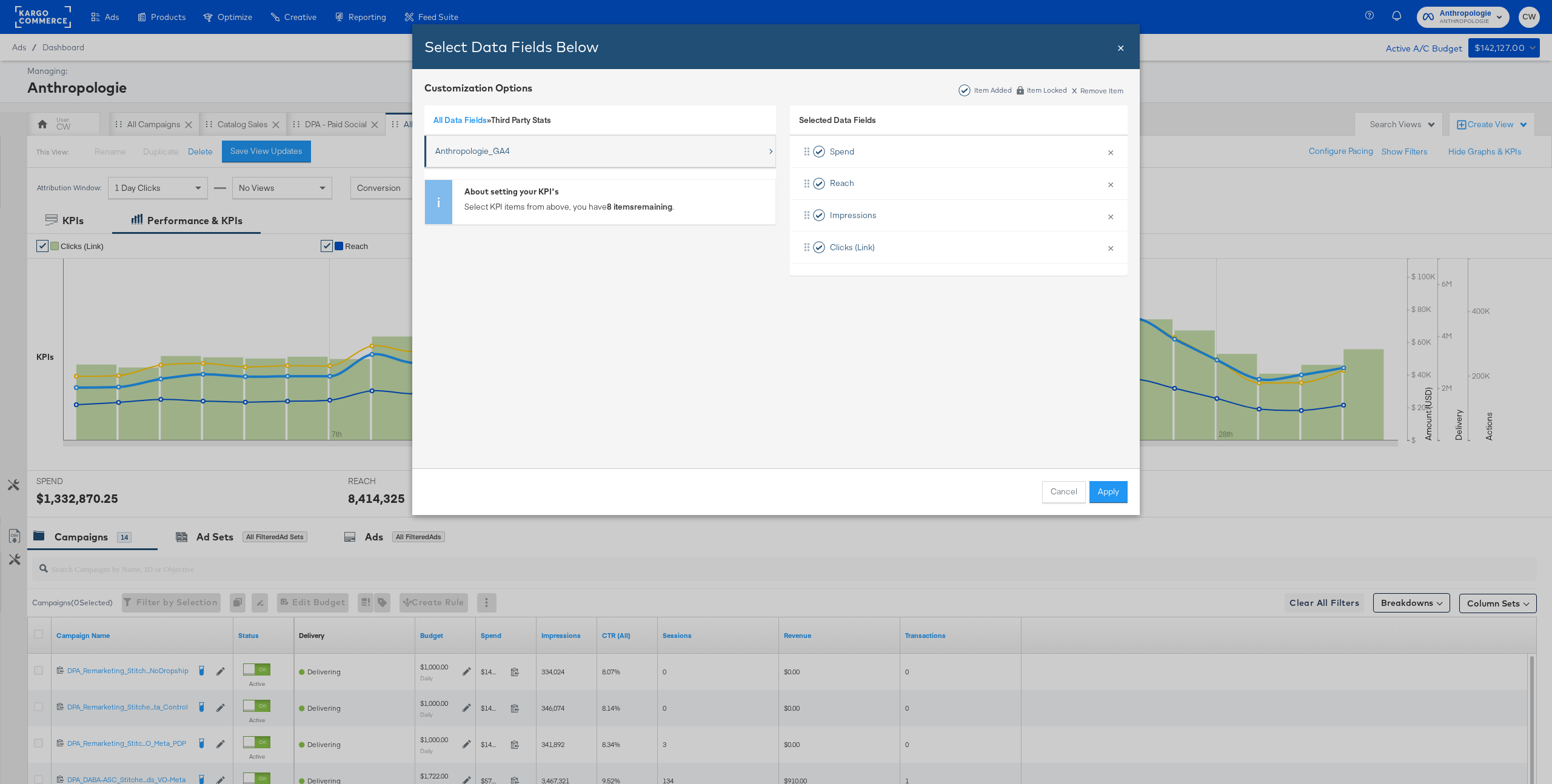
click at [504, 141] on div "Anthropologie_GA4" at bounding box center [601, 151] width 332 height 25
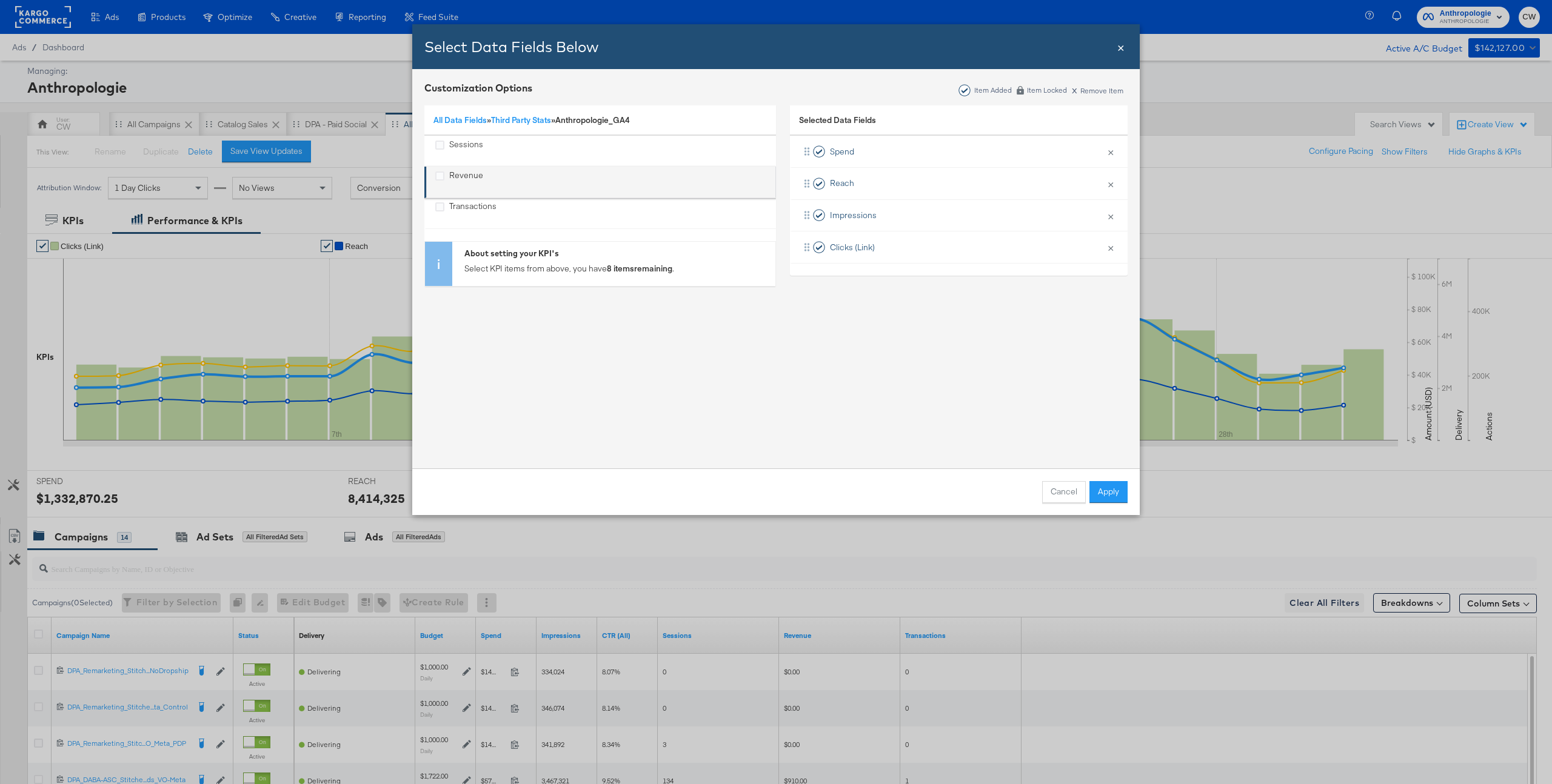
click at [454, 191] on div "Revenue" at bounding box center [466, 182] width 34 height 25
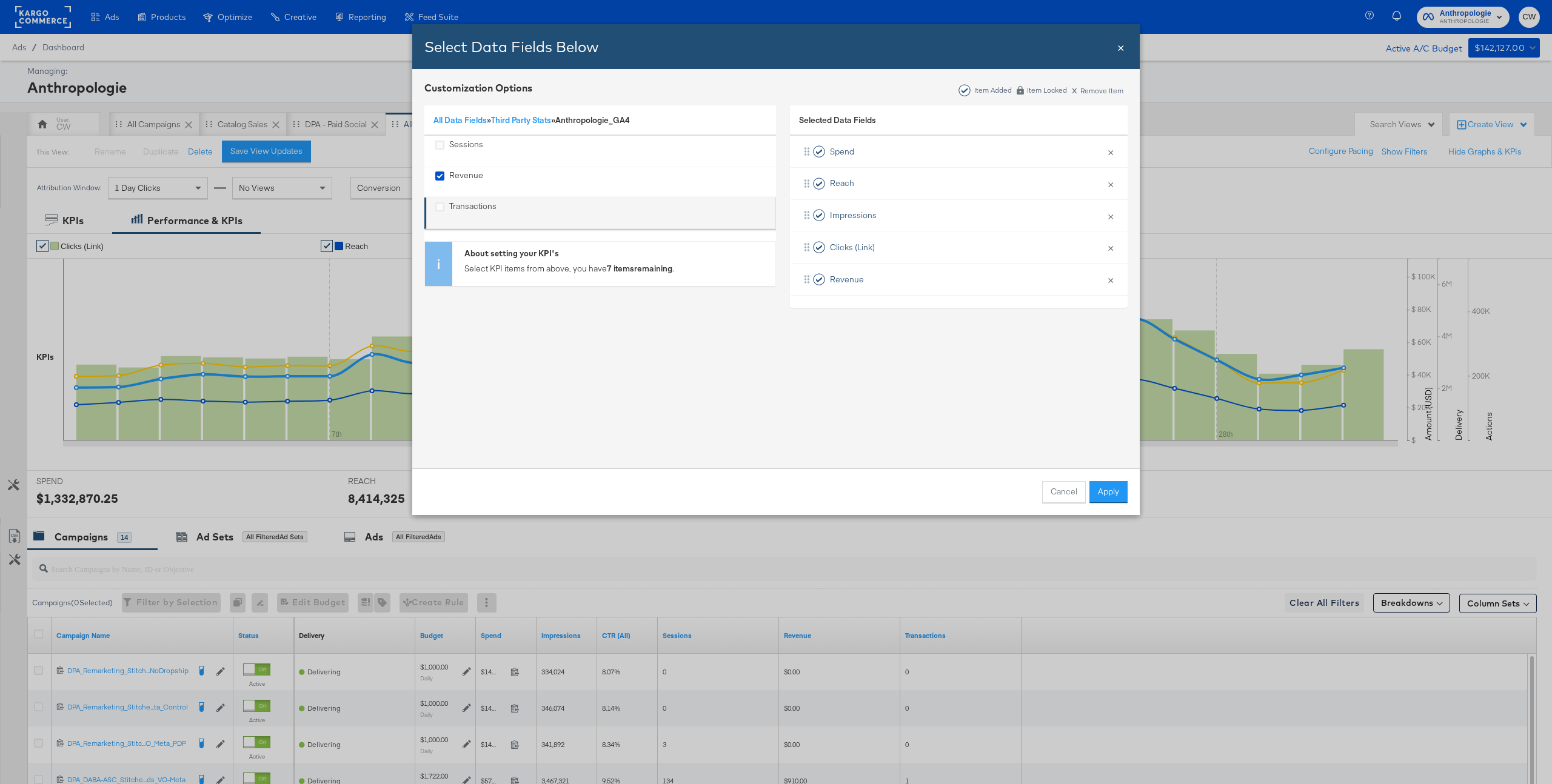
click at [456, 202] on div "Transactions" at bounding box center [473, 213] width 47 height 25
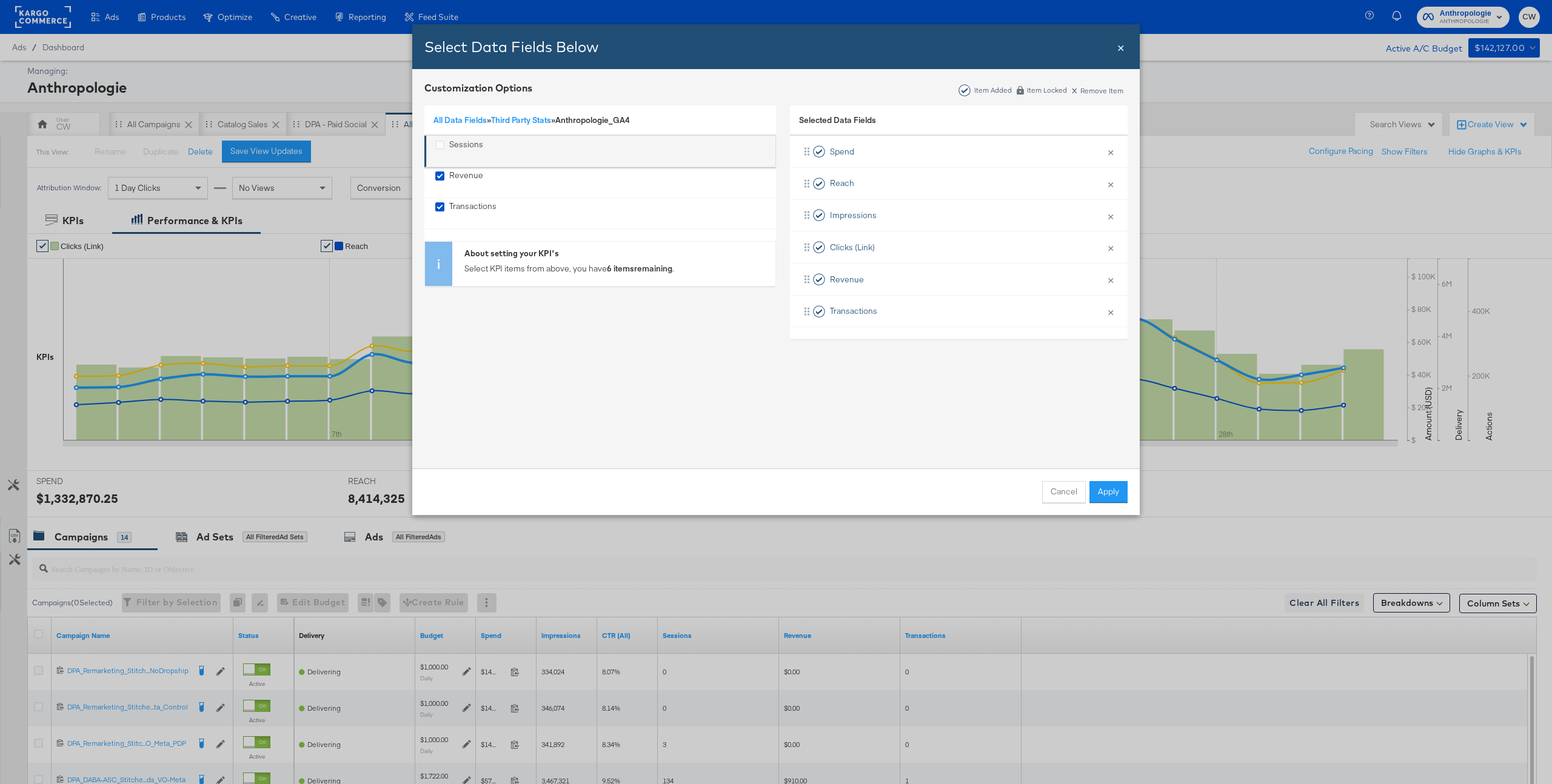
click at [470, 144] on div "Sessions" at bounding box center [466, 151] width 34 height 25
click at [1100, 490] on button "Apply" at bounding box center [1108, 492] width 38 height 22
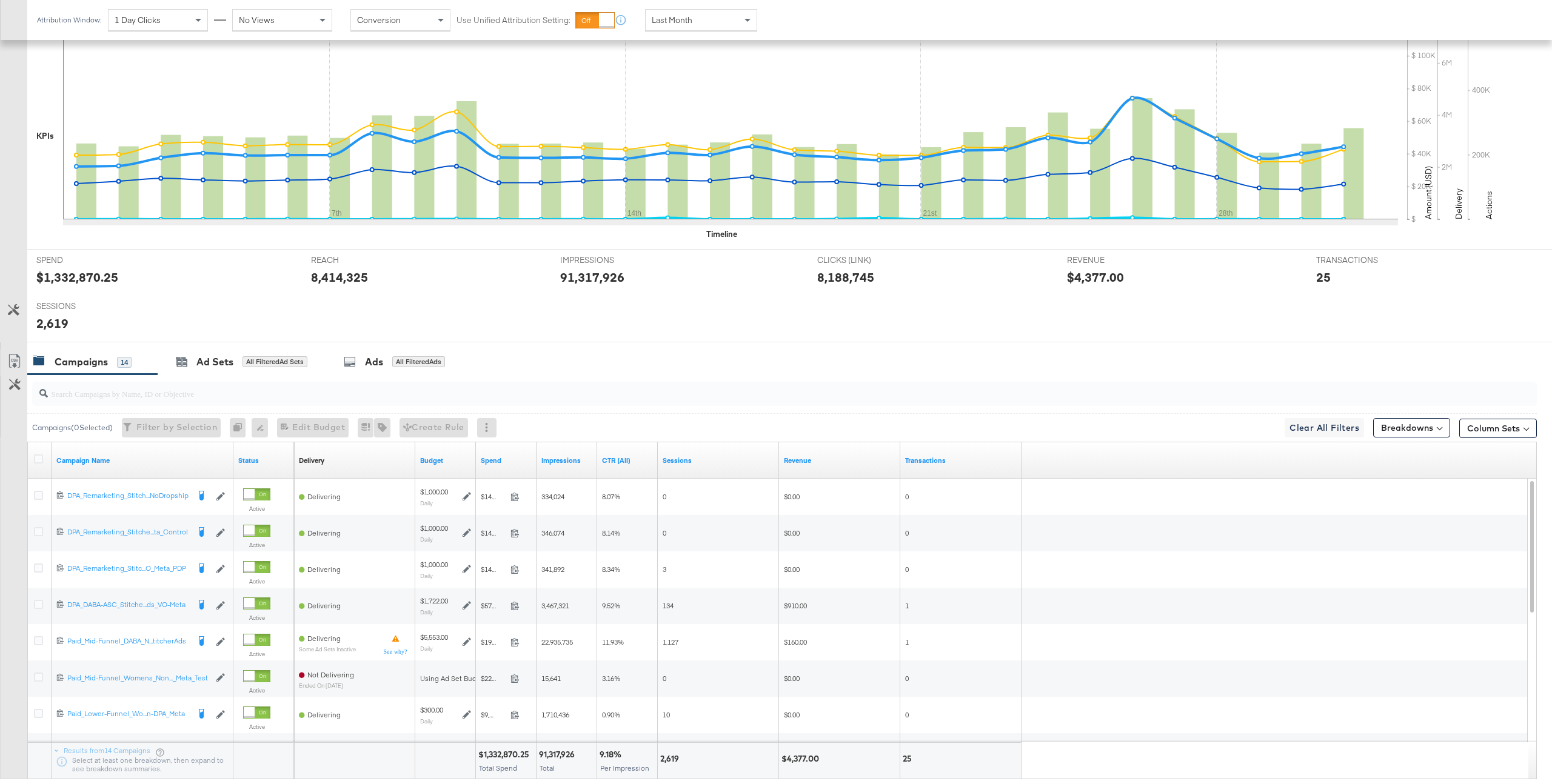
scroll to position [253, 0]
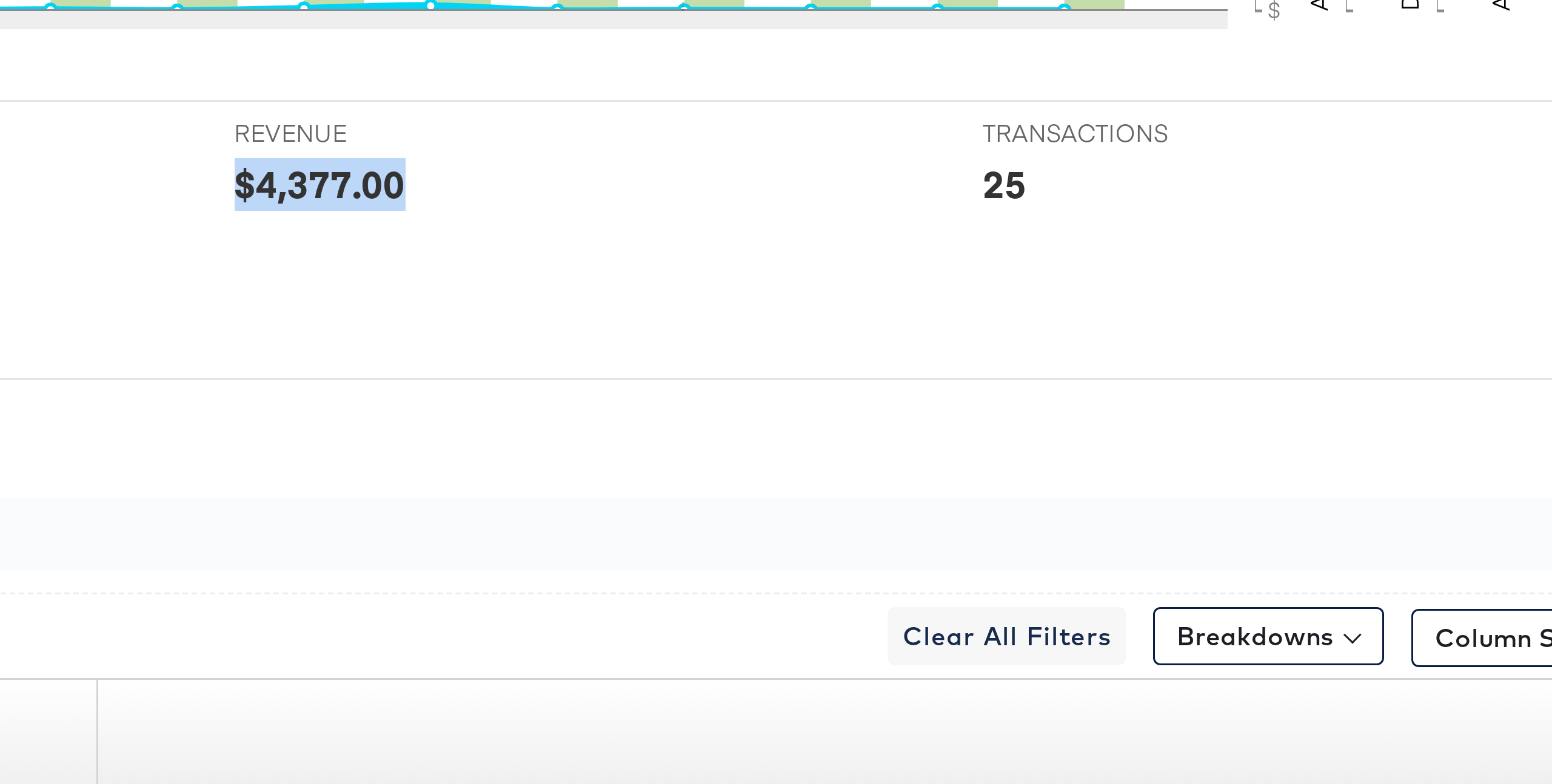
drag, startPoint x: 1065, startPoint y: 271, endPoint x: 1142, endPoint y: 271, distance: 77.0
click at [1142, 271] on div "REVENUE REVENUE $4,377.00" at bounding box center [1183, 265] width 250 height 46
